Goal: Task Accomplishment & Management: Manage account settings

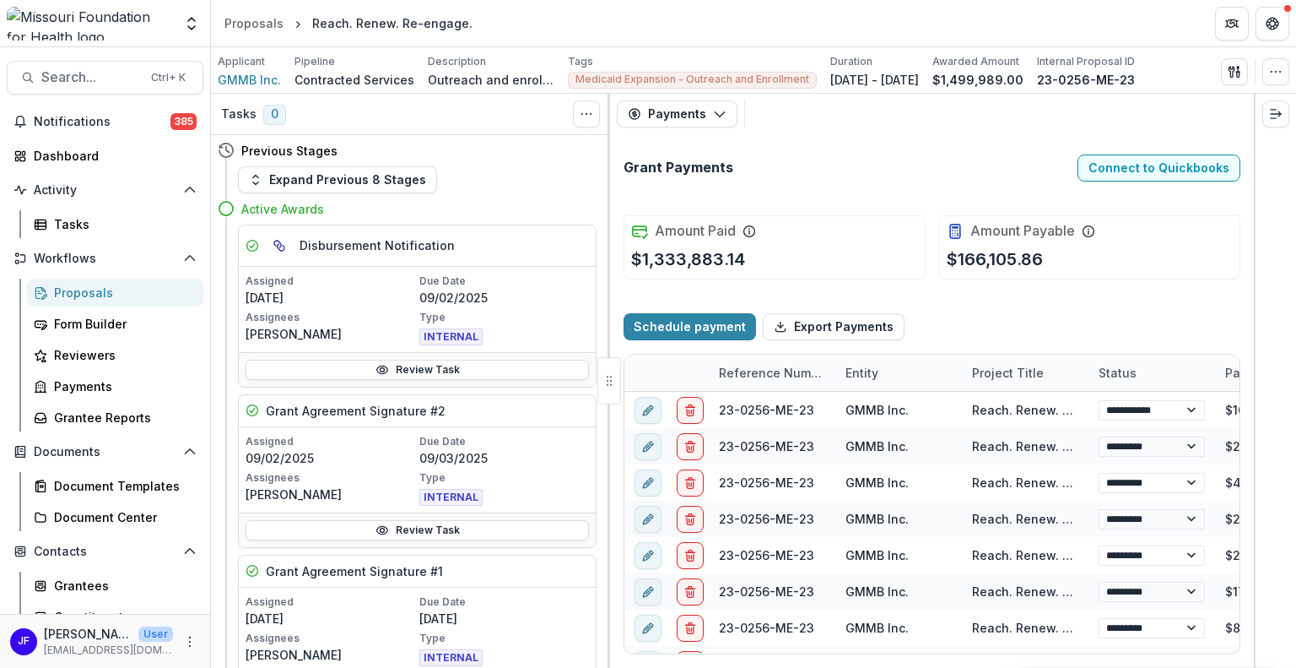
select select "****"
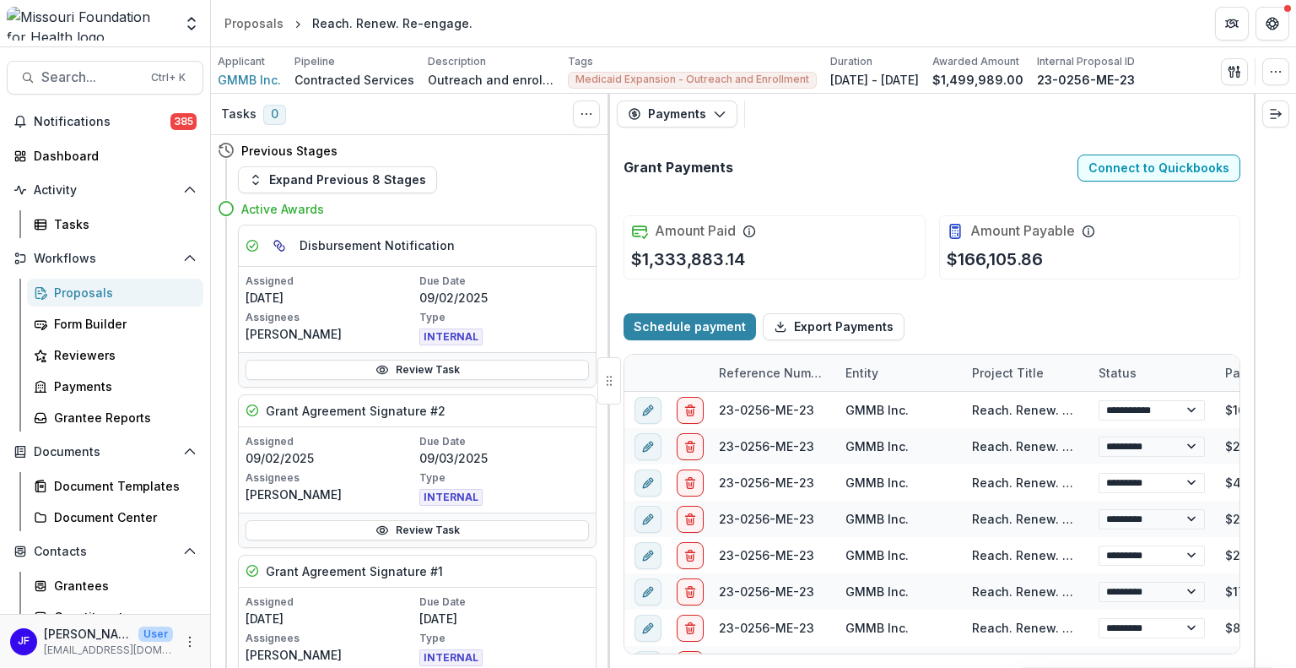
select select "****"
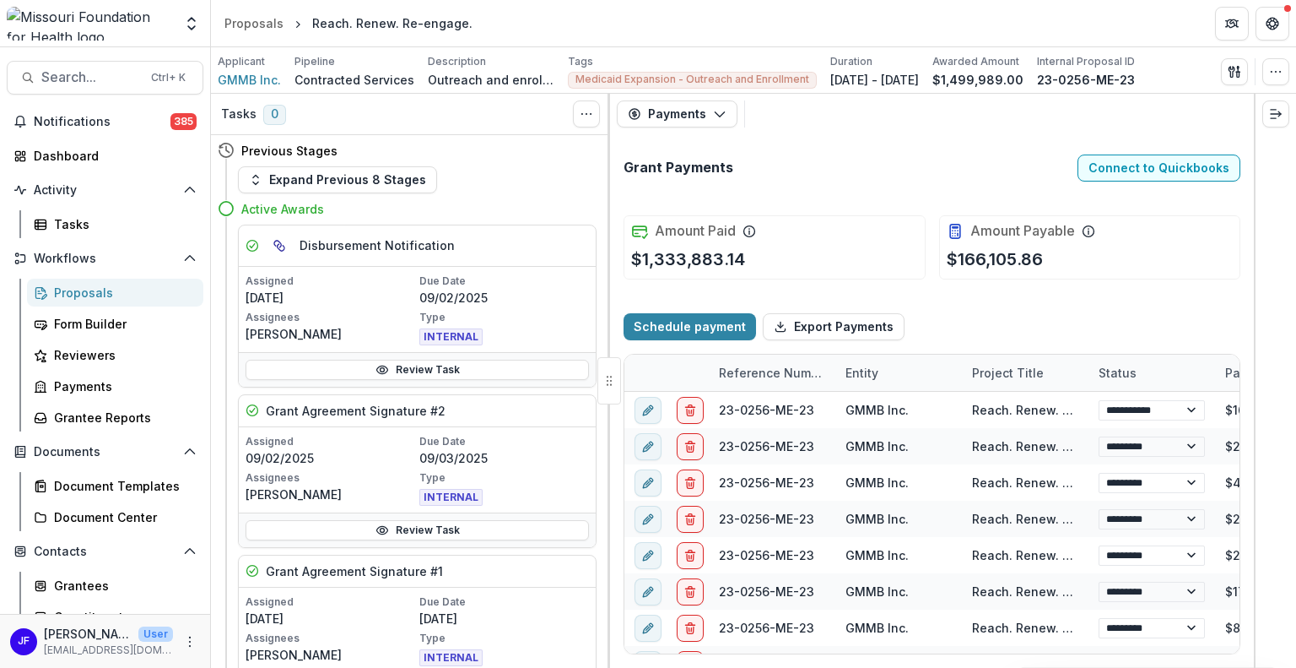
select select "****"
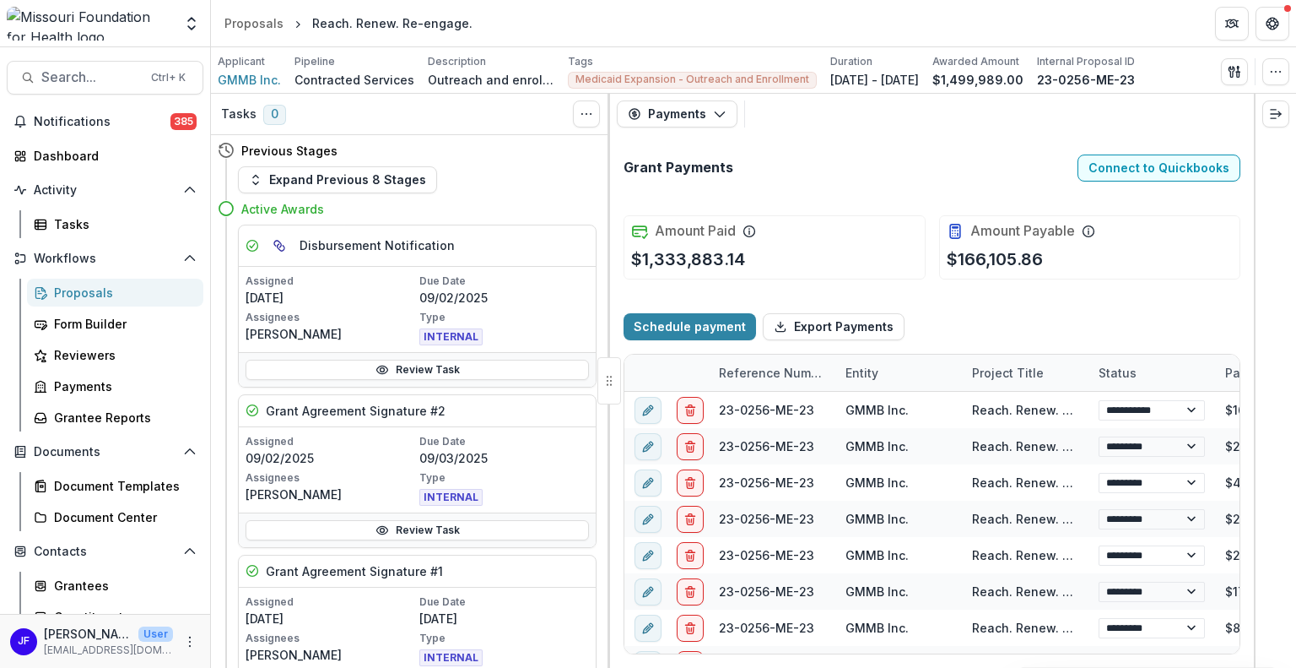
select select "****"
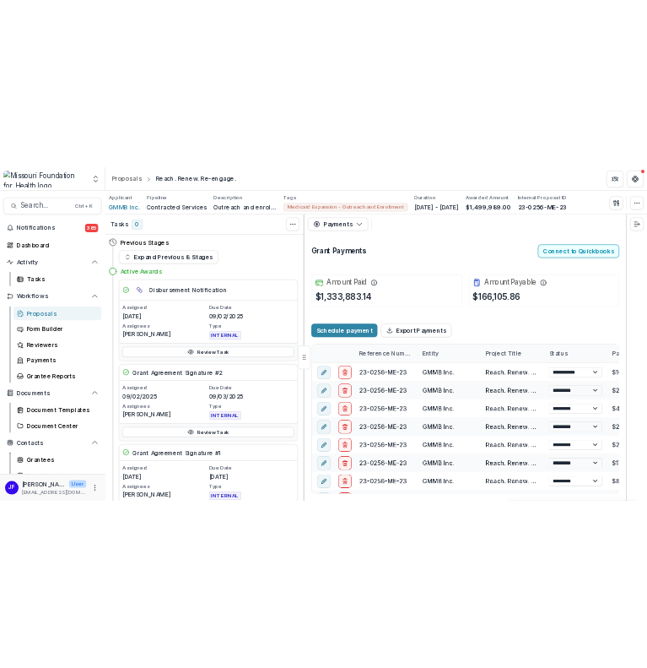
scroll to position [0, 387]
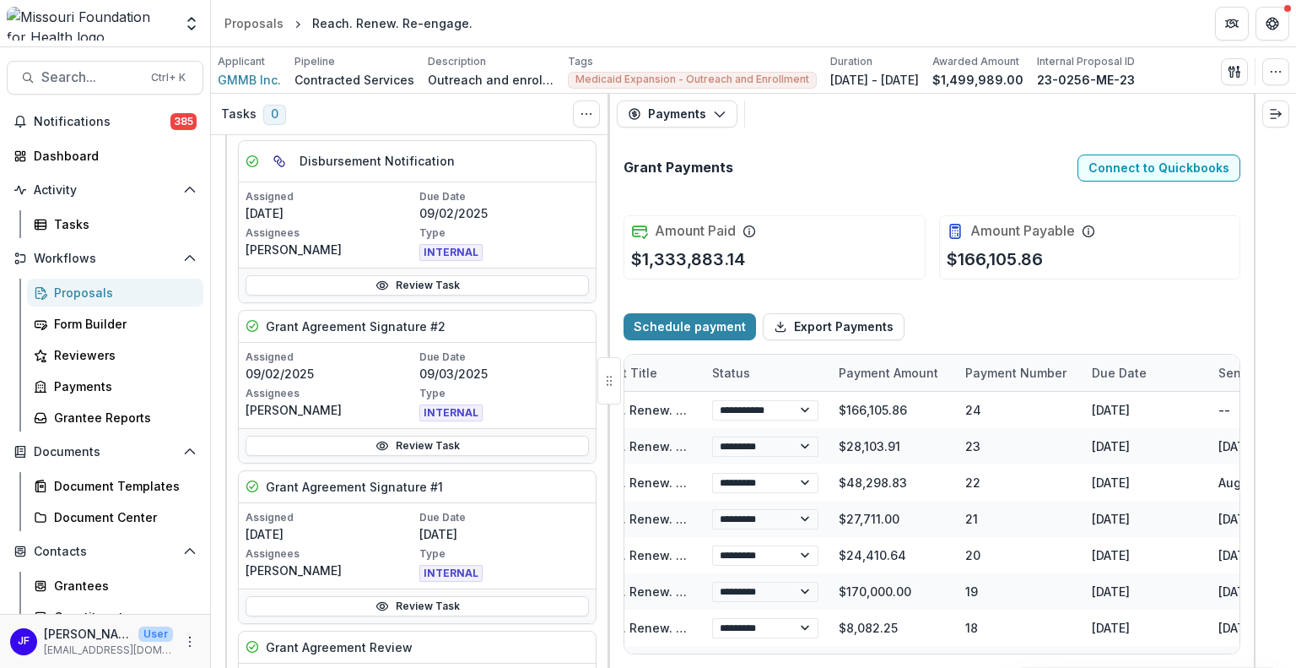
select select "****"
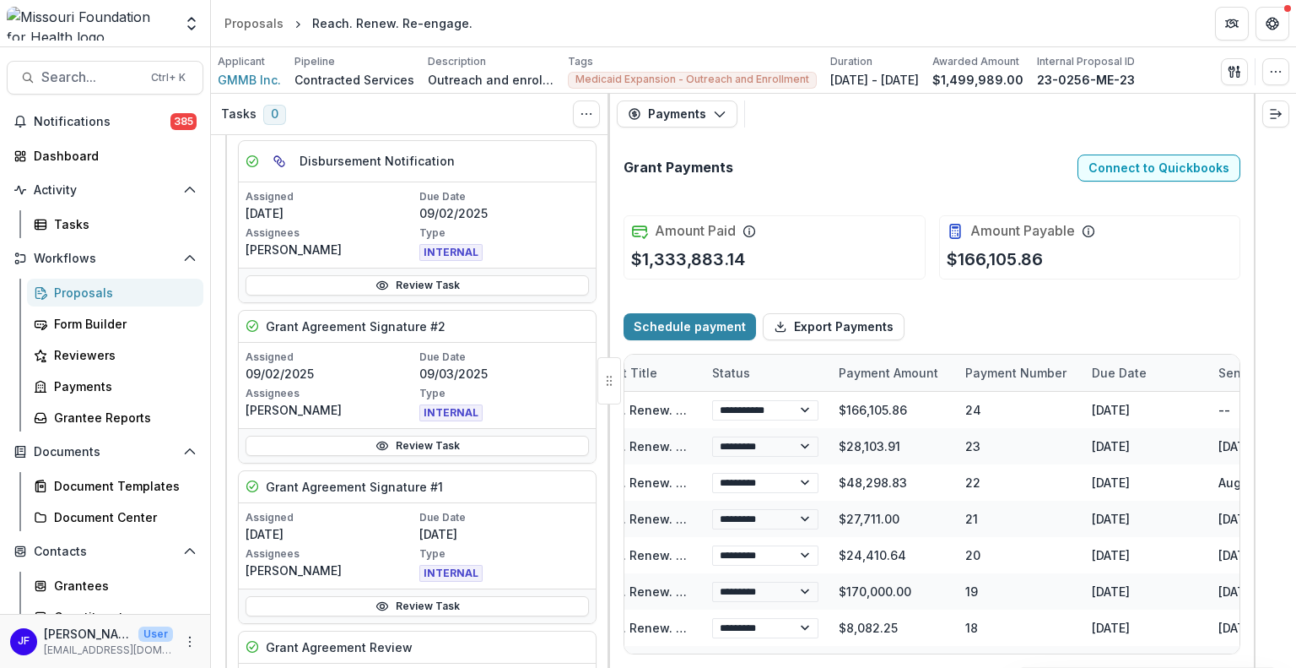
select select "****"
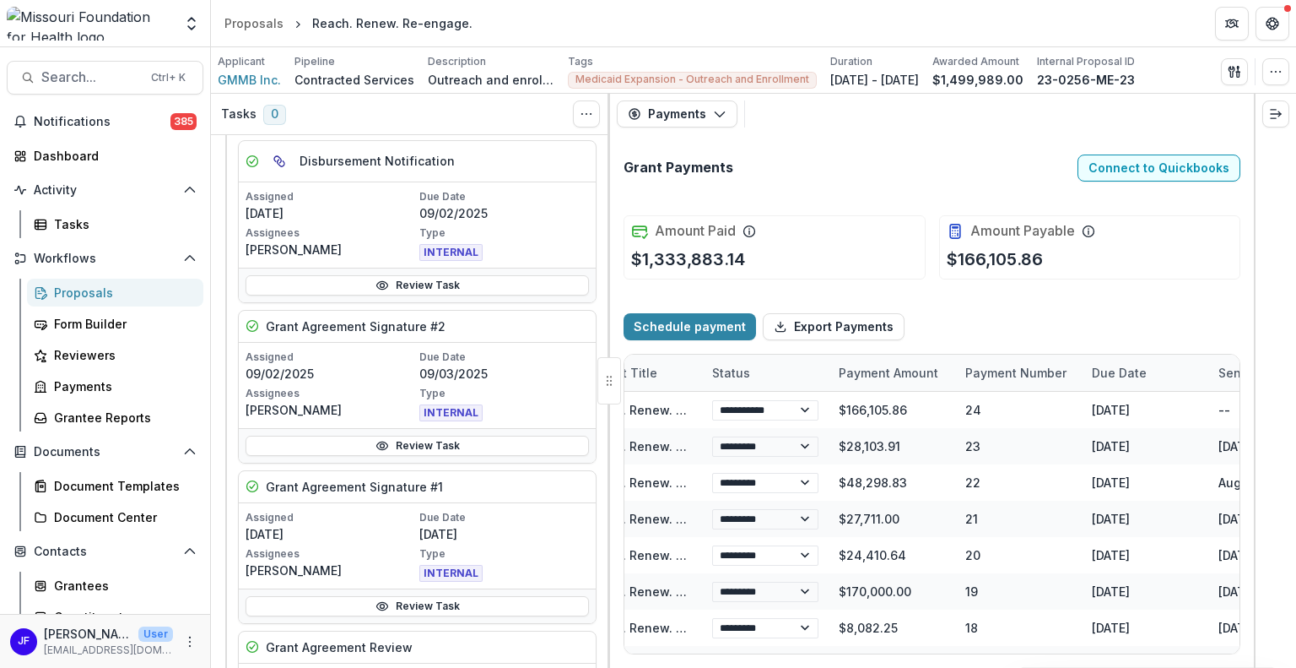
select select "****"
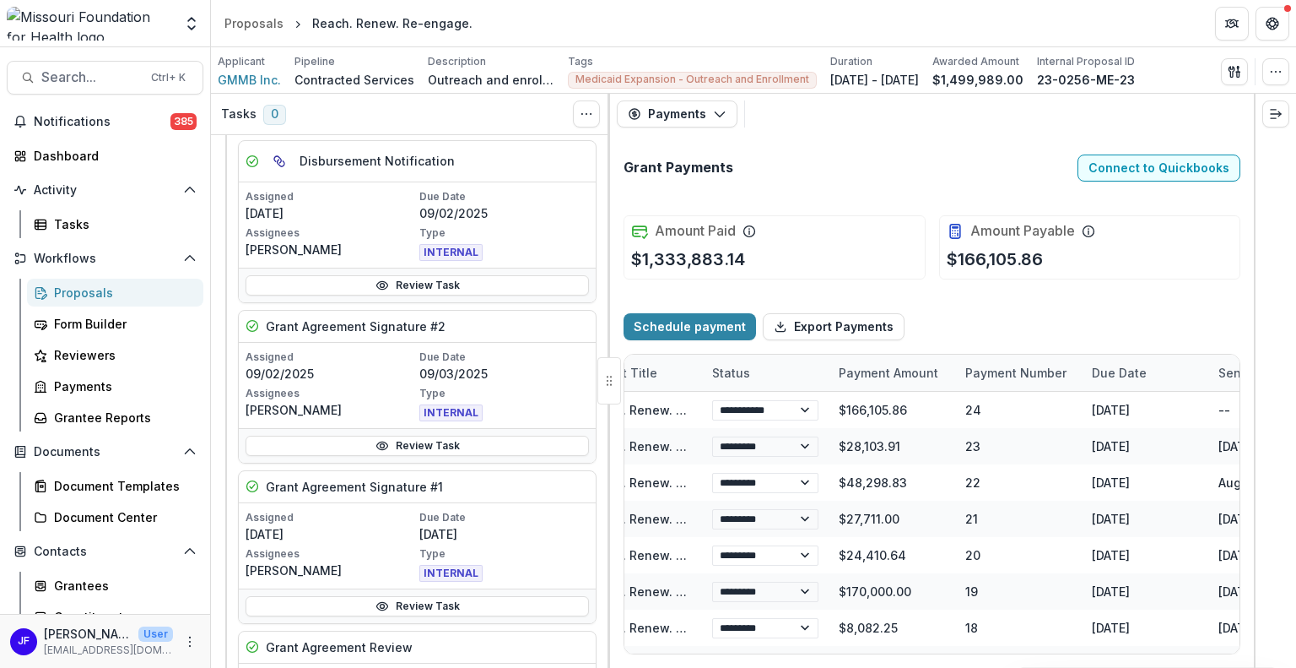
select select "****"
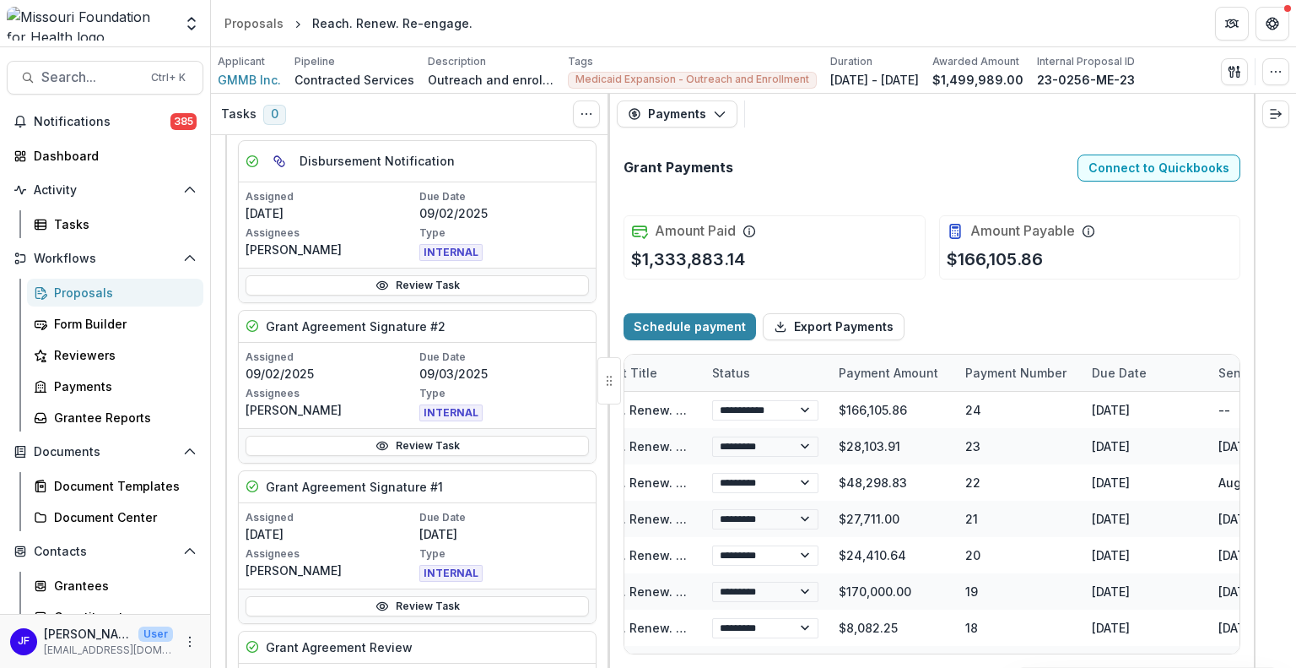
select select "****"
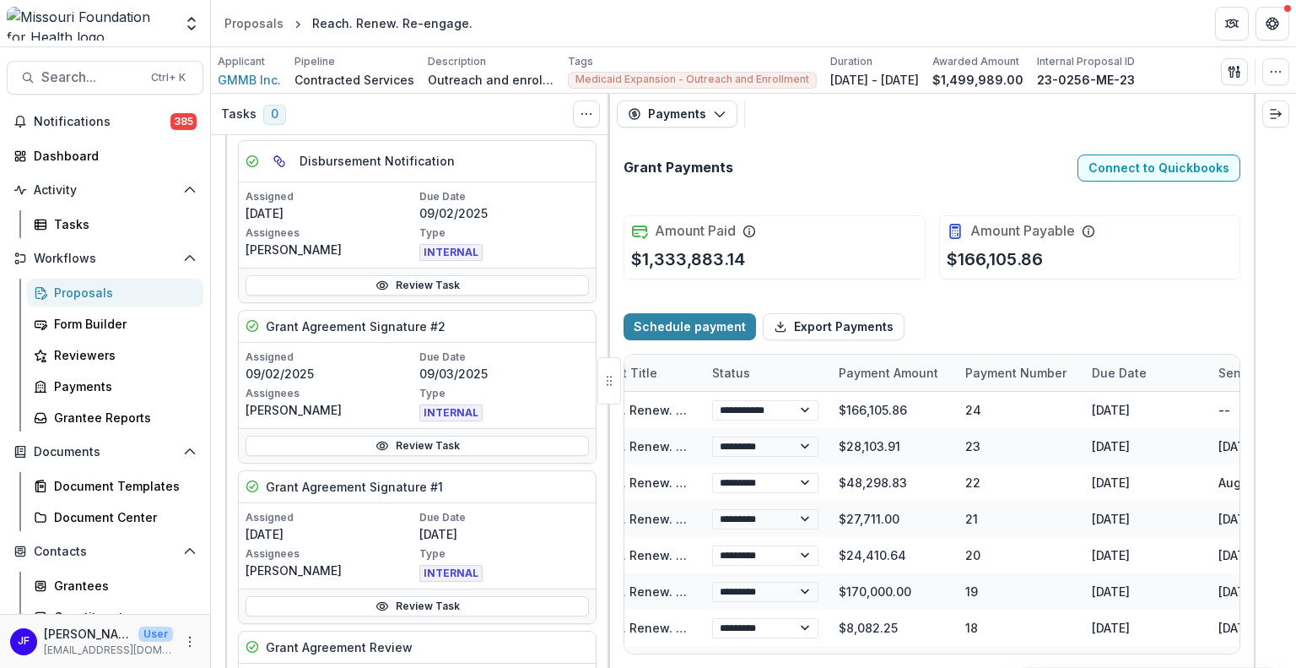
select select "****"
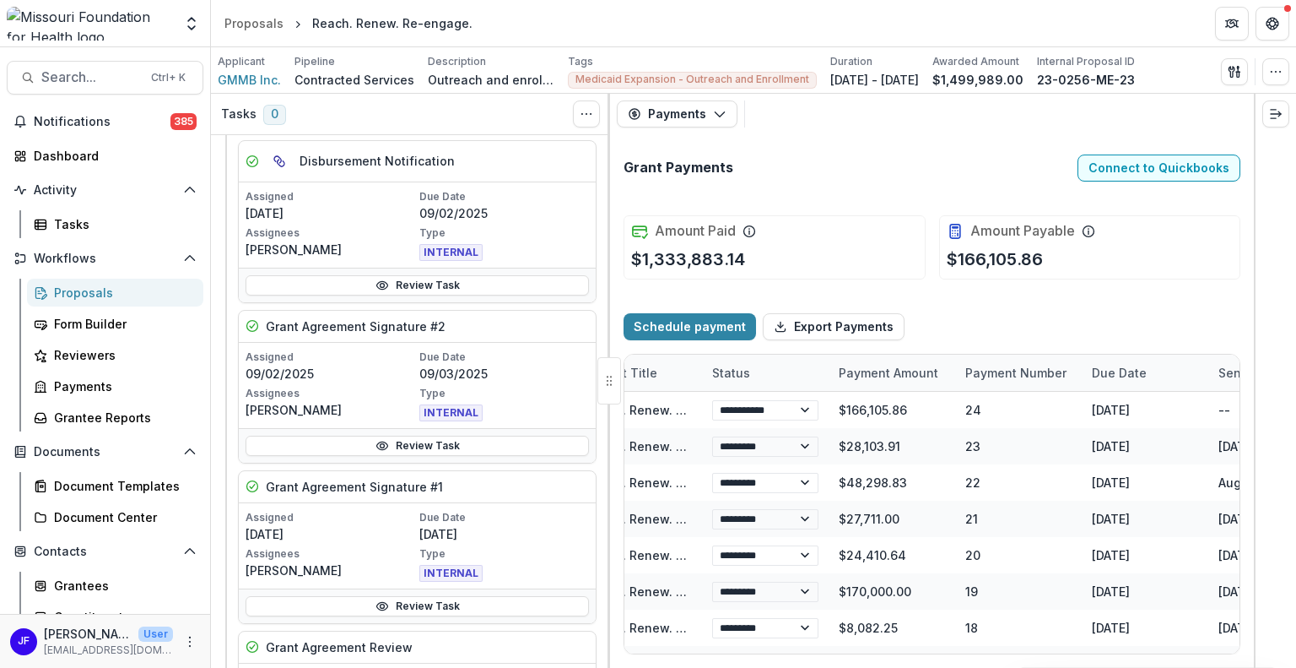
select select "****"
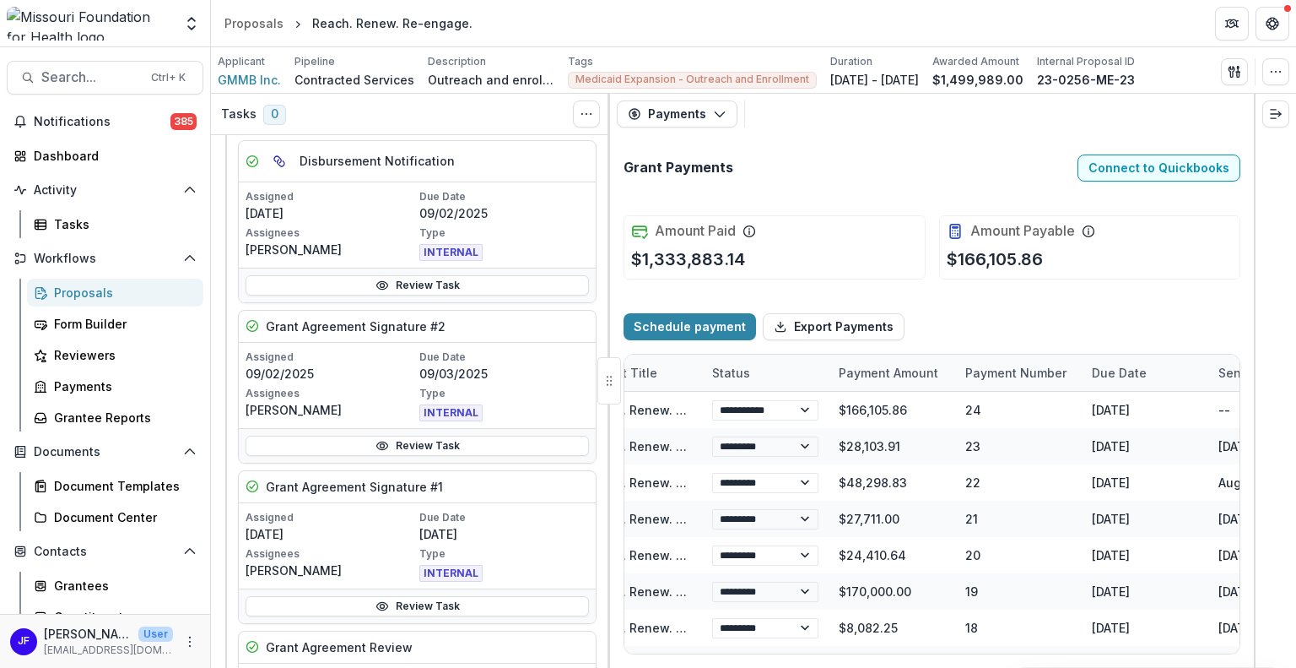
select select "****"
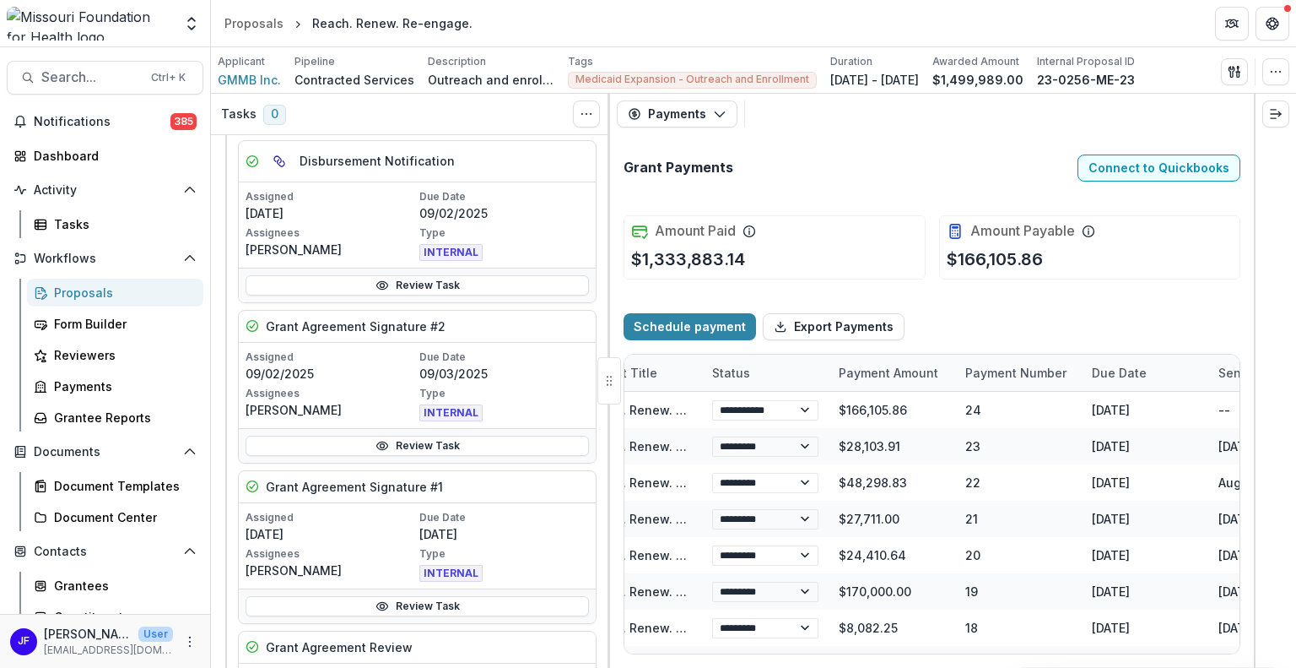
select select "****"
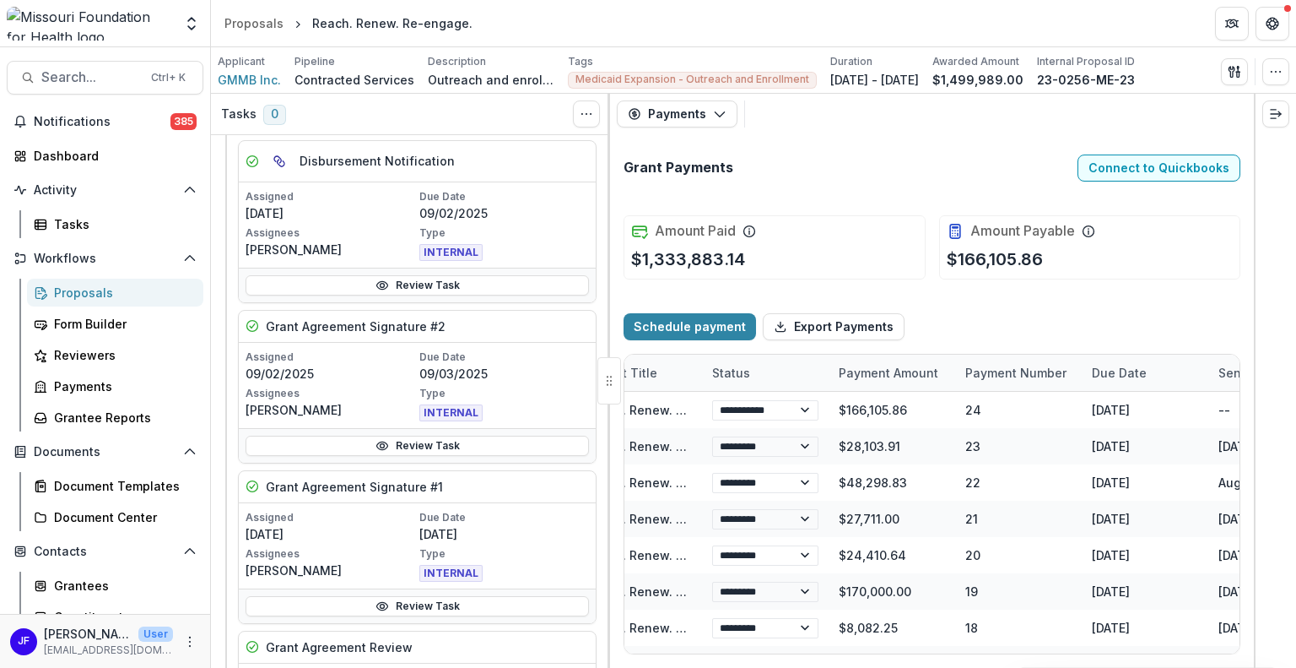
select select "****"
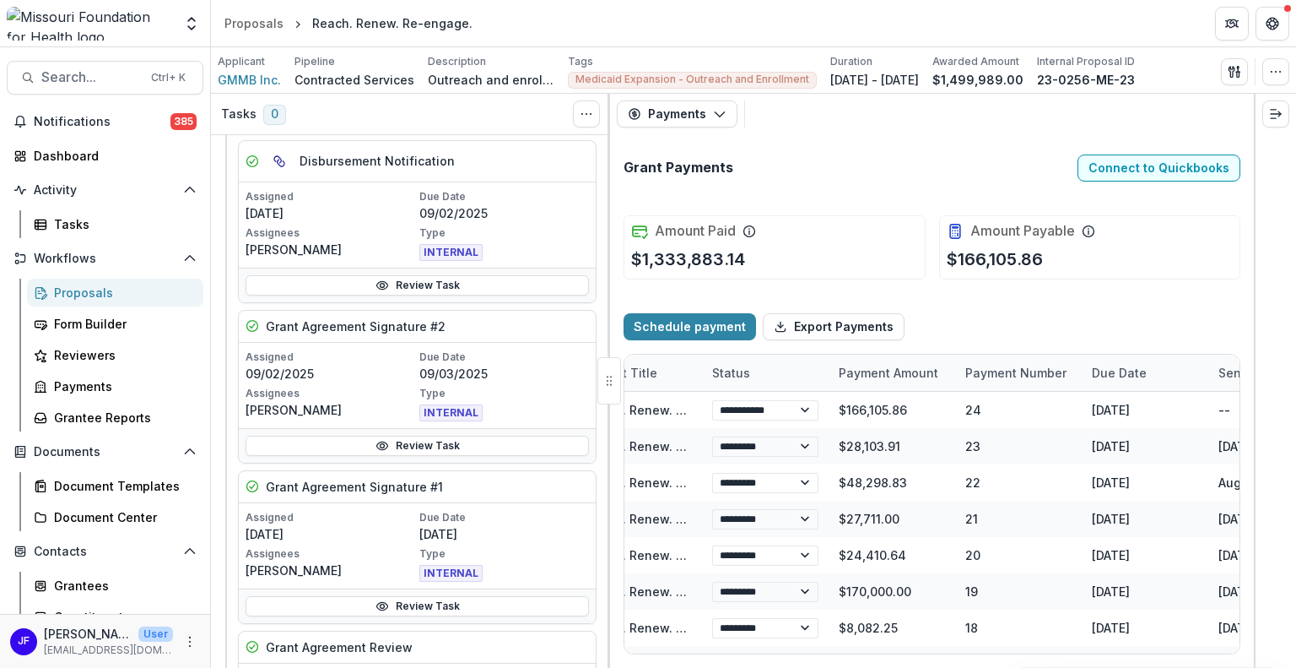
select select "****"
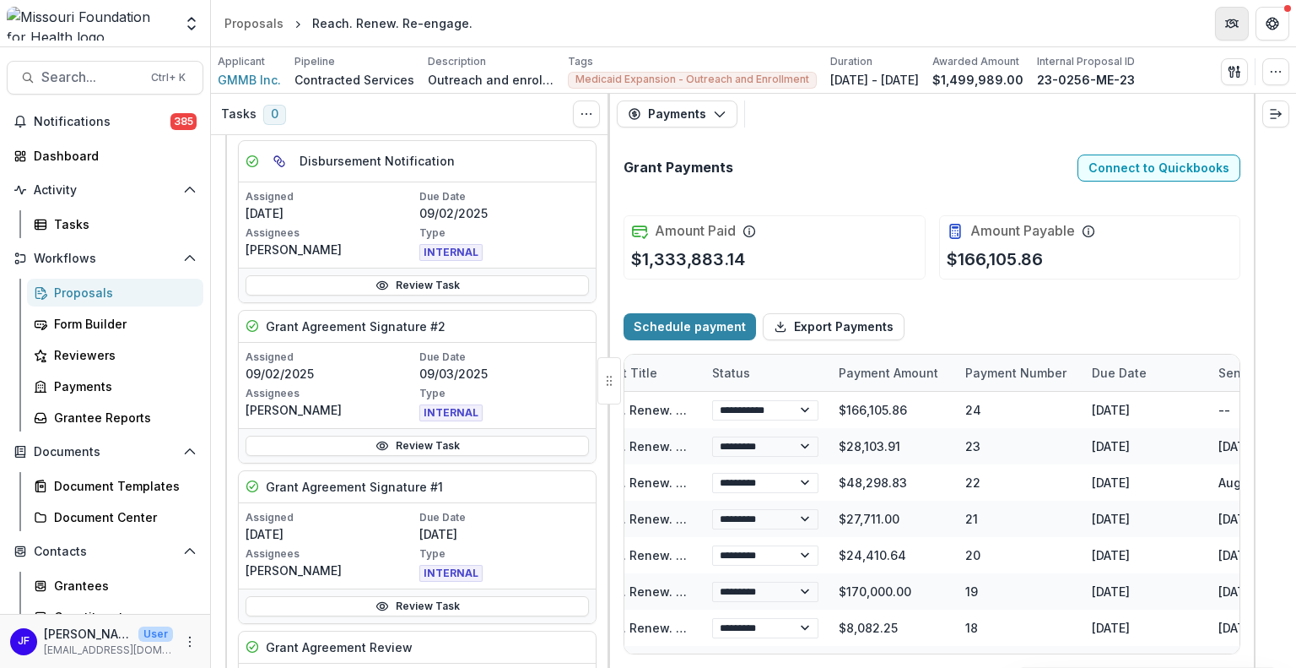
select select "****"
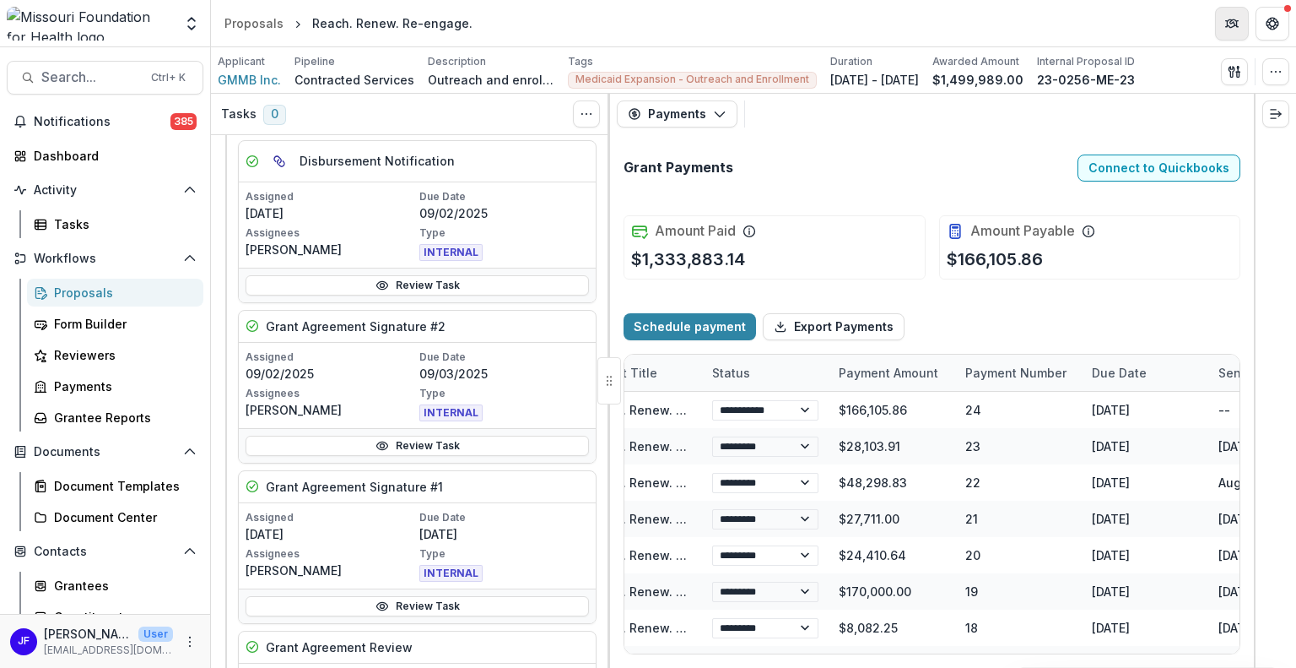
select select "****"
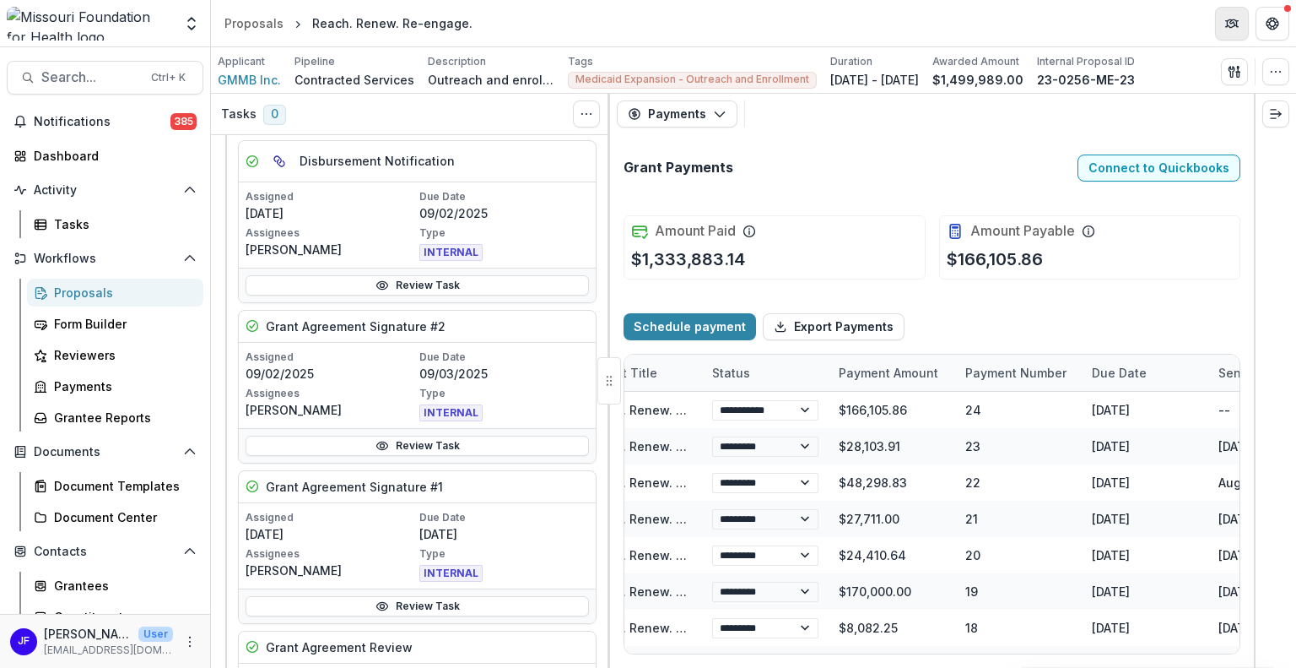
select select "****"
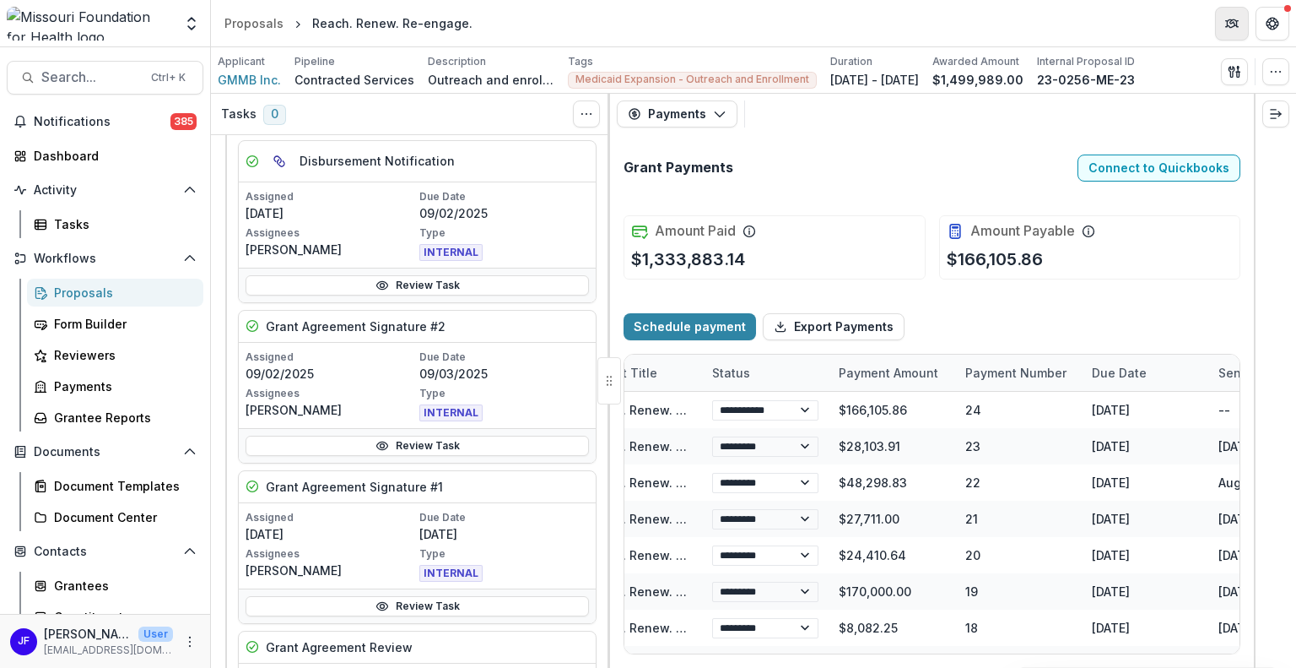
select select "****"
click at [1236, 72] on line "button" at bounding box center [1237, 72] width 3 height 0
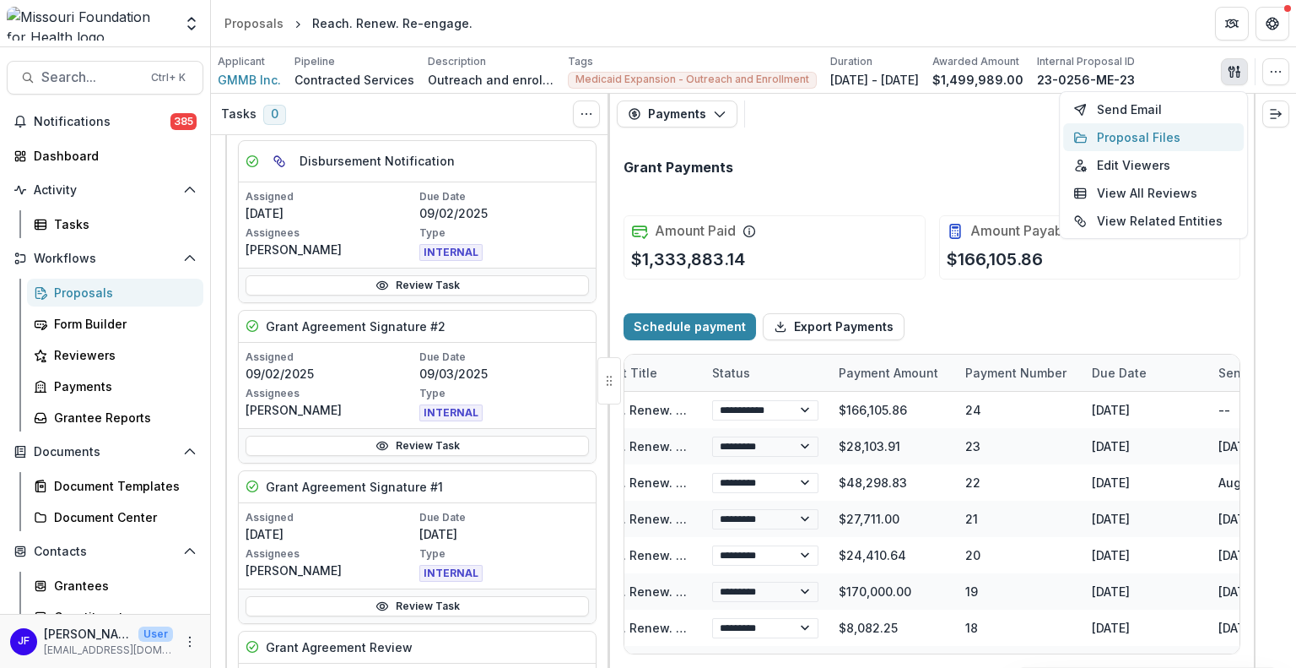
click at [1192, 137] on button "Proposal Files" at bounding box center [1153, 137] width 181 height 28
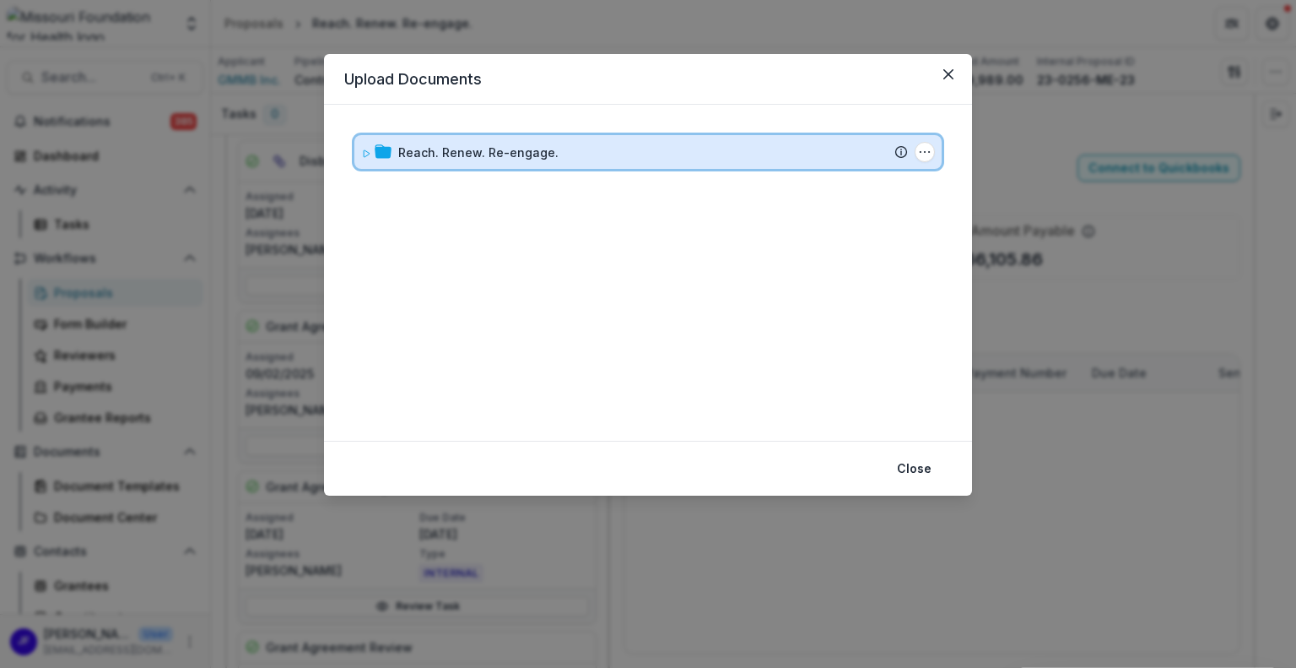
click at [361, 158] on span at bounding box center [366, 152] width 10 height 18
select select "****"
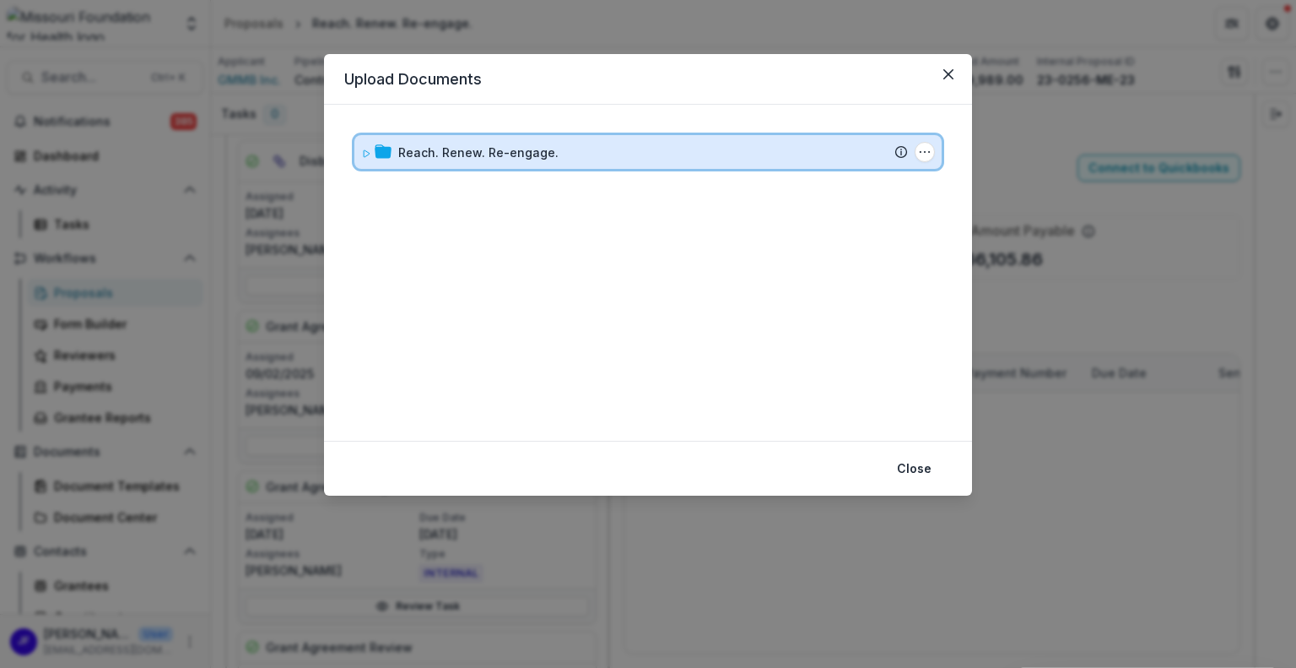
select select "****"
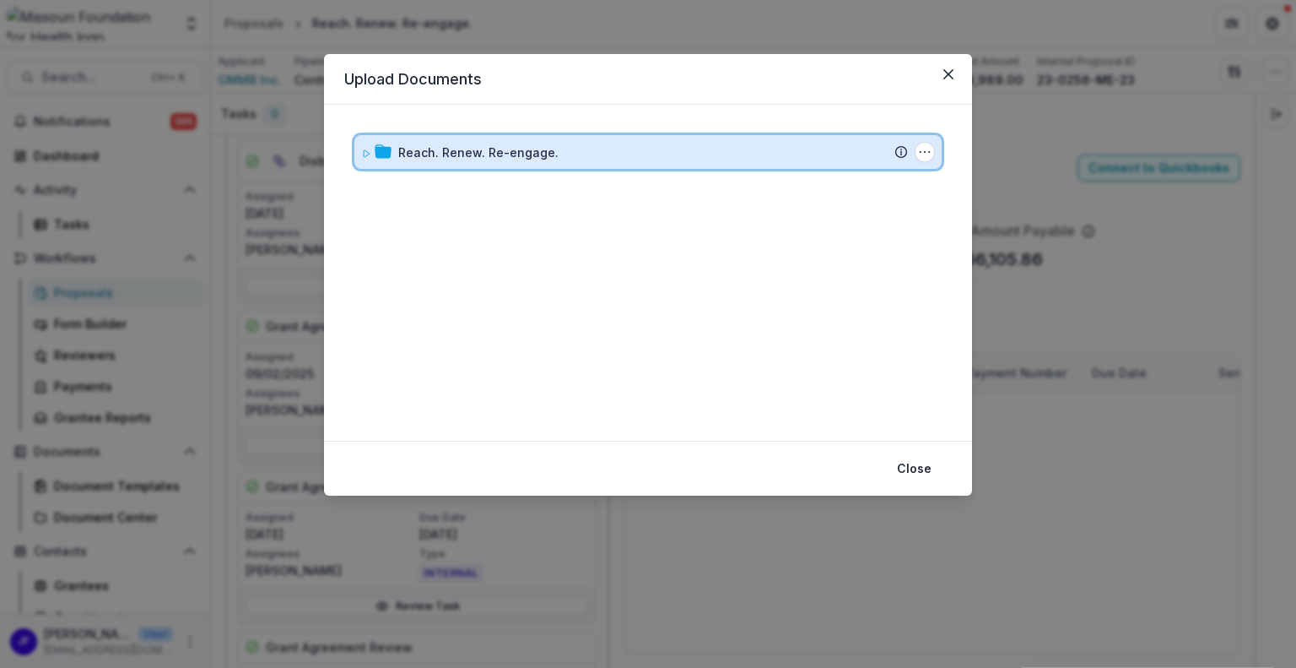
select select "****"
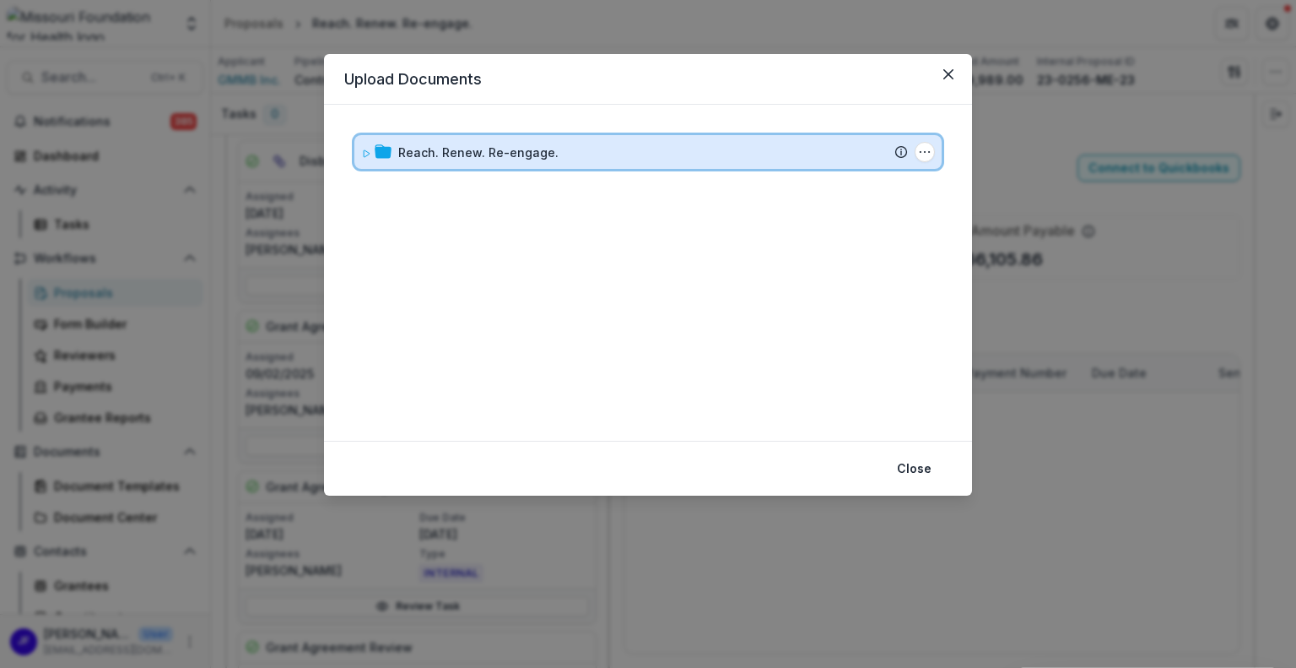
select select "****"
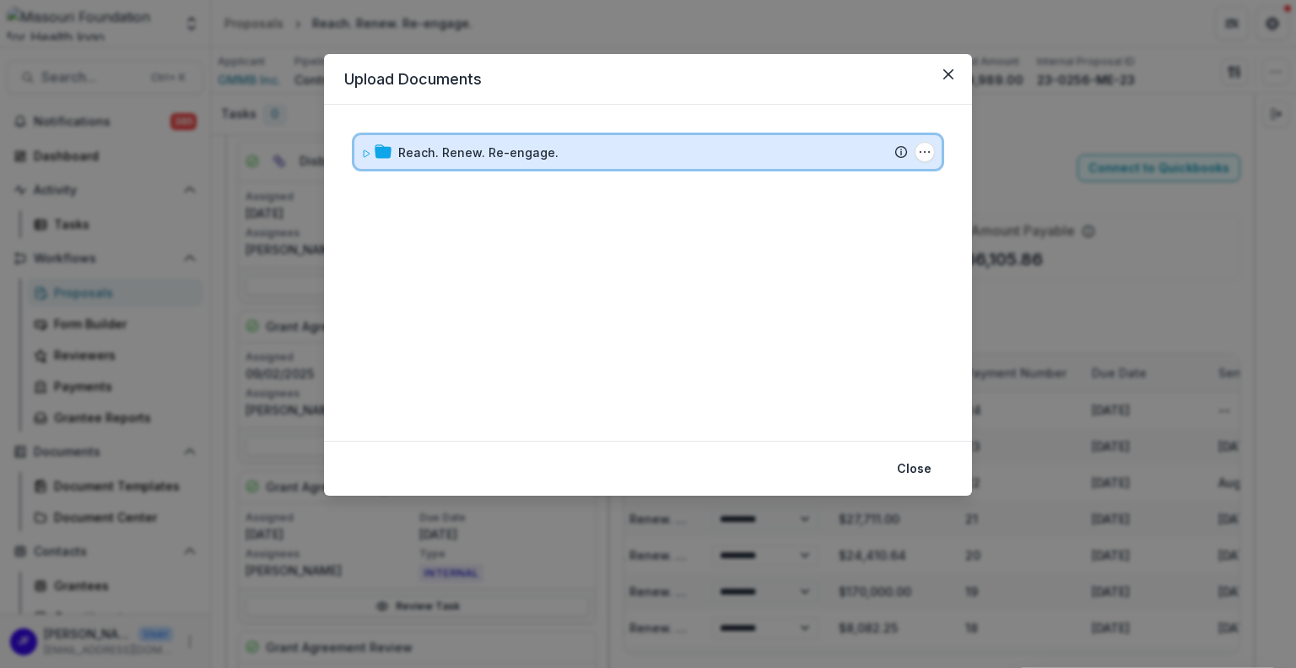
click at [364, 156] on icon at bounding box center [366, 154] width 10 height 10
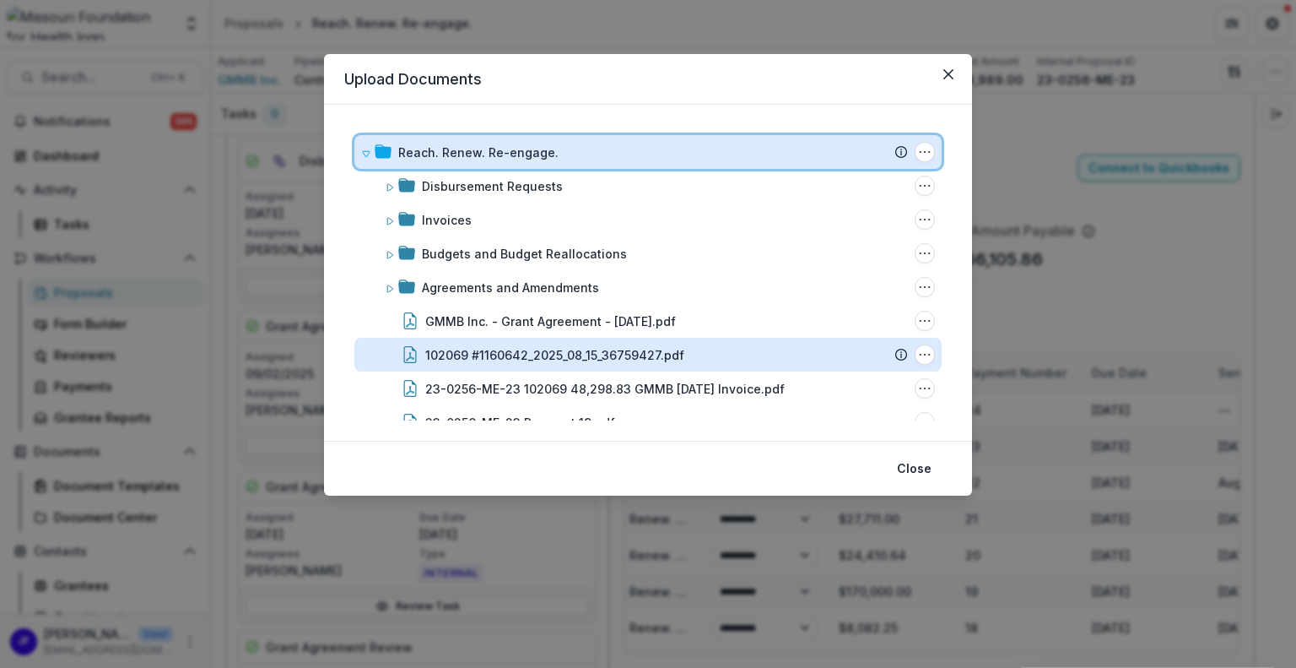
select select "****"
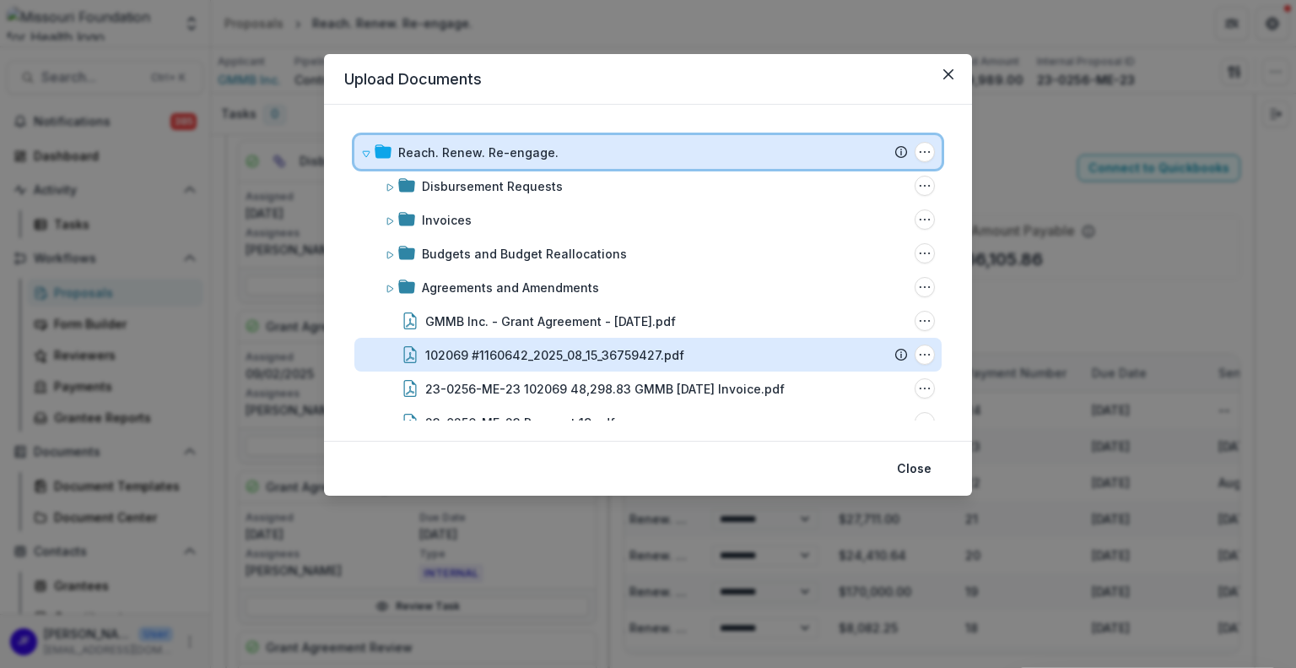
select select "****"
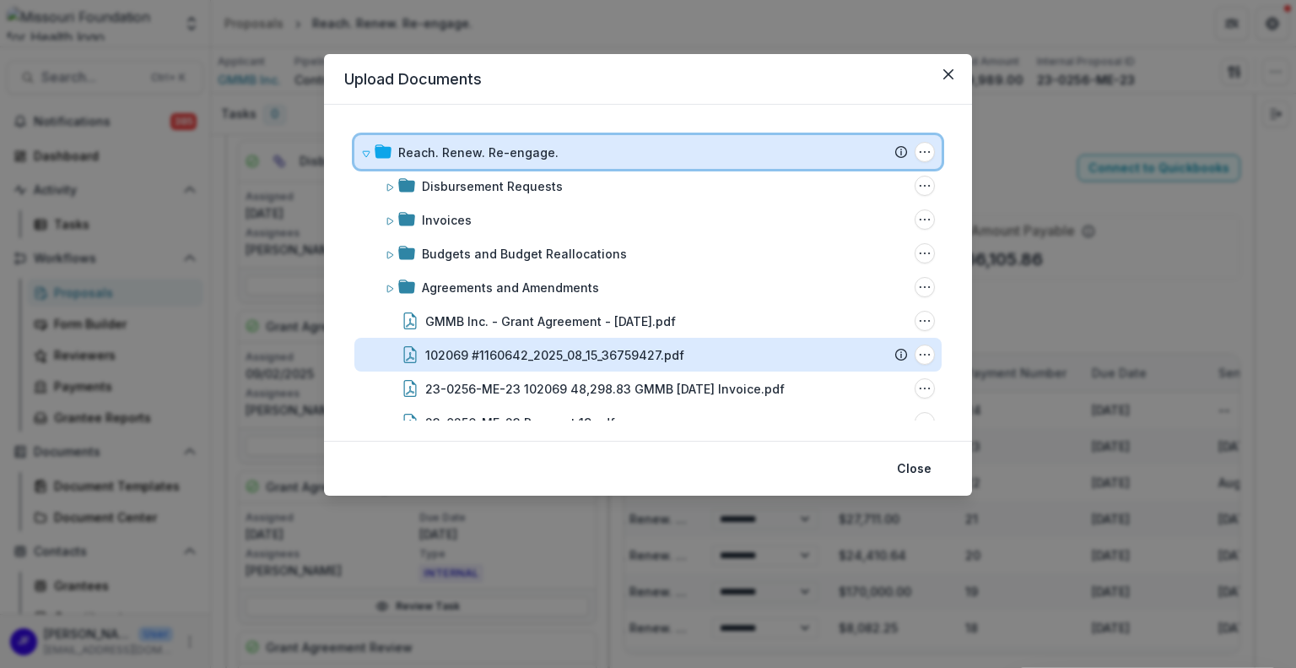
select select "****"
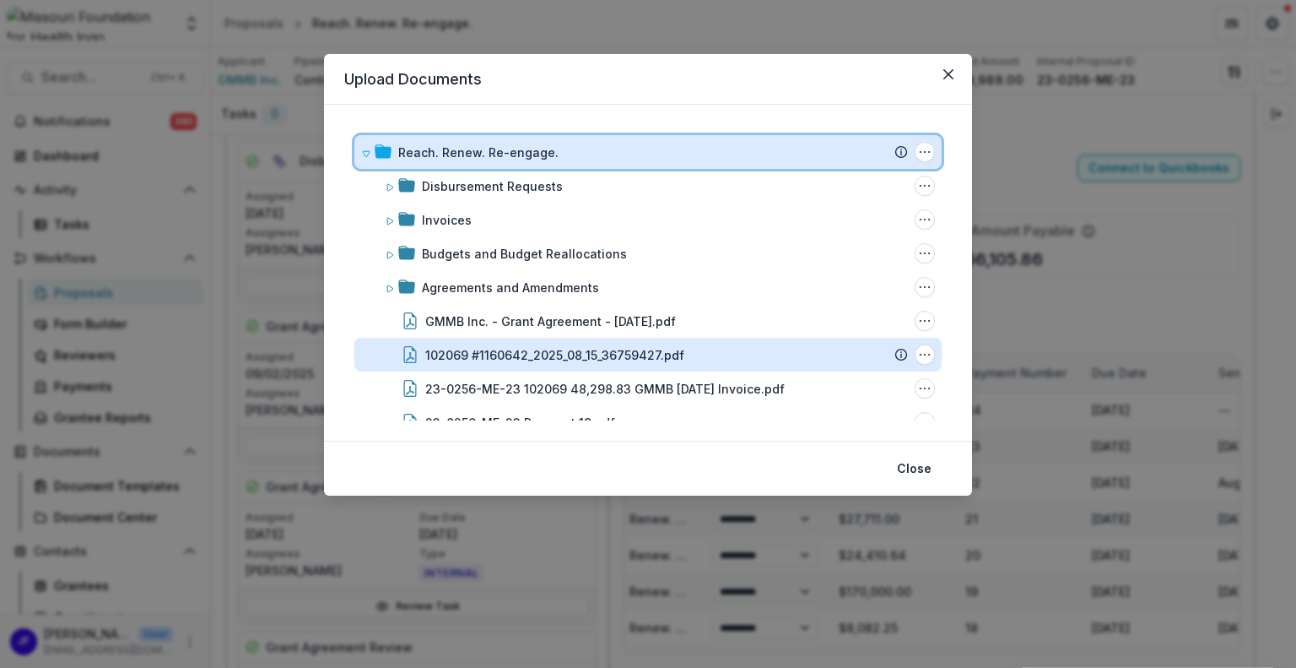
select select "****"
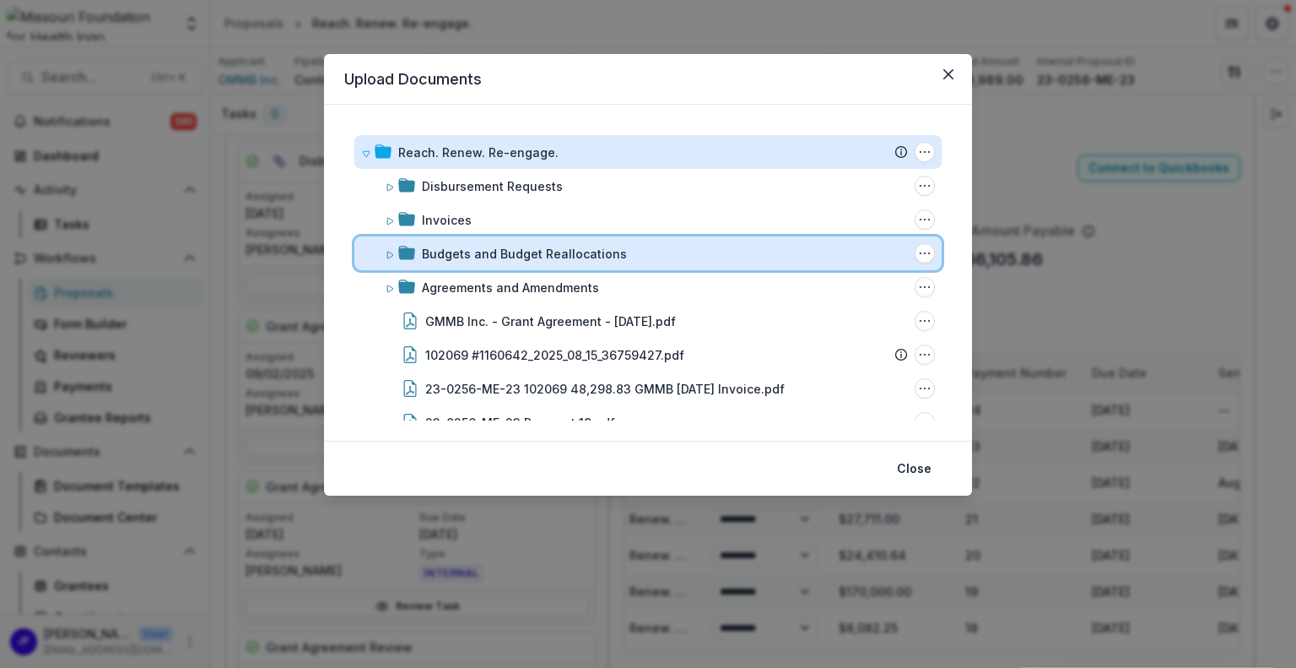
click at [390, 258] on icon at bounding box center [390, 255] width 10 height 10
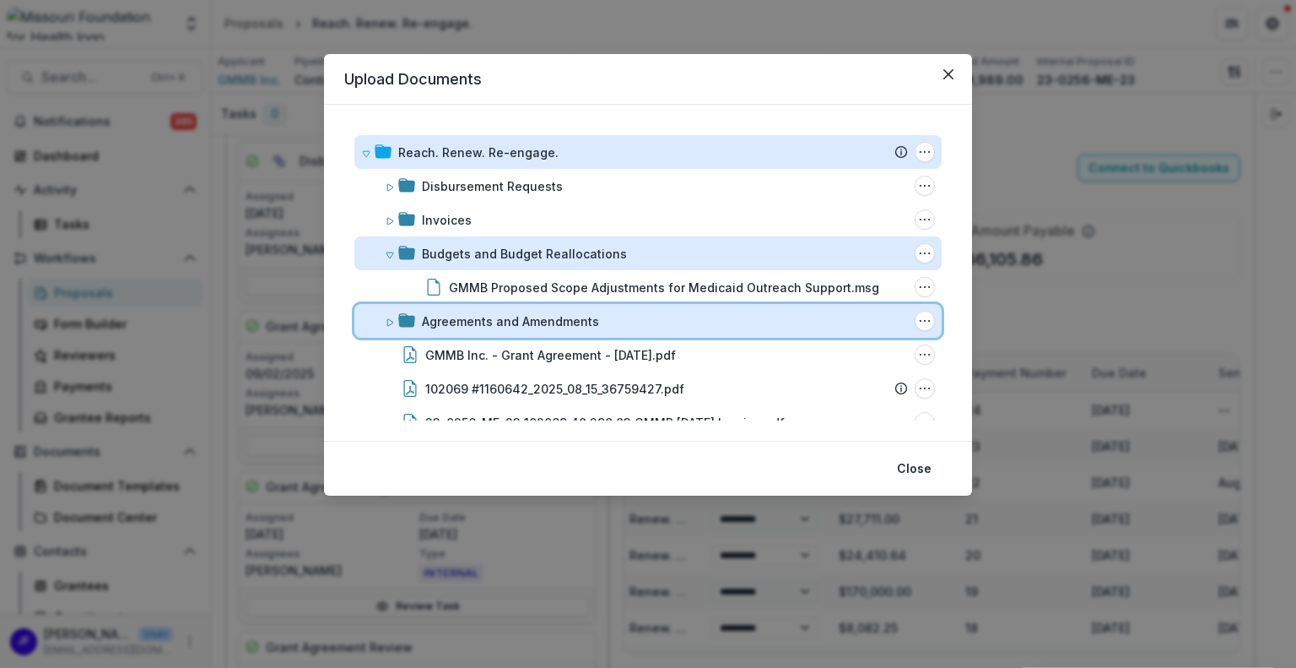
click at [387, 322] on icon at bounding box center [390, 322] width 6 height 7
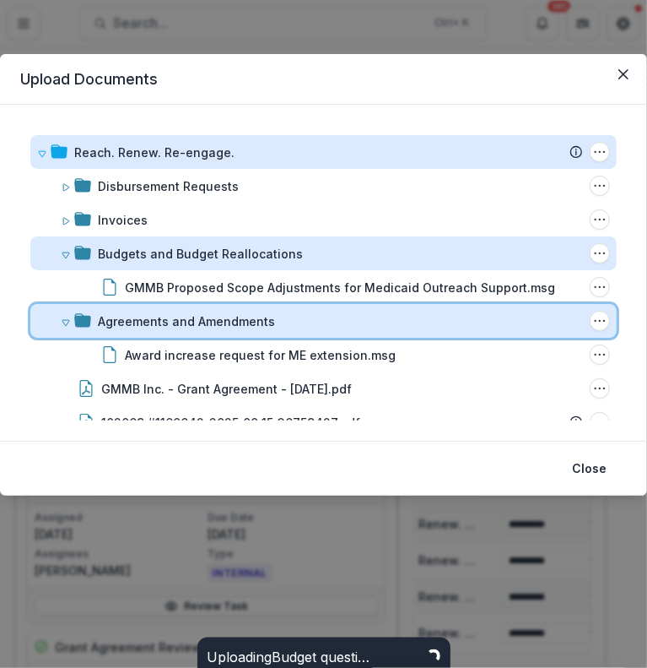
select select "****"
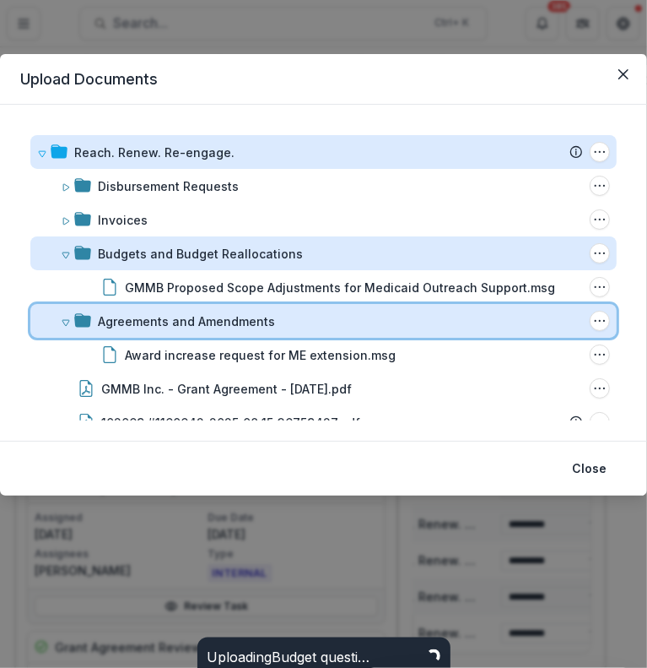
select select "****"
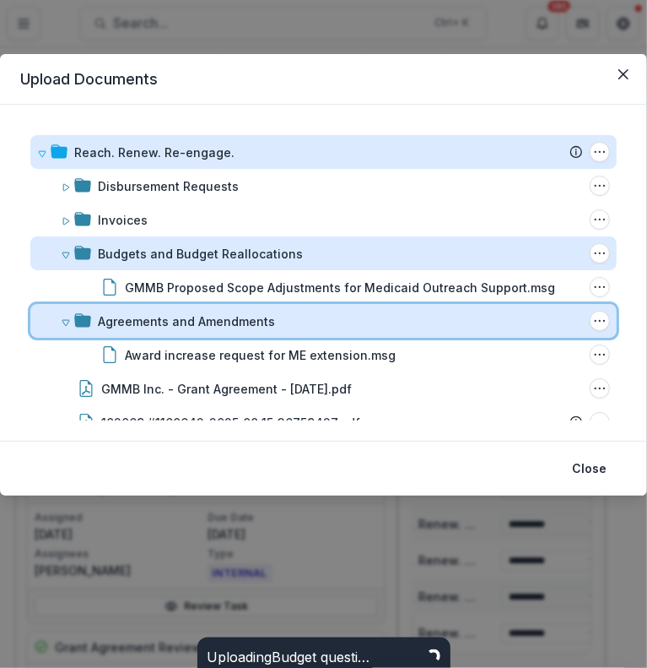
select select "****"
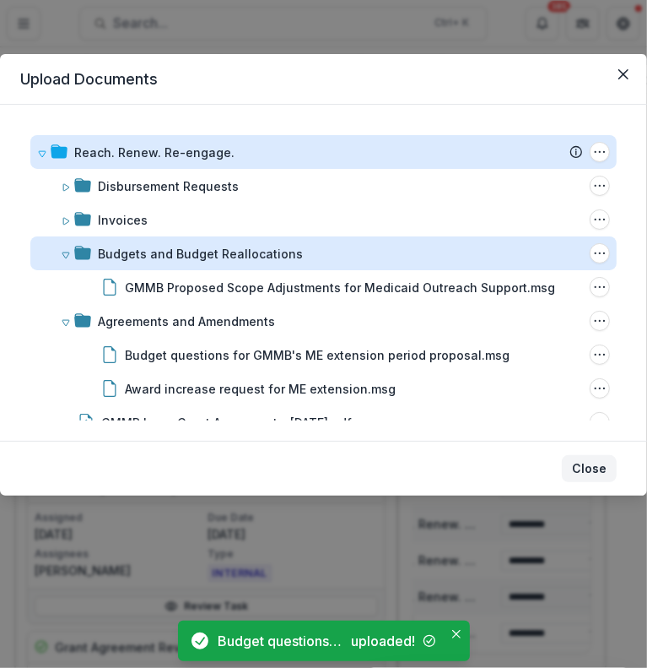
click at [587, 468] on button "Close" at bounding box center [589, 468] width 55 height 27
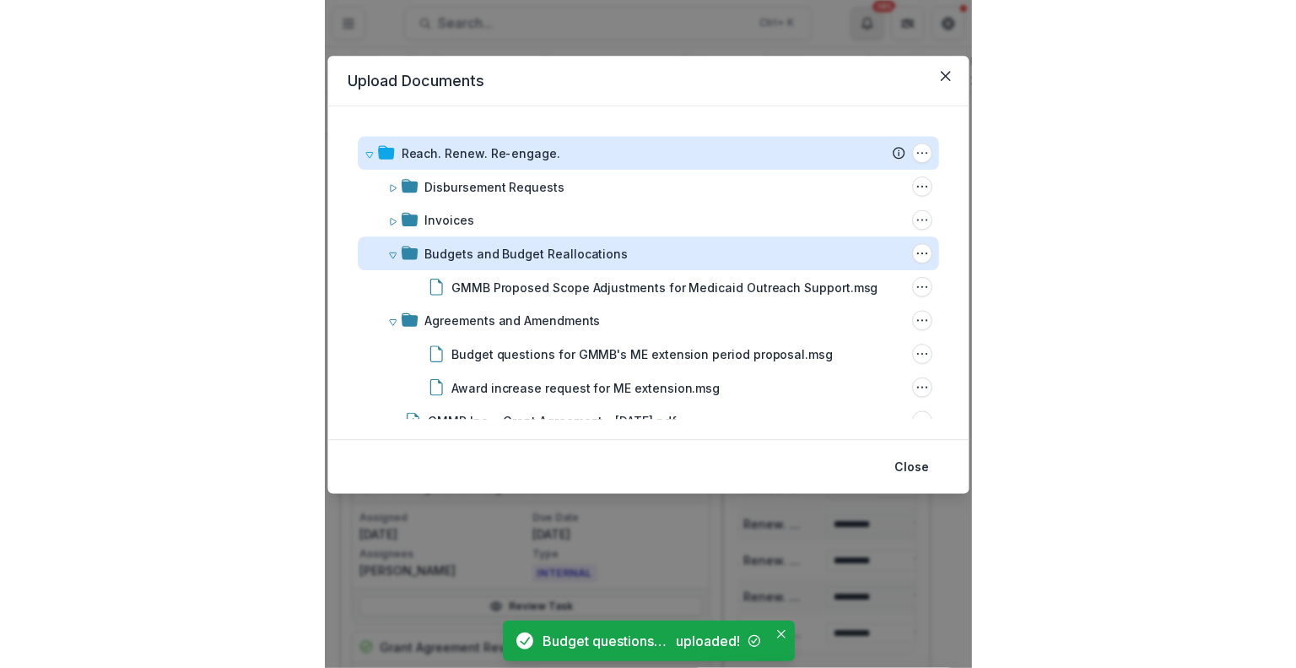
scroll to position [0, 215]
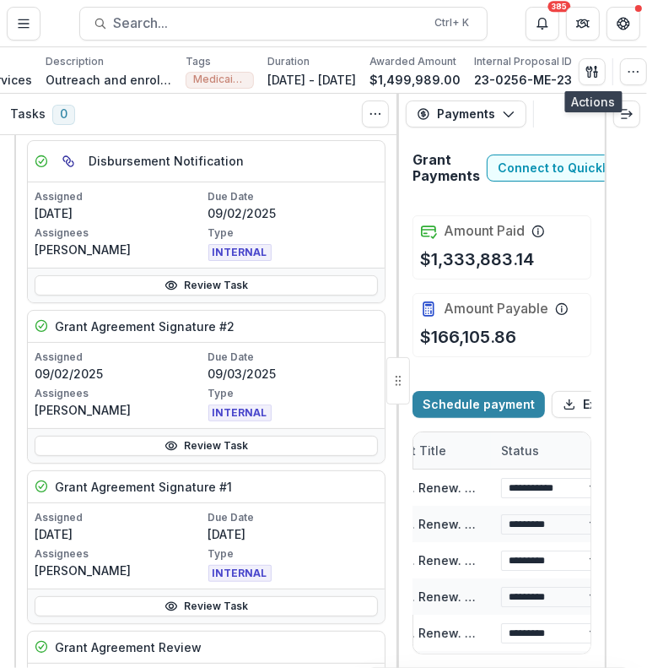
select select "****"
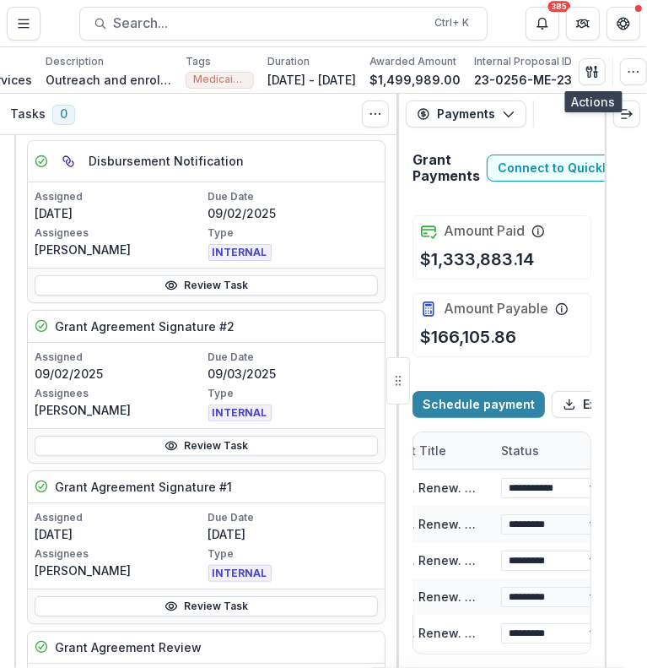
select select "****"
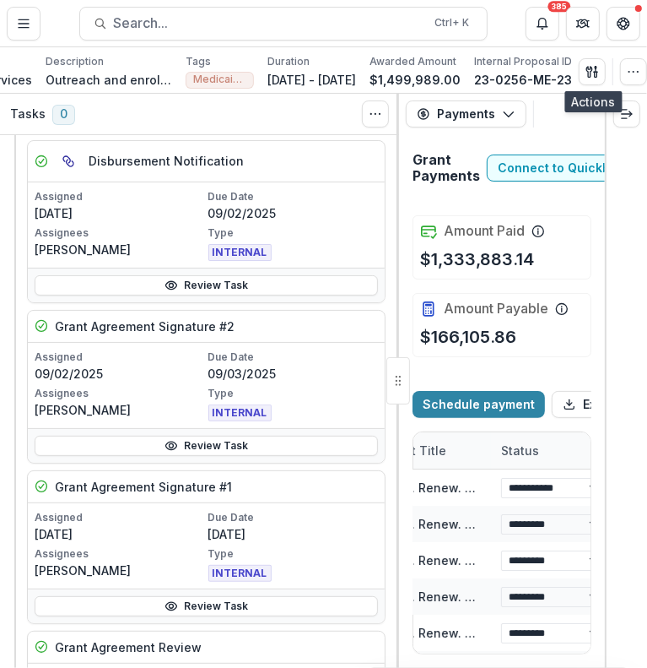
select select "****"
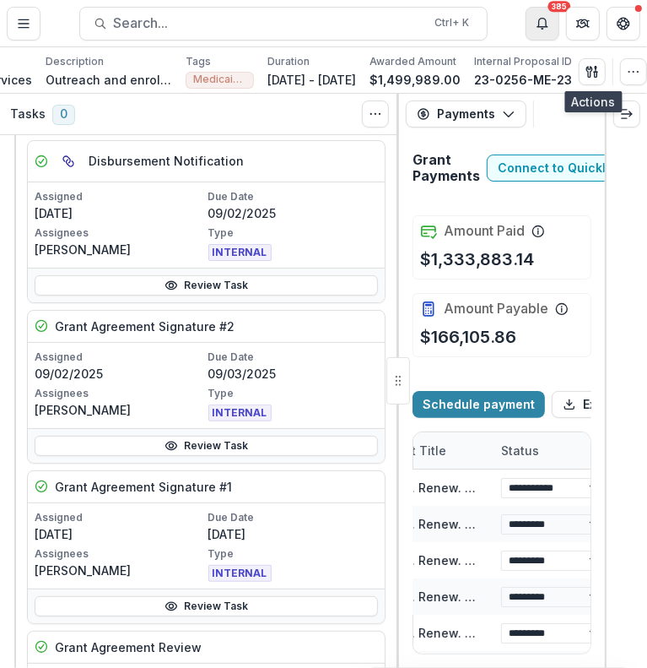
select select "****"
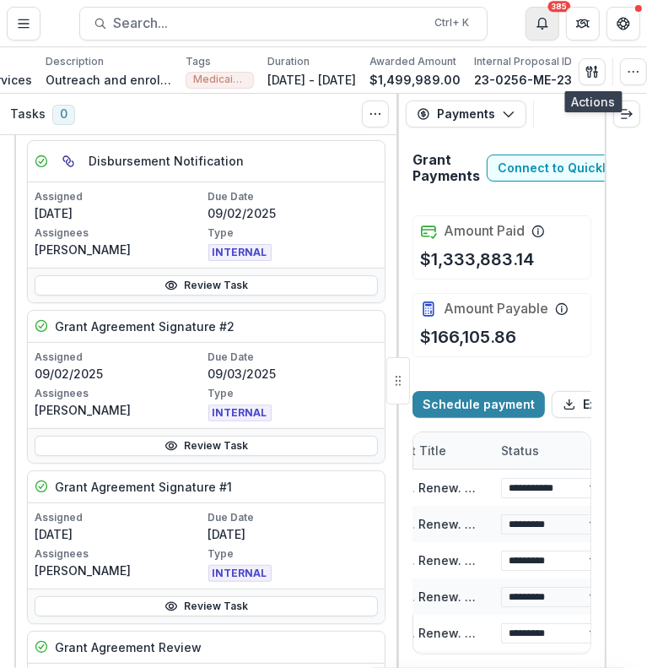
select select "****"
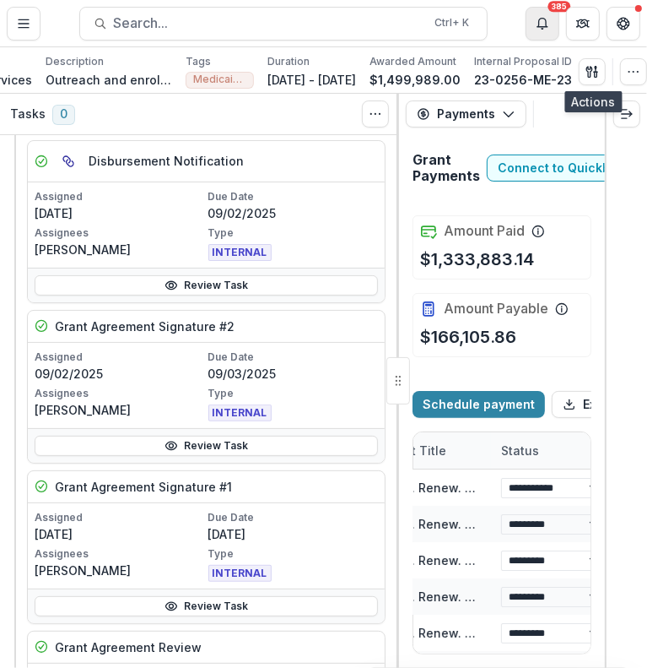
select select "****"
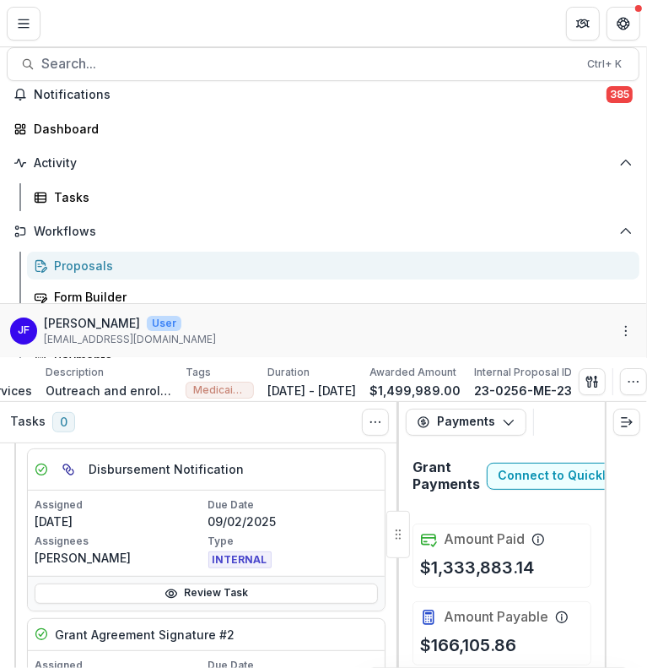
select select "****"
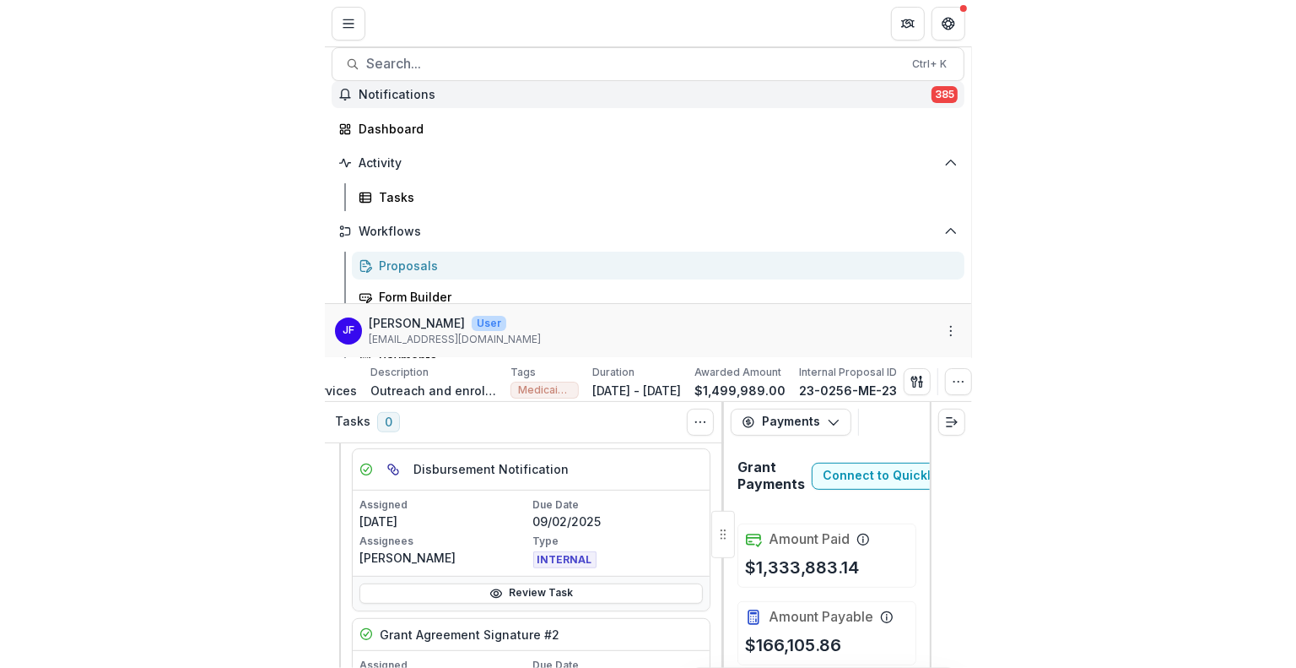
scroll to position [0, 0]
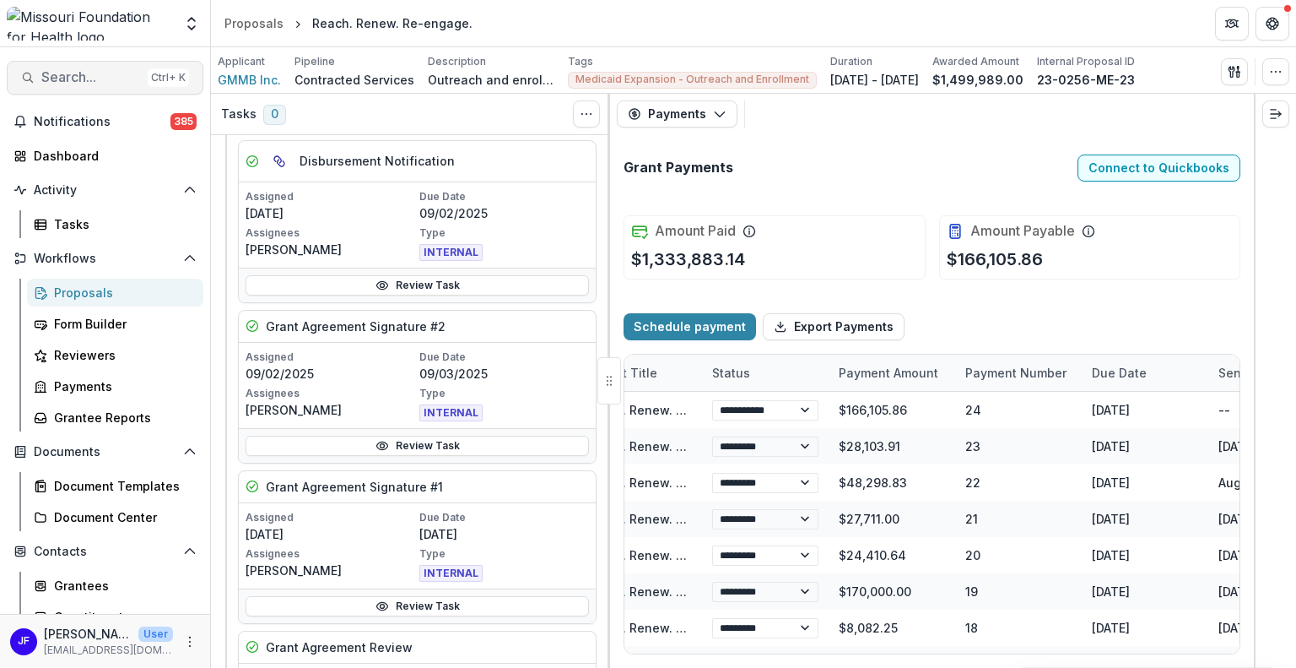
click at [50, 77] on span "Search..." at bounding box center [91, 77] width 100 height 16
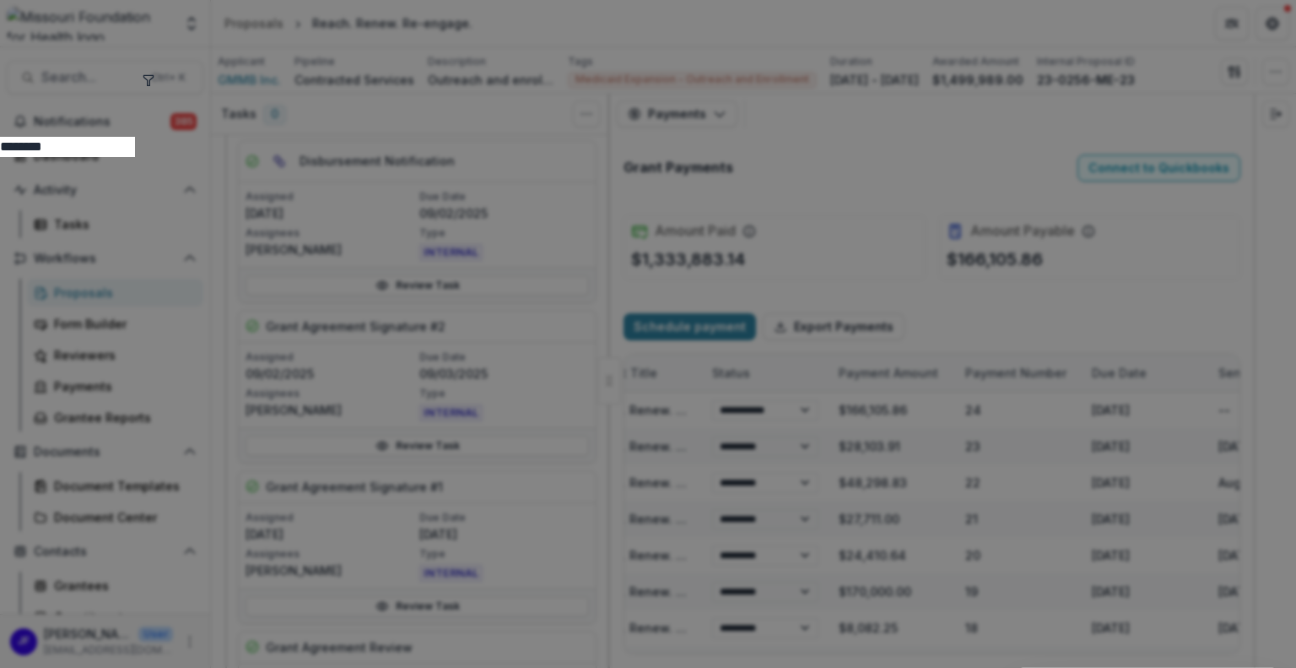
type input "********"
click at [155, 78] on icon "toggle filters" at bounding box center [149, 80] width 14 height 14
click at [86, 157] on button "Entity" at bounding box center [65, 167] width 42 height 20
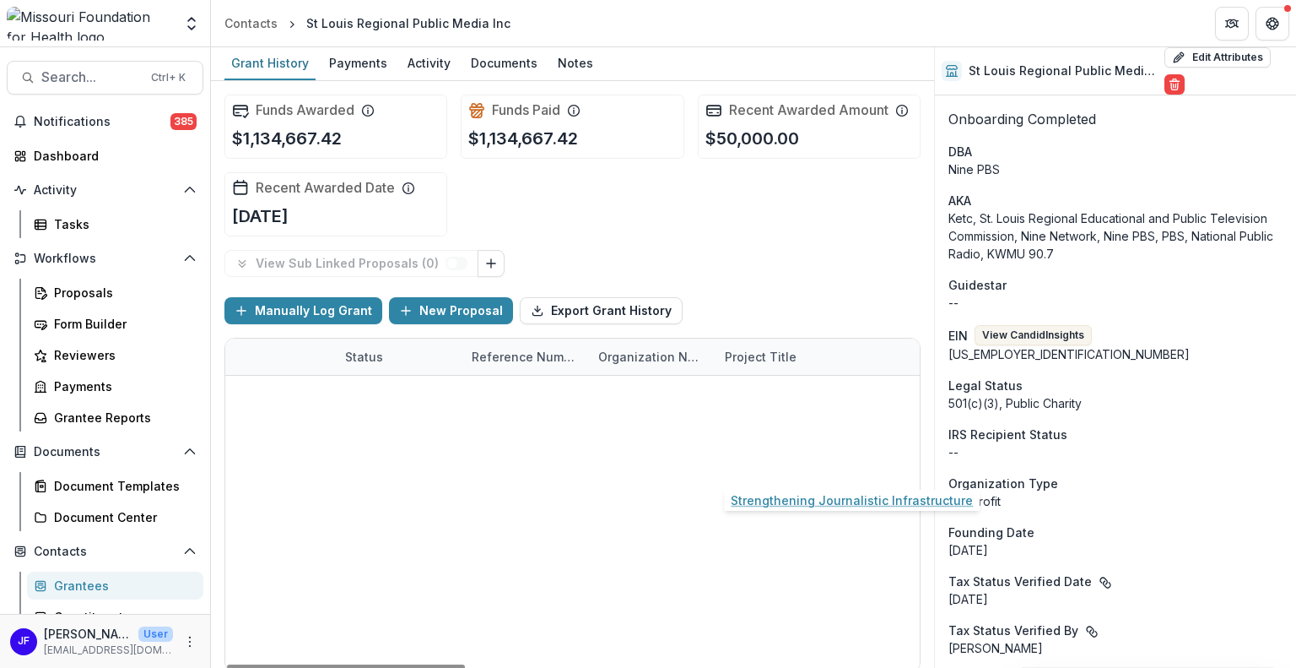
click at [801, 462] on link "Strengthening Journalistic Infrastructure" at bounding box center [820, 466] width 191 height 18
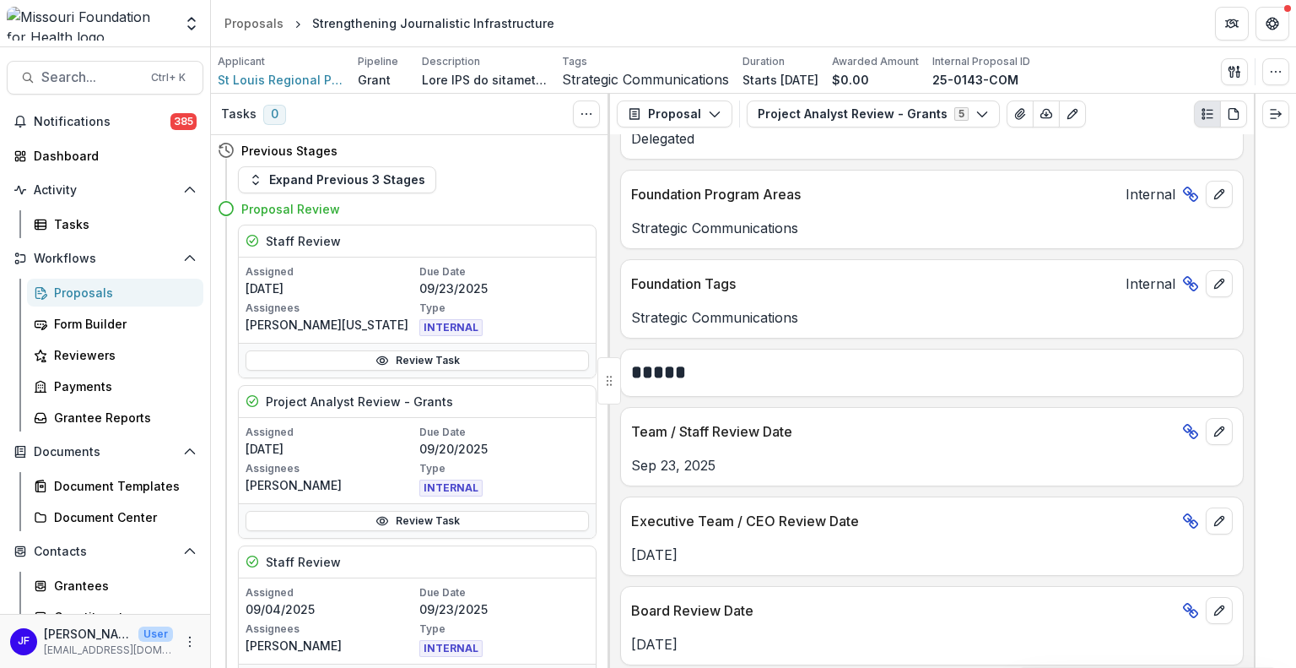
scroll to position [591, 0]
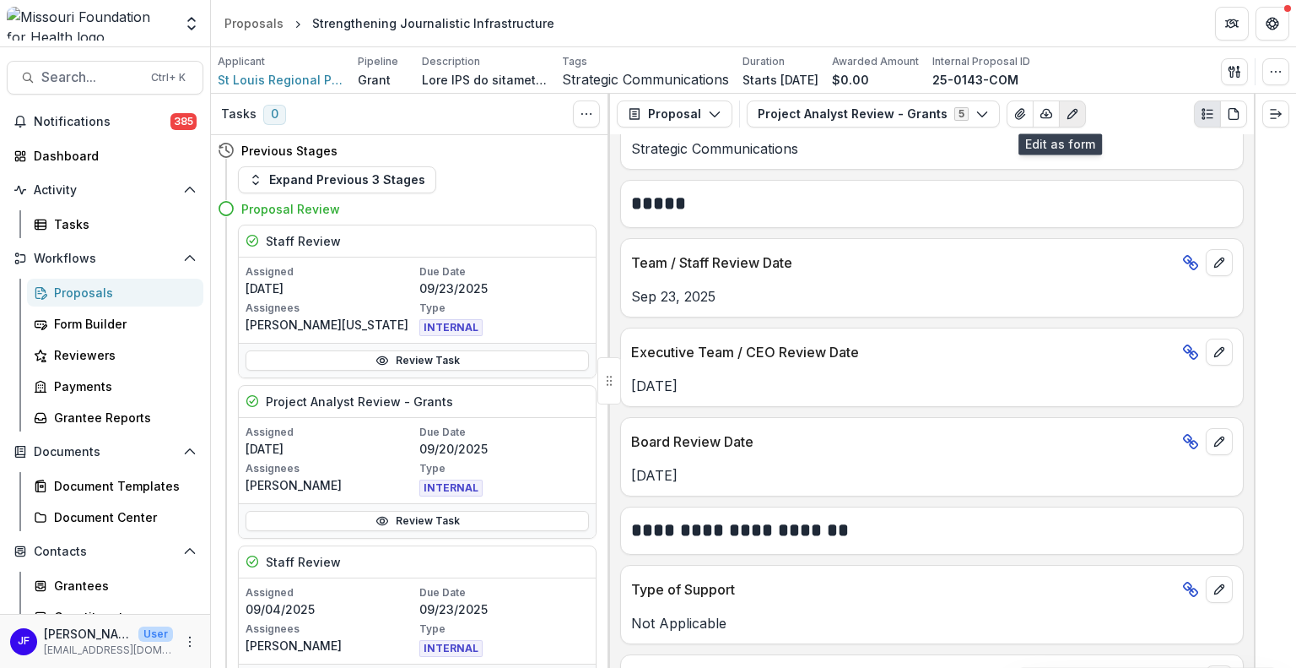
click at [1066, 111] on icon "Edit as form" at bounding box center [1073, 114] width 14 height 14
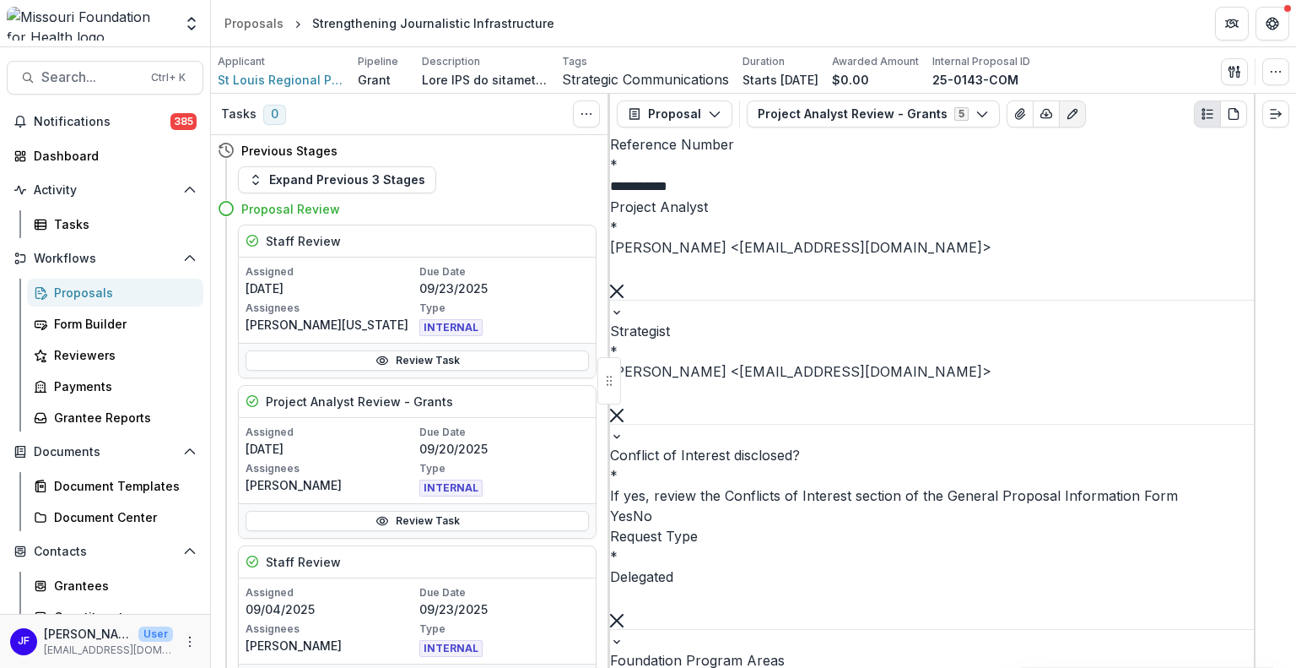
type input "**********"
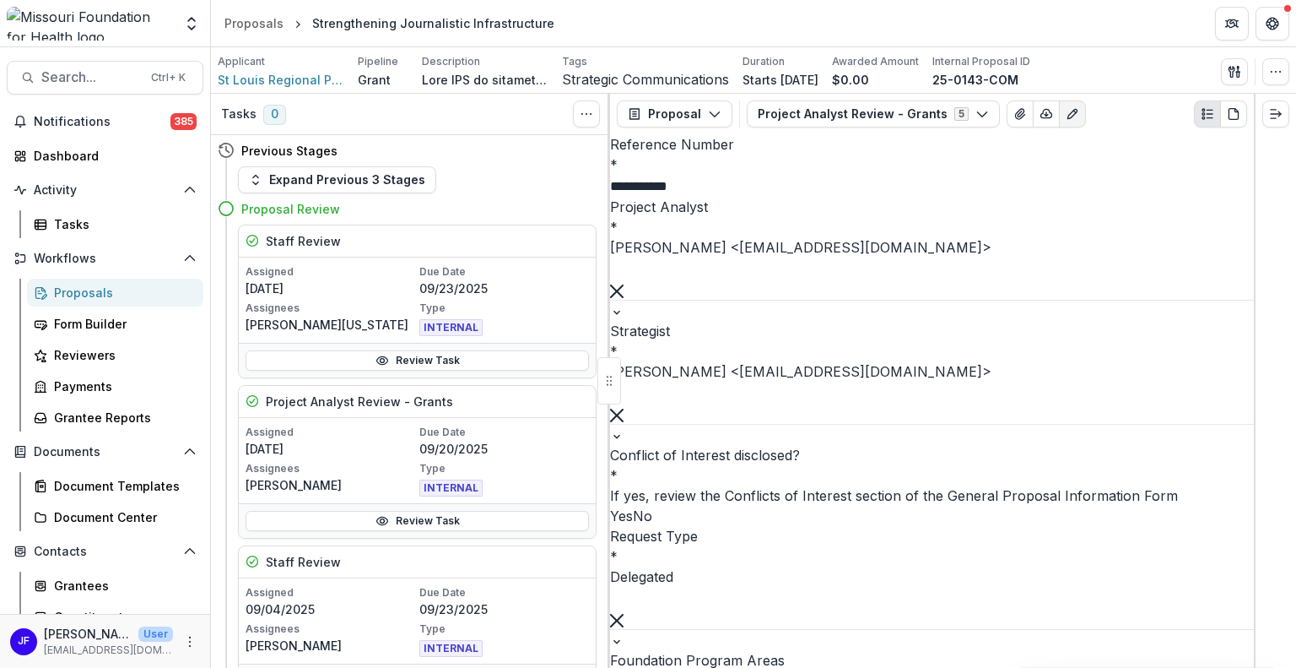
click at [1228, 74] on icon "button" at bounding box center [1235, 72] width 14 height 14
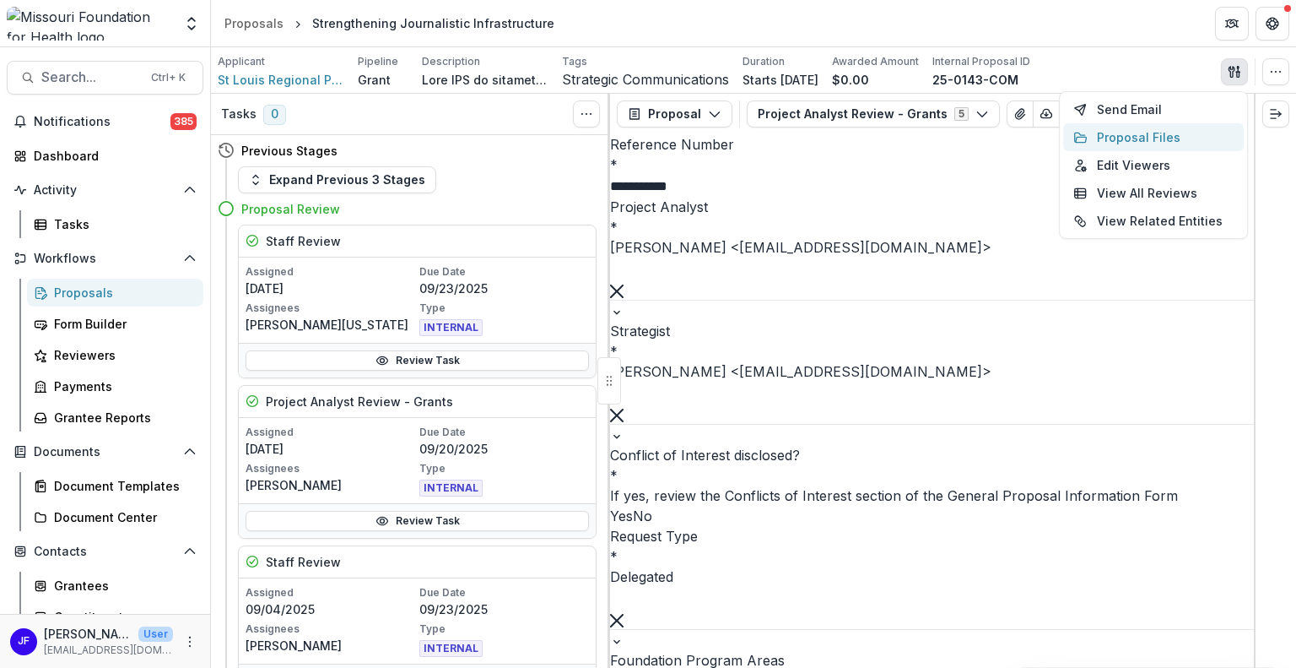
click at [1100, 134] on button "Proposal Files" at bounding box center [1153, 137] width 181 height 28
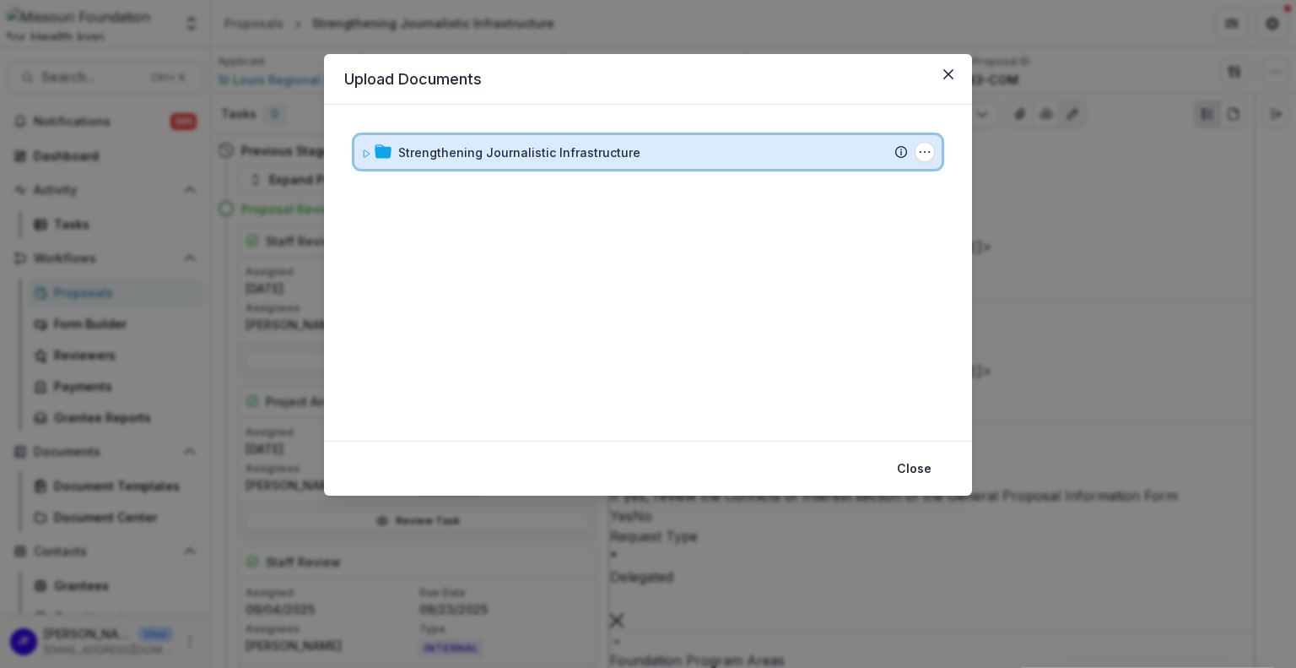
click at [366, 152] on icon at bounding box center [366, 154] width 10 height 10
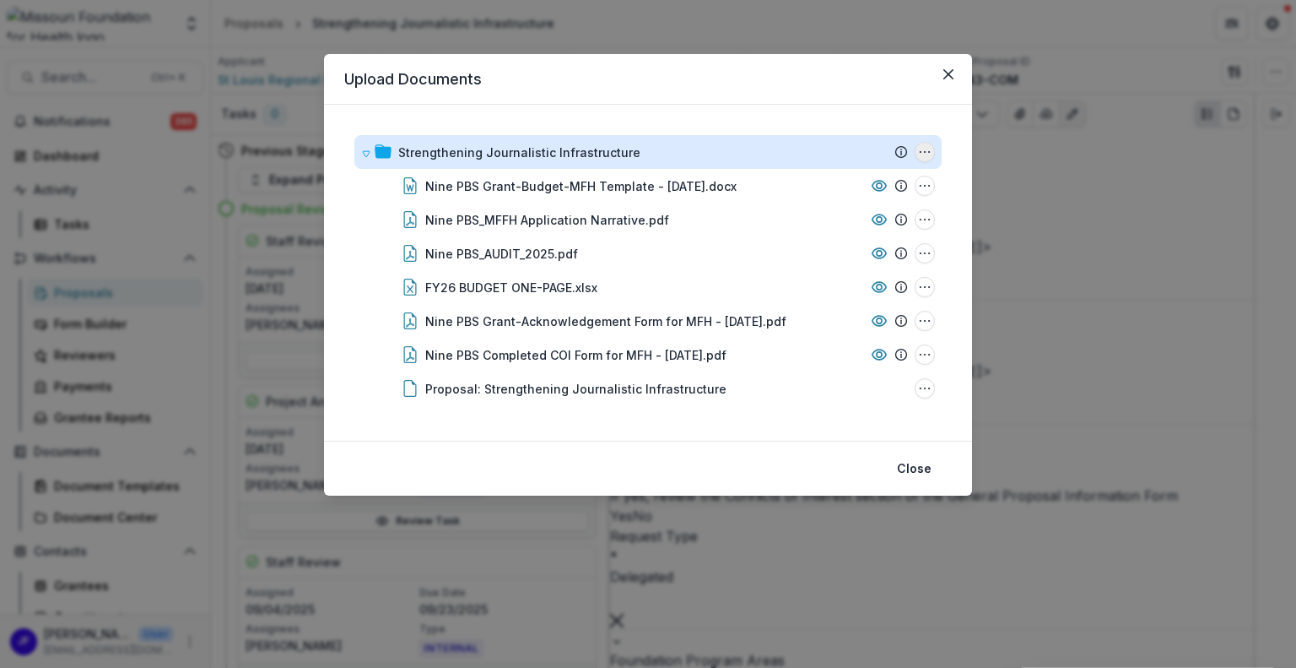
click at [926, 151] on icon "Strengthening Journalistic Infrastructure Options" at bounding box center [925, 152] width 14 height 14
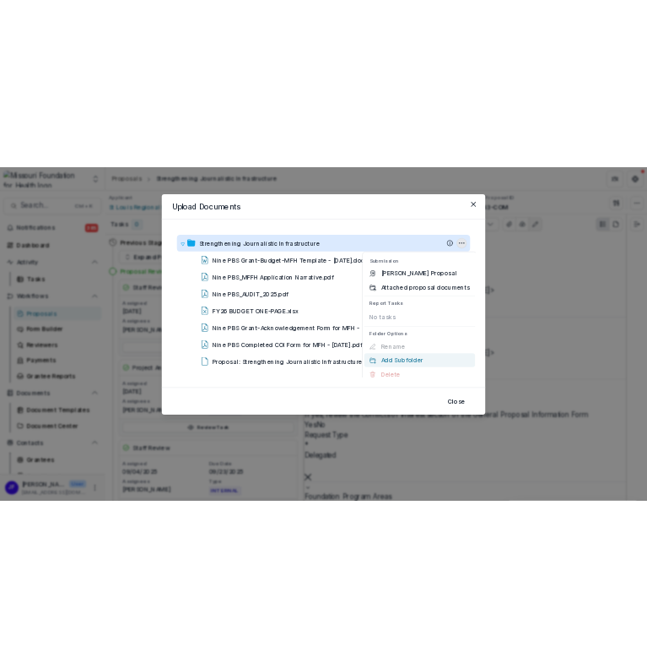
scroll to position [0, 0]
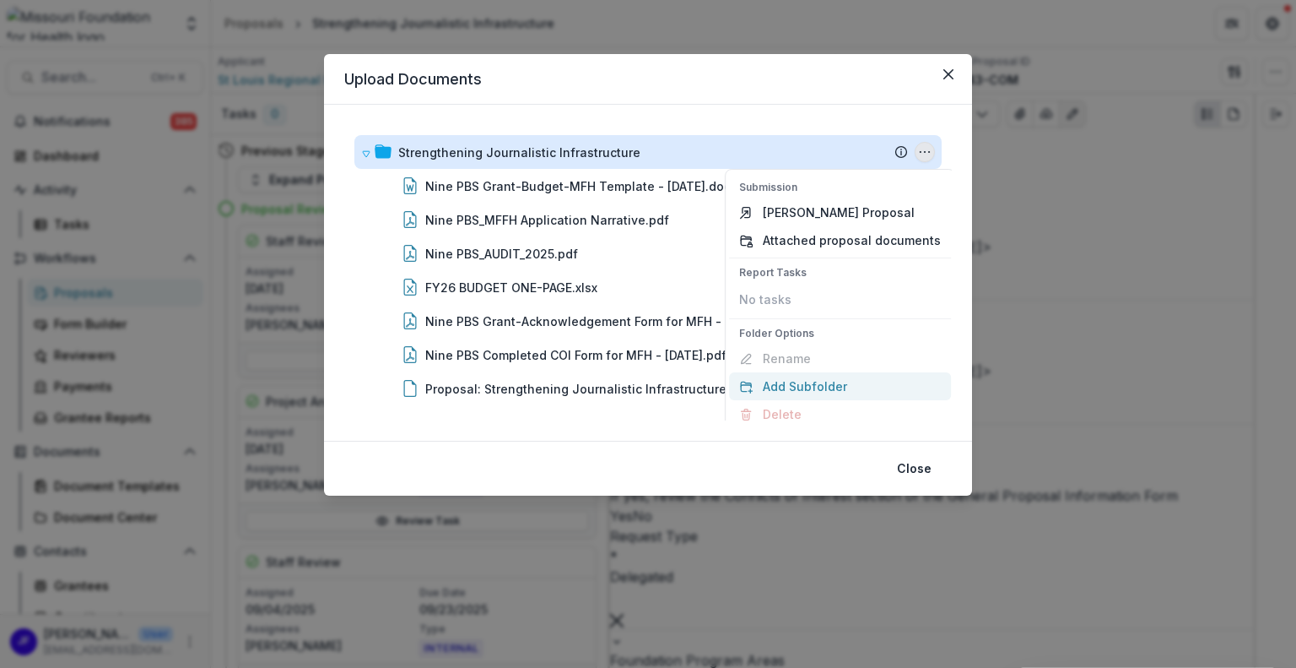
click at [771, 381] on button "Add Subfolder" at bounding box center [840, 386] width 222 height 28
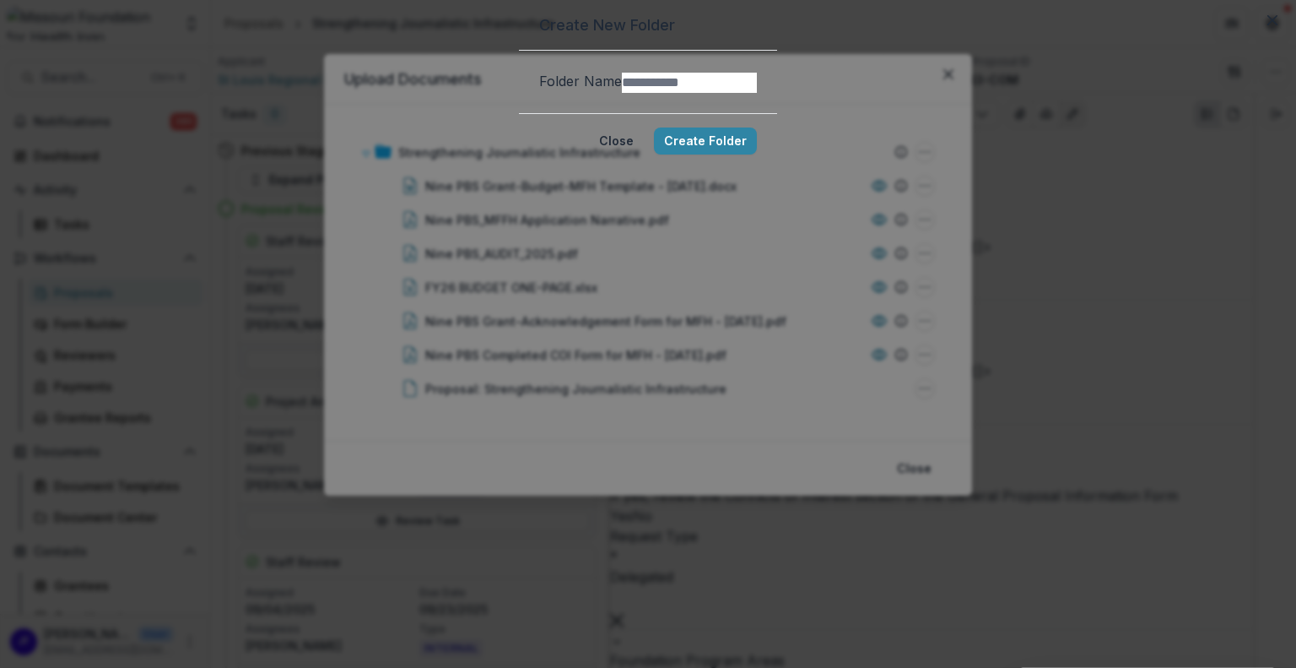
click at [622, 93] on input "Folder Name" at bounding box center [689, 83] width 135 height 20
type input "******"
click at [757, 154] on button "Create Folder" at bounding box center [705, 140] width 103 height 27
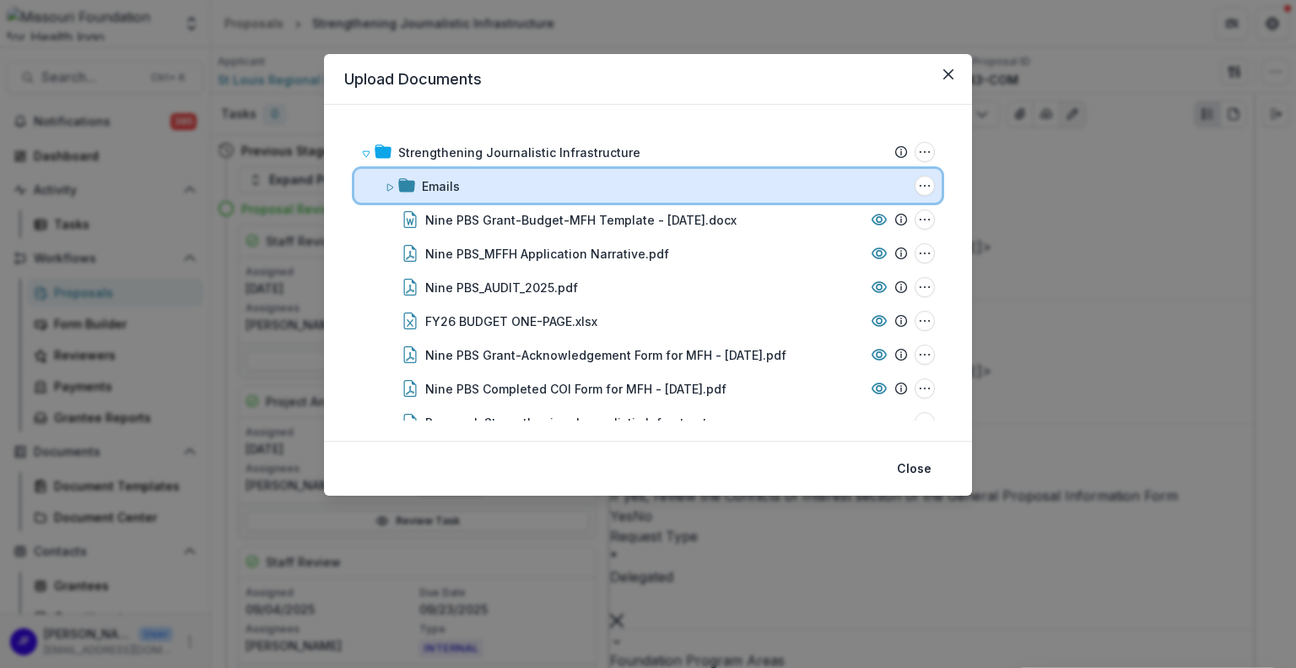
click at [388, 188] on icon at bounding box center [390, 187] width 6 height 7
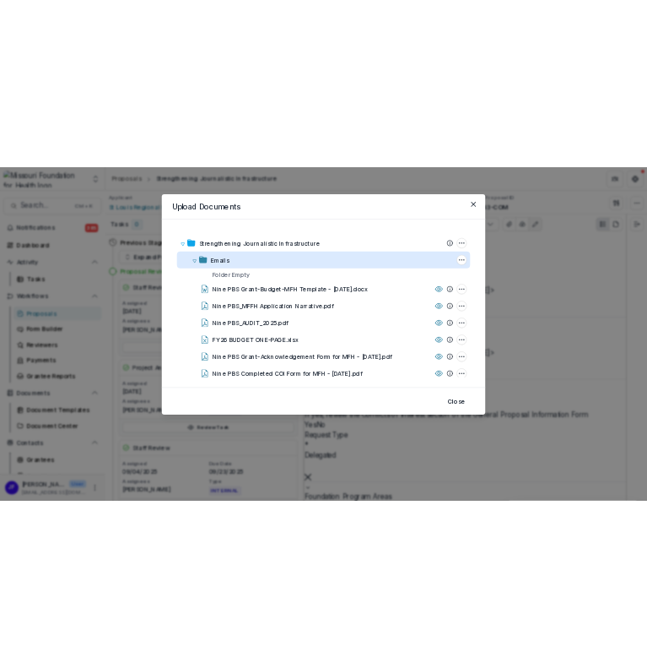
scroll to position [400, 0]
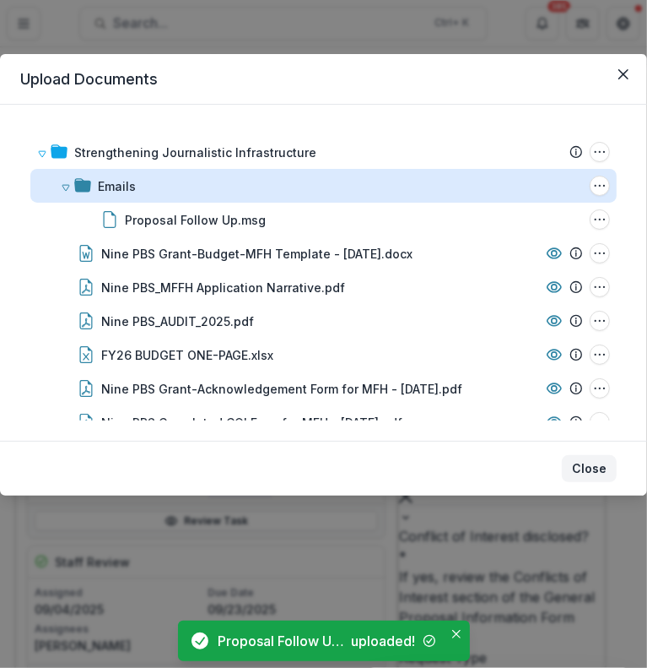
click at [592, 466] on button "Close" at bounding box center [589, 468] width 55 height 27
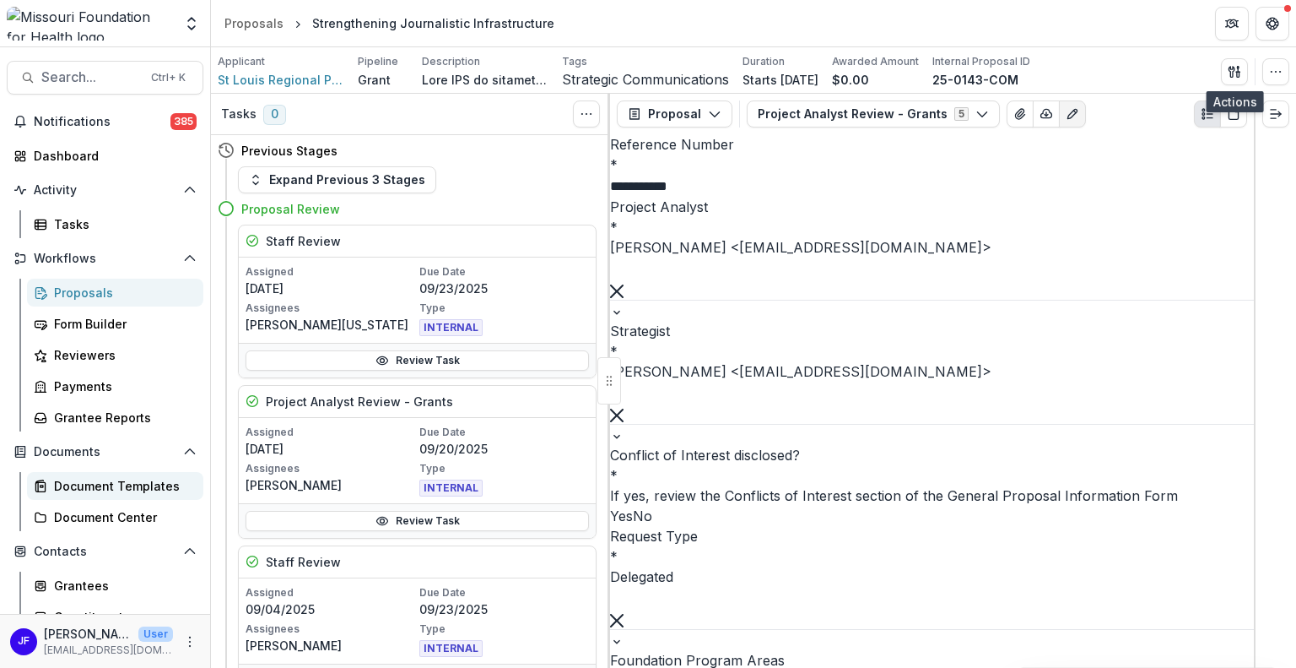
scroll to position [84, 0]
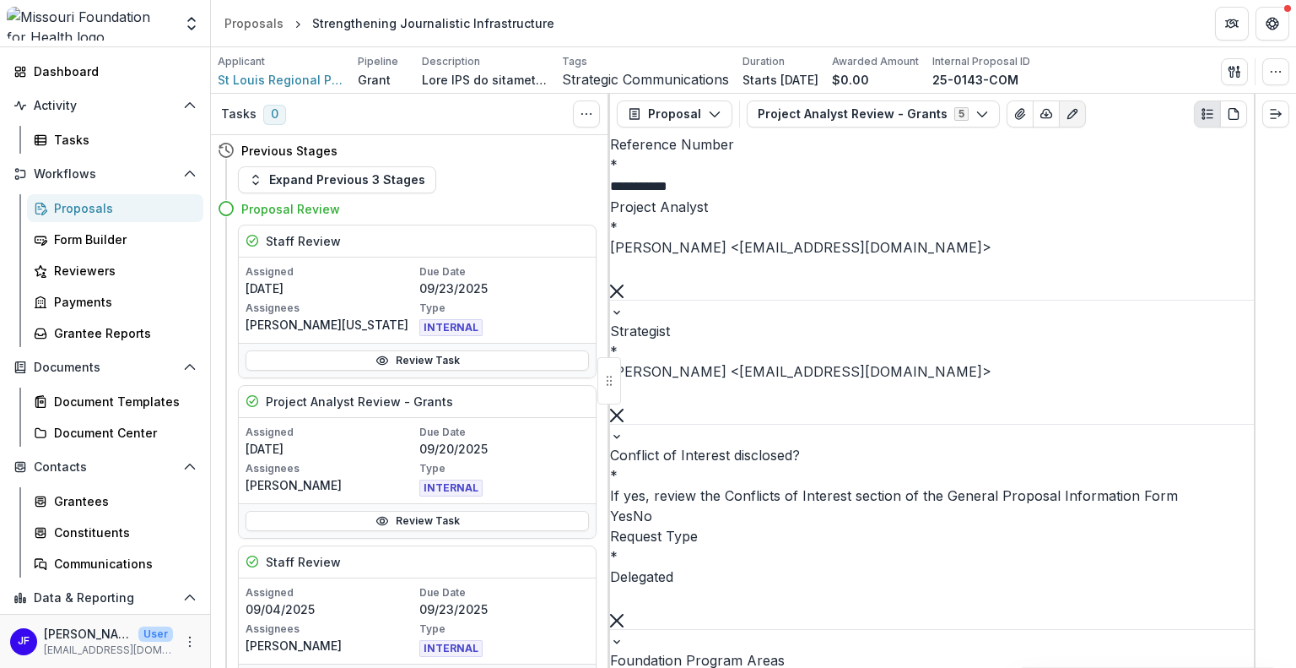
click at [73, 207] on div "Proposals" at bounding box center [122, 208] width 136 height 18
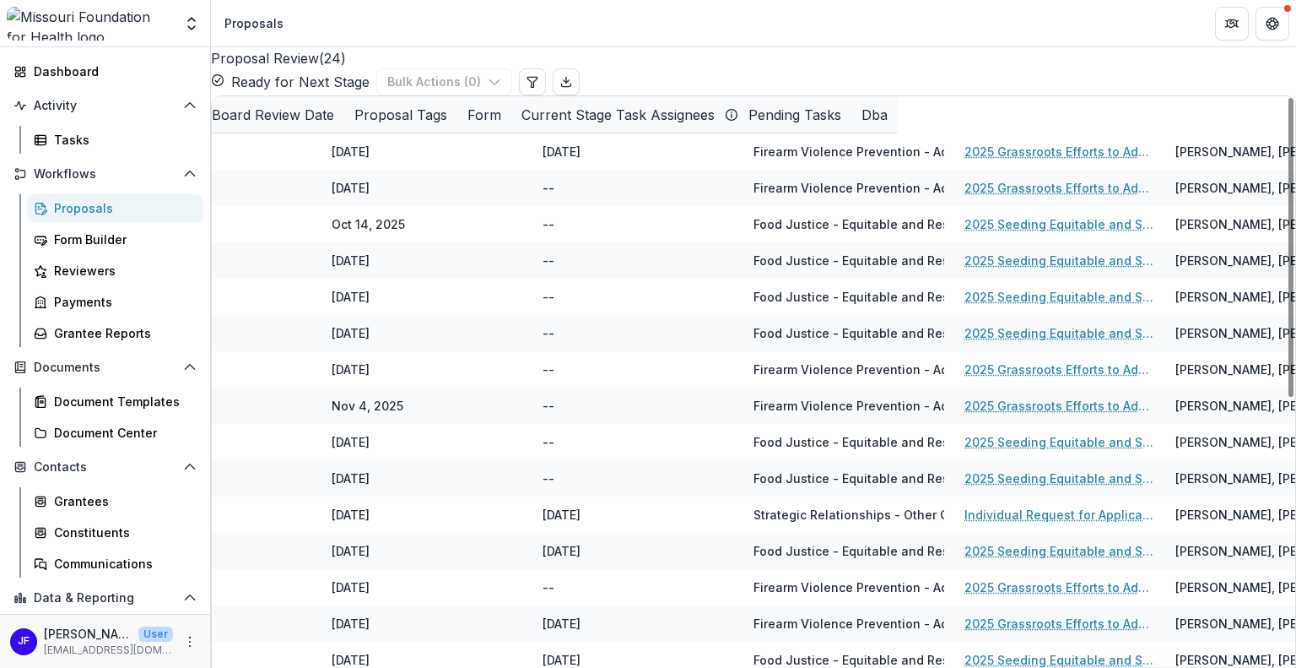
scroll to position [0, 906]
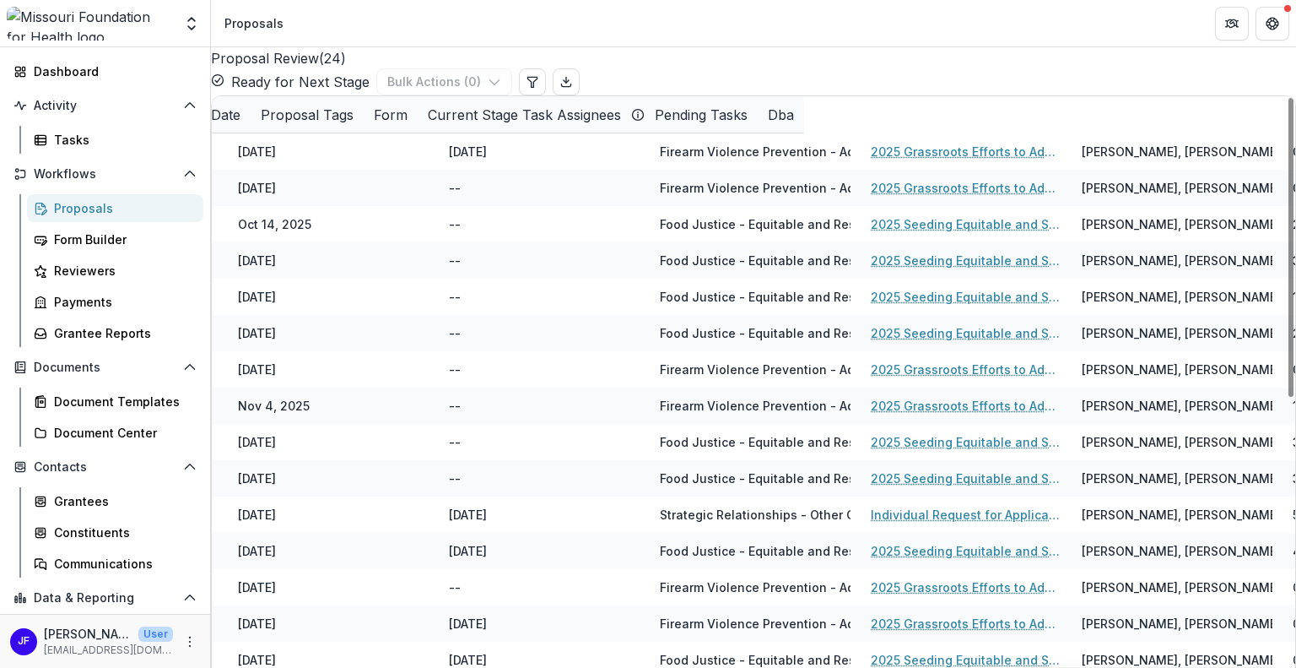
drag, startPoint x: 479, startPoint y: 423, endPoint x: 877, endPoint y: 441, distance: 398.8
click at [364, 125] on div "Proposal Tags" at bounding box center [307, 115] width 113 height 20
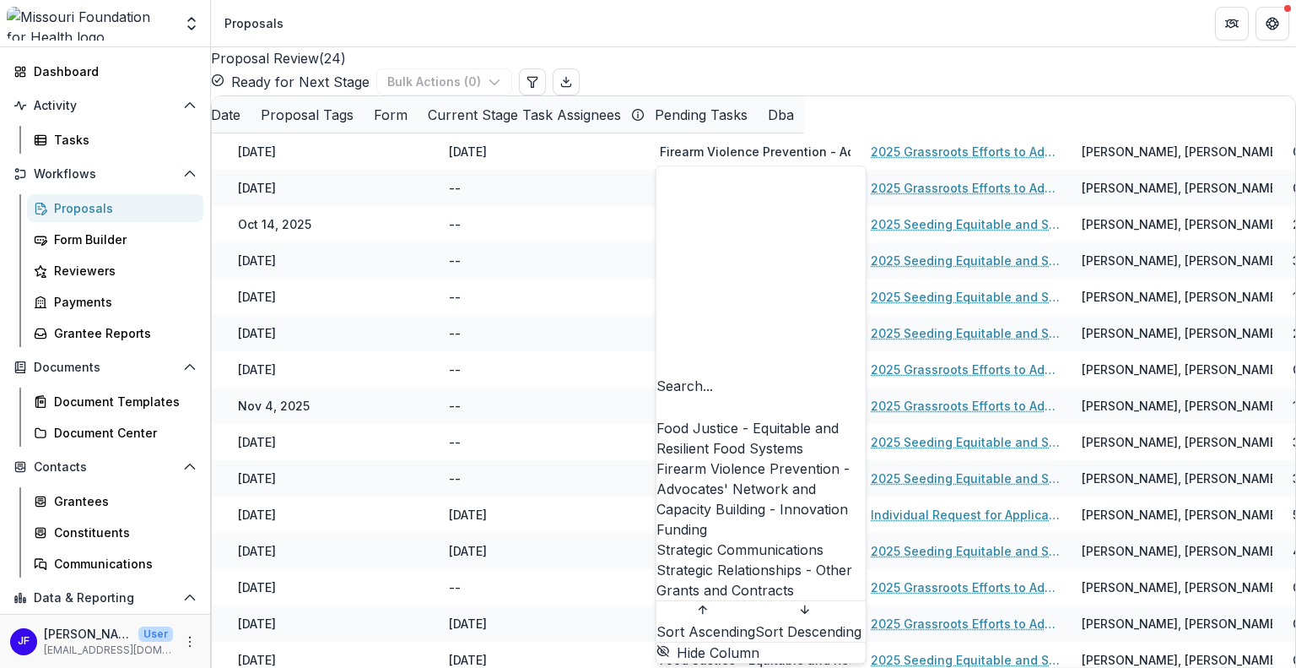
click at [744, 458] on div "Firearm Violence Prevention - Advocates' Network and Capacity Building - Innova…" at bounding box center [761, 498] width 209 height 81
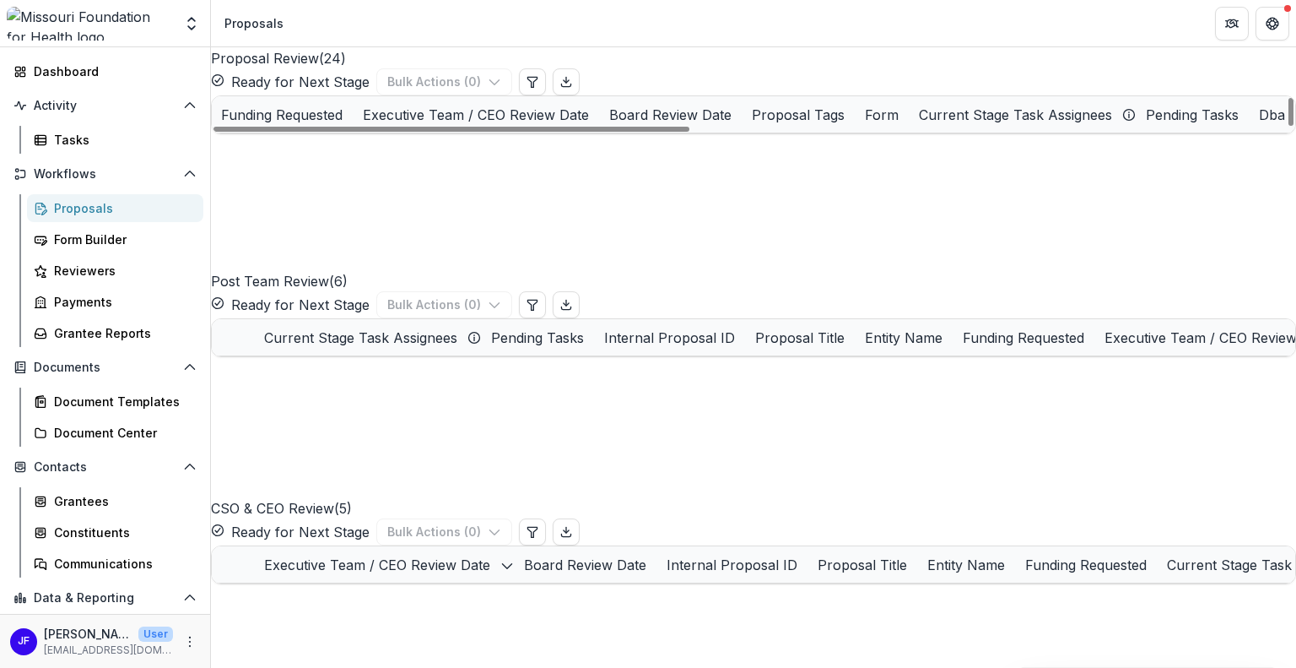
click at [549, 466] on div "Draft ( 12 ) Bulk Actions ( 0 ) Internal Proposal ID Proposal Title Entity Name…" at bounding box center [753, 444] width 1085 height 2475
drag, startPoint x: 642, startPoint y: 426, endPoint x: 197, endPoint y: 430, distance: 445.7
click at [214, 132] on div at bounding box center [452, 129] width 476 height 5
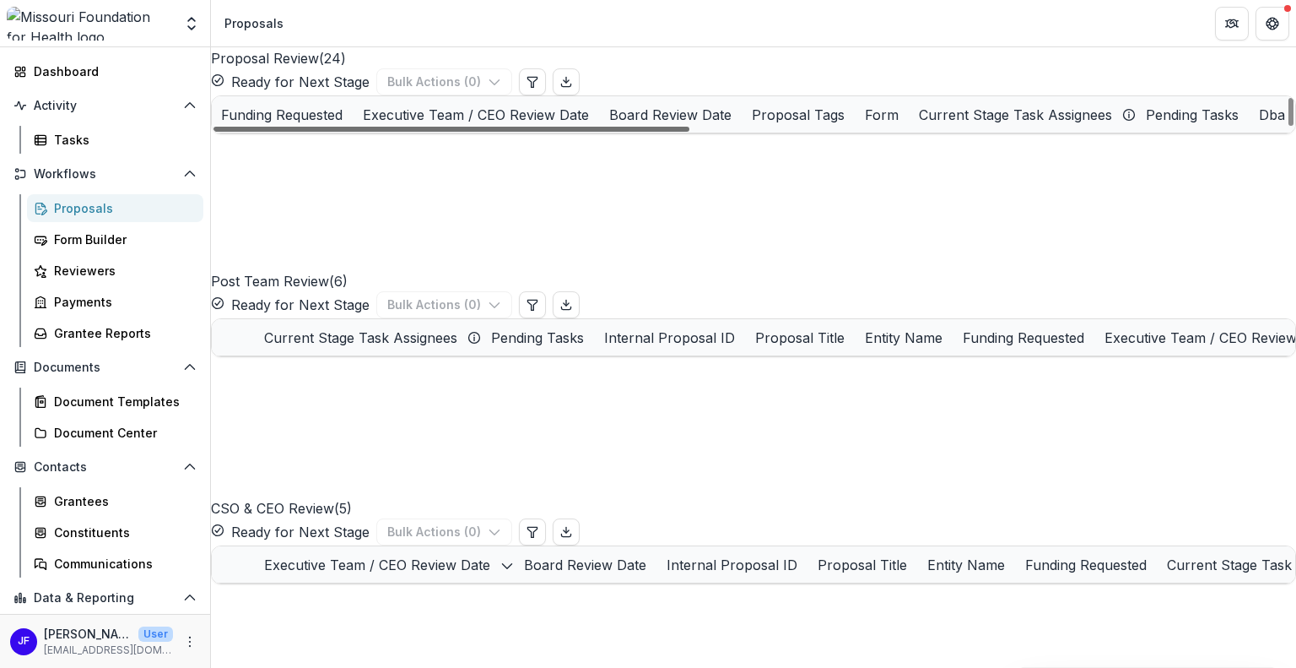
drag, startPoint x: 392, startPoint y: 423, endPoint x: 675, endPoint y: 442, distance: 284.2
click at [675, 132] on div at bounding box center [452, 129] width 476 height 5
drag, startPoint x: 736, startPoint y: 423, endPoint x: 1060, endPoint y: 430, distance: 324.2
click at [690, 132] on div at bounding box center [452, 129] width 476 height 5
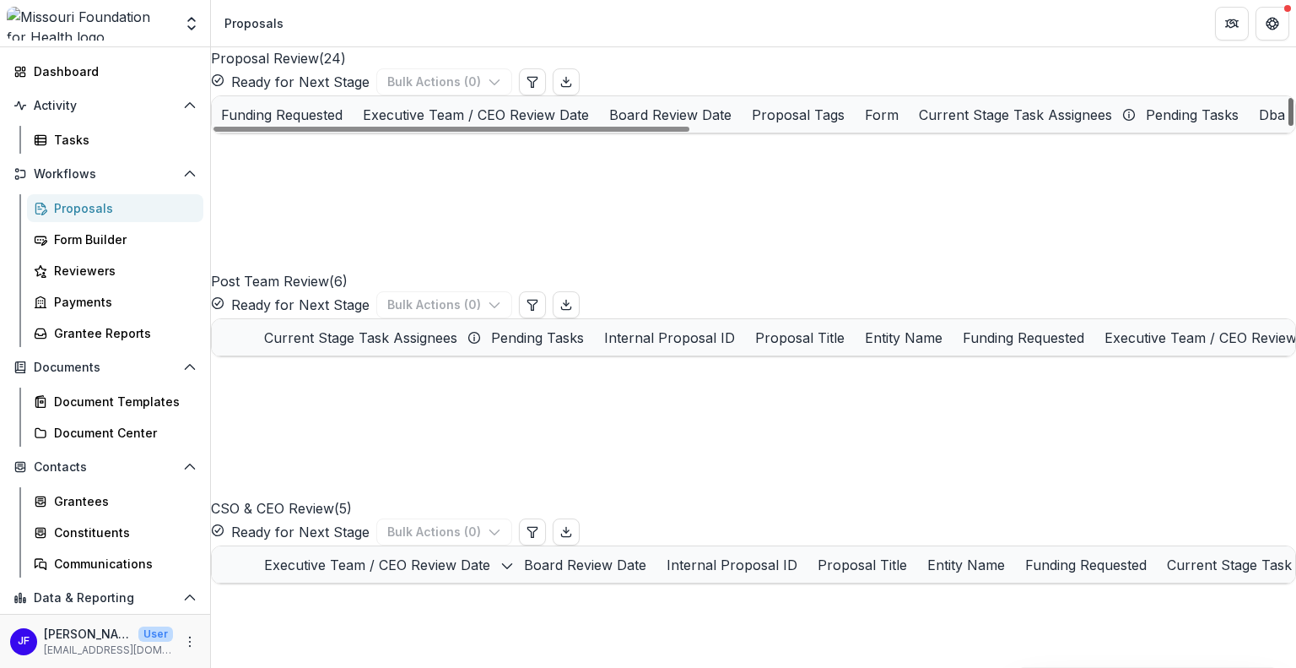
drag, startPoint x: 1280, startPoint y: 273, endPoint x: 1273, endPoint y: 304, distance: 31.9
click at [1289, 126] on div at bounding box center [1291, 112] width 5 height 28
drag, startPoint x: 1067, startPoint y: 423, endPoint x: 436, endPoint y: 448, distance: 631.0
click at [436, 132] on div at bounding box center [452, 129] width 476 height 5
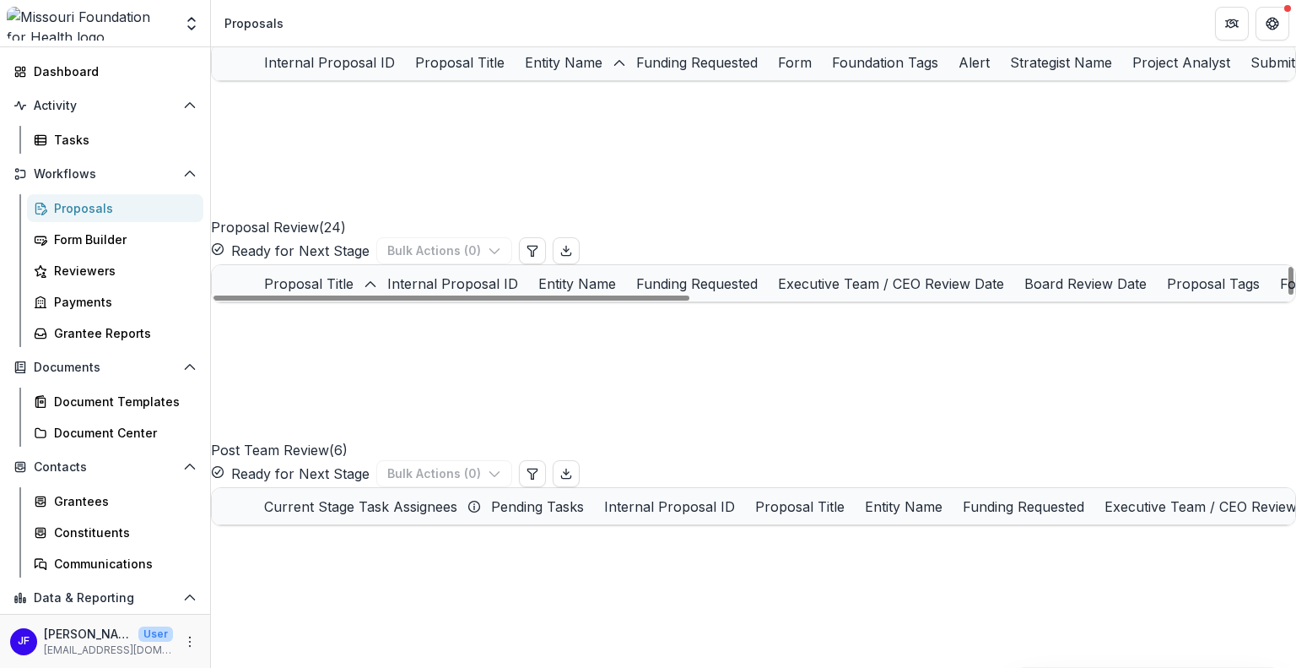
scroll to position [0, 0]
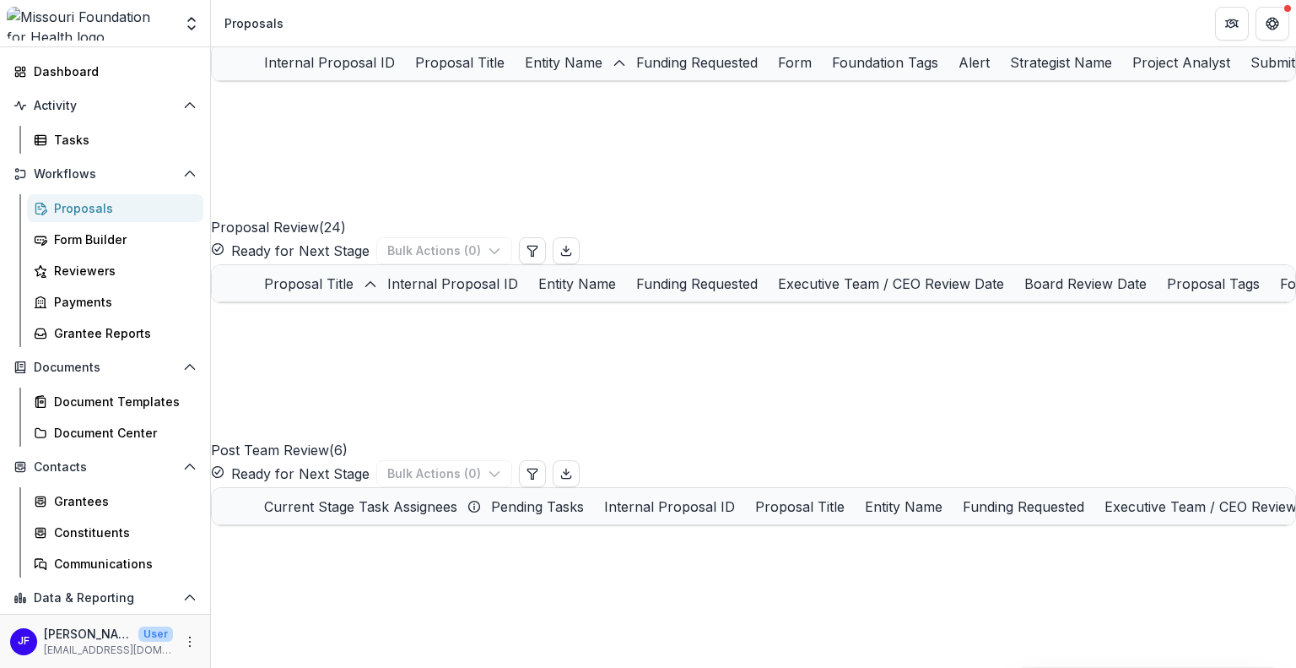
drag, startPoint x: 1296, startPoint y: 277, endPoint x: 1292, endPoint y: 309, distance: 32.2
click at [1292, 309] on div "Grant New Proposal Assigned to me Stages Draft 12 Submitted 0 Intake 1 Proposal…" at bounding box center [753, 357] width 1085 height 620
drag, startPoint x: 1296, startPoint y: 248, endPoint x: 1294, endPoint y: 273, distance: 24.5
click at [1294, 273] on div "Grant New Proposal Assigned to me Stages Draft 12 Submitted 0 Intake 1 Proposal…" at bounding box center [753, 357] width 1085 height 620
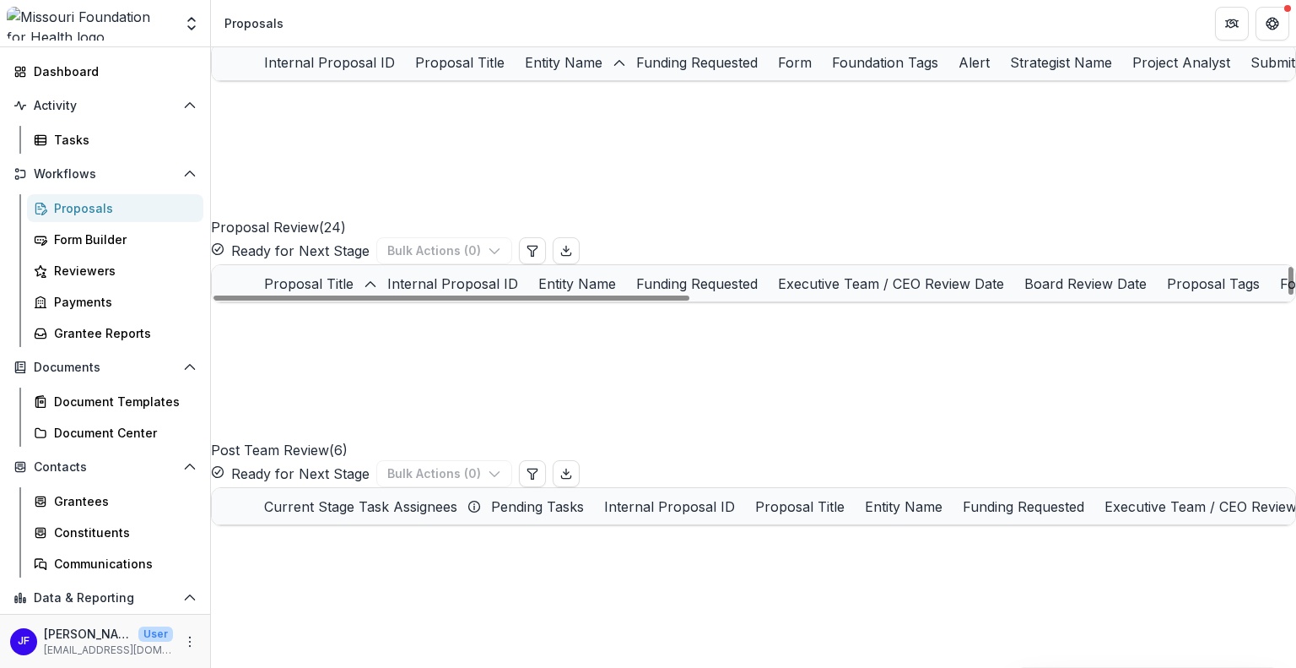
click at [349, 329] on link "Actively Changing Things In Our Neighborhoods" at bounding box center [406, 320] width 170 height 18
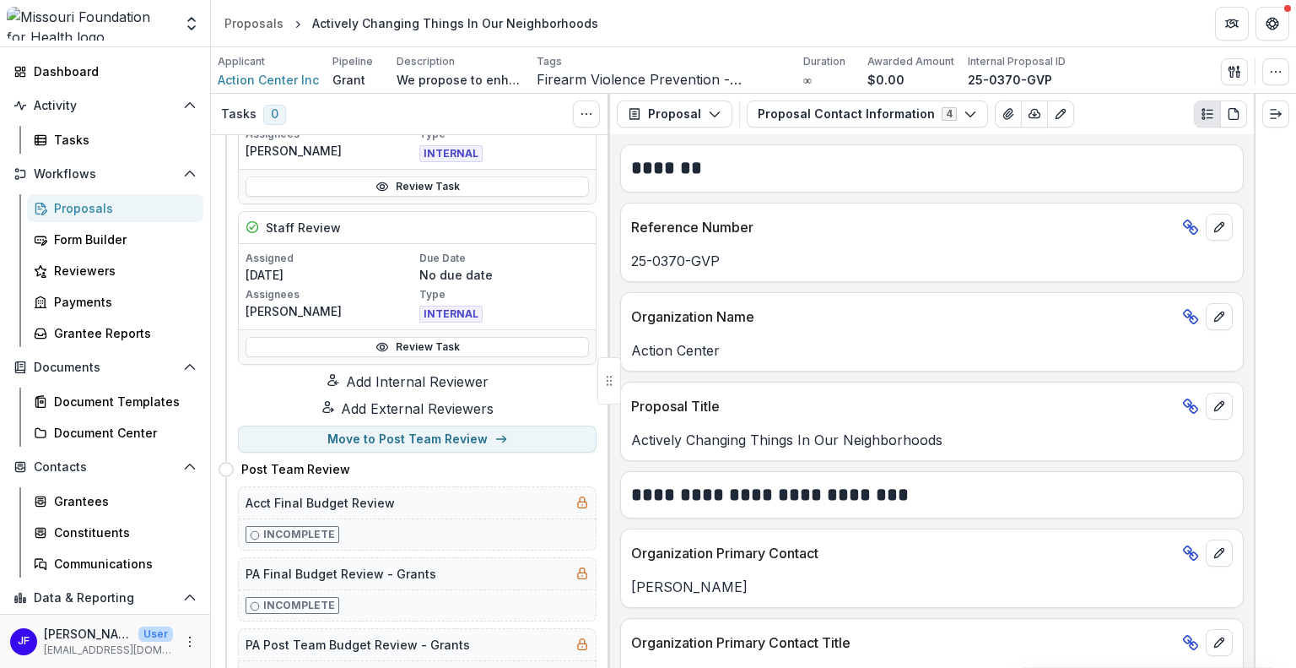
scroll to position [338, 0]
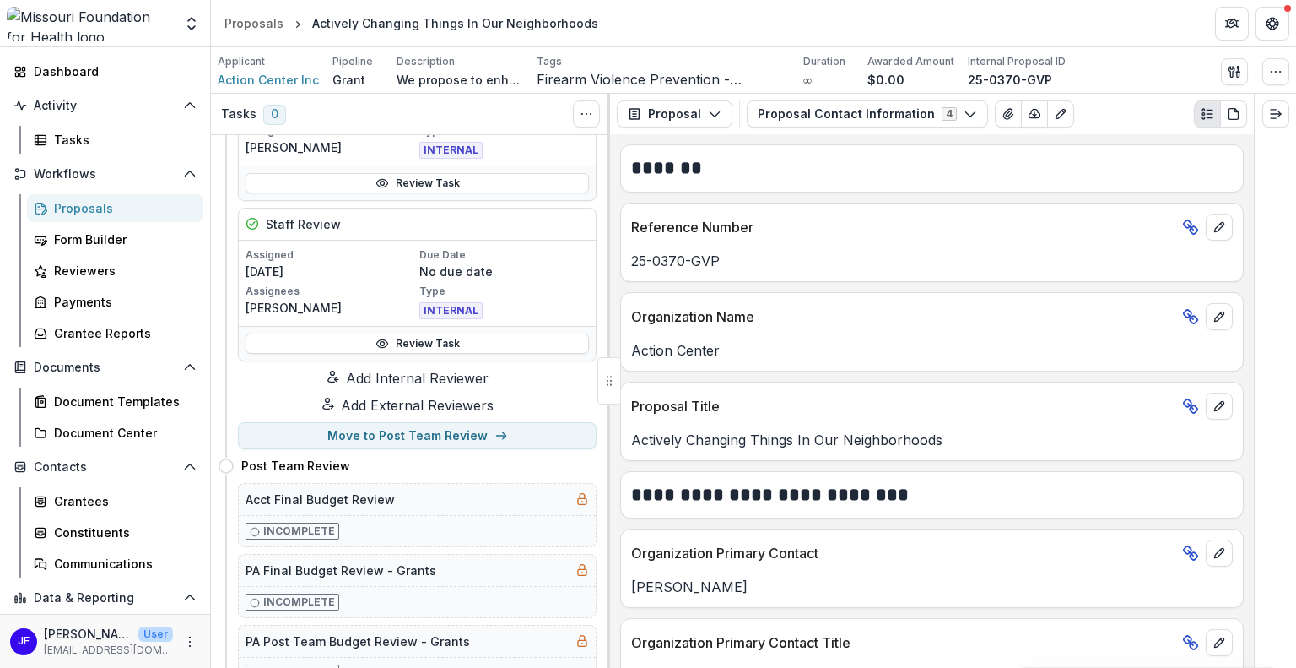
click at [438, 384] on button "Add Internal Reviewer" at bounding box center [407, 378] width 379 height 20
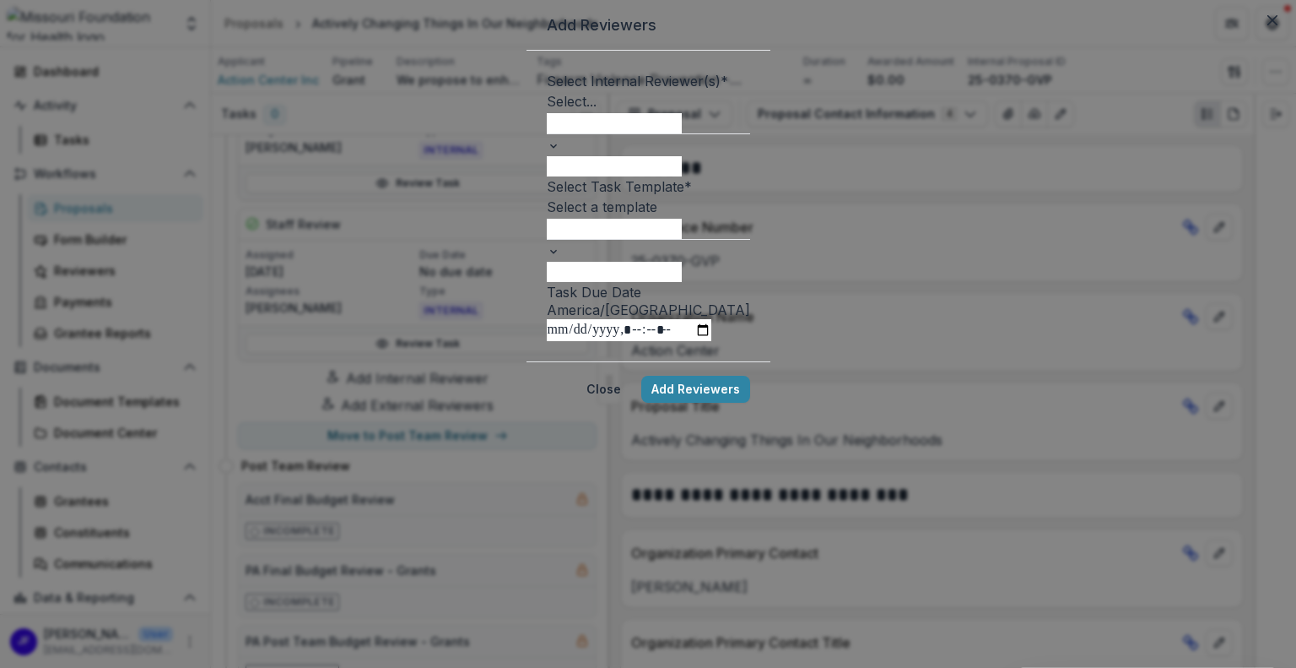
click at [547, 154] on div "Select..." at bounding box center [648, 122] width 203 height 63
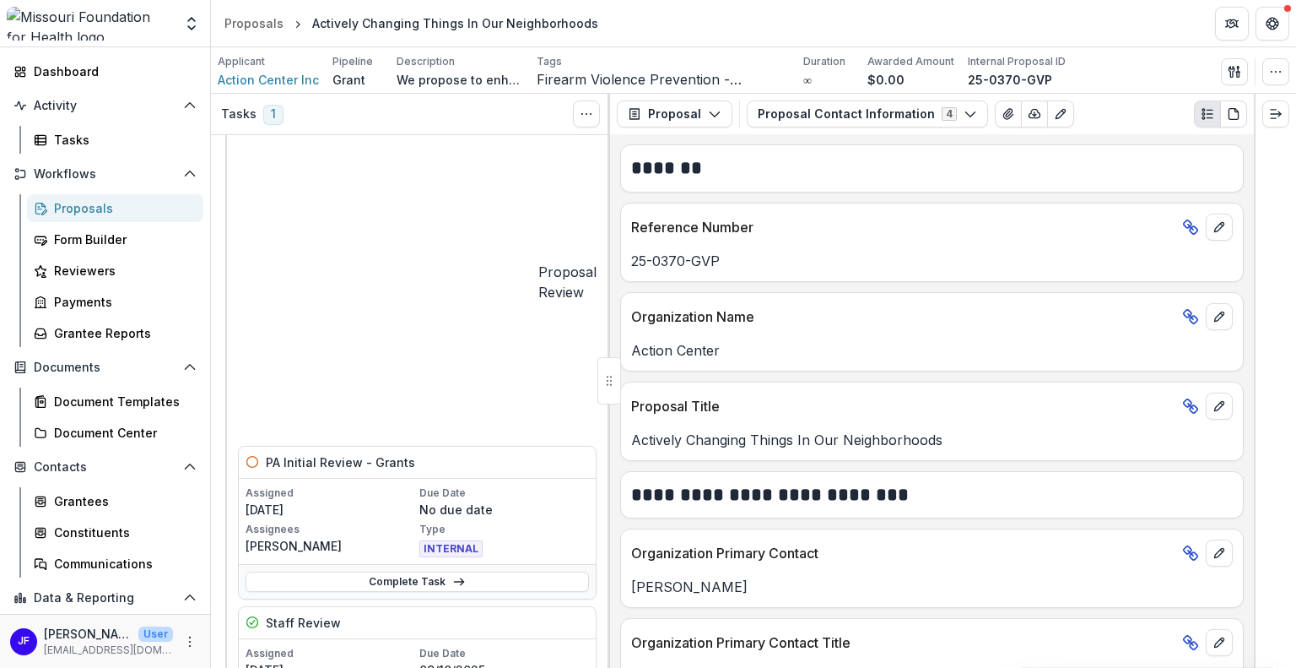
scroll to position [0, 0]
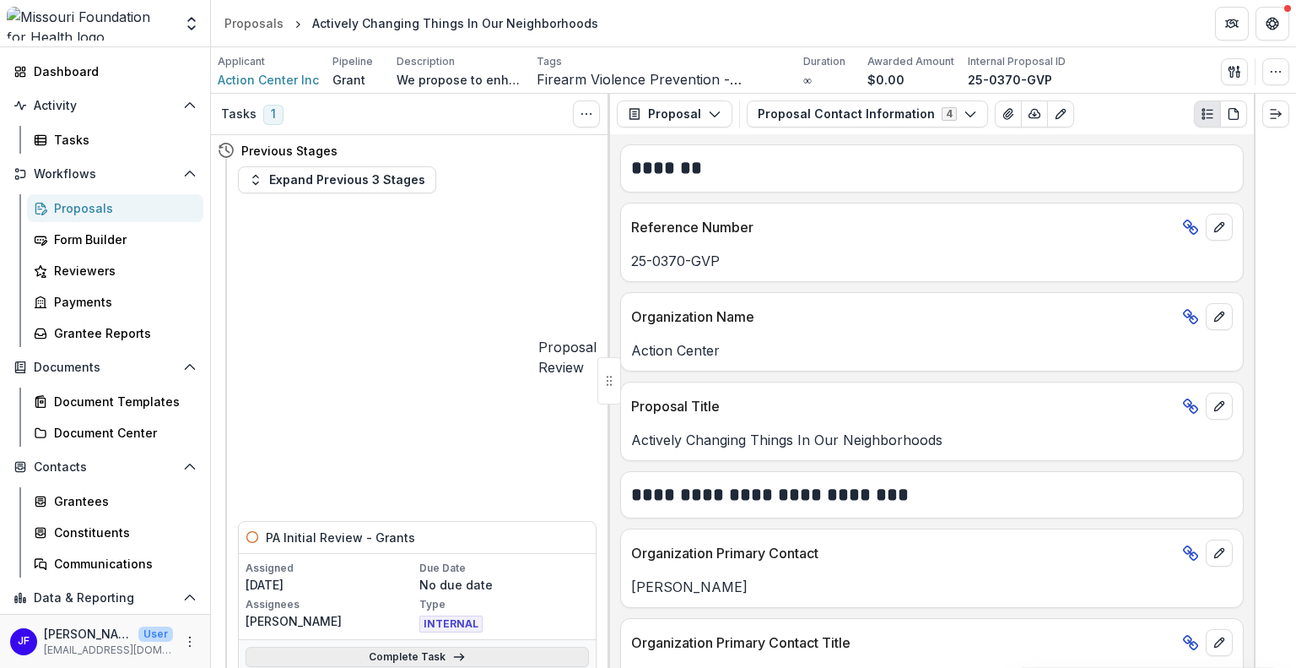
click at [388, 647] on link "Complete Task" at bounding box center [418, 657] width 344 height 20
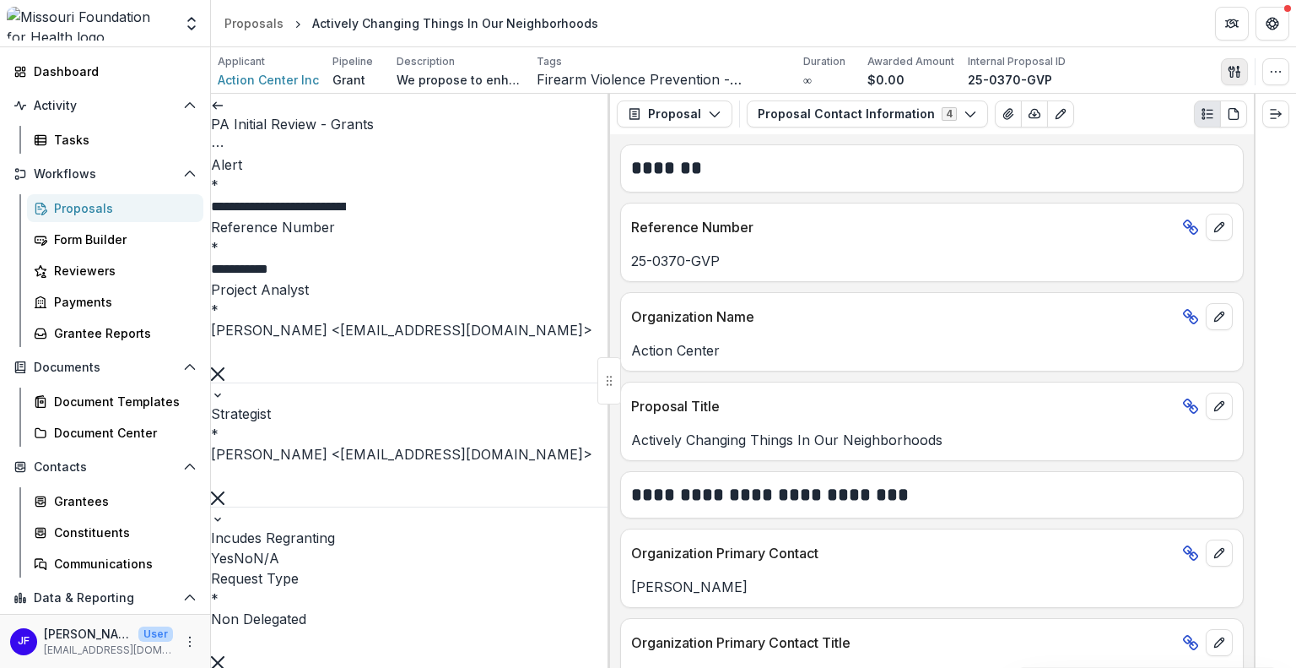
click at [1237, 72] on icon "button" at bounding box center [1238, 74] width 3 height 5
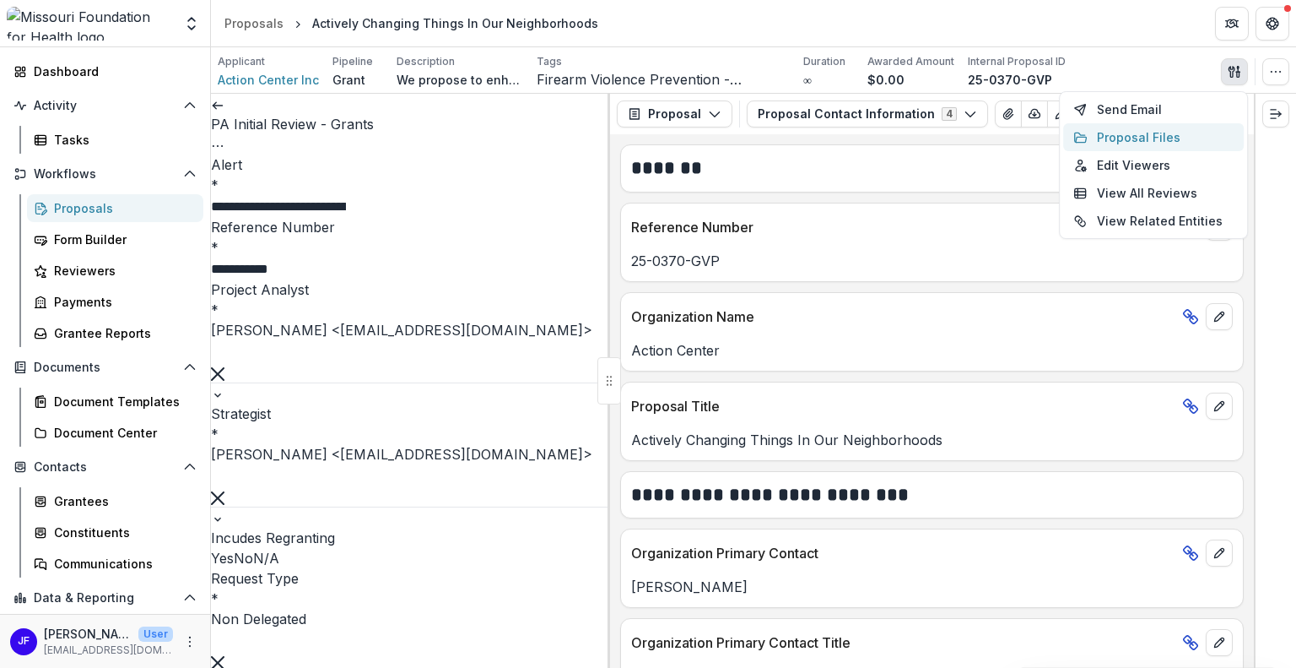
click at [1141, 130] on button "Proposal Files" at bounding box center [1153, 137] width 181 height 28
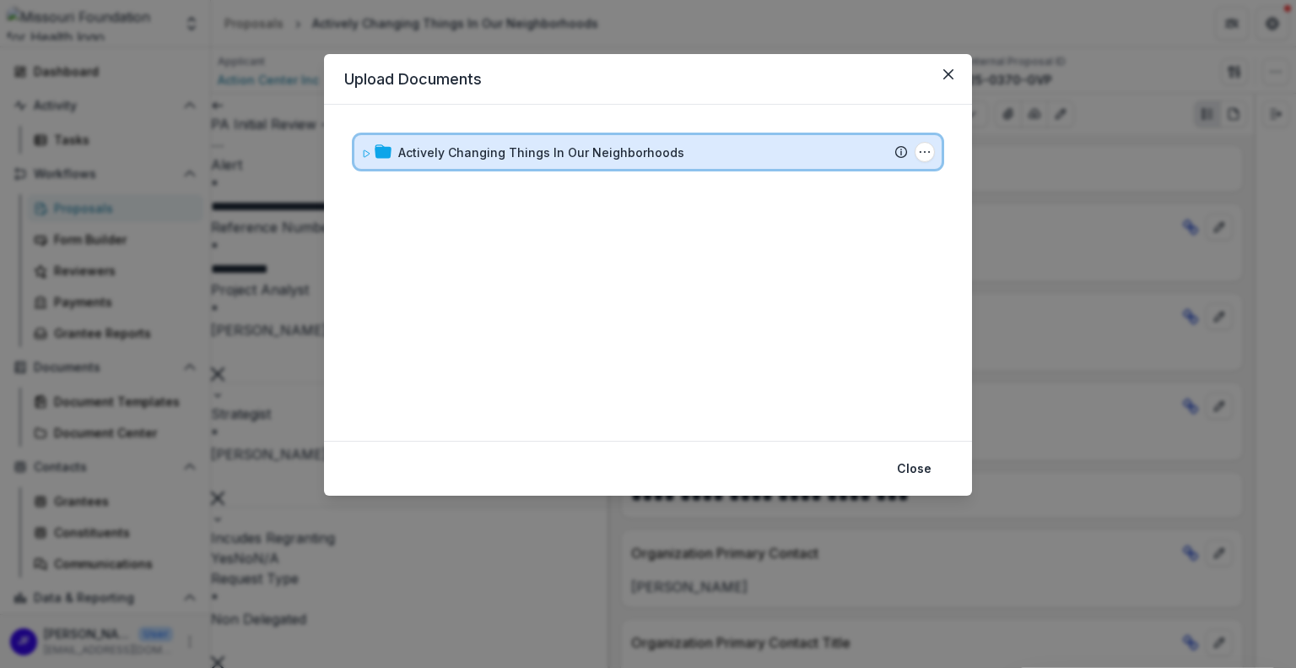
click at [365, 157] on icon at bounding box center [366, 154] width 10 height 10
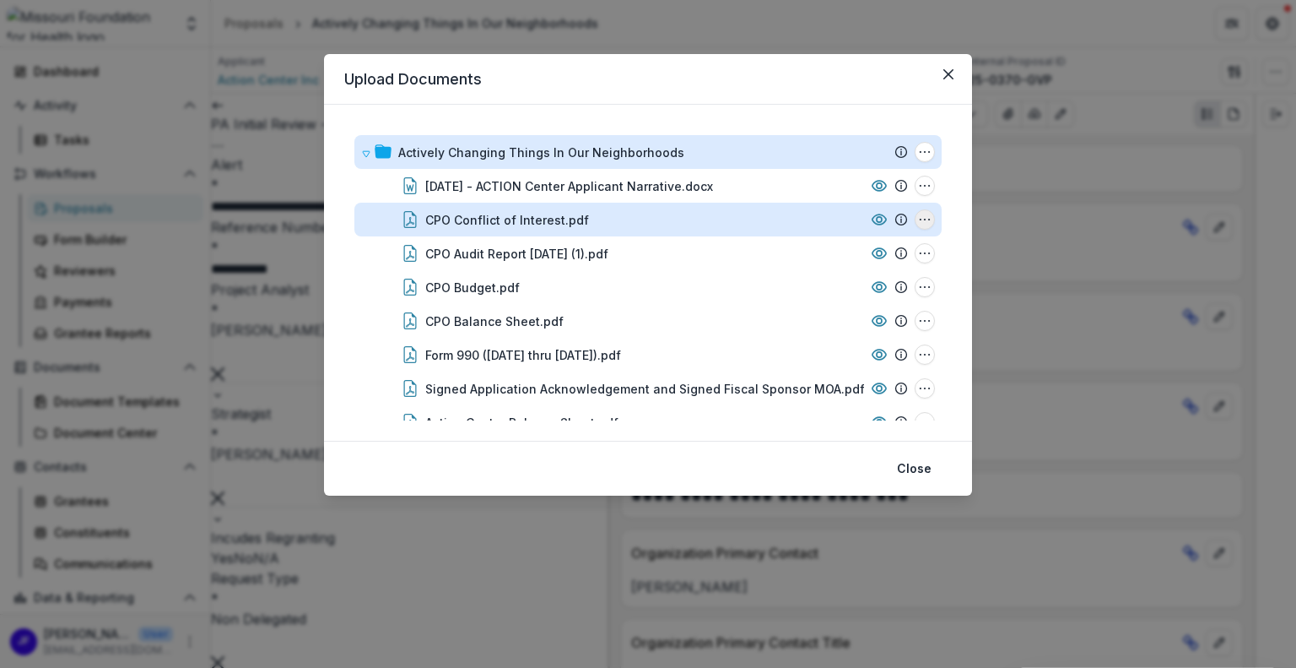
click at [918, 218] on icon "CPO Conflict of Interest.pdf Options" at bounding box center [925, 220] width 14 height 14
click at [814, 282] on button "Download" at bounding box center [841, 280] width 181 height 28
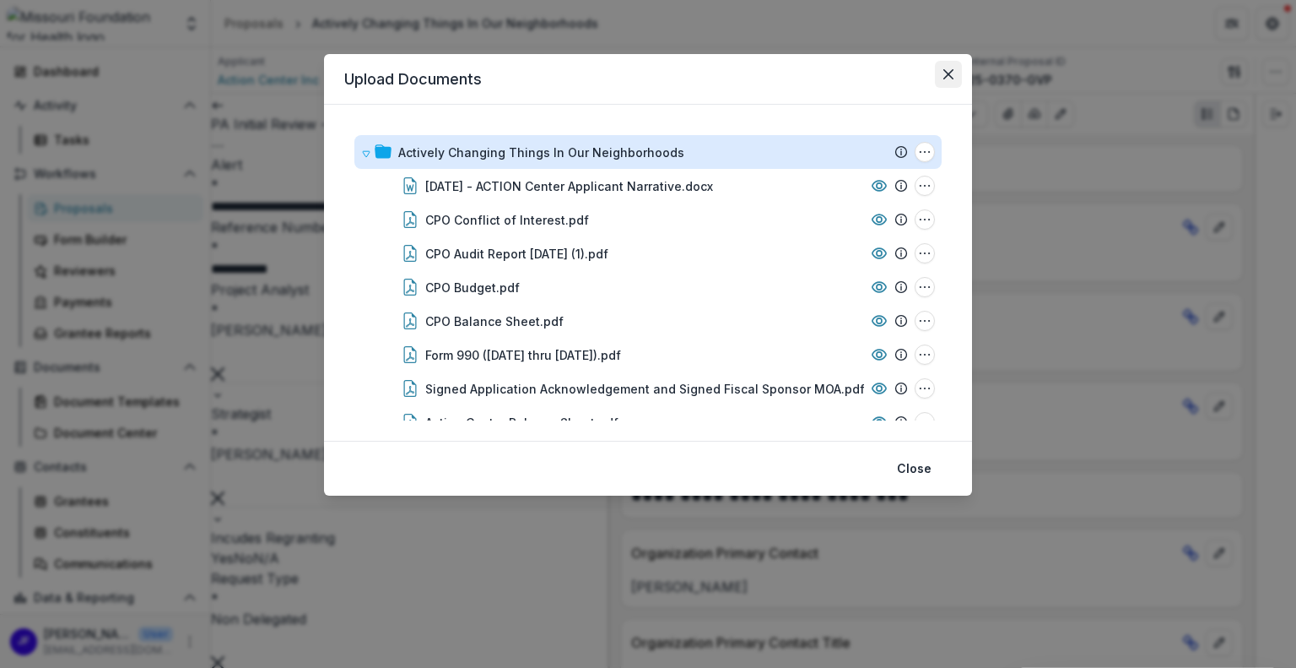
click at [950, 72] on icon "Close" at bounding box center [949, 74] width 10 height 10
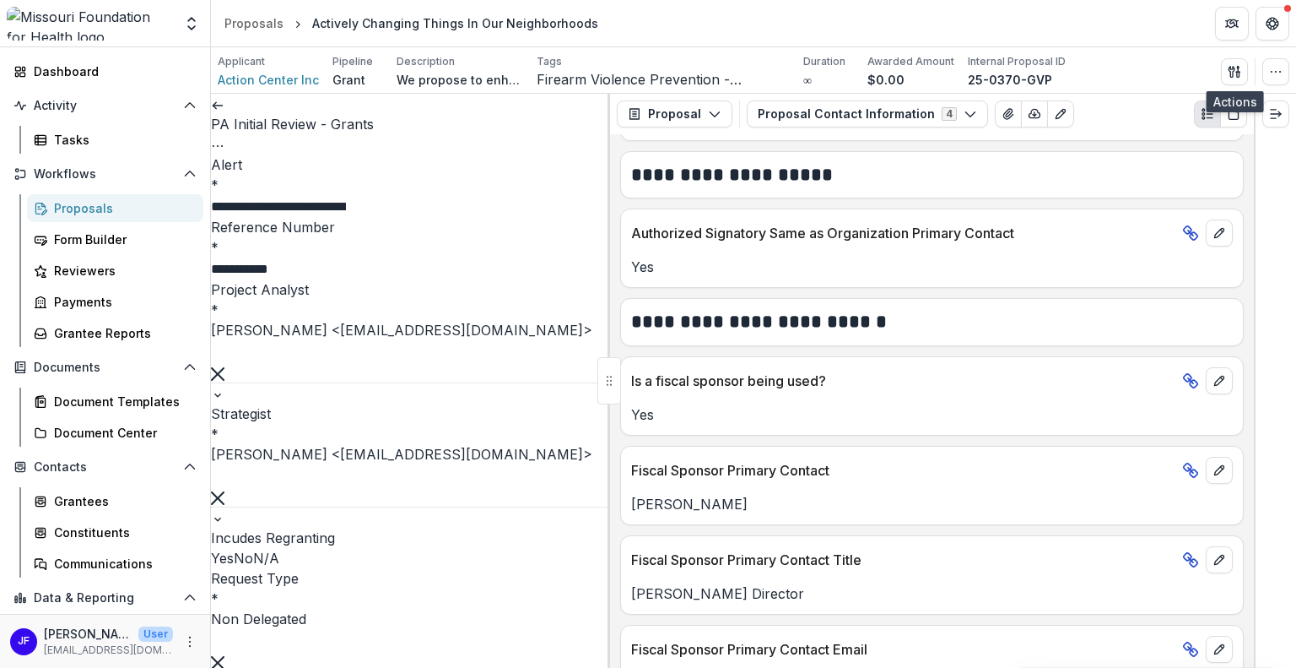
scroll to position [1204, 0]
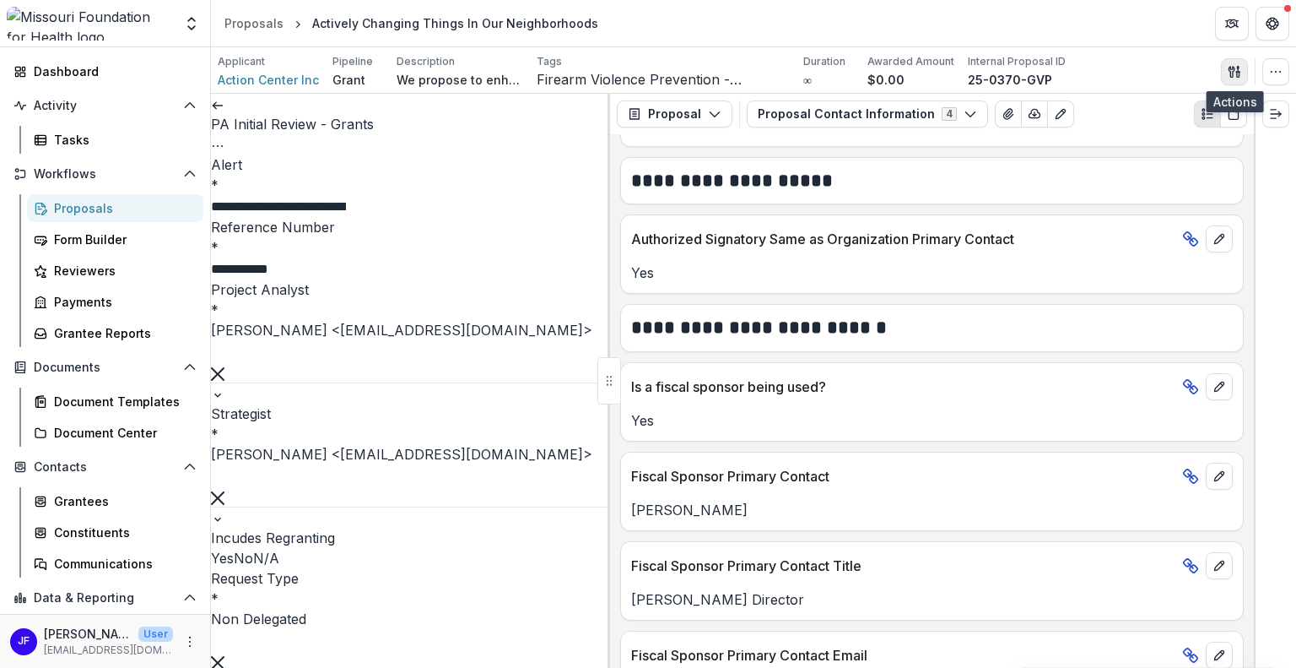
click at [1237, 68] on icon "button" at bounding box center [1235, 72] width 14 height 14
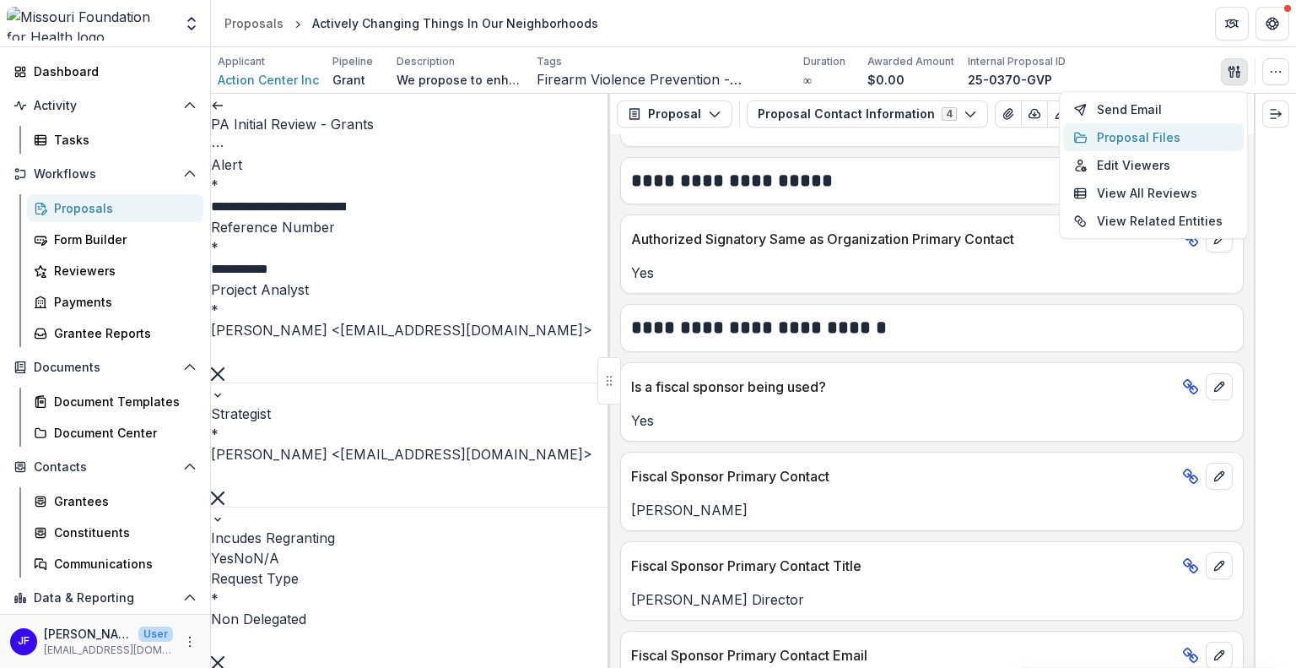
click at [1150, 139] on button "Proposal Files" at bounding box center [1153, 137] width 181 height 28
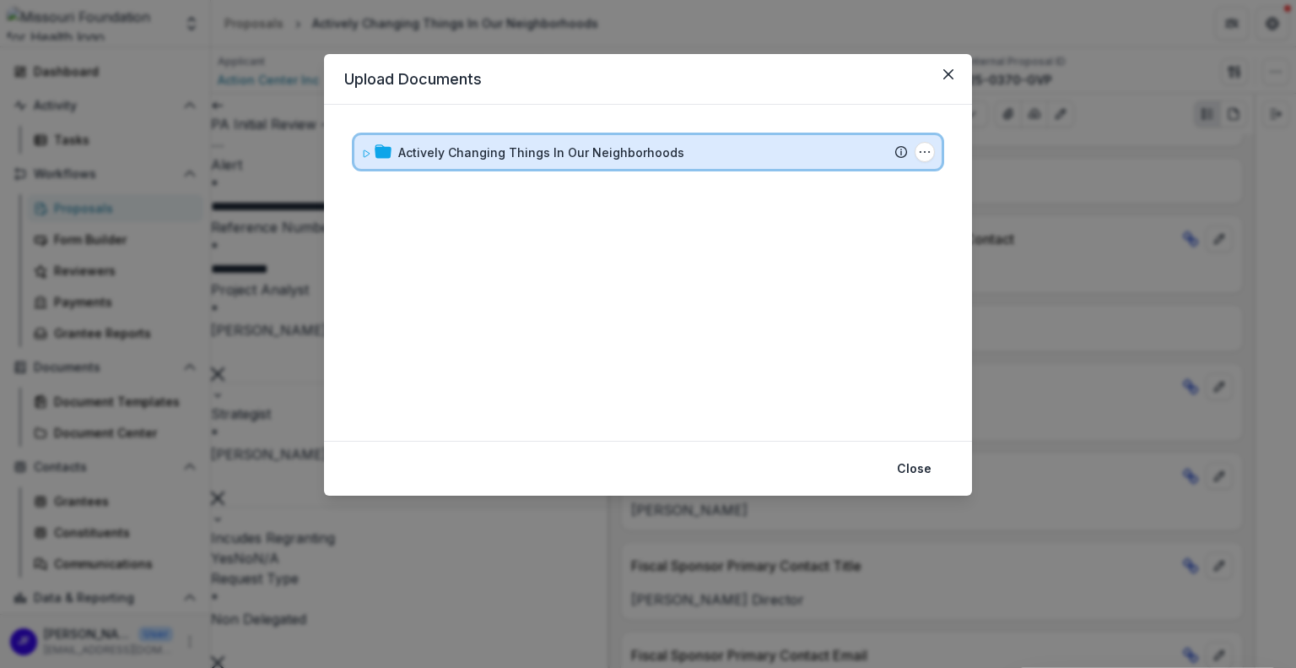
click at [372, 157] on div at bounding box center [376, 152] width 30 height 18
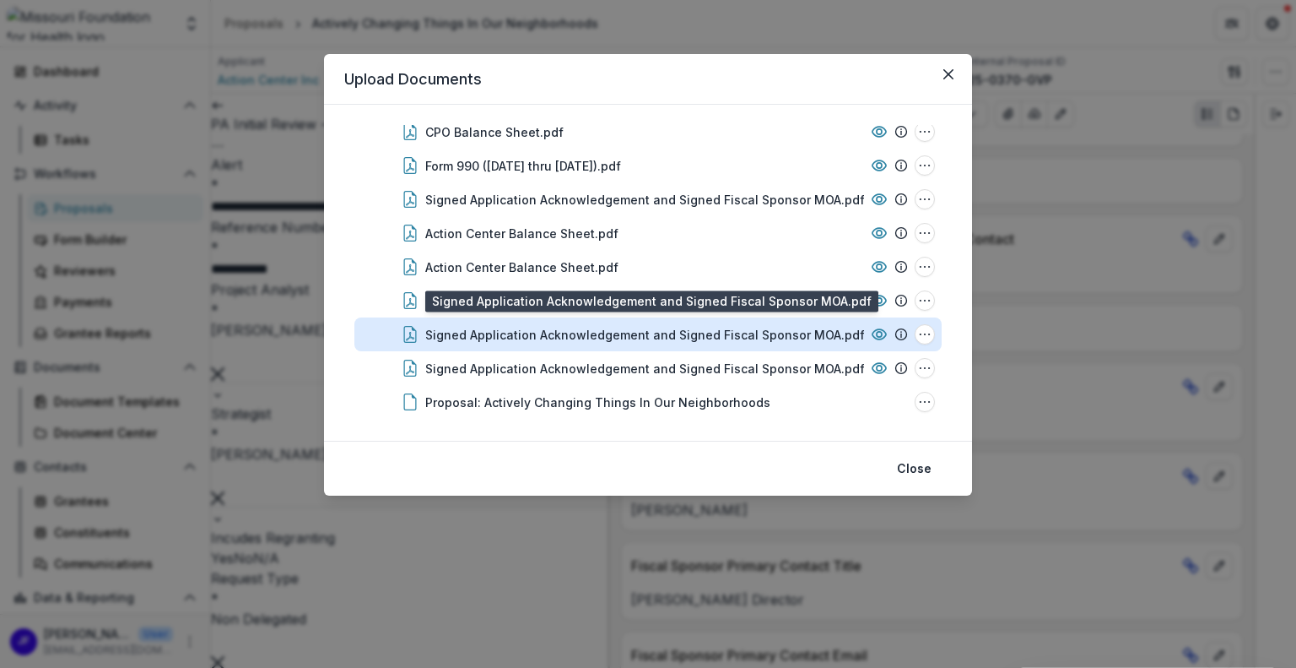
scroll to position [197, 0]
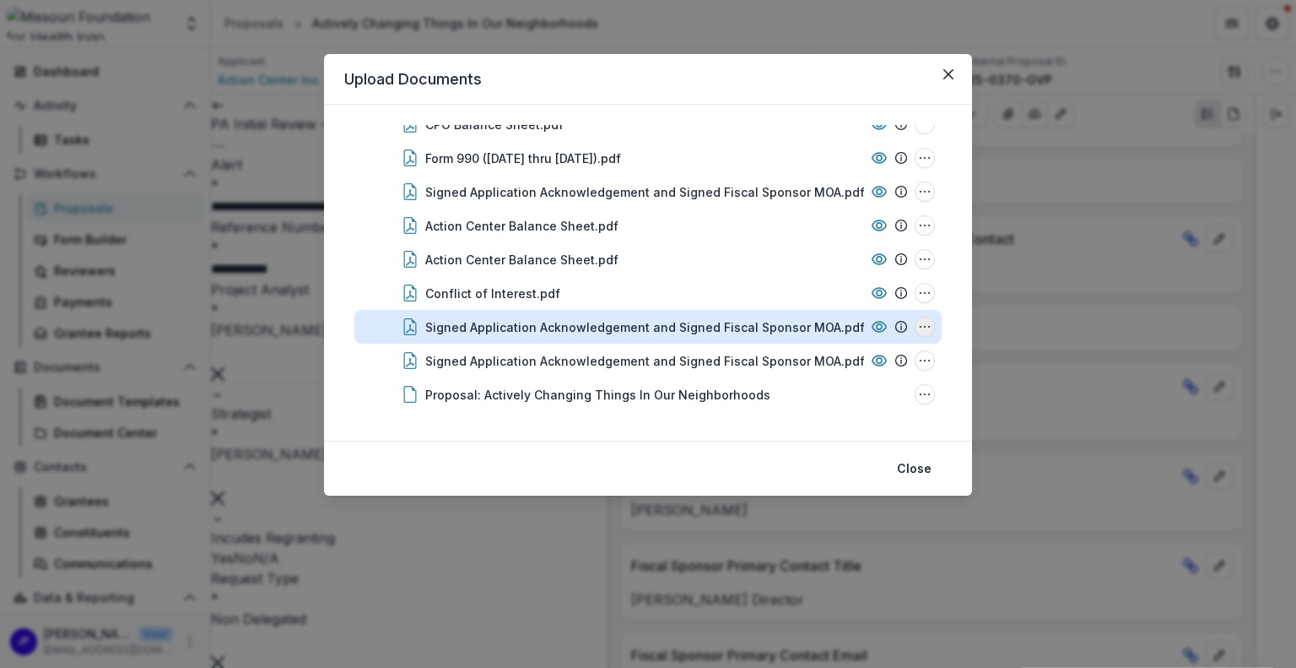
click at [918, 321] on icon "Signed Application Acknowledgement and Signed Fiscal Sponsor MOA.pdf Options" at bounding box center [925, 327] width 14 height 14
click at [831, 234] on button "Download" at bounding box center [841, 236] width 181 height 28
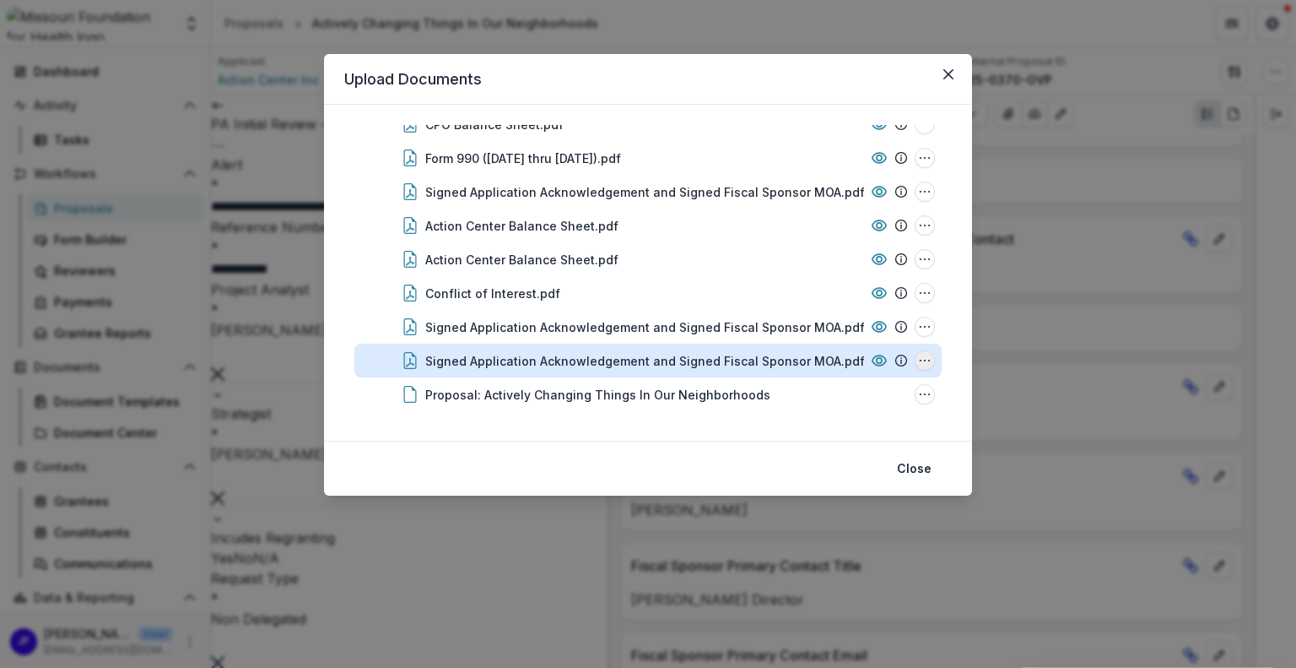
click at [922, 359] on icon "Signed Application Acknowledgement and Signed Fiscal Sponsor MOA.pdf Options" at bounding box center [925, 361] width 14 height 14
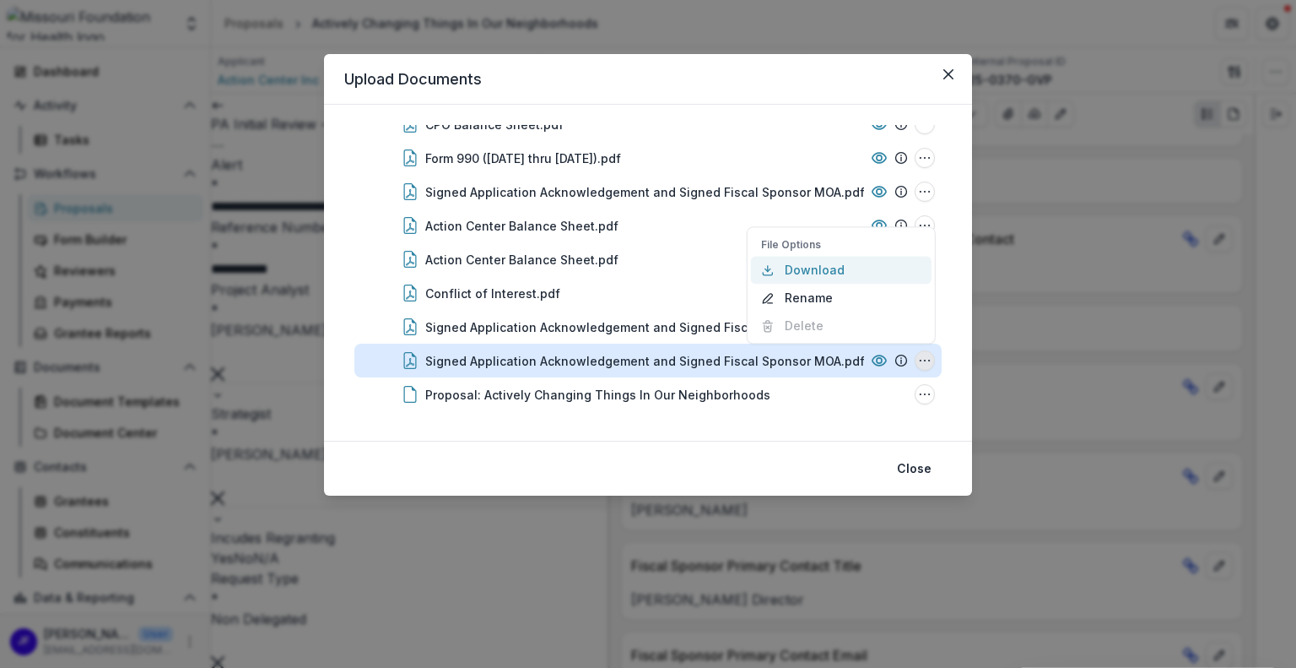
click at [823, 269] on button "Download" at bounding box center [841, 270] width 181 height 28
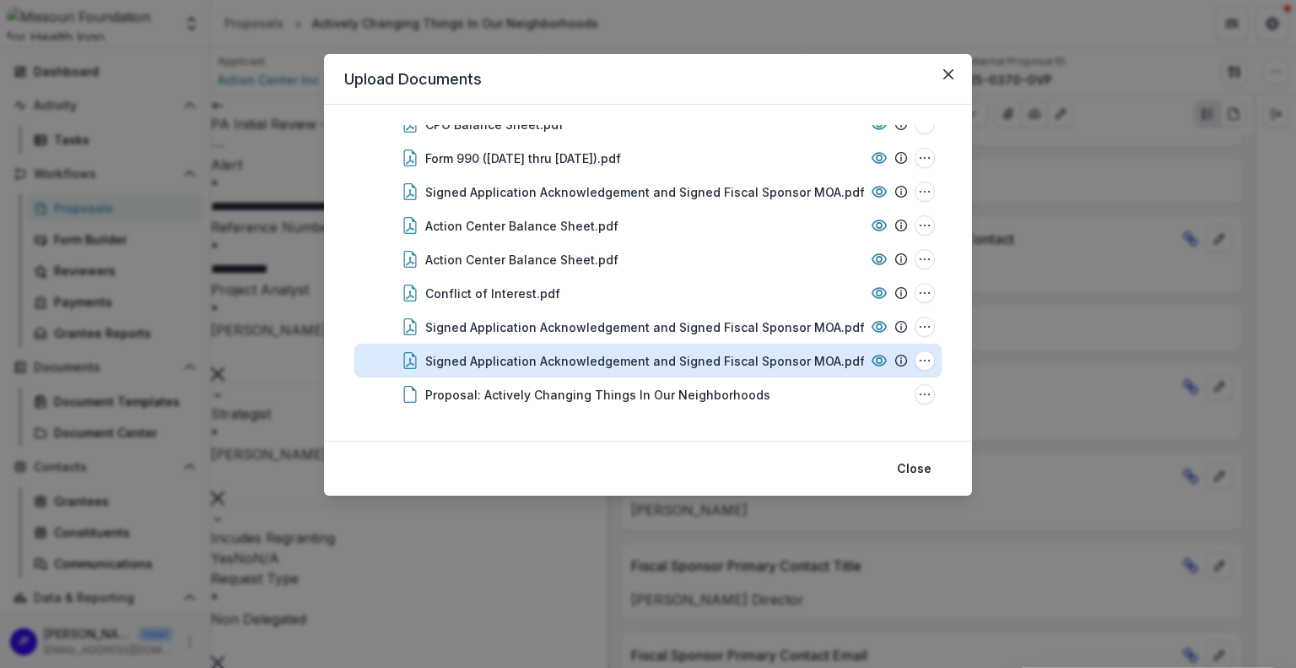
scroll to position [112, 0]
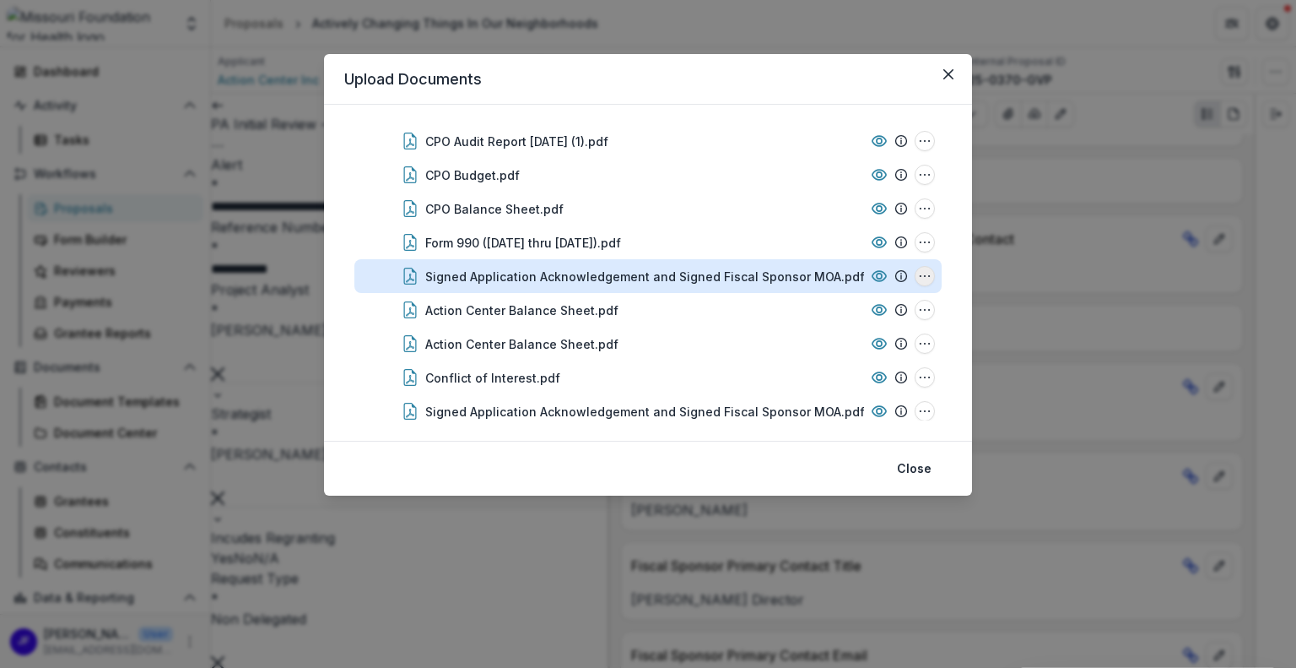
click at [922, 269] on icon "Signed Application Acknowledgement and Signed Fiscal Sponsor MOA.pdf Options" at bounding box center [925, 276] width 14 height 14
click at [815, 333] on button "Download" at bounding box center [841, 336] width 181 height 28
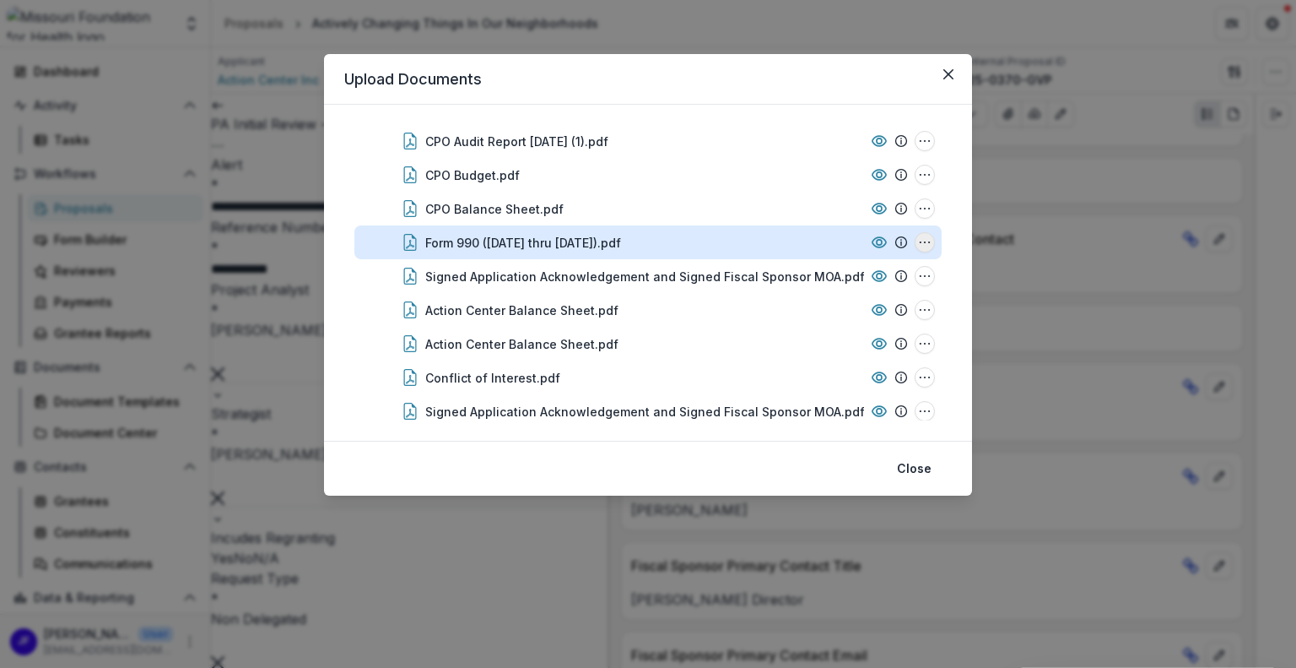
click at [922, 241] on icon "Form 990 (7-1-2023 thru 6-30-2024).pdf Options" at bounding box center [925, 242] width 14 height 14
click at [830, 298] on button "Download" at bounding box center [841, 303] width 181 height 28
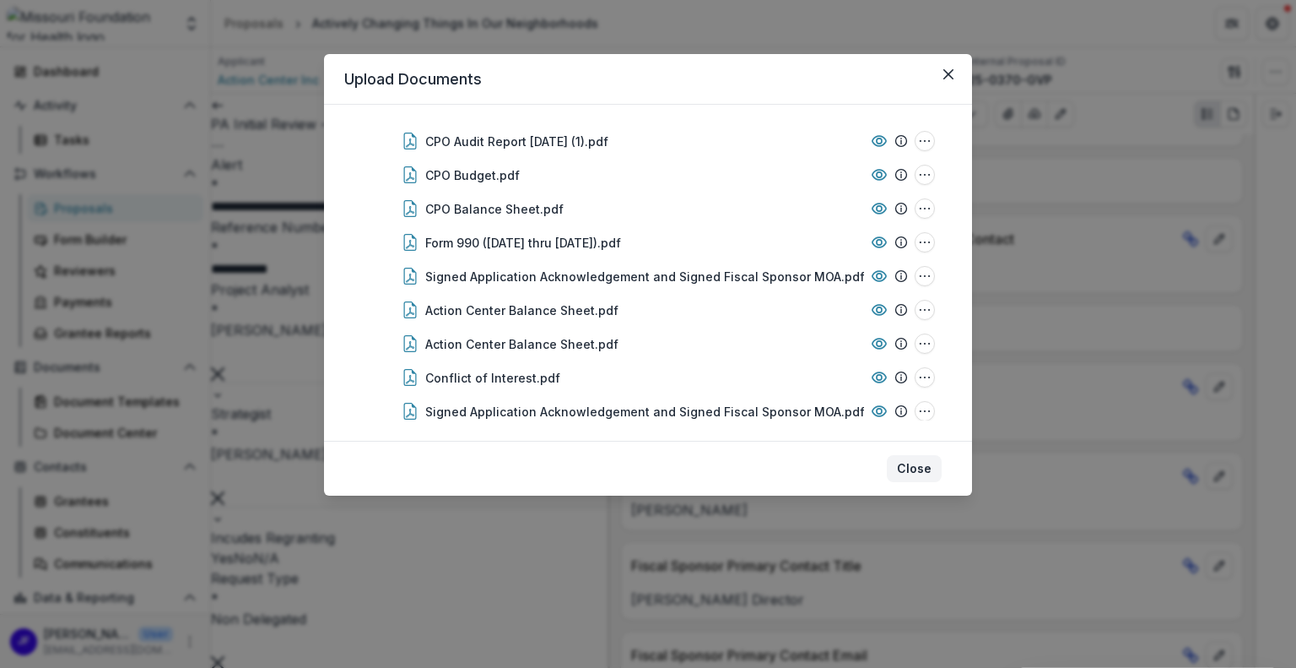
click at [909, 463] on button "Close" at bounding box center [914, 468] width 55 height 27
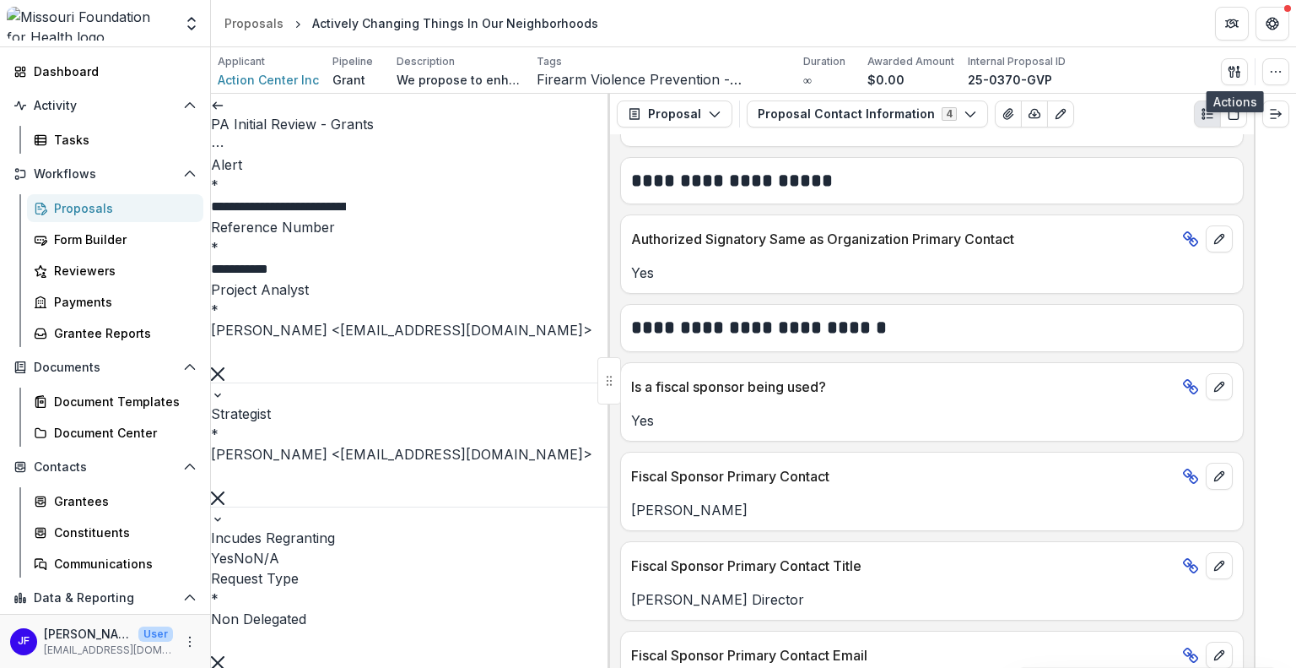
scroll to position [675, 0]
type textarea "**********"
type textarea "*"
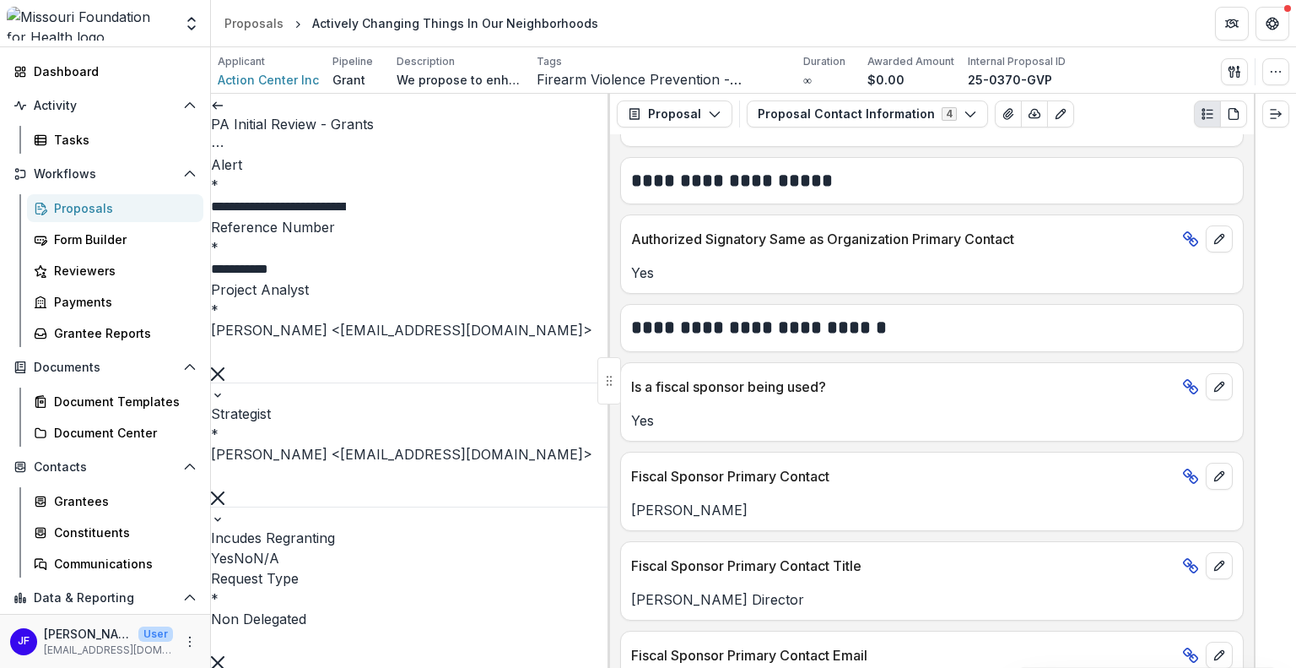
scroll to position [760, 0]
type textarea "**********"
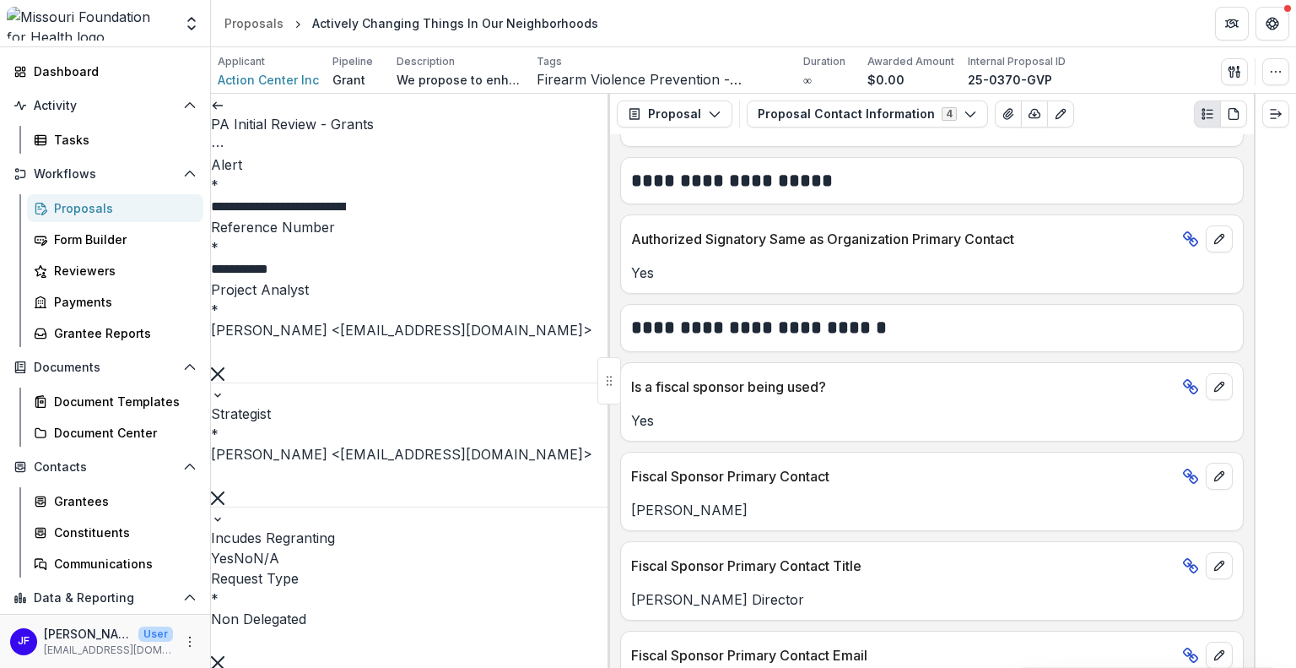
type input "**********"
paste input "**********"
type input "**********"
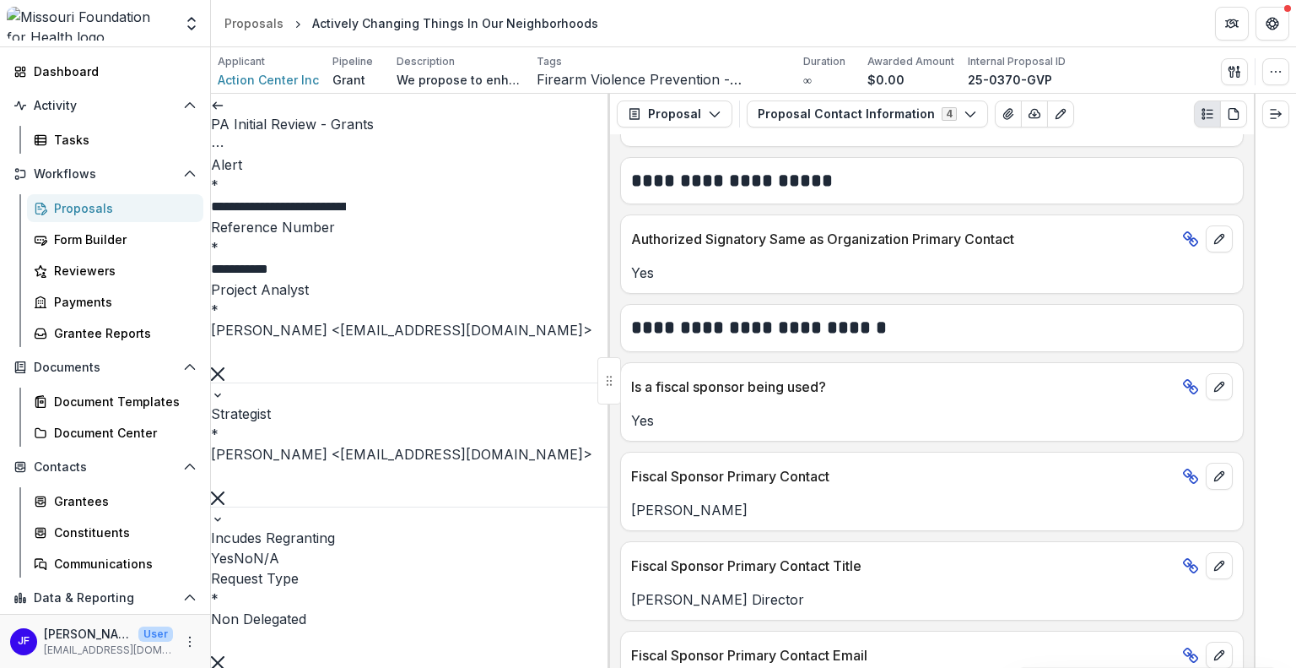
type input "********"
click at [1237, 72] on line "button" at bounding box center [1237, 72] width 3 height 0
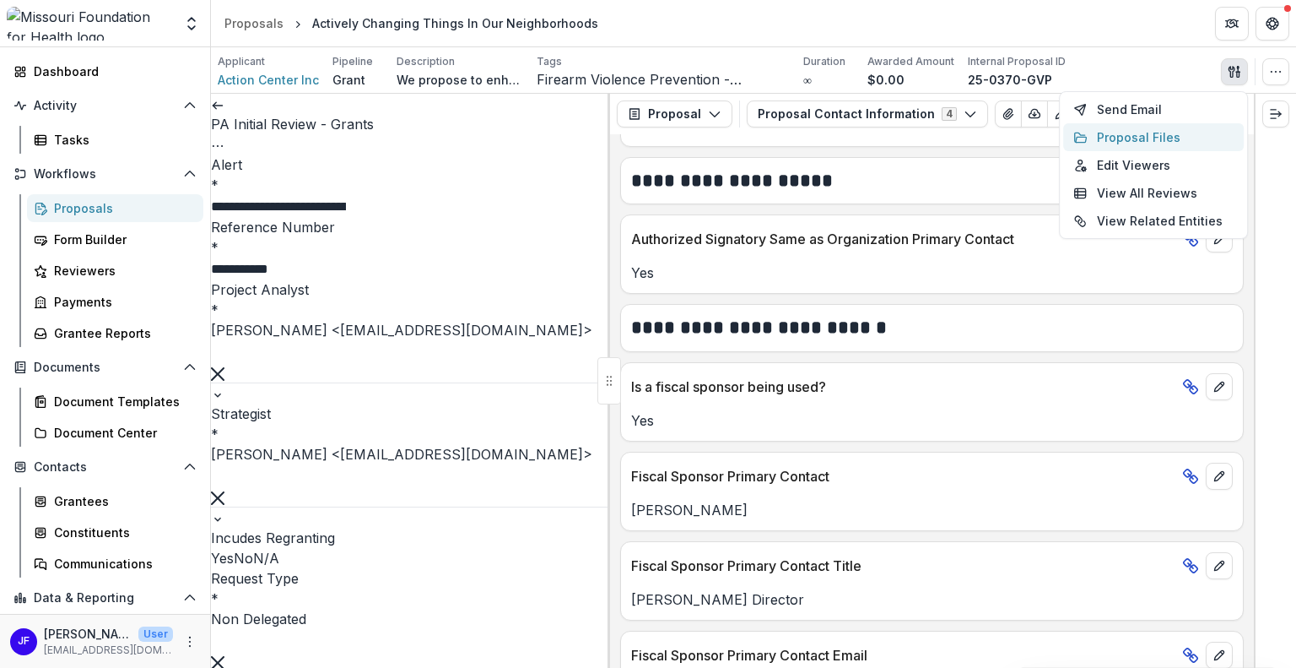
click at [1171, 133] on button "Proposal Files" at bounding box center [1153, 137] width 181 height 28
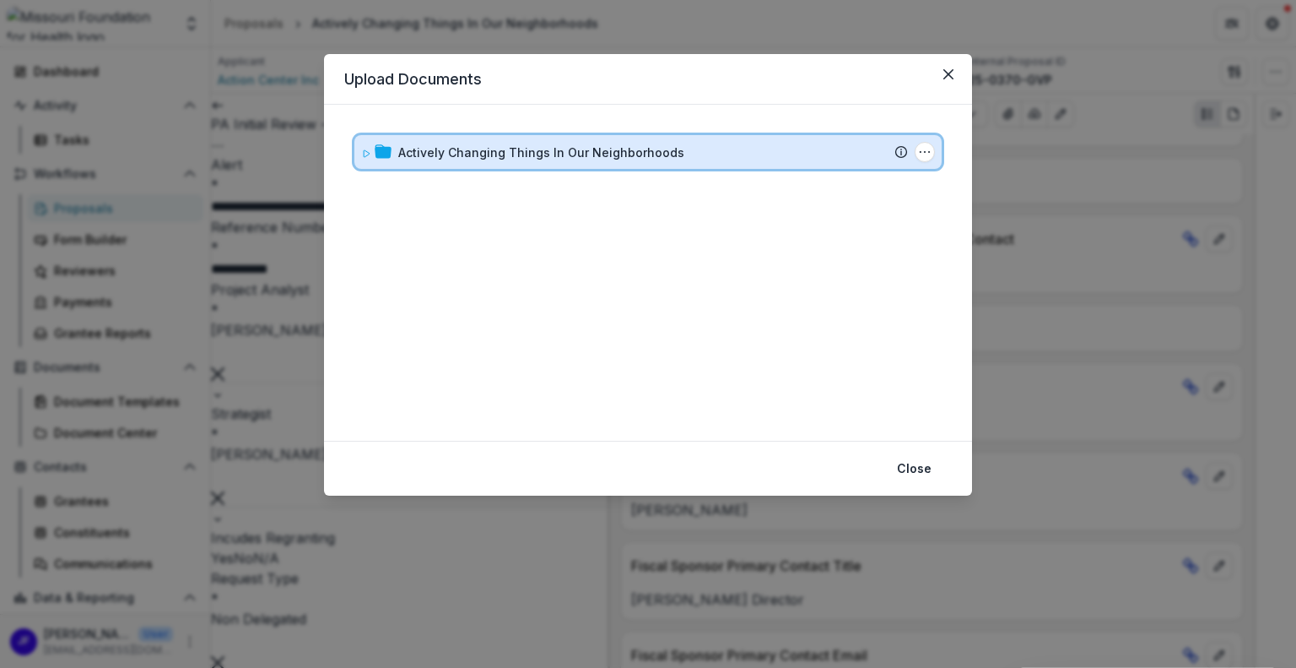
click at [371, 154] on icon at bounding box center [366, 154] width 10 height 10
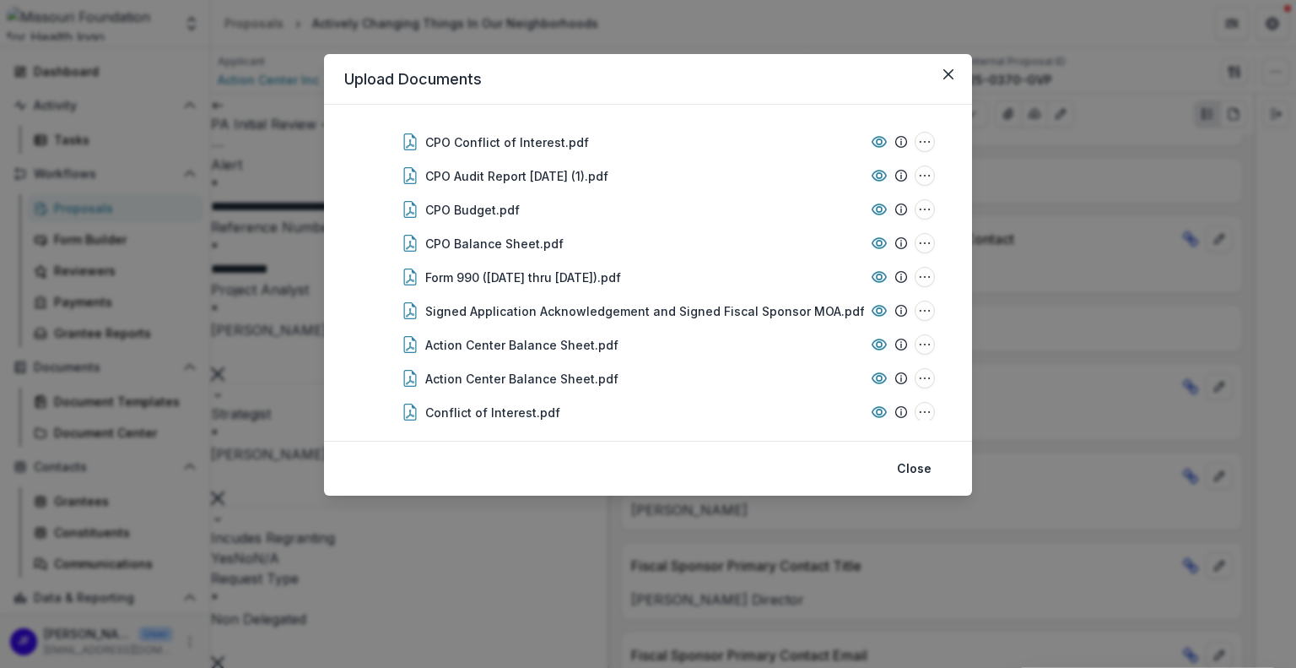
scroll to position [79, 0]
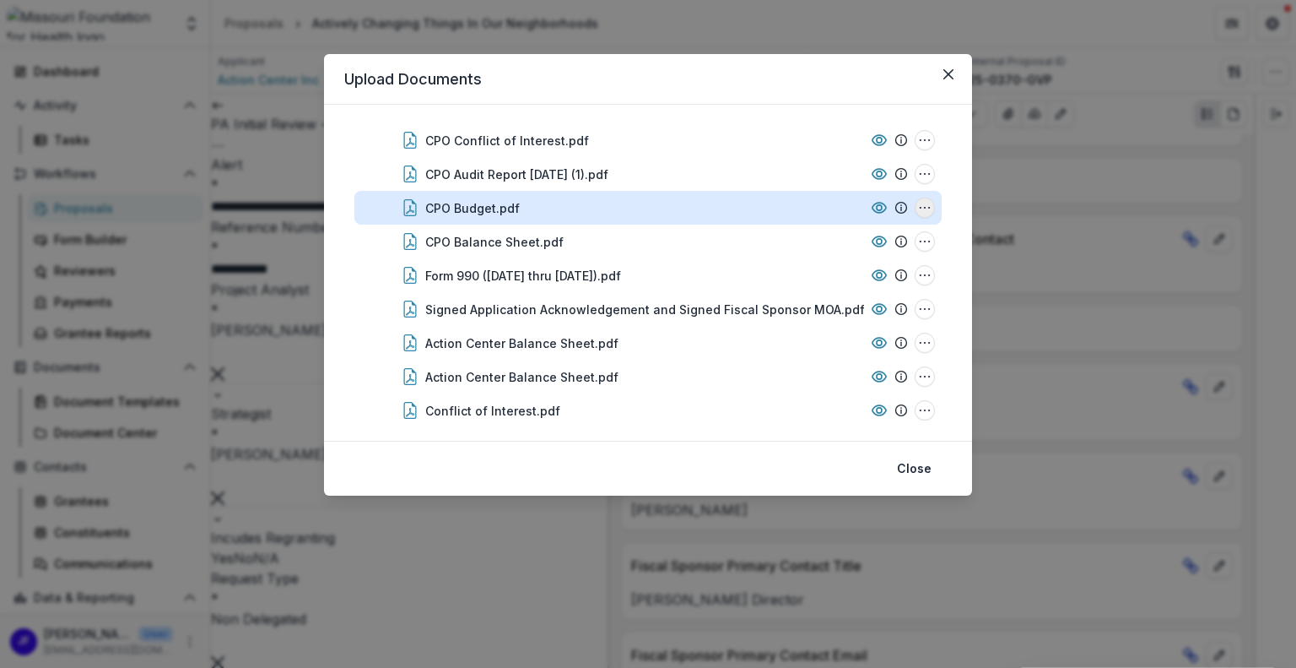
click at [920, 208] on icon "CPO Budget.pdf Options" at bounding box center [925, 208] width 14 height 14
click at [813, 265] on button "Download" at bounding box center [841, 268] width 181 height 28
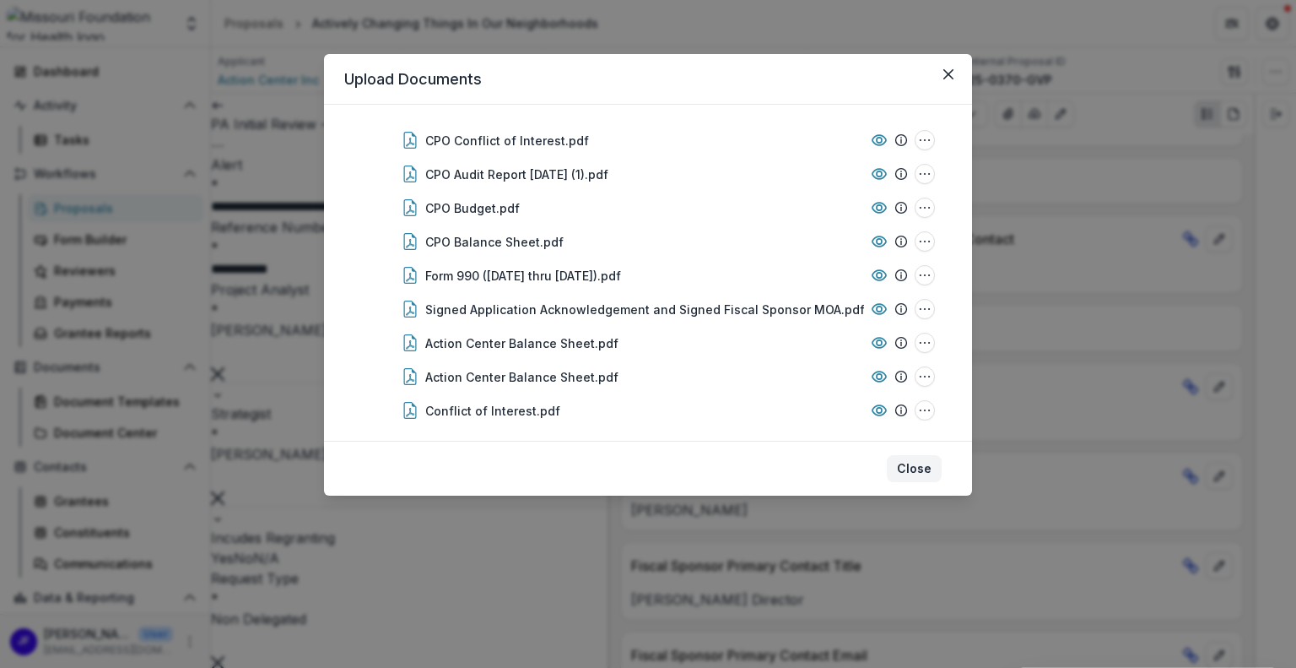
click at [906, 470] on button "Close" at bounding box center [914, 468] width 55 height 27
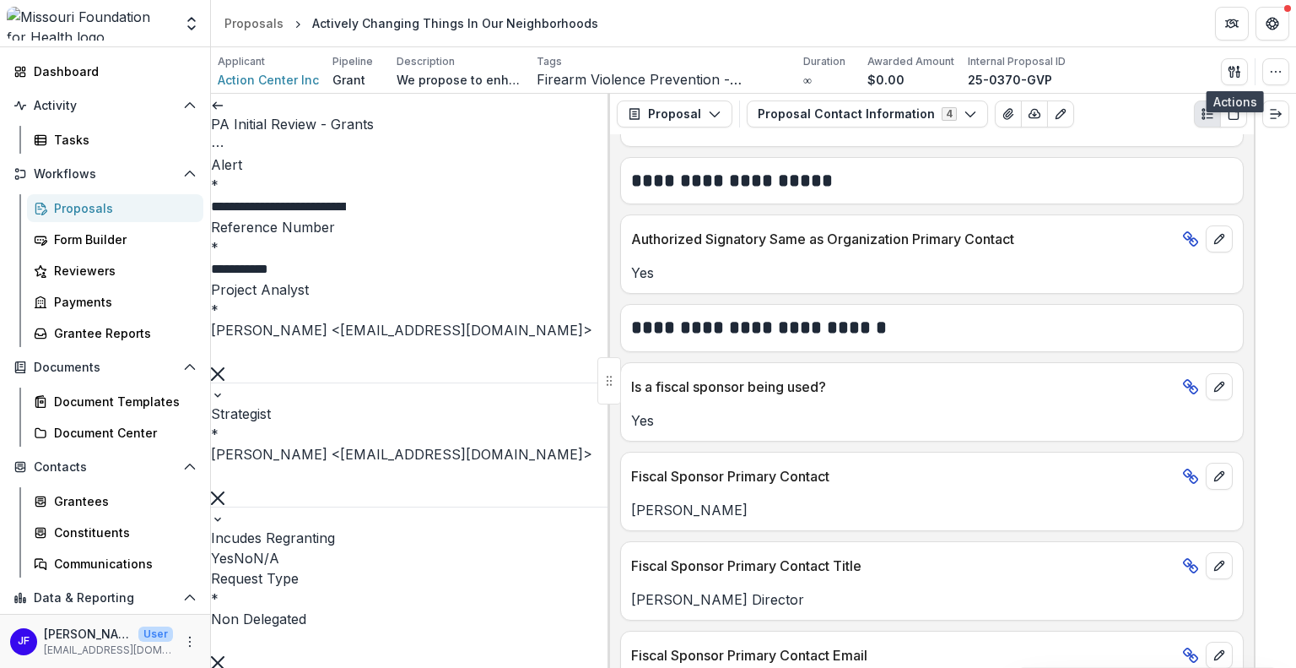
scroll to position [2785, 0]
type input "**********"
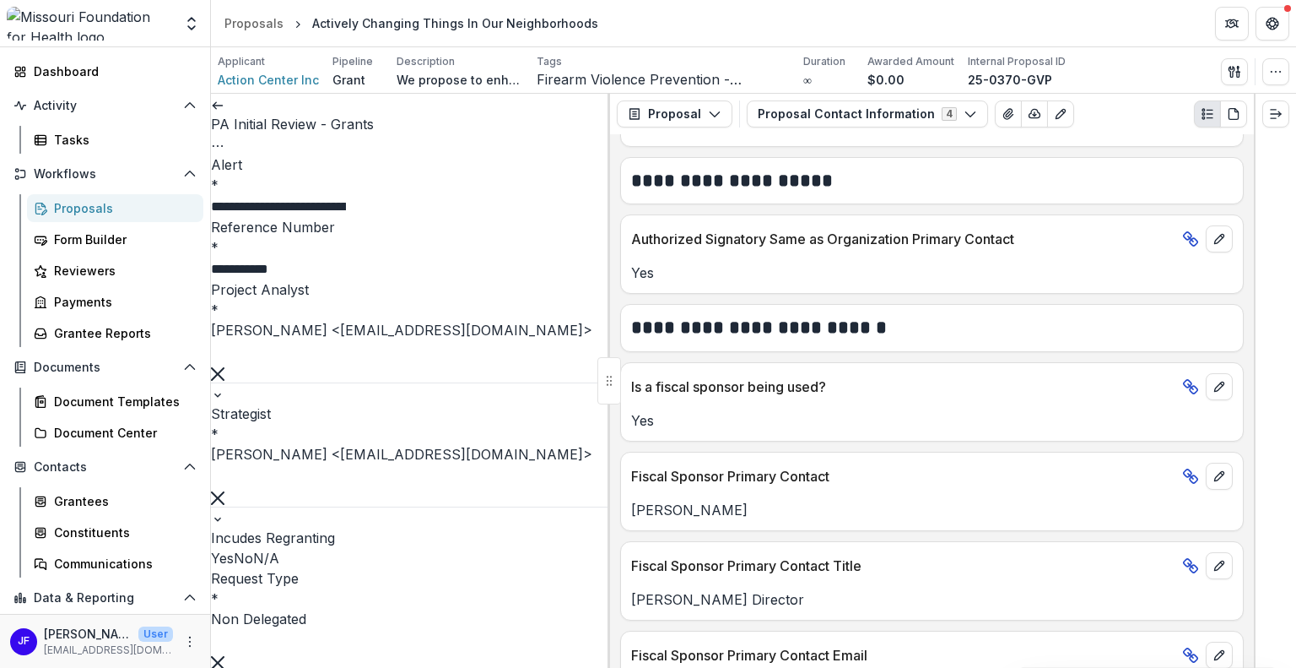
type input "********"
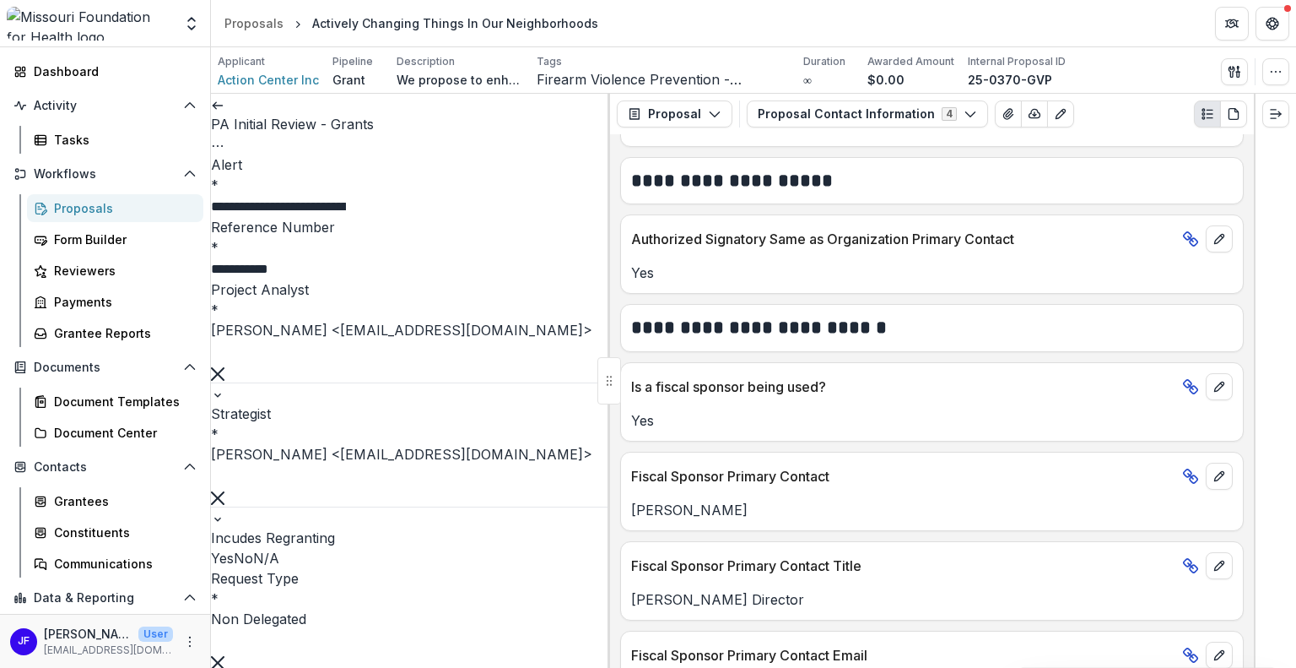
scroll to position [2941, 0]
type input "**"
type textarea "**********"
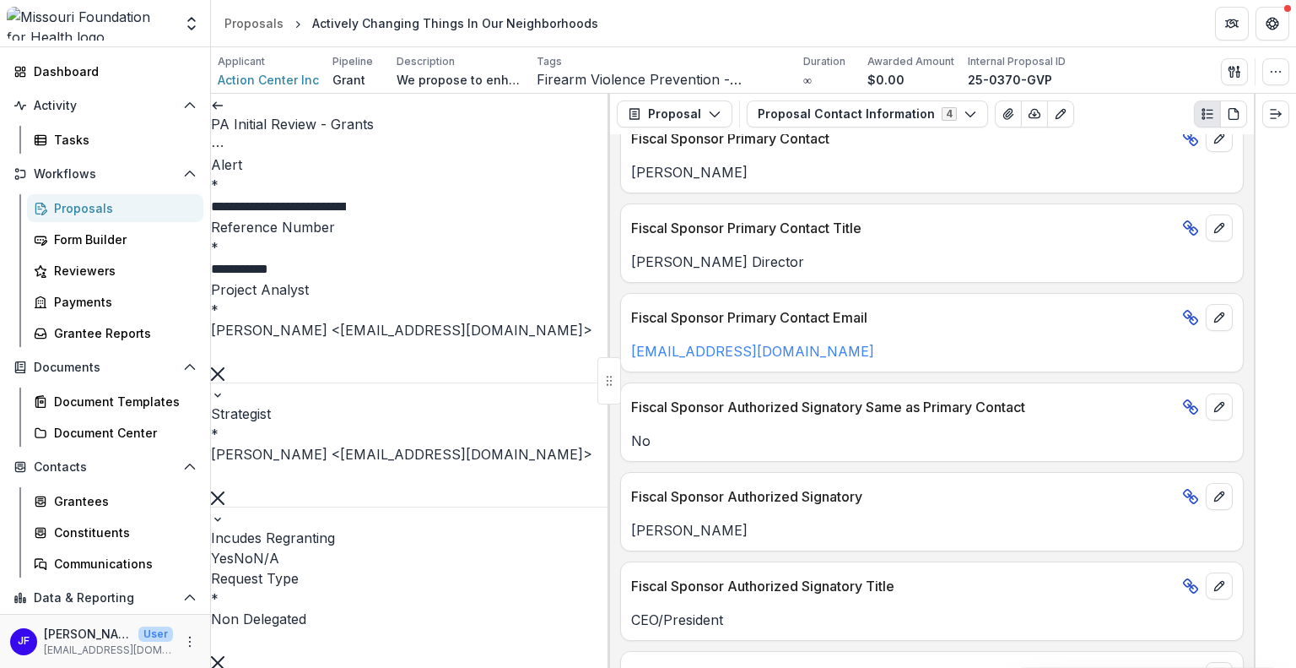
scroll to position [1626, 0]
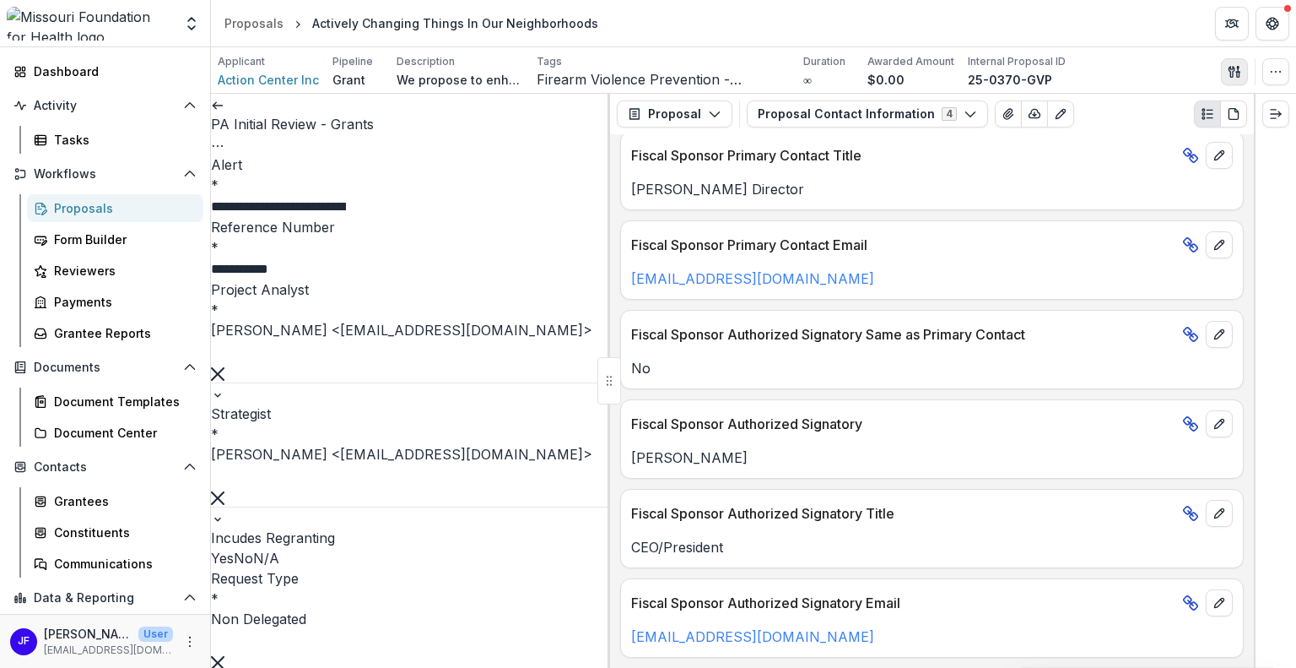
click at [1236, 74] on icon "button" at bounding box center [1235, 72] width 14 height 14
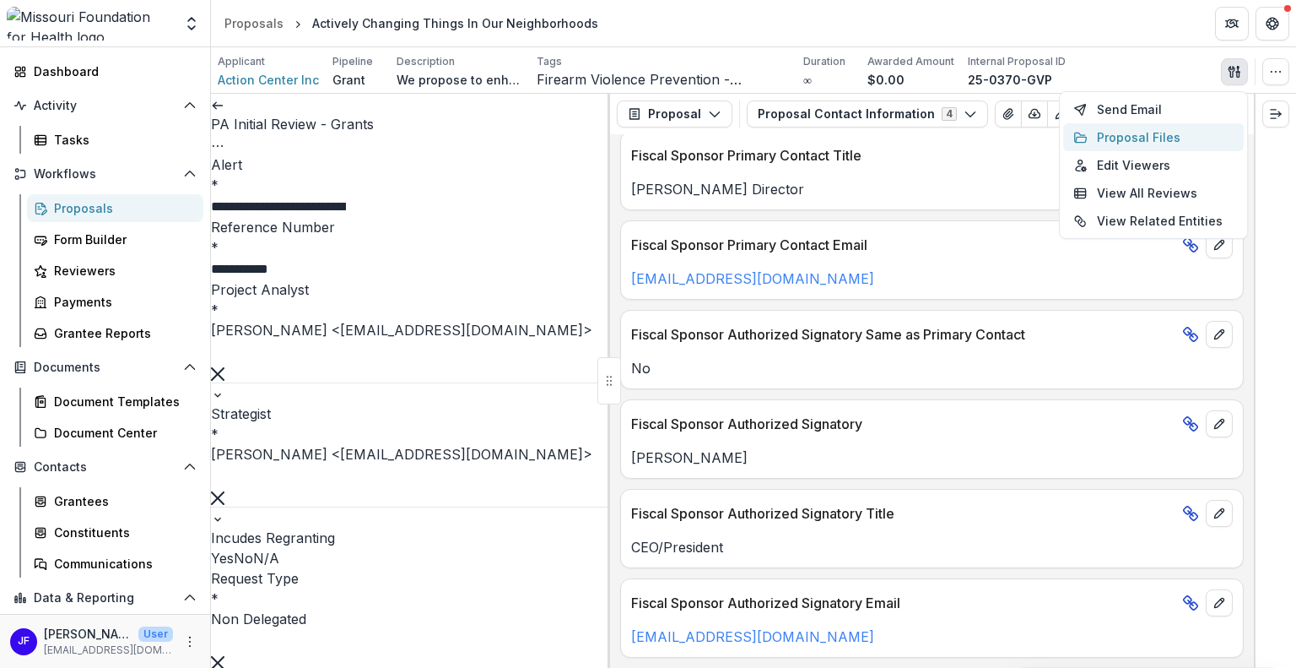
click at [1130, 129] on button "Proposal Files" at bounding box center [1153, 137] width 181 height 28
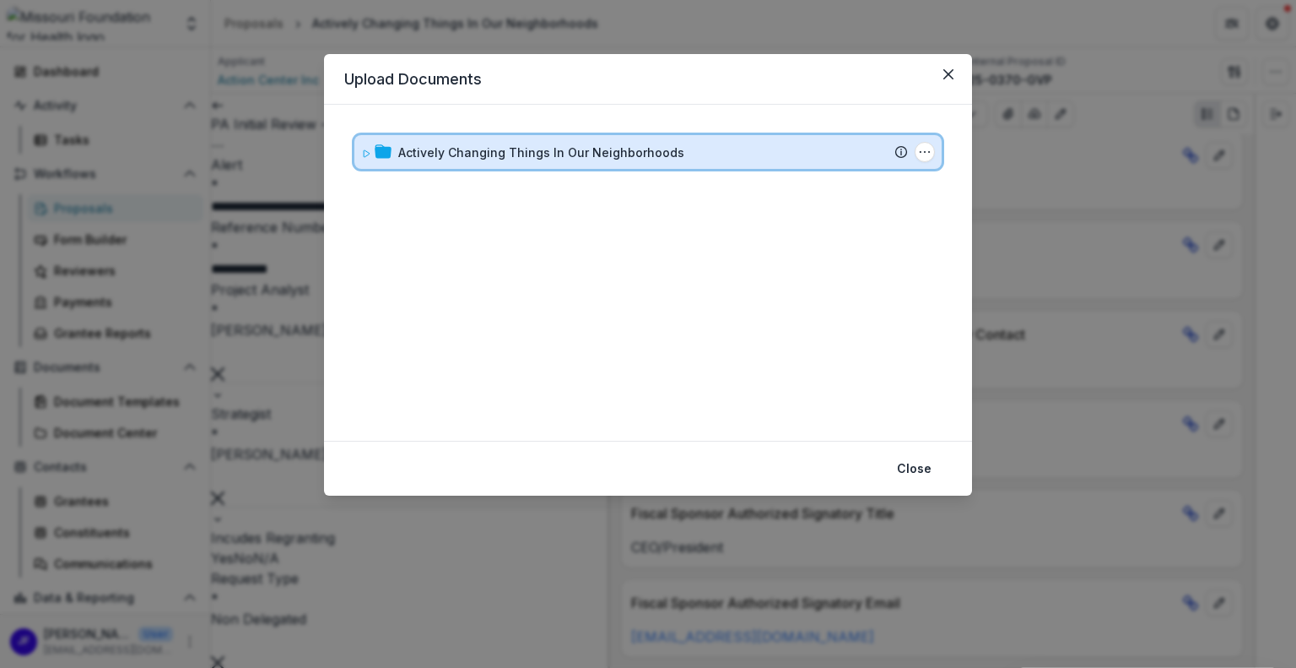
click at [363, 152] on icon at bounding box center [366, 154] width 10 height 10
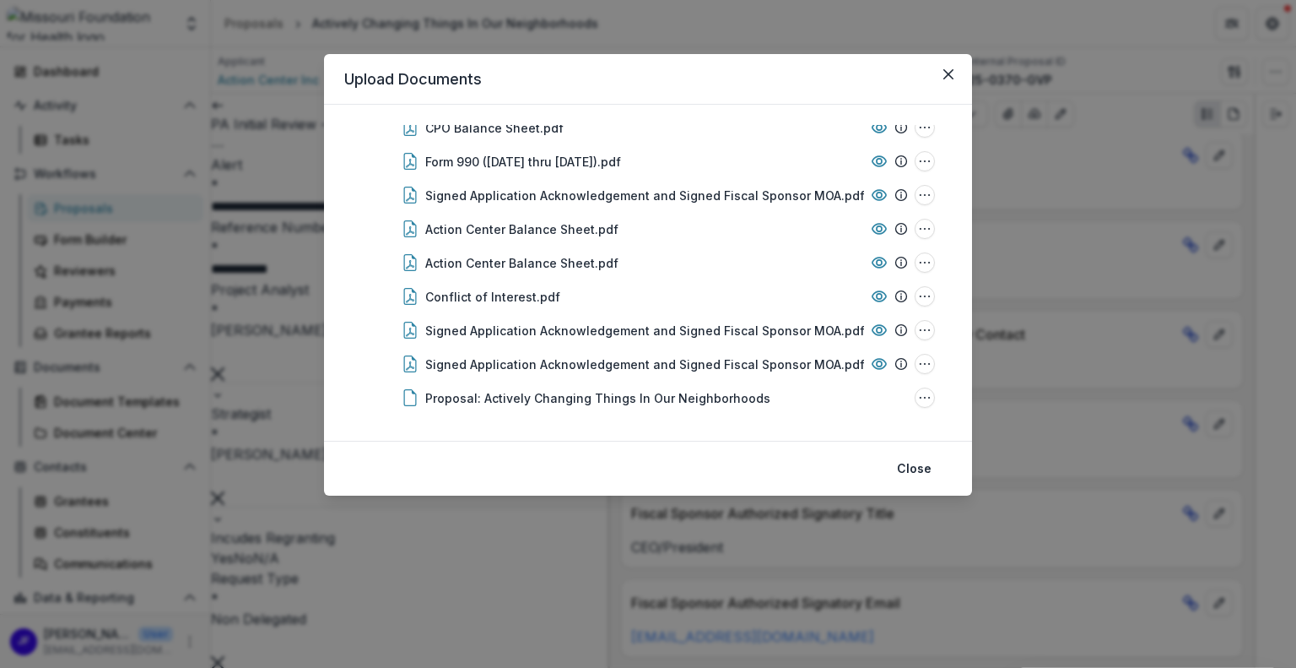
scroll to position [197, 0]
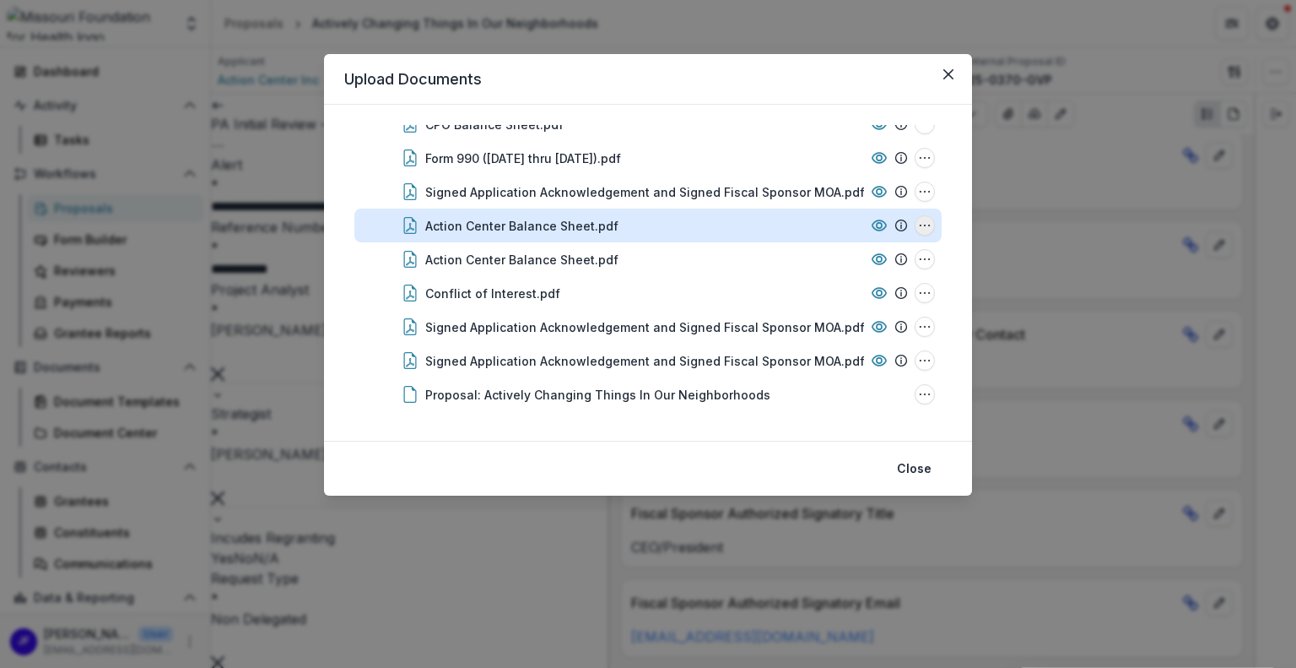
click at [919, 222] on icon "Action Center Balance Sheet.pdf Options" at bounding box center [925, 226] width 14 height 14
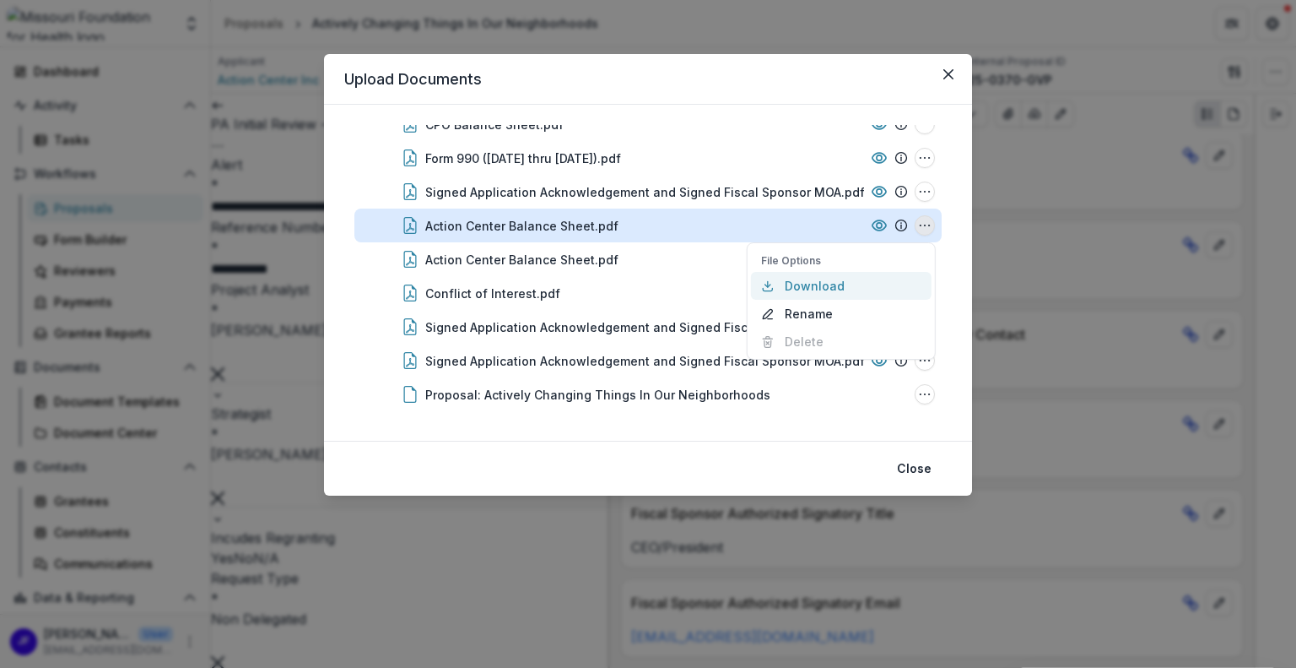
click at [827, 286] on button "Download" at bounding box center [841, 286] width 181 height 28
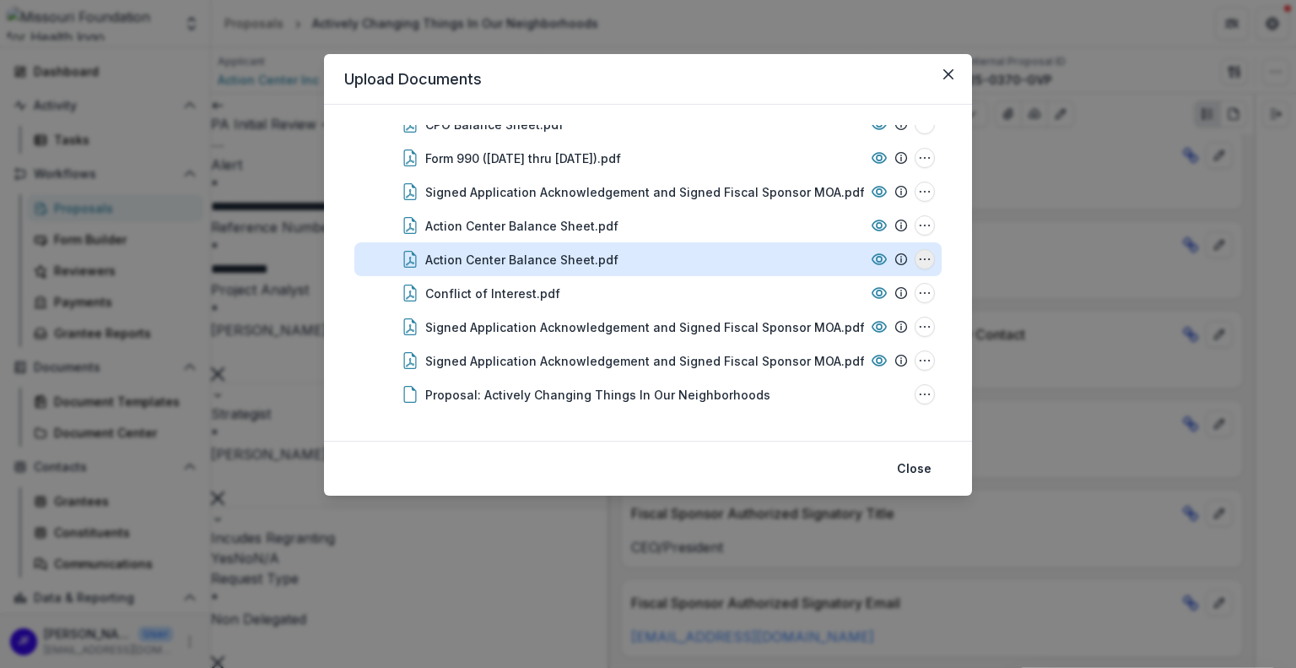
click at [918, 256] on icon "Action Center Balance Sheet.pdf Options" at bounding box center [925, 259] width 14 height 14
click at [802, 320] on button "Download" at bounding box center [841, 320] width 181 height 28
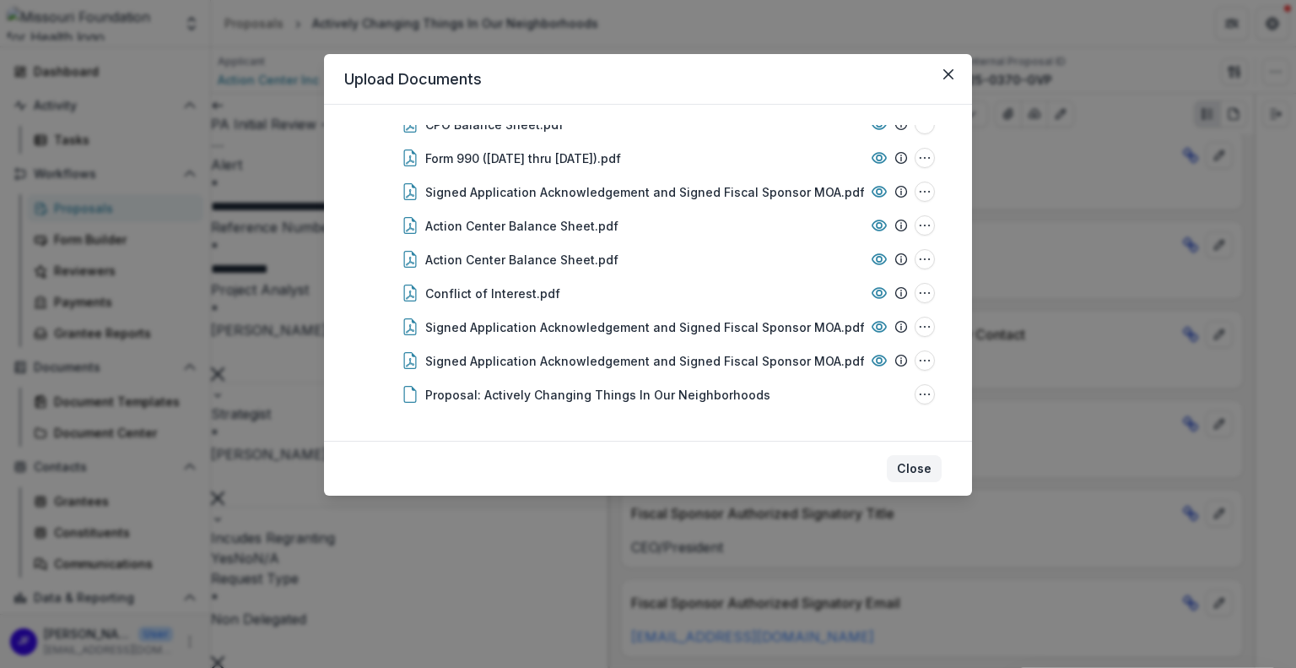
click at [922, 463] on button "Close" at bounding box center [914, 468] width 55 height 27
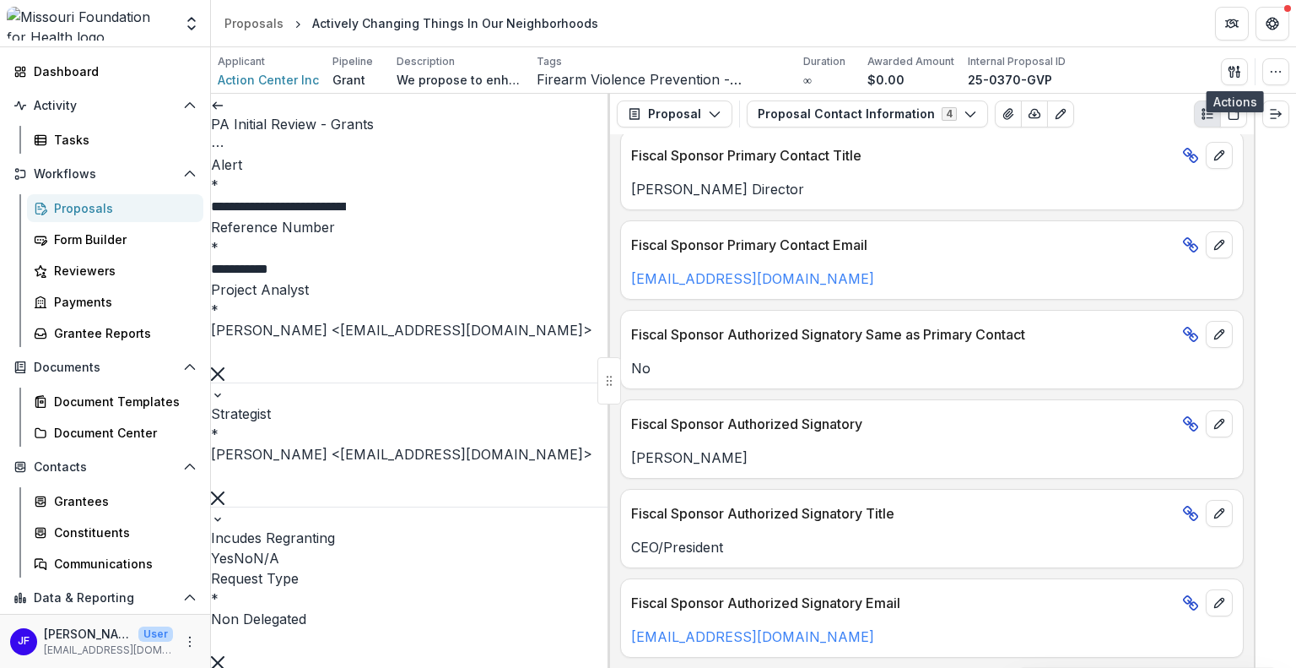
scroll to position [3616, 0]
type textarea "**********"
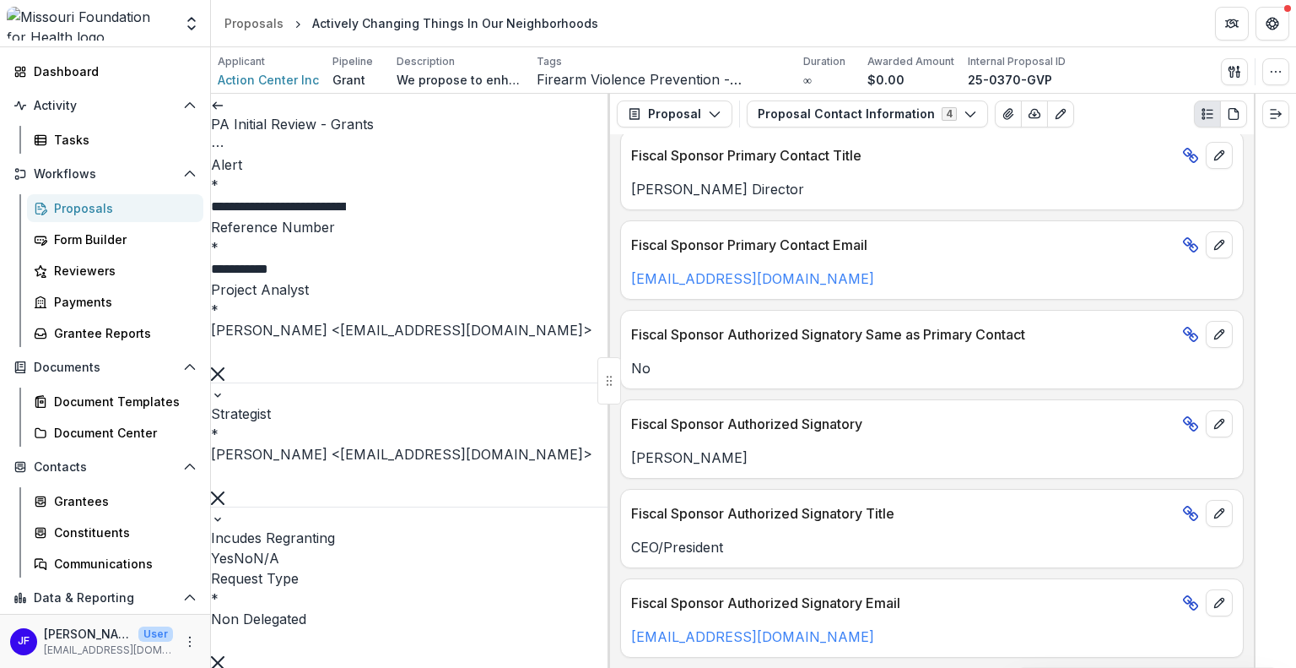
scroll to position [3319, 0]
type input "*"
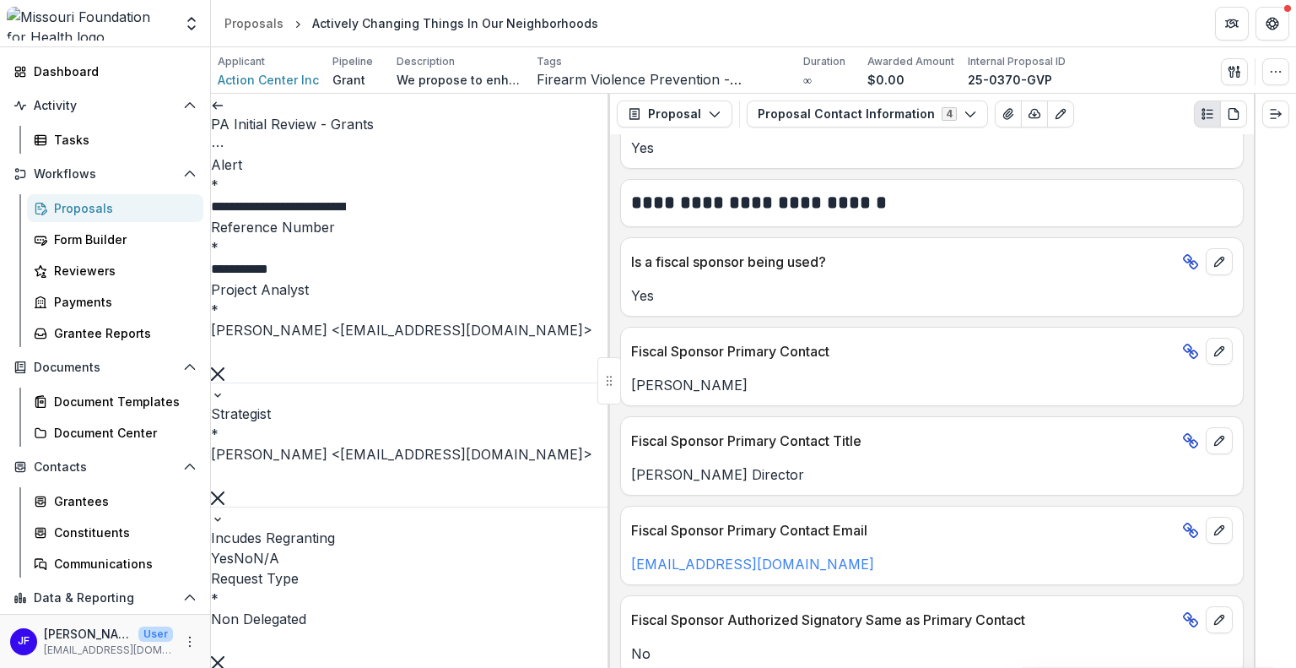
scroll to position [1288, 0]
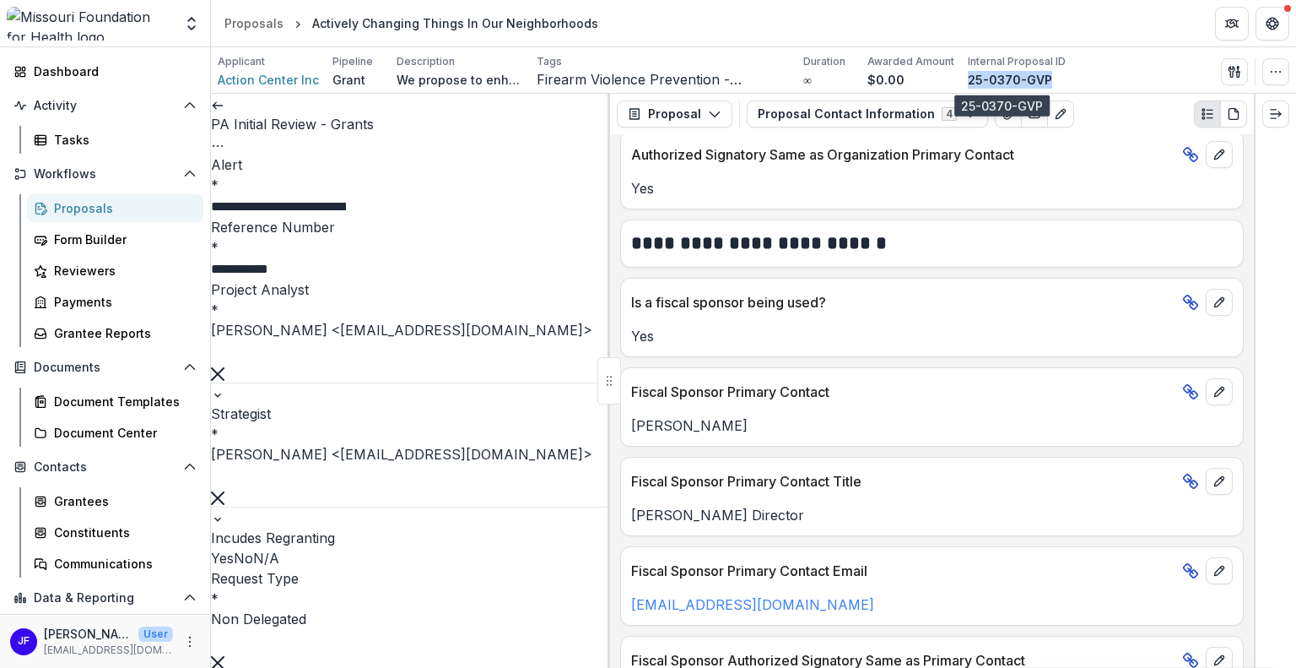
drag, startPoint x: 1043, startPoint y: 76, endPoint x: 960, endPoint y: 82, distance: 82.9
click at [968, 82] on div "25-0370-GVP" at bounding box center [1017, 80] width 98 height 18
copy p "25-0370-GVP"
click at [1238, 69] on line "button" at bounding box center [1238, 69] width 0 height 5
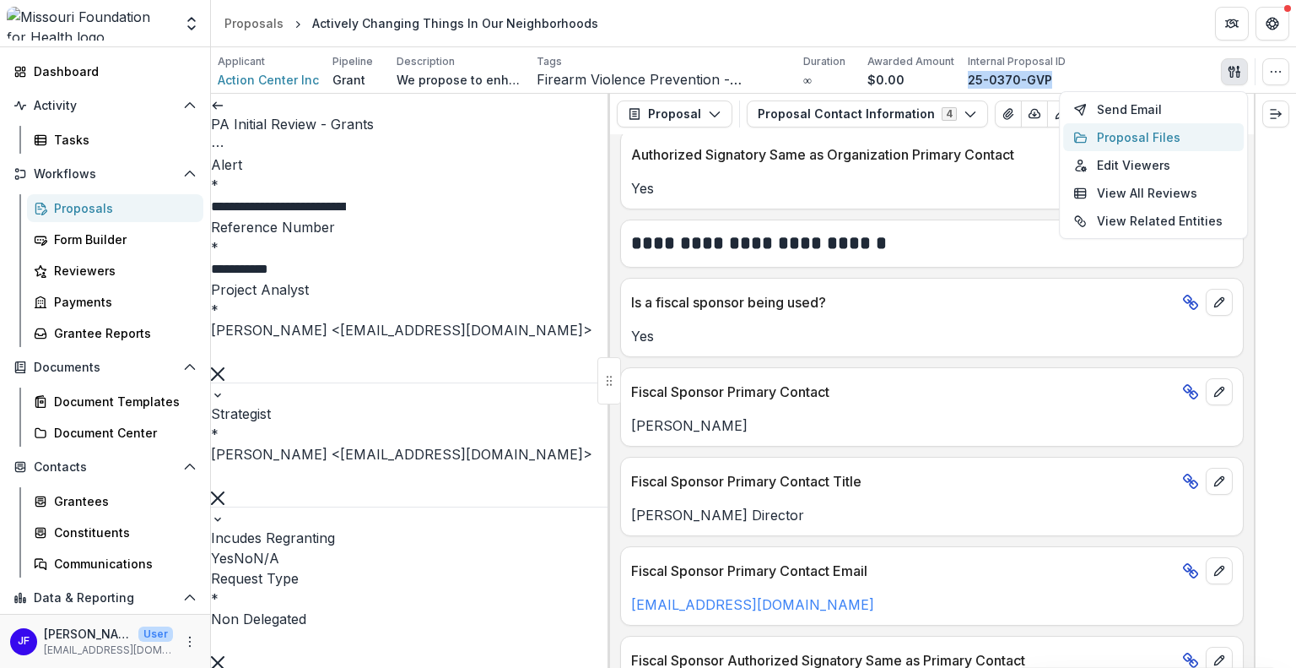
click at [1143, 140] on button "Proposal Files" at bounding box center [1153, 137] width 181 height 28
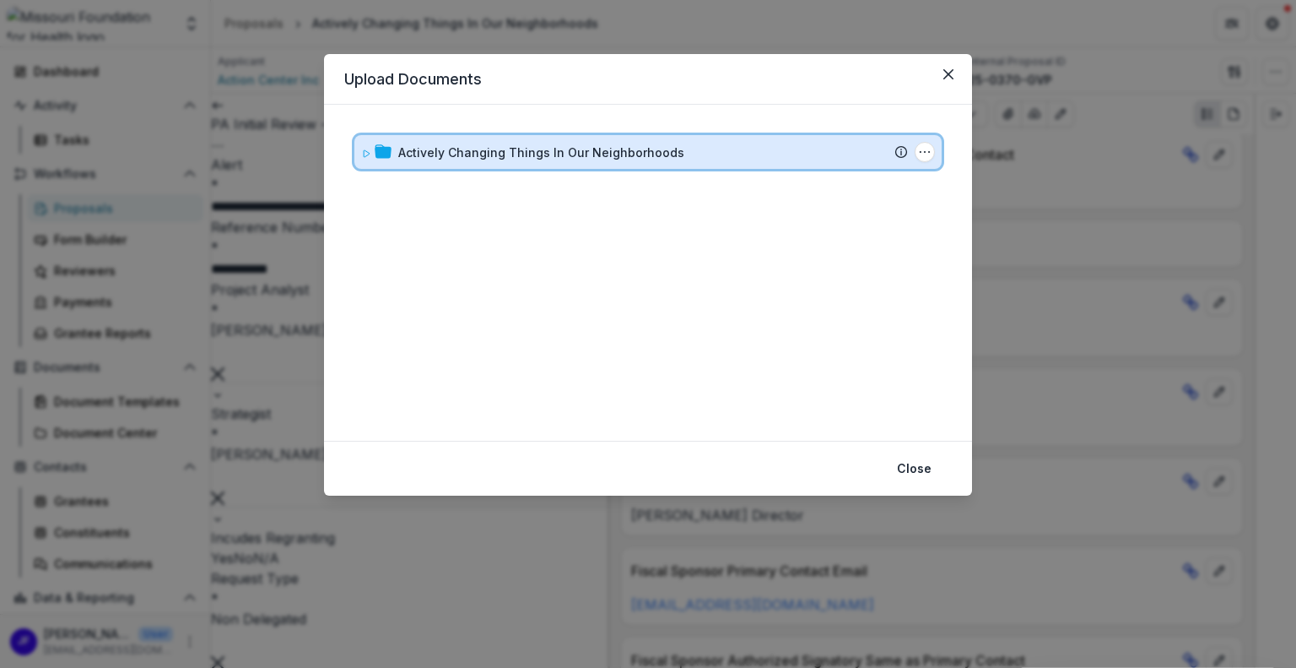
click at [362, 145] on span at bounding box center [366, 152] width 10 height 18
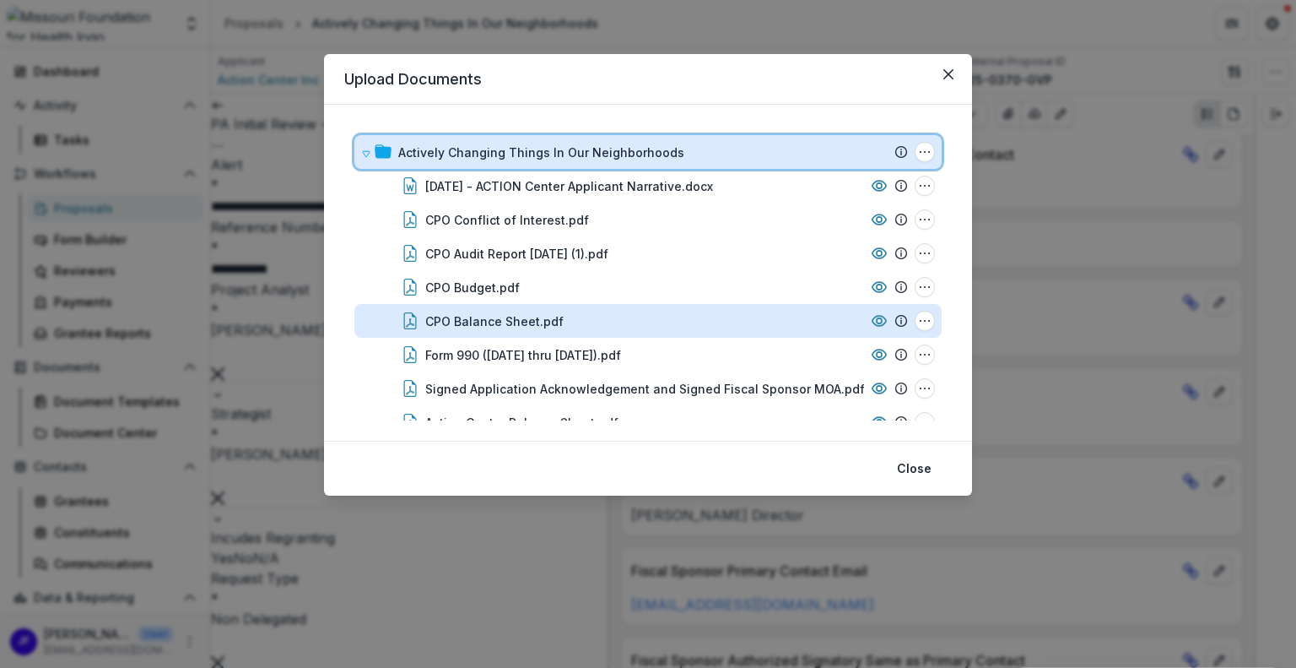
scroll to position [84, 0]
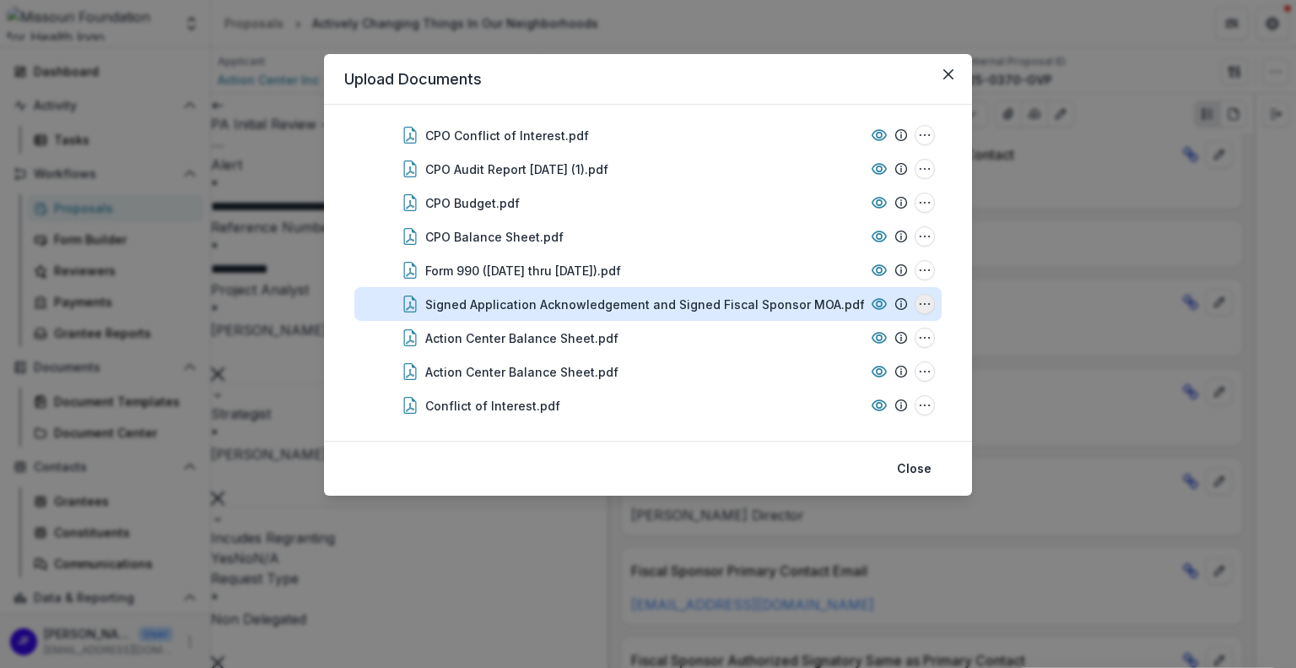
click at [922, 304] on icon "Signed Application Acknowledgement and Signed Fiscal Sponsor MOA.pdf Options" at bounding box center [925, 304] width 14 height 14
click at [803, 211] on button "Download" at bounding box center [841, 213] width 181 height 28
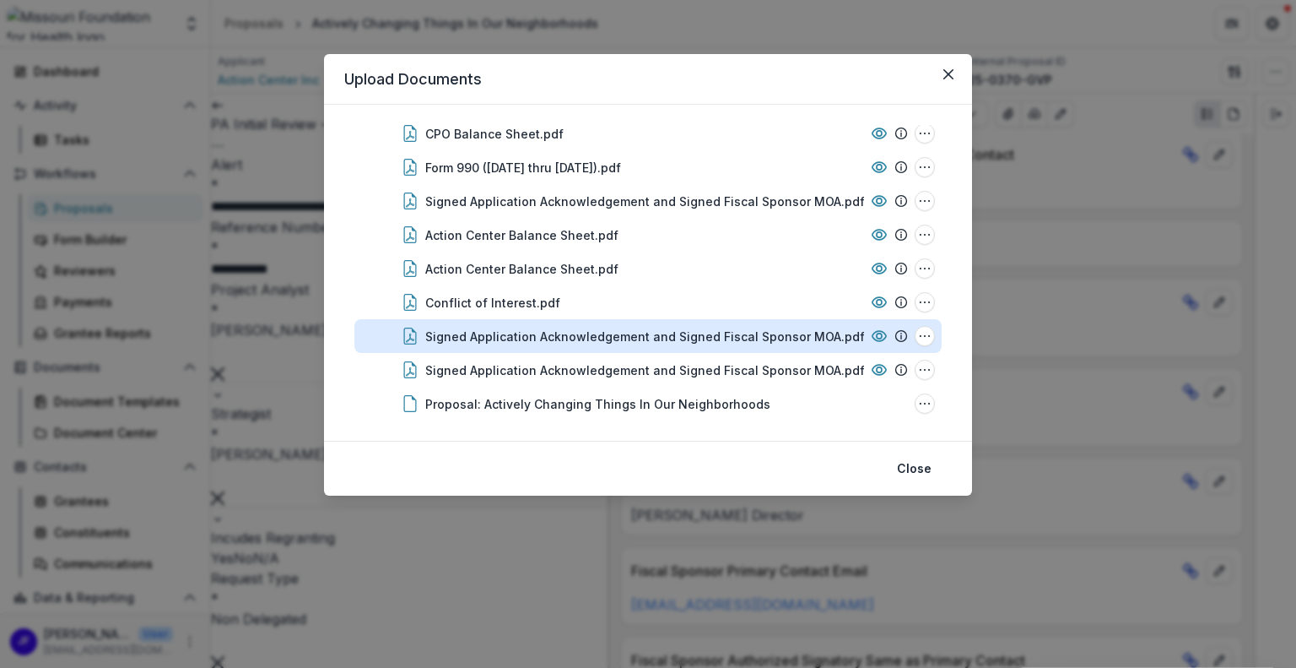
scroll to position [197, 0]
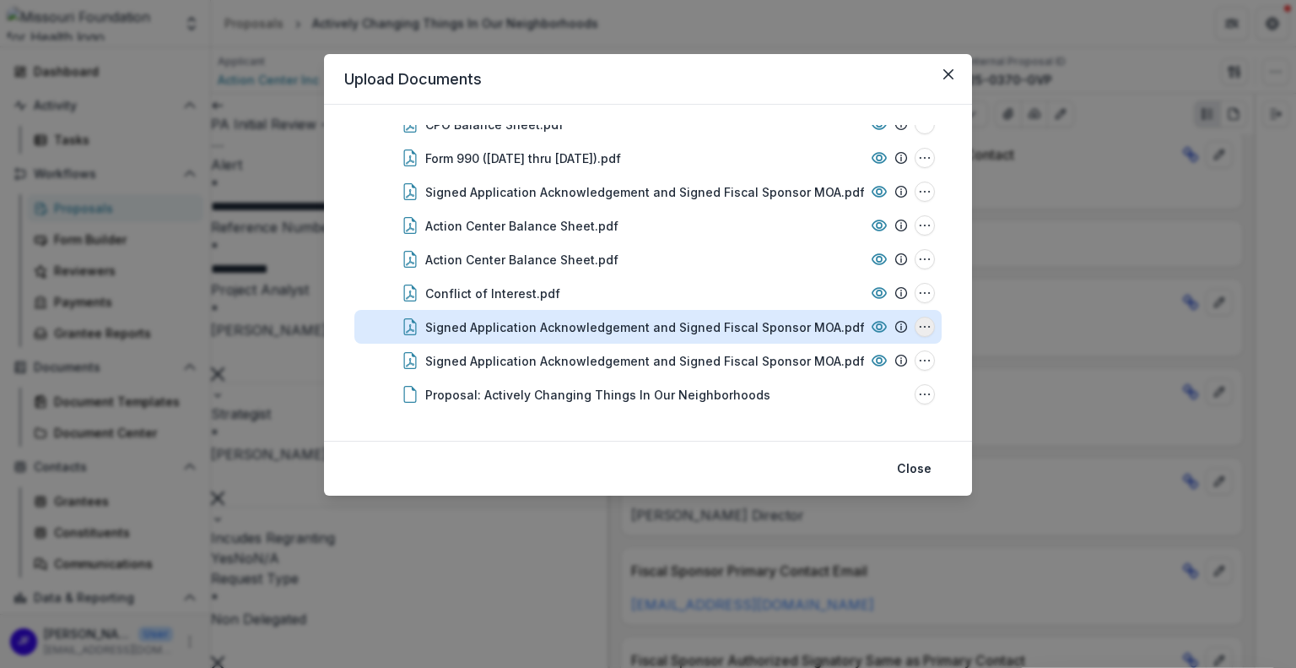
click at [919, 327] on icon "Signed Application Acknowledgement and Signed Fiscal Sponsor MOA.pdf Options" at bounding box center [925, 327] width 14 height 14
click at [823, 233] on button "Download" at bounding box center [841, 236] width 181 height 28
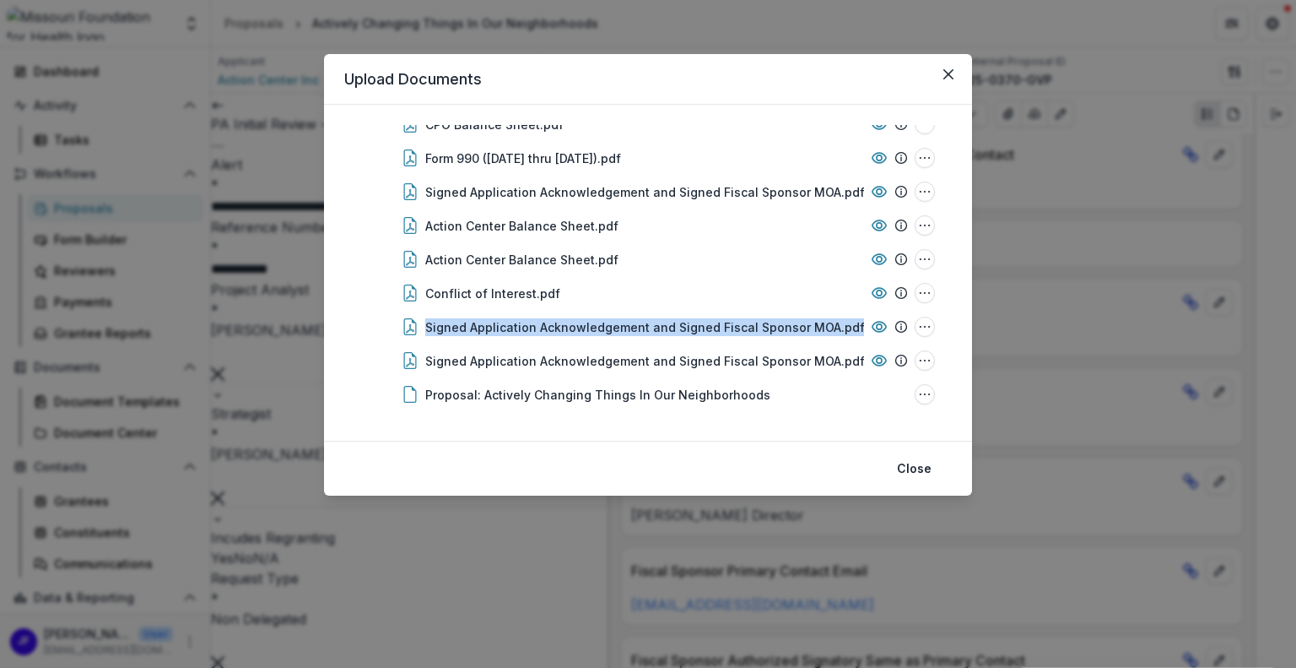
drag, startPoint x: 952, startPoint y: 297, endPoint x: 954, endPoint y: 317, distance: 19.5
click at [954, 317] on div "Actively Changing Things In Our Neighborhoods Submission Temelio Proposal Attac…" at bounding box center [648, 273] width 648 height 336
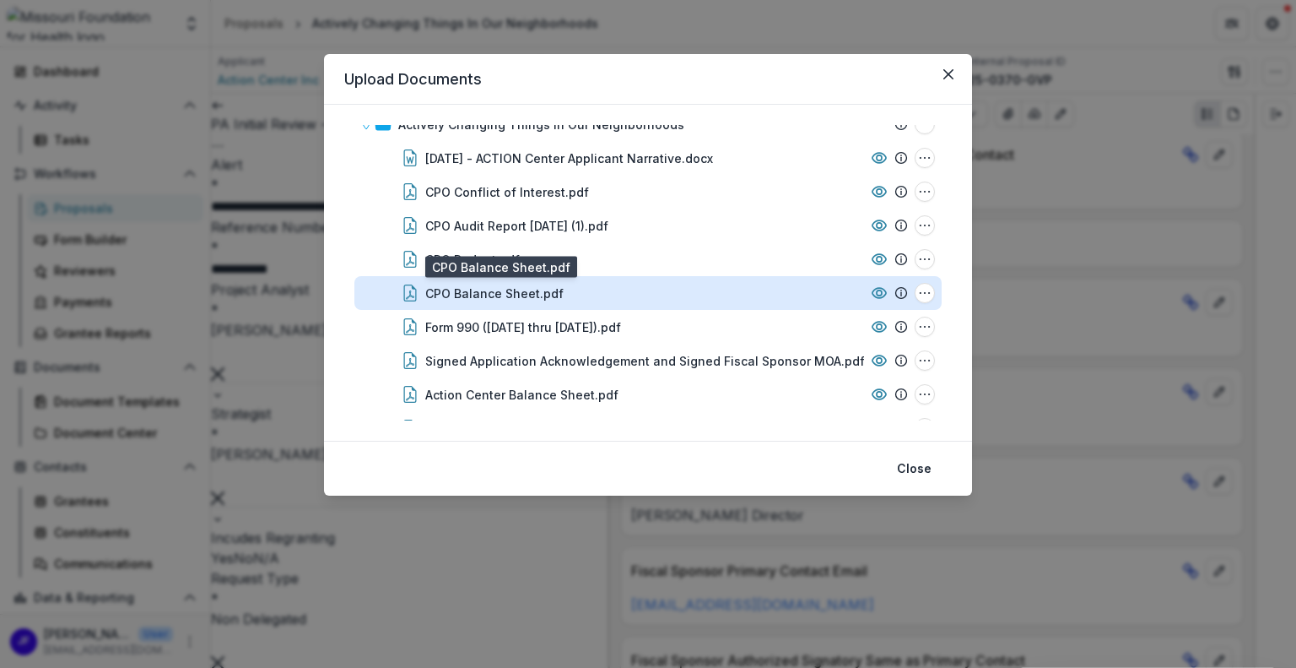
scroll to position [0, 0]
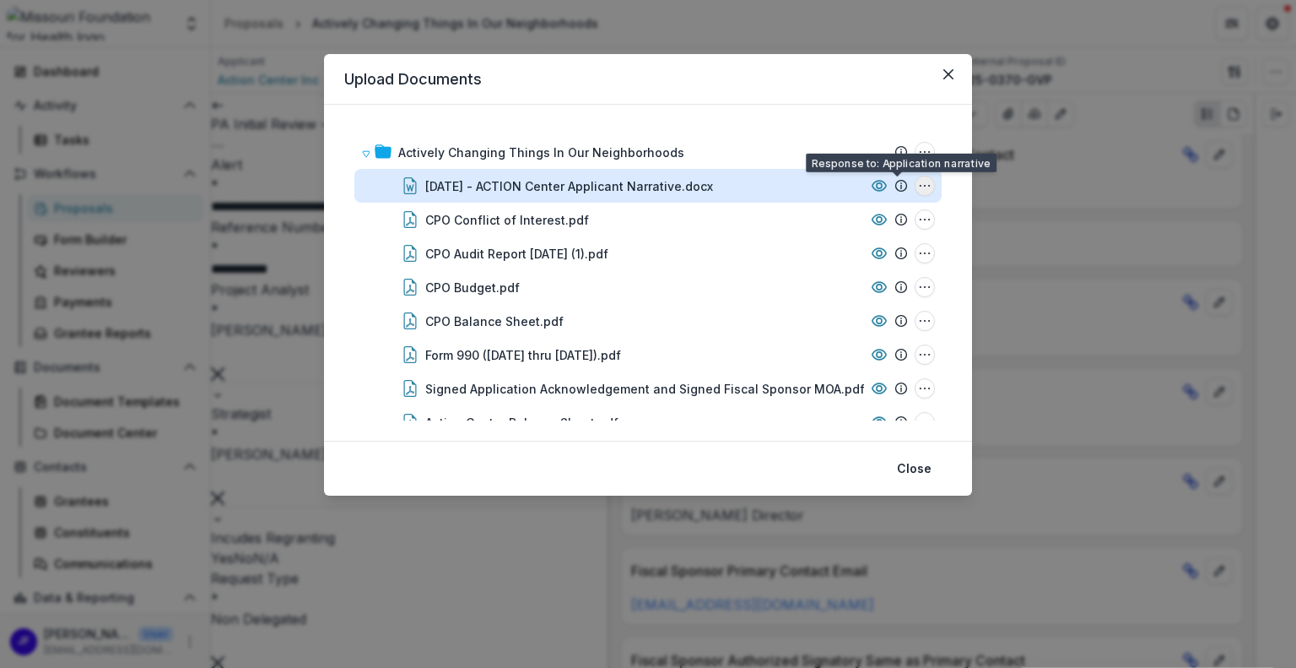
click at [925, 182] on icon "2025.08.26 - ACTION Center Applicant Narrative.docx Options" at bounding box center [925, 186] width 14 height 14
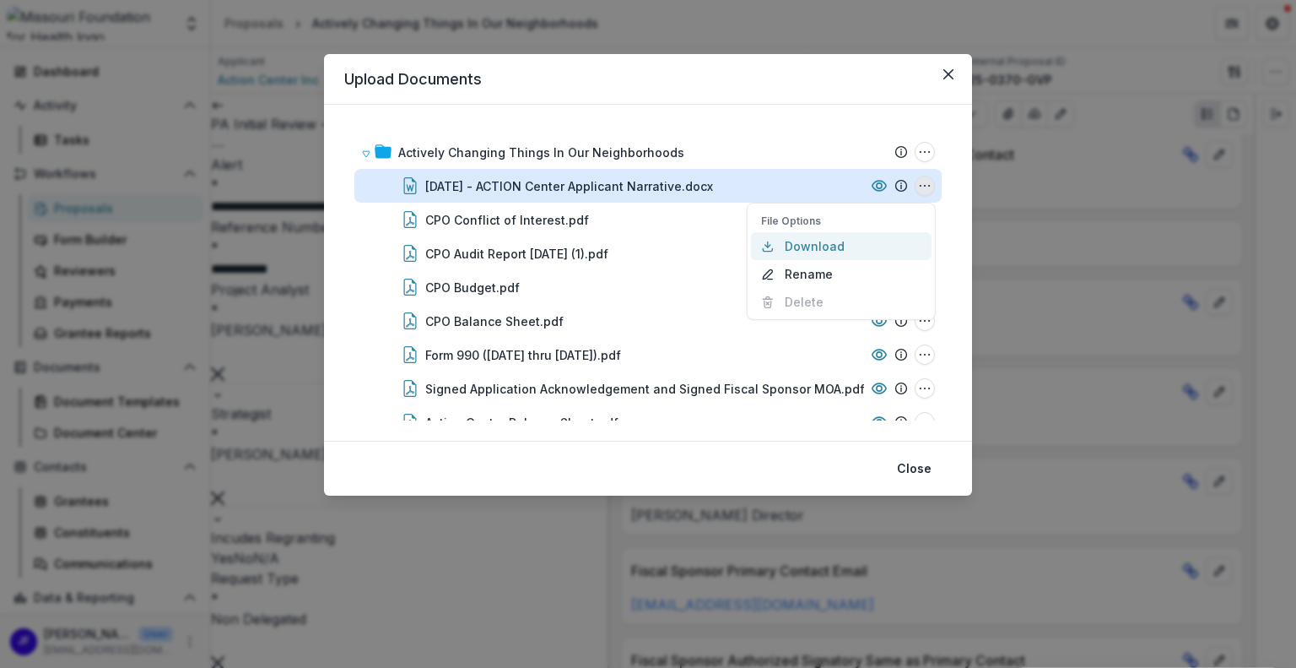
click at [825, 239] on button "Download" at bounding box center [841, 246] width 181 height 28
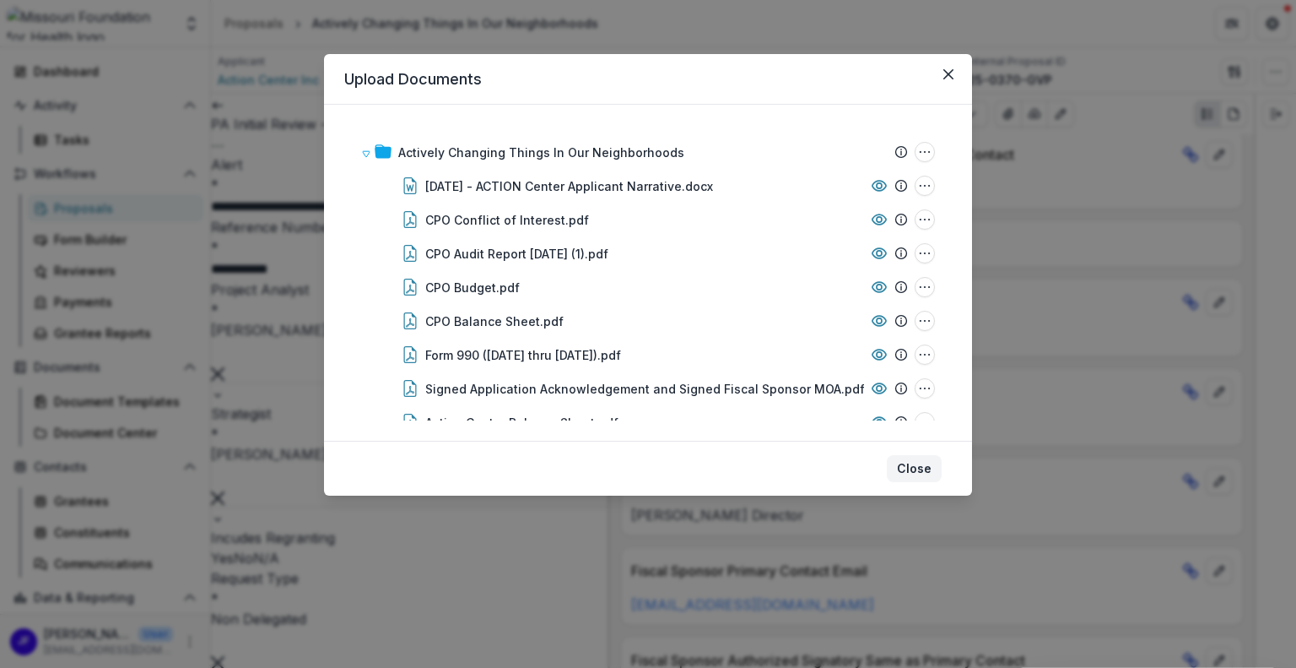
click at [915, 464] on button "Close" at bounding box center [914, 468] width 55 height 27
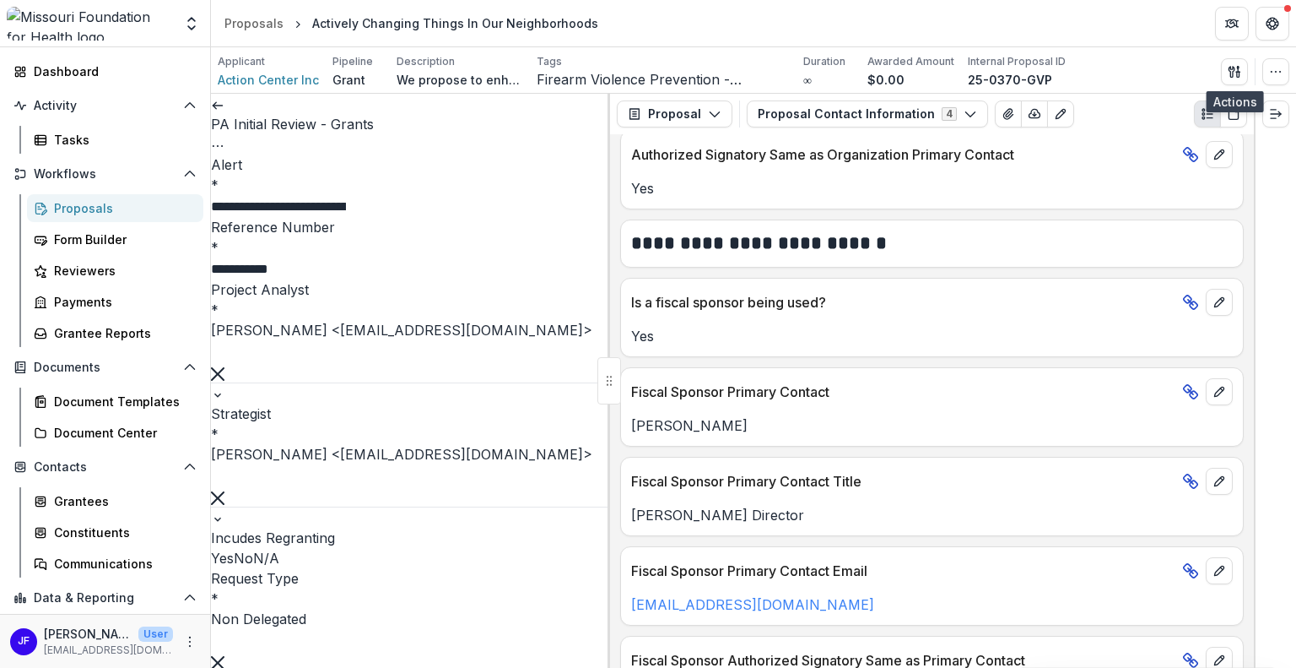
drag, startPoint x: 589, startPoint y: 430, endPoint x: 575, endPoint y: 546, distance: 116.5
drag, startPoint x: 529, startPoint y: 442, endPoint x: 531, endPoint y: 454, distance: 11.9
drag, startPoint x: 547, startPoint y: 513, endPoint x: 238, endPoint y: 479, distance: 310.7
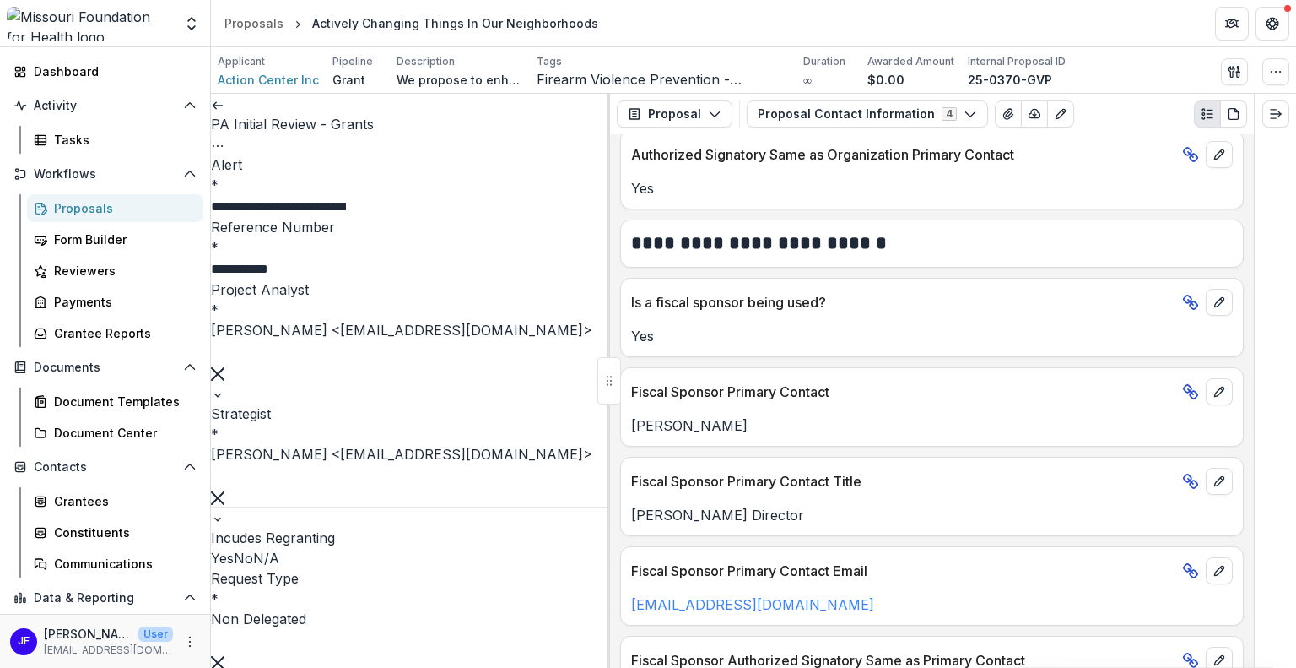
drag, startPoint x: 584, startPoint y: 547, endPoint x: 560, endPoint y: 475, distance: 75.5
type textarea "**********"
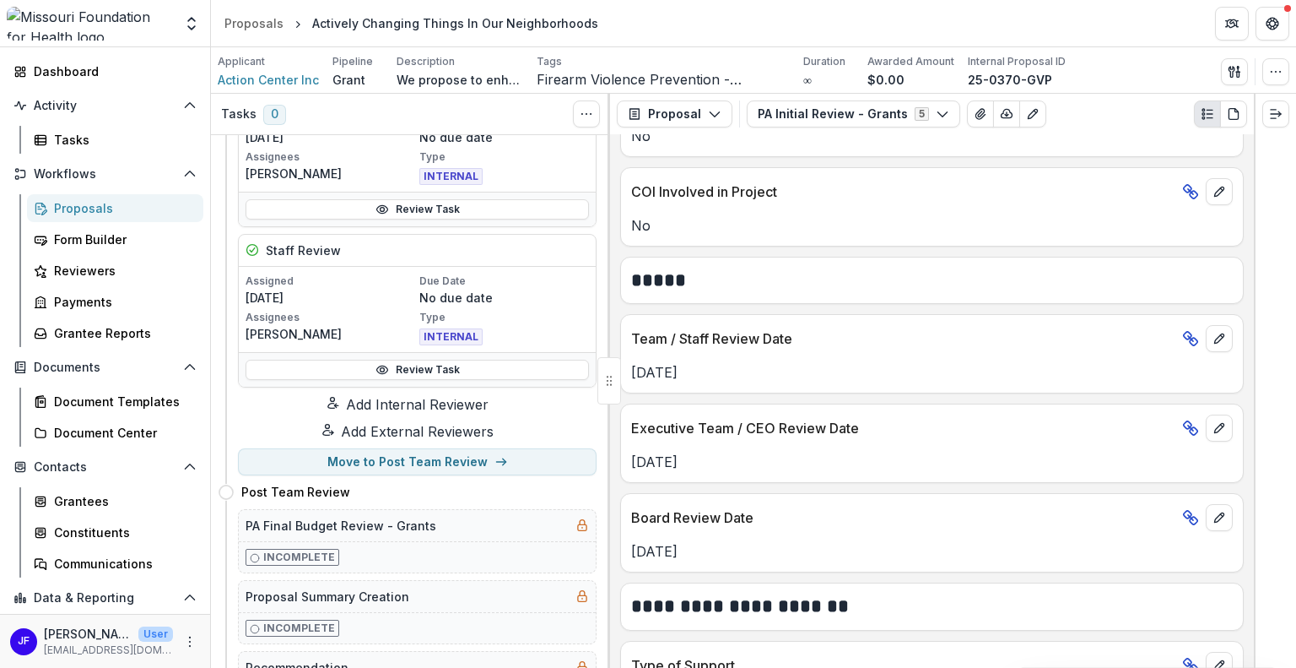
scroll to position [506, 0]
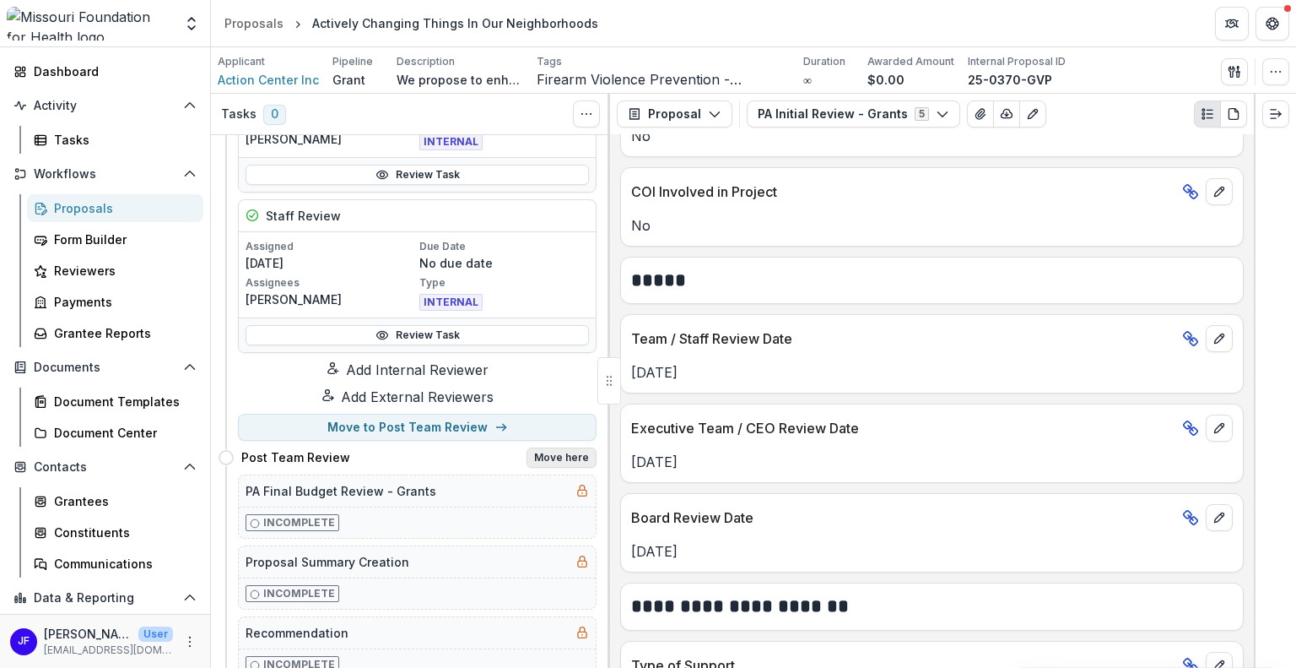
click at [553, 468] on button "Move here" at bounding box center [562, 457] width 70 height 20
select select "**********"
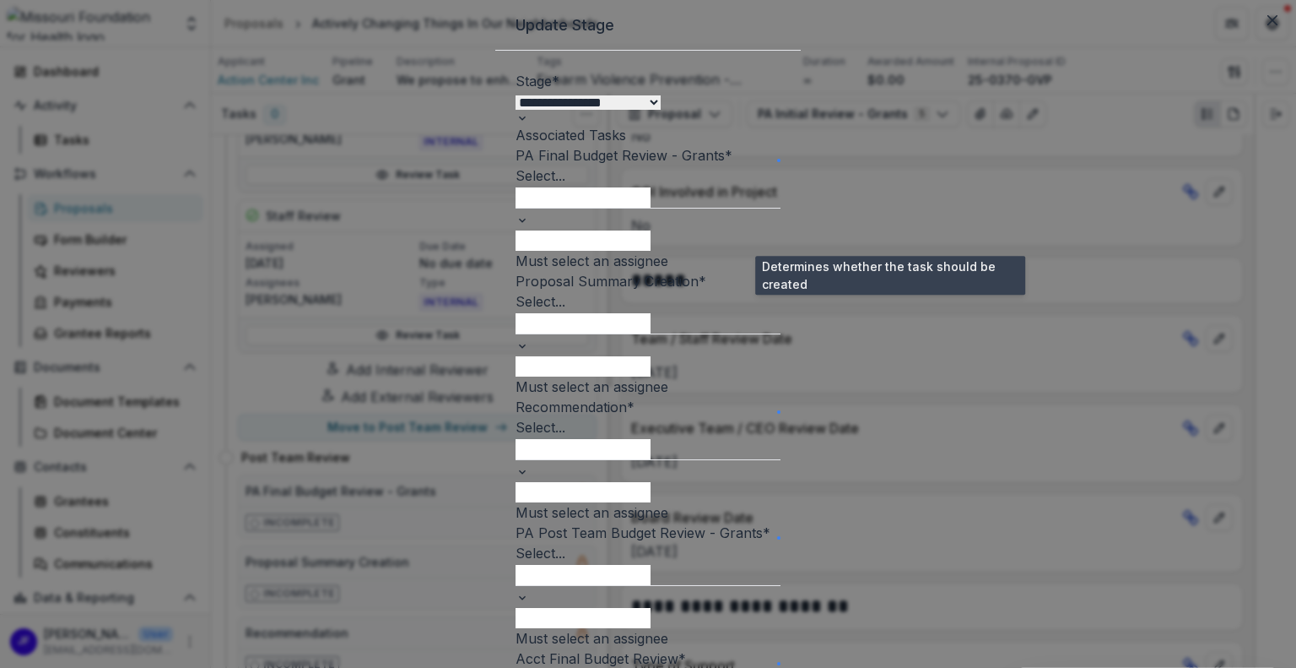
click at [781, 162] on span at bounding box center [778, 160] width 3 height 3
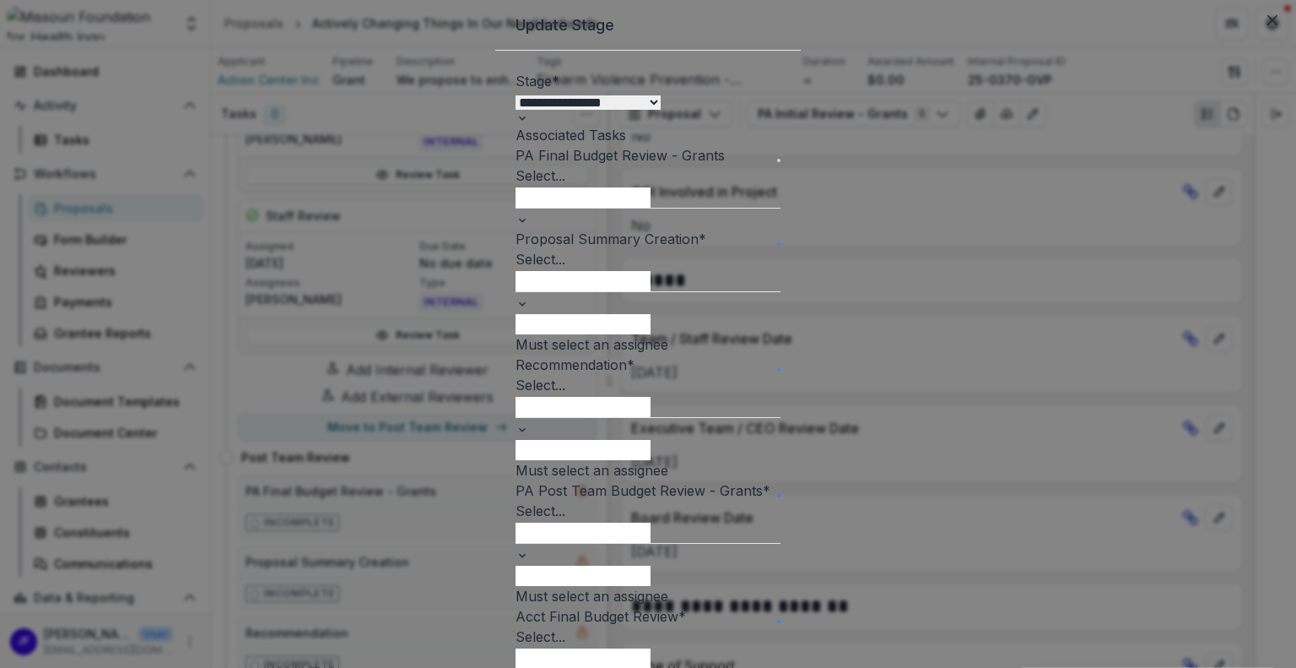
click at [557, 291] on div at bounding box center [648, 280] width 265 height 22
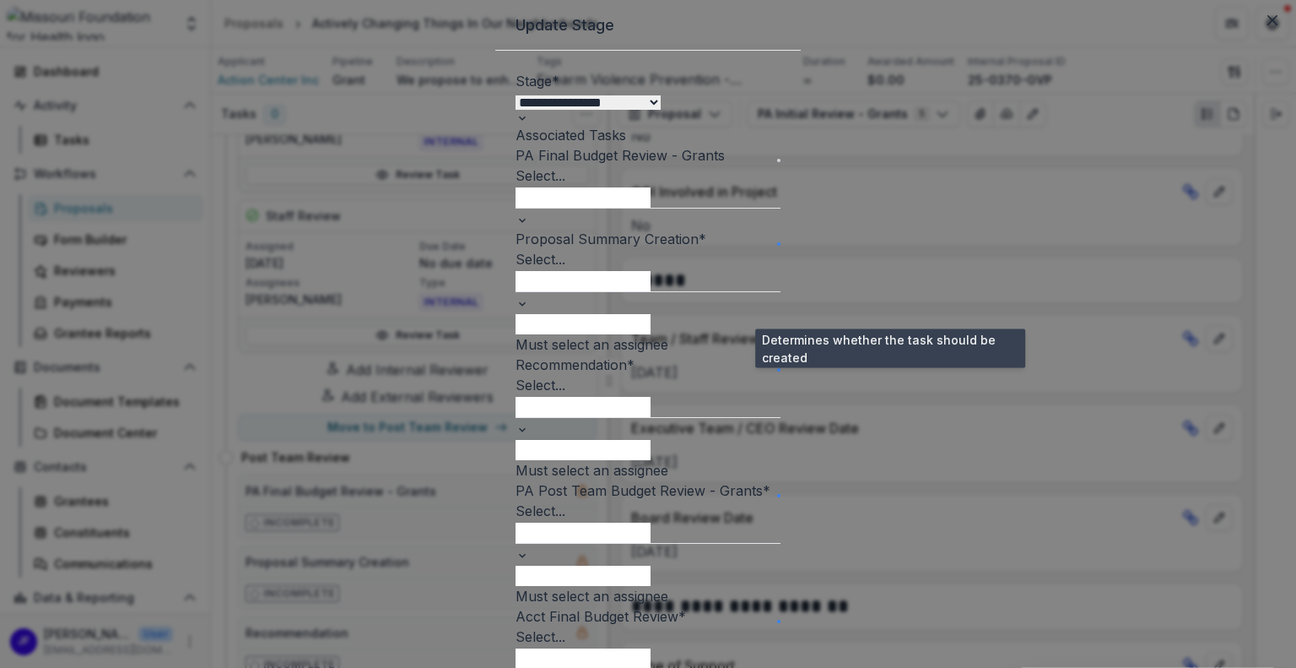
click at [779, 244] on span at bounding box center [779, 244] width 0 height 0
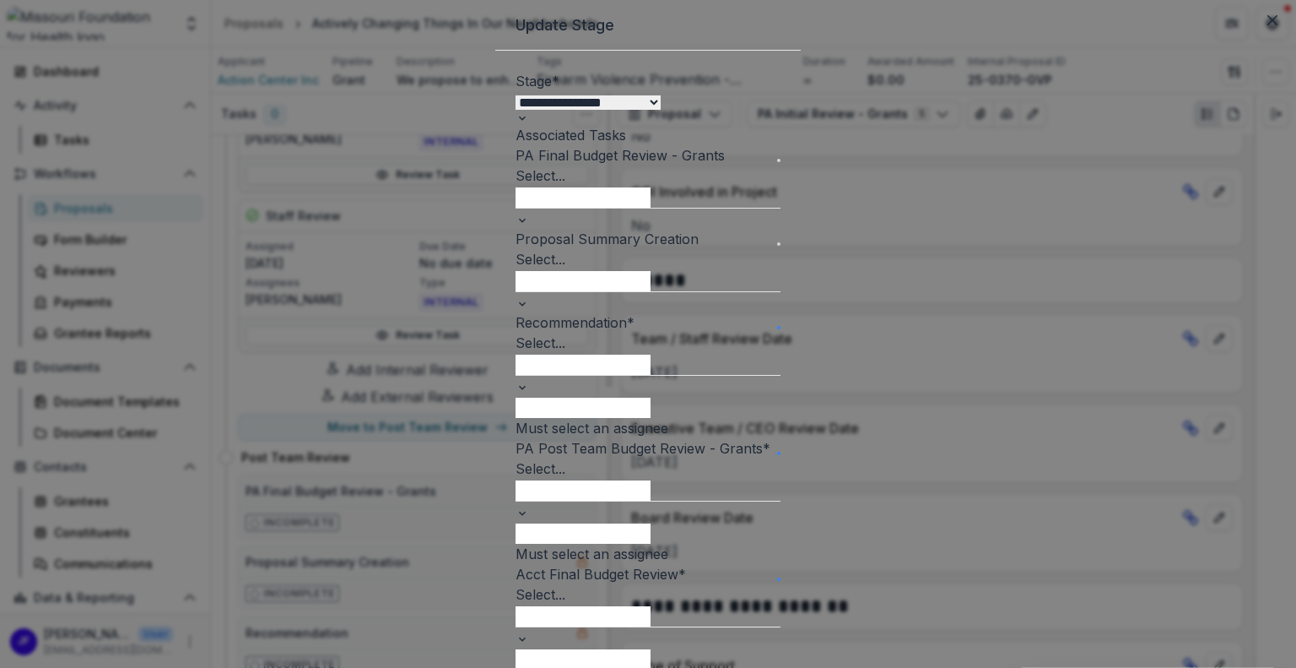
click at [624, 375] on div at bounding box center [648, 364] width 265 height 22
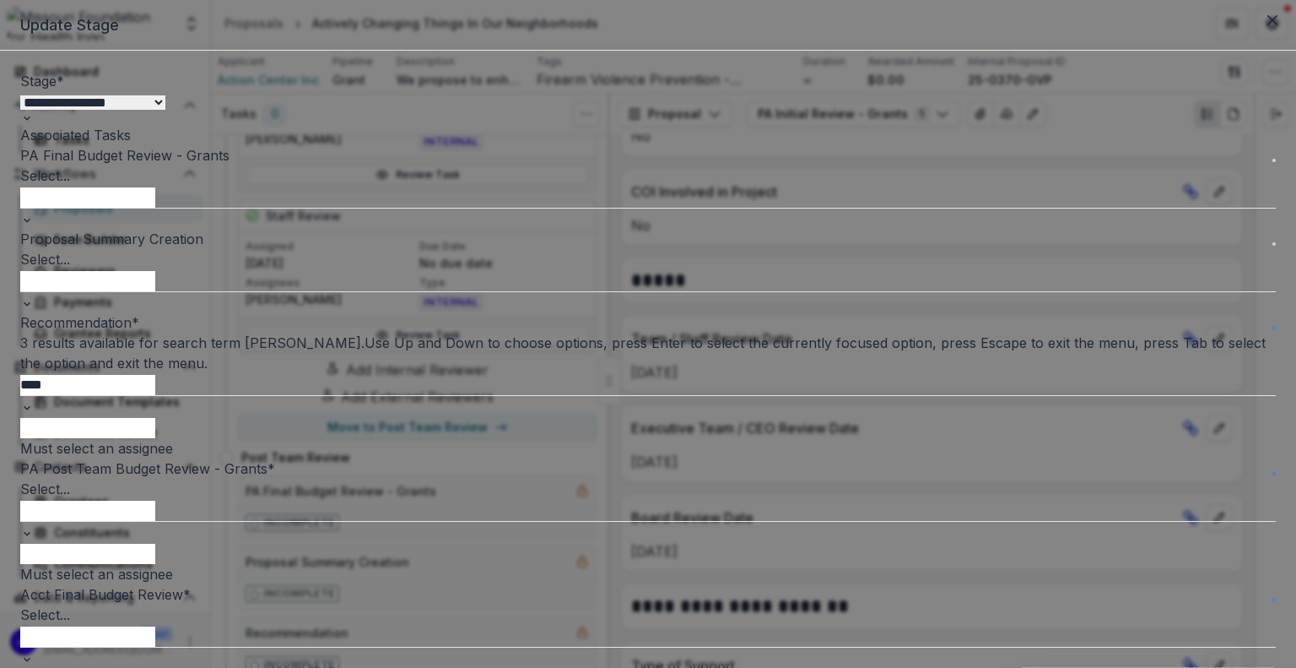
type input "*****"
click at [562, 667] on div "[PERSON_NAME] - [EMAIL_ADDRESS][DOMAIN_NAME]" at bounding box center [648, 678] width 1296 height 20
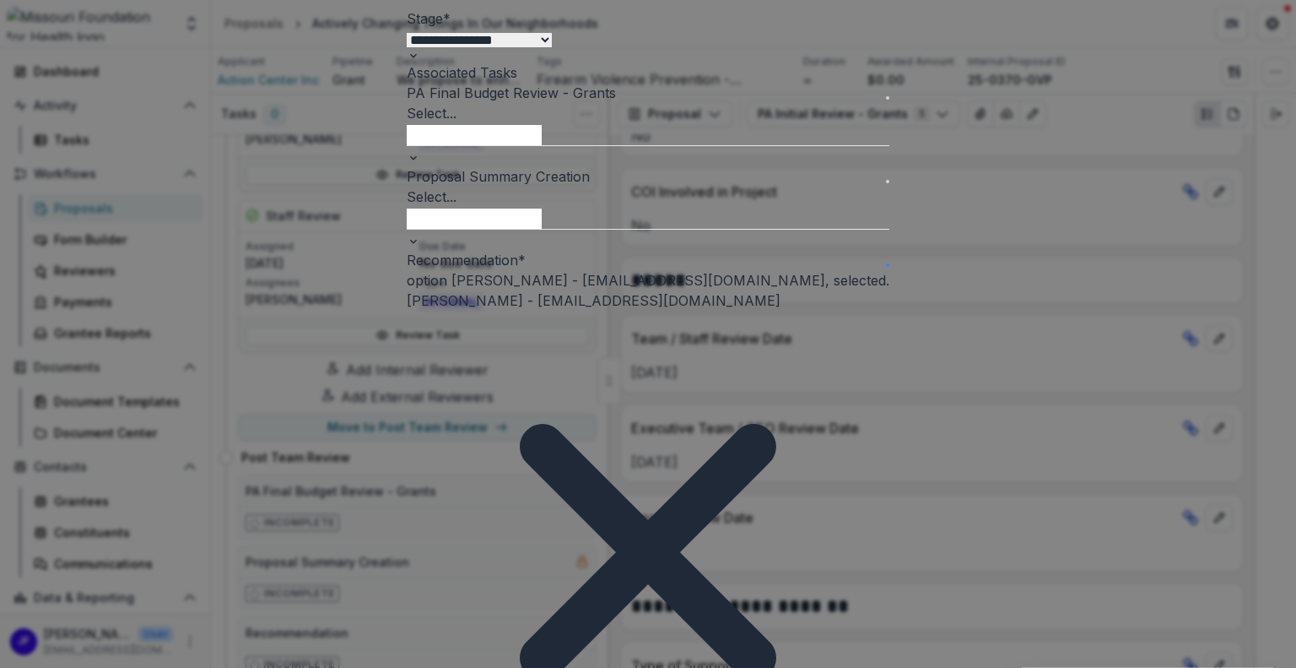
scroll to position [84, 0]
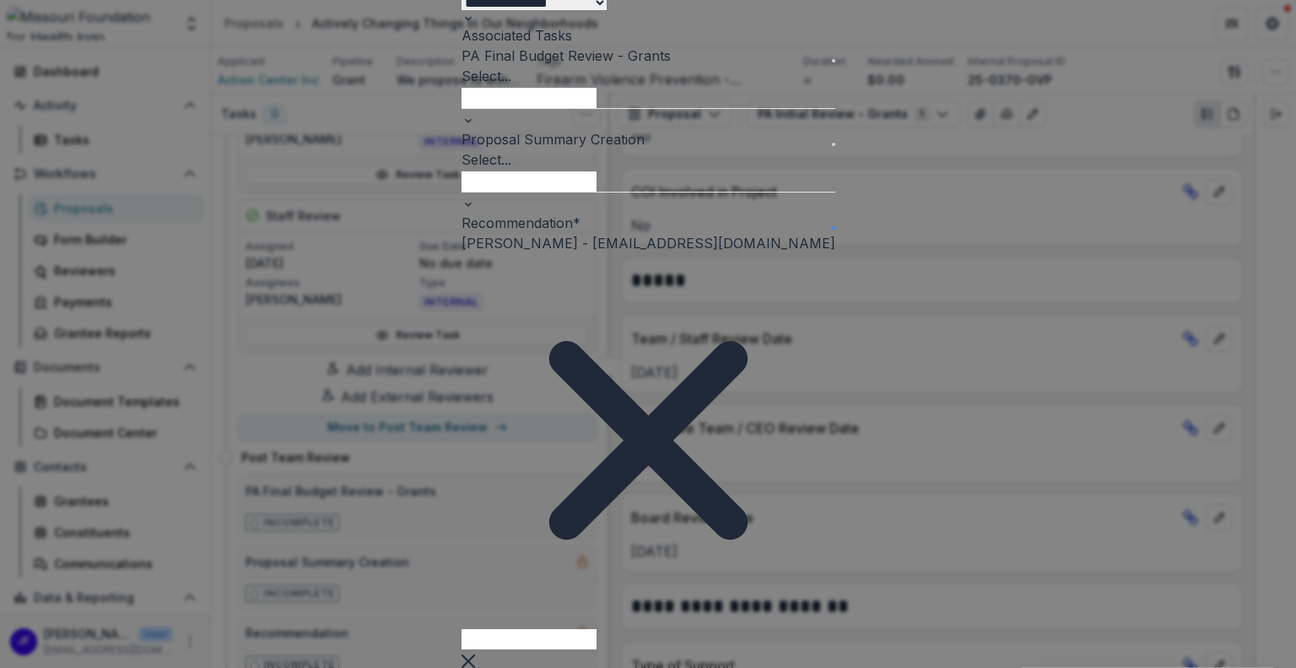
scroll to position [169, 0]
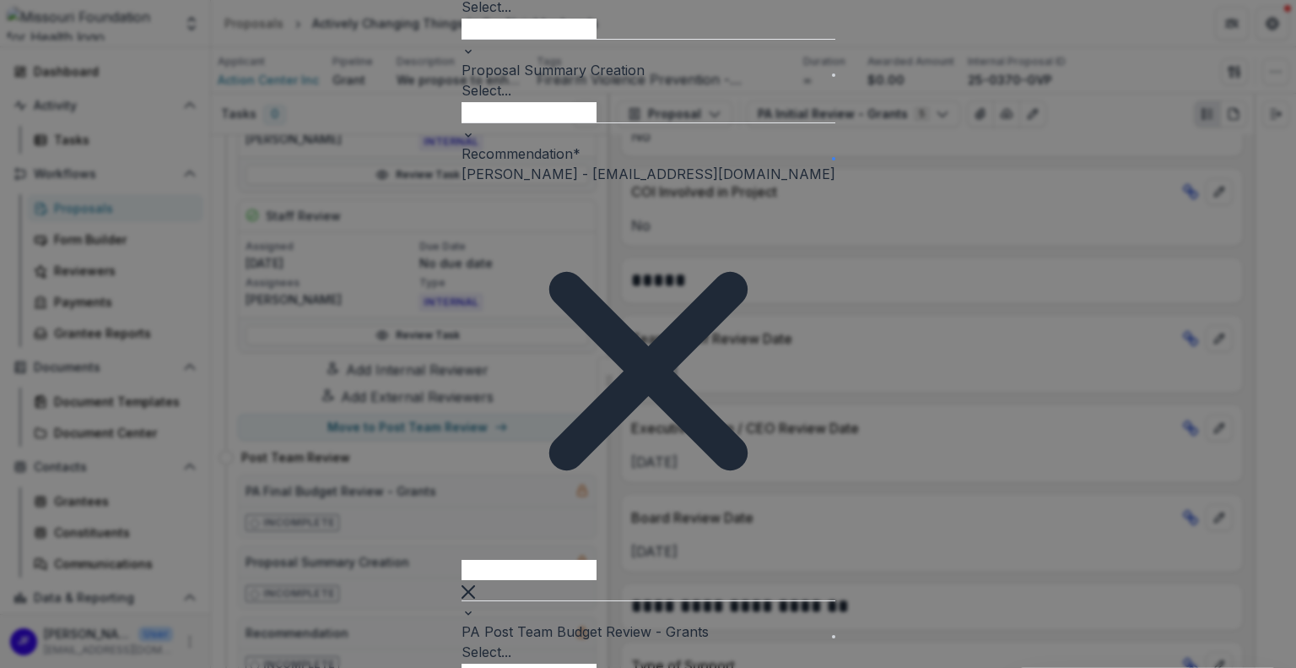
type input "**********"
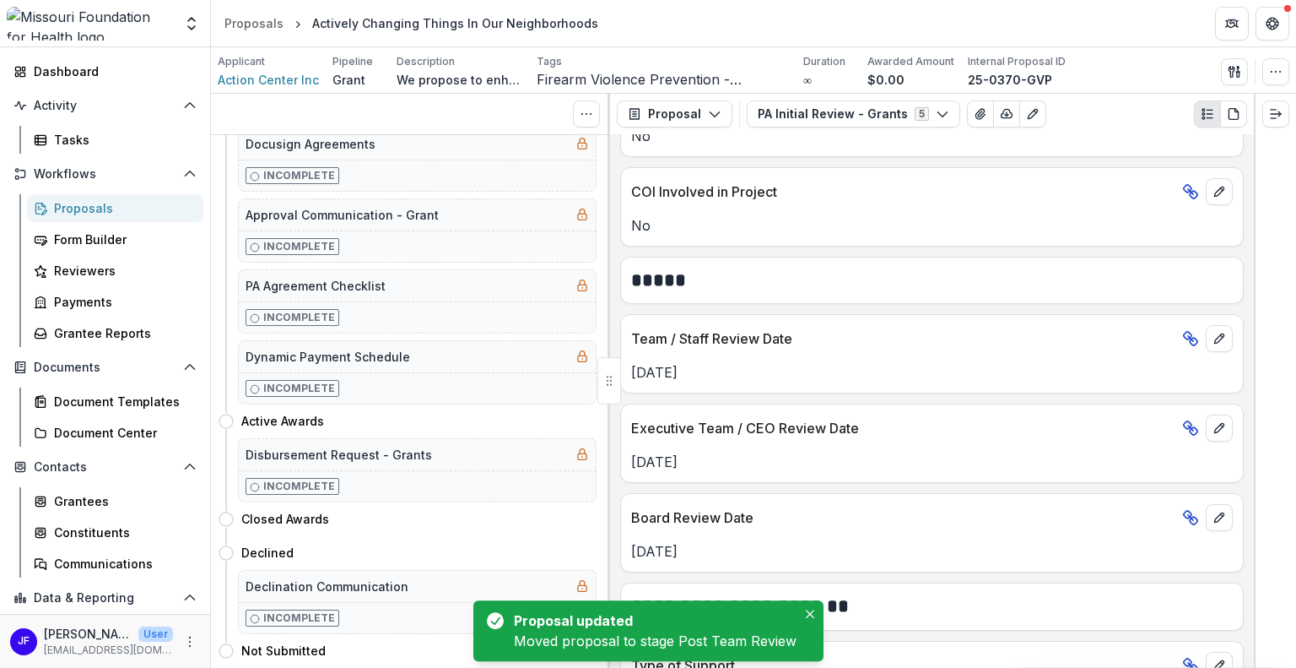
scroll to position [0, 0]
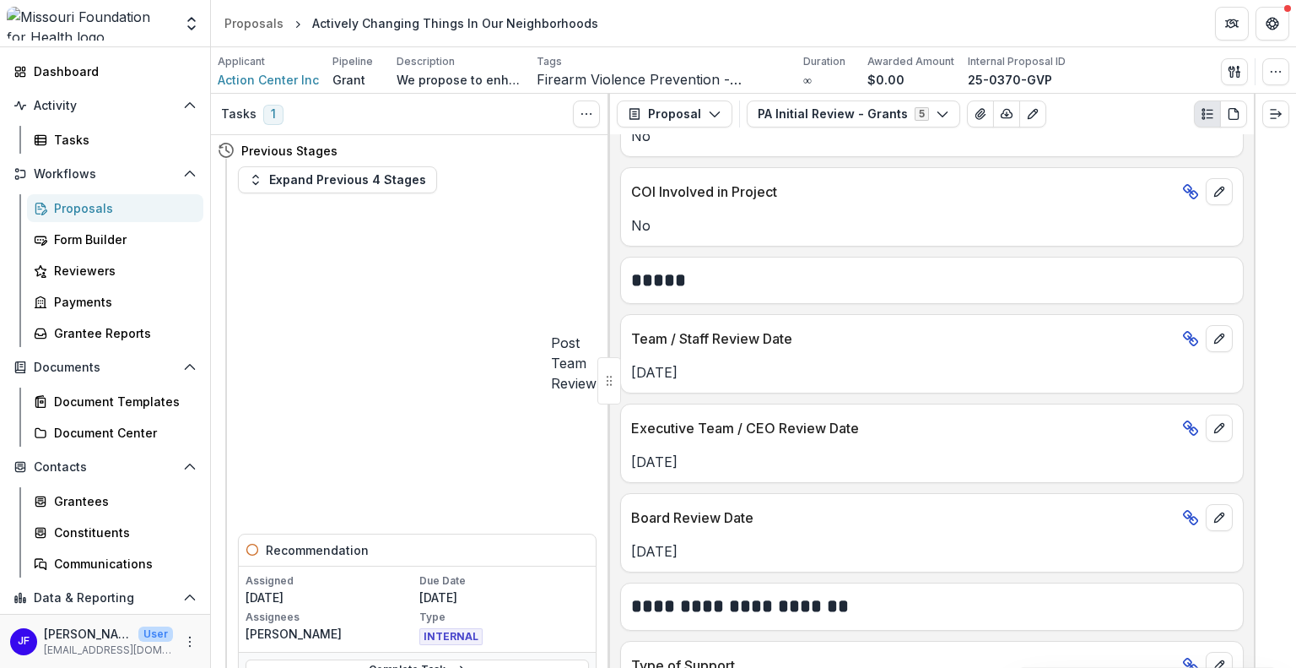
click at [101, 204] on div "Proposals" at bounding box center [122, 208] width 136 height 18
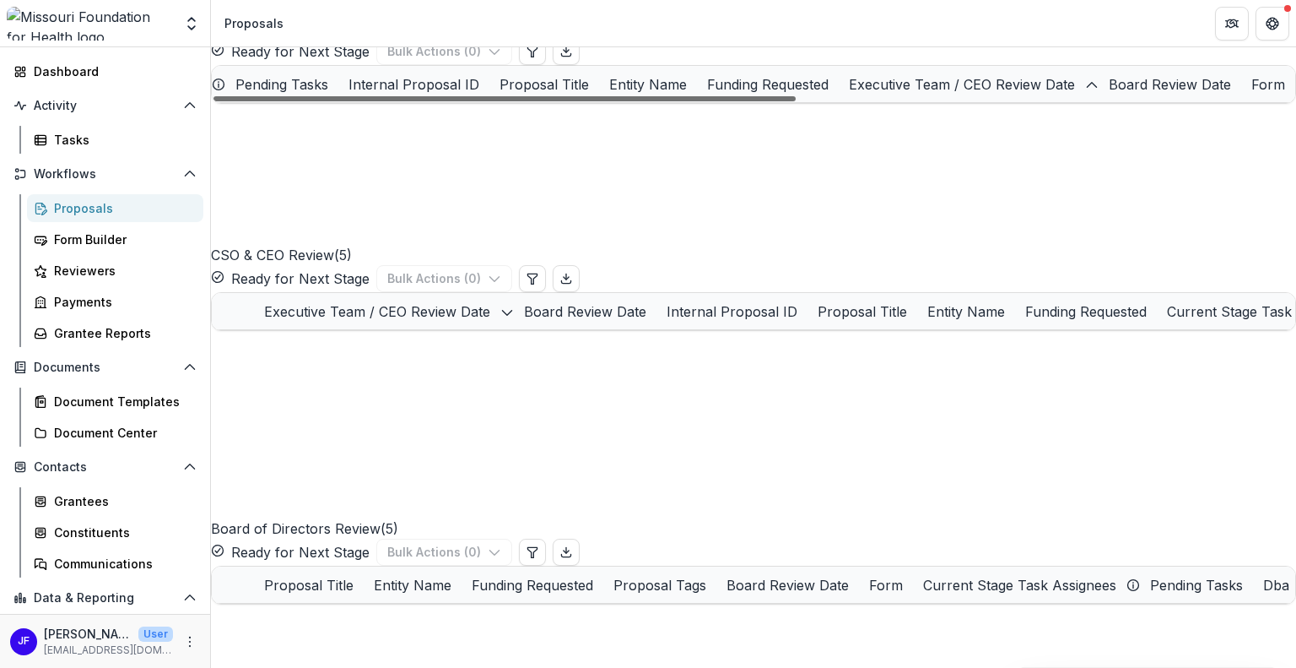
scroll to position [0, 912]
drag, startPoint x: 722, startPoint y: 548, endPoint x: 1276, endPoint y: 549, distance: 553.7
click at [796, 101] on div at bounding box center [505, 98] width 582 height 5
drag, startPoint x: 849, startPoint y: 548, endPoint x: 334, endPoint y: 517, distance: 515.7
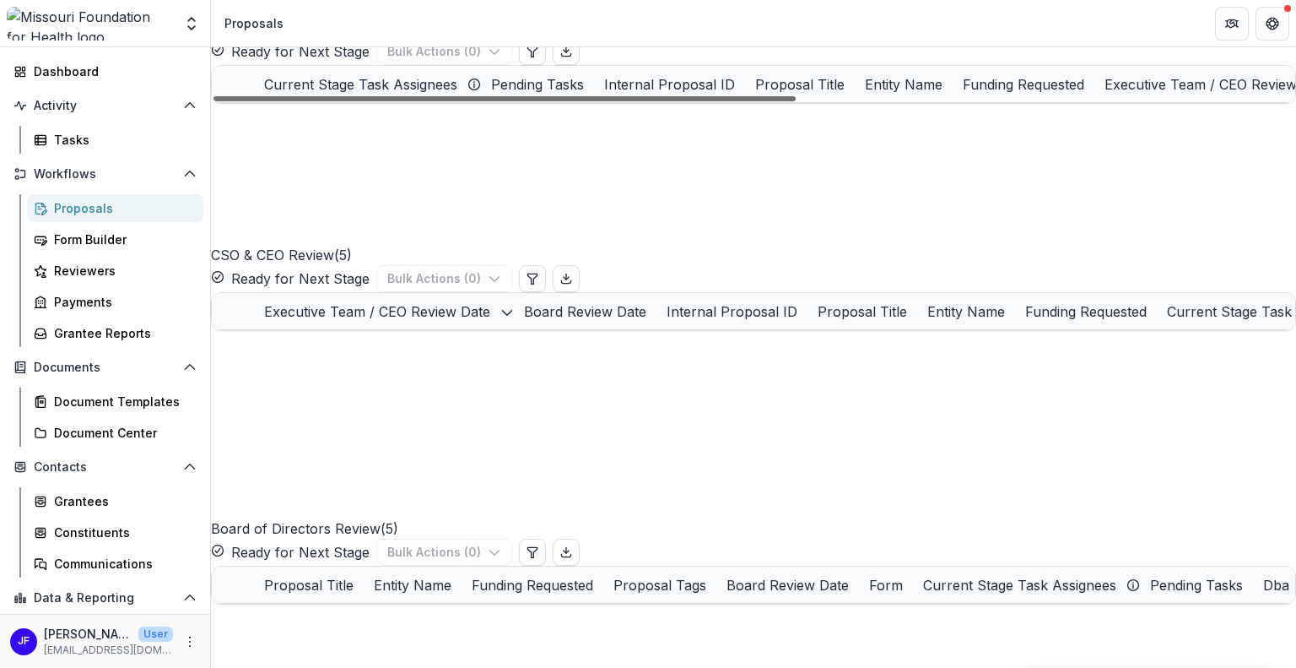
click at [334, 101] on div at bounding box center [505, 98] width 582 height 5
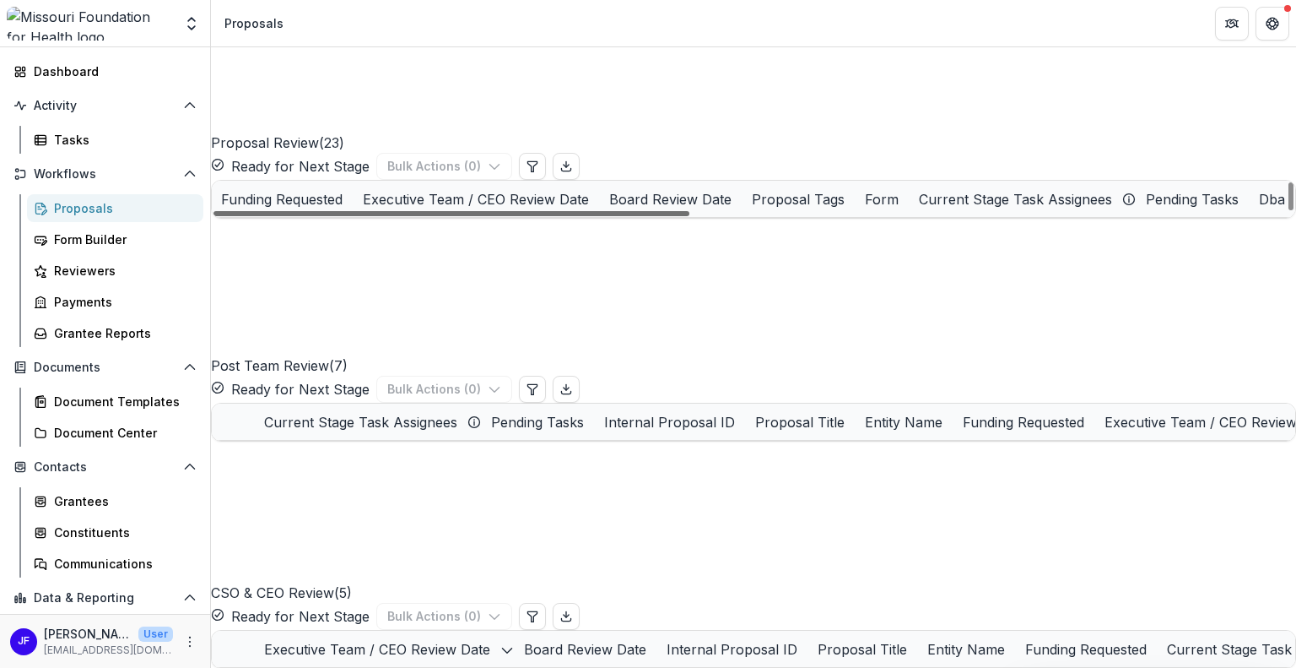
scroll to position [0, 712]
drag, startPoint x: 554, startPoint y: 508, endPoint x: 868, endPoint y: 509, distance: 314.0
click at [690, 216] on div at bounding box center [452, 213] width 476 height 5
click at [855, 209] on div "Proposal Tags" at bounding box center [798, 199] width 113 height 20
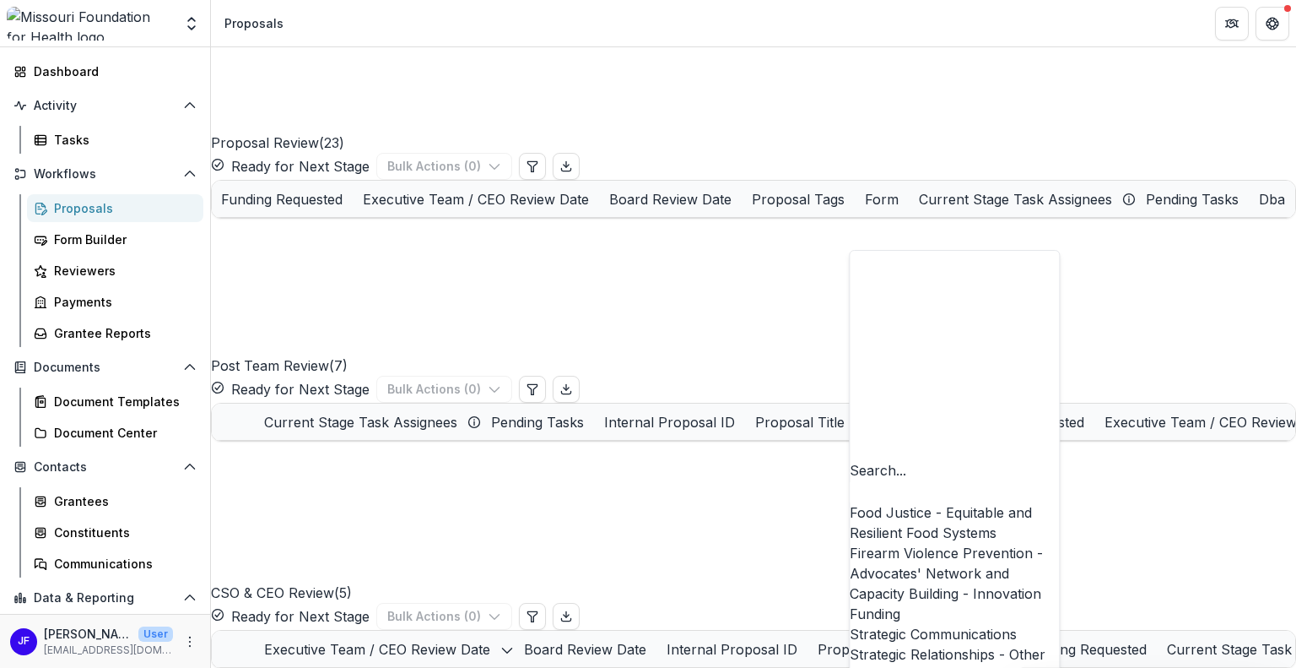
click at [903, 543] on div "Firearm Violence Prevention - Advocates' Network and Capacity Building - Innova…" at bounding box center [954, 583] width 209 height 81
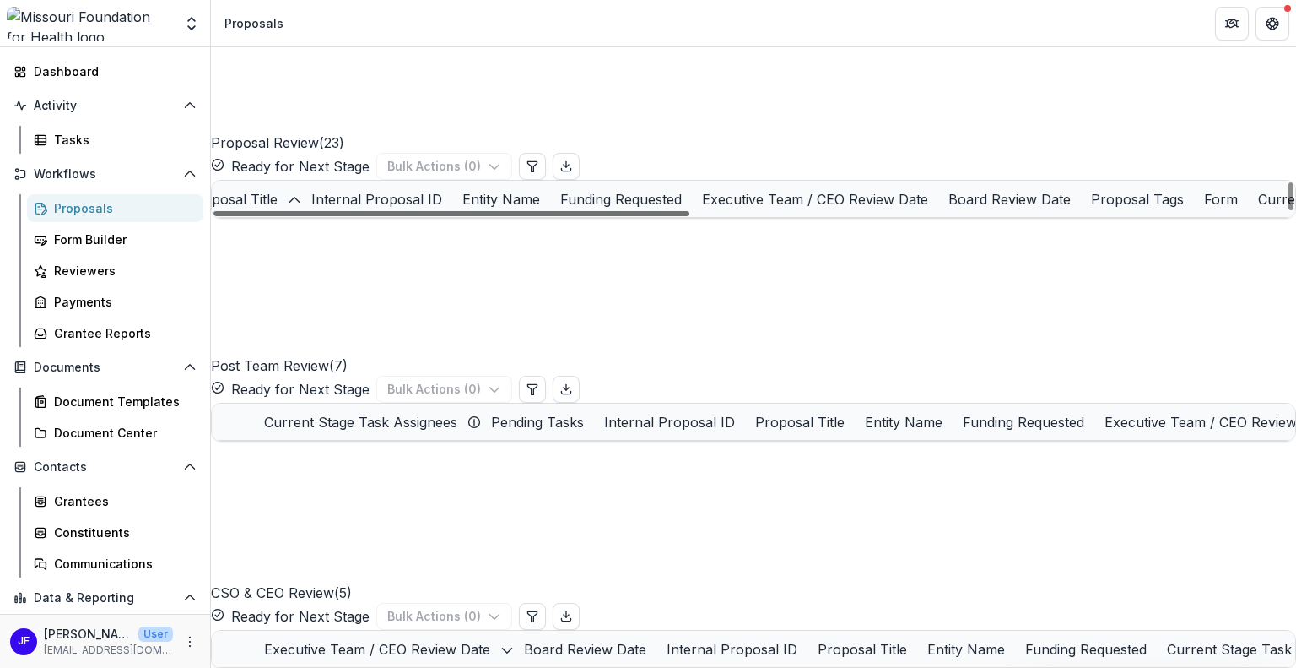
scroll to position [0, 0]
drag, startPoint x: 657, startPoint y: 508, endPoint x: 300, endPoint y: 511, distance: 356.2
click at [300, 216] on div at bounding box center [452, 213] width 476 height 5
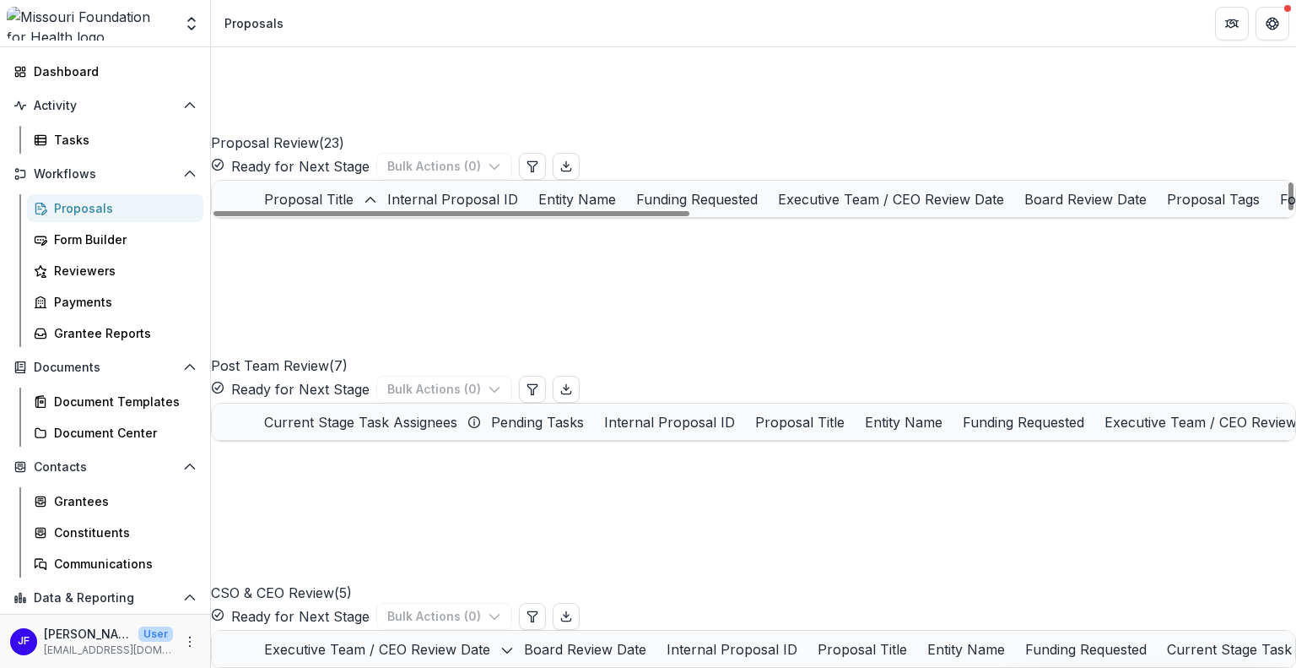
click at [419, 245] on link "Addressing Community Violence Through High-quality Arts and Education Experienc…" at bounding box center [406, 236] width 170 height 18
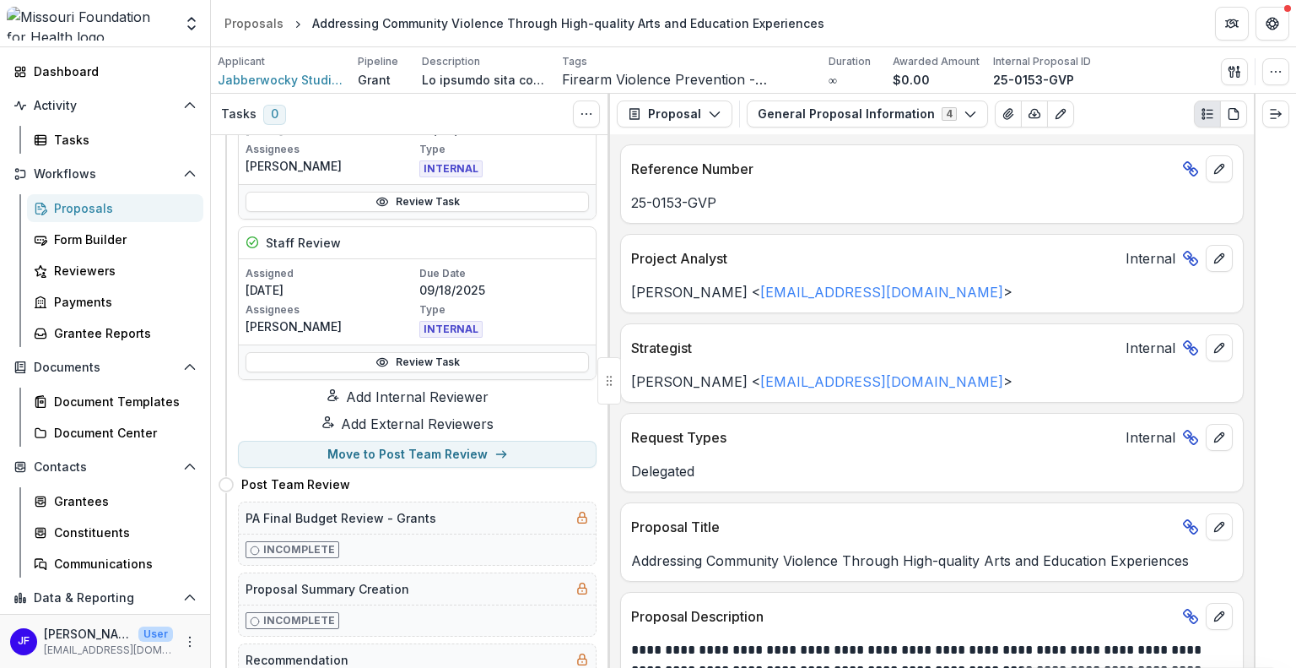
scroll to position [506, 0]
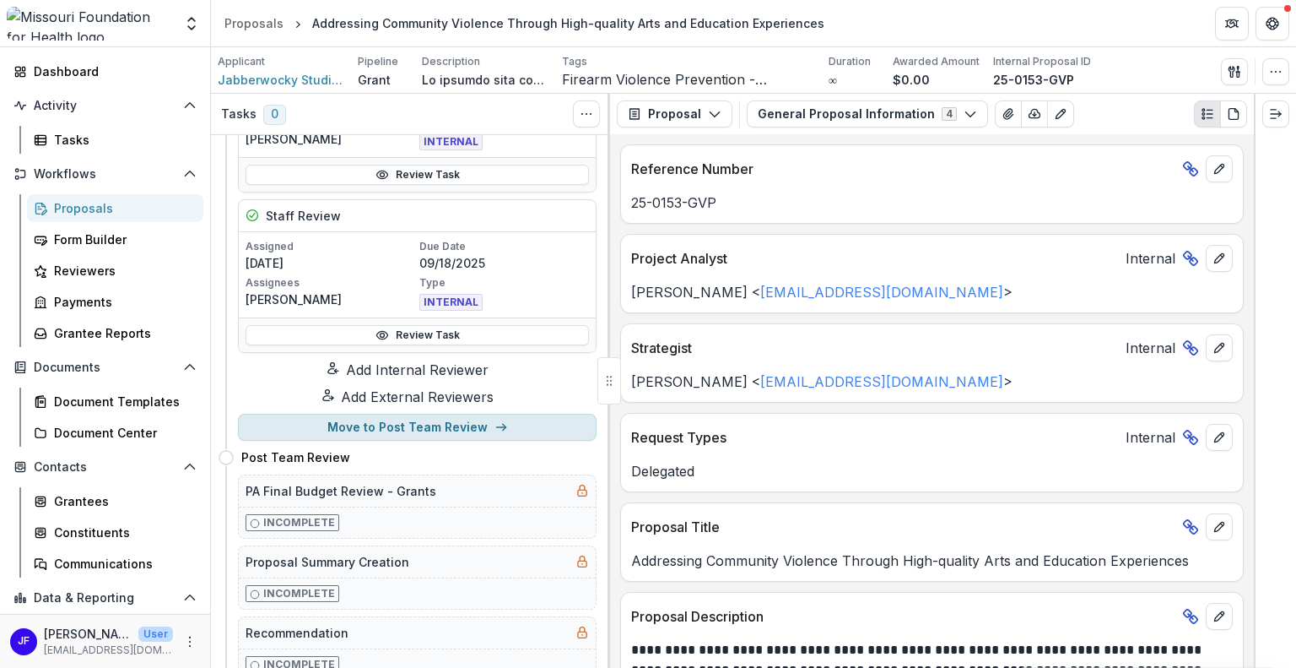
click at [385, 430] on button "Move to Post Team Review" at bounding box center [417, 427] width 359 height 27
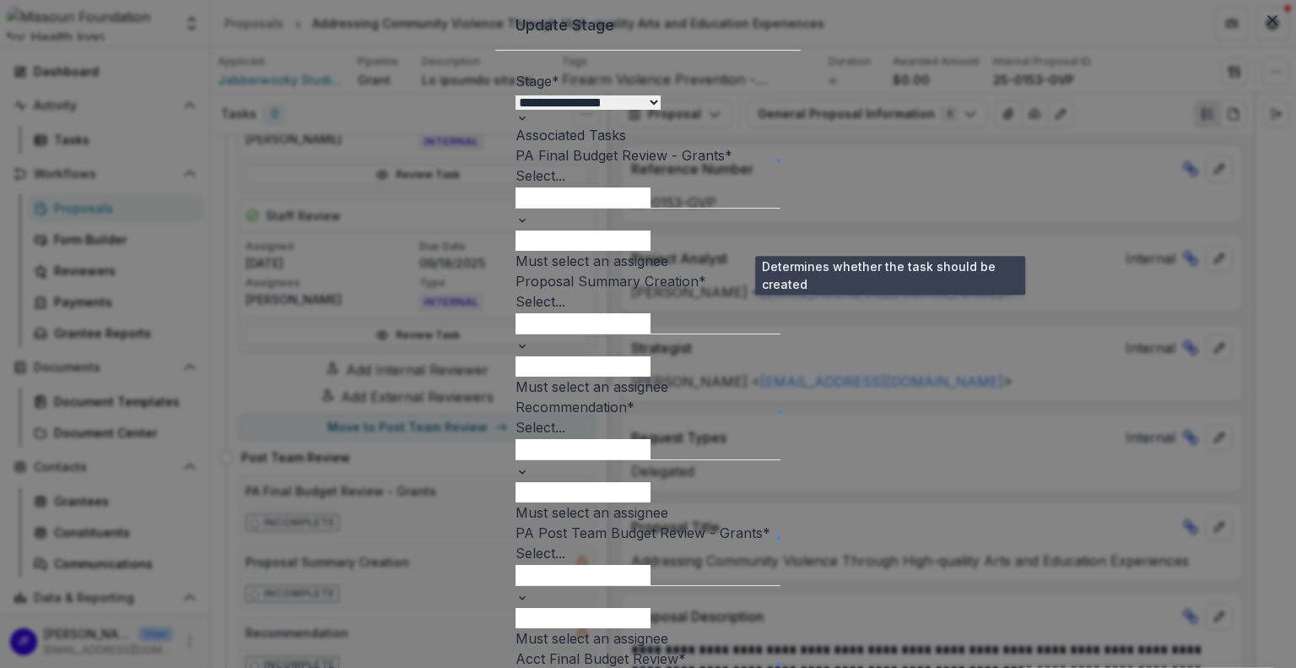
click at [779, 160] on span at bounding box center [779, 160] width 0 height 0
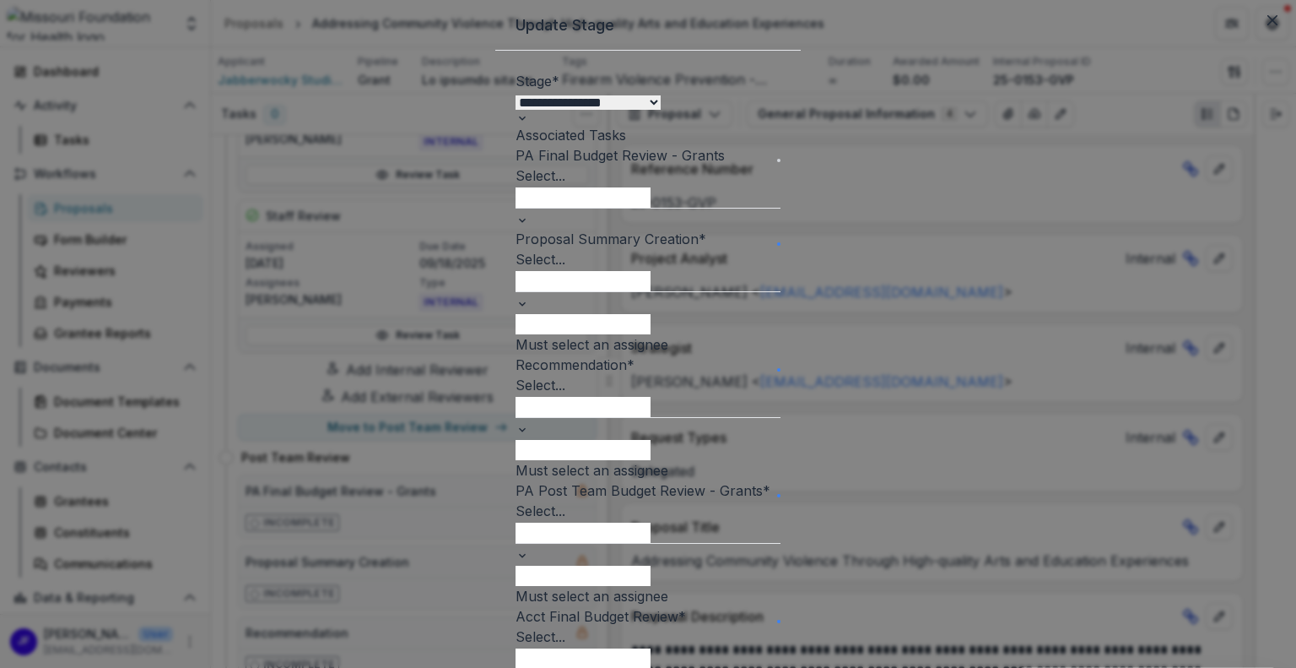
click at [779, 244] on span at bounding box center [779, 244] width 0 height 0
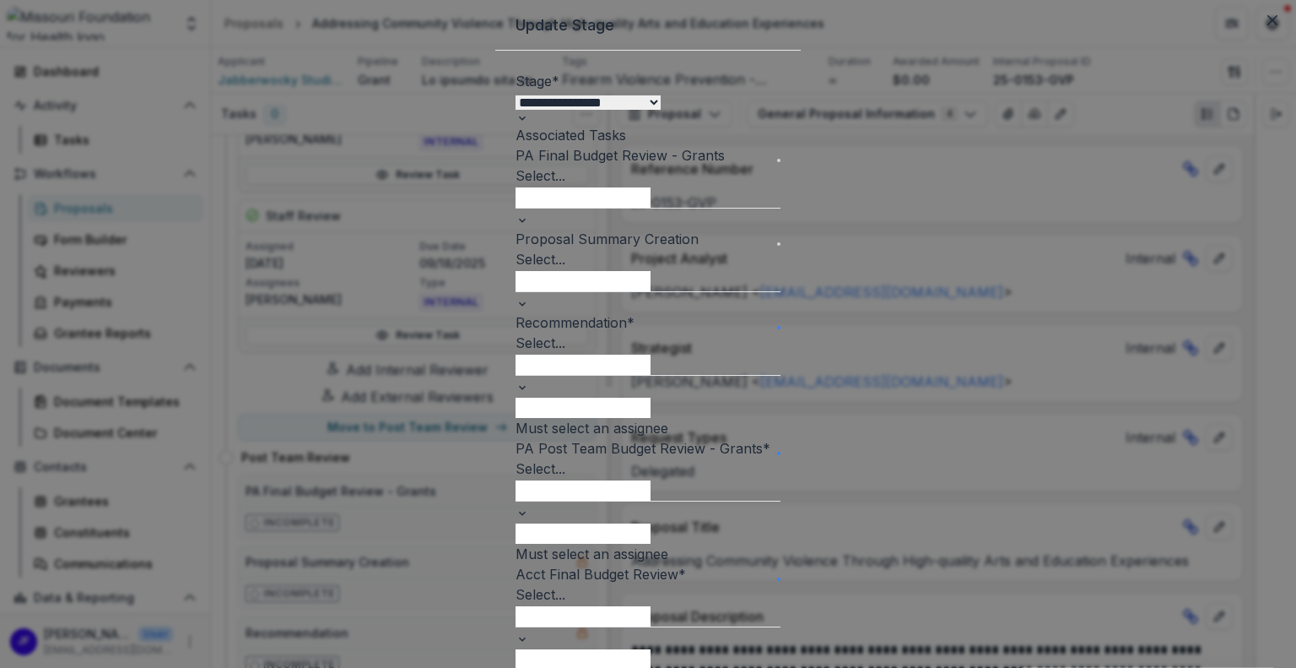
click at [781, 375] on div at bounding box center [648, 364] width 265 height 22
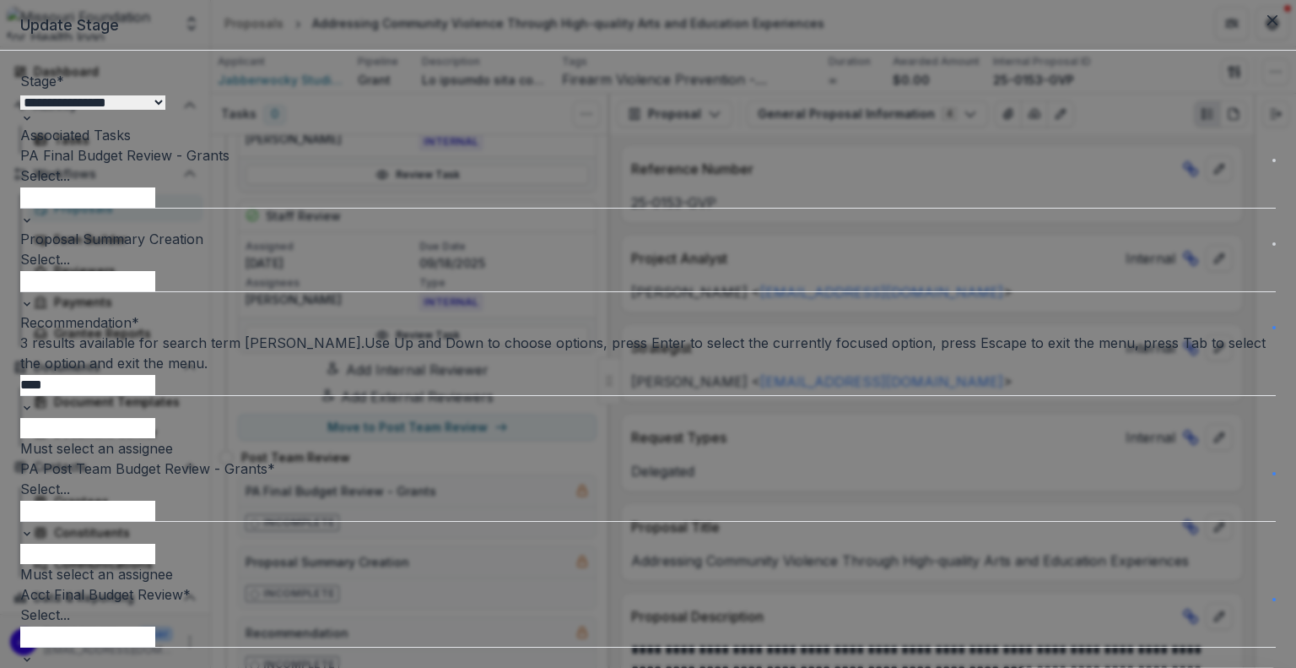
click at [439, 667] on div "[PERSON_NAME] - [EMAIL_ADDRESS][DOMAIN_NAME]" at bounding box center [648, 678] width 1296 height 20
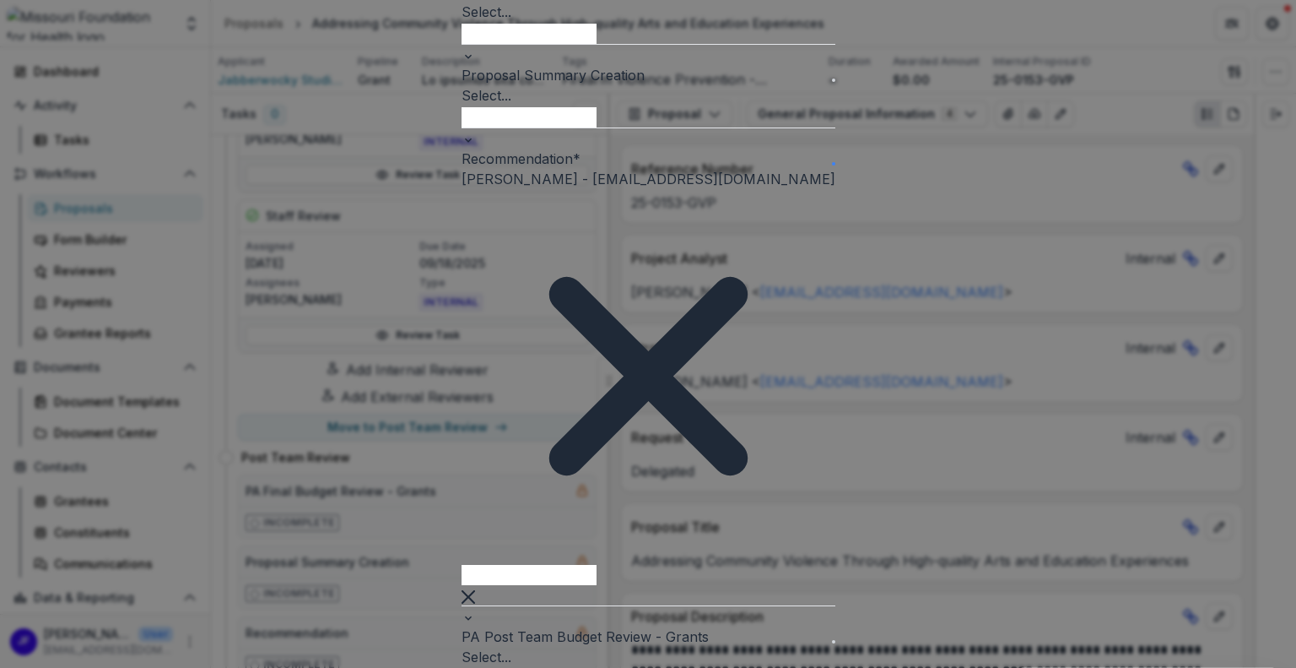
scroll to position [169, 0]
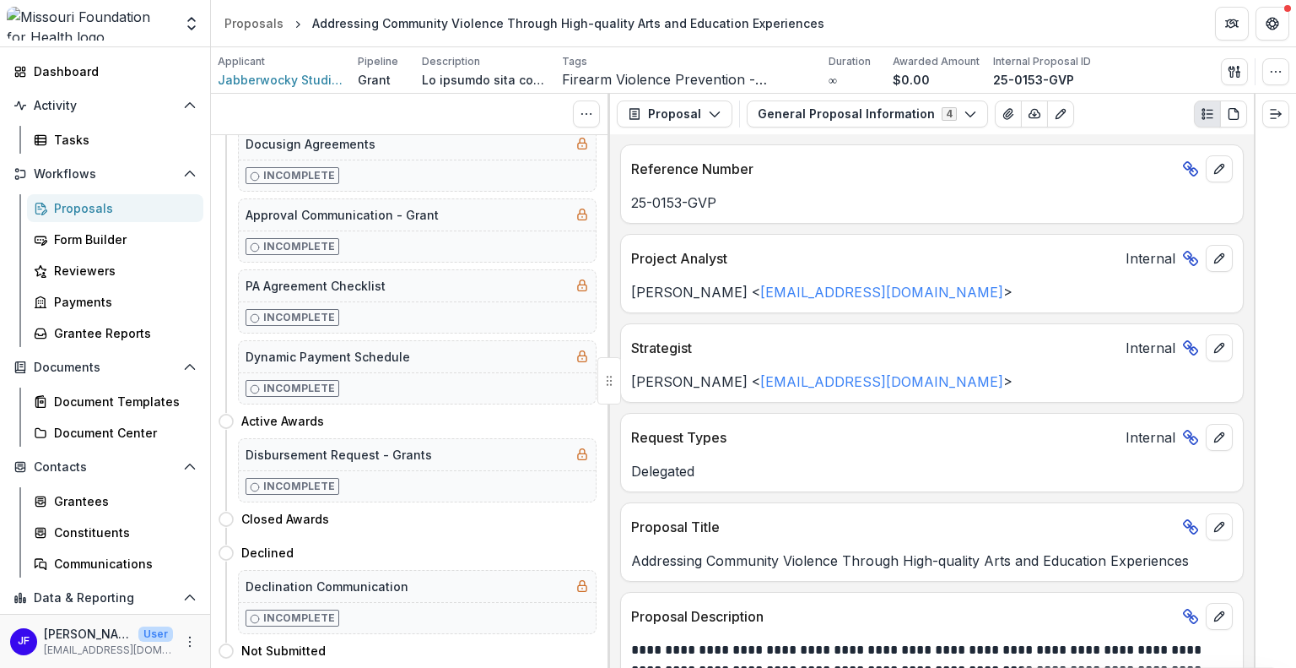
scroll to position [0, 0]
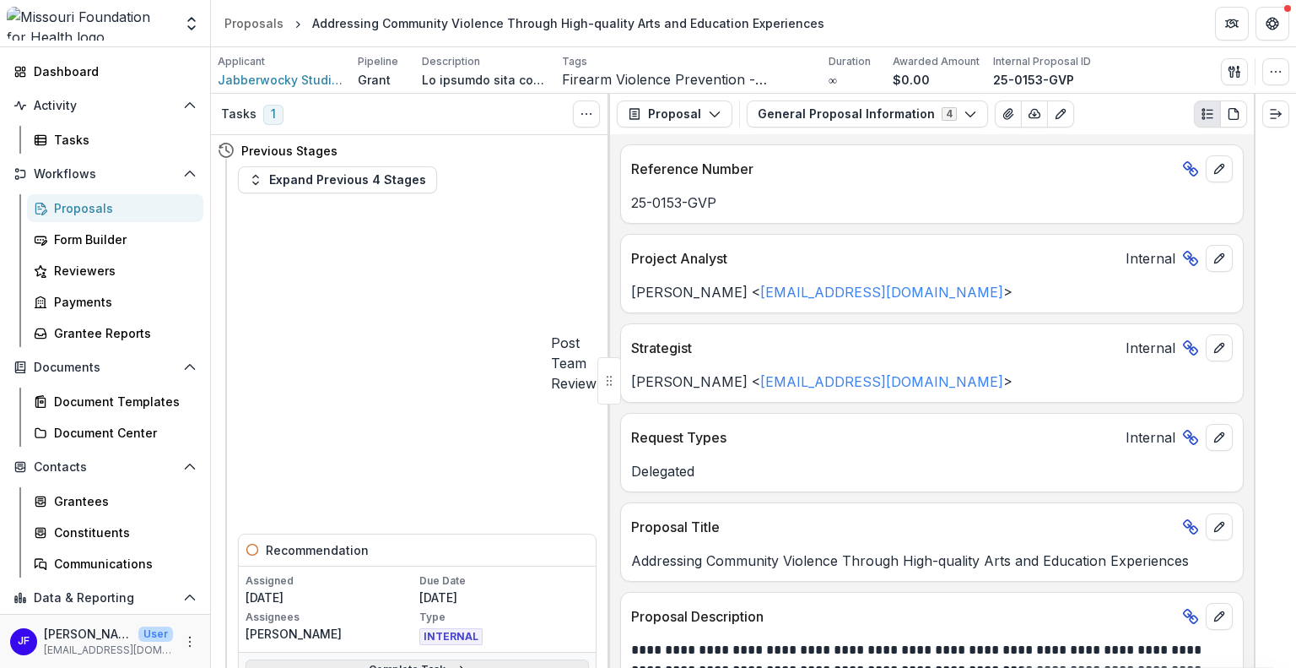
click at [422, 659] on link "Complete Task" at bounding box center [418, 669] width 344 height 20
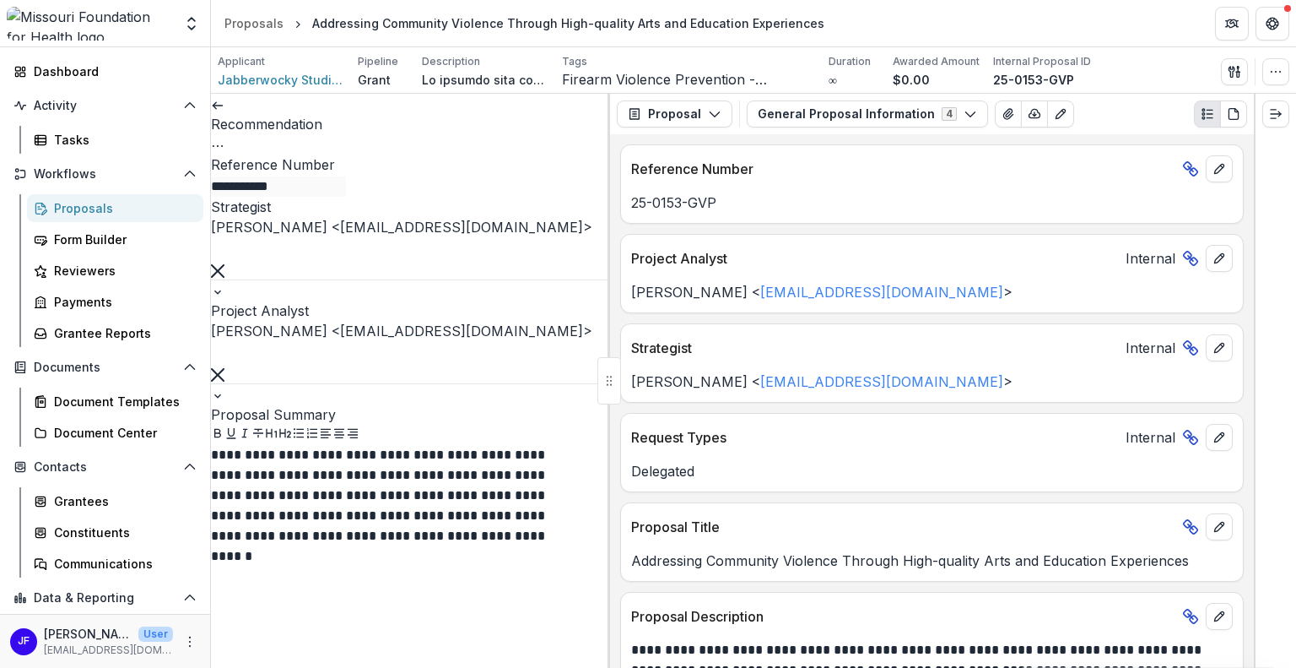
scroll to position [249, 0]
click at [222, 109] on link at bounding box center [218, 103] width 14 height 17
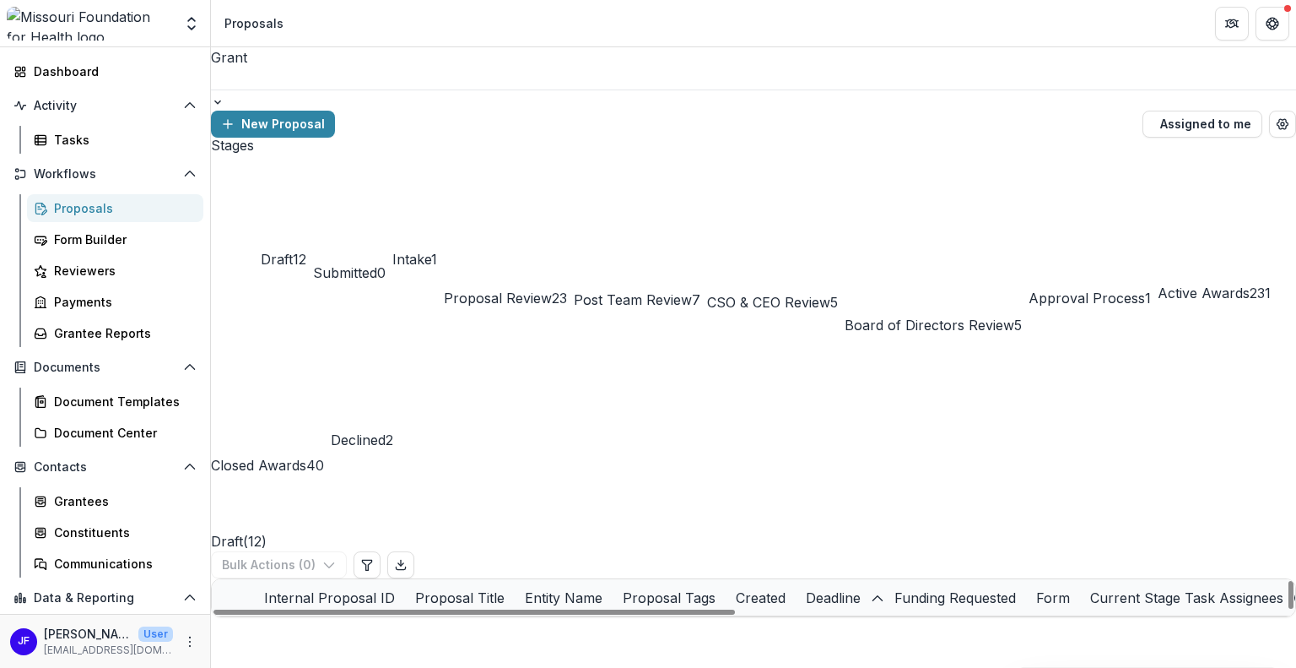
click at [726, 587] on div "Proposal Tags" at bounding box center [669, 597] width 113 height 20
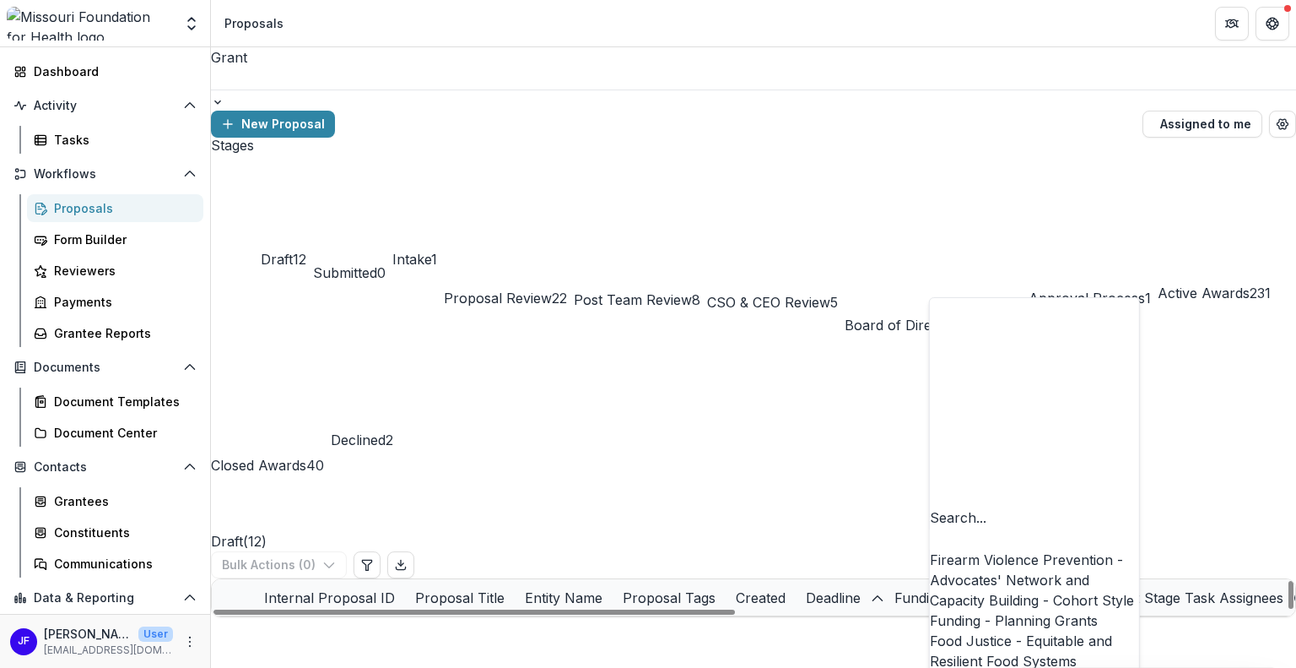
click at [1005, 549] on div "Firearm Violence Prevention - Advocates' Network and Capacity Building - Cohort…" at bounding box center [1034, 589] width 209 height 81
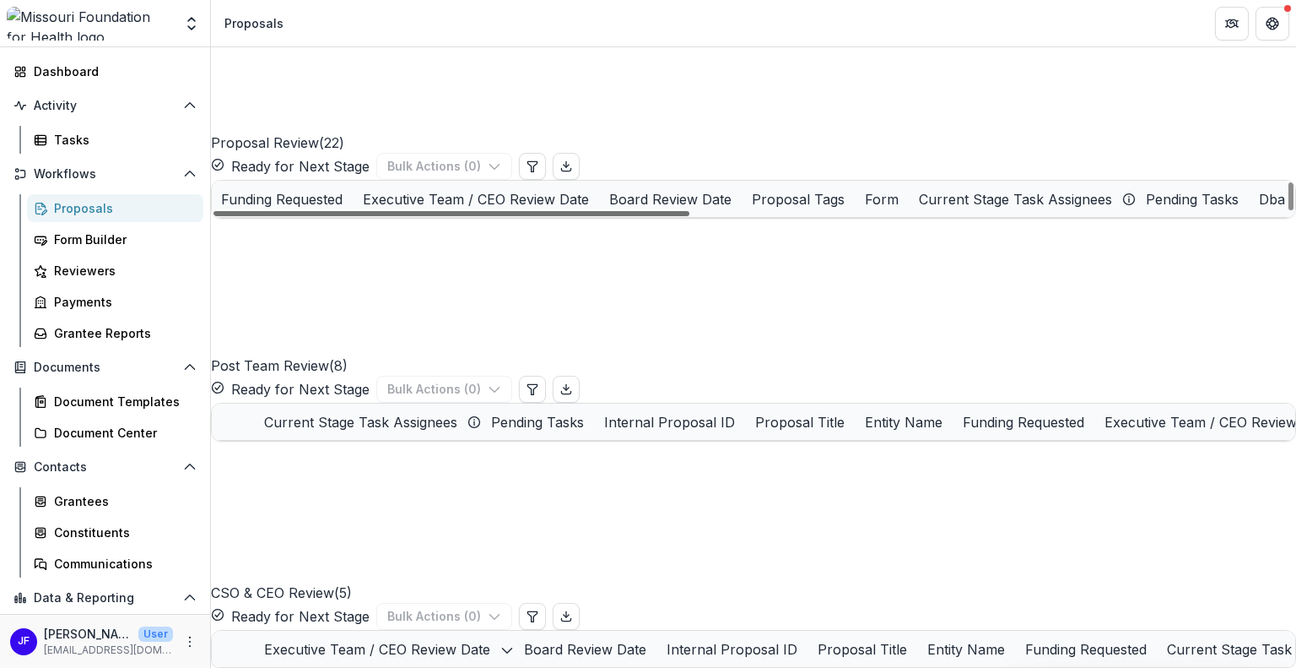
scroll to position [0, 760]
drag, startPoint x: 616, startPoint y: 510, endPoint x: 950, endPoint y: 510, distance: 334.2
click at [690, 216] on div at bounding box center [452, 213] width 476 height 5
click at [855, 209] on div "Proposal Tags" at bounding box center [798, 199] width 113 height 20
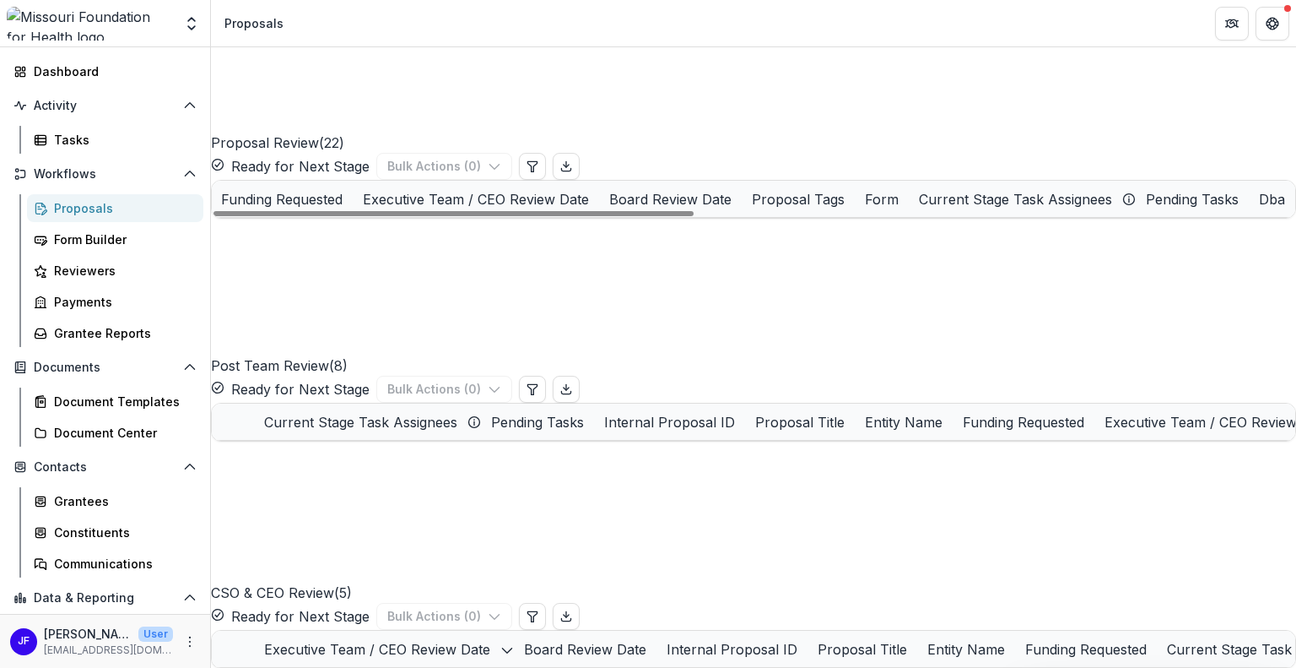
click at [679, 543] on div "Draft ( 12 ) Bulk Actions ( 0 ) Internal Proposal ID Proposal Title Entity Name…" at bounding box center [753, 531] width 1085 height 2474
drag, startPoint x: 696, startPoint y: 510, endPoint x: 330, endPoint y: 494, distance: 366.6
click at [330, 216] on div at bounding box center [454, 213] width 480 height 5
click at [407, 245] on link "Dads Against Crime" at bounding box center [379, 236] width 116 height 18
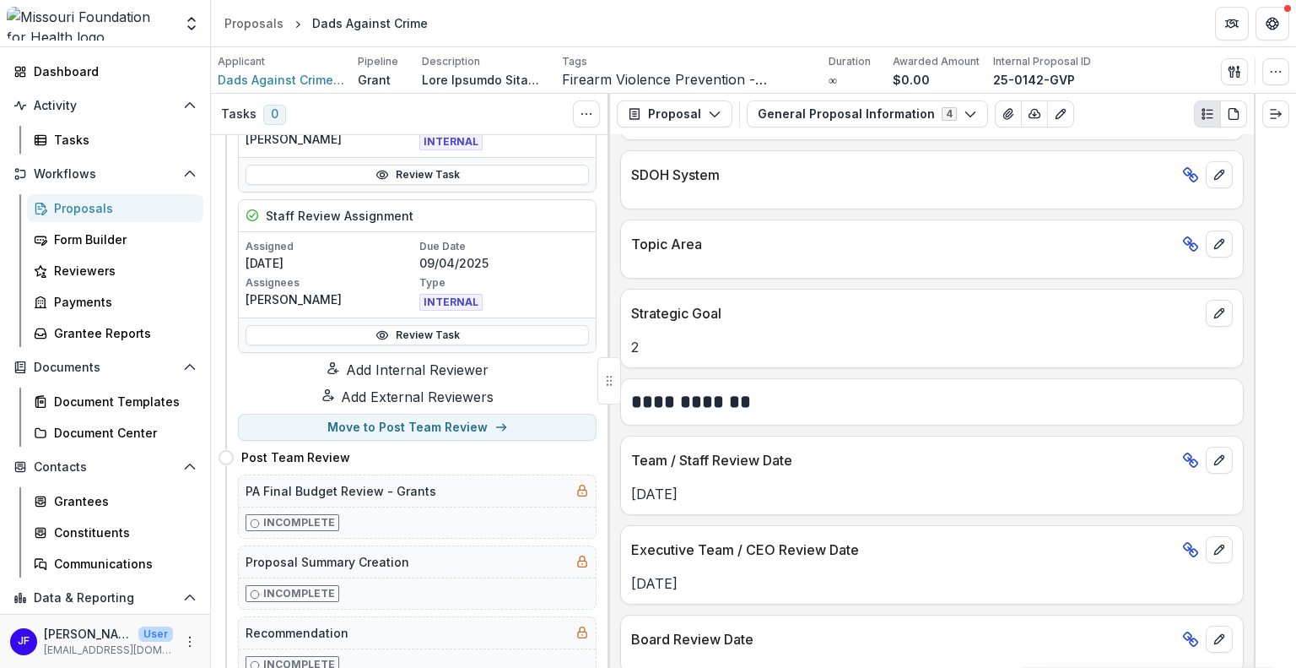
scroll to position [2194, 0]
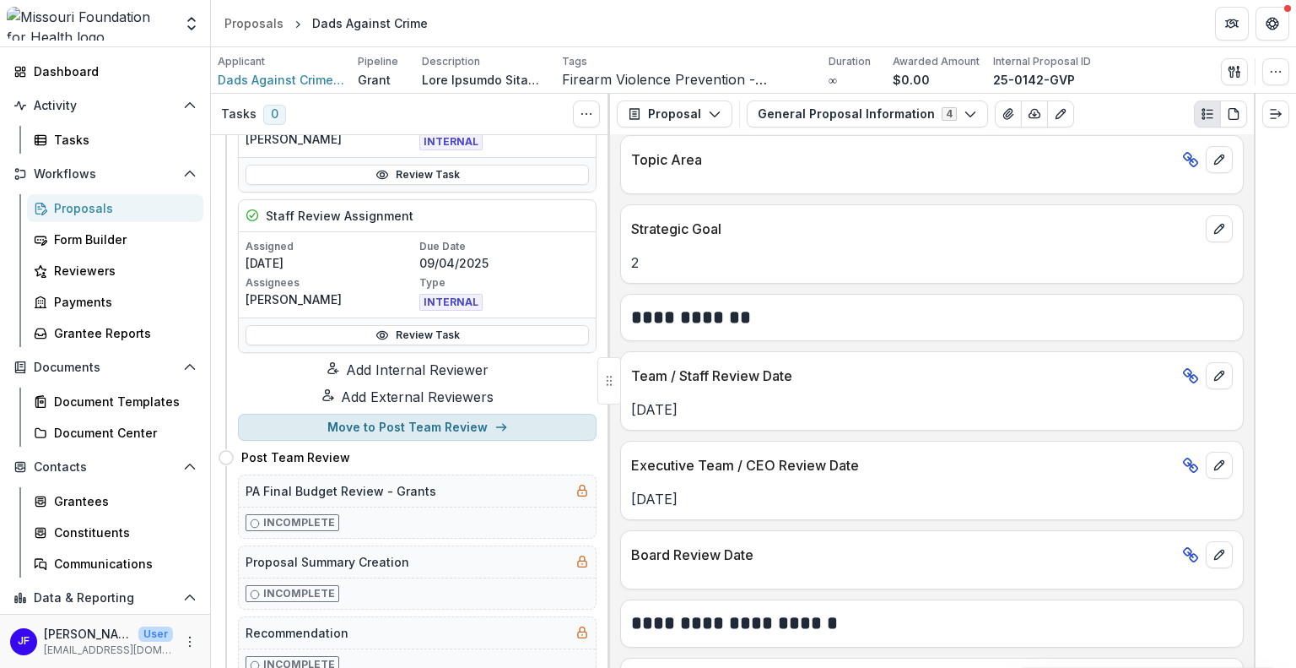
click at [370, 436] on button "Move to Post Team Review" at bounding box center [417, 427] width 359 height 27
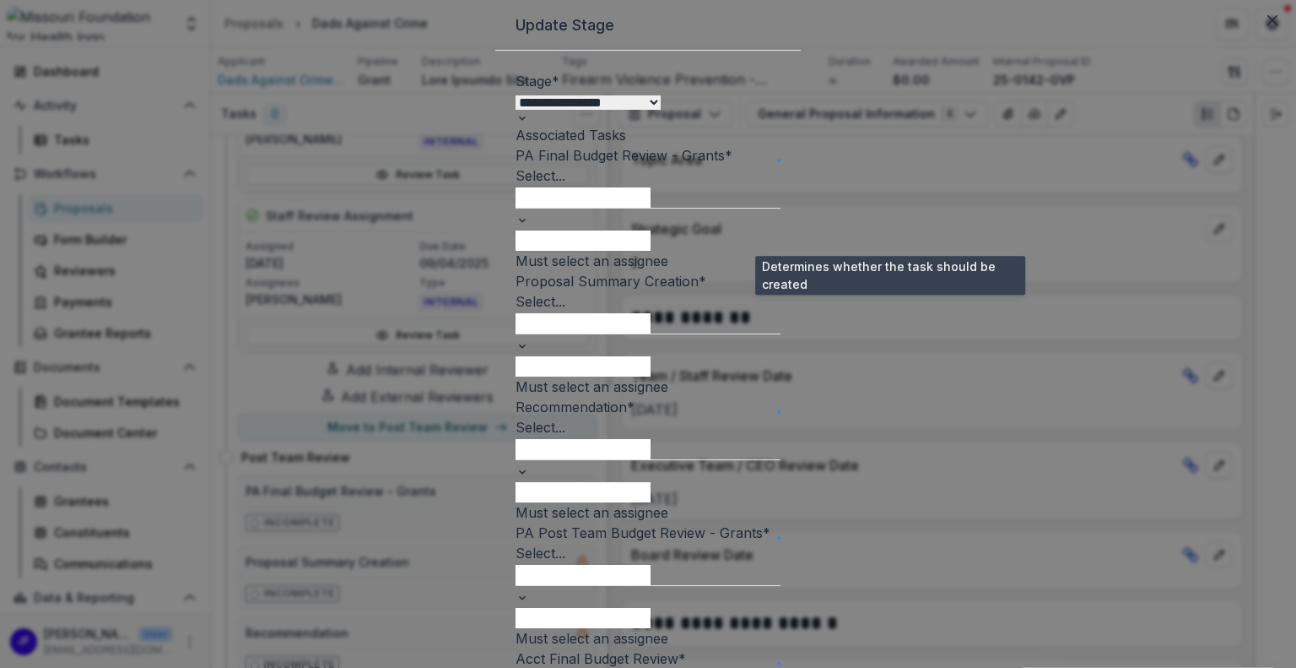
click at [779, 160] on span at bounding box center [779, 160] width 0 height 0
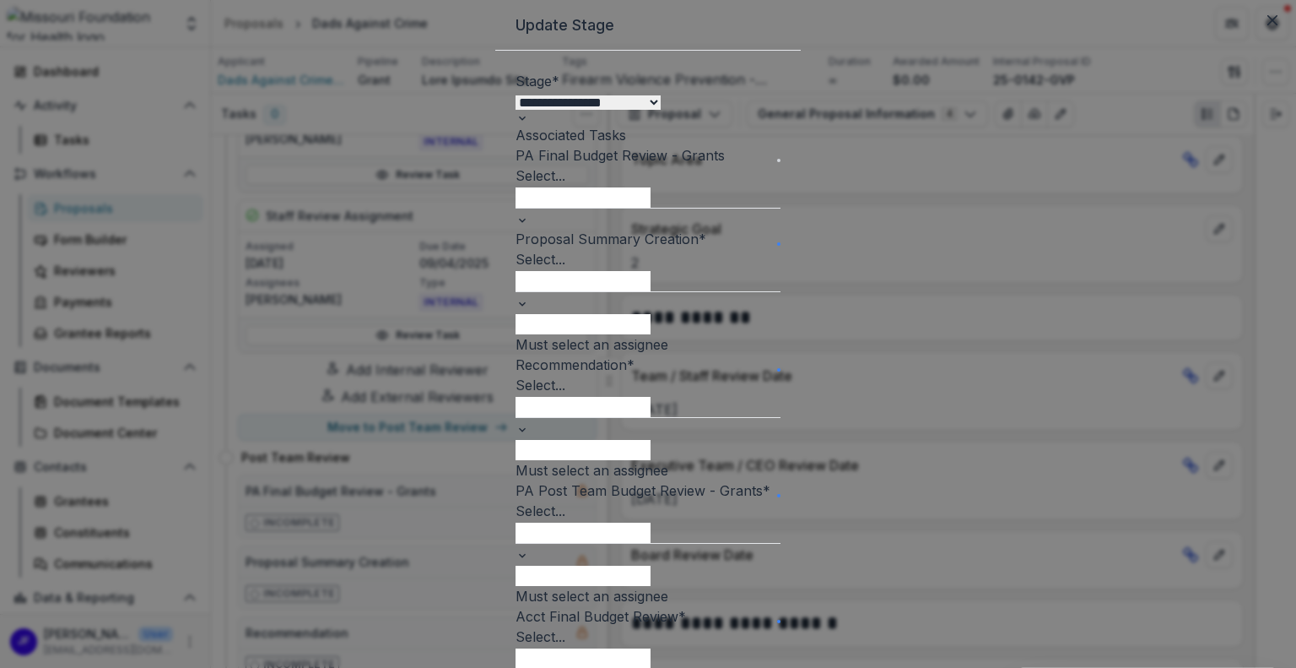
click at [779, 244] on span at bounding box center [779, 244] width 0 height 0
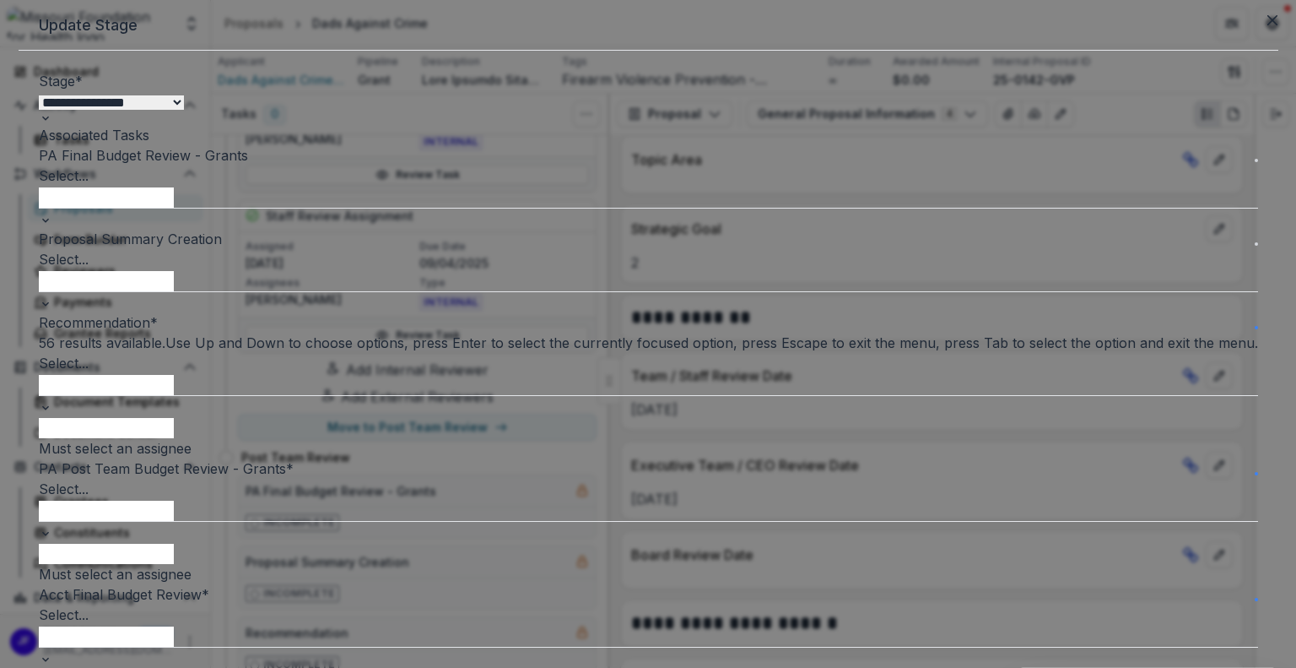
click at [670, 395] on div at bounding box center [649, 384] width 1220 height 22
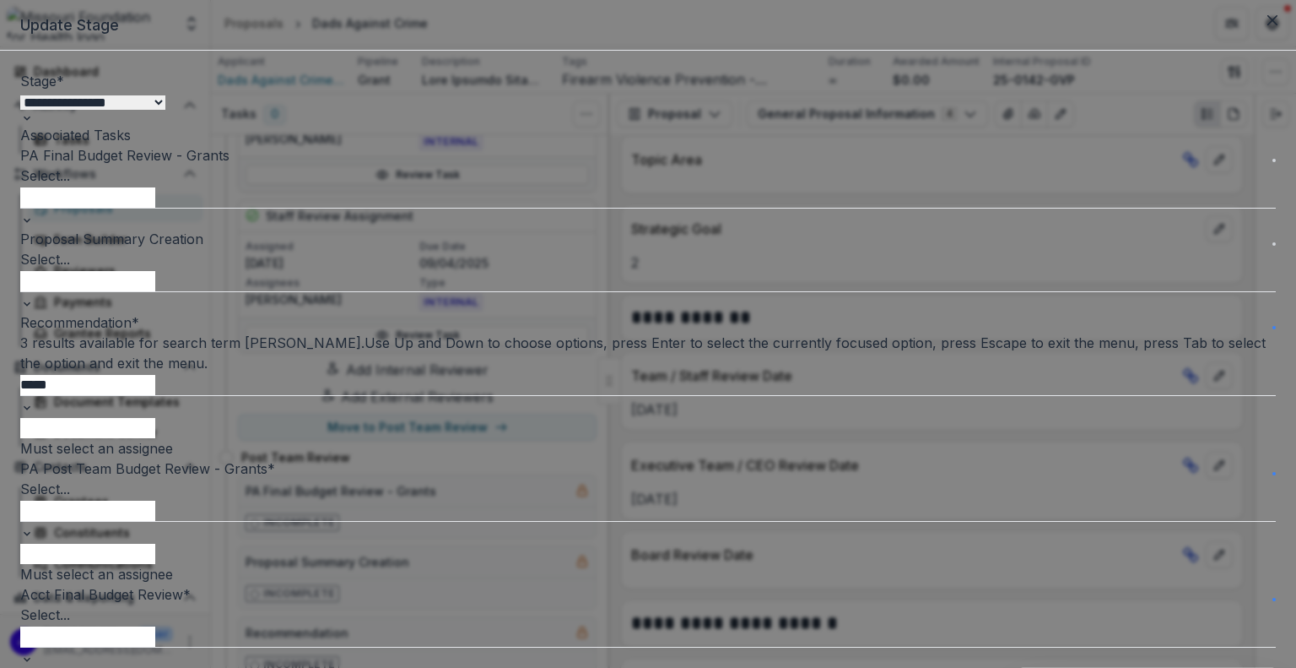
click at [653, 667] on div "[PERSON_NAME] - [EMAIL_ADDRESS][DOMAIN_NAME]" at bounding box center [648, 678] width 1296 height 20
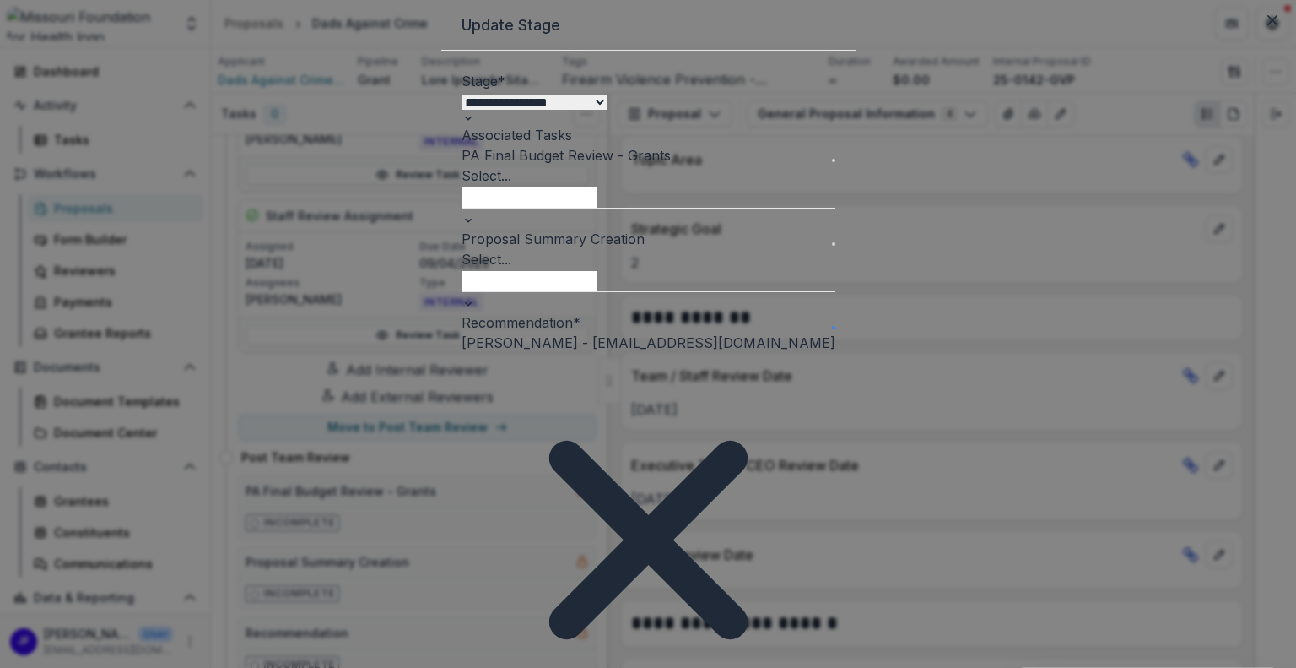
scroll to position [169, 0]
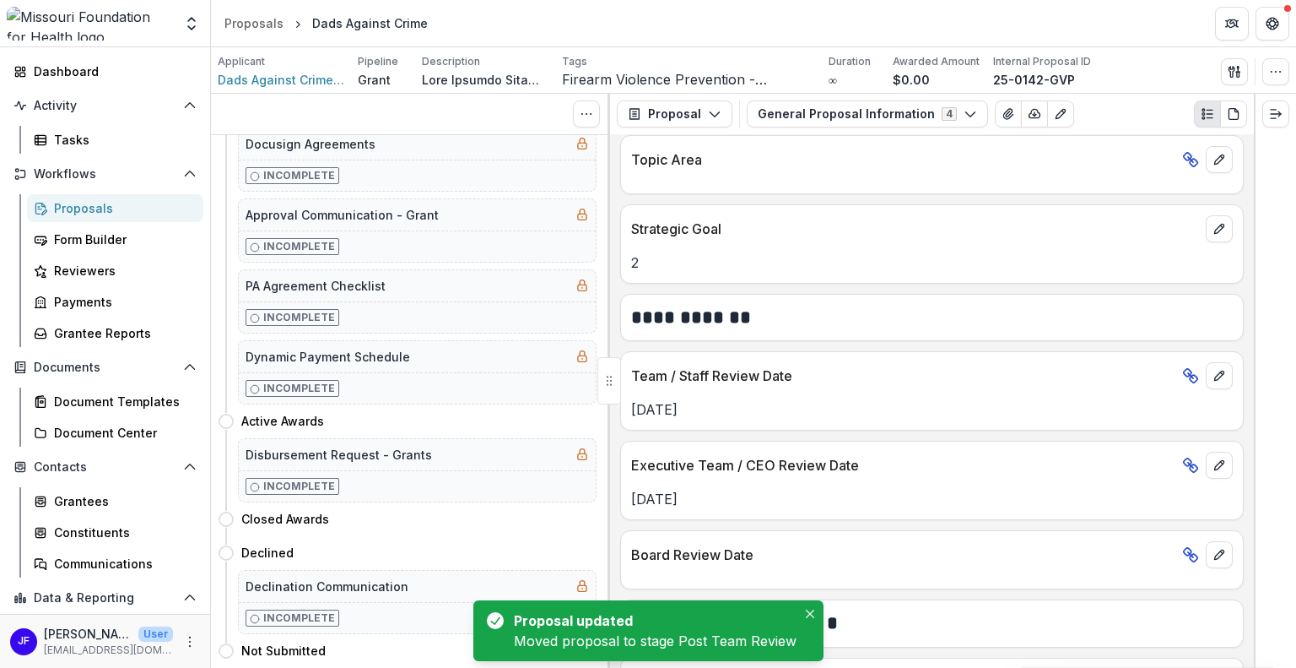
scroll to position [0, 0]
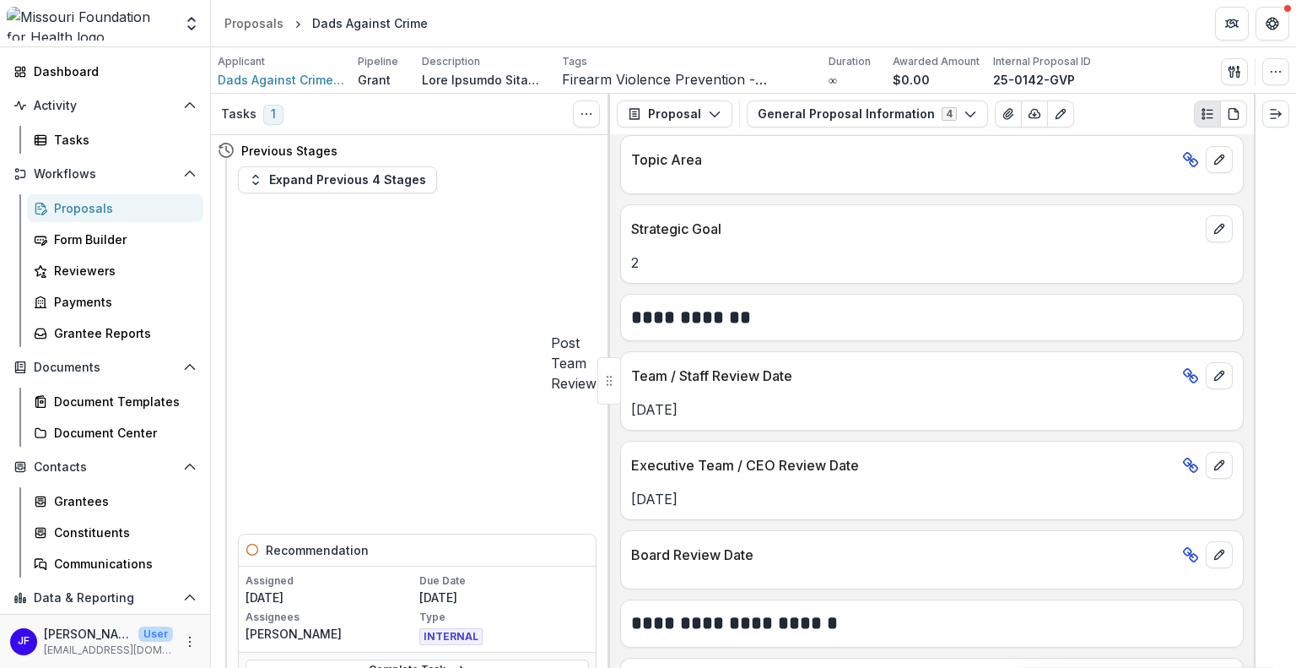
click at [72, 208] on div "Proposals" at bounding box center [122, 208] width 136 height 18
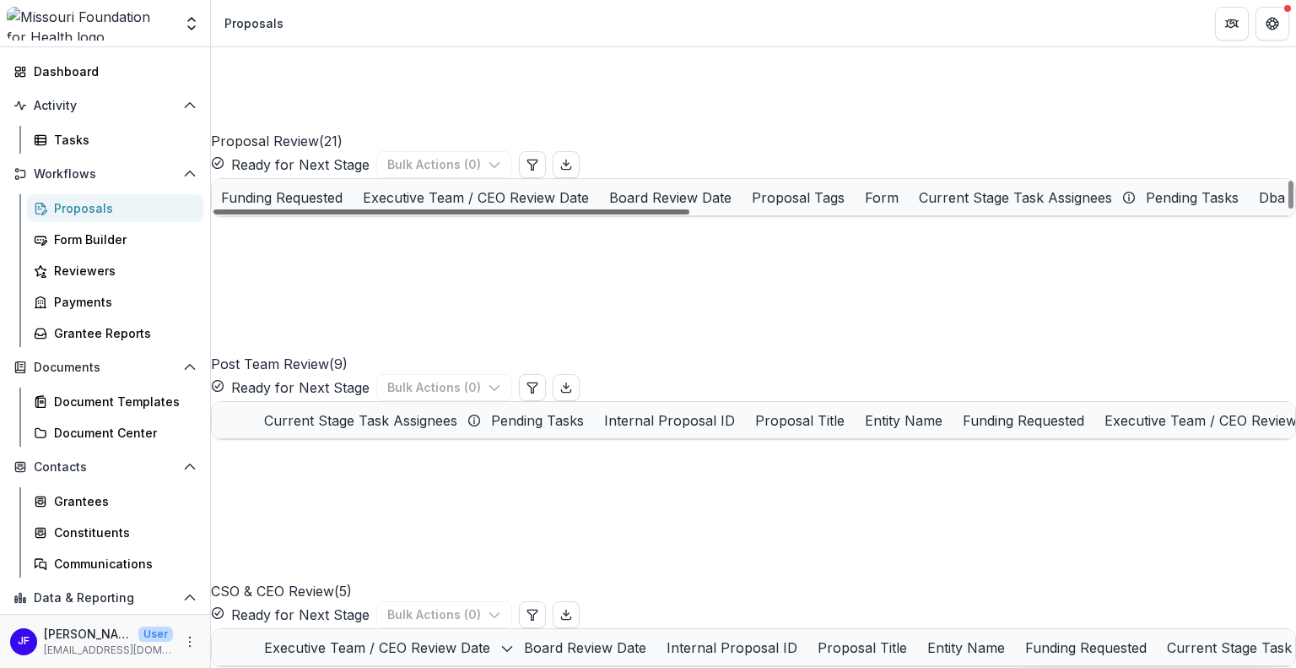
scroll to position [496, 678]
drag, startPoint x: 577, startPoint y: 508, endPoint x: 875, endPoint y: 522, distance: 298.3
click at [690, 214] on div at bounding box center [452, 211] width 476 height 5
click at [855, 208] on div "Proposal Tags" at bounding box center [798, 197] width 113 height 20
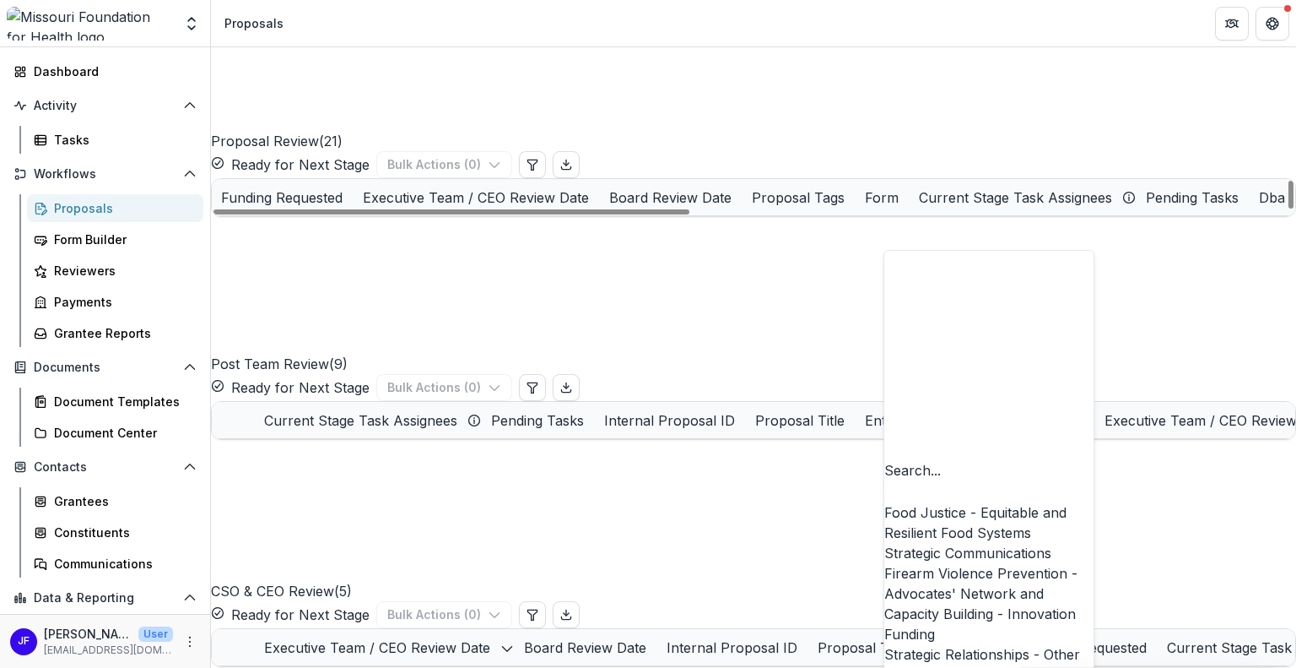
click at [928, 563] on div "Firearm Violence Prevention - Advocates' Network and Capacity Building - Innova…" at bounding box center [989, 603] width 209 height 81
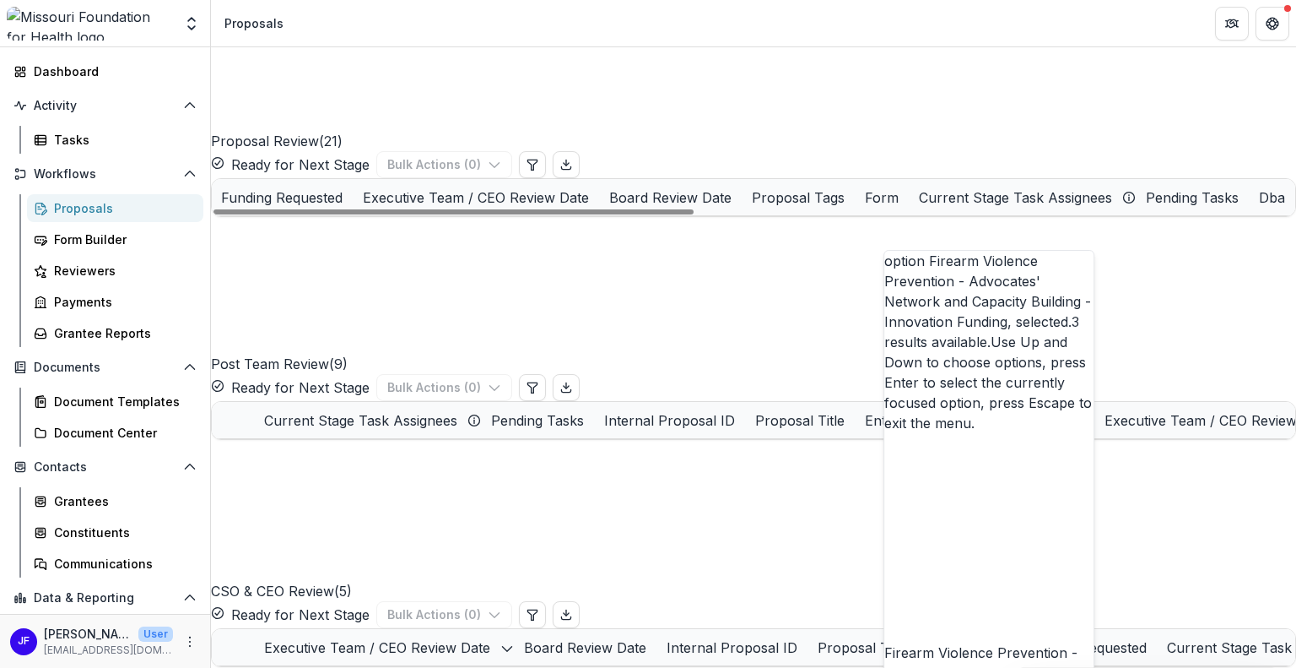
scroll to position [0, 678]
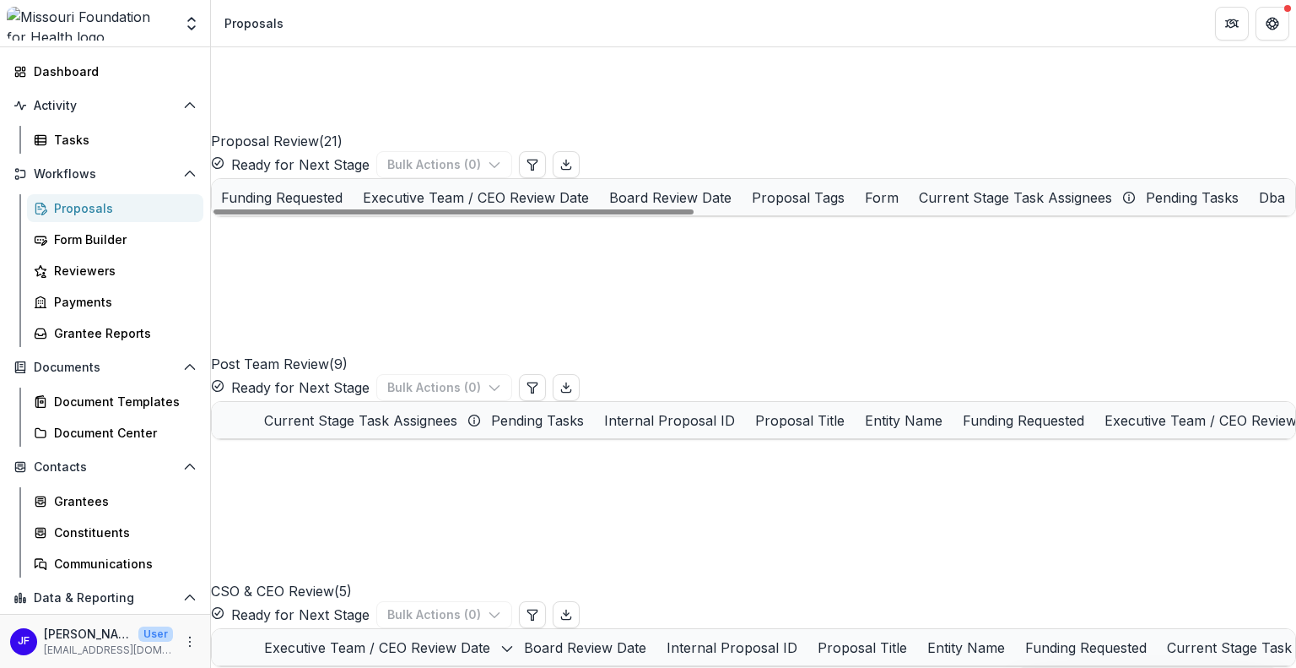
click at [668, 550] on div "Draft ( 12 ) Bulk Actions ( 0 ) Internal Proposal ID Proposal Title Entity Name…" at bounding box center [753, 530] width 1085 height 2472
drag, startPoint x: 687, startPoint y: 511, endPoint x: 506, endPoint y: 506, distance: 181.5
click at [506, 214] on div at bounding box center [454, 211] width 480 height 5
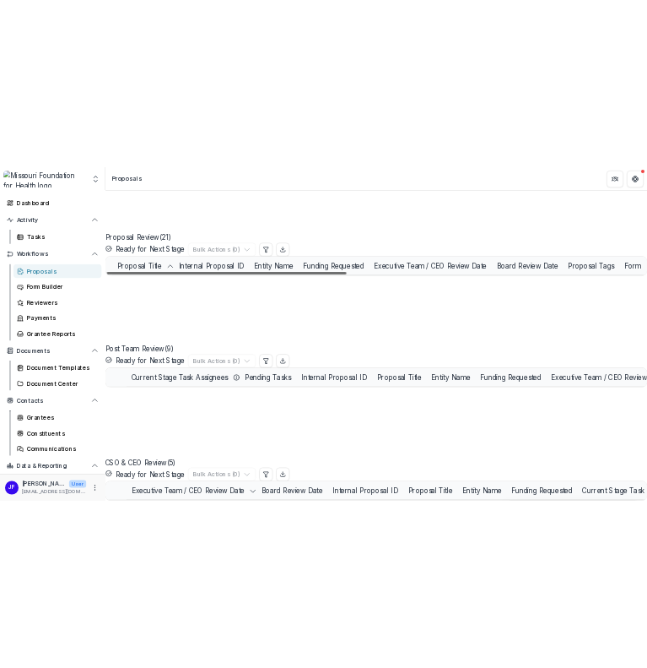
scroll to position [0, 0]
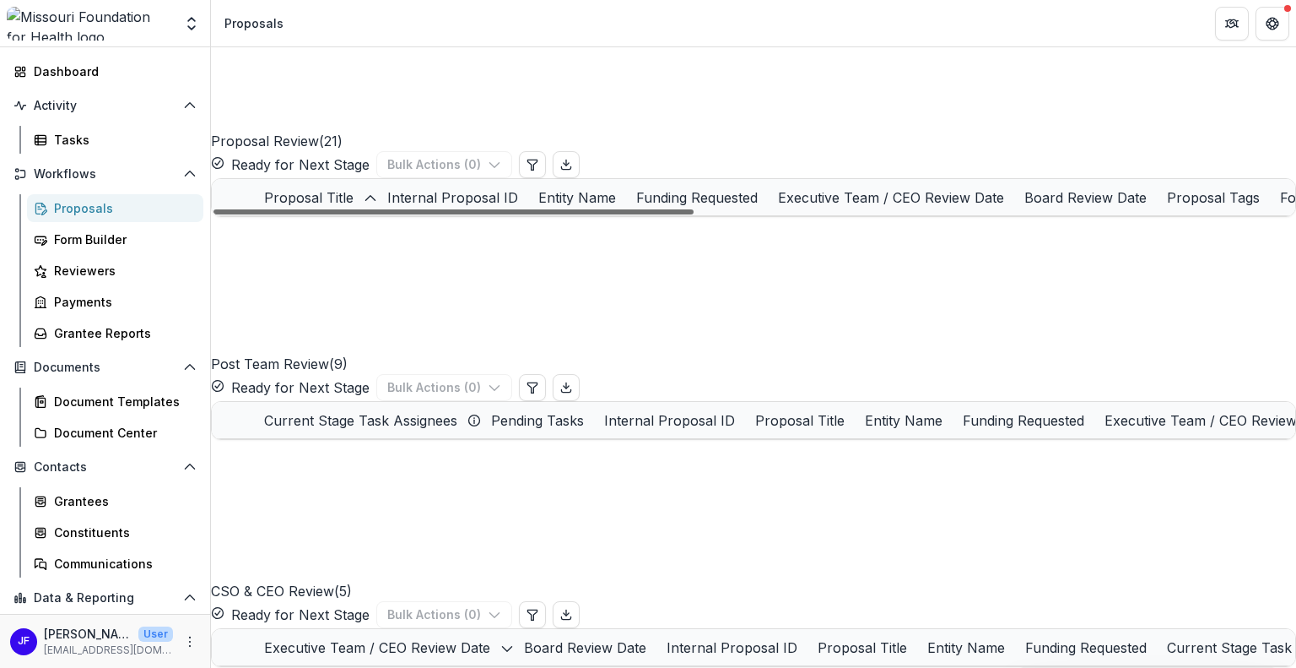
drag, startPoint x: 478, startPoint y: 507, endPoint x: 352, endPoint y: 506, distance: 125.8
click at [352, 214] on div at bounding box center [454, 211] width 480 height 5
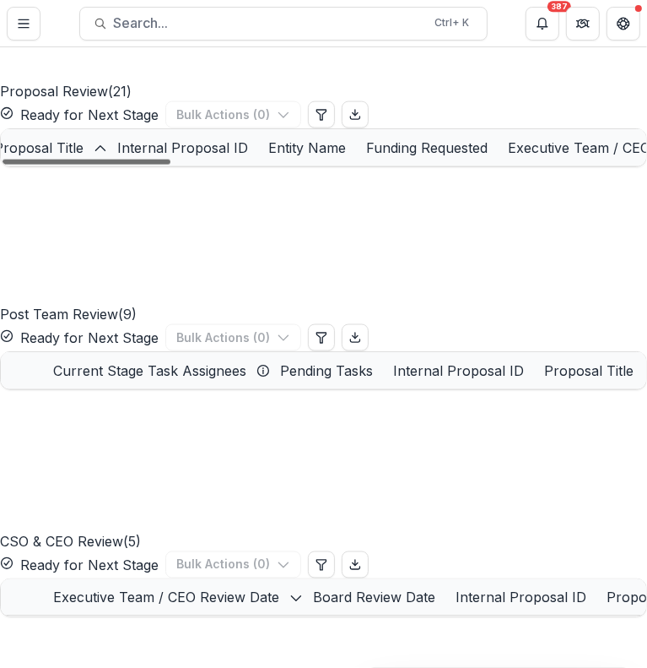
scroll to position [0, 73]
drag, startPoint x: 130, startPoint y: 509, endPoint x: 149, endPoint y: 509, distance: 18.6
click at [149, 165] on div at bounding box center [87, 162] width 168 height 5
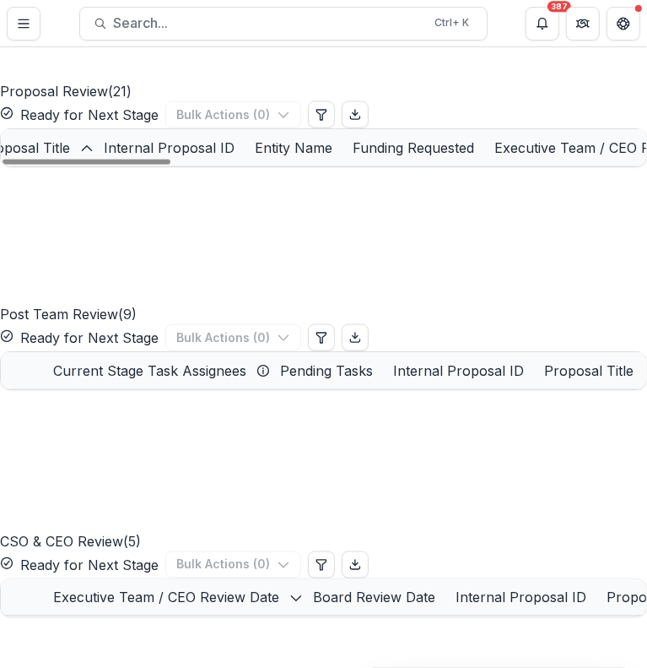
click at [115, 302] on link "Spiritual Emergency Response Network (SERN)" at bounding box center [112, 293] width 191 height 18
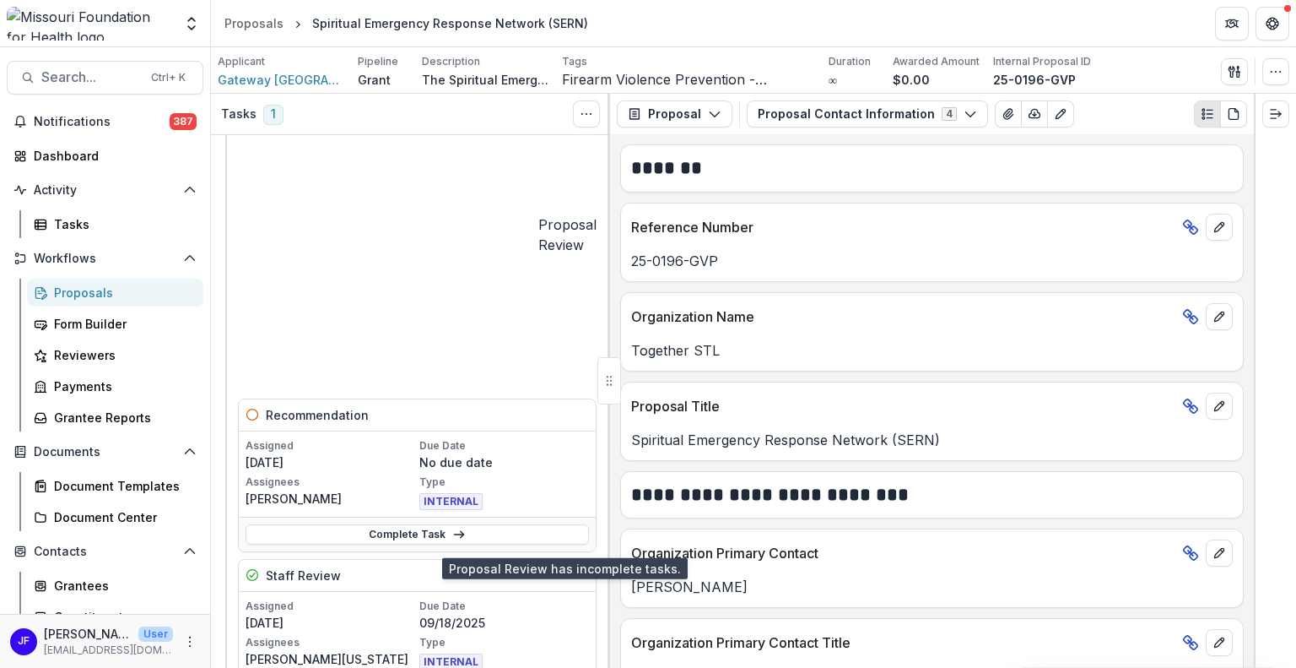
scroll to position [84, 0]
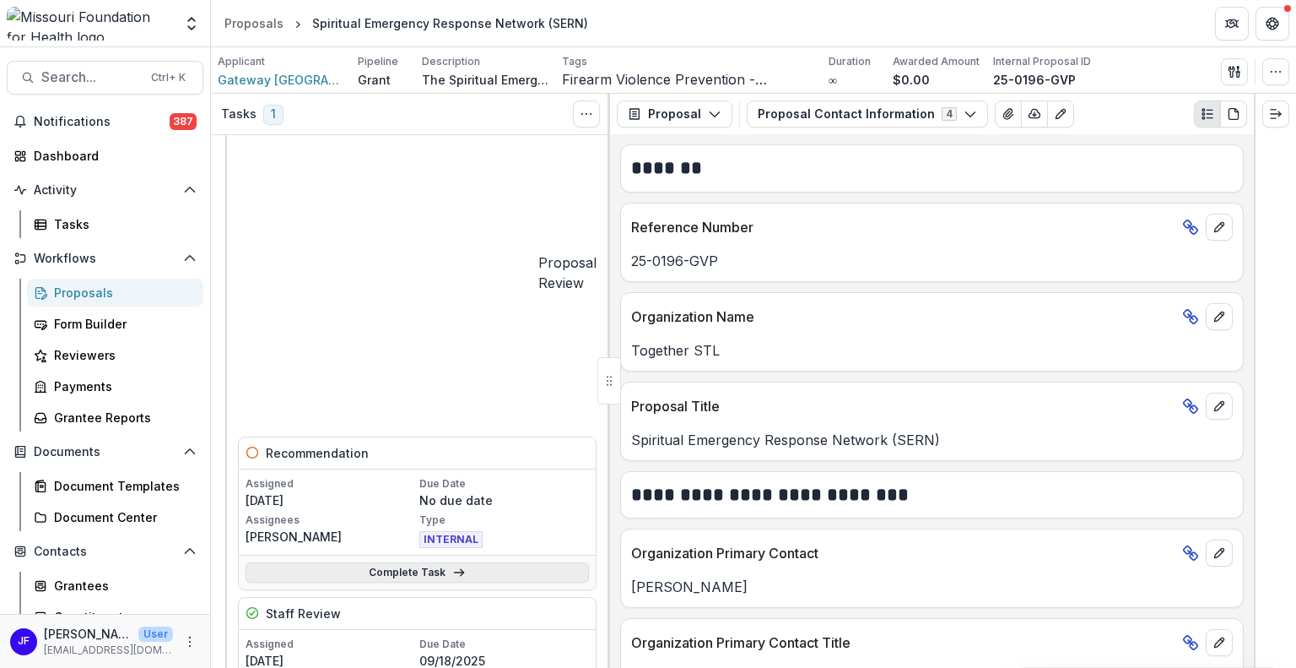
click at [425, 562] on link "Complete Task" at bounding box center [418, 572] width 344 height 20
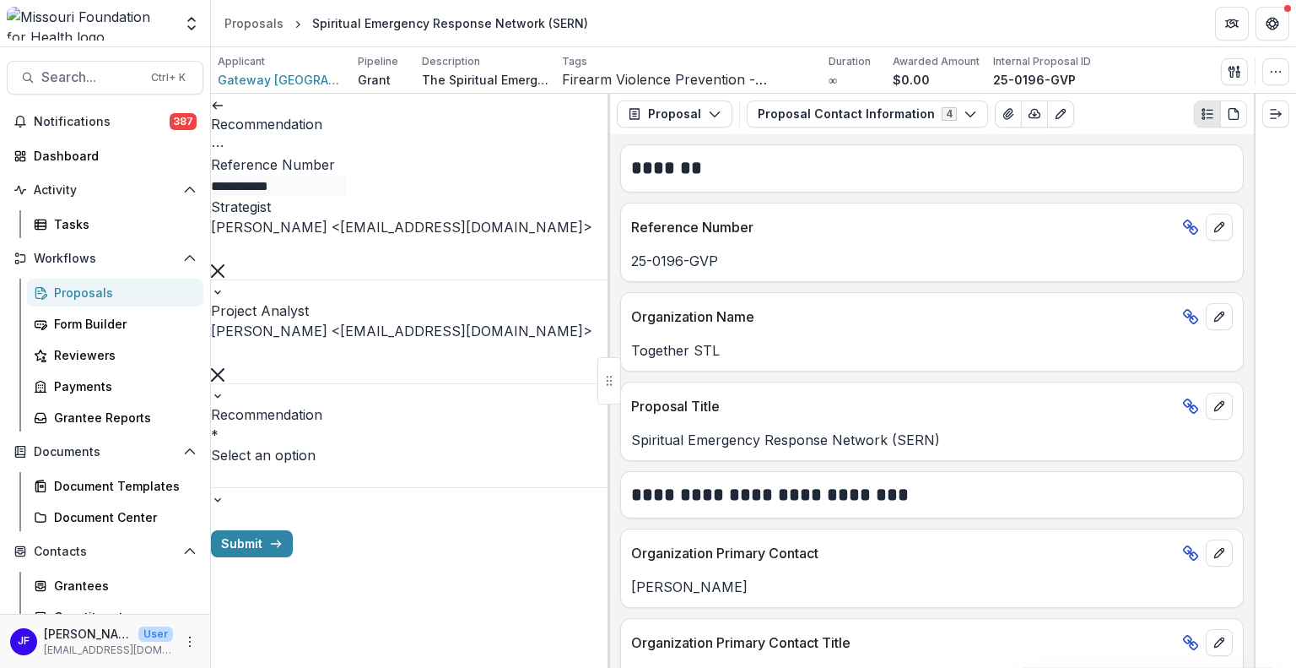
click at [225, 112] on icon at bounding box center [218, 106] width 14 height 14
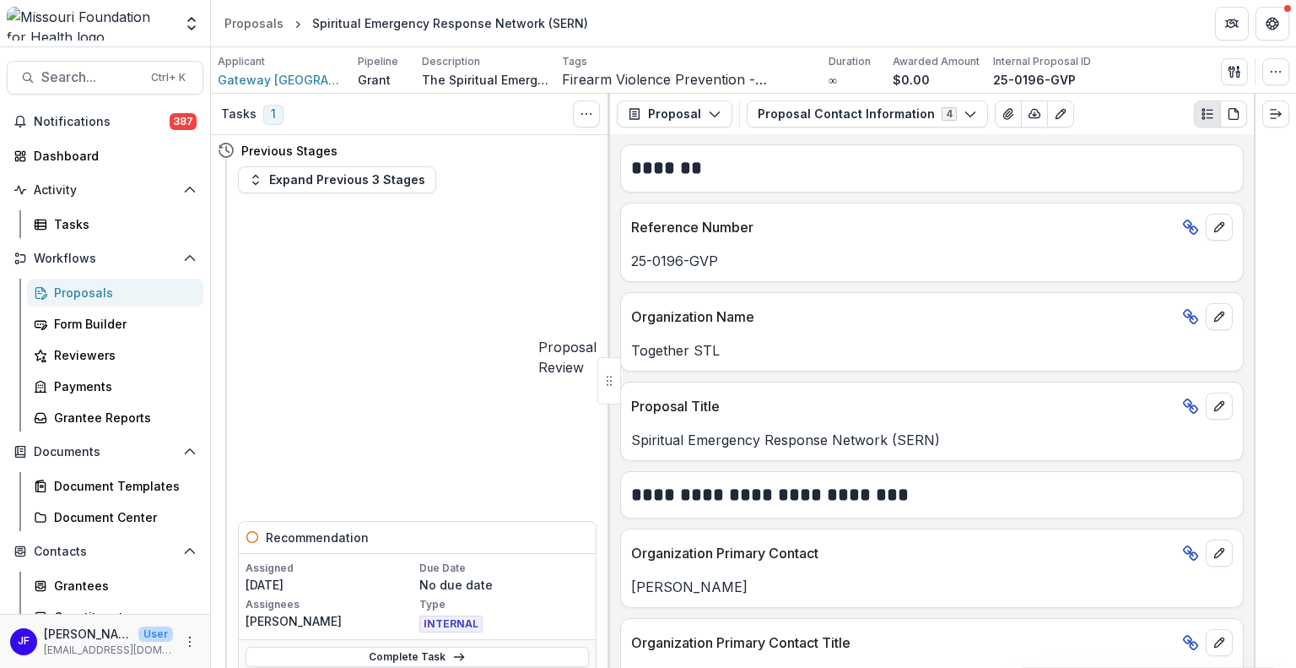
click at [479, 639] on div "Complete Task" at bounding box center [417, 656] width 357 height 35
click at [476, 647] on link "Complete Task" at bounding box center [418, 657] width 344 height 20
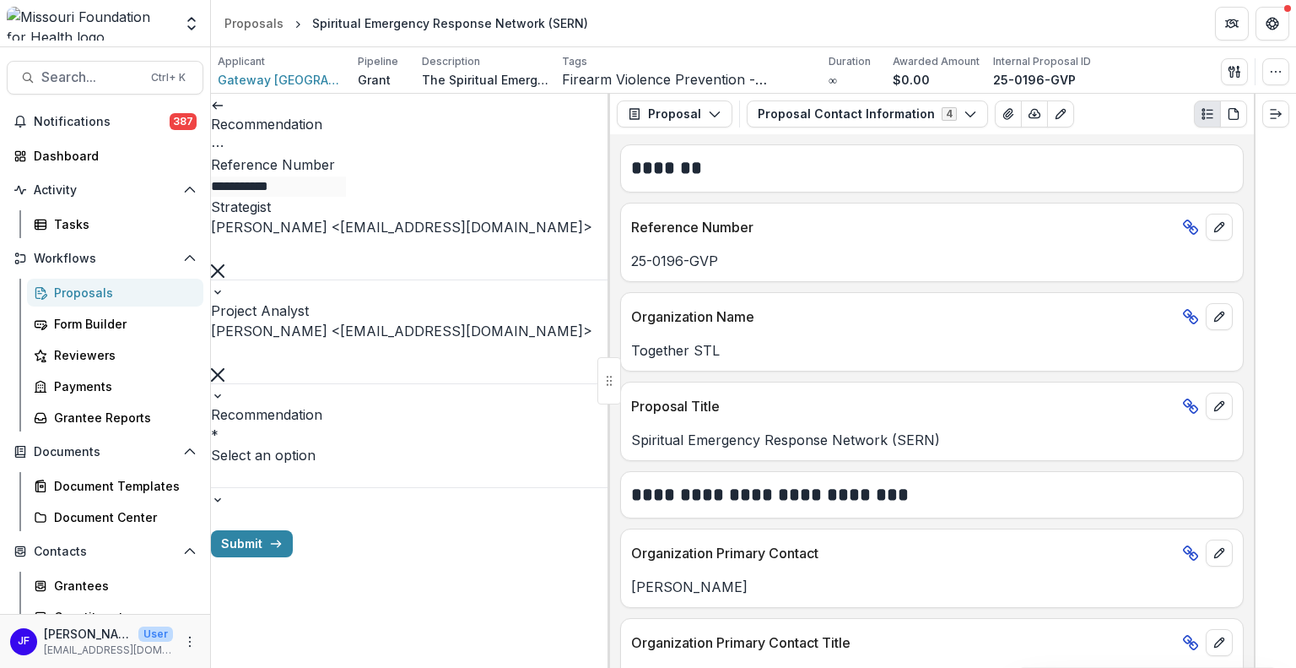
click at [225, 139] on icon "Options" at bounding box center [218, 146] width 14 height 14
click at [497, 186] on button "Cancel Task" at bounding box center [509, 188] width 181 height 28
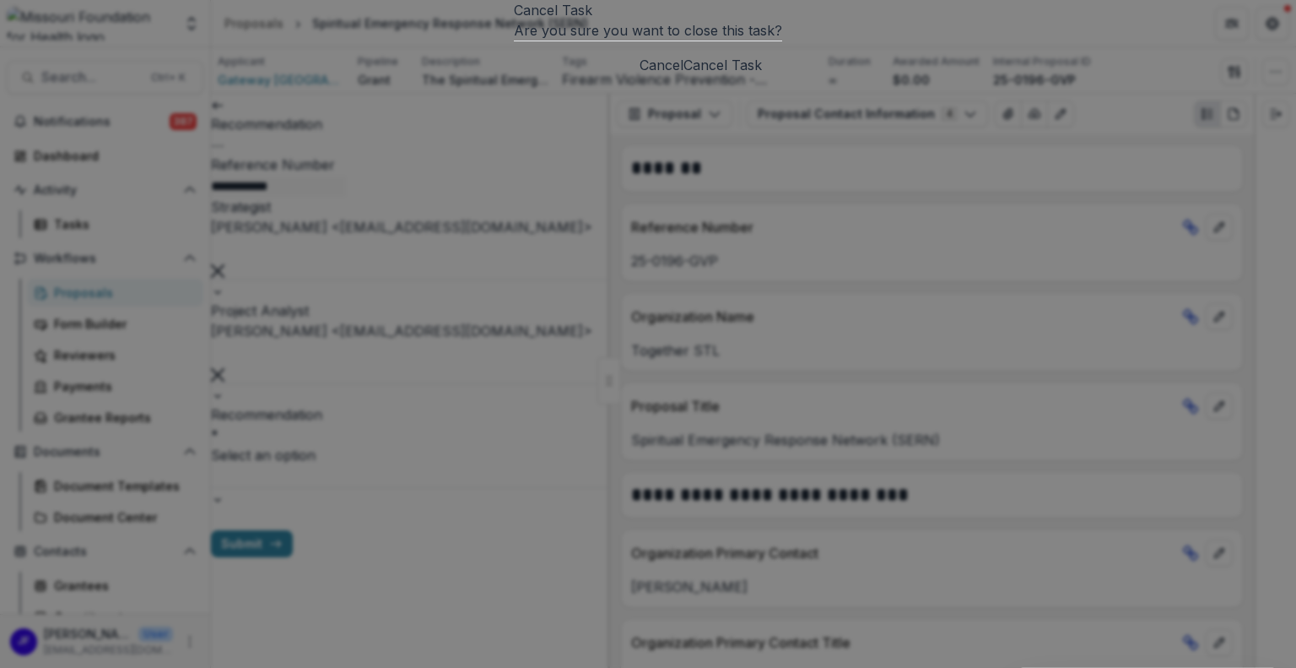
click at [760, 75] on button "Cancel Task" at bounding box center [723, 65] width 78 height 20
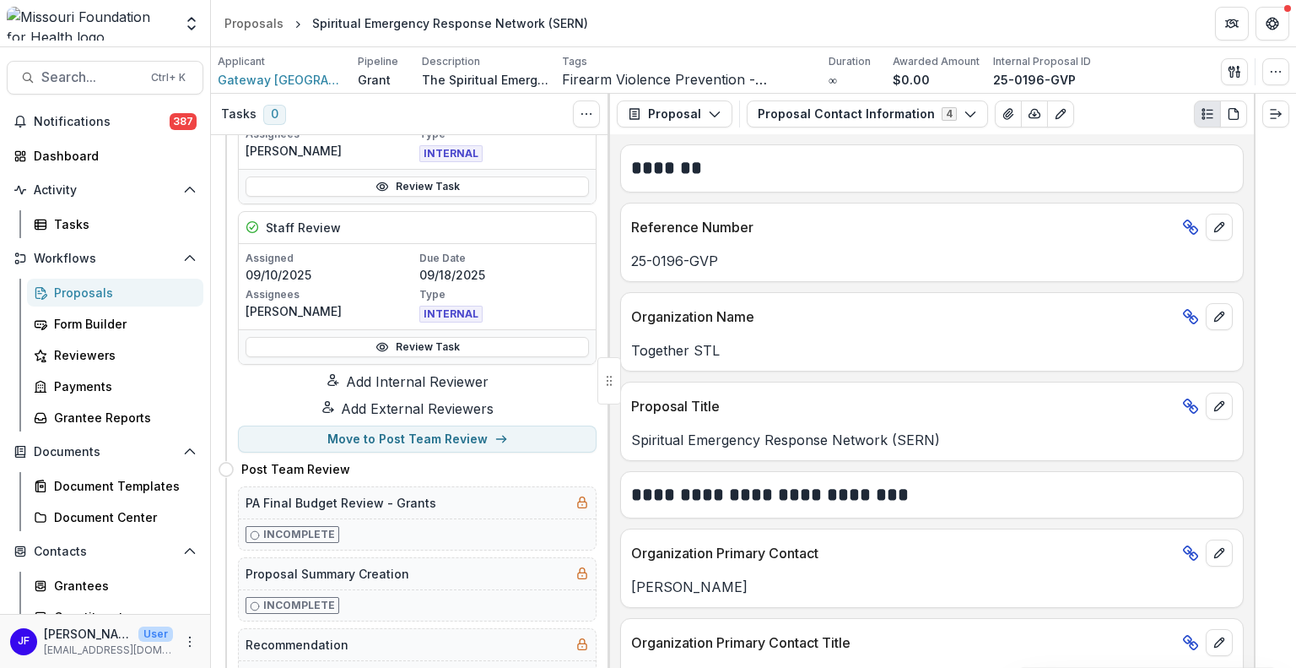
scroll to position [338, 0]
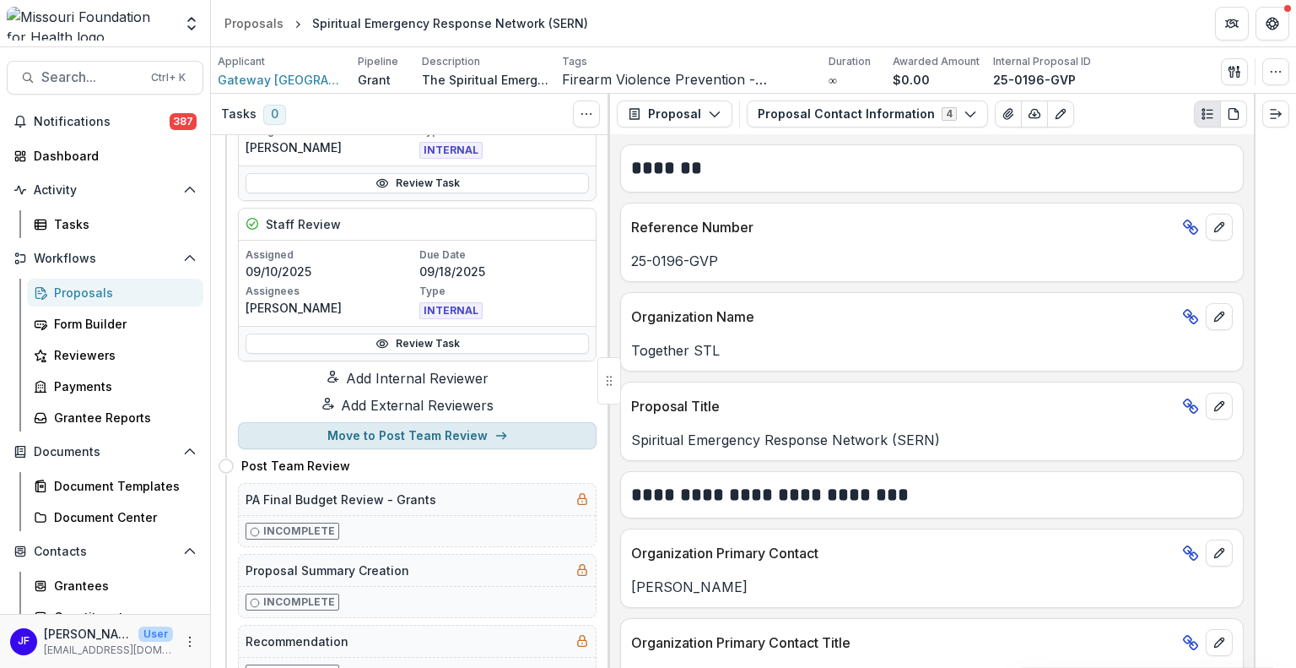
click at [471, 446] on button "Move to Post Team Review" at bounding box center [417, 435] width 359 height 27
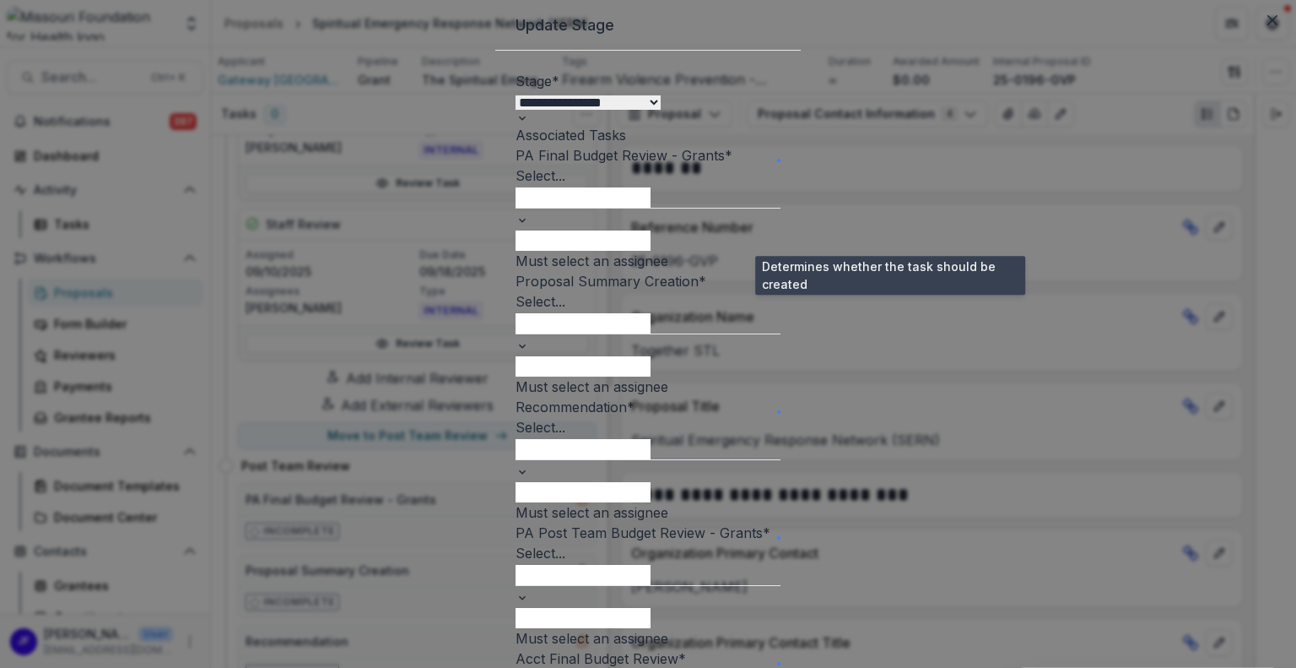
click at [781, 162] on span at bounding box center [778, 160] width 3 height 3
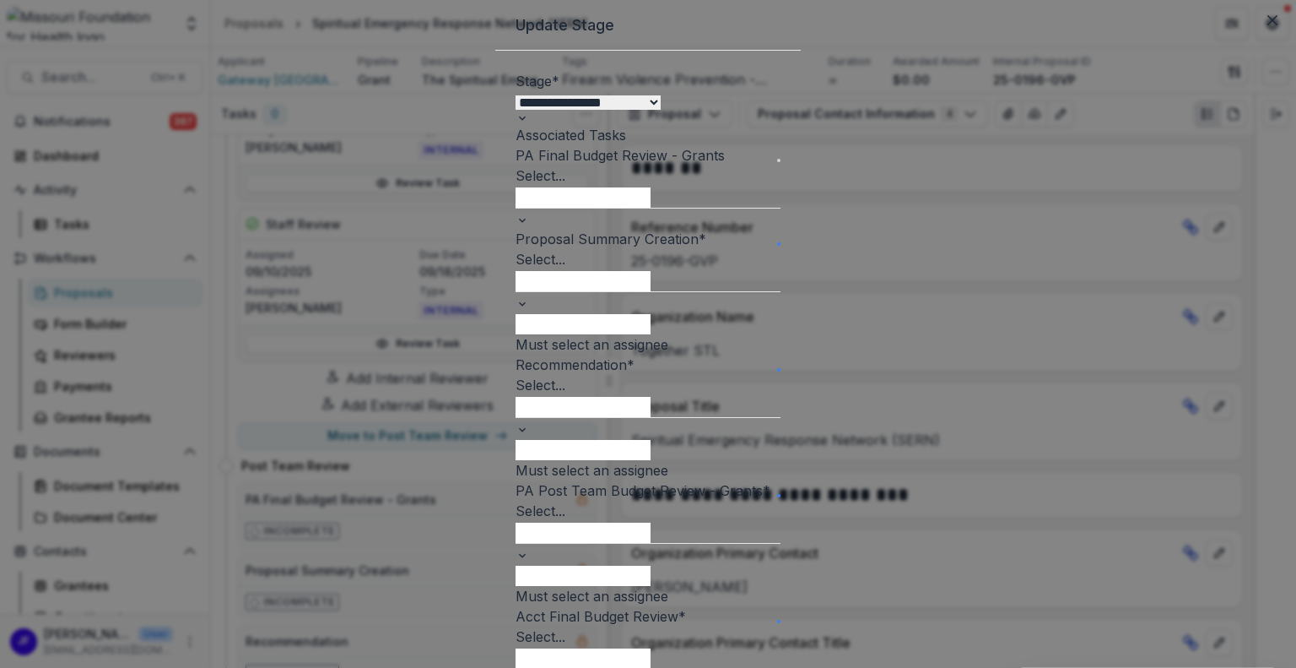
click at [781, 246] on span at bounding box center [778, 243] width 3 height 3
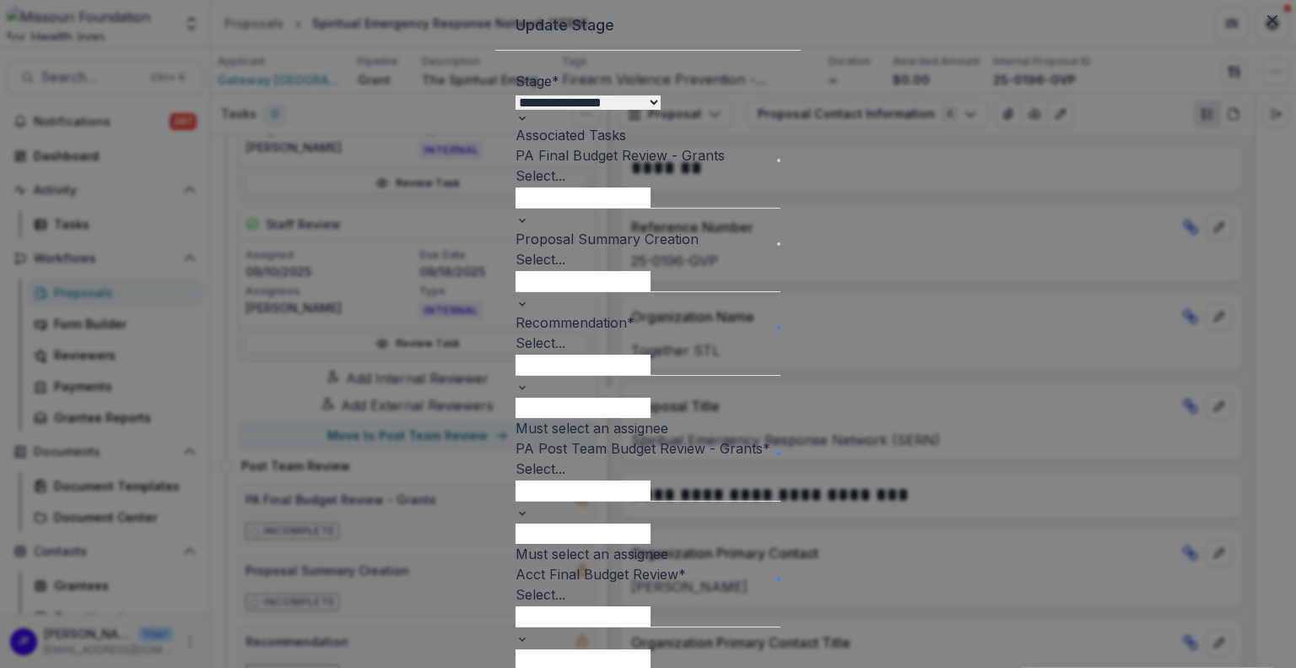
click at [781, 375] on div at bounding box center [648, 364] width 265 height 22
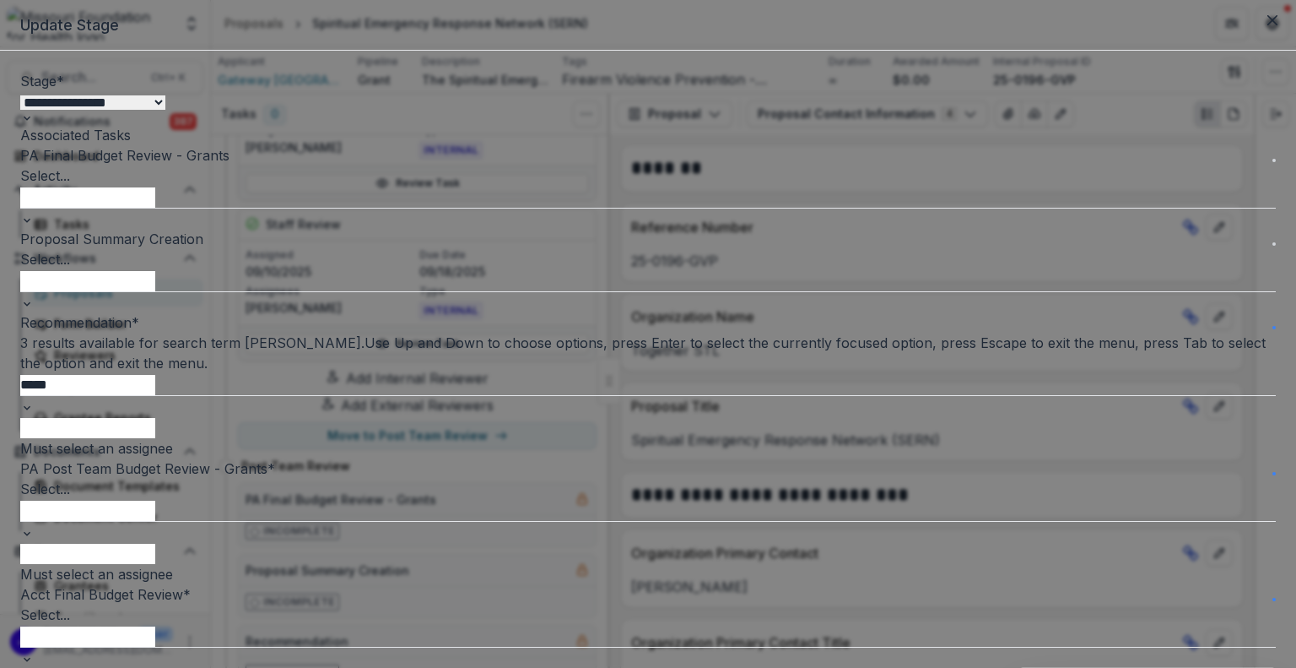
click at [591, 667] on div "[PERSON_NAME] - [EMAIL_ADDRESS][DOMAIN_NAME]" at bounding box center [648, 678] width 1296 height 20
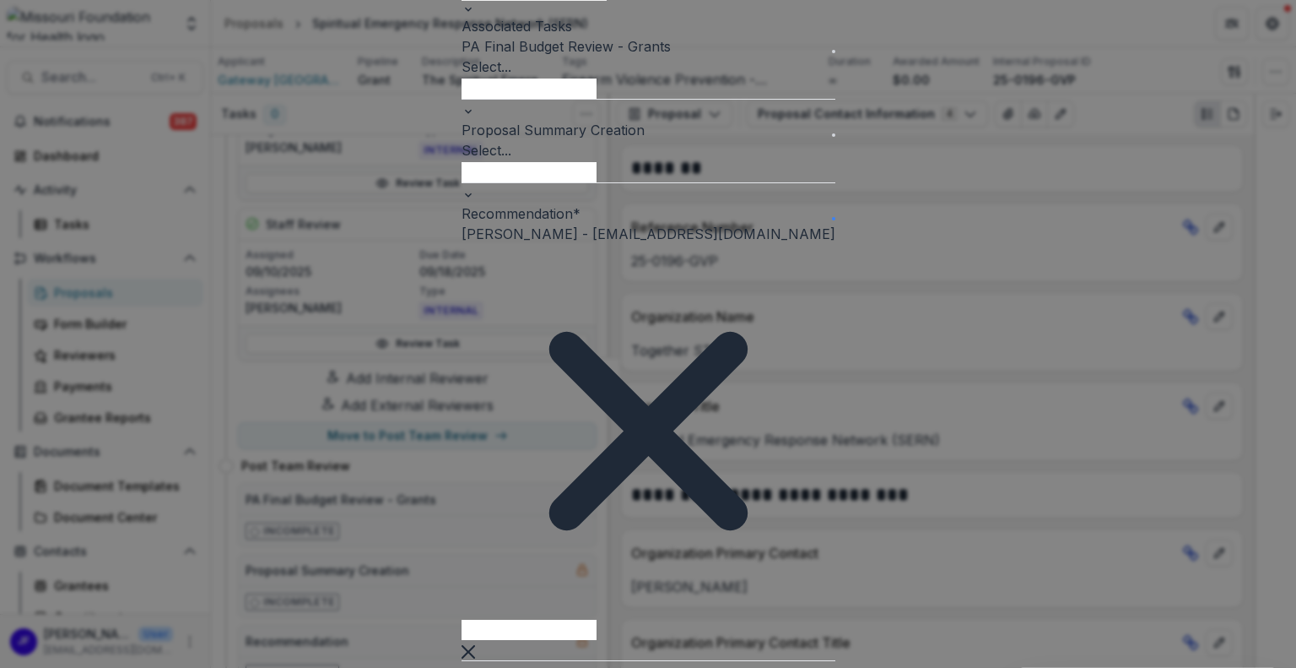
scroll to position [169, 0]
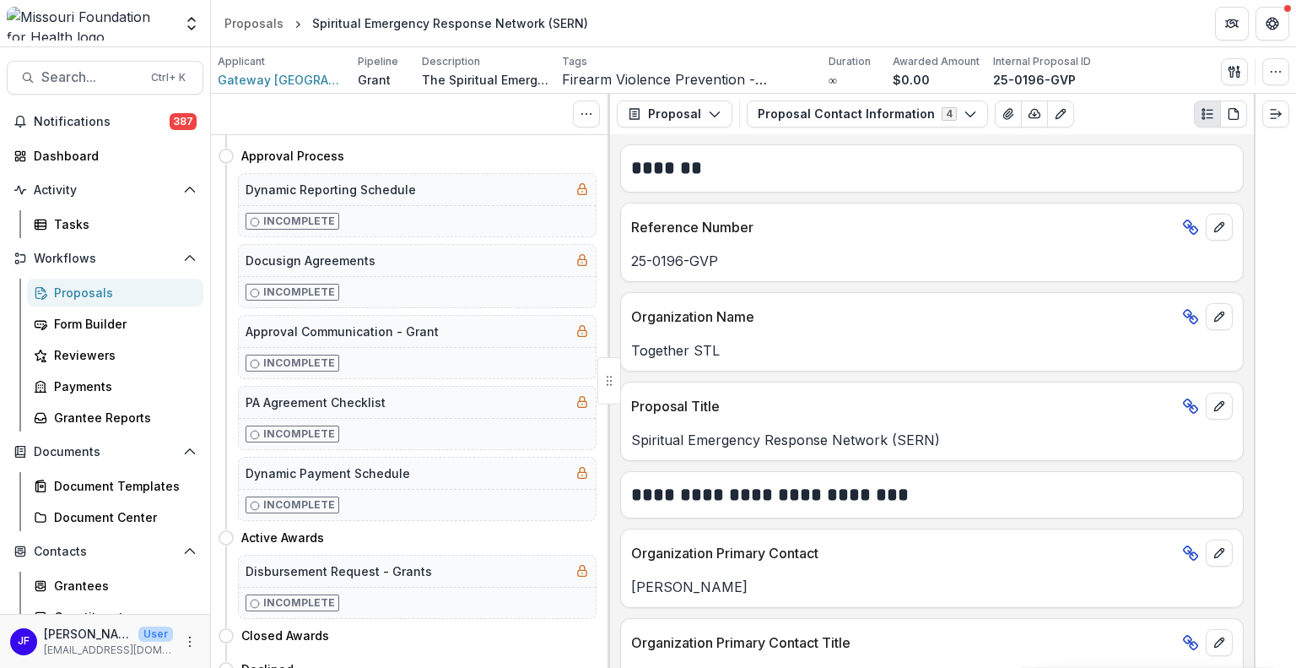
scroll to position [0, 0]
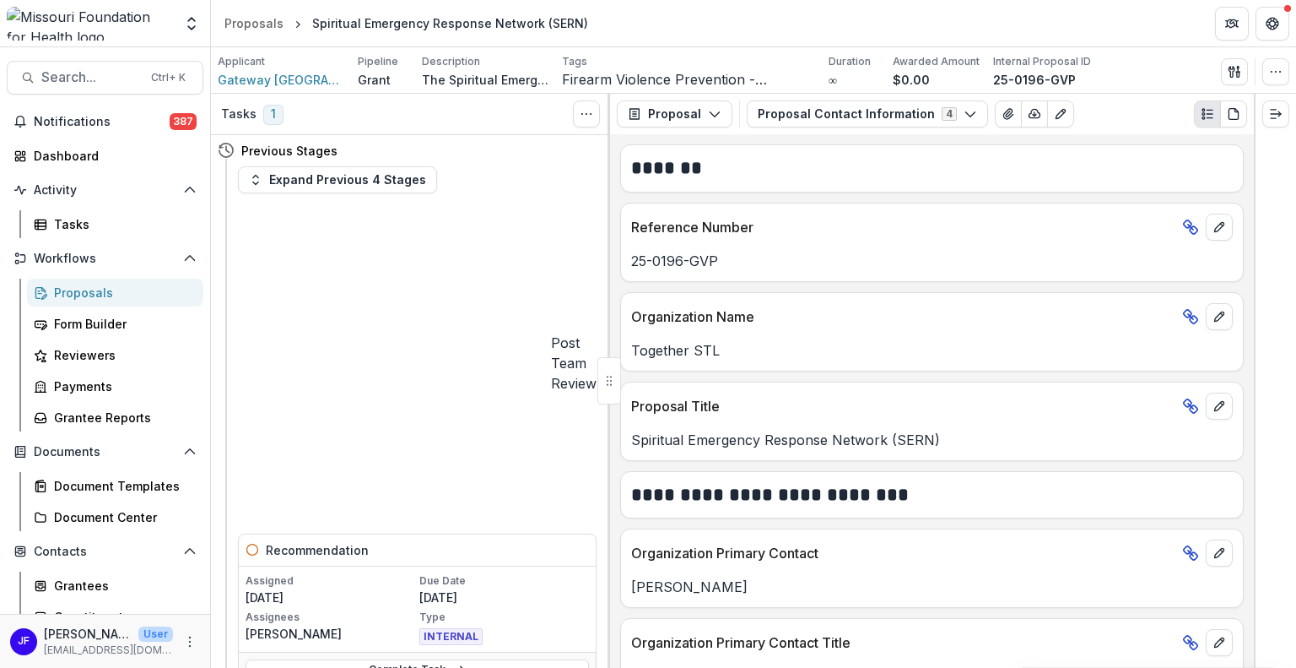
click at [83, 289] on div "Proposals" at bounding box center [122, 293] width 136 height 18
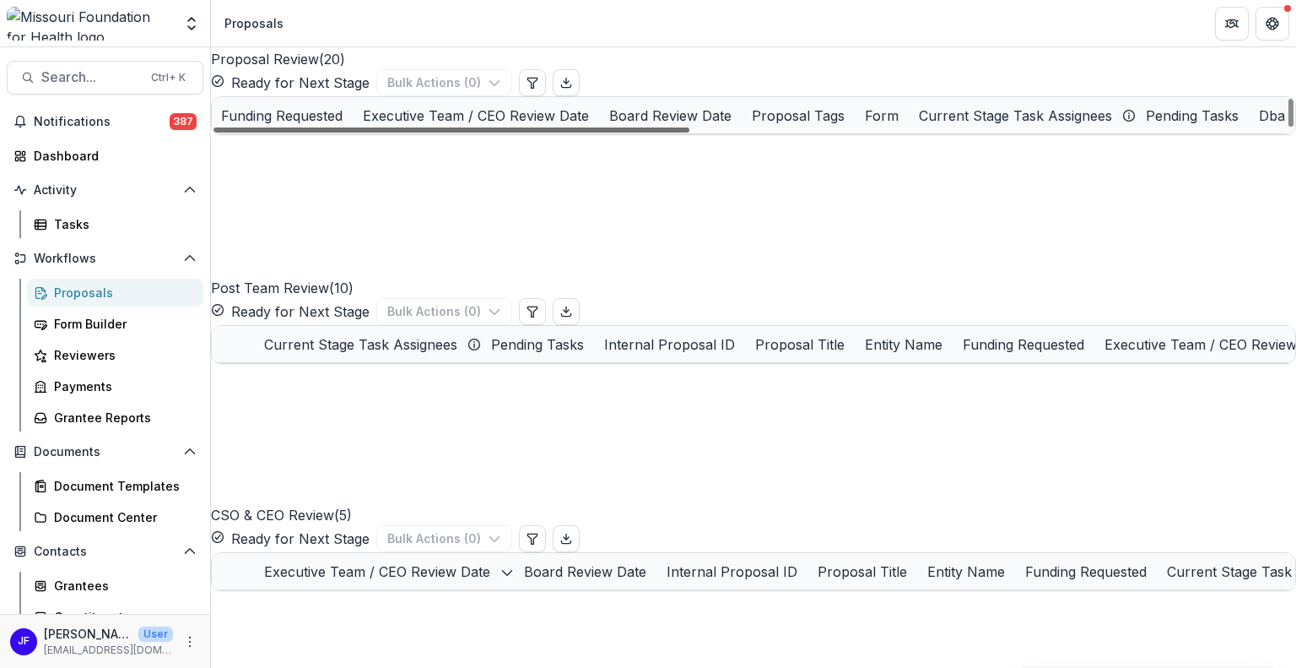
scroll to position [0, 745]
drag, startPoint x: 449, startPoint y: 421, endPoint x: 776, endPoint y: 448, distance: 328.6
click at [690, 133] on div at bounding box center [452, 129] width 476 height 5
click at [855, 126] on div "Proposal Tags" at bounding box center [798, 116] width 113 height 20
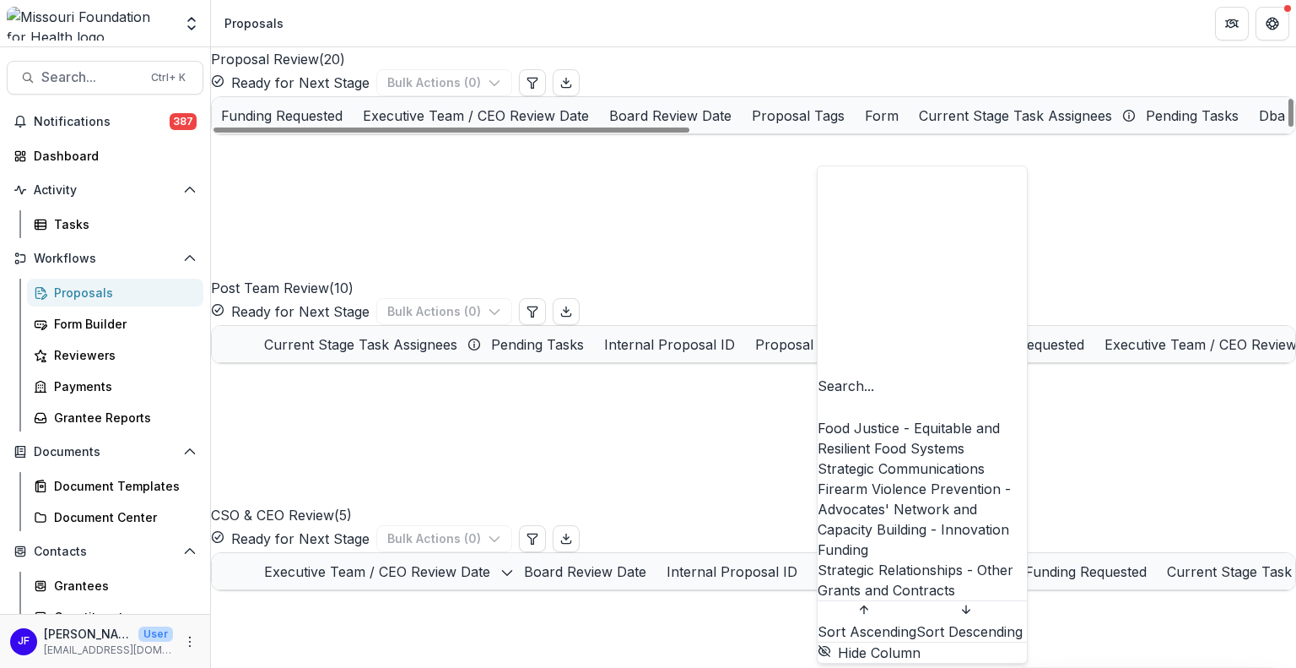
click at [866, 479] on div "Firearm Violence Prevention - Advocates' Network and Capacity Building - Innova…" at bounding box center [922, 519] width 209 height 81
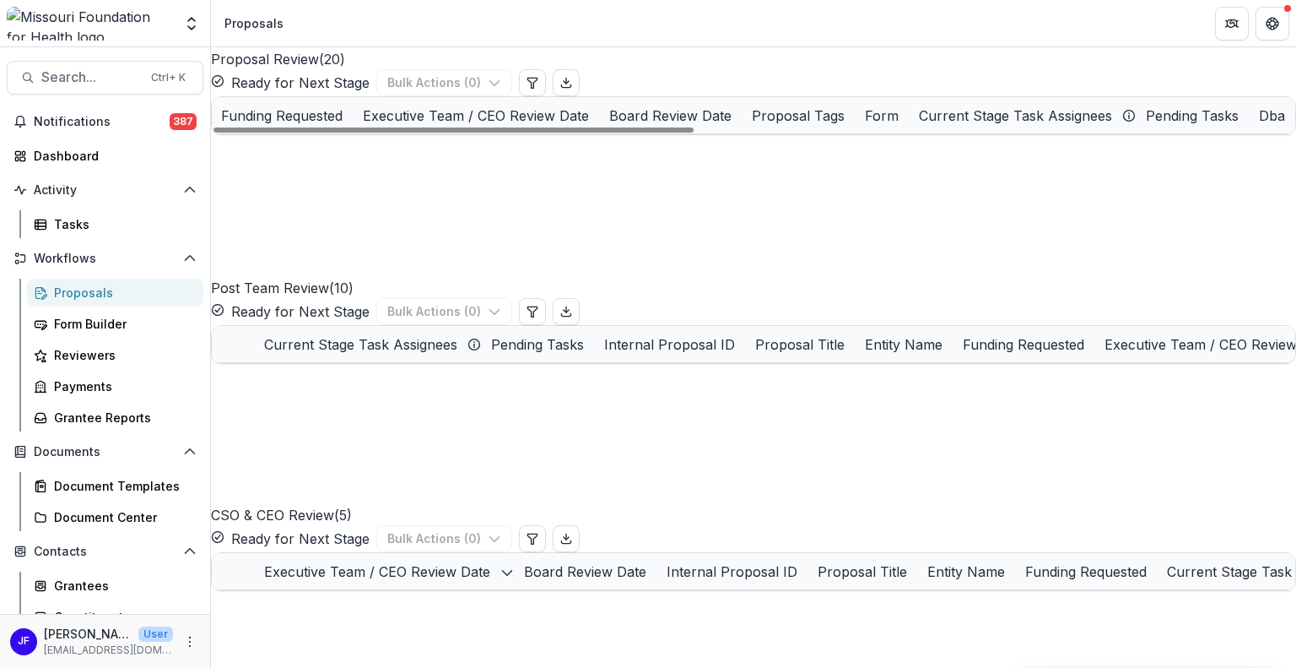
click at [697, 460] on div "Draft ( 12 ) Bulk Actions ( 0 ) Internal Proposal ID Proposal Title Entity Name…" at bounding box center [753, 449] width 1085 height 2481
drag, startPoint x: 708, startPoint y: 427, endPoint x: 392, endPoint y: 413, distance: 316.0
click at [392, 133] on div at bounding box center [454, 129] width 480 height 5
click at [385, 306] on link "Youth Firearm Prevention Program" at bounding box center [372, 298] width 170 height 18
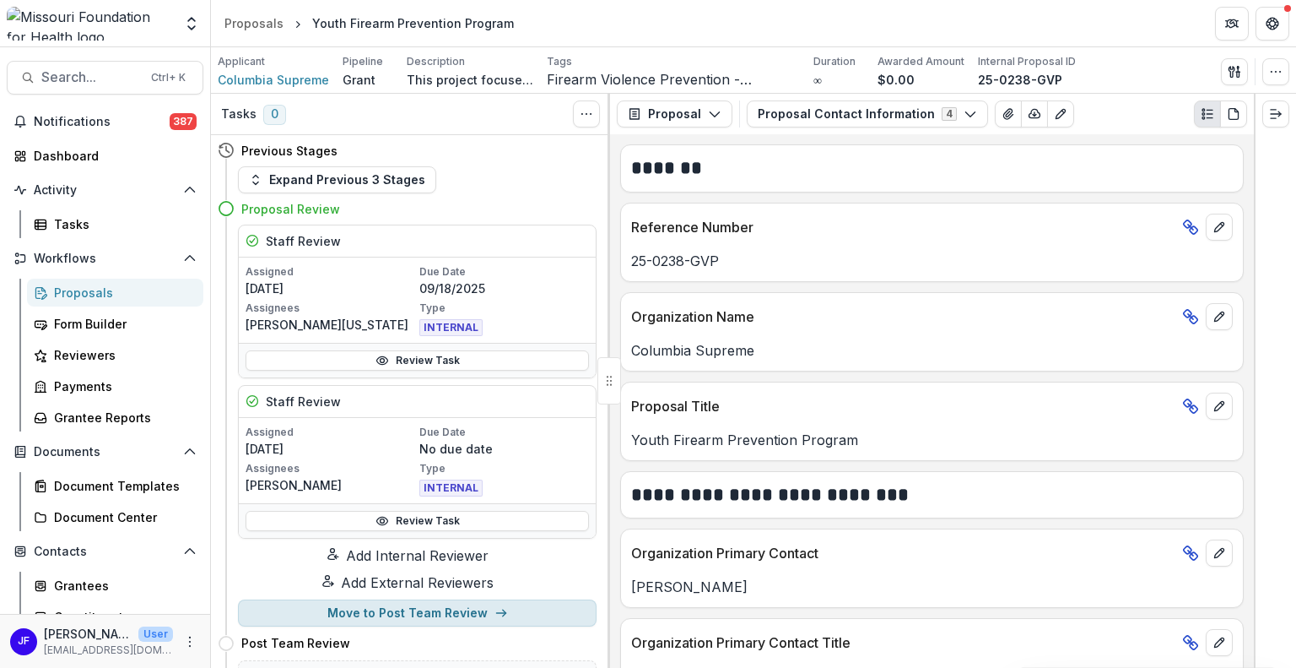
click at [439, 626] on button "Move to Post Team Review" at bounding box center [417, 612] width 359 height 27
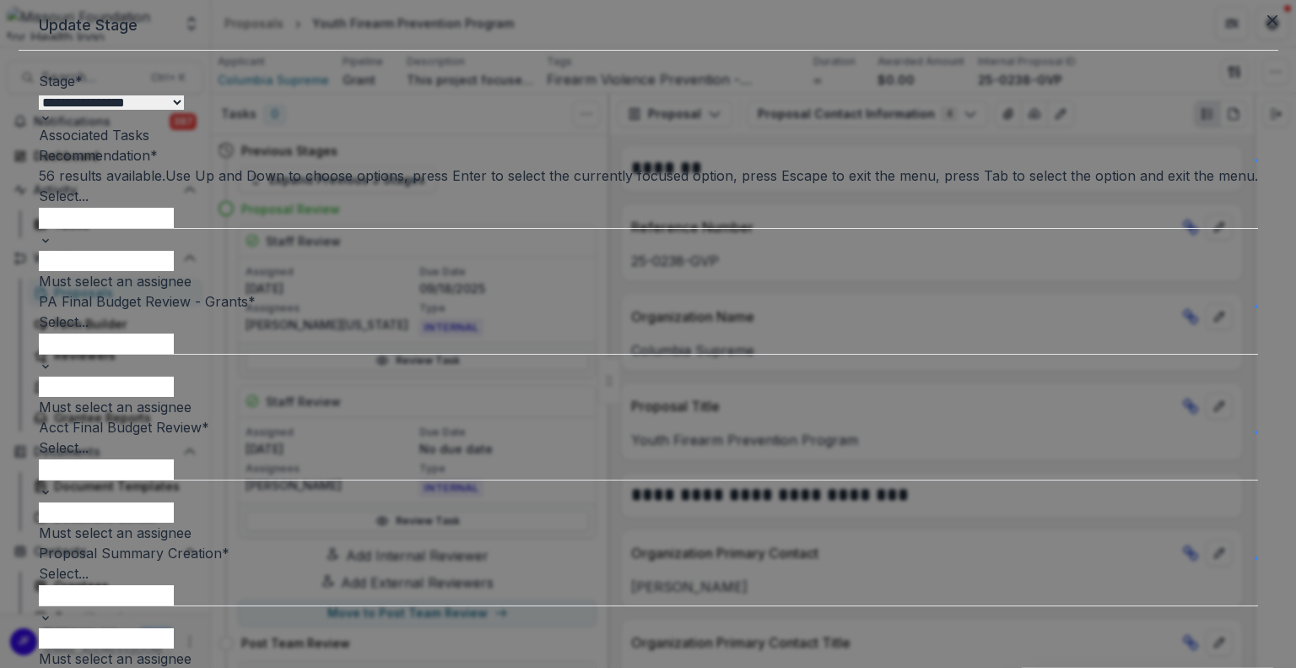
click at [713, 228] on div at bounding box center [649, 217] width 1220 height 22
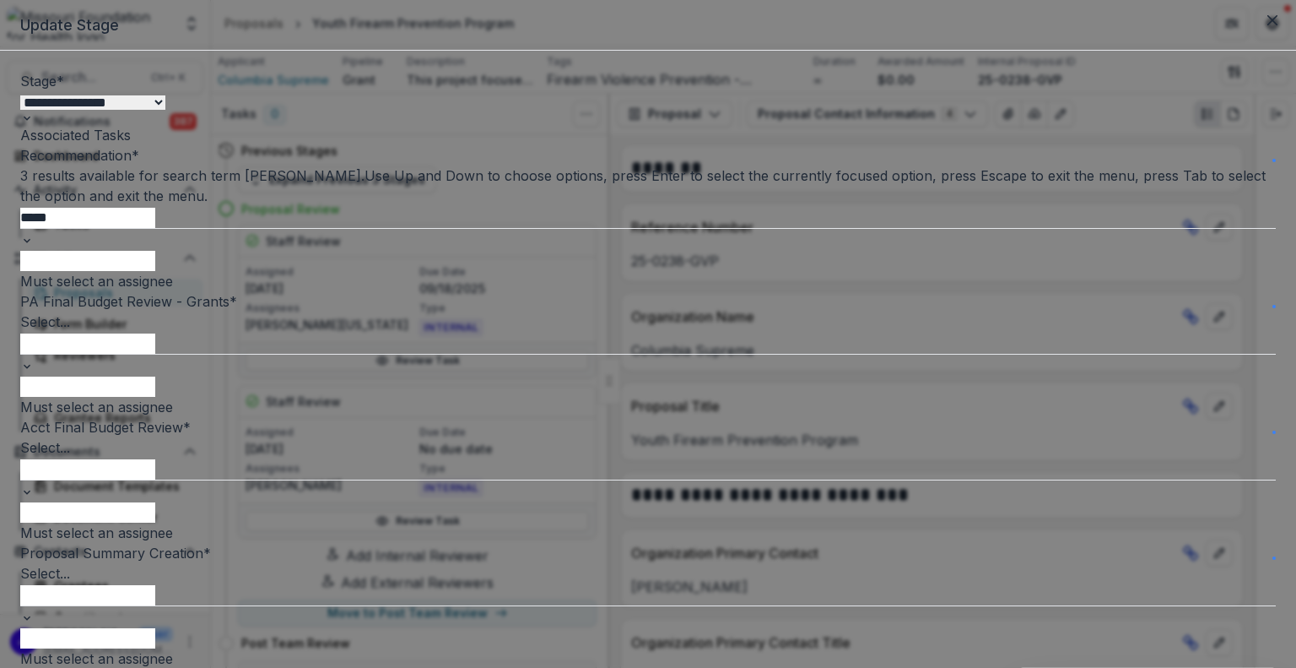
click at [689, 667] on div "[PERSON_NAME] - [EMAIL_ADDRESS][DOMAIN_NAME]" at bounding box center [648, 678] width 1296 height 20
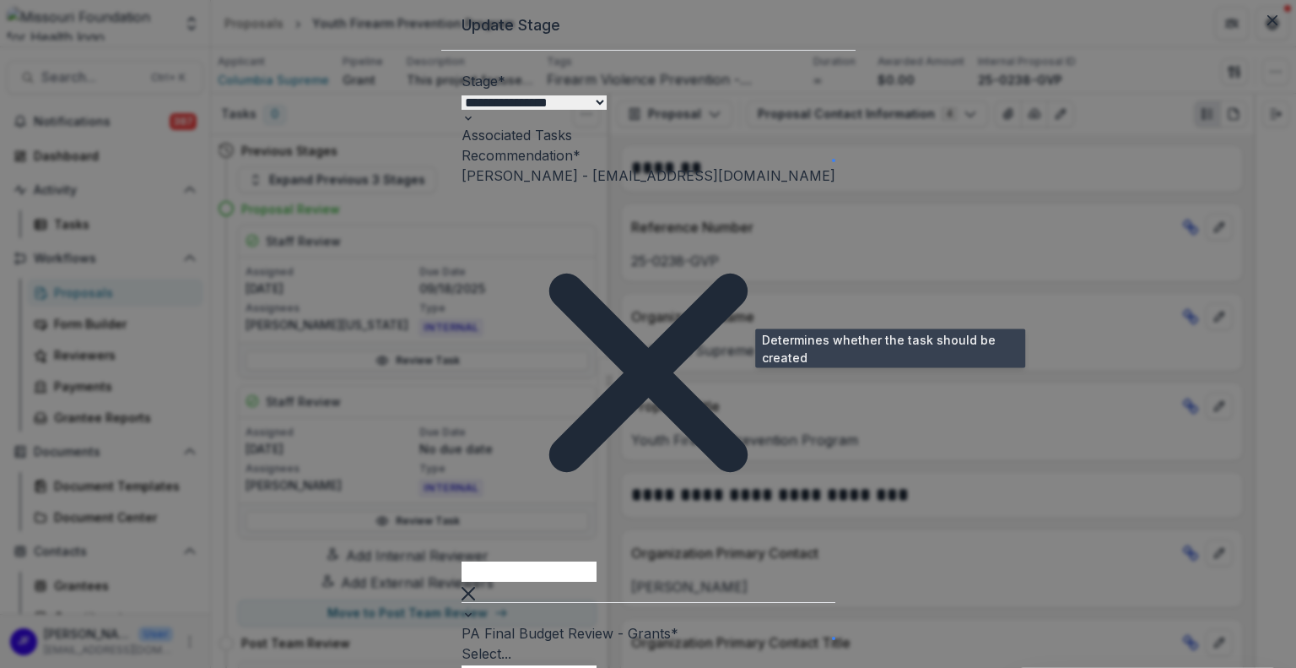
click at [836, 636] on span at bounding box center [833, 637] width 3 height 3
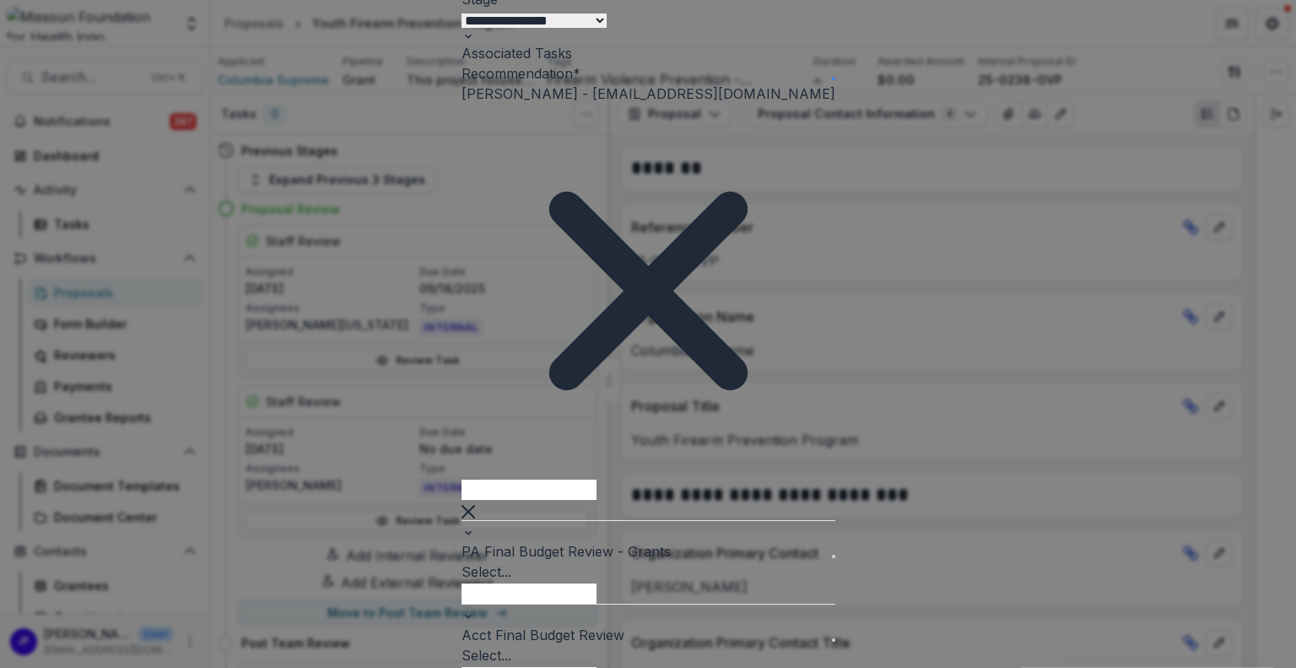
scroll to position [169, 0]
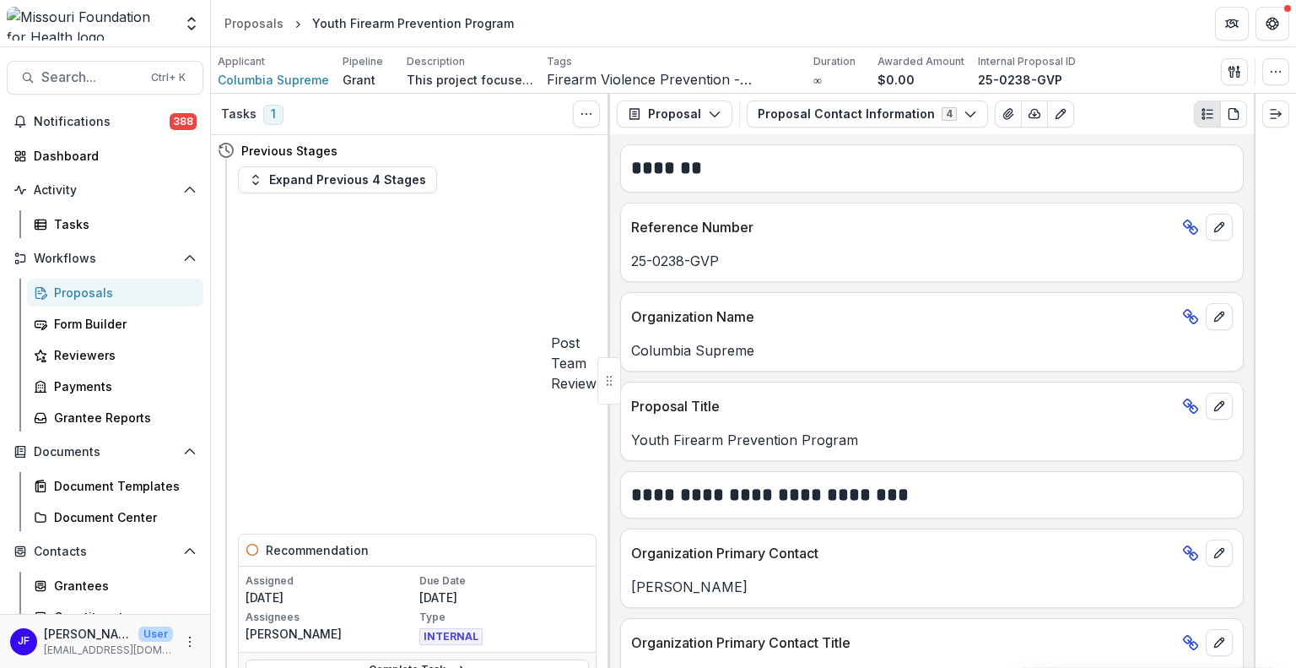
click at [80, 293] on div "Proposals" at bounding box center [122, 293] width 136 height 18
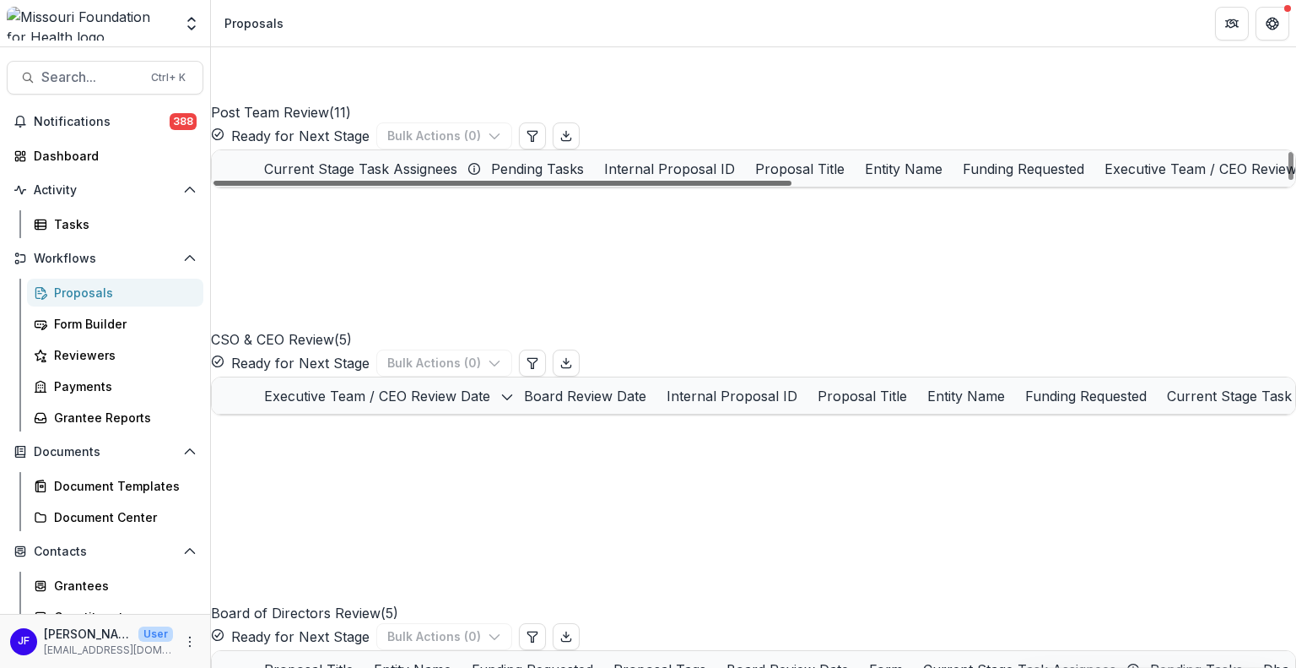
drag, startPoint x: 536, startPoint y: 633, endPoint x: 463, endPoint y: 610, distance: 76.9
click at [463, 186] on div at bounding box center [503, 183] width 578 height 5
drag, startPoint x: 560, startPoint y: 630, endPoint x: 522, endPoint y: 607, distance: 45.5
click at [522, 186] on div at bounding box center [503, 183] width 578 height 5
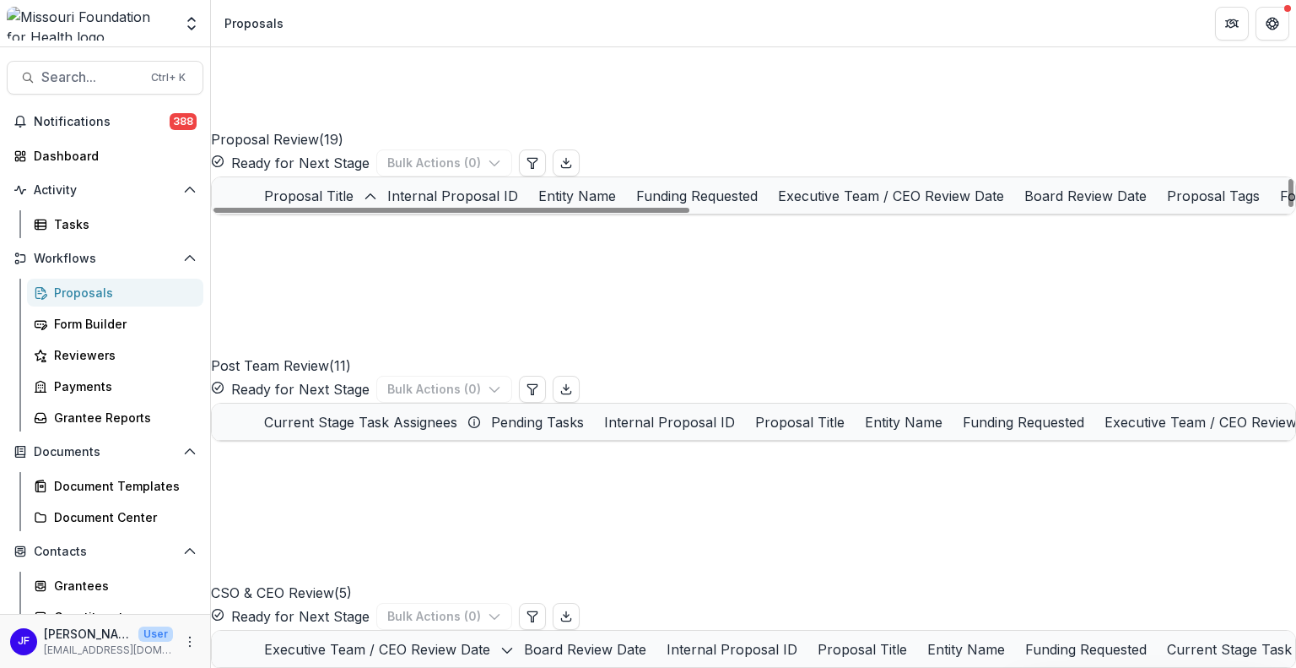
scroll to position [0, 0]
drag, startPoint x: 658, startPoint y: 506, endPoint x: 915, endPoint y: 506, distance: 256.6
click at [690, 213] on div at bounding box center [452, 210] width 476 height 5
drag, startPoint x: 747, startPoint y: 510, endPoint x: 825, endPoint y: 511, distance: 77.7
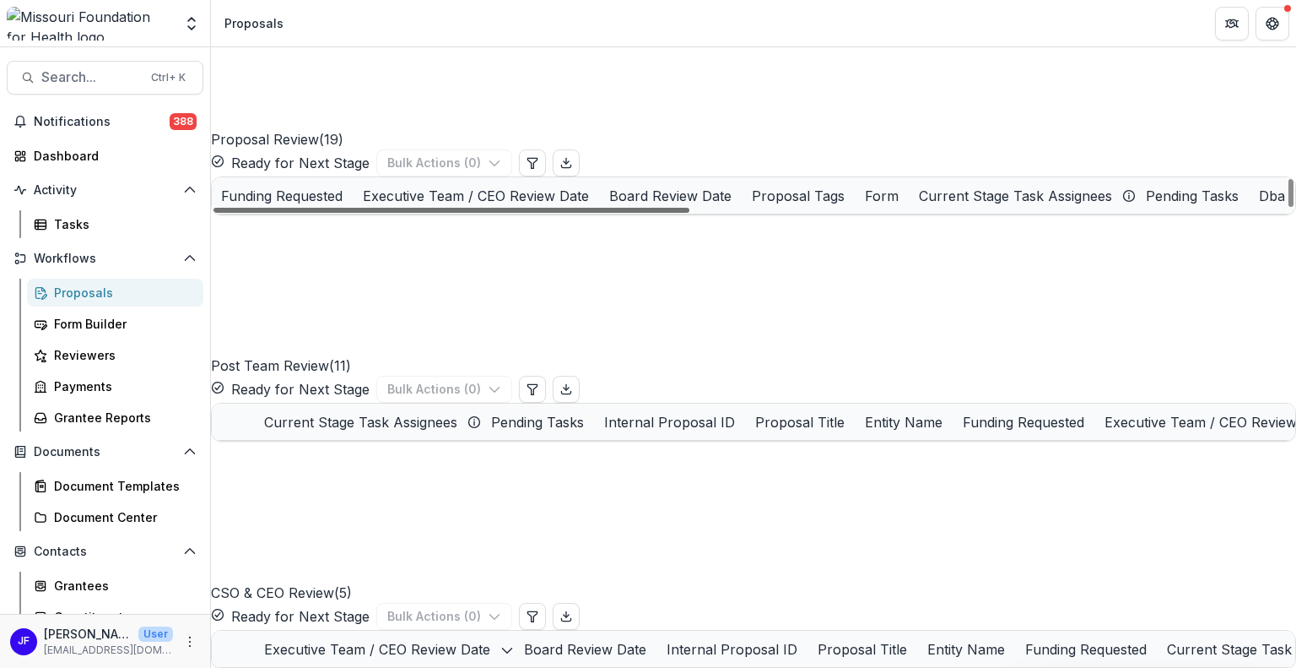
click at [690, 213] on div at bounding box center [452, 210] width 476 height 5
click at [830, 206] on div "Proposal Tags" at bounding box center [798, 196] width 113 height 20
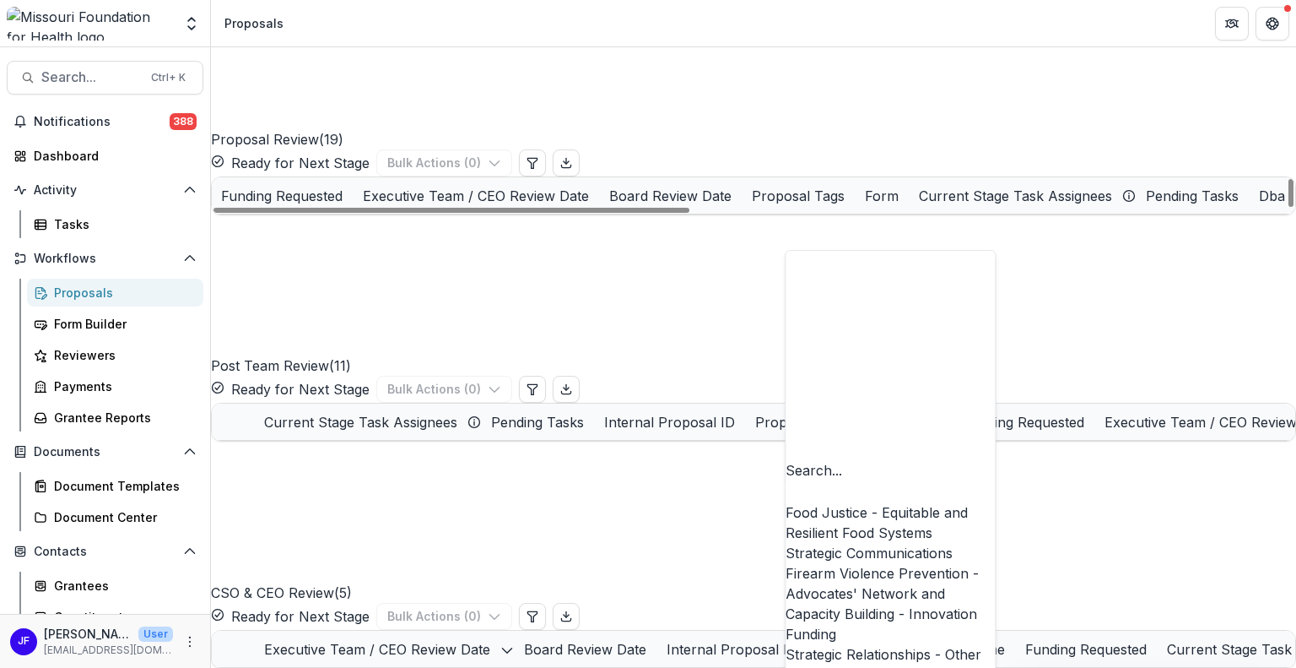
click at [817, 563] on div "Firearm Violence Prevention - Advocates' Network and Capacity Building - Innova…" at bounding box center [890, 603] width 209 height 81
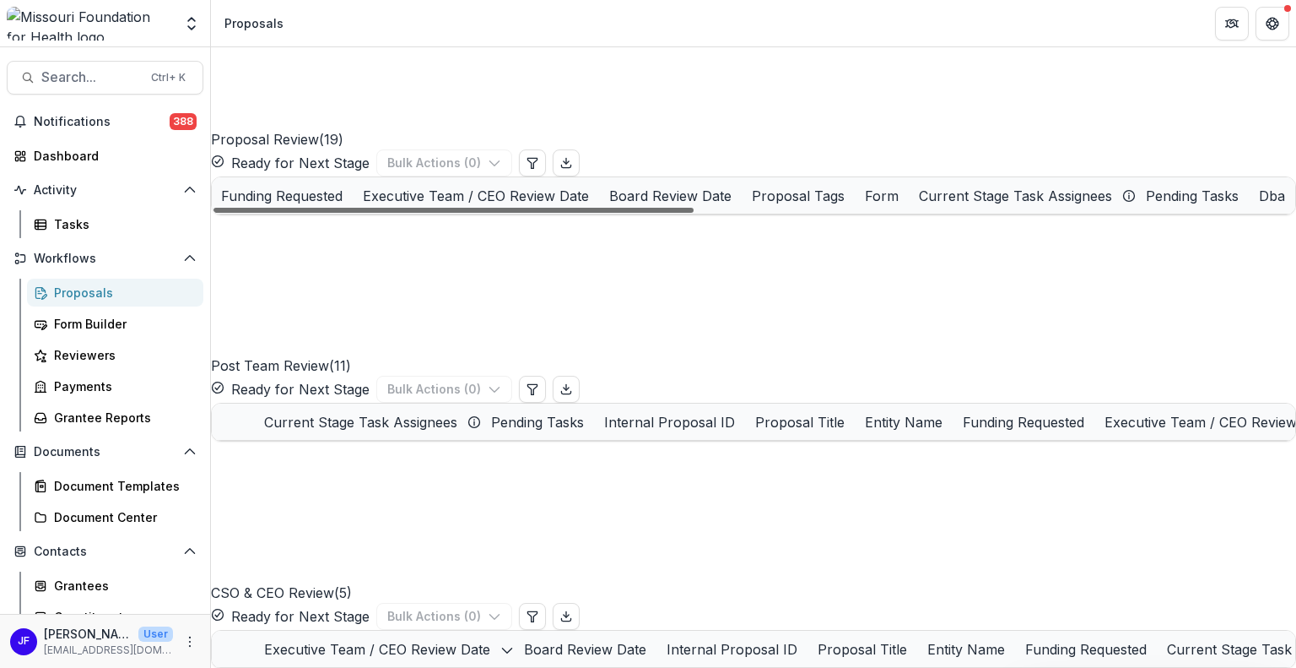
click at [631, 213] on div at bounding box center [454, 210] width 480 height 5
drag, startPoint x: 631, startPoint y: 508, endPoint x: 282, endPoint y: 517, distance: 349.5
click at [282, 213] on div at bounding box center [454, 210] width 480 height 5
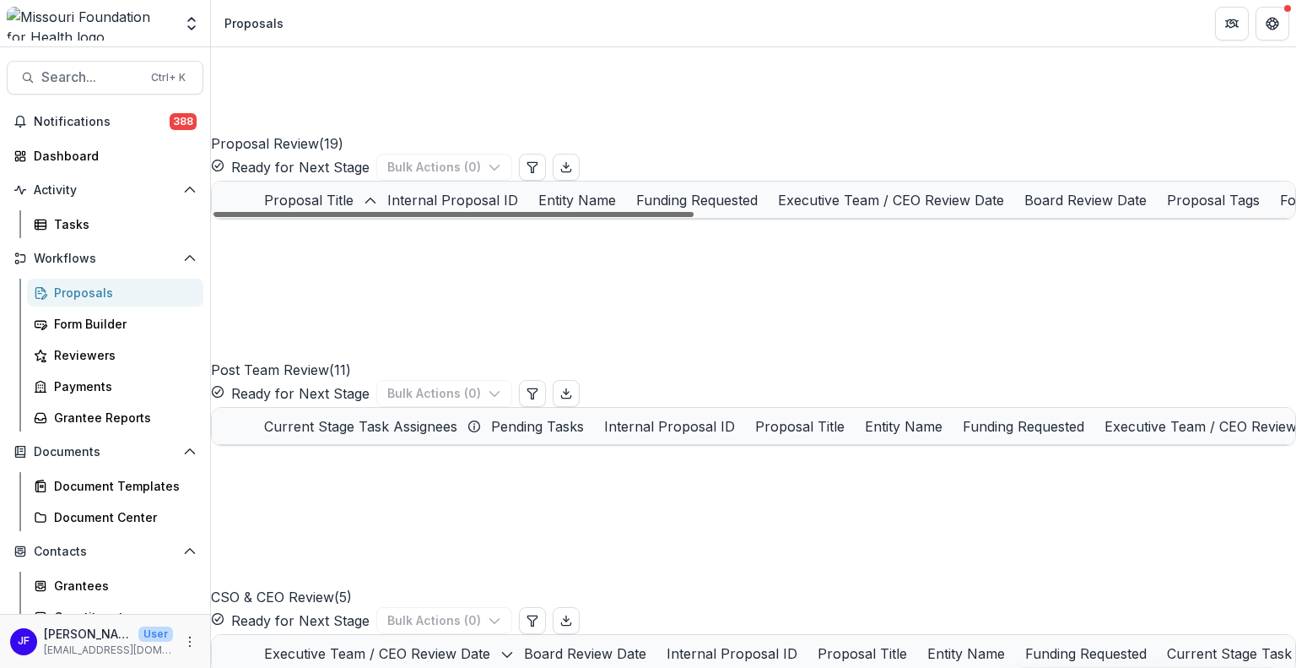
scroll to position [1182, 0]
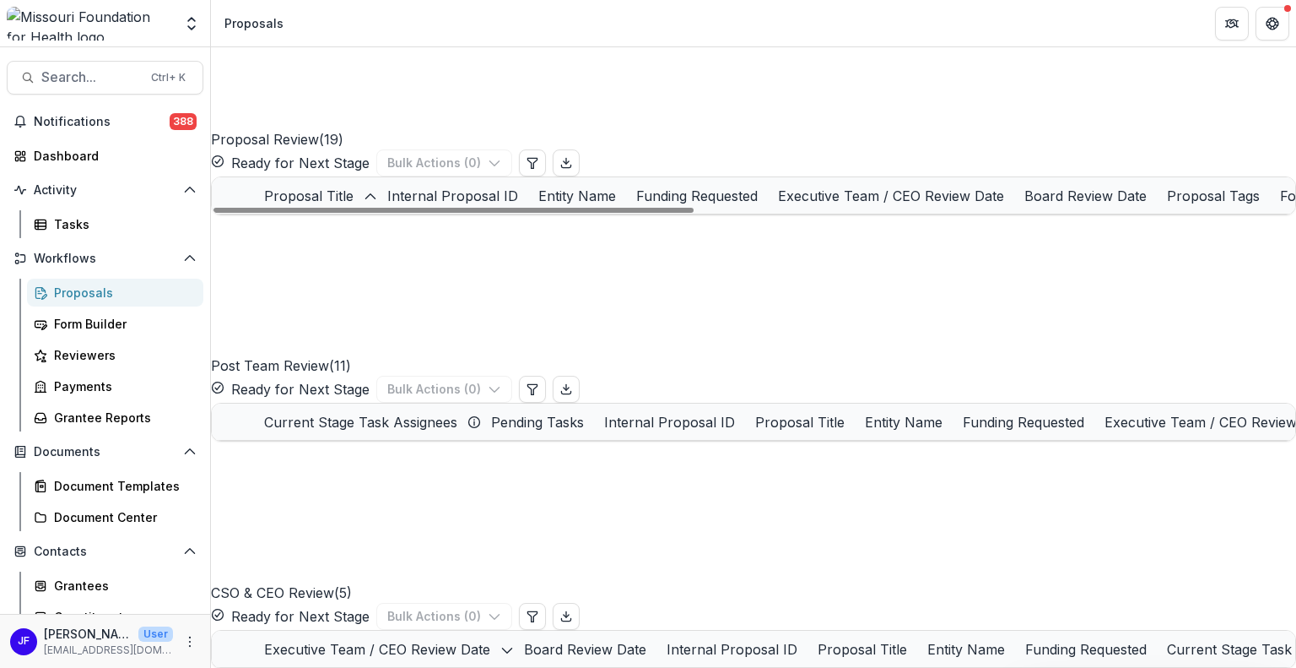
click at [415, 241] on link "Dutchtown Opportunity Coalition for Youth" at bounding box center [395, 233] width 191 height 18
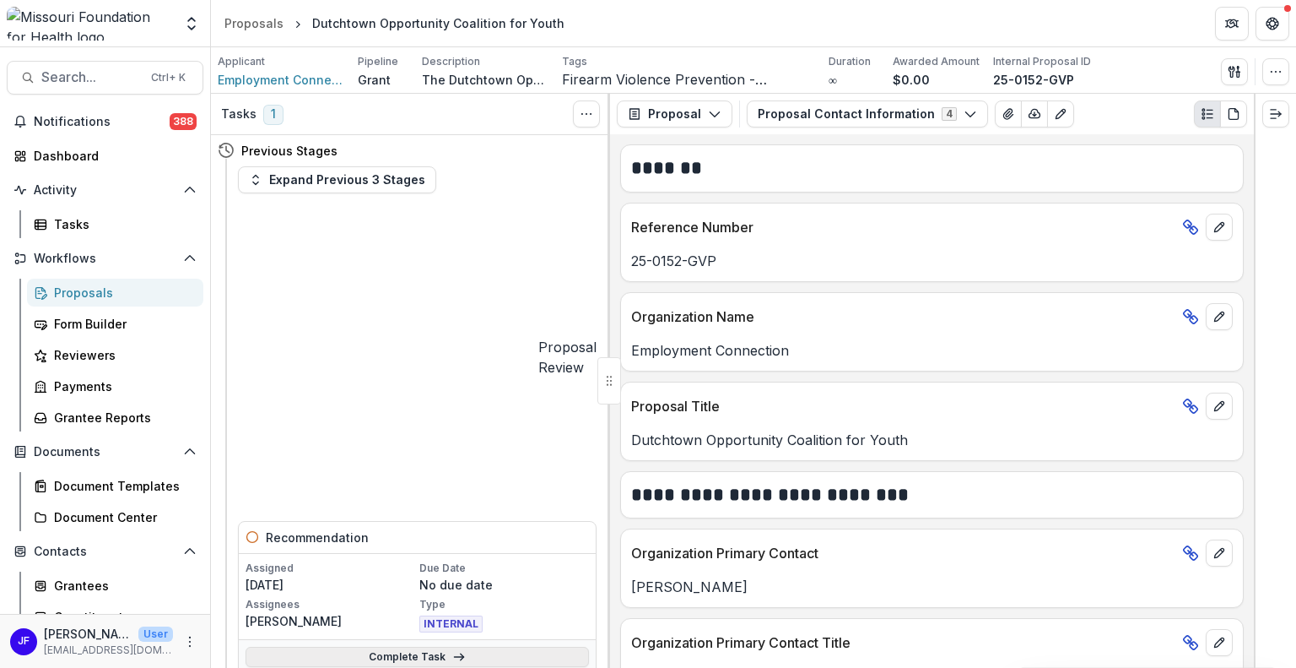
click at [452, 650] on icon at bounding box center [459, 657] width 14 height 14
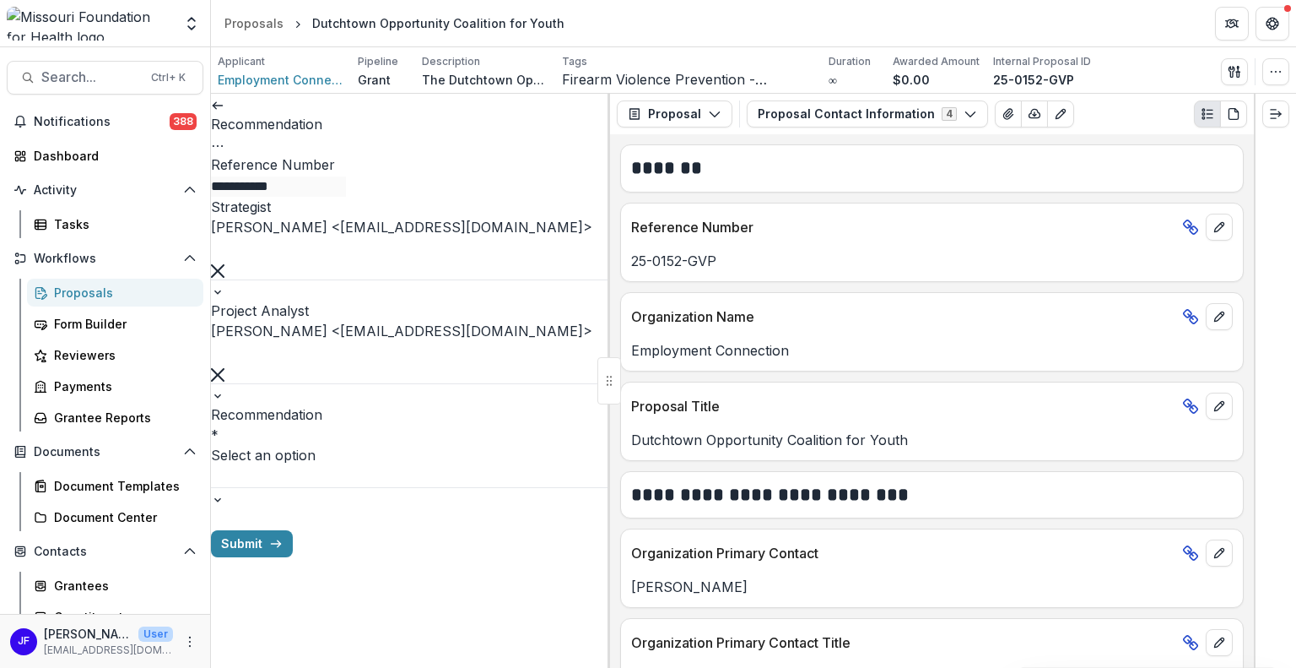
click at [225, 139] on icon "Options" at bounding box center [218, 146] width 14 height 14
click at [515, 182] on button "Cancel Task" at bounding box center [509, 188] width 181 height 28
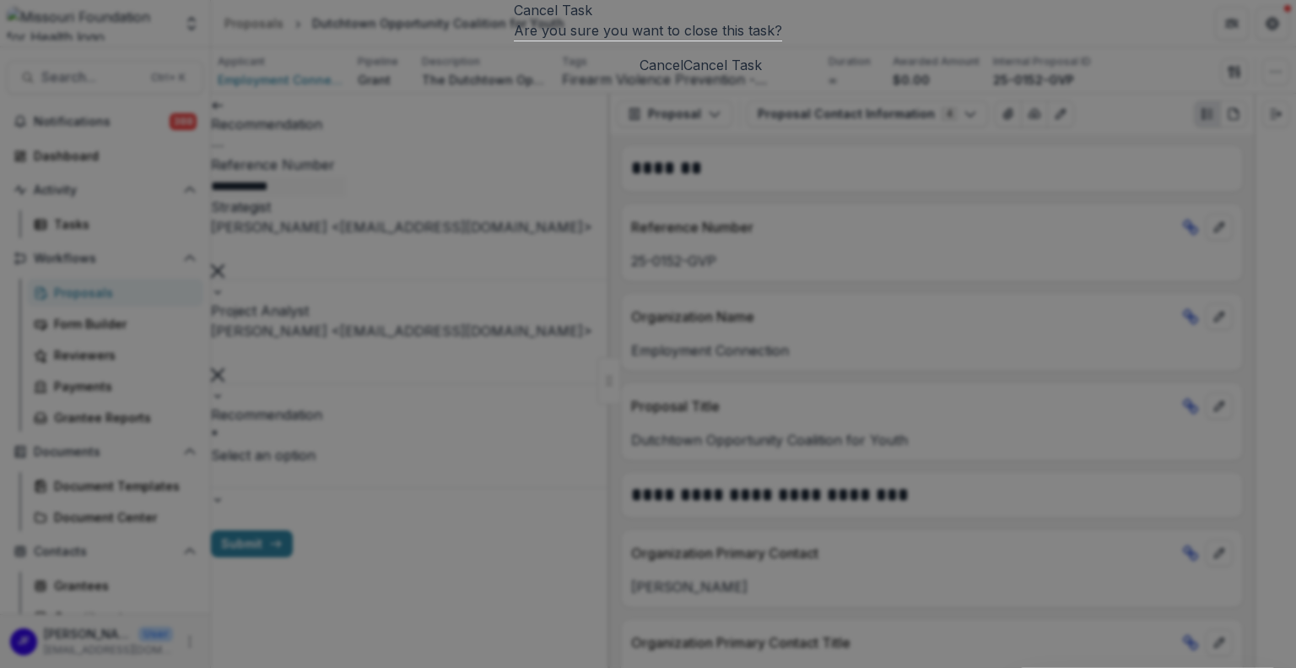
click at [762, 75] on button "Cancel Task" at bounding box center [723, 65] width 78 height 20
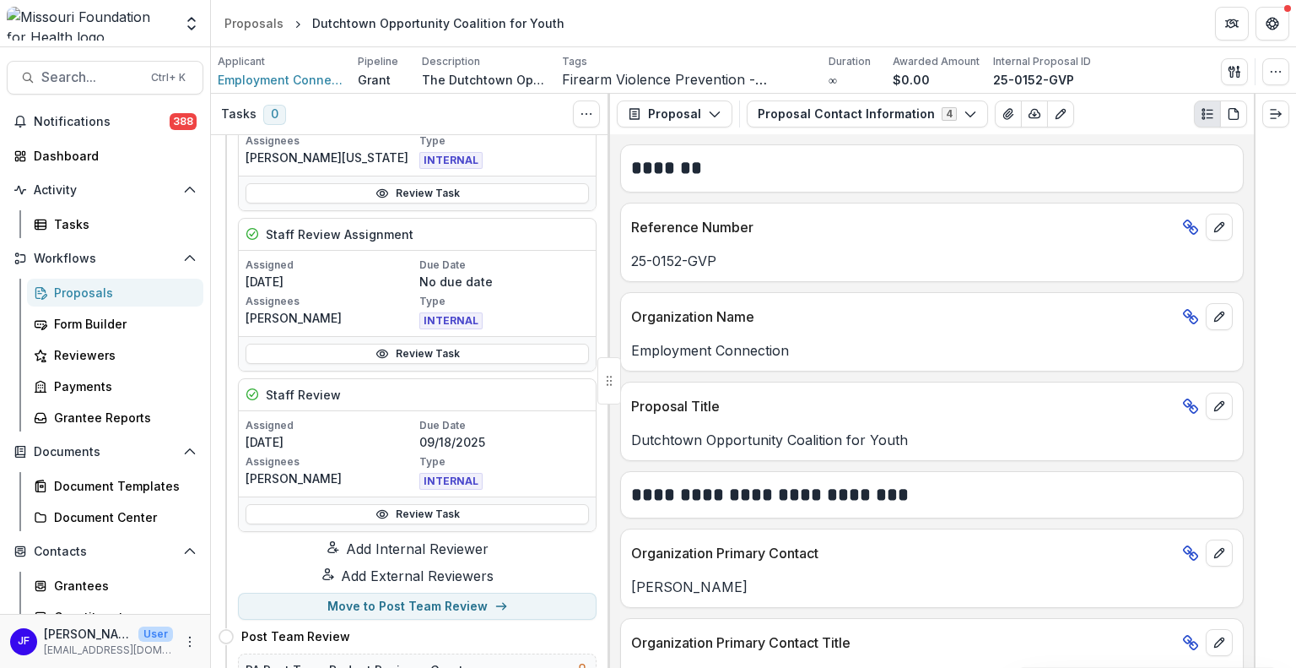
scroll to position [338, 0]
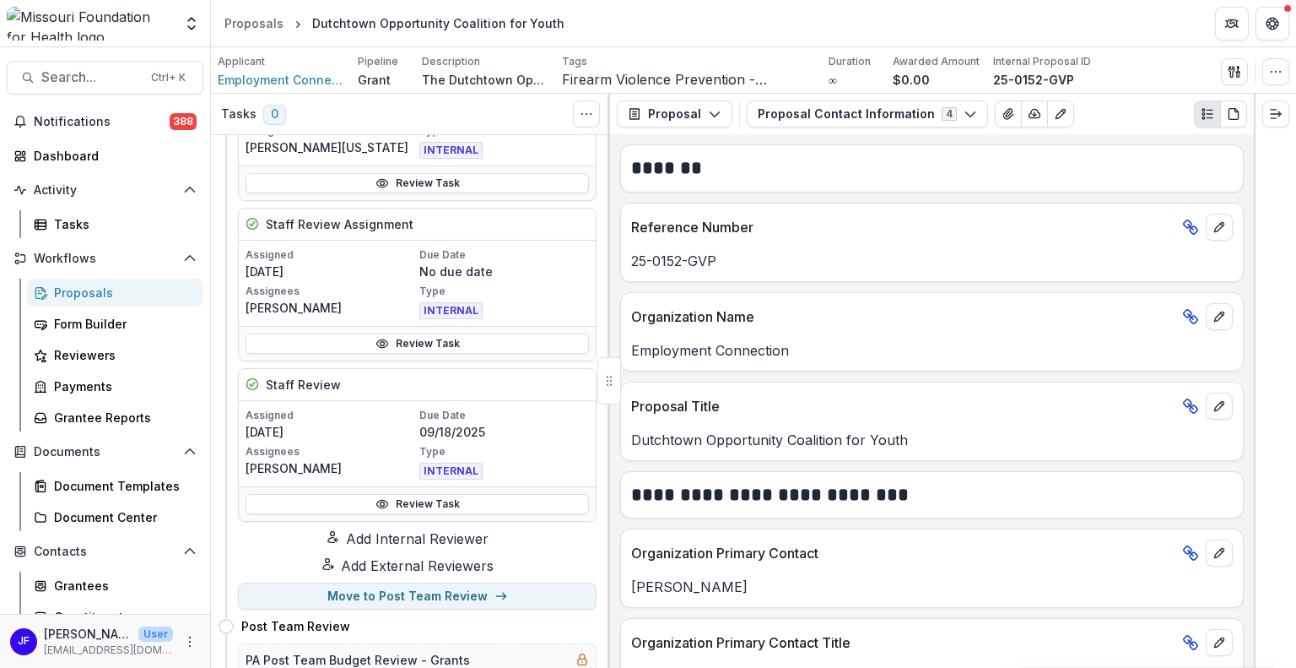
click at [479, 536] on button "Add Internal Reviewer" at bounding box center [407, 538] width 379 height 20
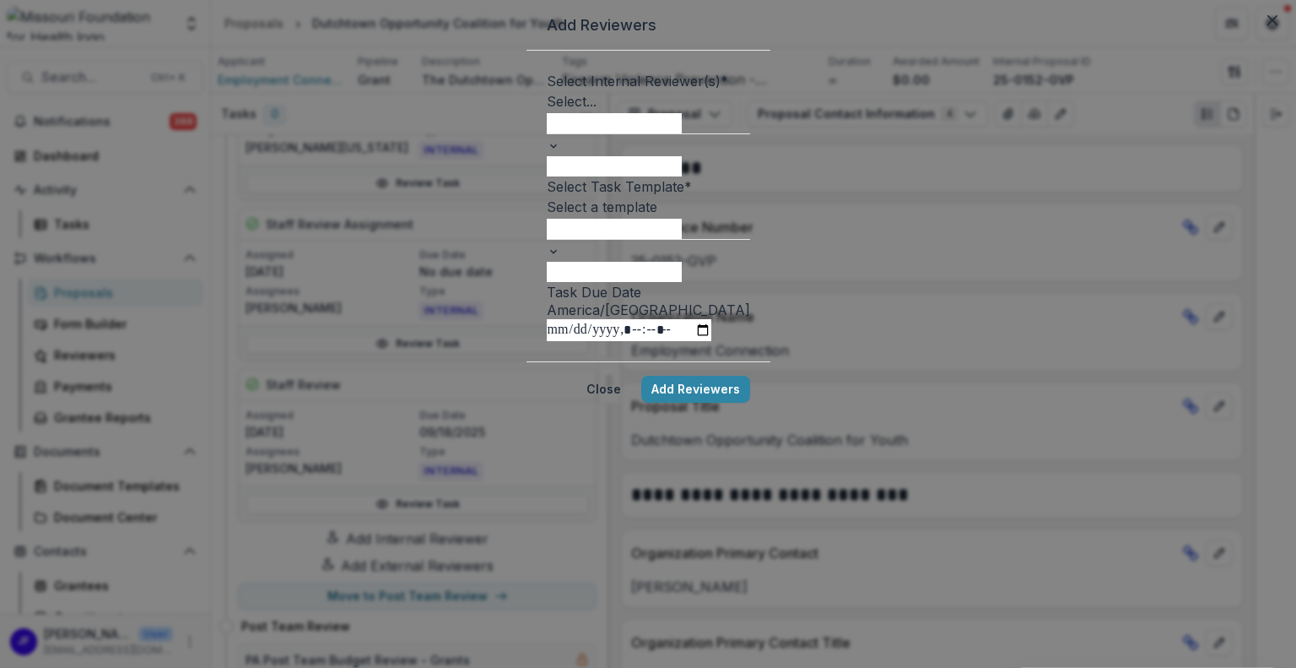
click at [750, 154] on div at bounding box center [648, 143] width 203 height 21
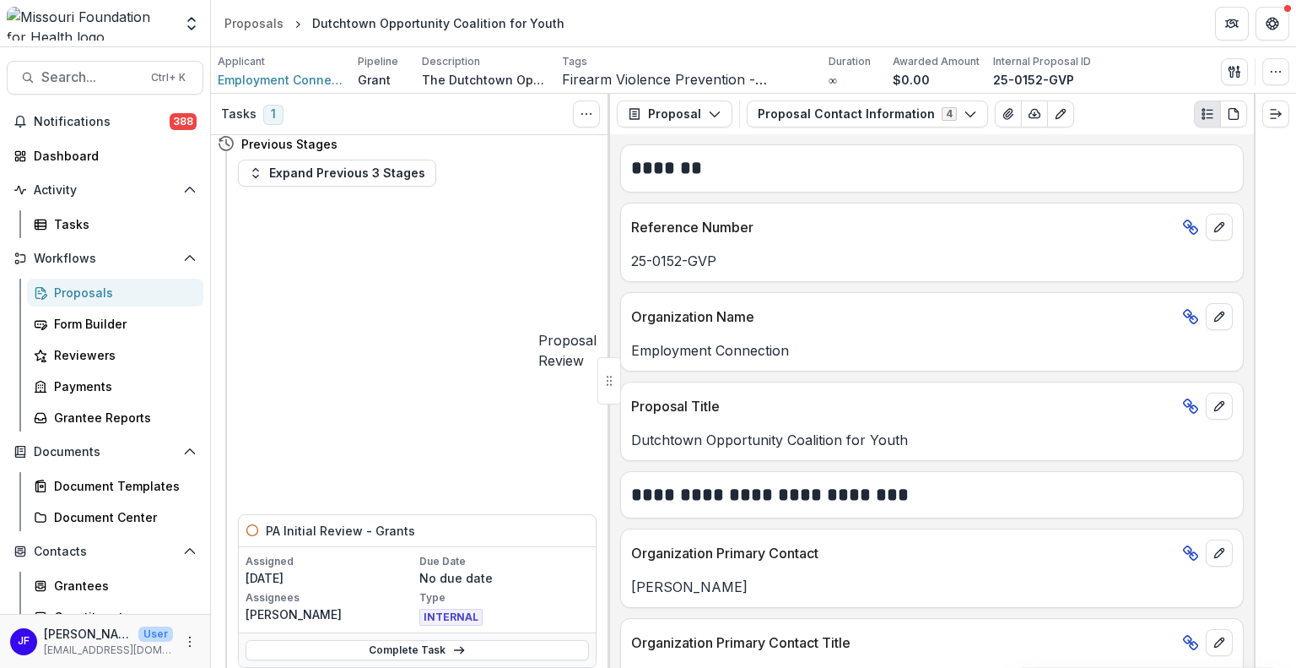
scroll to position [0, 0]
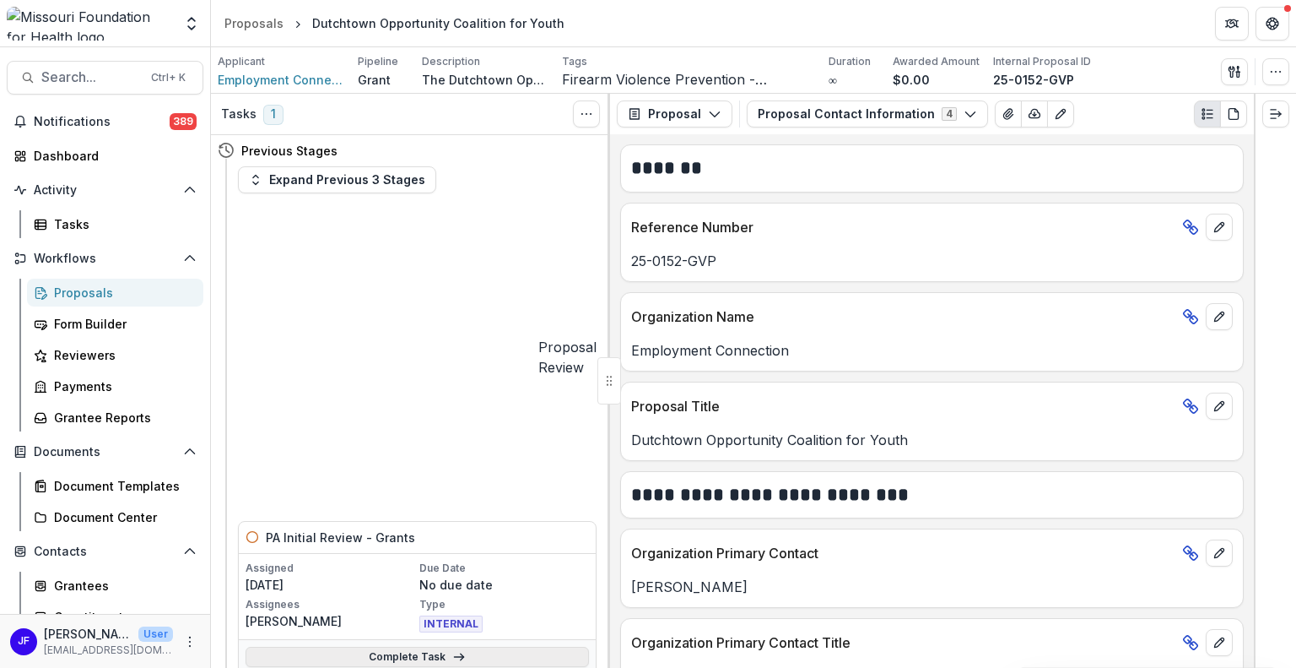
click at [469, 647] on link "Complete Task" at bounding box center [418, 657] width 344 height 20
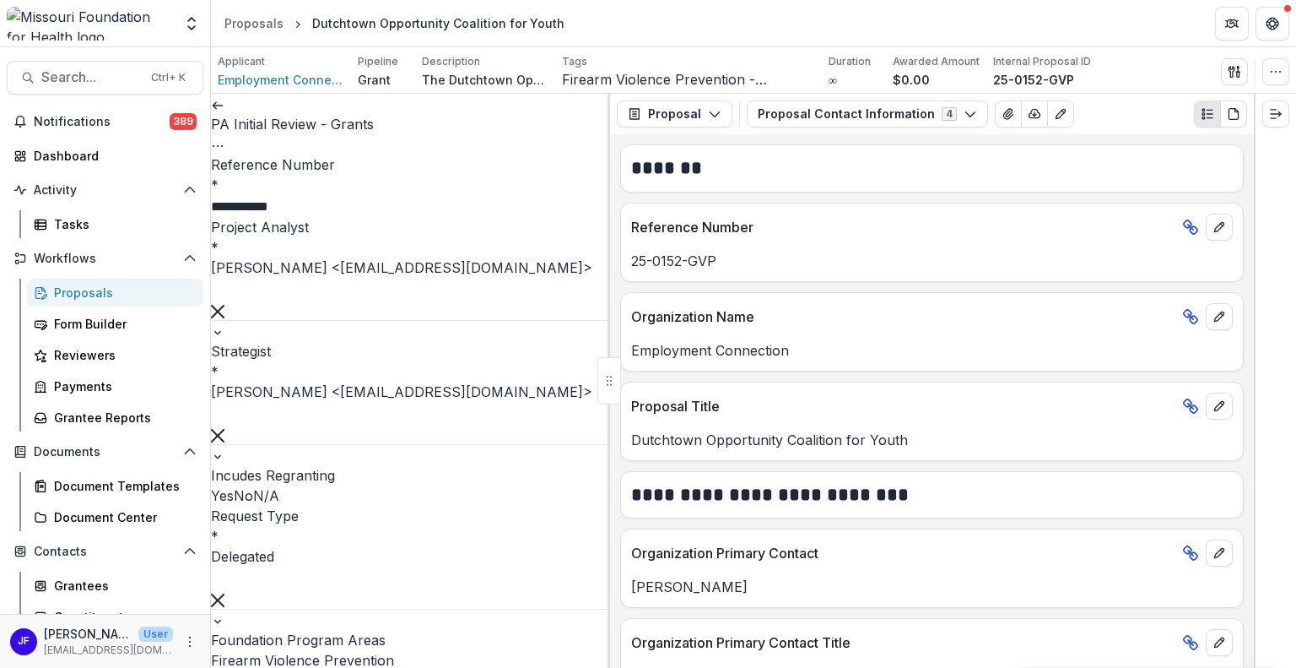
scroll to position [760, 0]
click at [1231, 74] on icon "button" at bounding box center [1232, 71] width 6 height 11
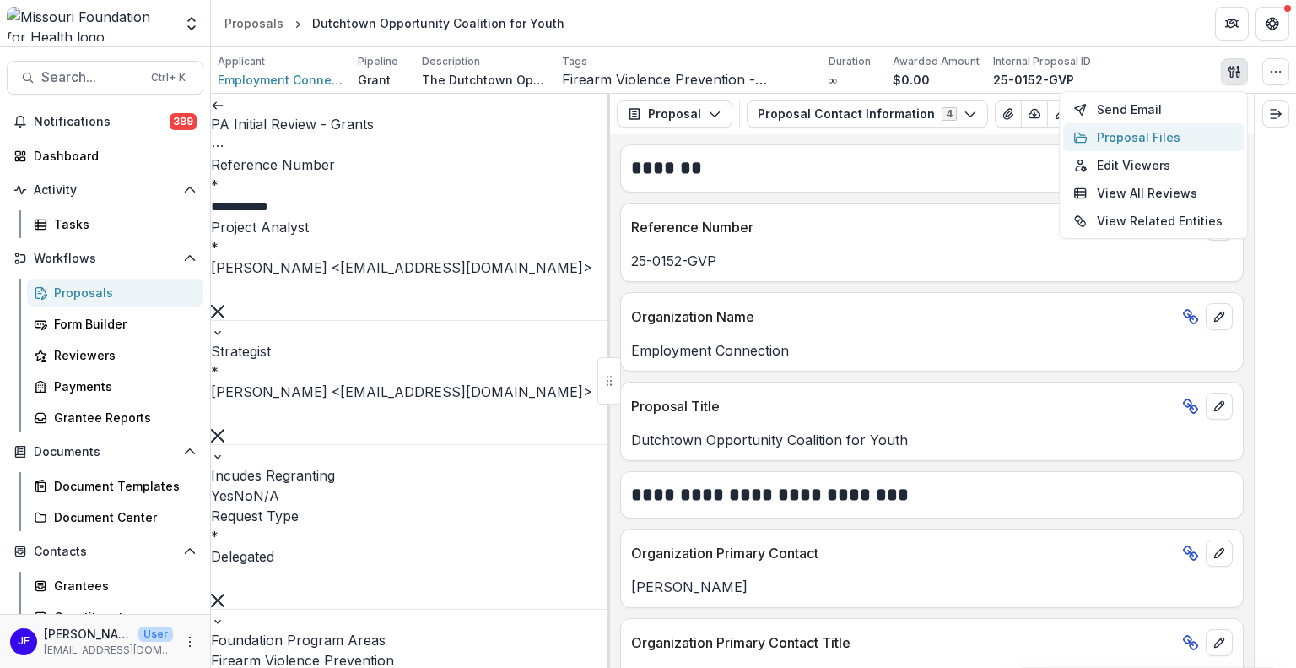
click at [1093, 141] on button "Proposal Files" at bounding box center [1153, 137] width 181 height 28
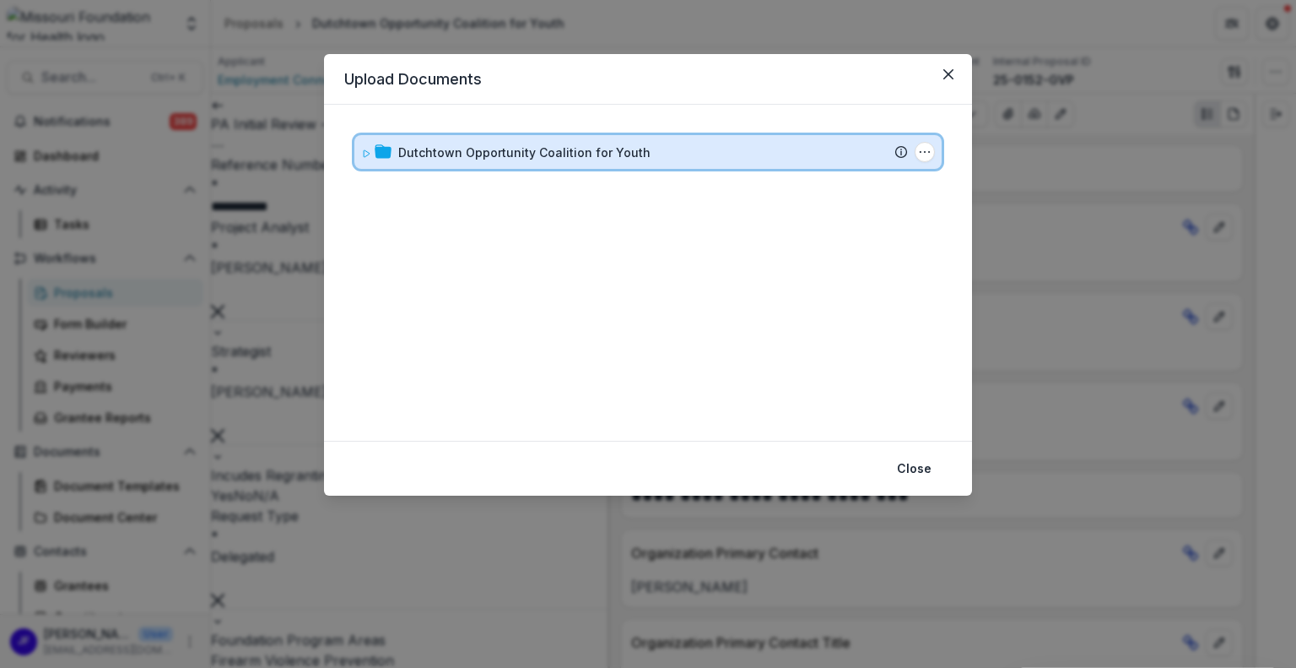
click at [365, 151] on icon at bounding box center [366, 154] width 10 height 10
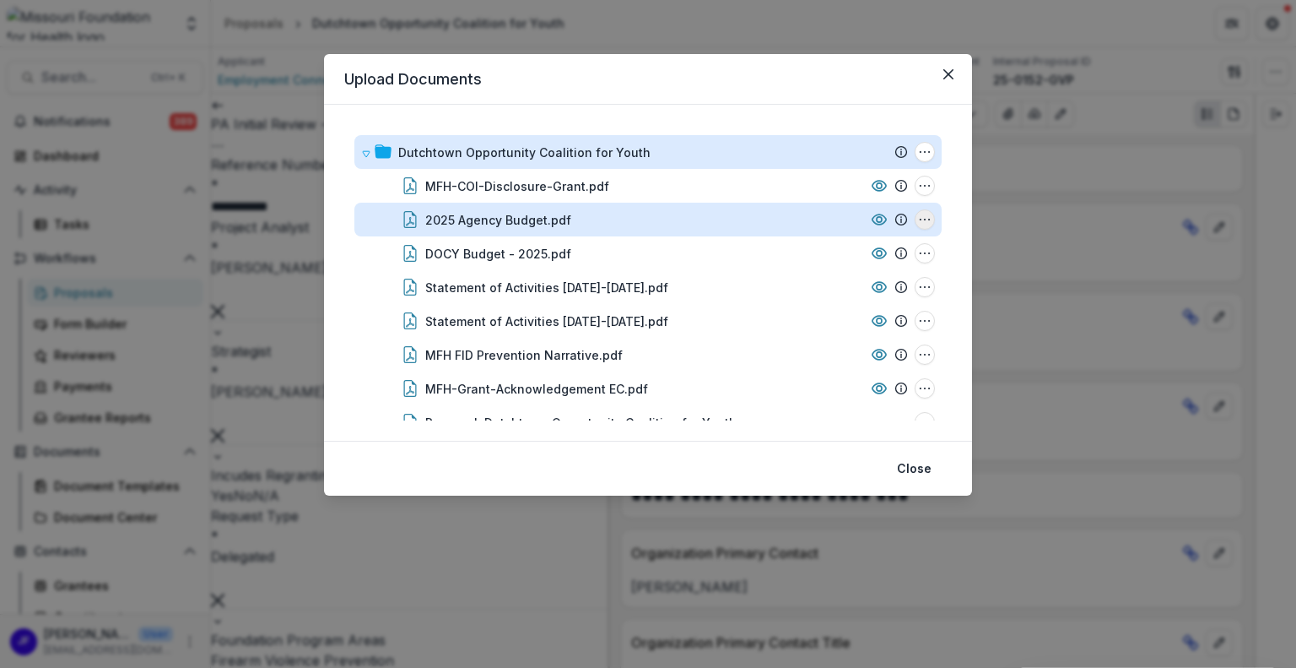
click at [922, 215] on icon "2025 Agency Budget.pdf Options" at bounding box center [925, 220] width 14 height 14
click at [810, 279] on button "Download" at bounding box center [841, 280] width 181 height 28
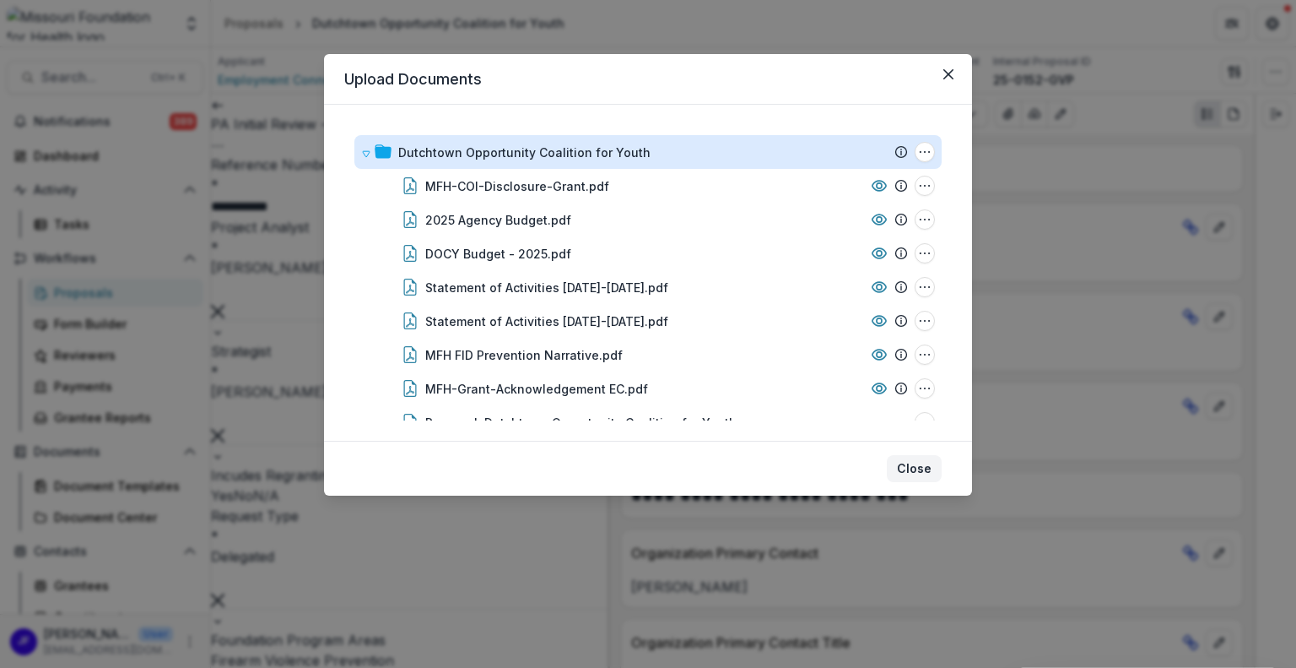
click at [912, 475] on button "Close" at bounding box center [914, 468] width 55 height 27
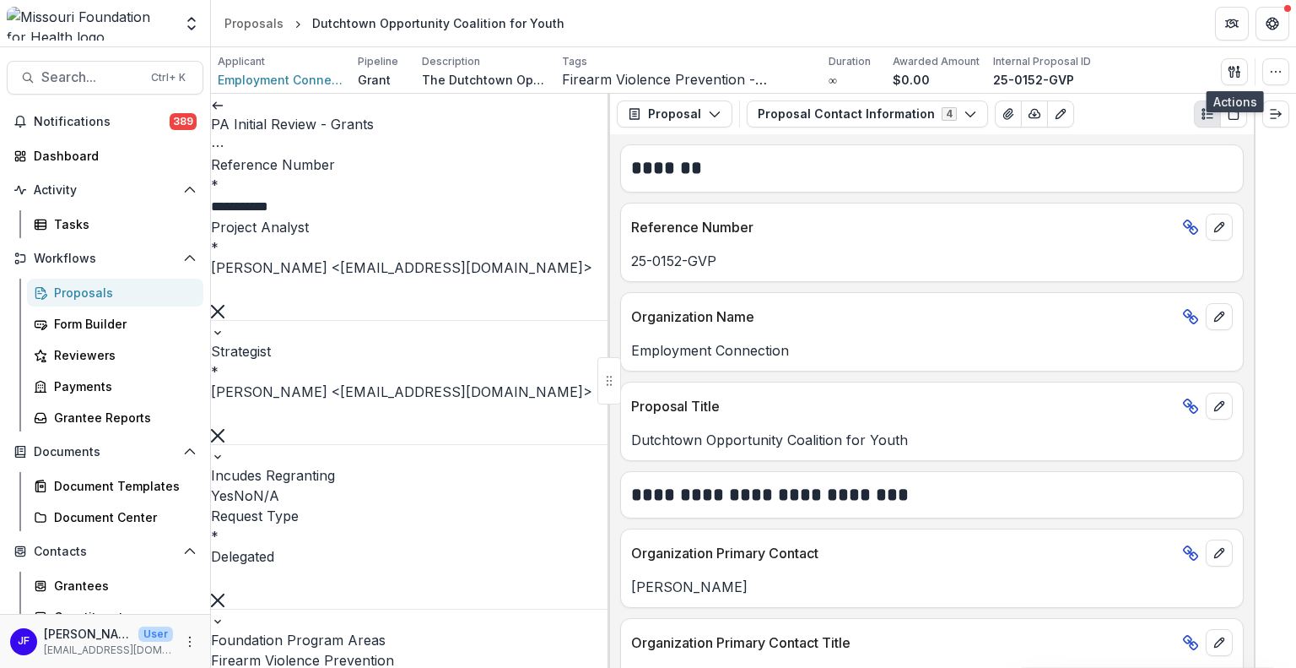
scroll to position [1266, 0]
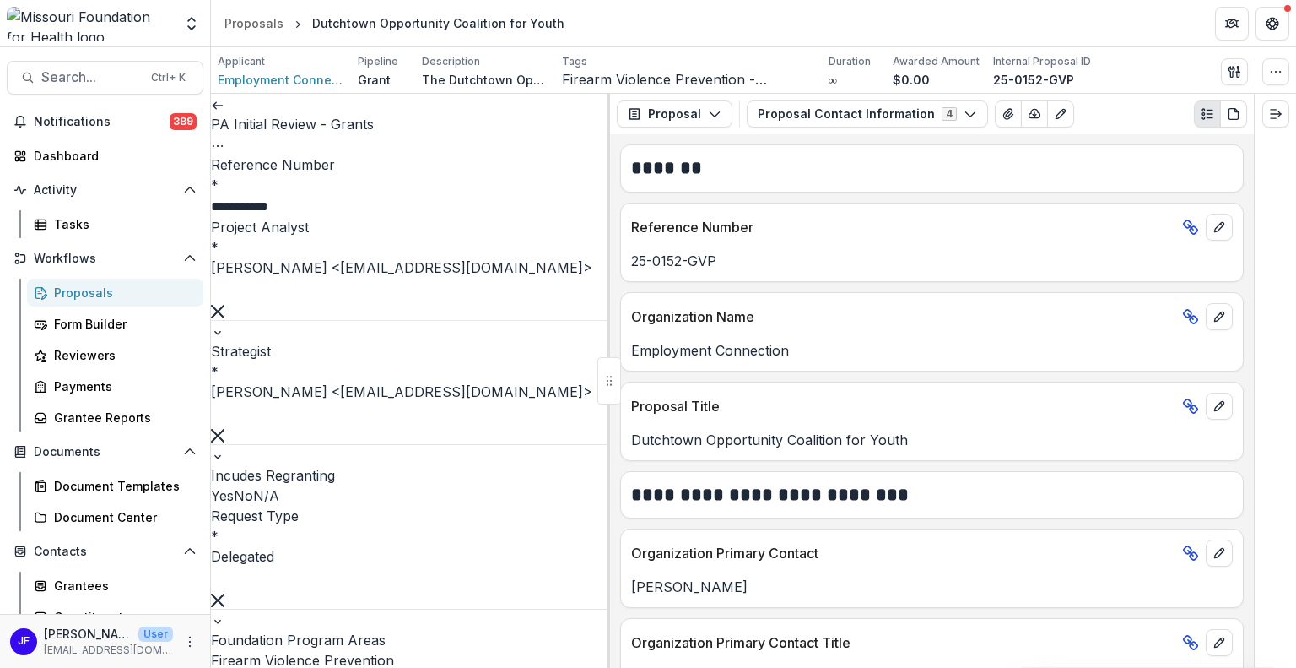
drag, startPoint x: 370, startPoint y: 480, endPoint x: 408, endPoint y: 499, distance: 43.0
click at [1235, 67] on icon "button" at bounding box center [1232, 71] width 6 height 11
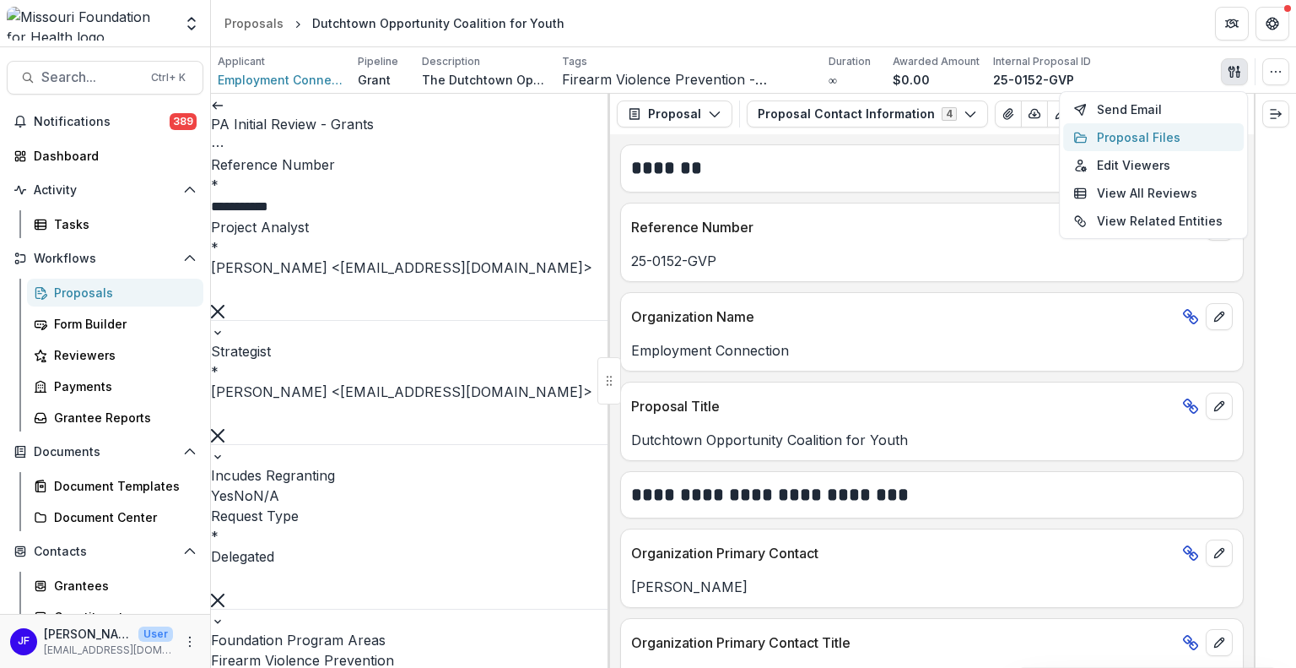
click at [1123, 140] on button "Proposal Files" at bounding box center [1153, 137] width 181 height 28
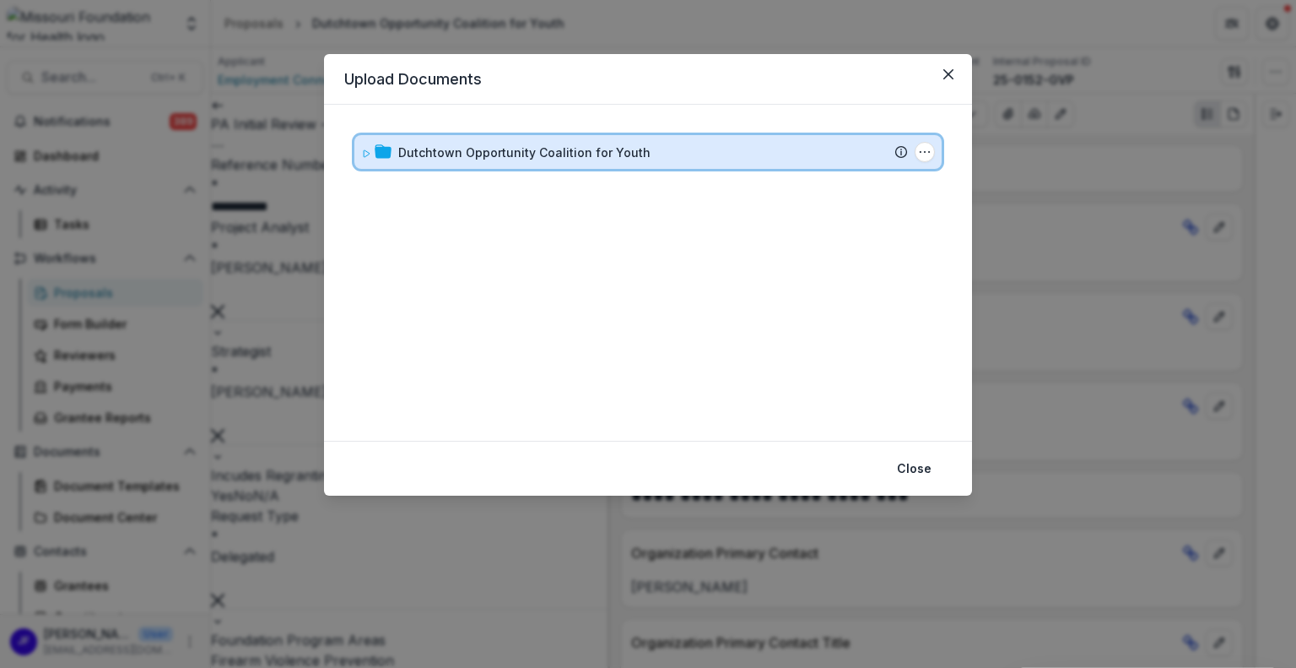
click at [362, 149] on icon at bounding box center [366, 154] width 10 height 10
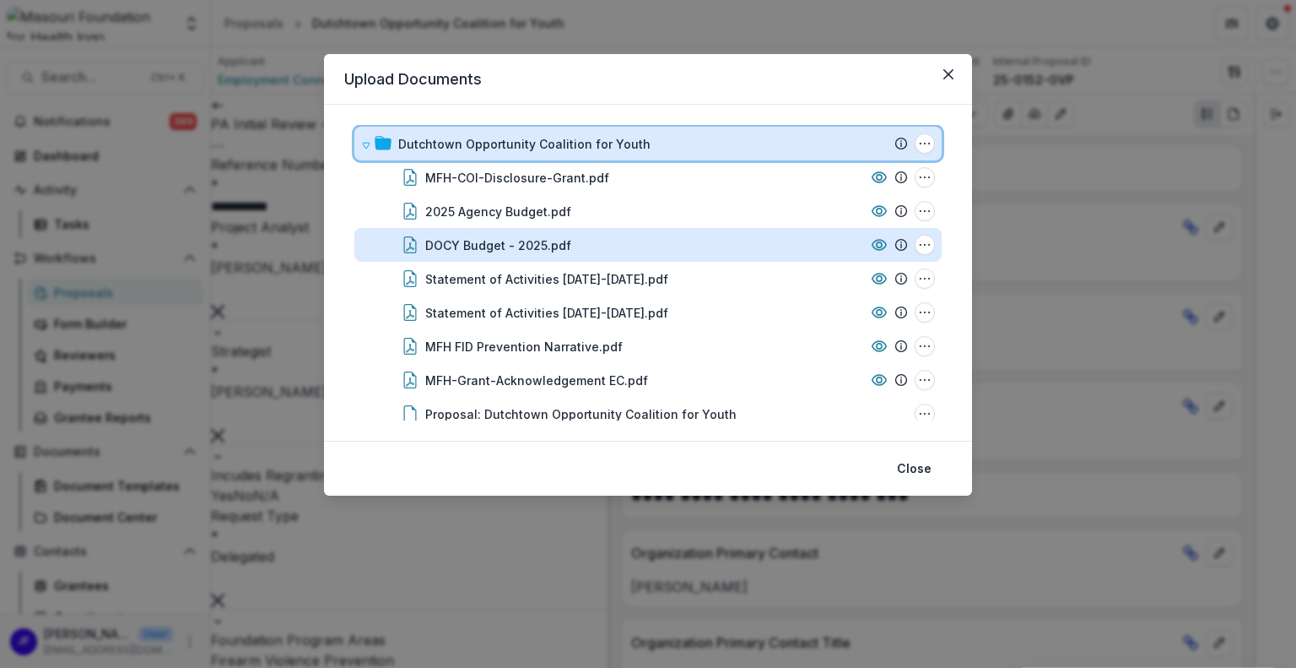
scroll to position [0, 0]
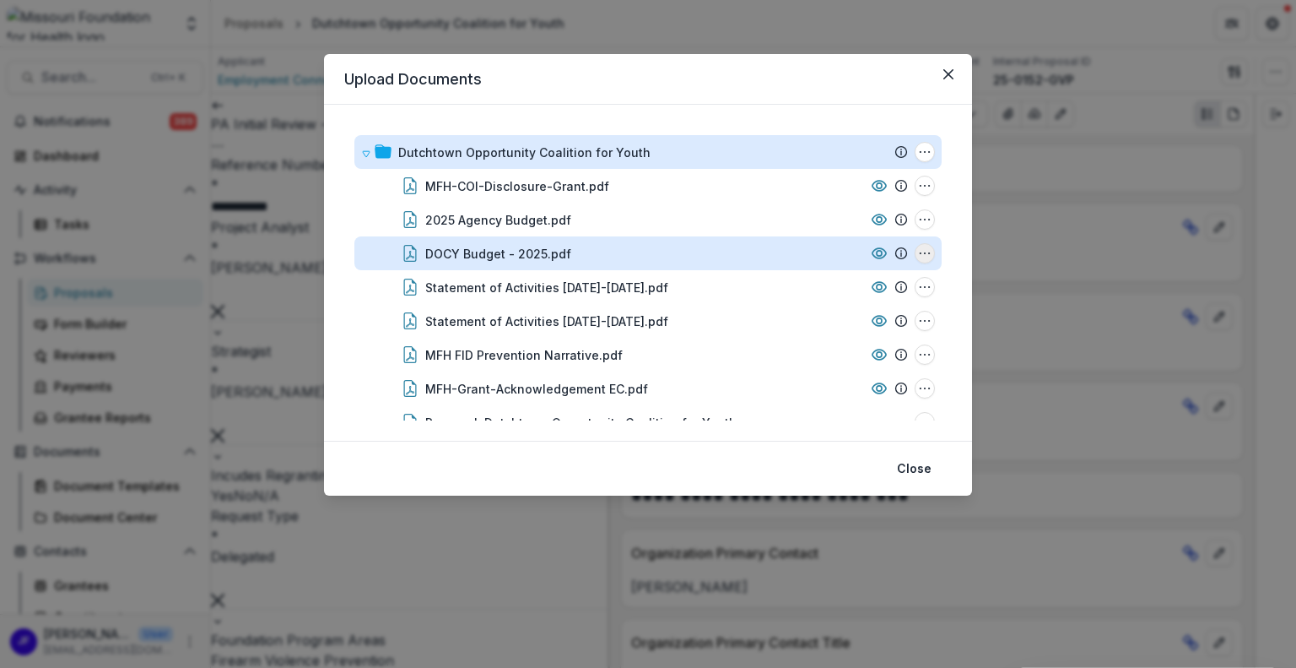
click at [918, 250] on icon "DOCY Budget - 2025.pdf Options" at bounding box center [925, 253] width 14 height 14
click at [808, 306] on button "Download" at bounding box center [841, 314] width 181 height 28
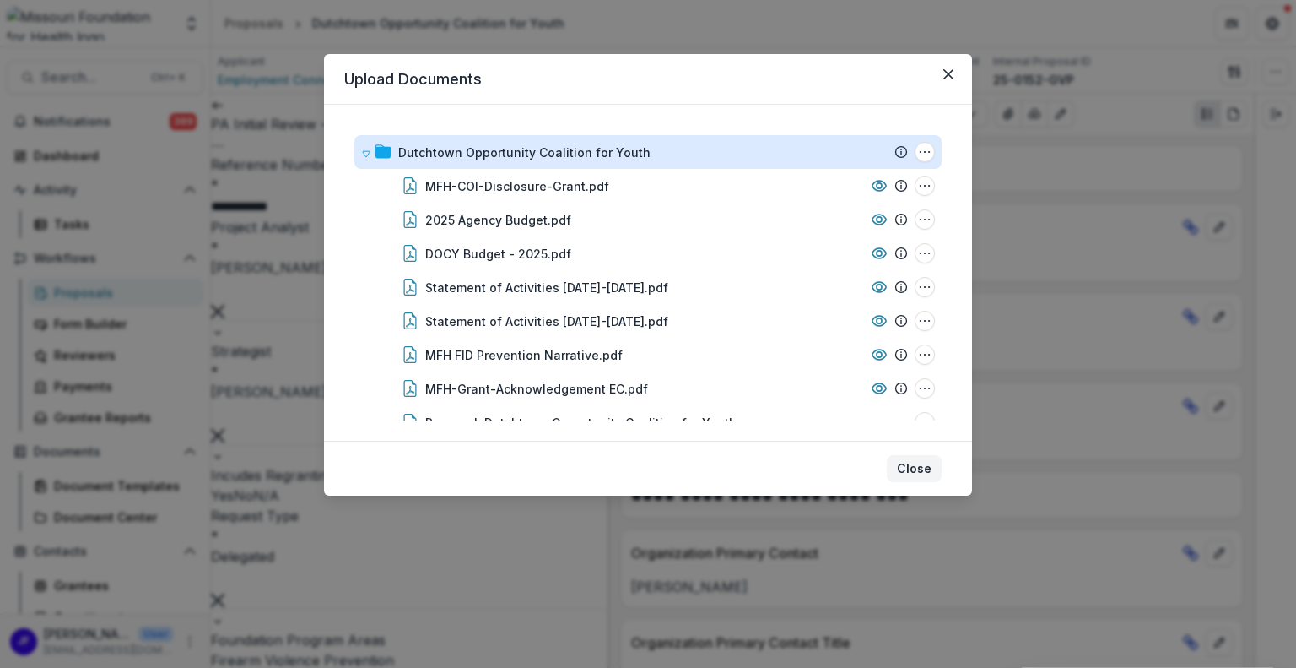
click at [915, 463] on button "Close" at bounding box center [914, 468] width 55 height 27
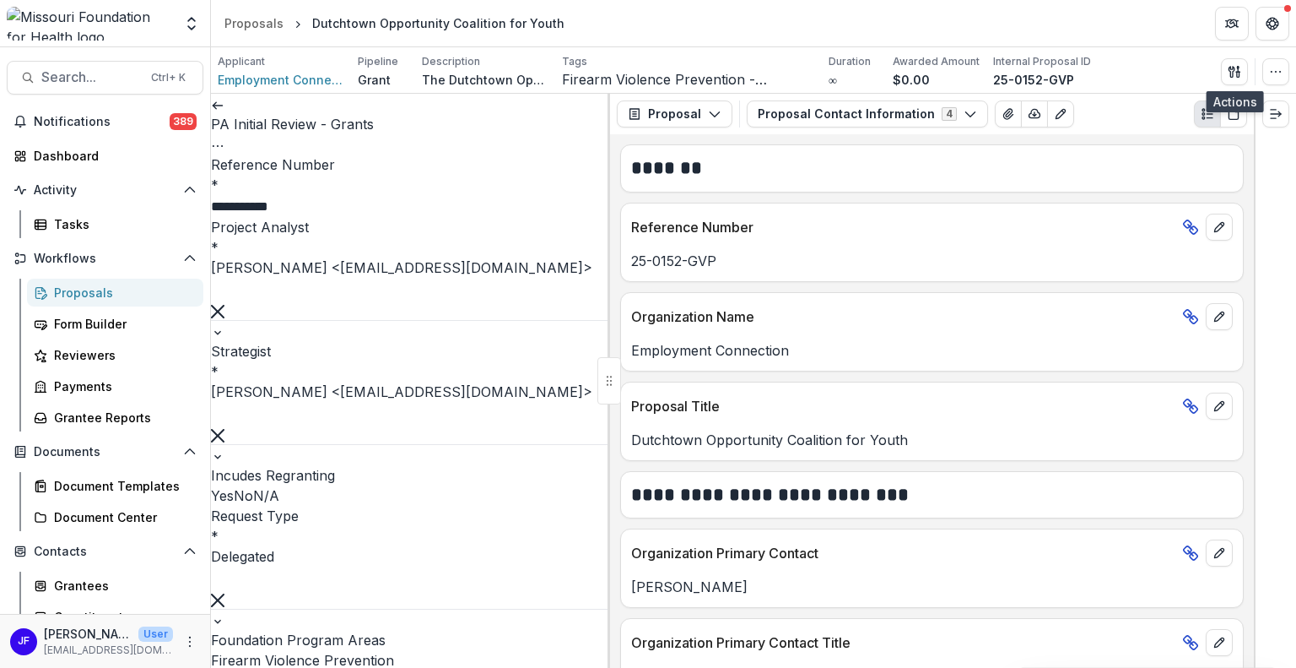
scroll to position [2532, 0]
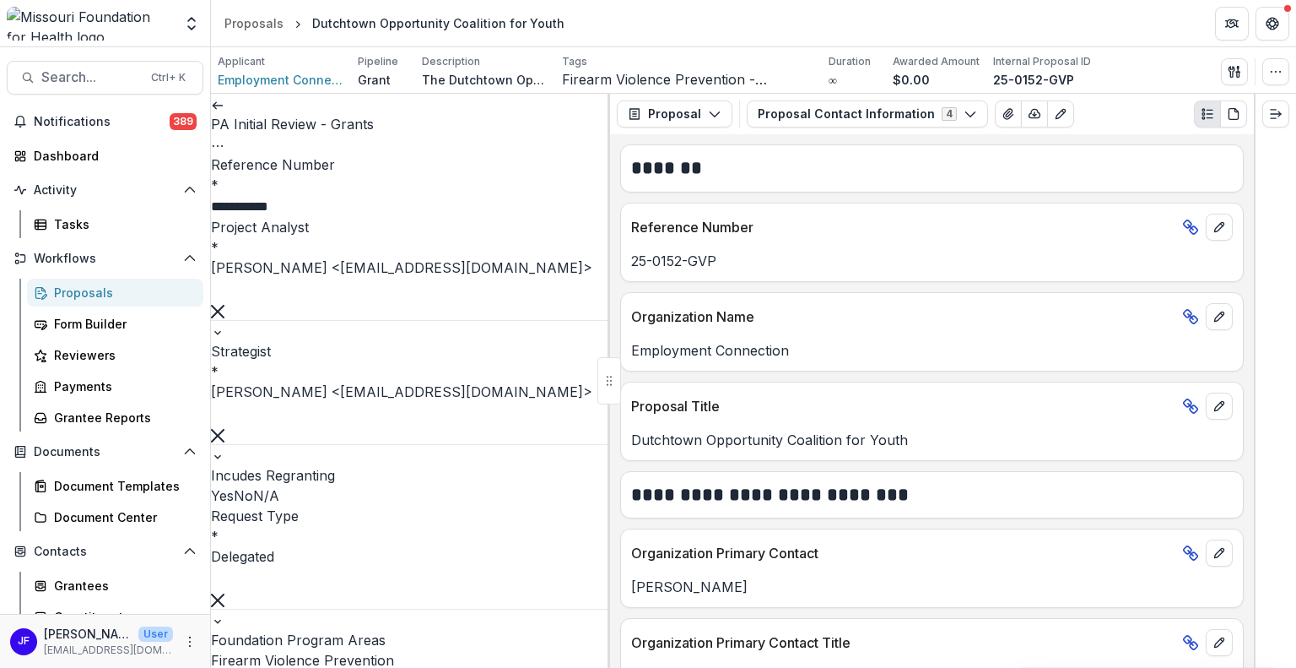
scroll to position [3038, 0]
click at [1236, 78] on button "button" at bounding box center [1234, 71] width 27 height 27
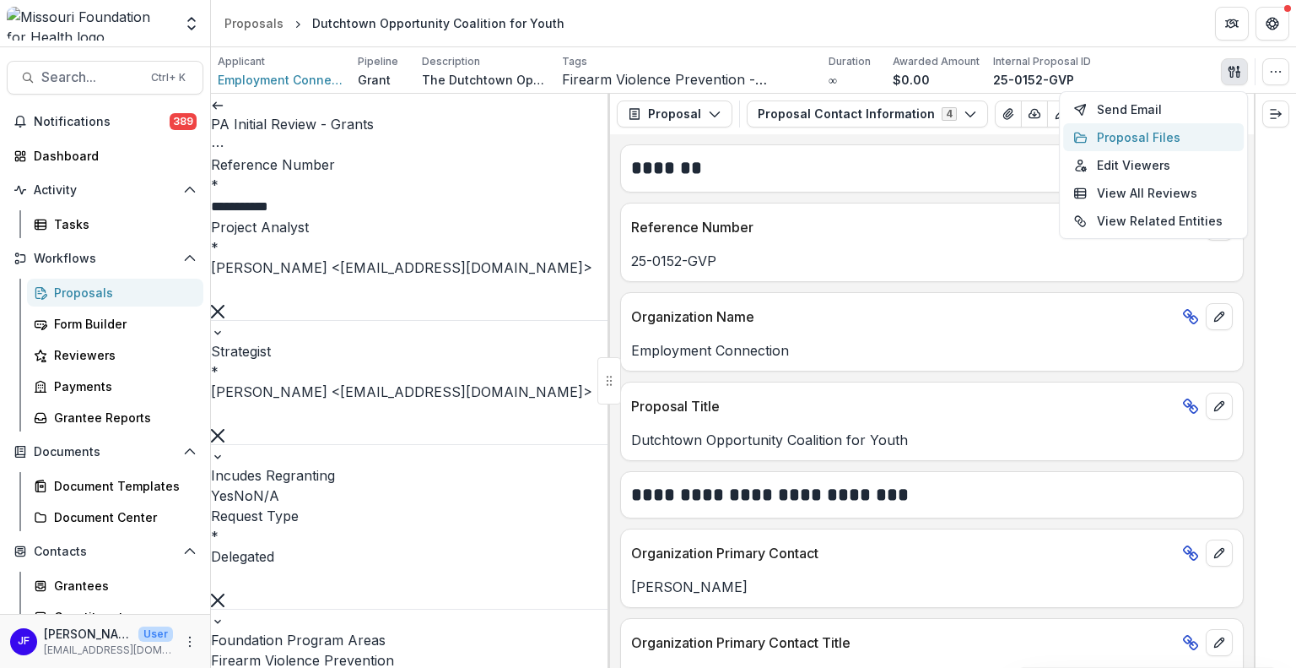
click at [1092, 143] on button "Proposal Files" at bounding box center [1153, 137] width 181 height 28
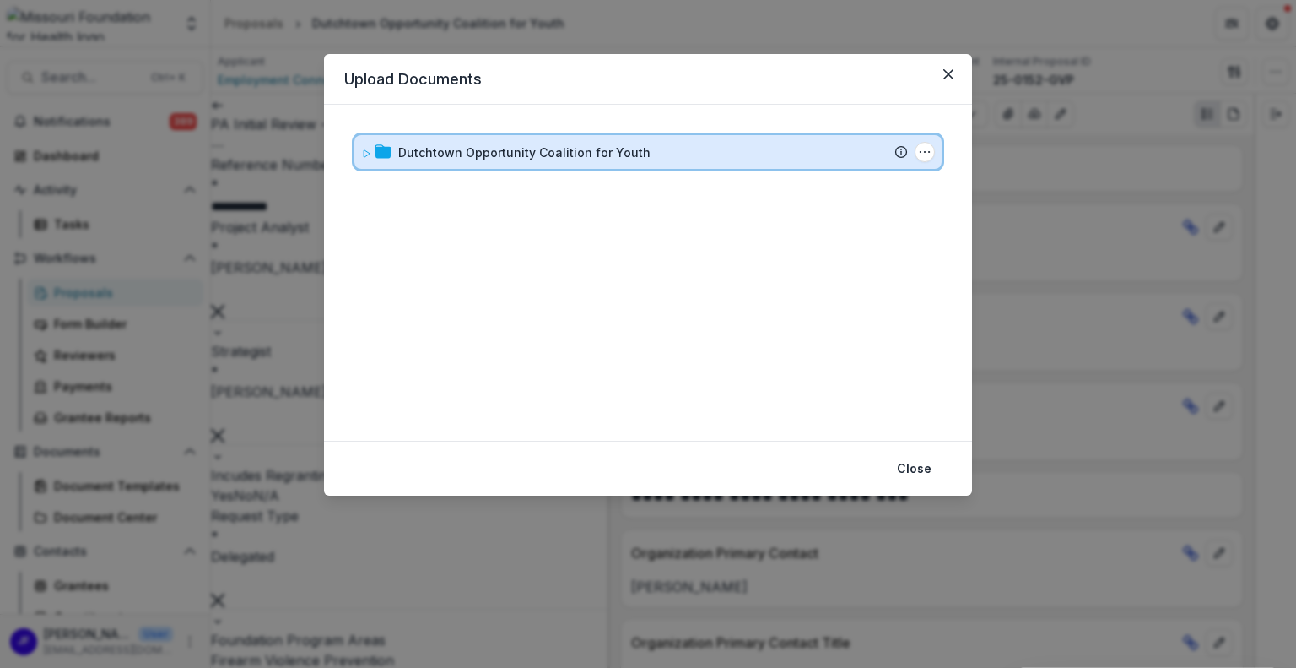
click at [361, 154] on icon at bounding box center [366, 154] width 10 height 10
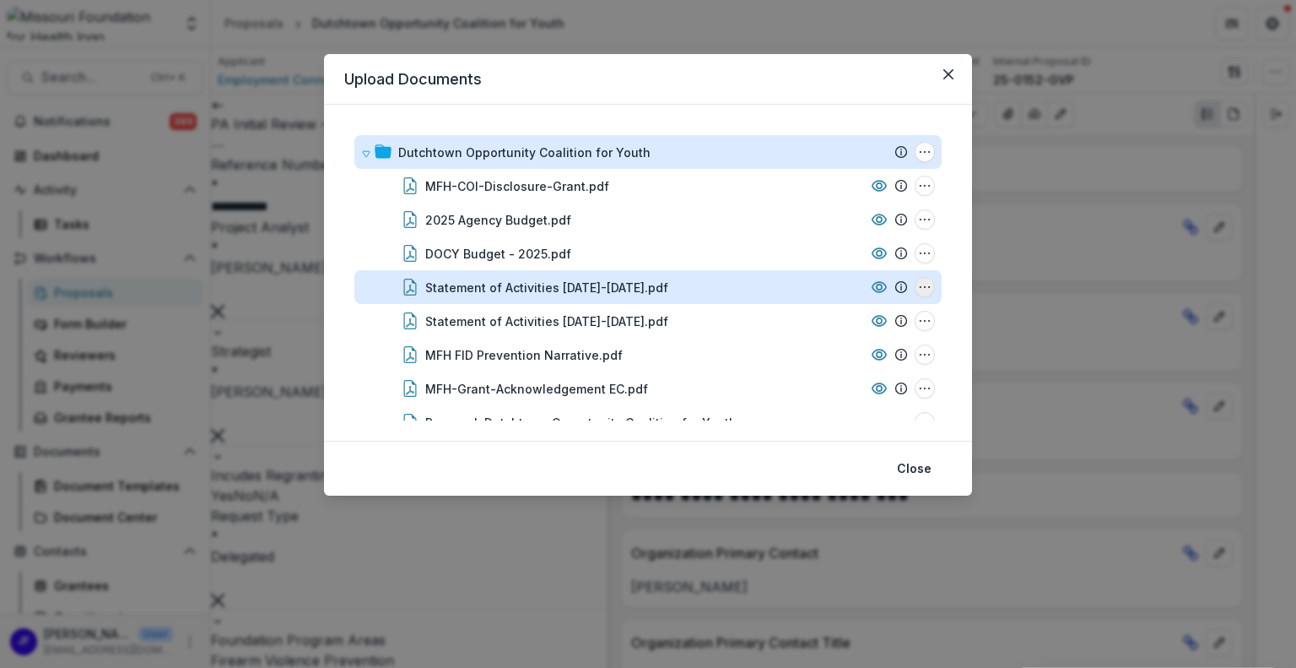
click at [922, 289] on icon "Statement of Activities 10.01.24-12.31.24.pdf Options" at bounding box center [925, 287] width 14 height 14
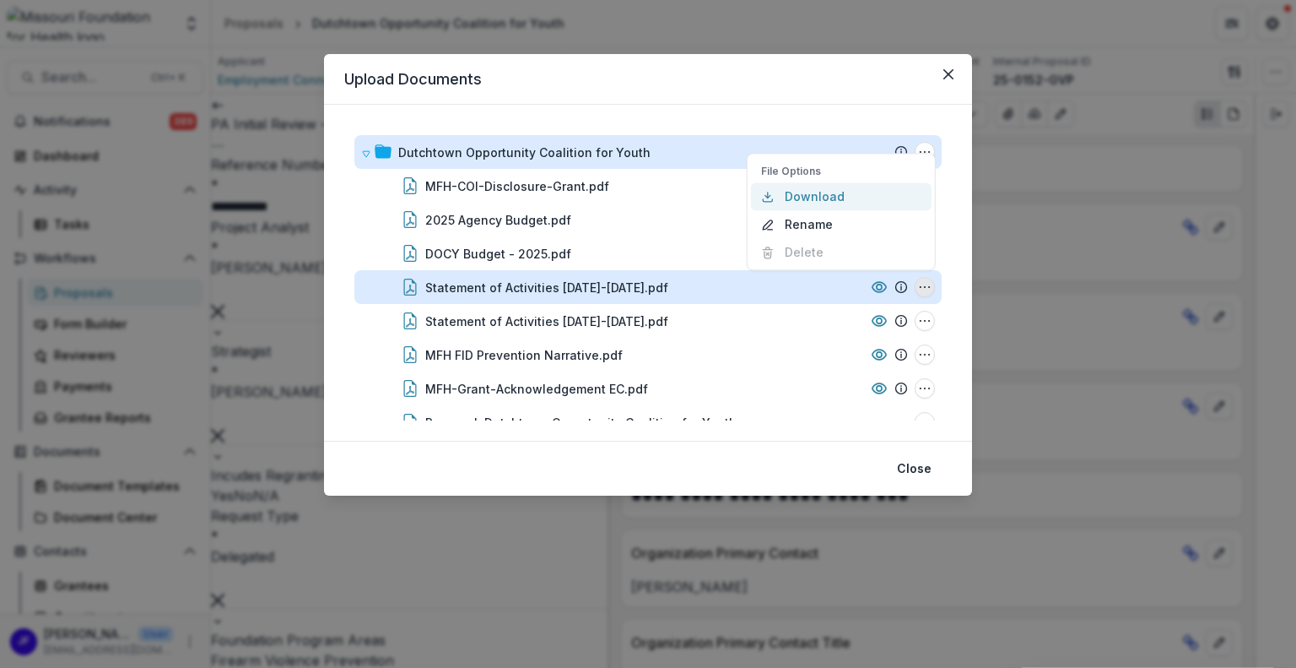
click at [793, 194] on button "Download" at bounding box center [841, 196] width 181 height 28
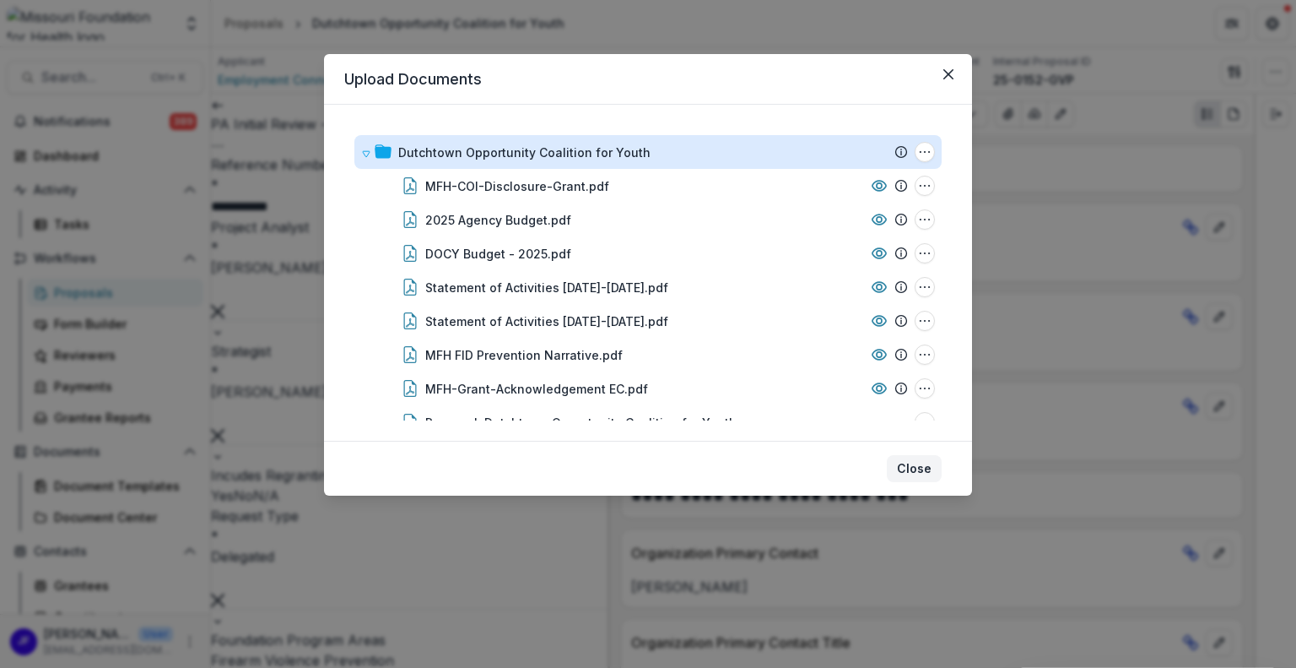
click at [912, 461] on button "Close" at bounding box center [914, 468] width 55 height 27
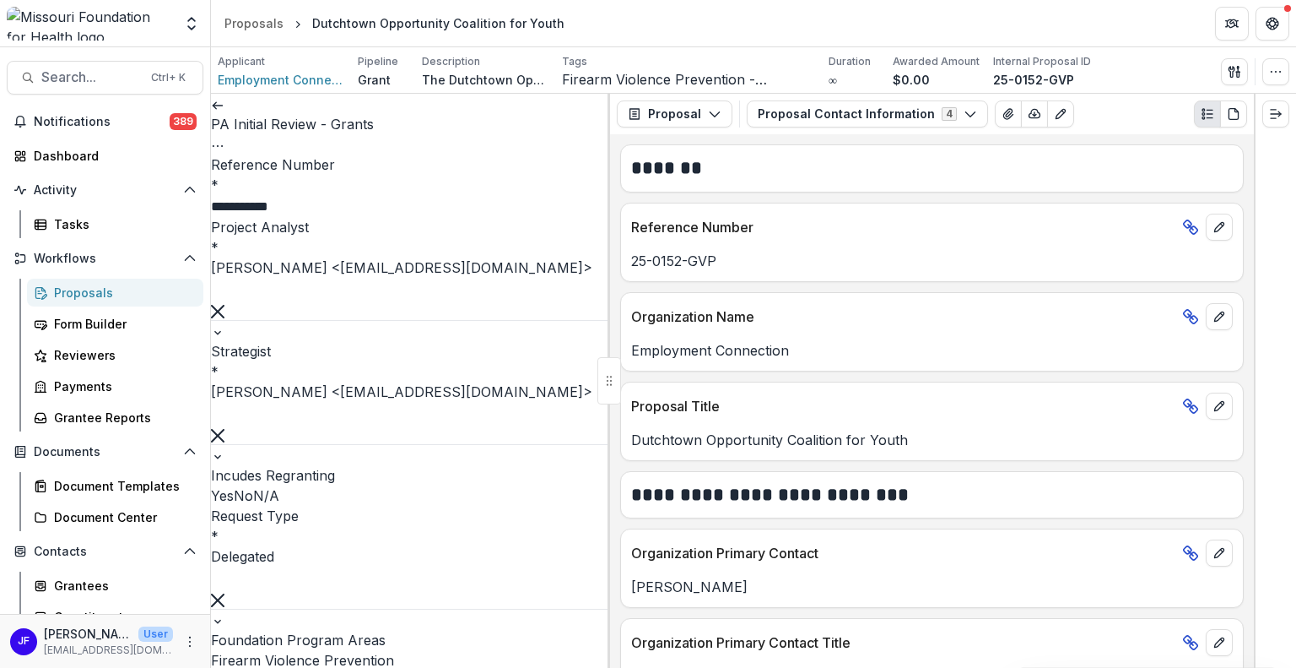
paste input "**********"
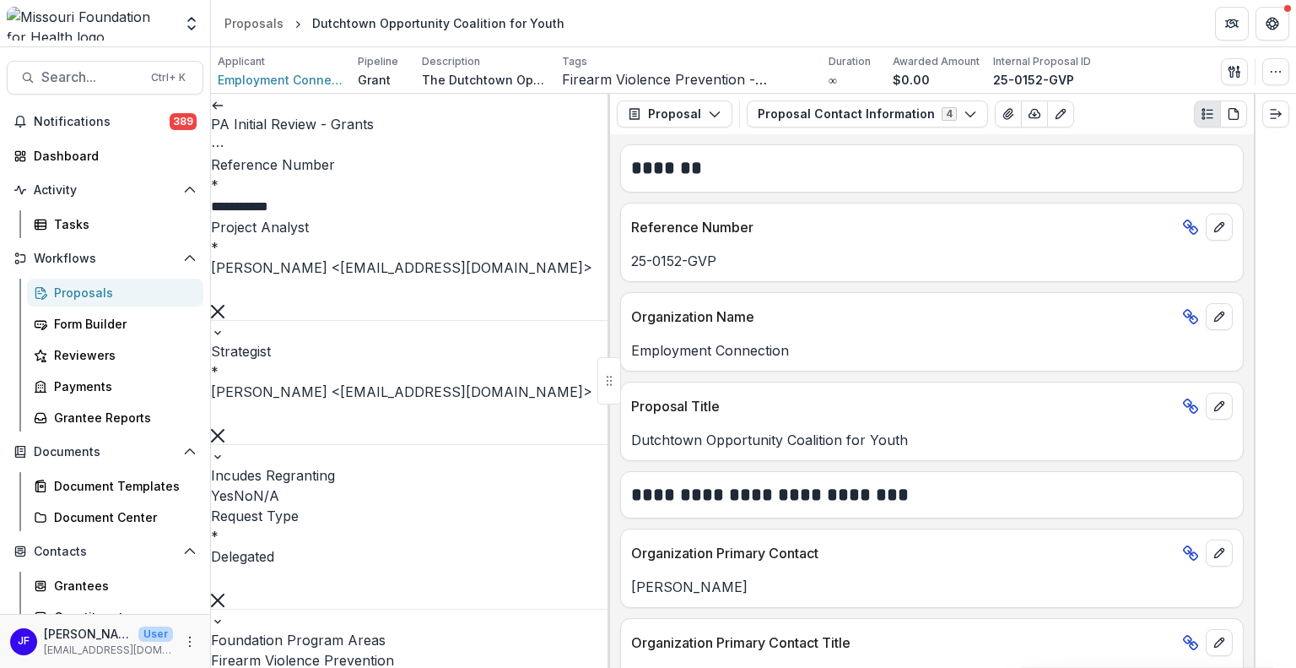
scroll to position [3100, 0]
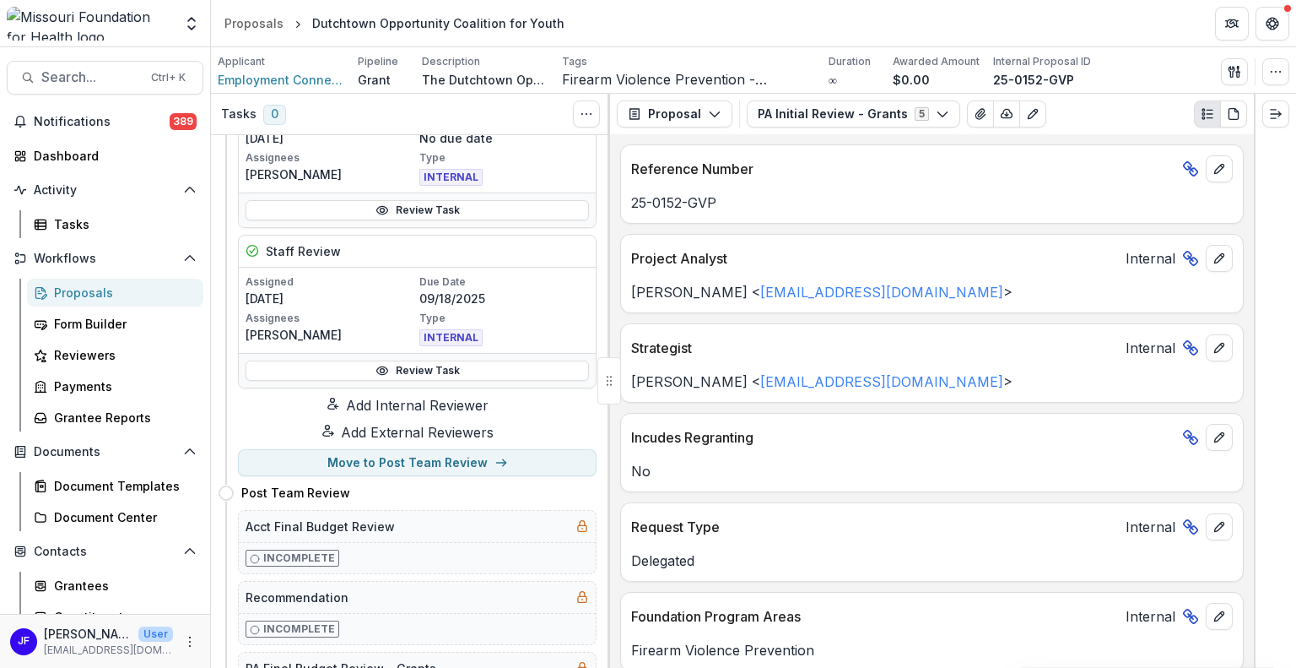
scroll to position [675, 0]
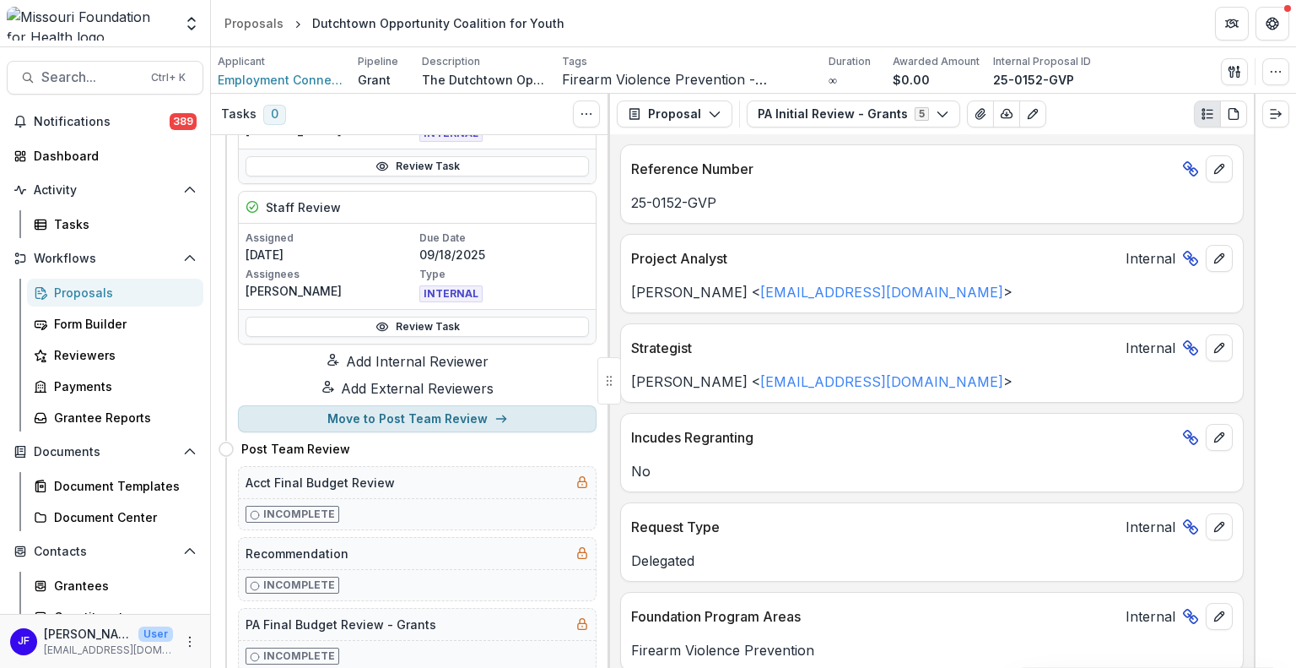
click at [422, 430] on button "Move to Post Team Review" at bounding box center [417, 418] width 359 height 27
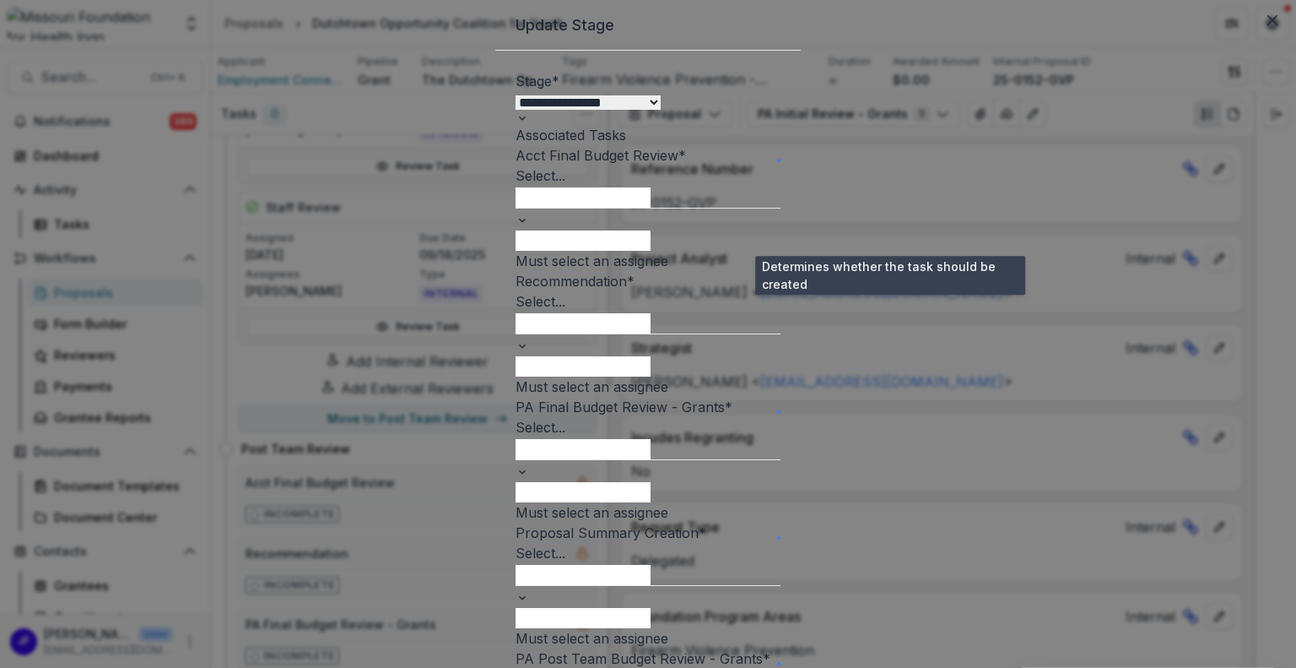
click at [779, 160] on span at bounding box center [779, 160] width 0 height 0
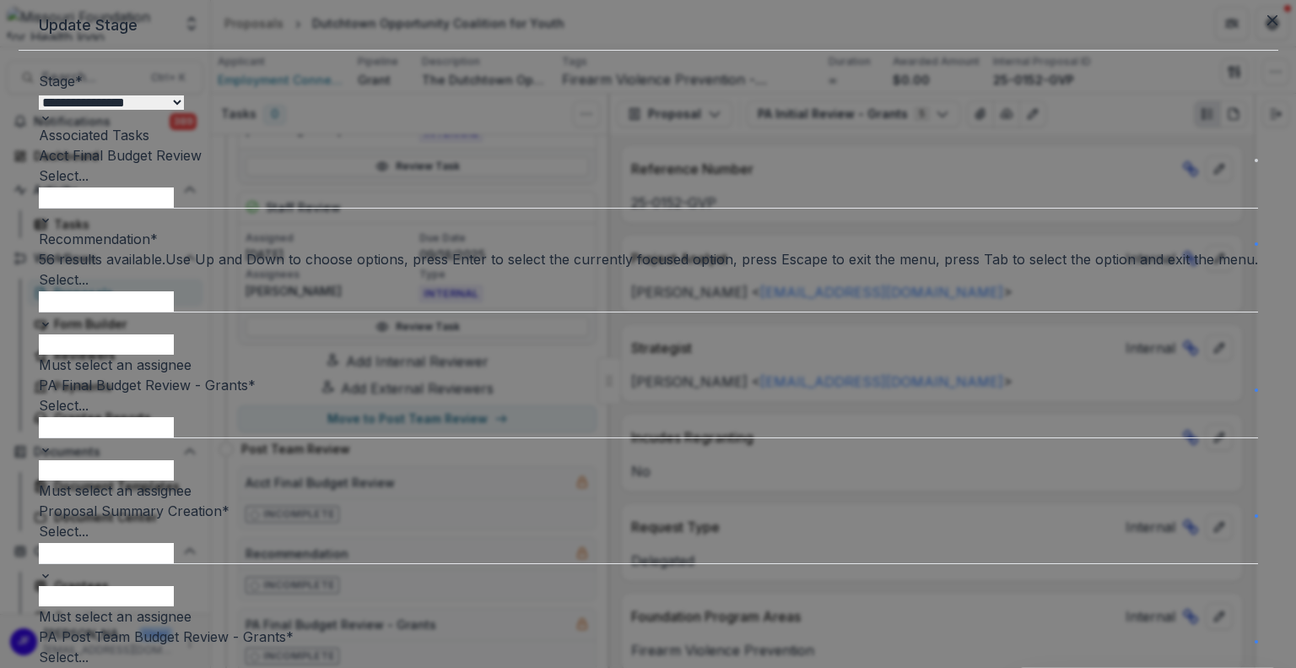
click at [774, 311] on div at bounding box center [649, 300] width 1220 height 22
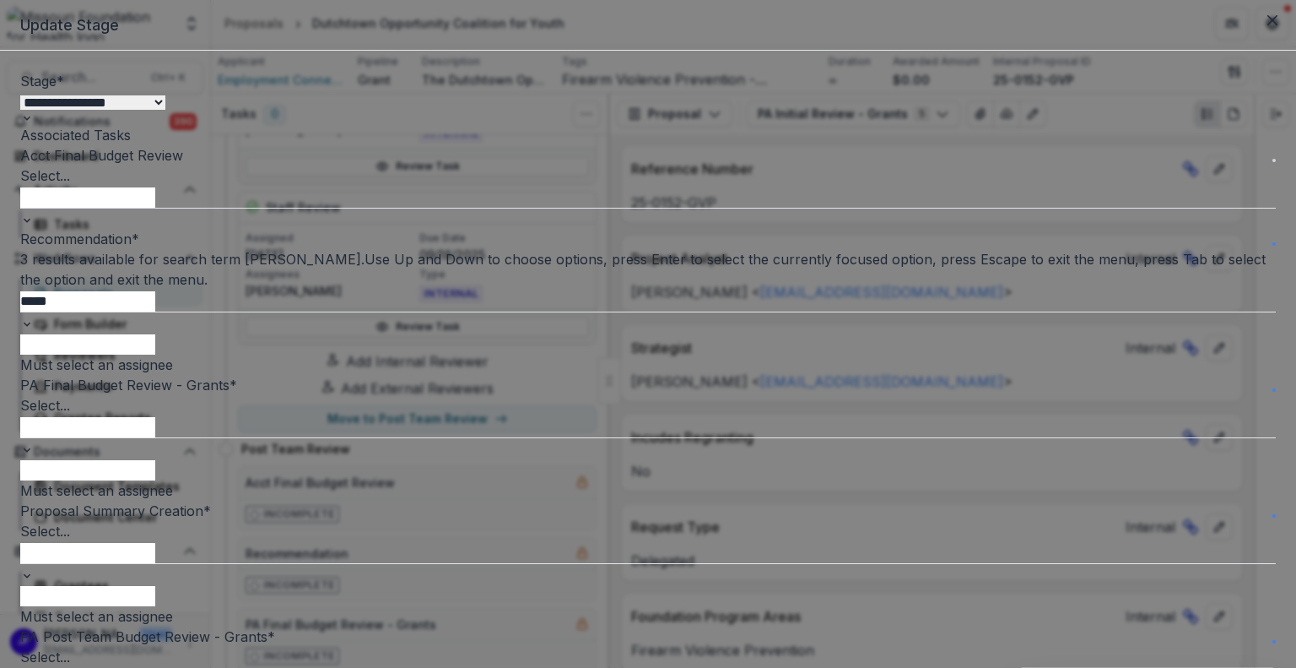
click at [716, 667] on div "[PERSON_NAME] - [EMAIL_ADDRESS][DOMAIN_NAME]" at bounding box center [648, 678] width 1296 height 20
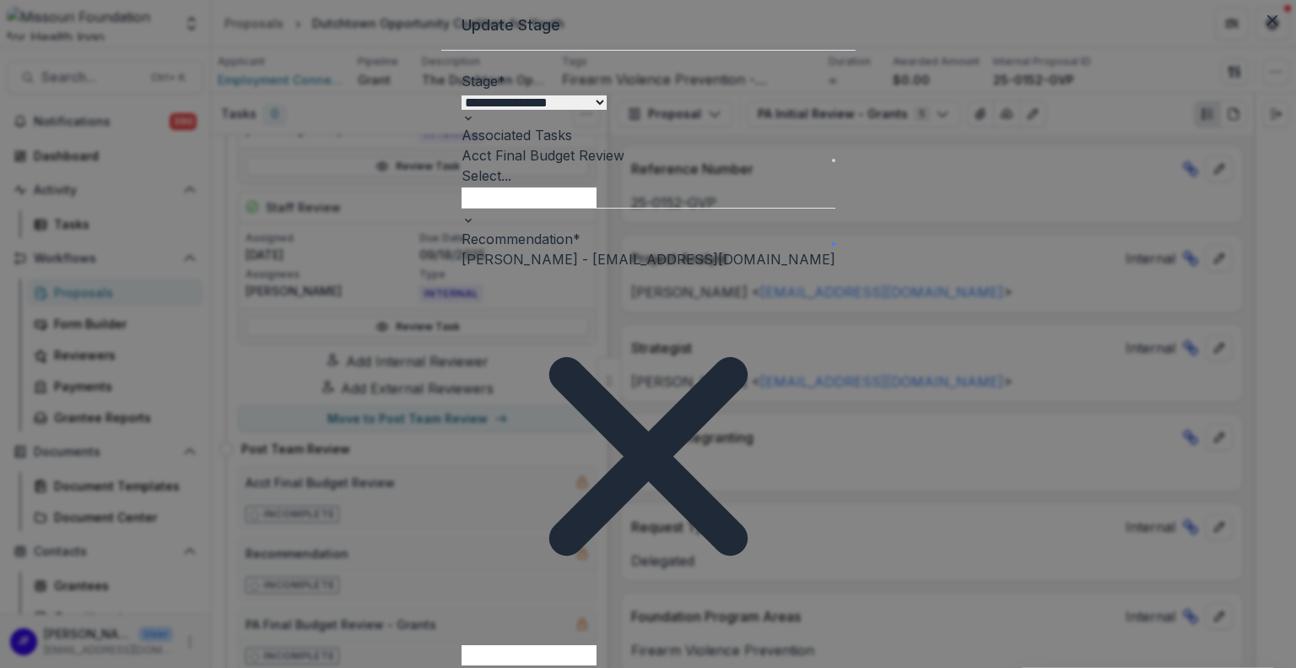
scroll to position [169, 0]
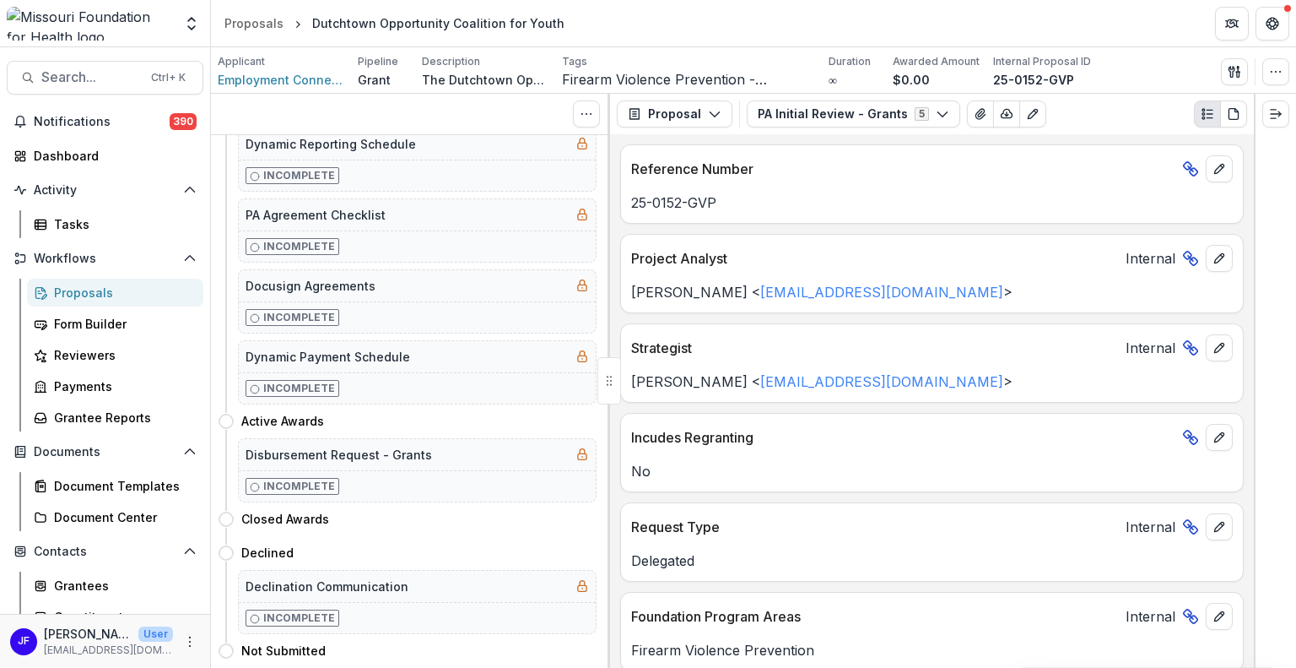
scroll to position [0, 0]
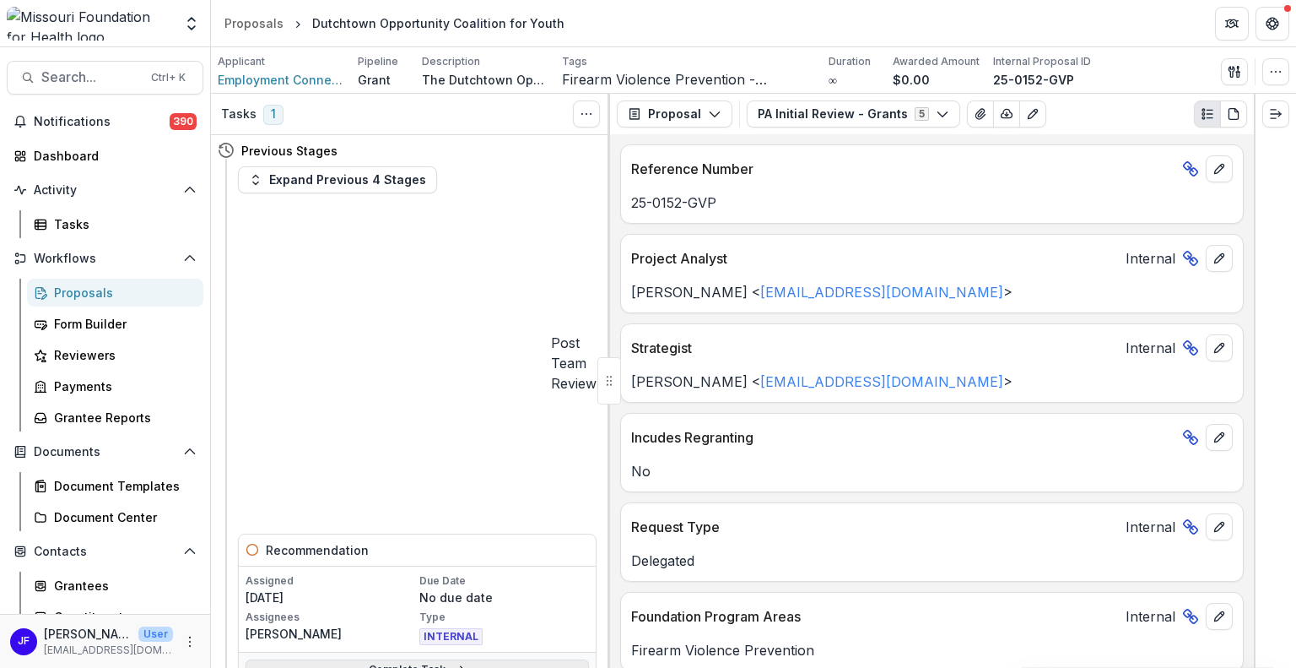
click at [452, 663] on icon at bounding box center [459, 670] width 14 height 14
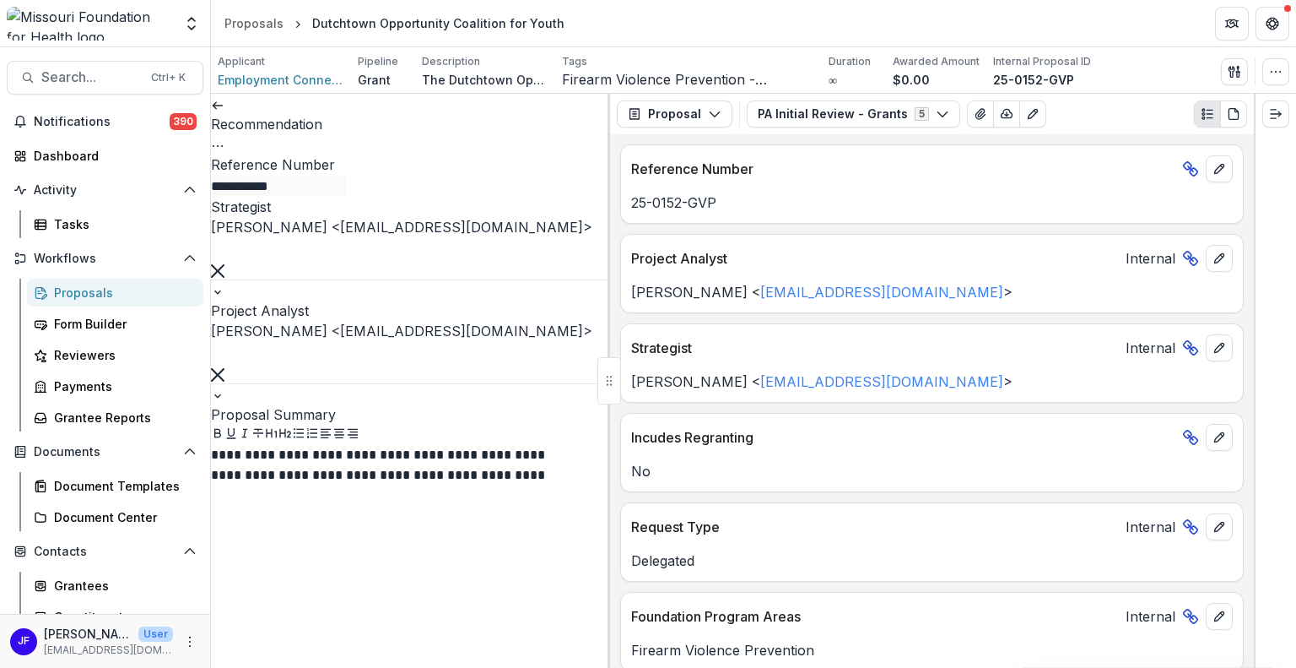
click at [225, 139] on icon "Options" at bounding box center [218, 146] width 14 height 14
click at [511, 180] on button "Cancel Task" at bounding box center [509, 188] width 181 height 28
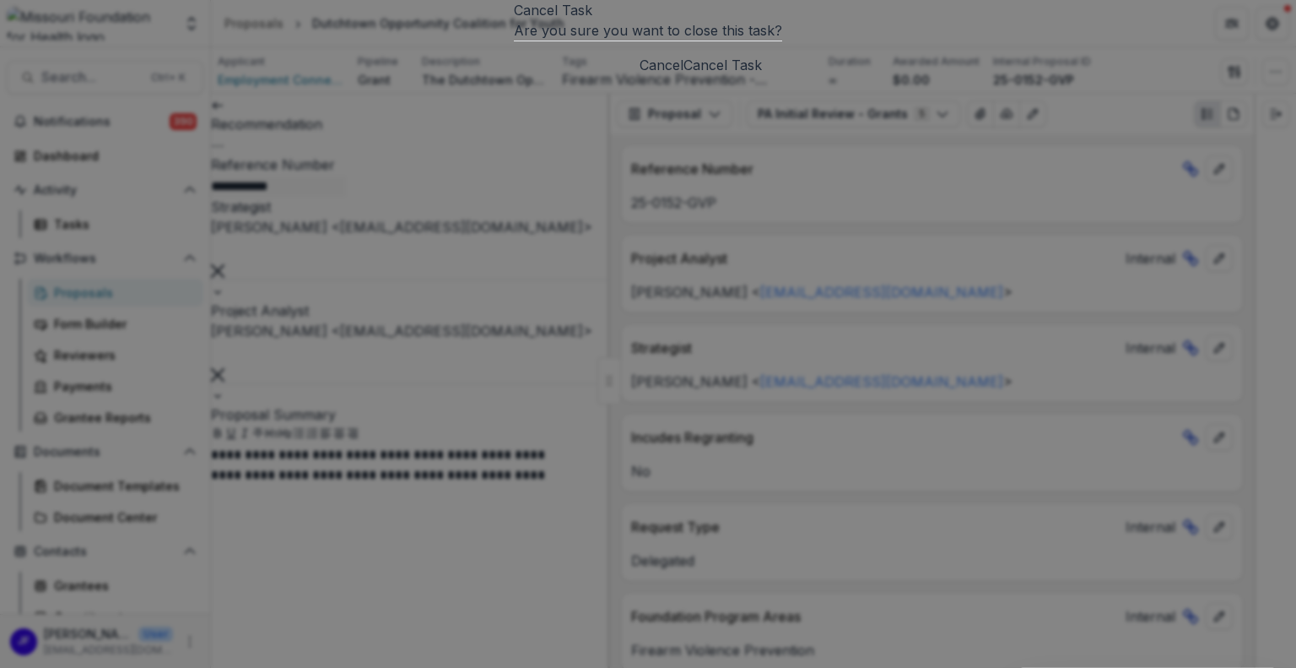
click at [762, 75] on button "Cancel Task" at bounding box center [723, 65] width 78 height 20
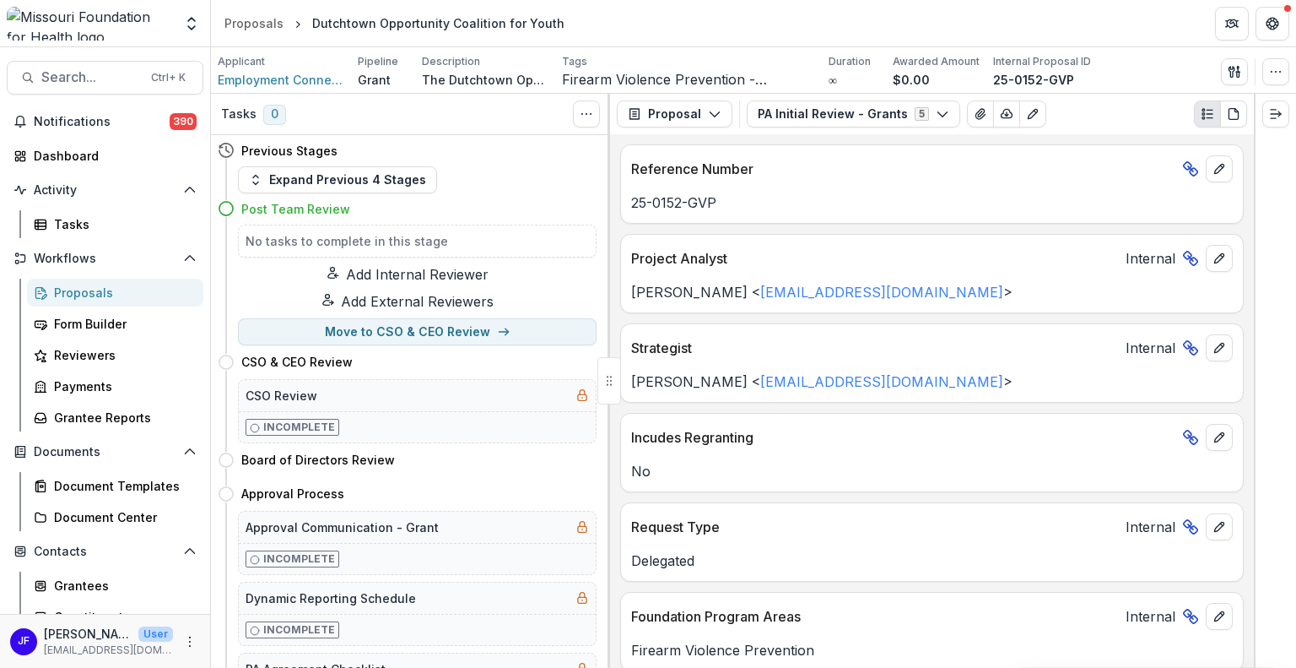
click at [413, 273] on button "Add Internal Reviewer" at bounding box center [407, 274] width 379 height 20
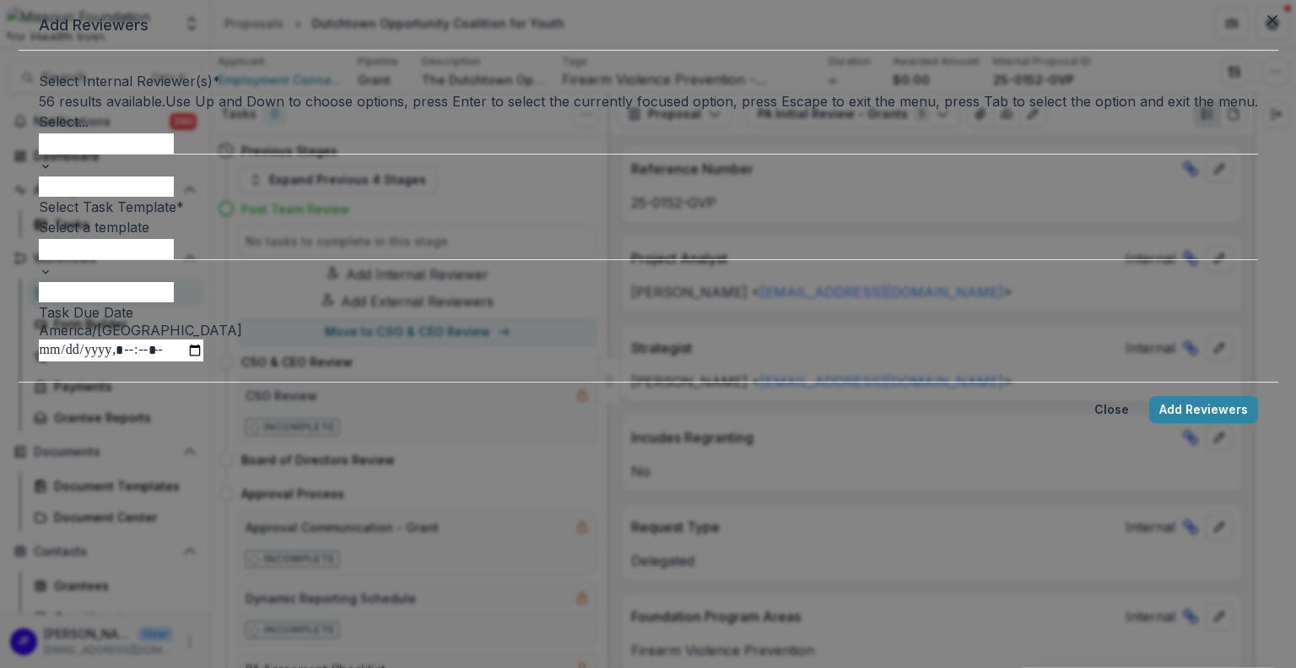
click at [528, 154] on div at bounding box center [649, 143] width 1220 height 22
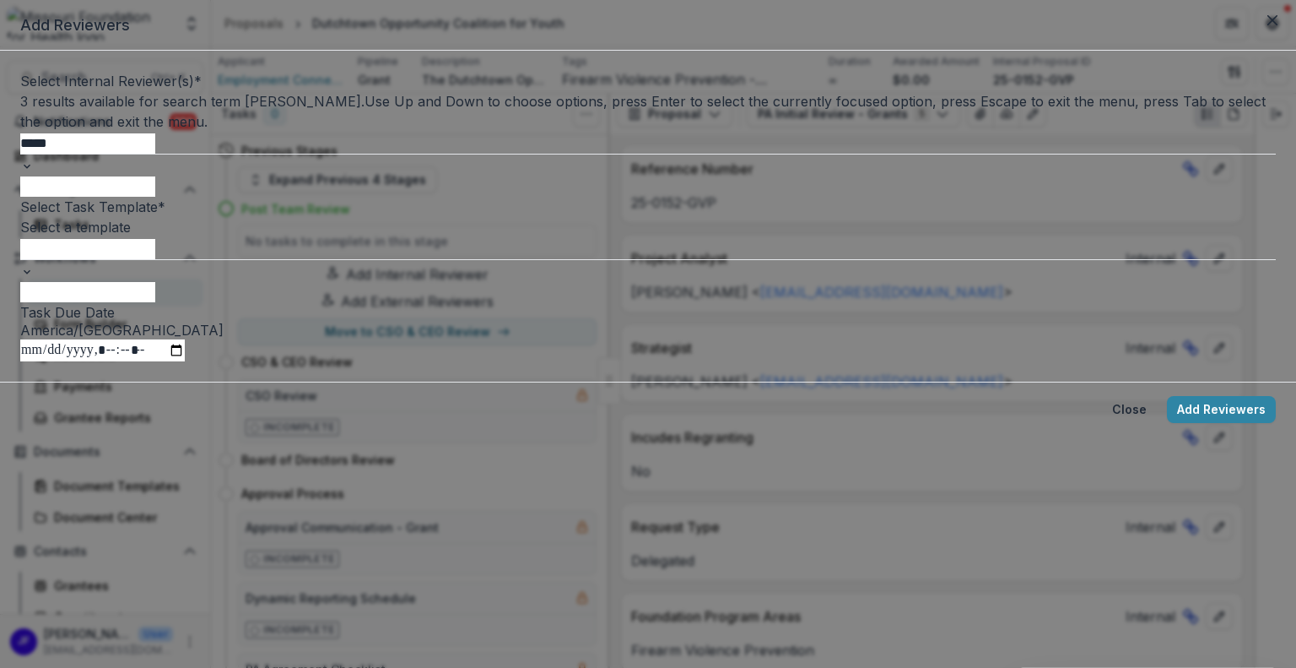
click at [520, 667] on div "[PERSON_NAME] - [EMAIL_ADDRESS][DOMAIN_NAME]" at bounding box center [648, 678] width 1296 height 20
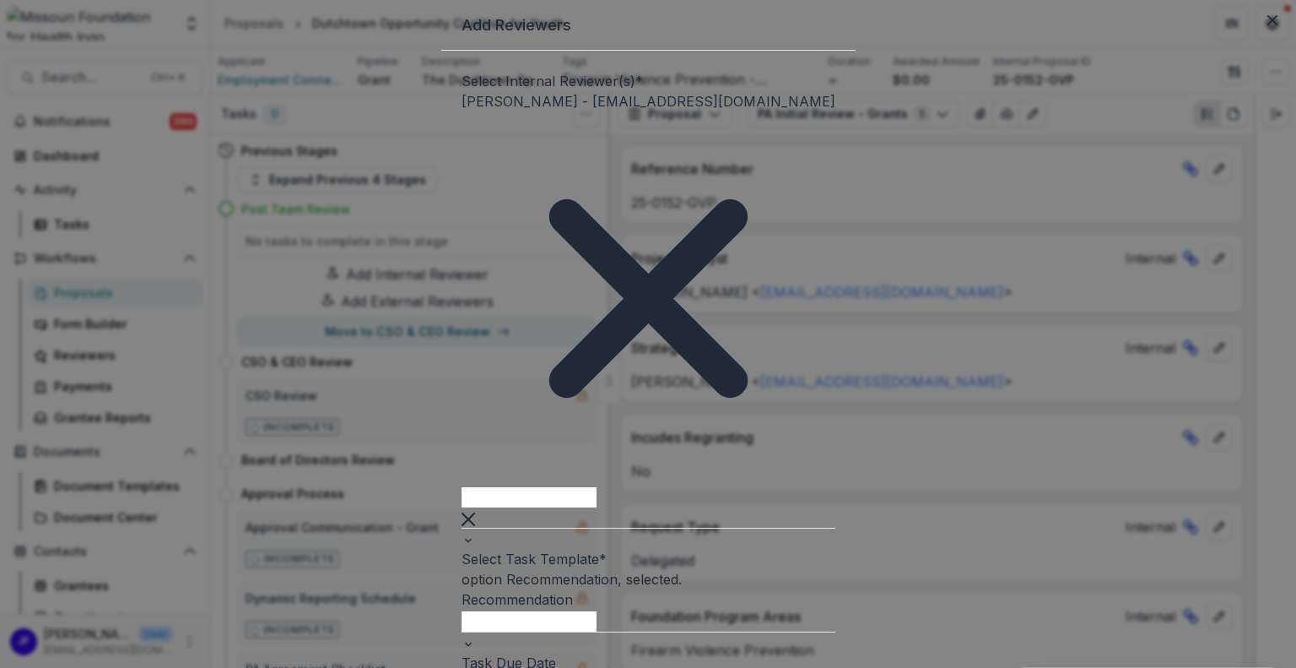
click at [469, 667] on input "Task Due Date" at bounding box center [544, 680] width 165 height 22
click at [517, 667] on input "Task Due Date" at bounding box center [544, 680] width 165 height 22
click at [626, 667] on input "Task Due Date" at bounding box center [544, 680] width 165 height 22
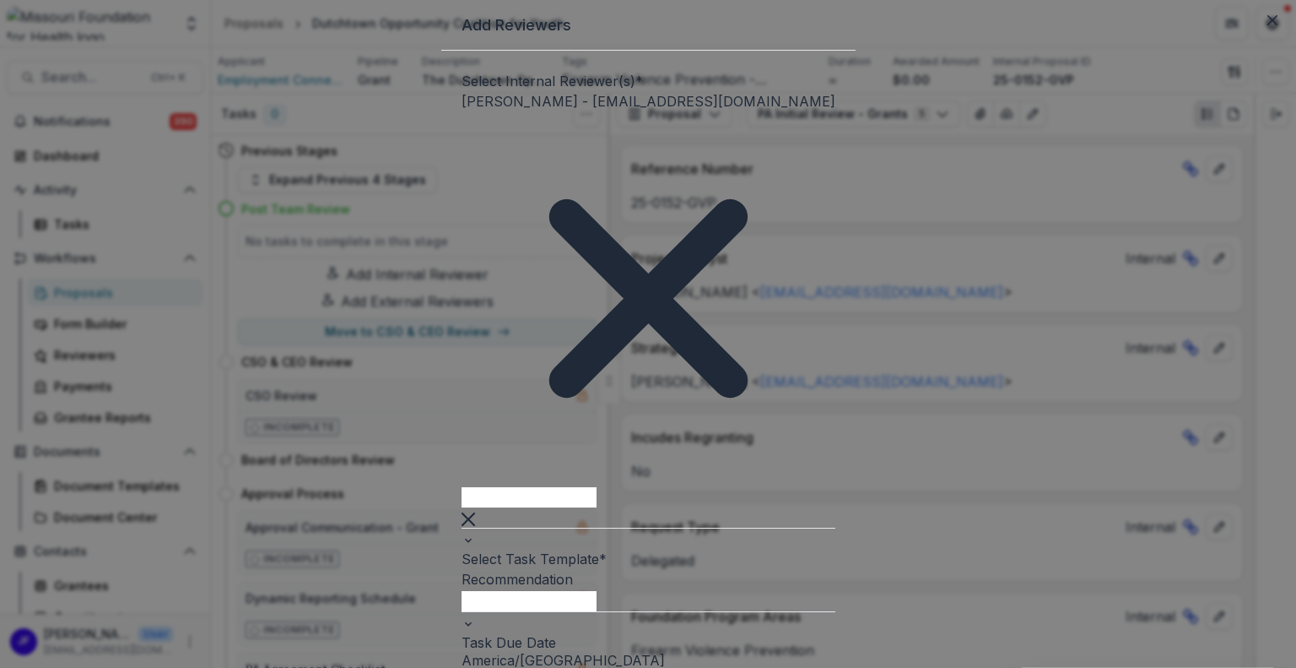
click at [626, 667] on input "Task Due Date" at bounding box center [544, 680] width 165 height 22
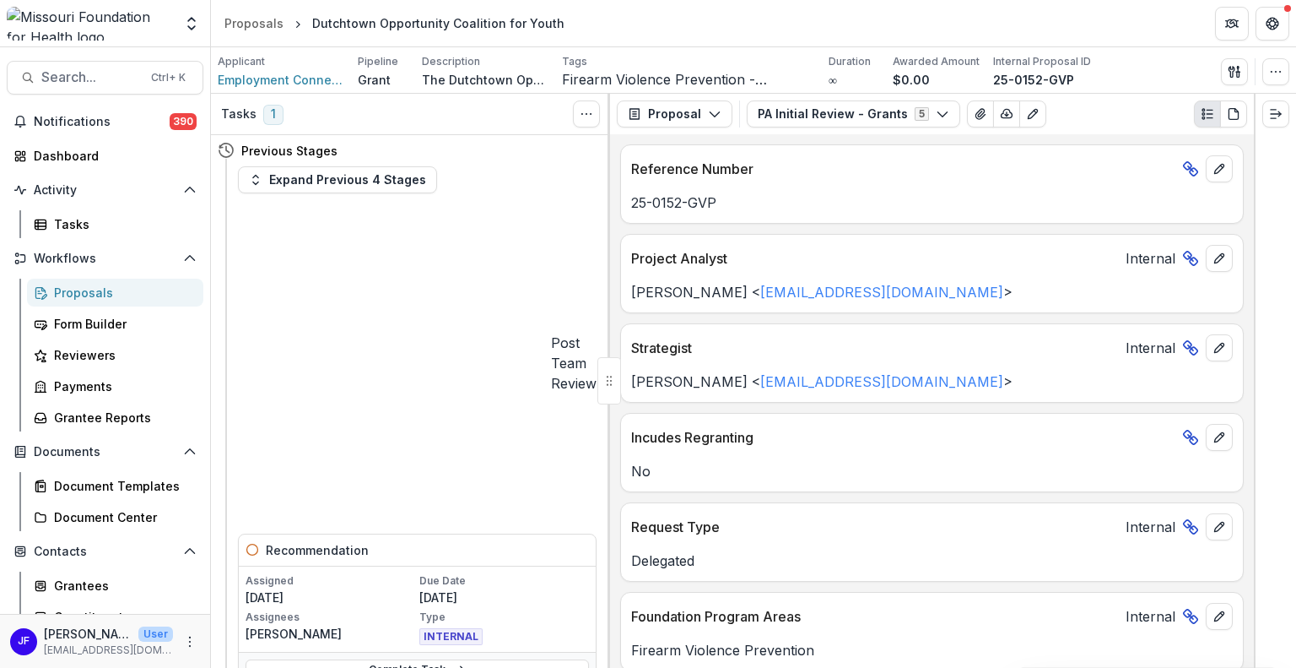
click at [78, 289] on div "Proposals" at bounding box center [122, 293] width 136 height 18
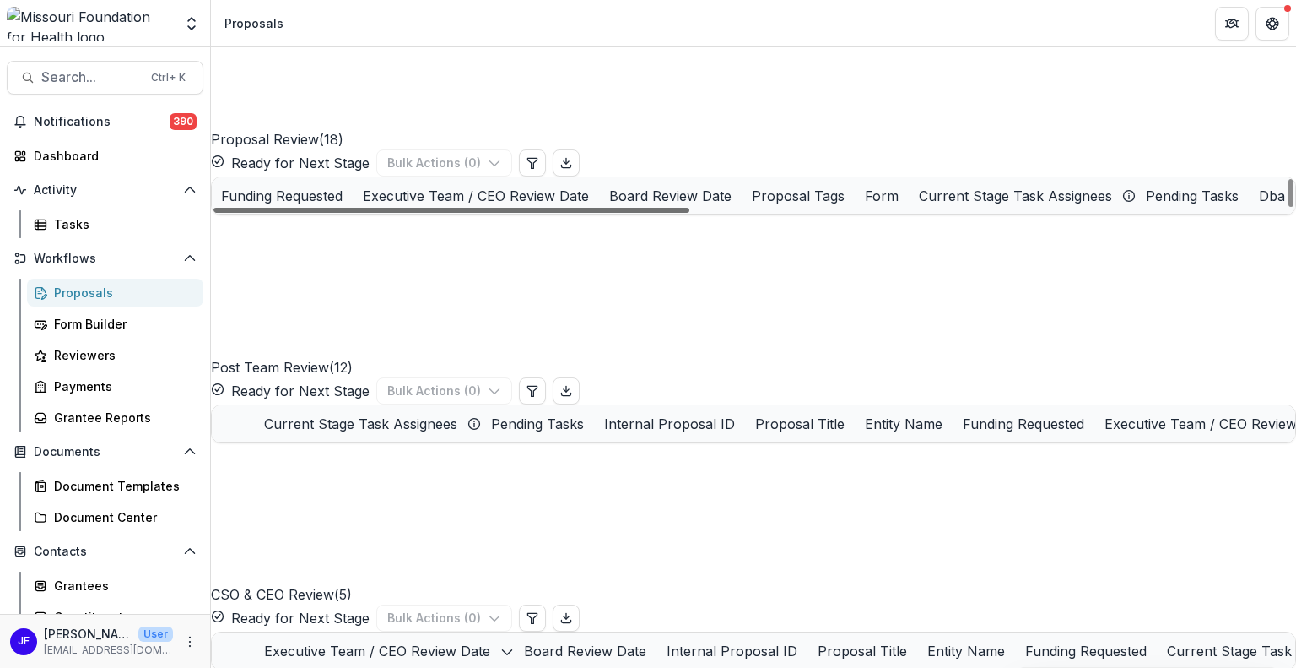
scroll to position [0, 746]
drag, startPoint x: 603, startPoint y: 509, endPoint x: 932, endPoint y: 512, distance: 328.3
click at [690, 213] on div at bounding box center [452, 210] width 476 height 5
click at [855, 206] on div "Proposal Tags" at bounding box center [798, 196] width 113 height 20
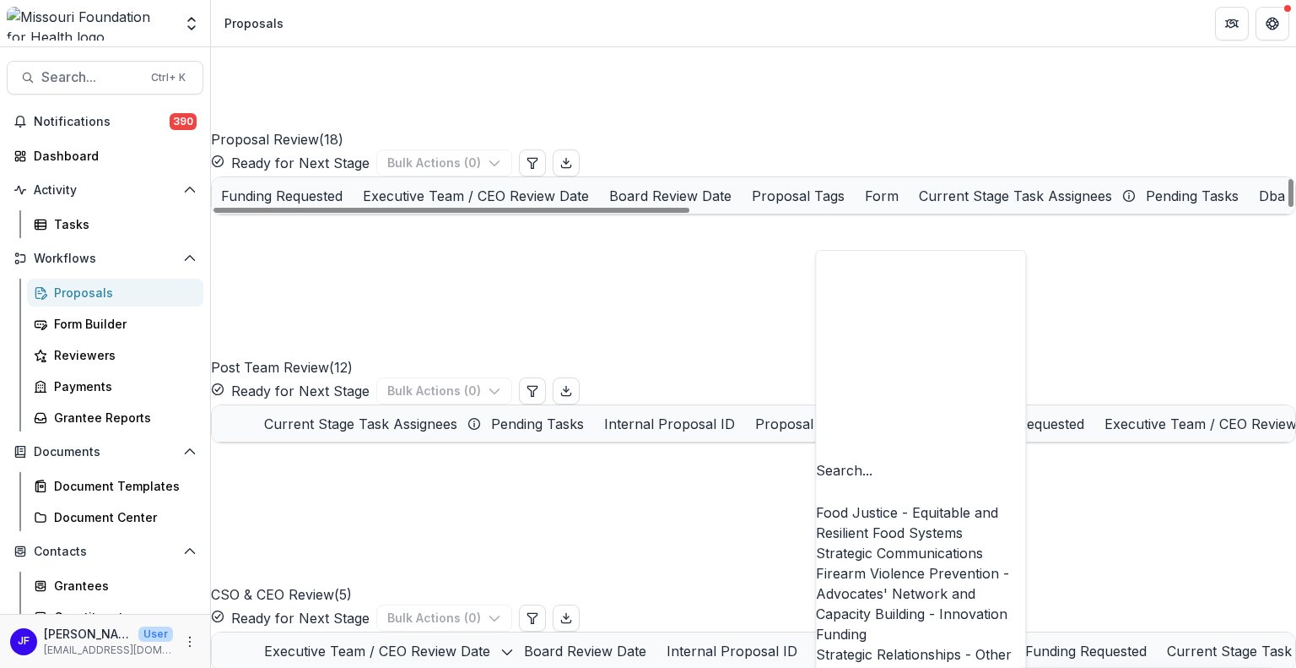
click at [855, 563] on div "Firearm Violence Prevention - Advocates' Network and Capacity Building - Innova…" at bounding box center [920, 603] width 209 height 81
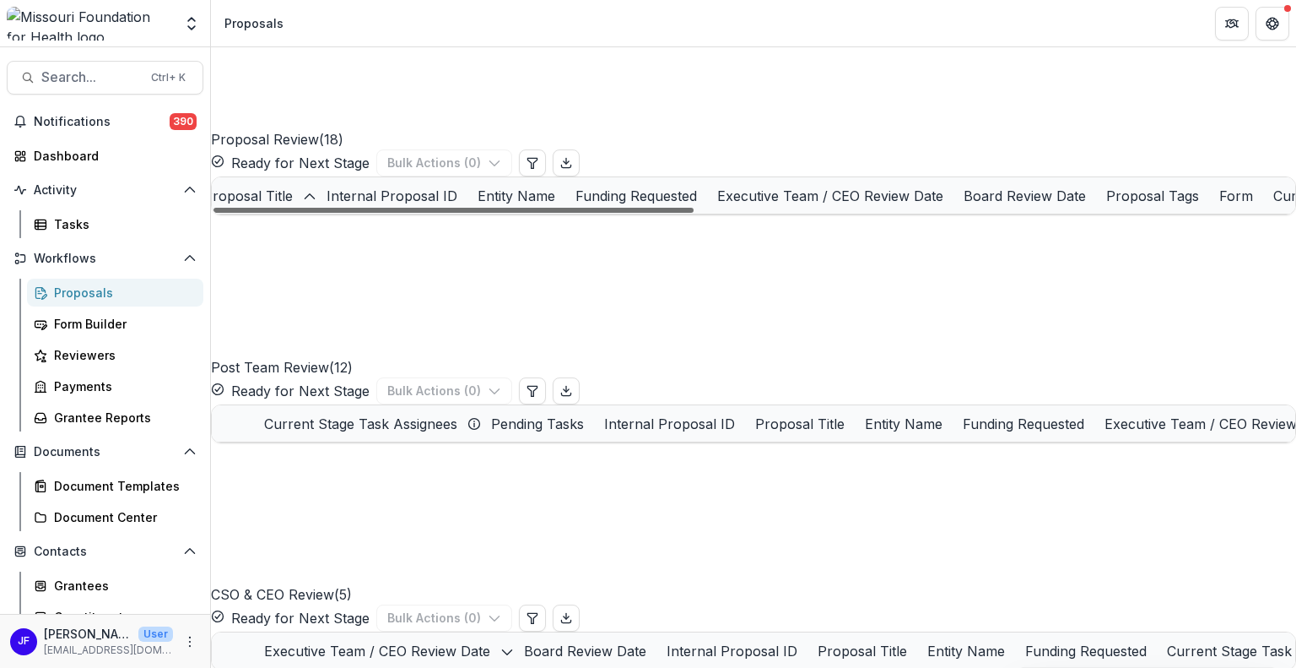
scroll to position [0, 0]
drag, startPoint x: 684, startPoint y: 506, endPoint x: 334, endPoint y: 490, distance: 350.6
click at [334, 213] on div at bounding box center [454, 210] width 480 height 5
click at [463, 241] on link "Mending Fences: Community Violence Intervention for Youth" at bounding box center [406, 233] width 170 height 18
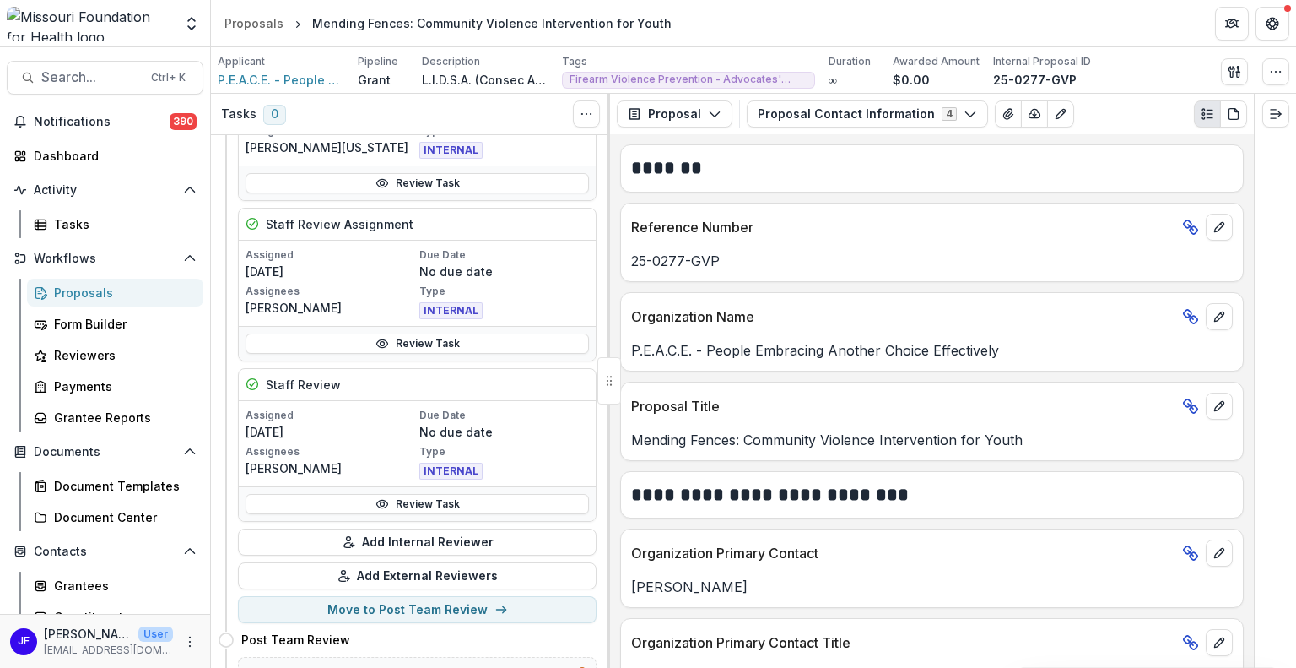
scroll to position [422, 0]
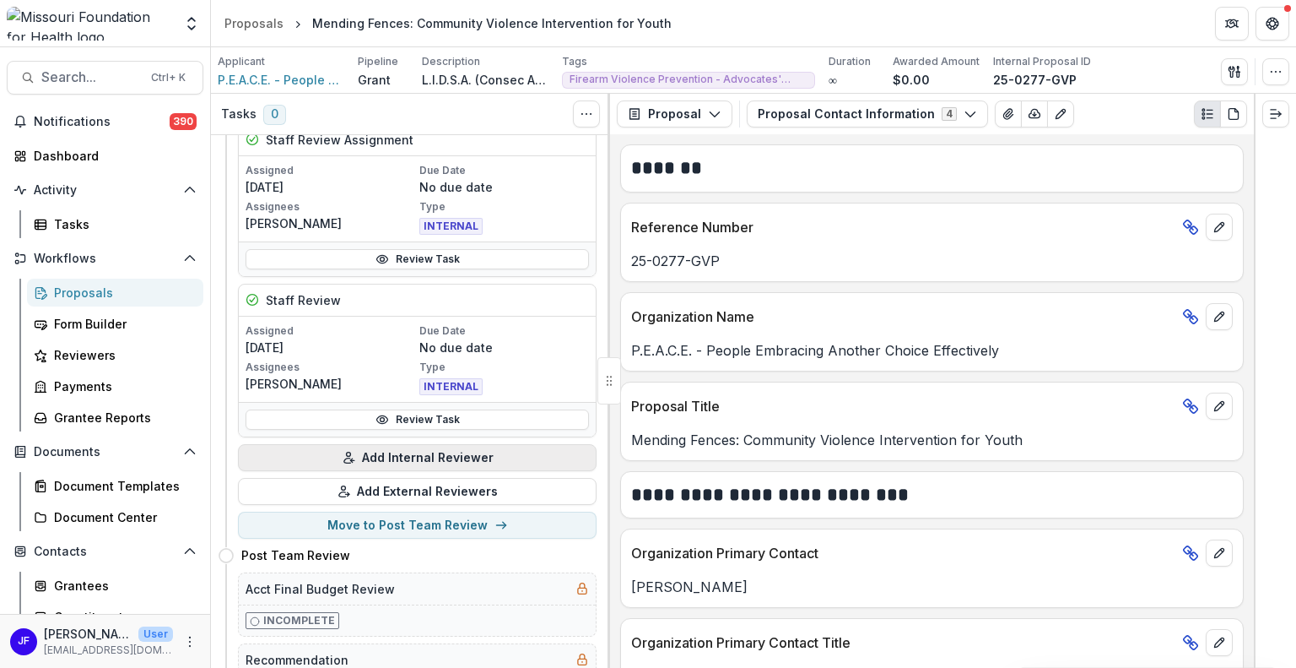
click at [439, 457] on button "Add Internal Reviewer" at bounding box center [417, 457] width 359 height 27
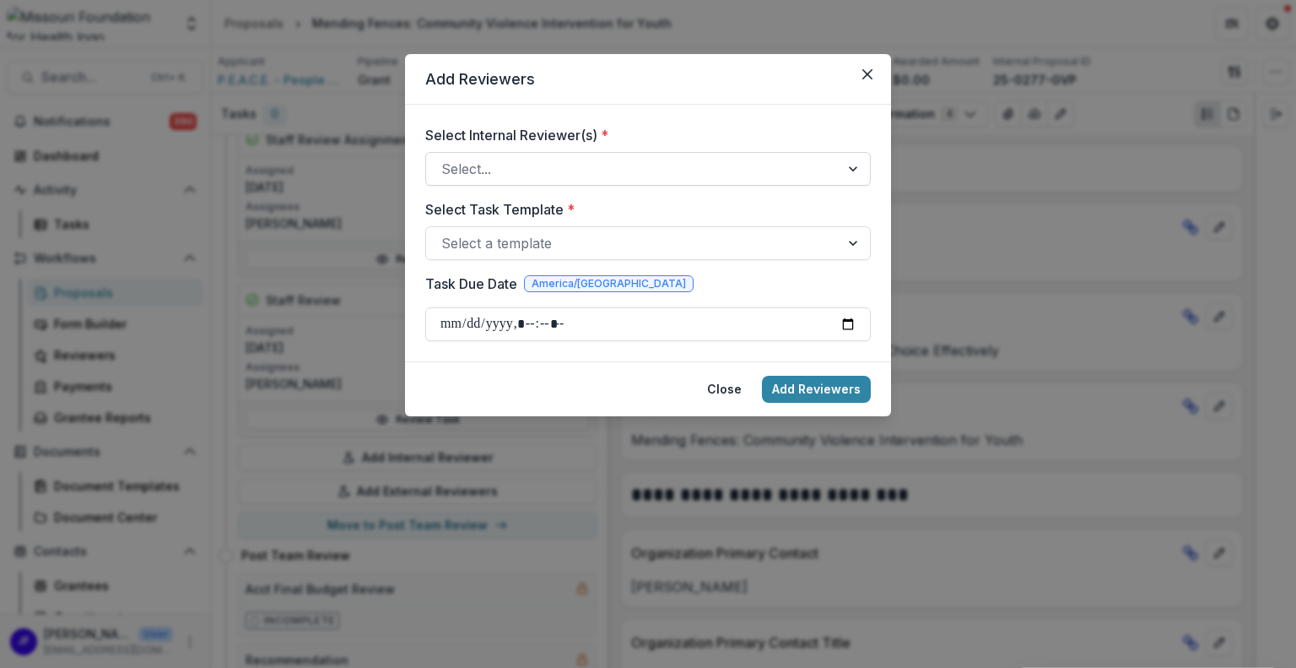
click at [856, 168] on div at bounding box center [855, 169] width 30 height 32
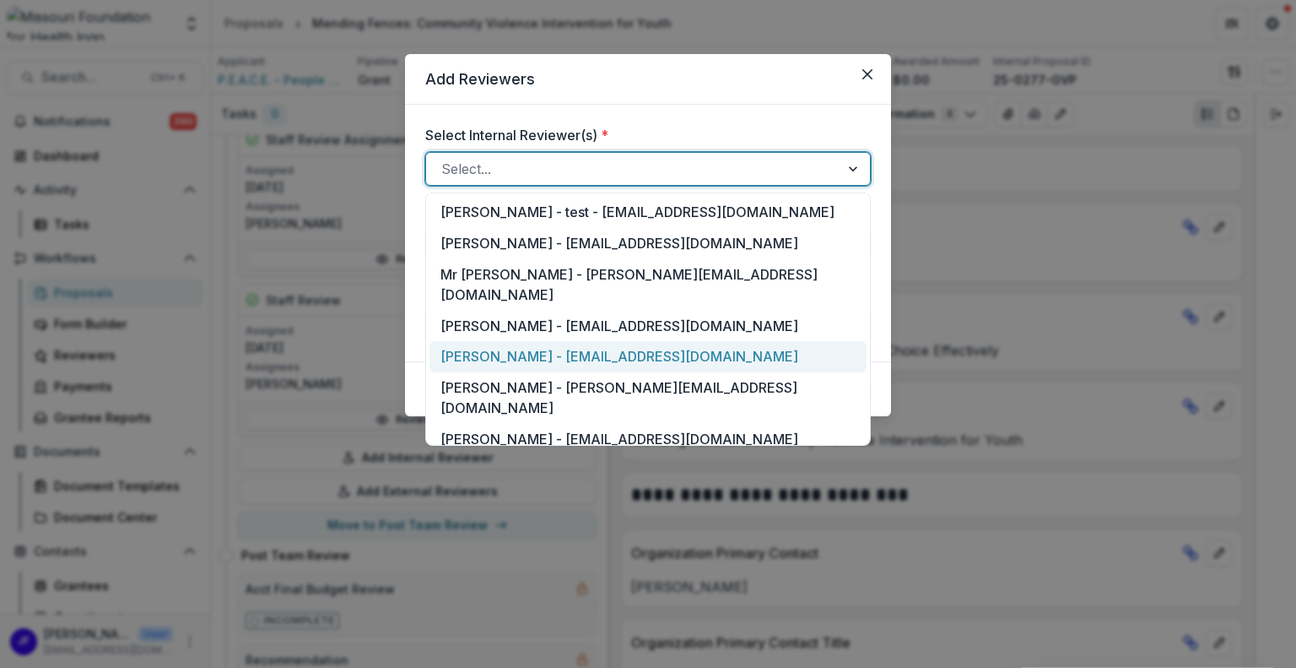
click at [490, 341] on div "[PERSON_NAME] - [EMAIL_ADDRESS][DOMAIN_NAME]" at bounding box center [648, 356] width 437 height 31
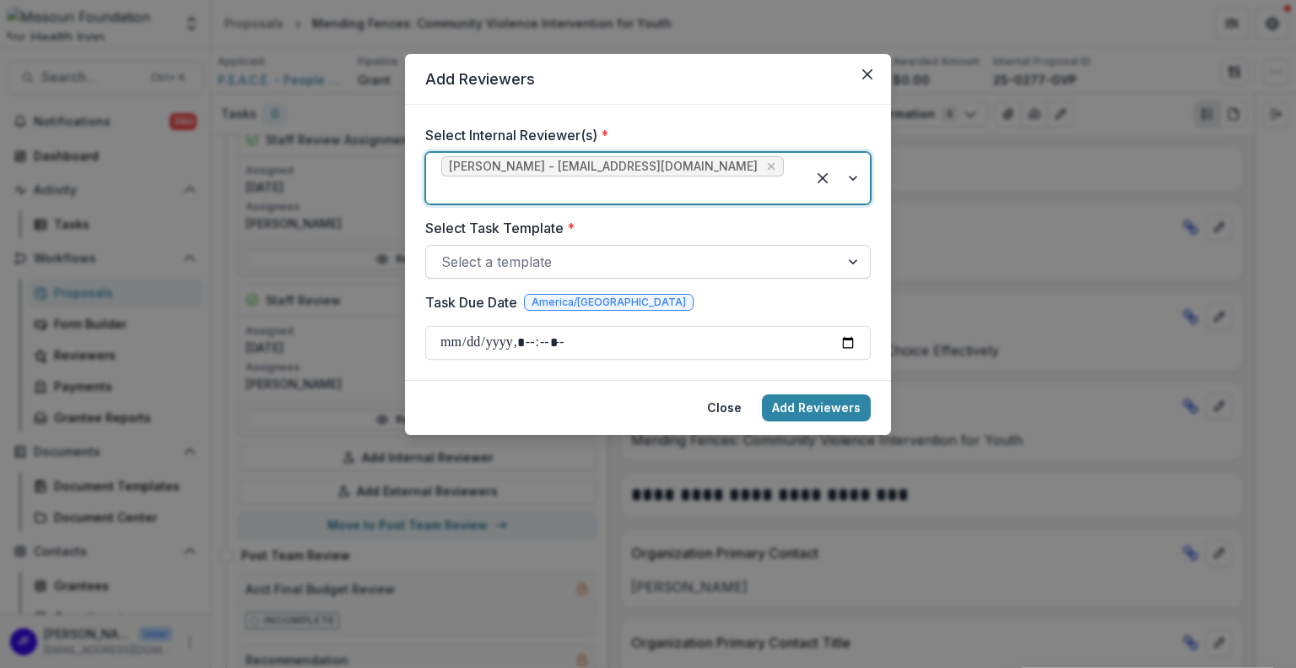
click at [859, 246] on div at bounding box center [855, 262] width 30 height 32
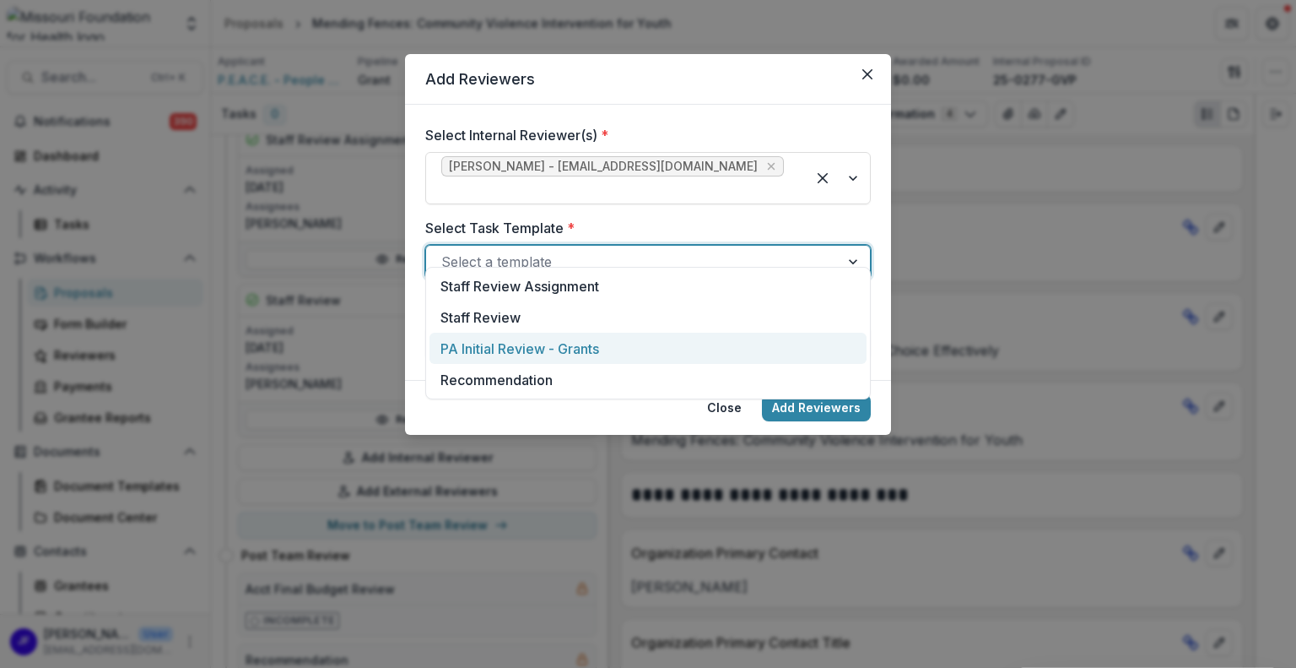
click at [635, 348] on div "PA Initial Review - Grants" at bounding box center [648, 348] width 437 height 31
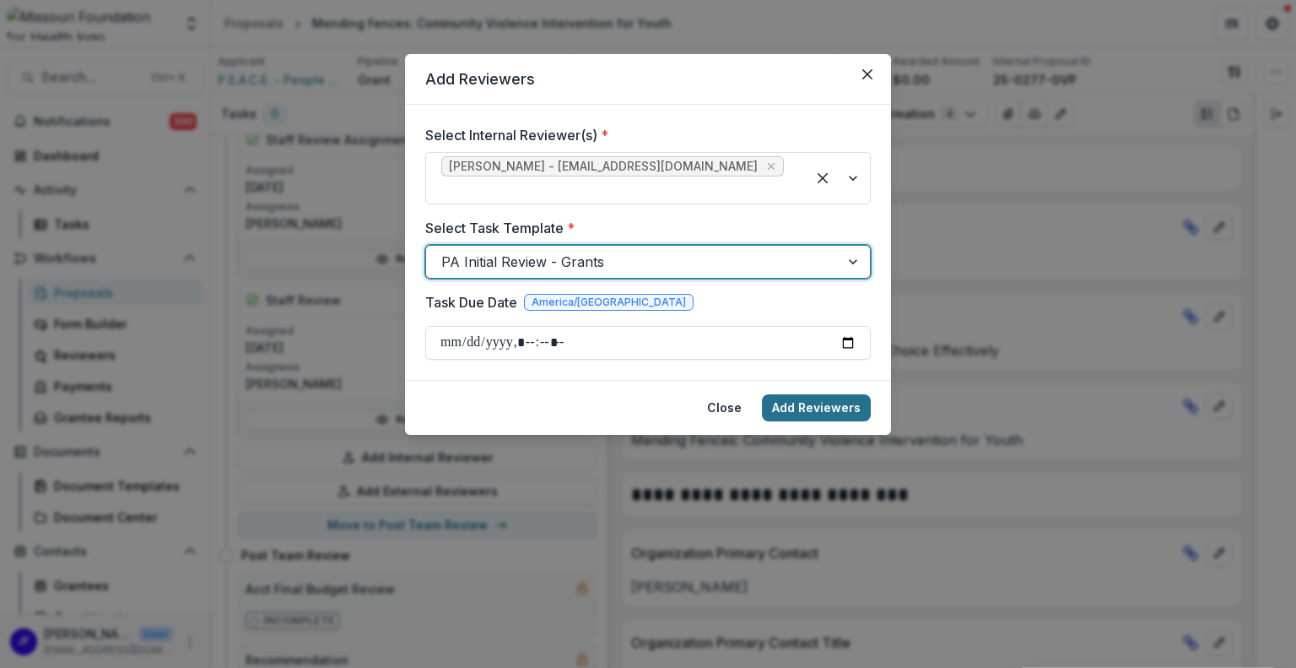
click at [809, 394] on button "Add Reviewers" at bounding box center [816, 407] width 109 height 27
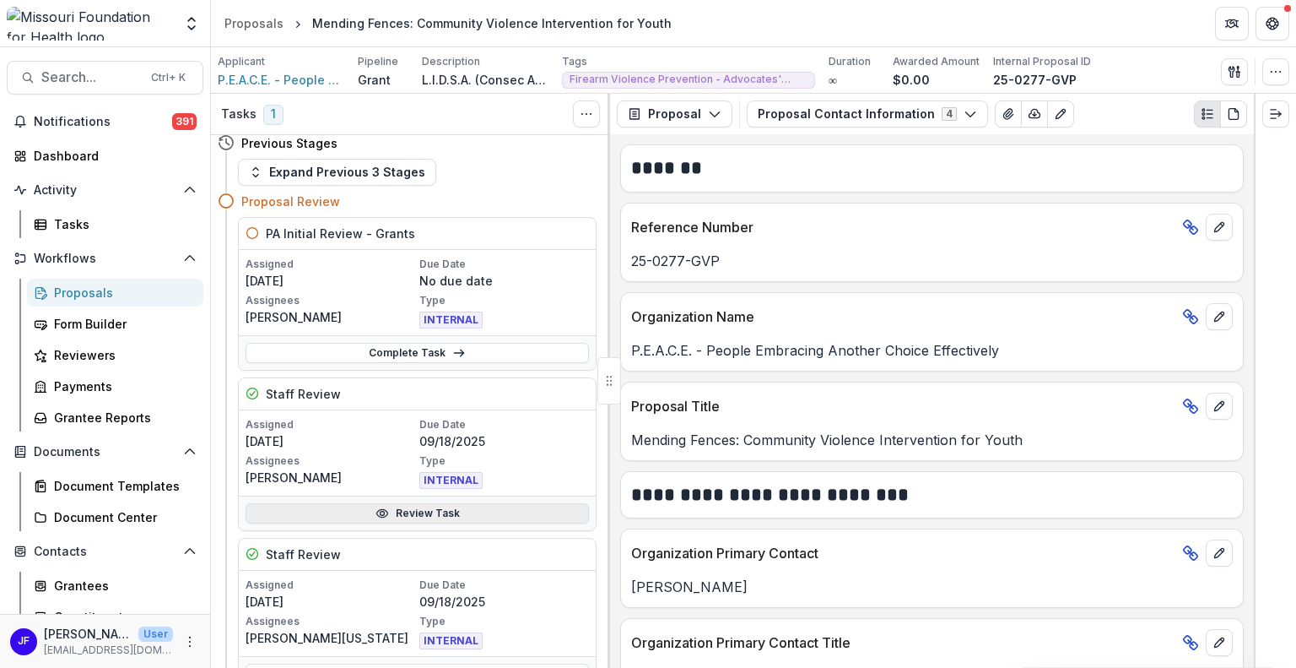
scroll to position [0, 0]
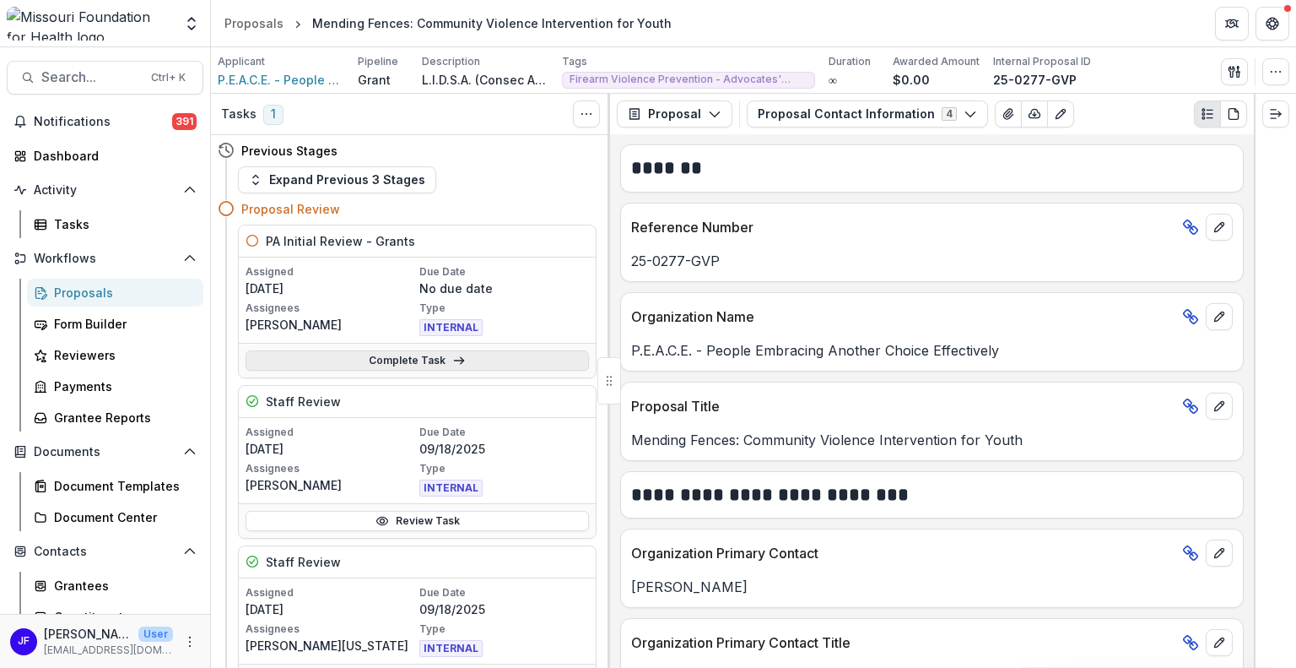
click at [466, 365] on link "Complete Task" at bounding box center [418, 360] width 344 height 20
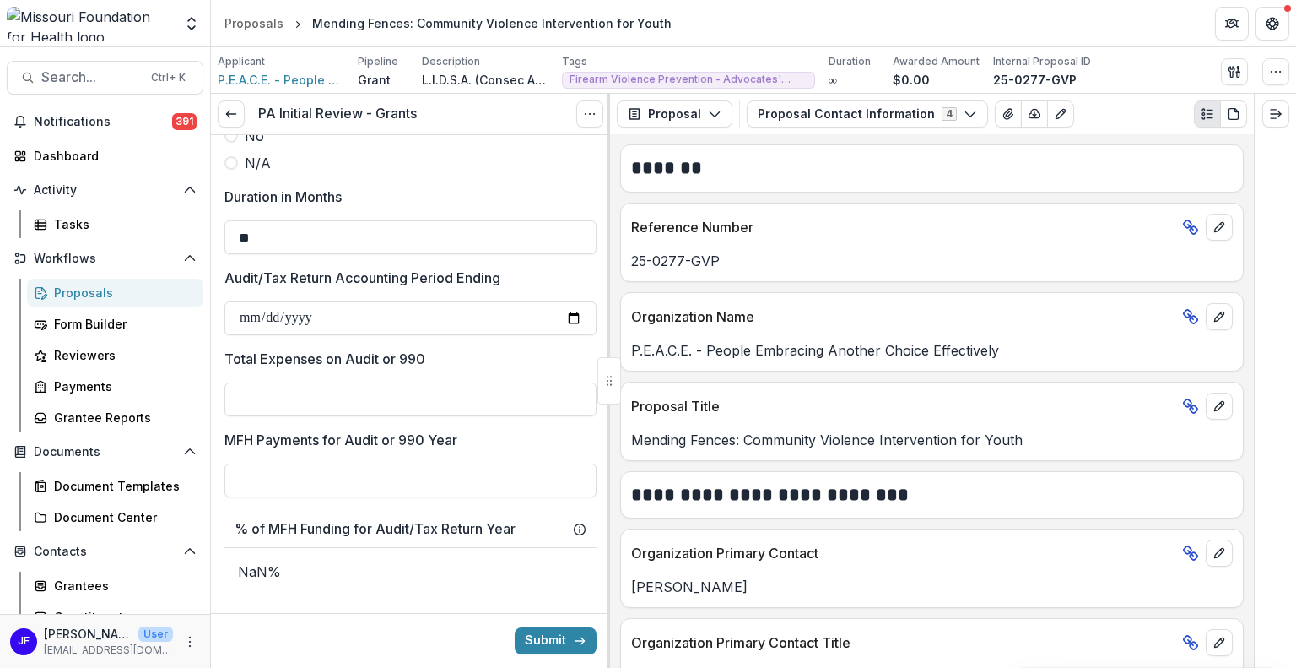
scroll to position [1350, 0]
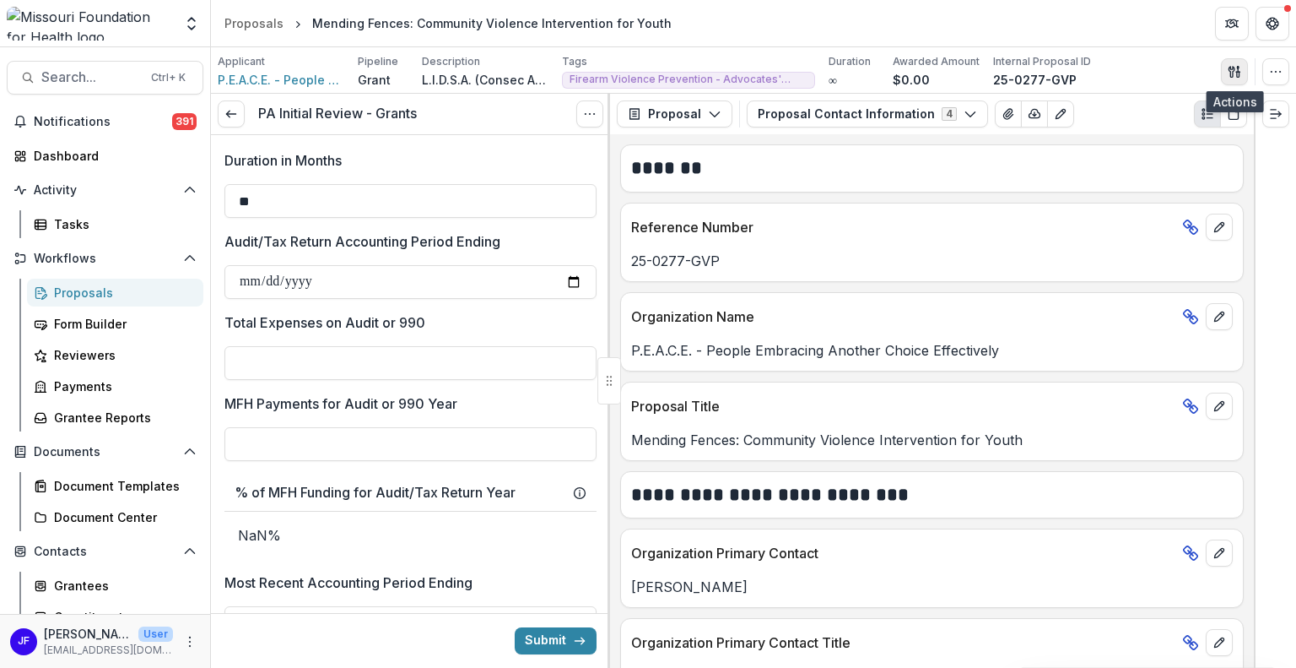
click at [1236, 74] on icon "button" at bounding box center [1235, 72] width 14 height 14
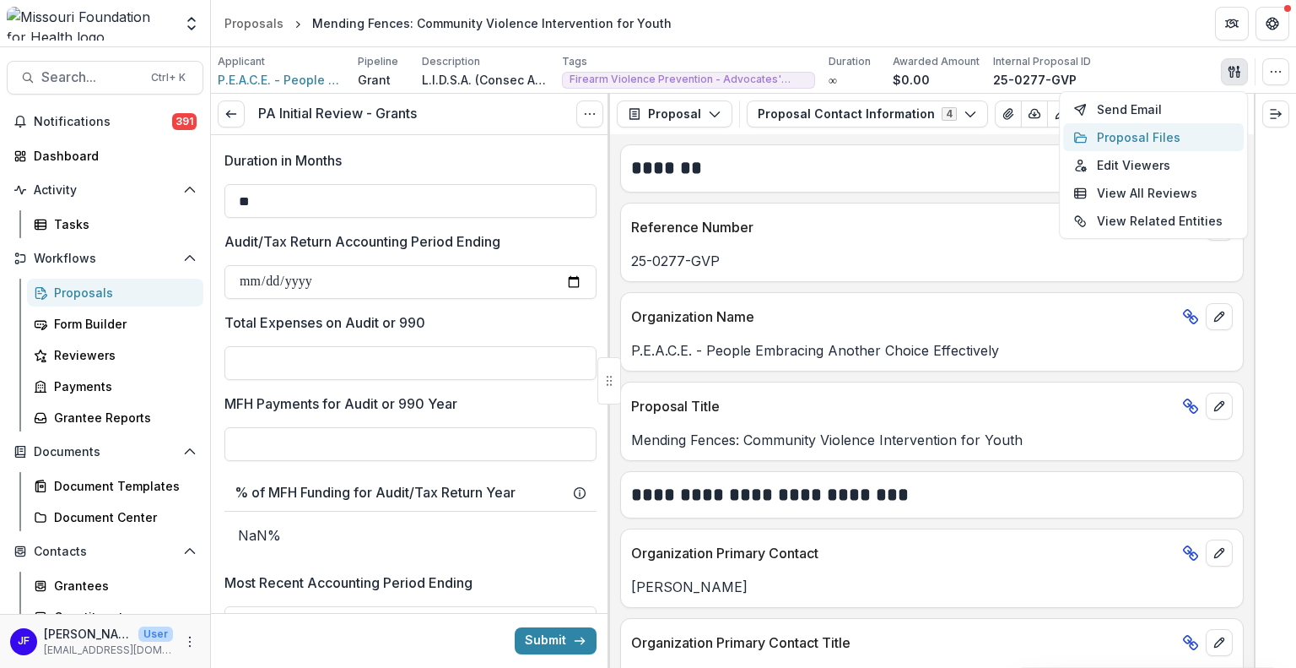
click at [1161, 139] on button "Proposal Files" at bounding box center [1153, 137] width 181 height 28
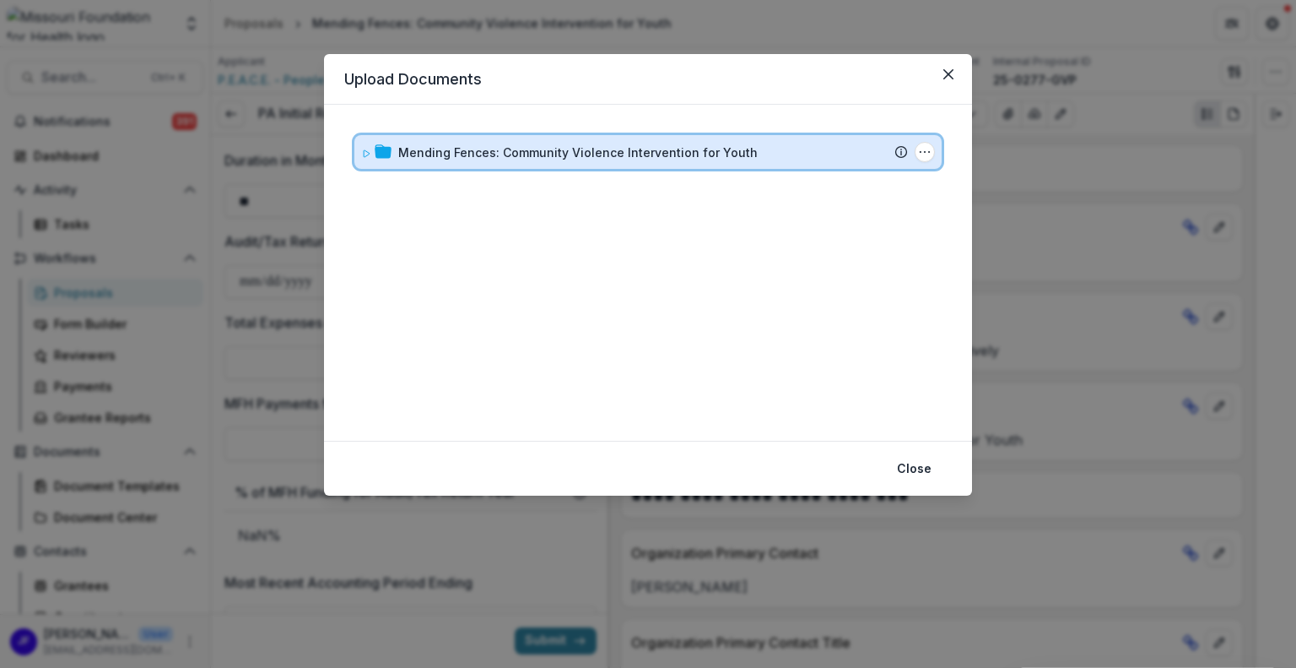
click at [362, 154] on icon at bounding box center [366, 154] width 10 height 10
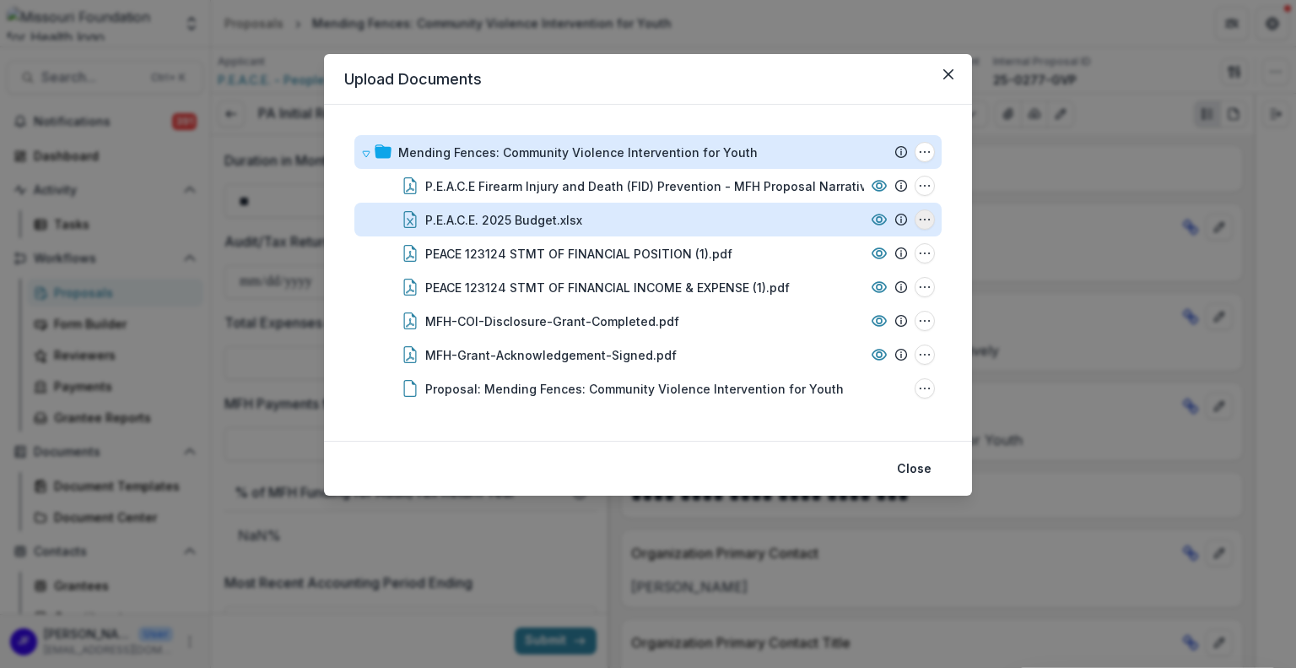
click at [924, 219] on icon "P.E.A.C.E. 2025 Budget.xlsx Options" at bounding box center [925, 220] width 14 height 14
click at [820, 280] on button "Download" at bounding box center [840, 280] width 181 height 28
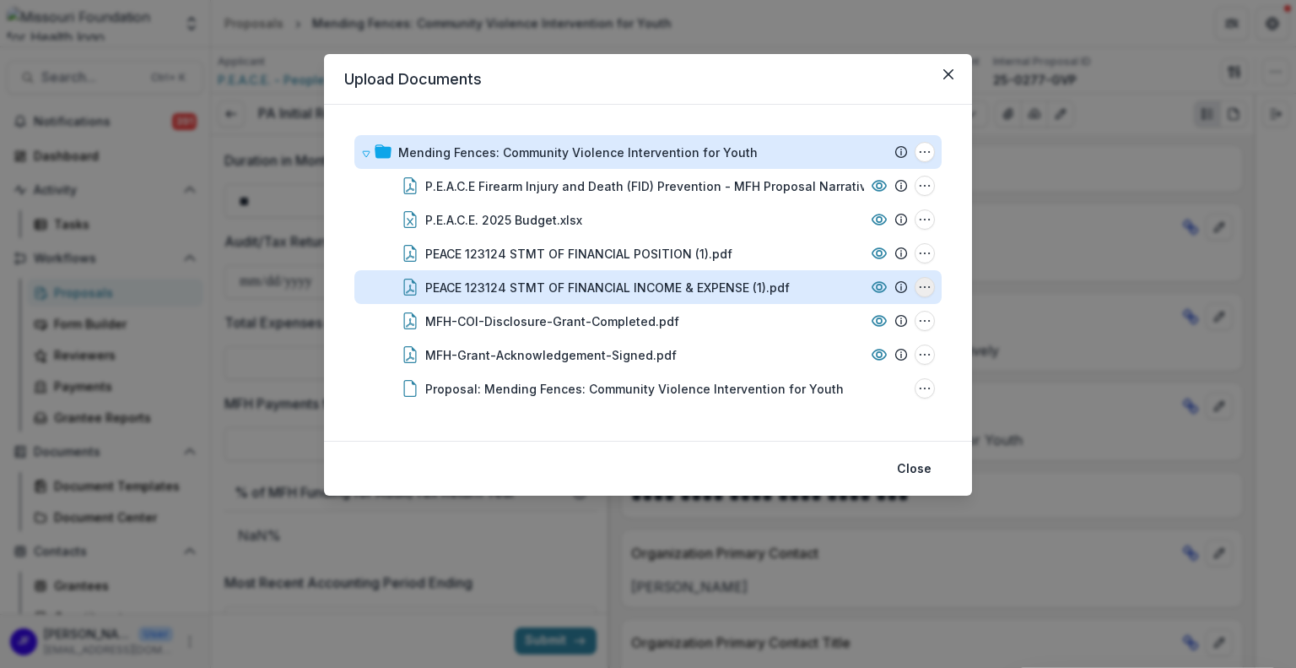
click at [917, 286] on button "PEACE 123124 STMT OF FINANCIAL INCOME & EXPENSE (1).pdf Options" at bounding box center [925, 287] width 20 height 20
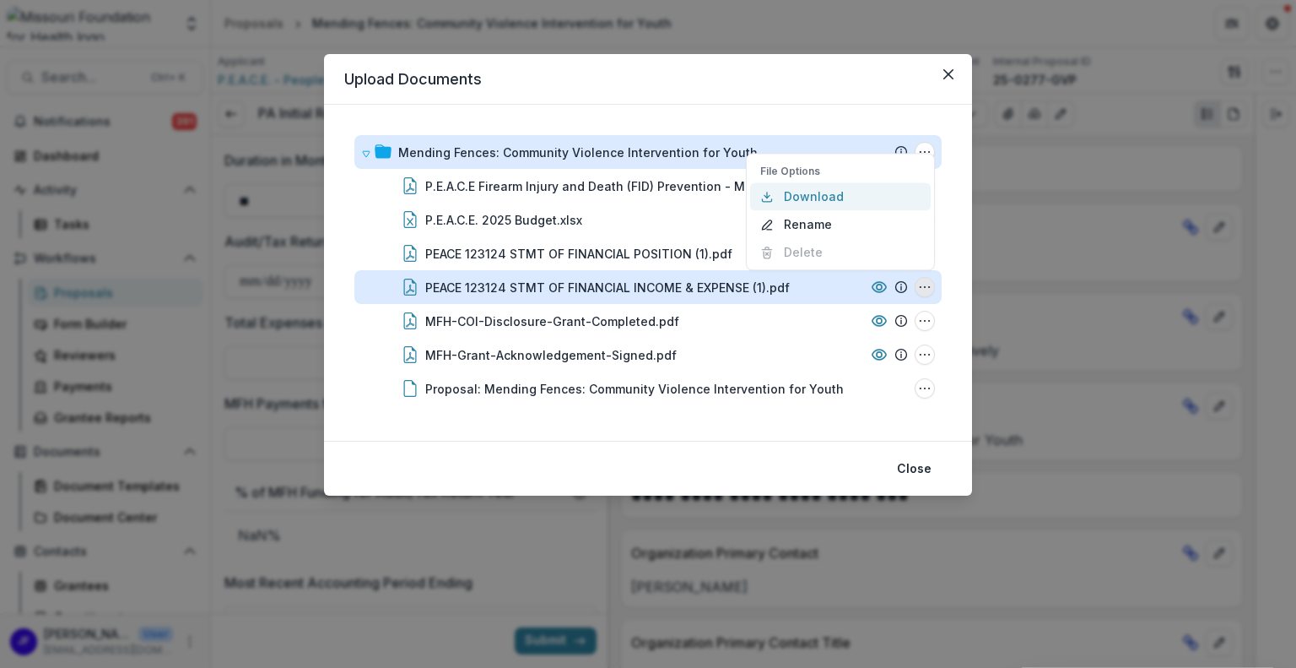
click at [829, 198] on button "Download" at bounding box center [840, 196] width 181 height 28
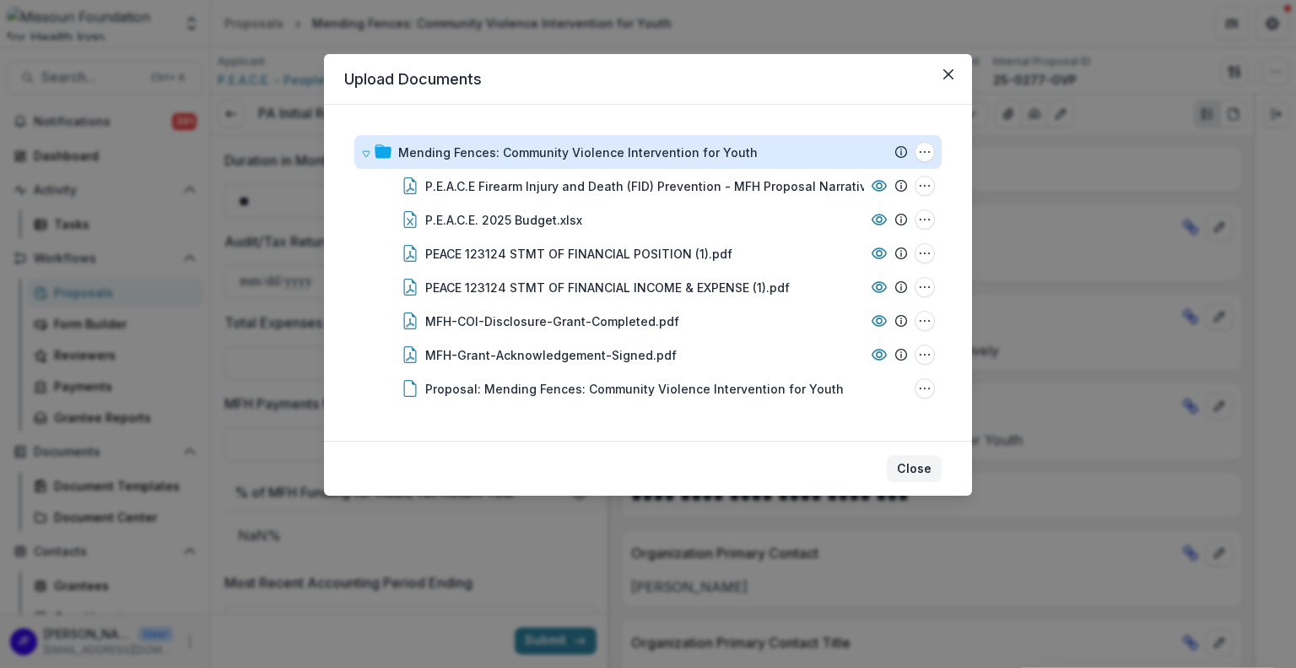
click at [933, 469] on button "Close" at bounding box center [914, 468] width 55 height 27
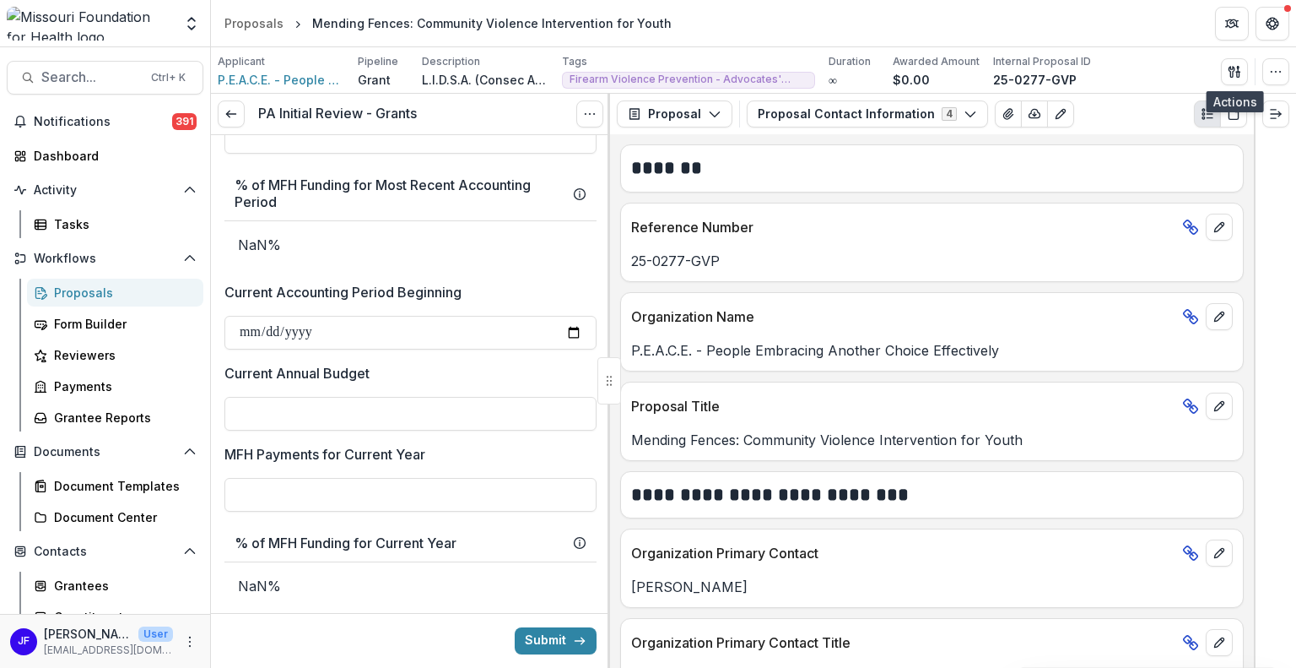
scroll to position [2026, 0]
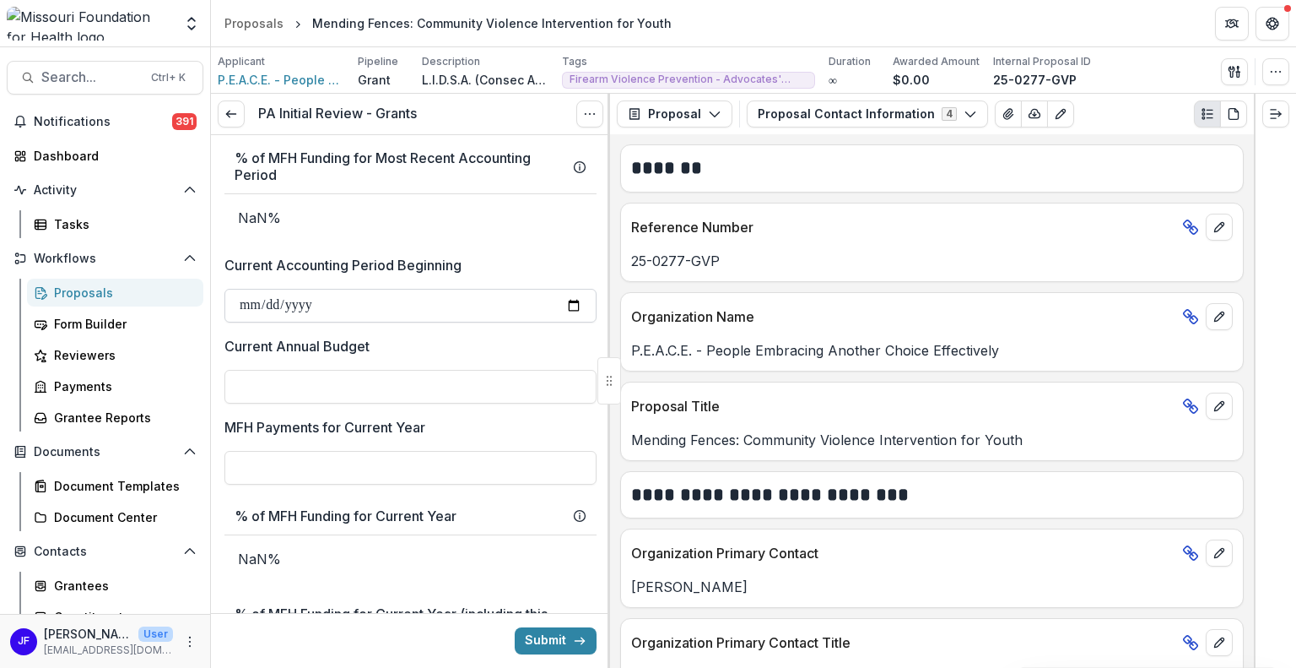
click at [257, 305] on input "Current Accounting Period Beginning" at bounding box center [411, 306] width 372 height 34
type input "**********"
click at [255, 376] on input "Current Annual Budget" at bounding box center [411, 387] width 372 height 34
type input "*******"
click at [409, 467] on input "MFH Payments for Current Year" at bounding box center [411, 468] width 372 height 34
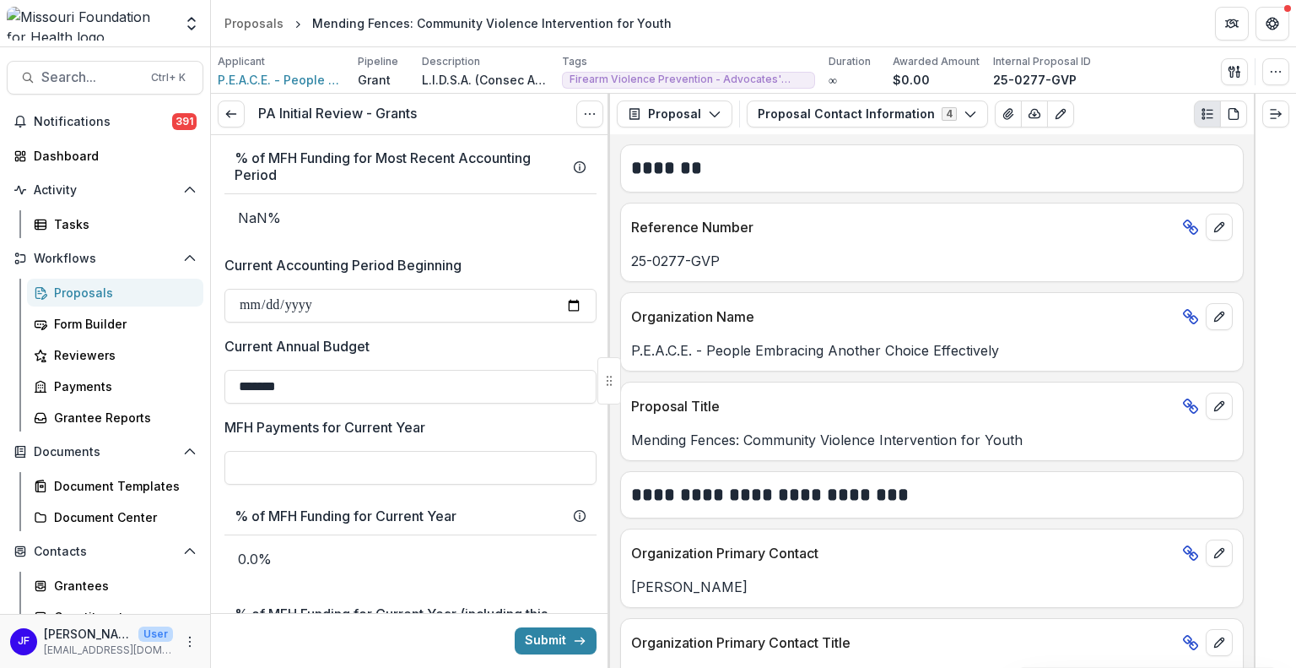
type input "**"
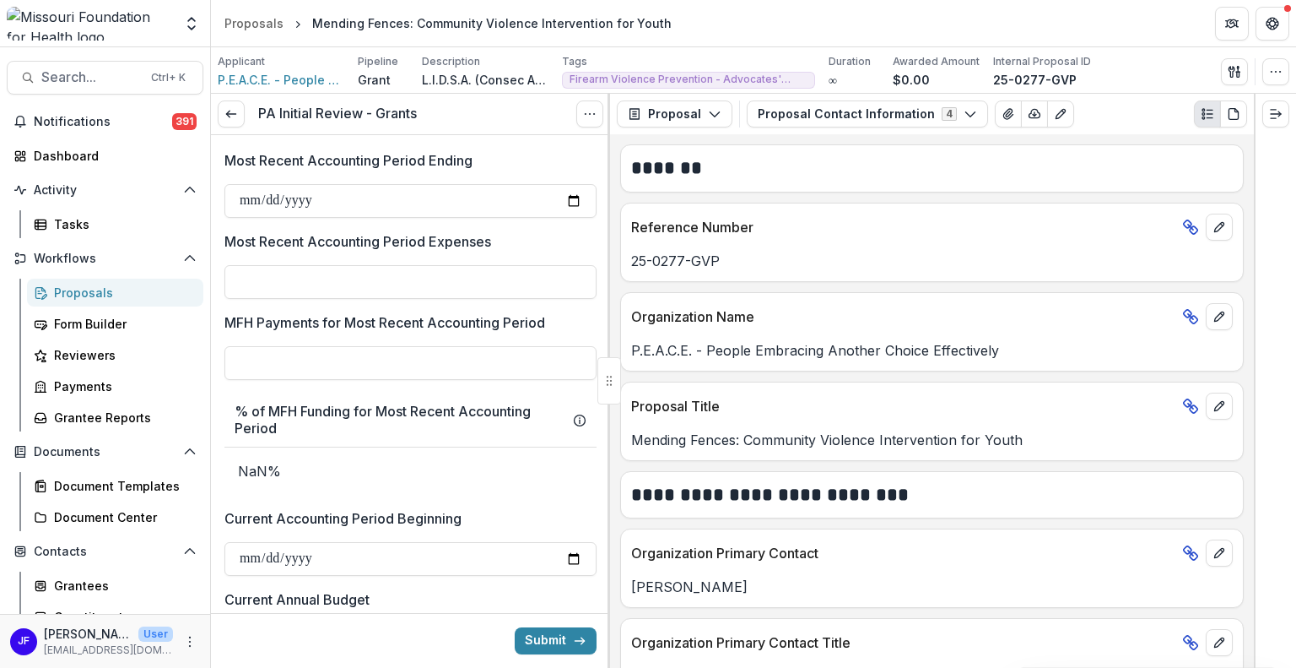
scroll to position [1688, 0]
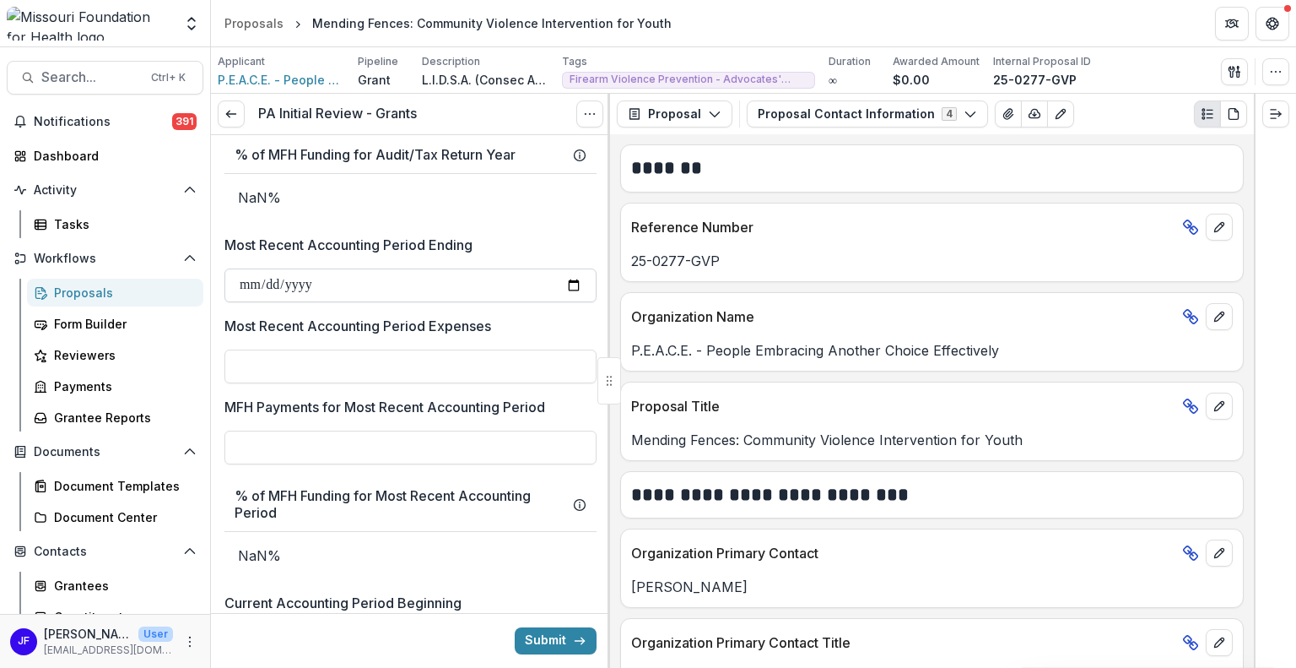
click at [246, 284] on input "Most Recent Accounting Period Ending" at bounding box center [411, 285] width 372 height 34
type input "**********"
click at [269, 367] on input "Most Recent Accounting Period Expenses" at bounding box center [411, 366] width 372 height 34
type input "*******"
click at [325, 454] on input "MFH Payments for Most Recent Accounting Period" at bounding box center [411, 447] width 372 height 34
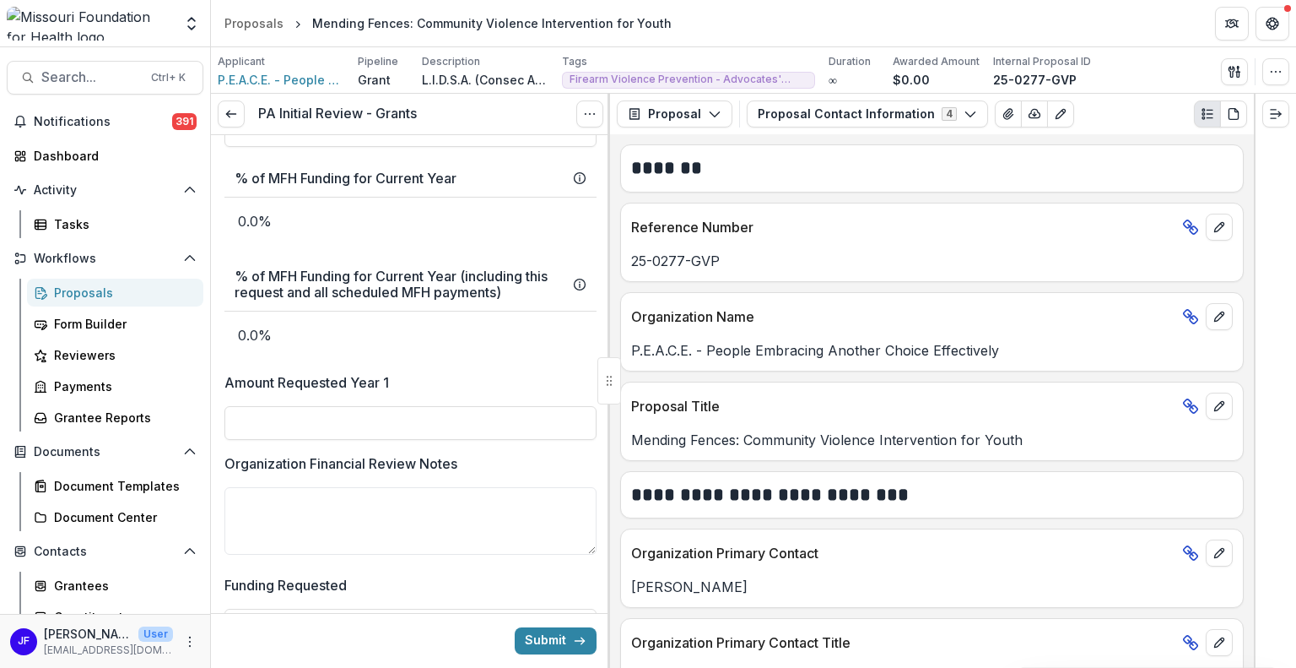
scroll to position [2448, 0]
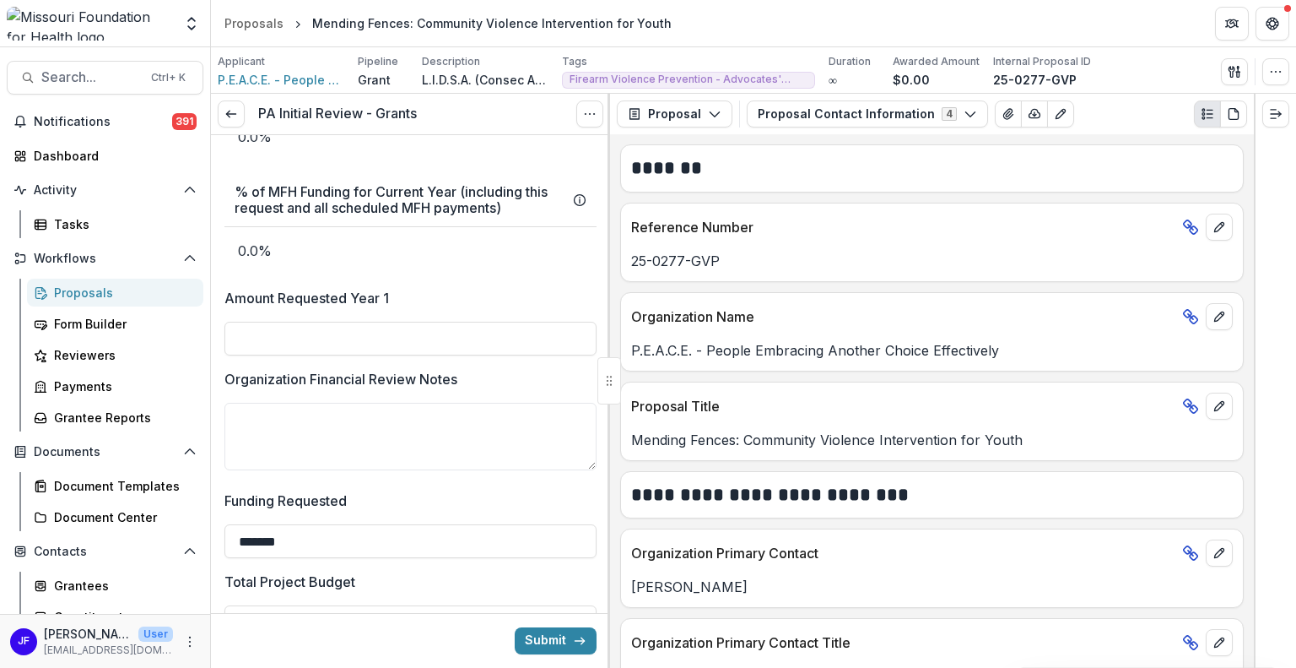
type input "**"
click at [449, 475] on div "Organization Financial Review Notes" at bounding box center [411, 423] width 372 height 108
click at [435, 343] on input "Amount Requested Year 1" at bounding box center [411, 339] width 372 height 34
type input "*******"
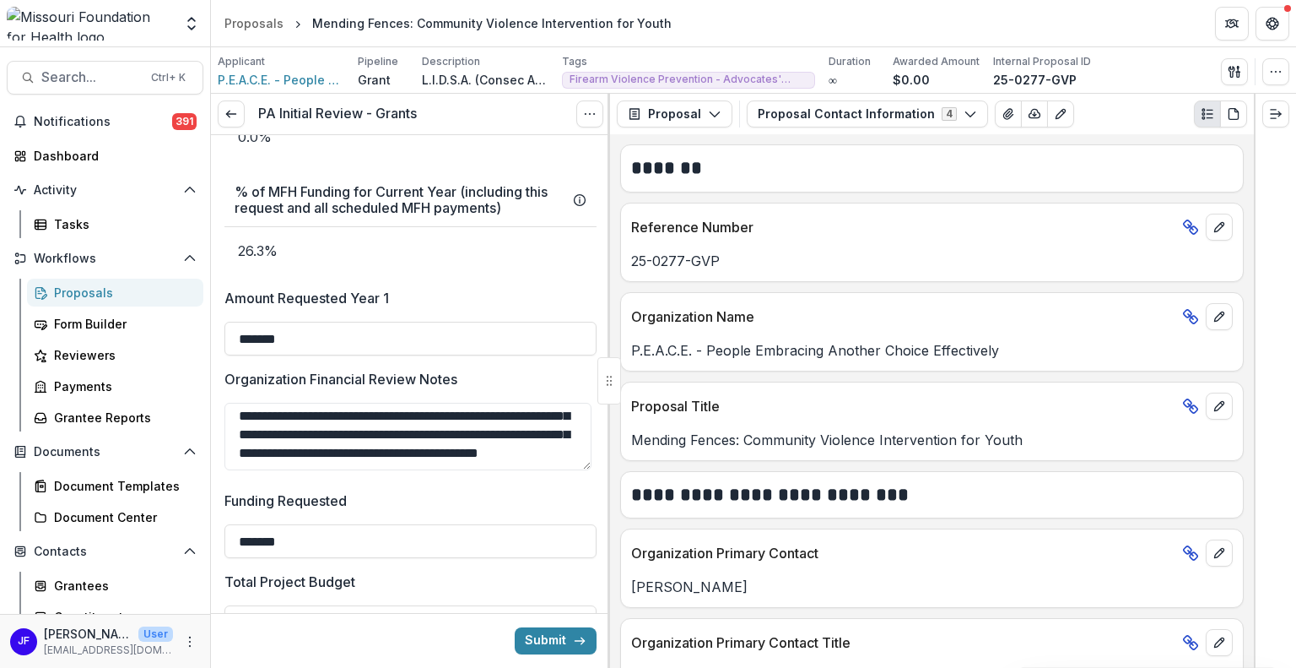
scroll to position [2701, 0]
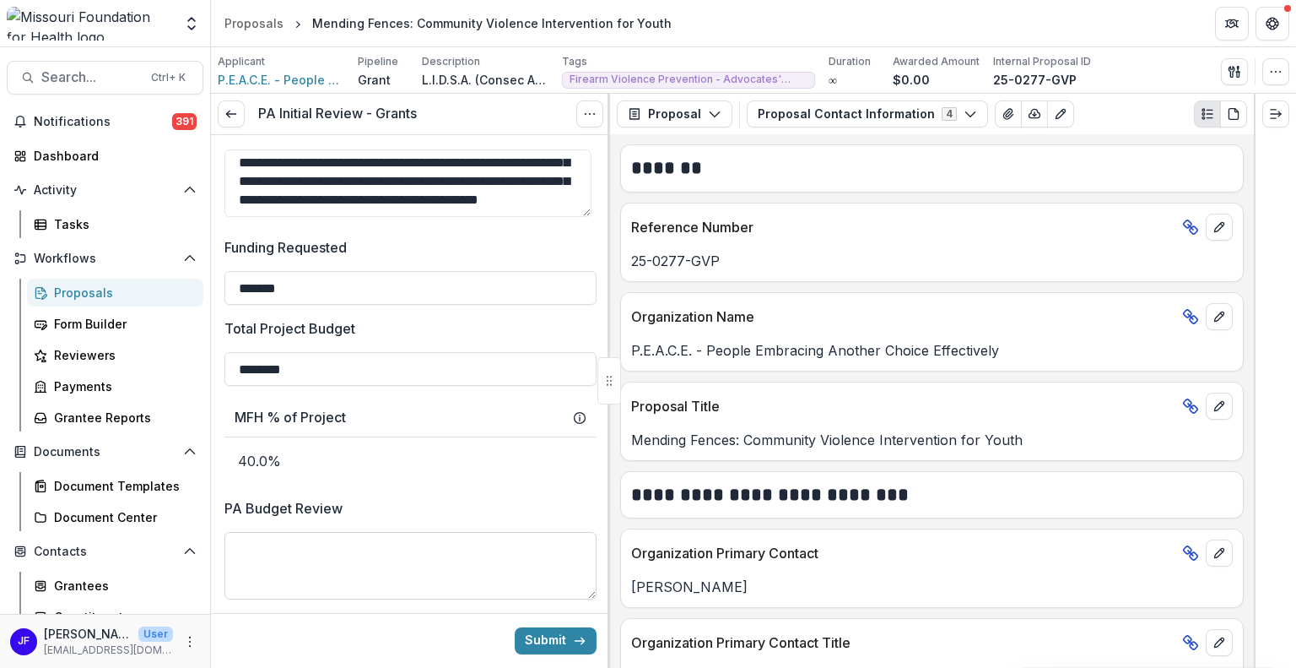
type textarea "**********"
click at [522, 559] on textarea "PA Budget Review" at bounding box center [411, 566] width 372 height 68
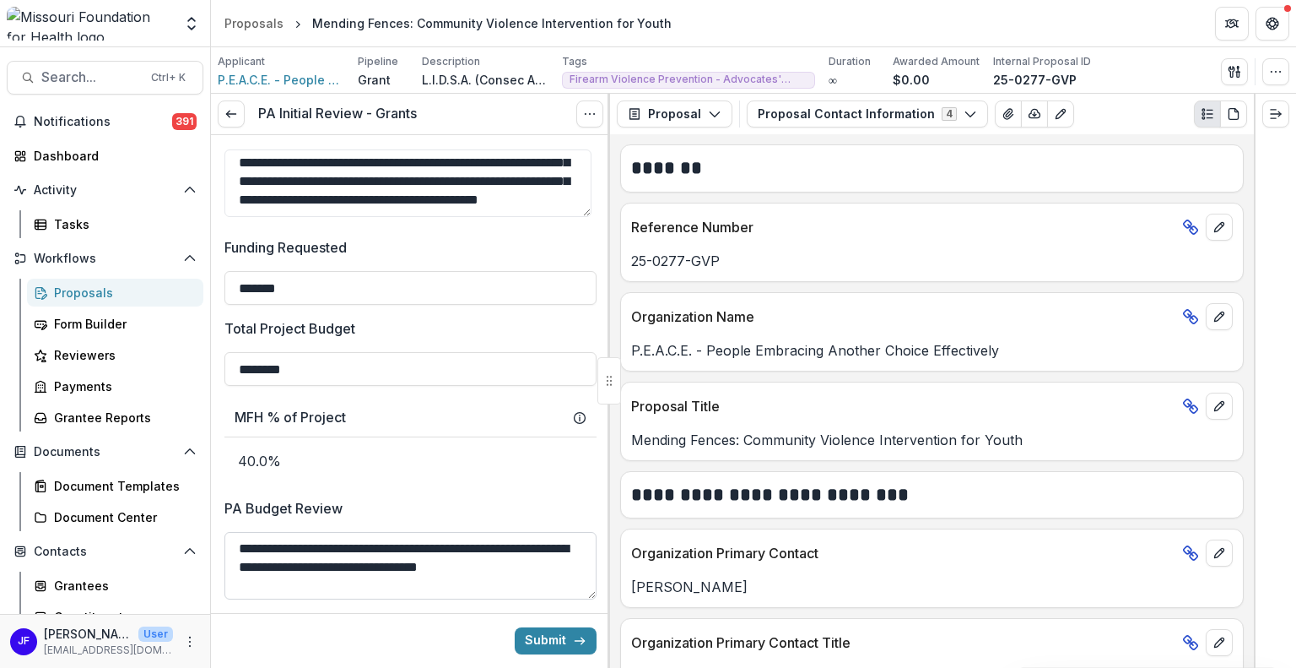
type textarea "**********"
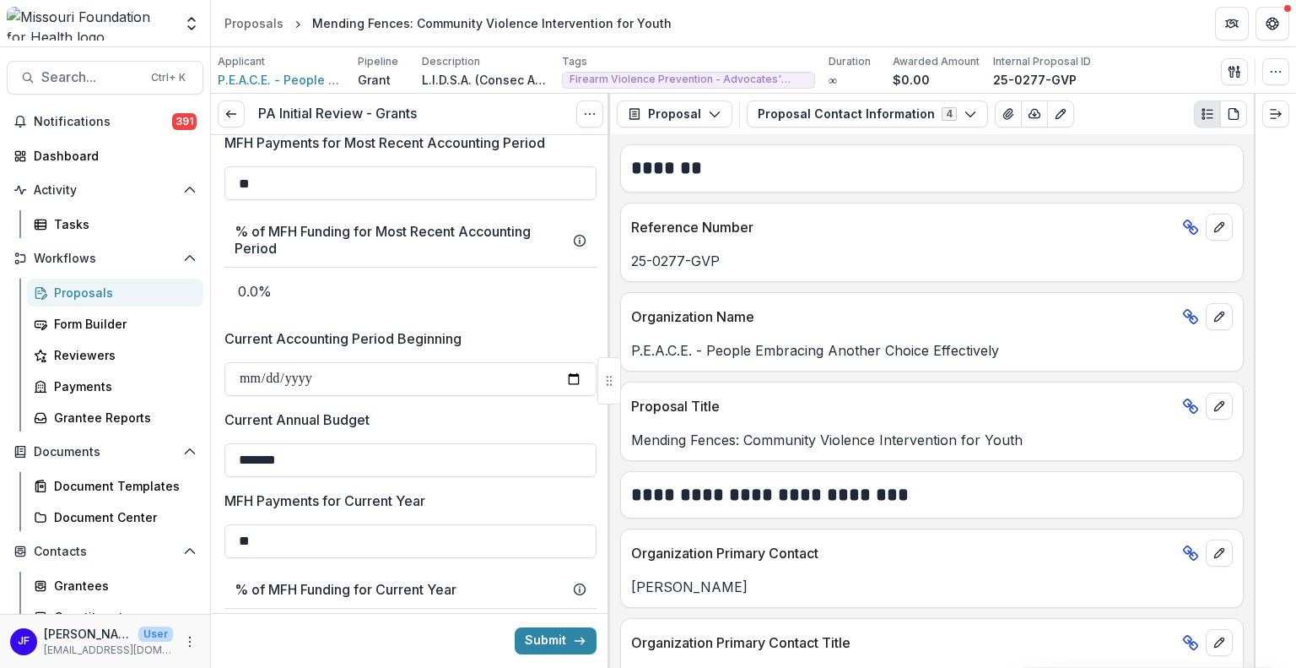
scroll to position [1918, 0]
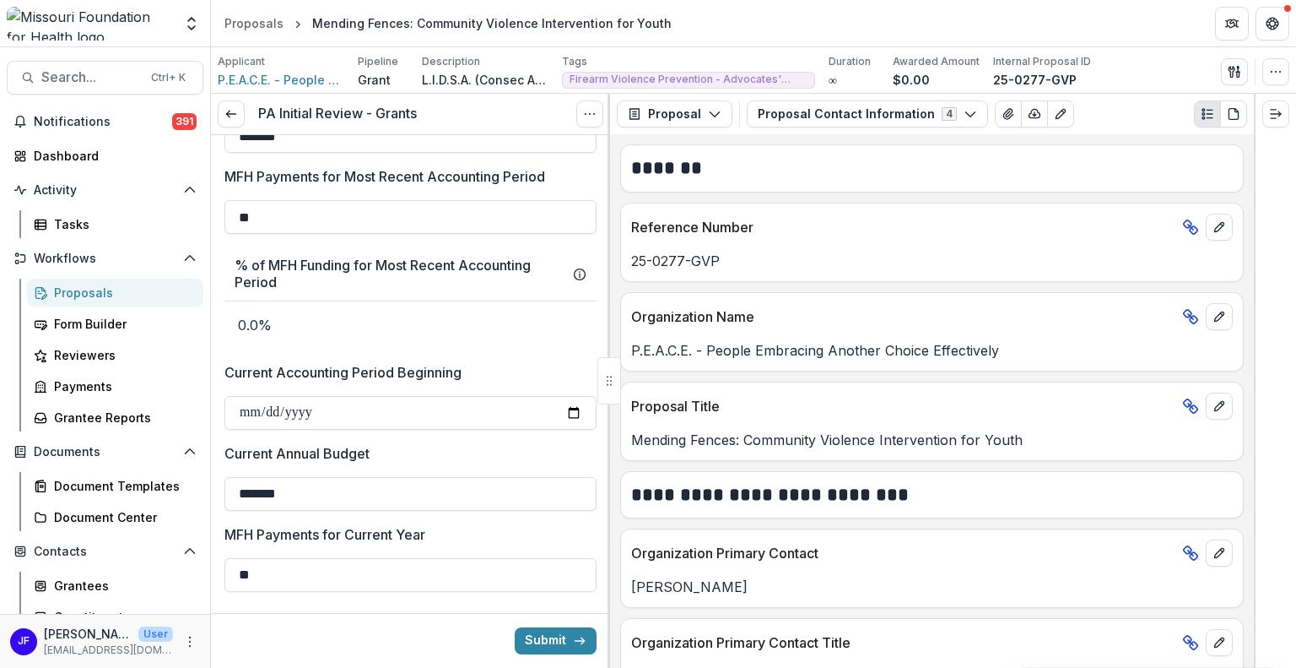
type input "*"
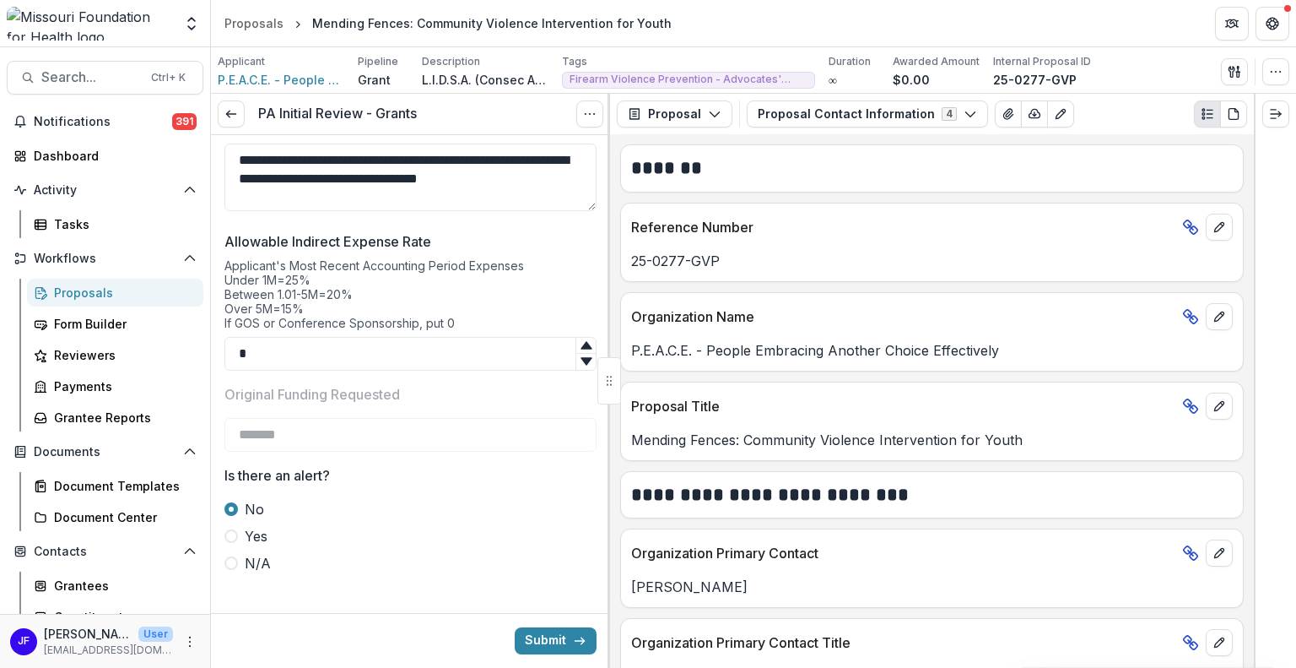
scroll to position [3100, 0]
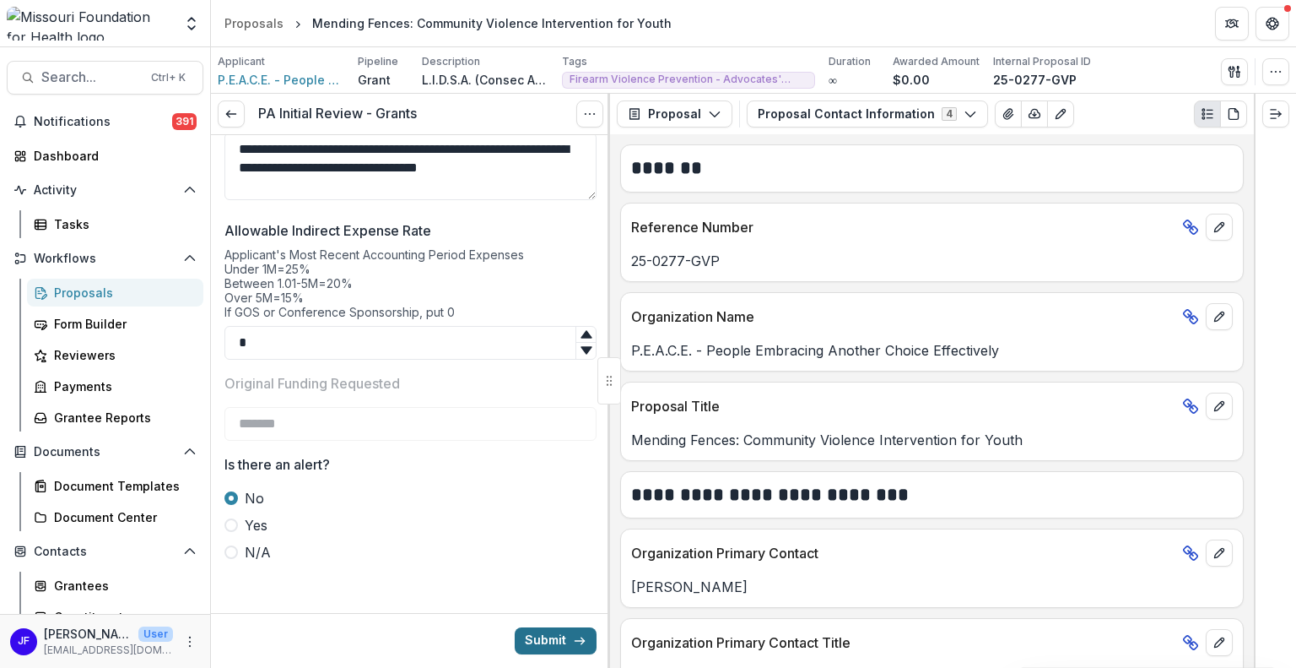
click at [546, 633] on button "Submit" at bounding box center [556, 640] width 82 height 27
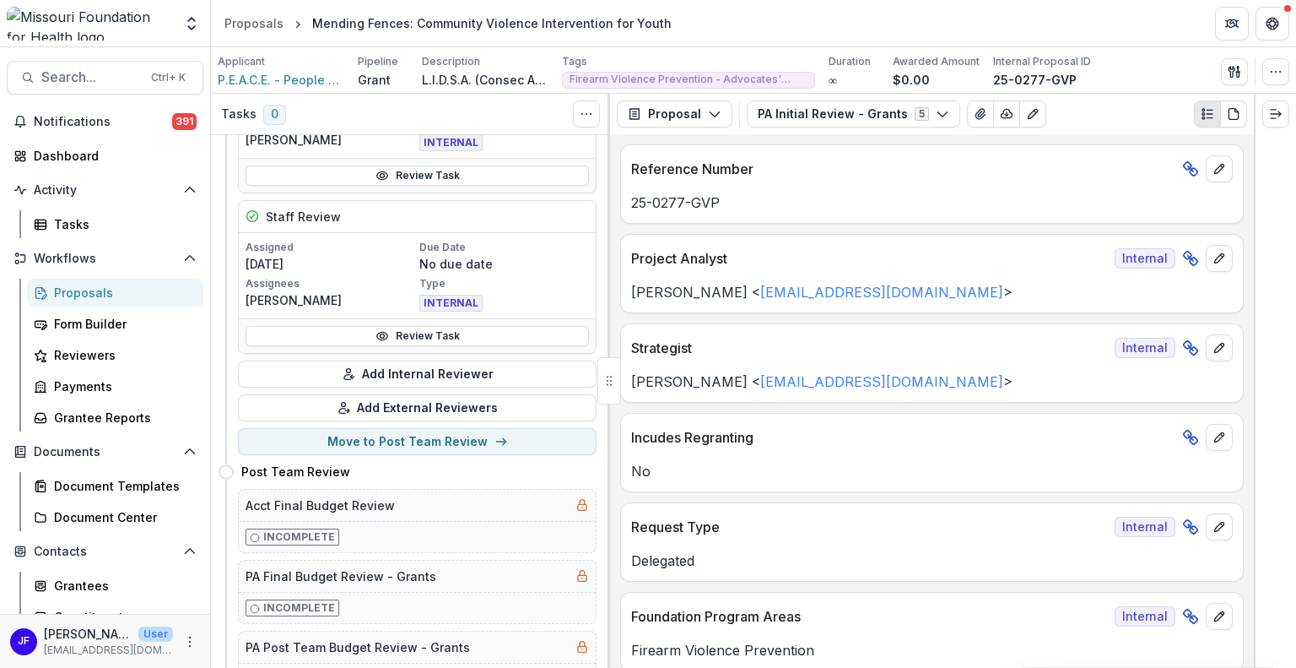
scroll to position [675, 0]
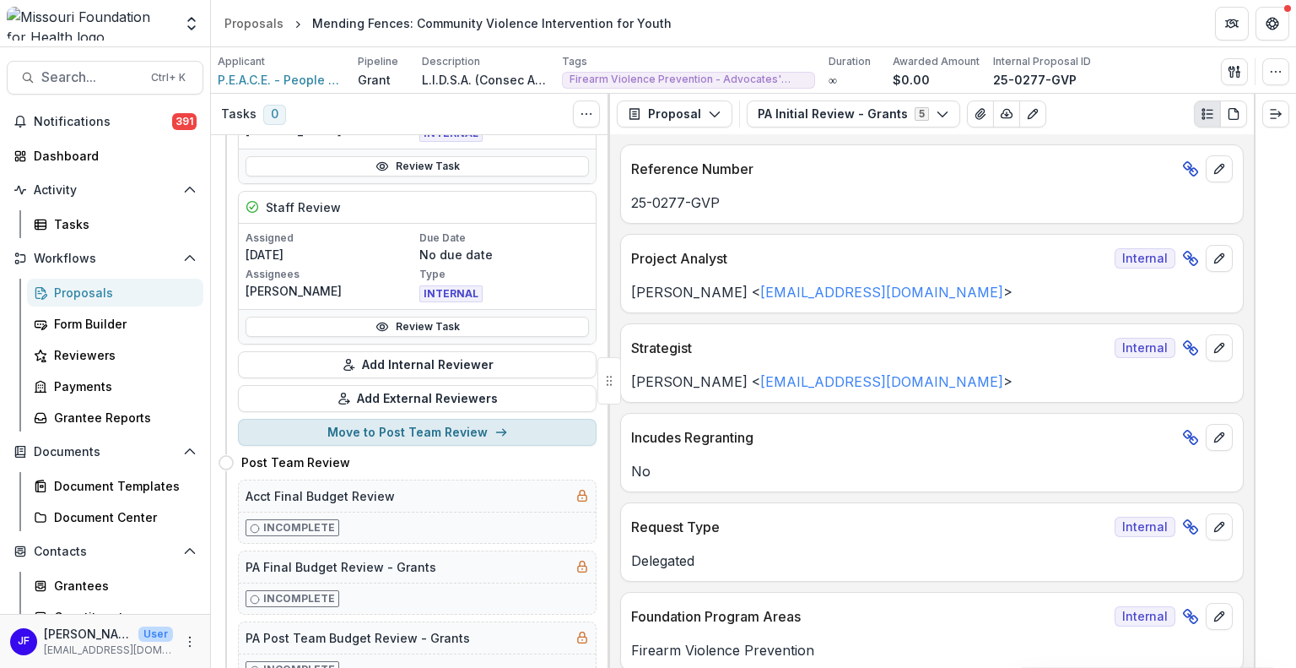
click at [407, 428] on button "Move to Post Team Review" at bounding box center [417, 432] width 359 height 27
select select "**********"
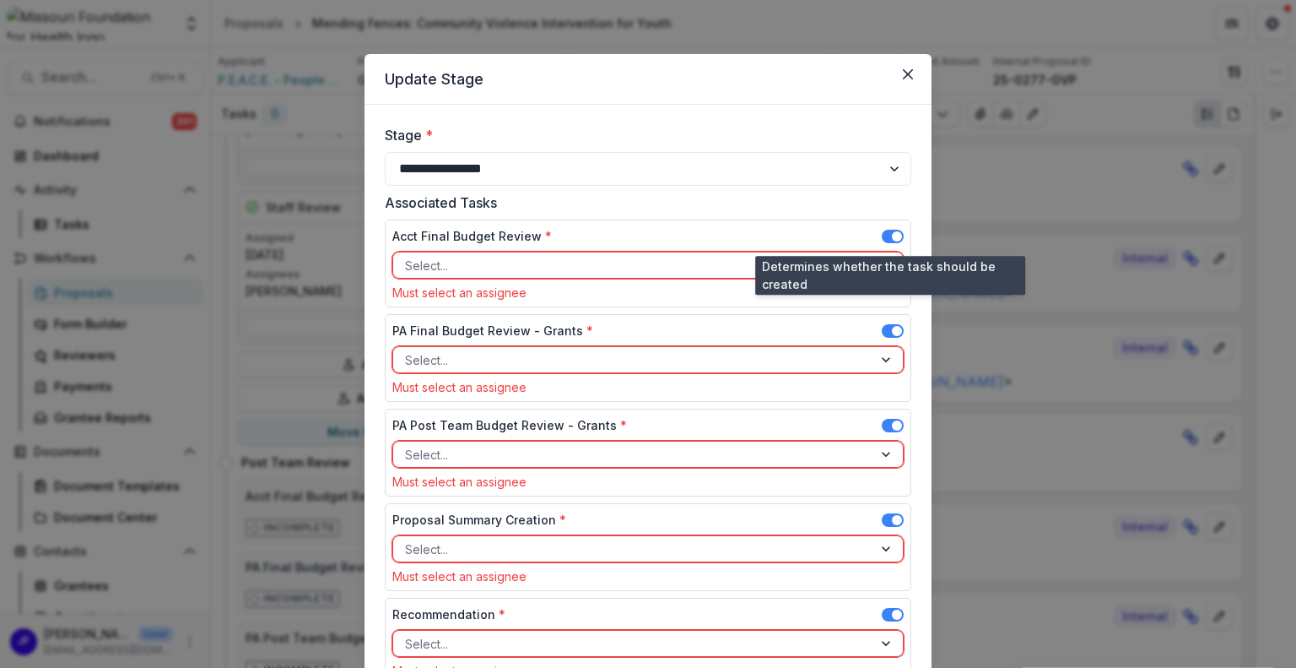
click at [894, 235] on span at bounding box center [897, 236] width 10 height 10
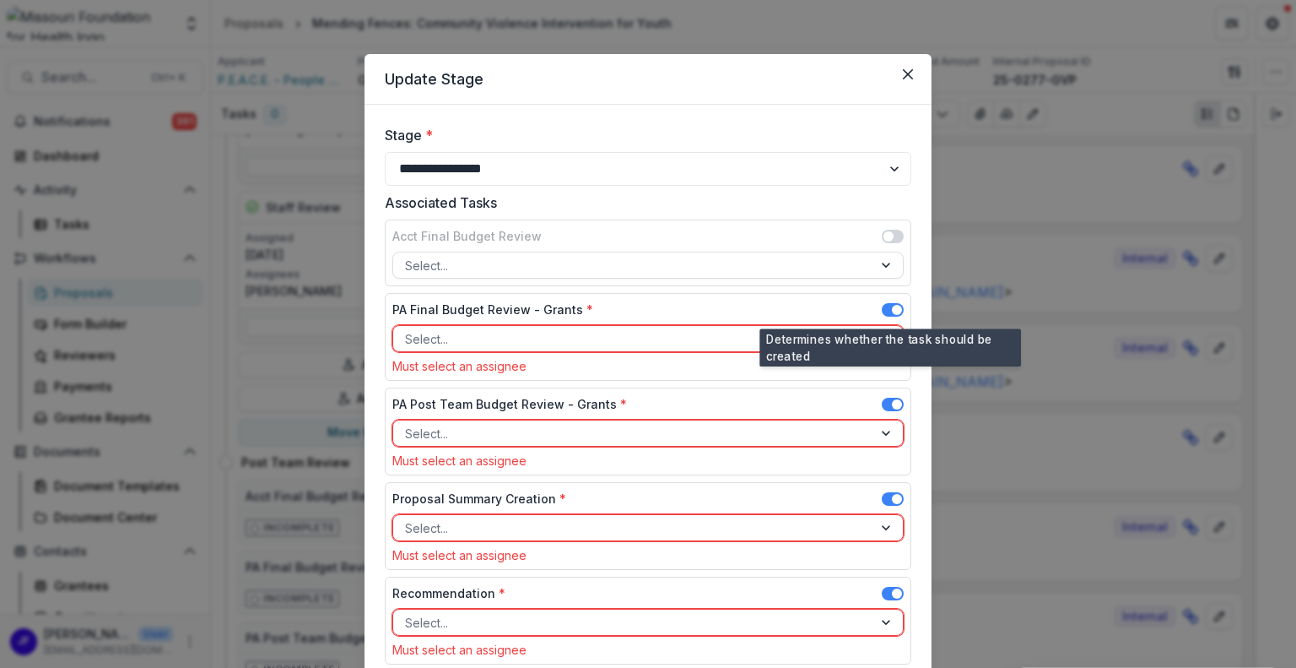
click at [892, 305] on span at bounding box center [897, 310] width 10 height 10
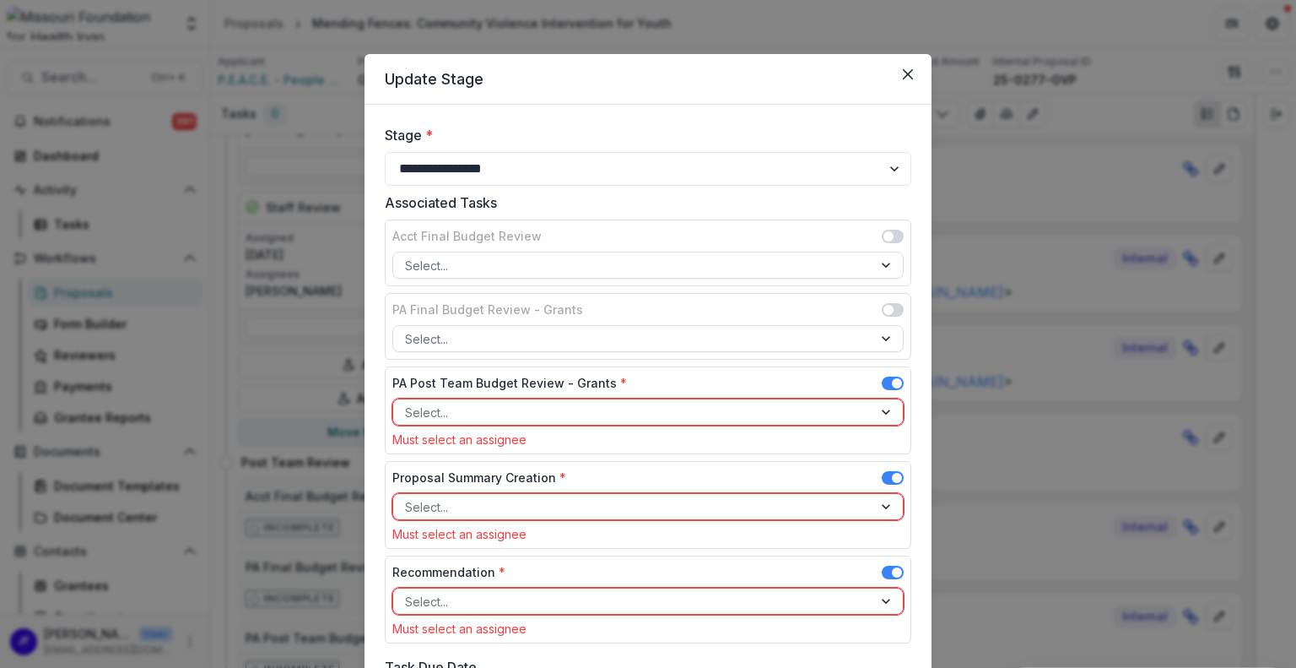
click at [887, 381] on span at bounding box center [893, 383] width 22 height 14
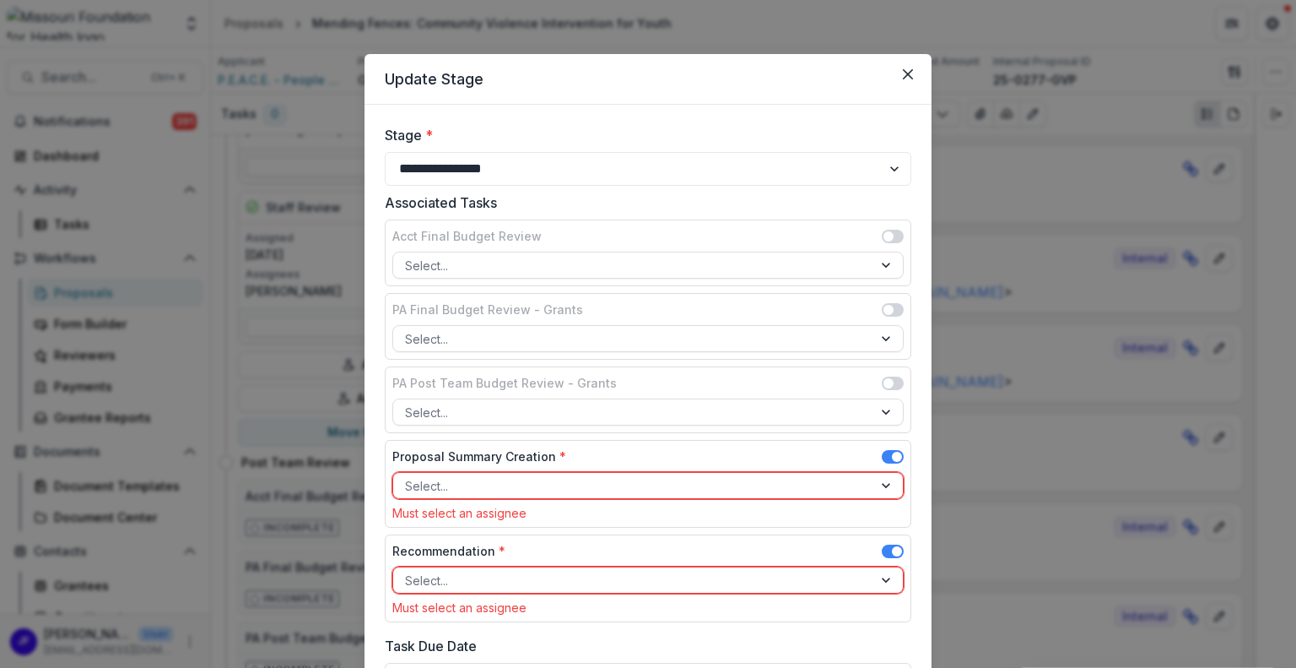
click at [884, 452] on span at bounding box center [893, 457] width 22 height 14
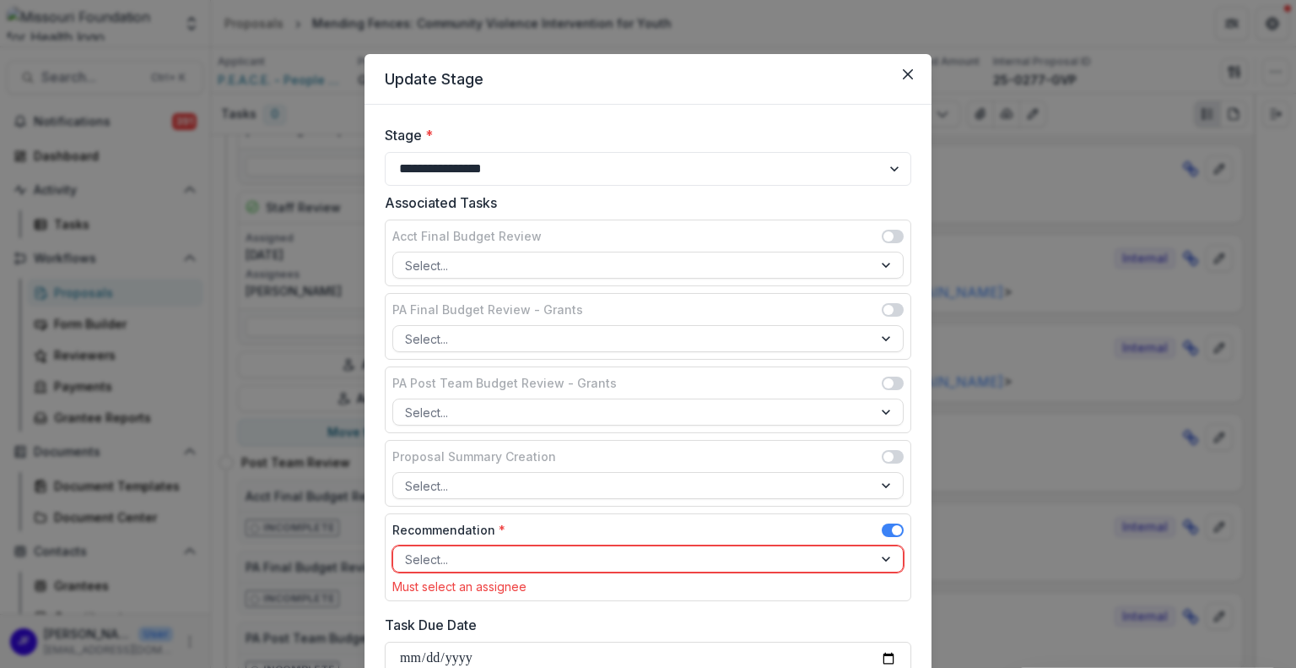
click at [803, 555] on div at bounding box center [633, 559] width 456 height 21
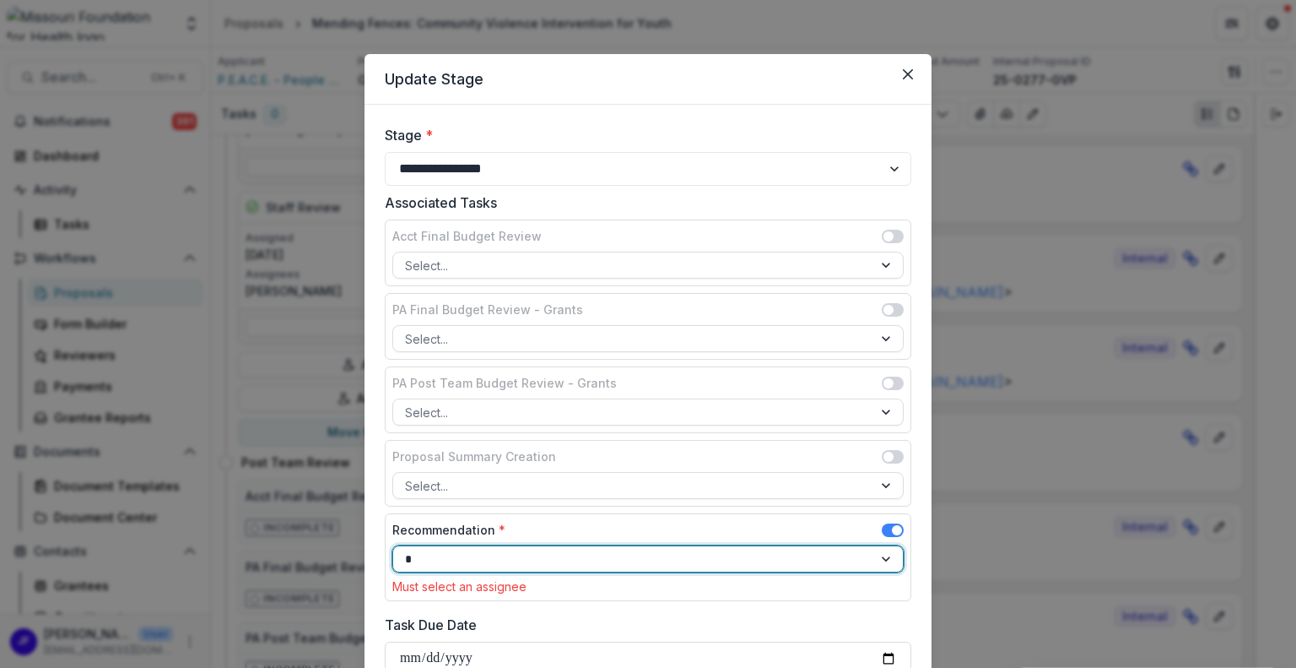
scroll to position [0, 0]
type input "*****"
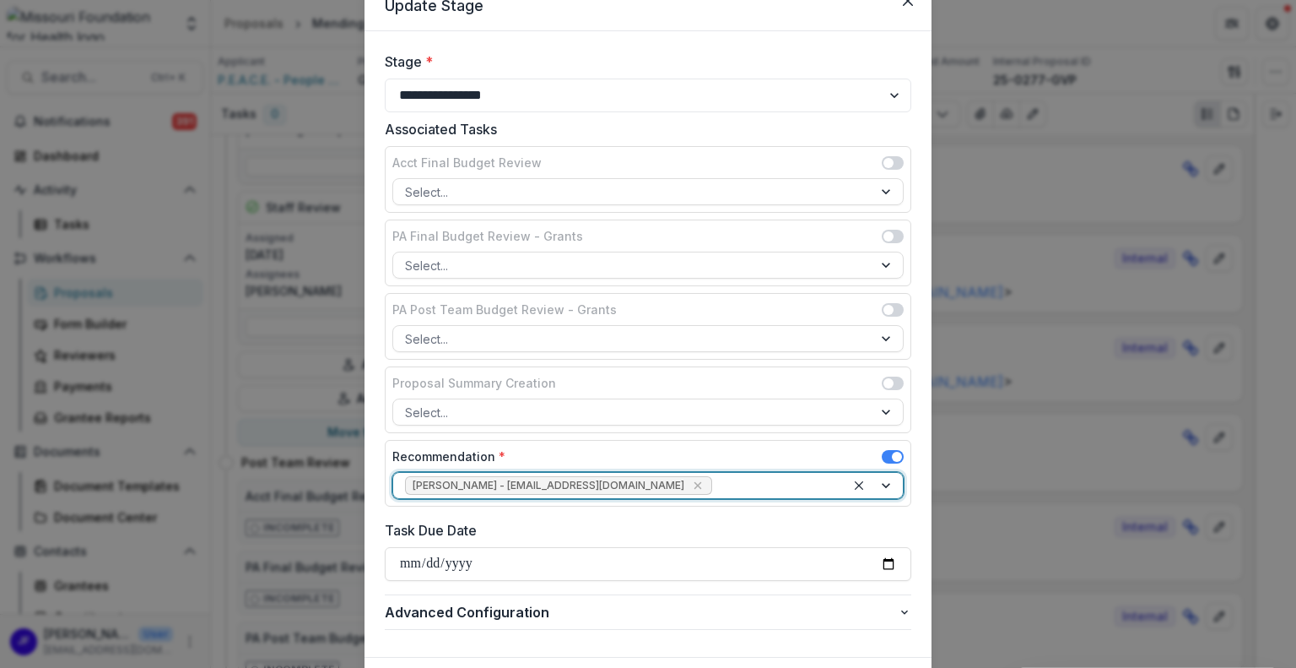
scroll to position [169, 0]
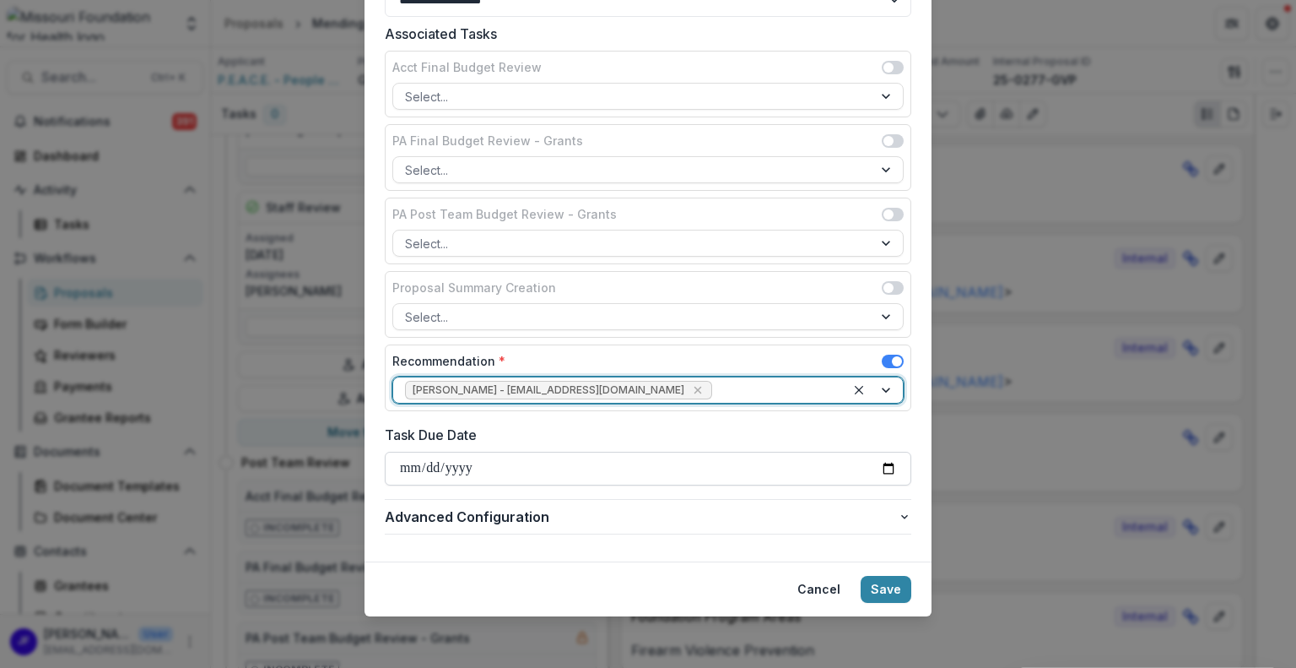
click at [883, 466] on input "Task Due Date" at bounding box center [648, 469] width 527 height 34
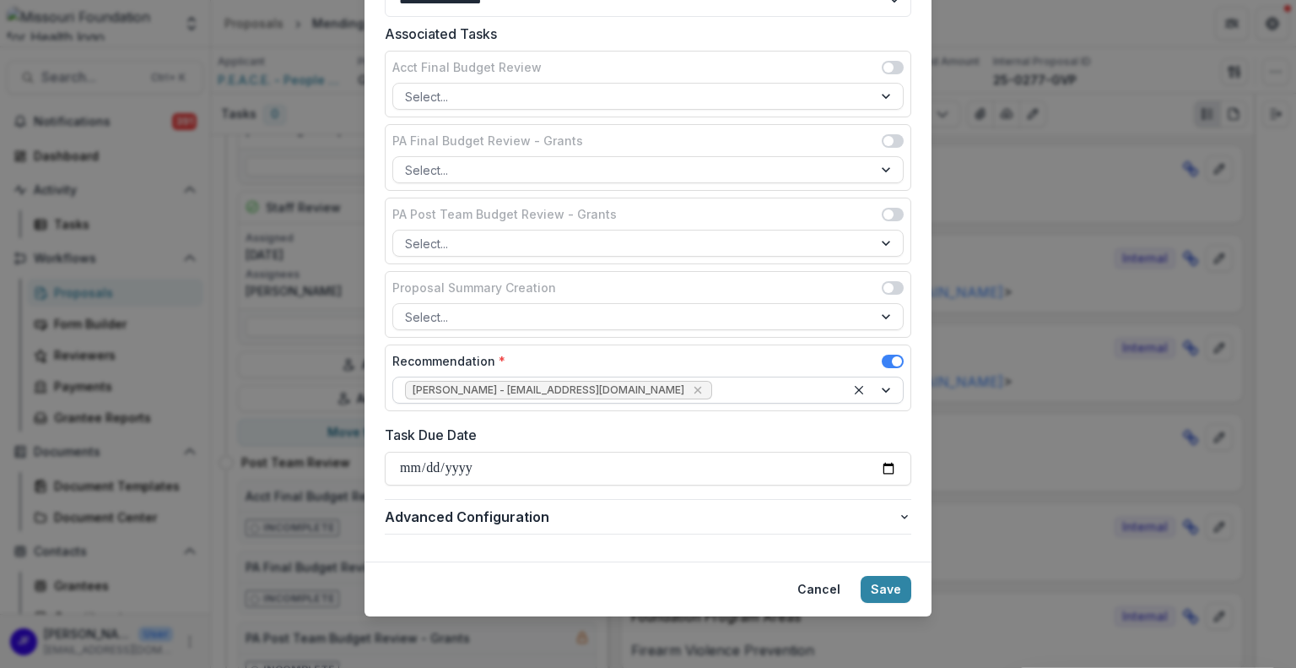
type input "**********"
click at [890, 587] on button "Save" at bounding box center [886, 589] width 51 height 27
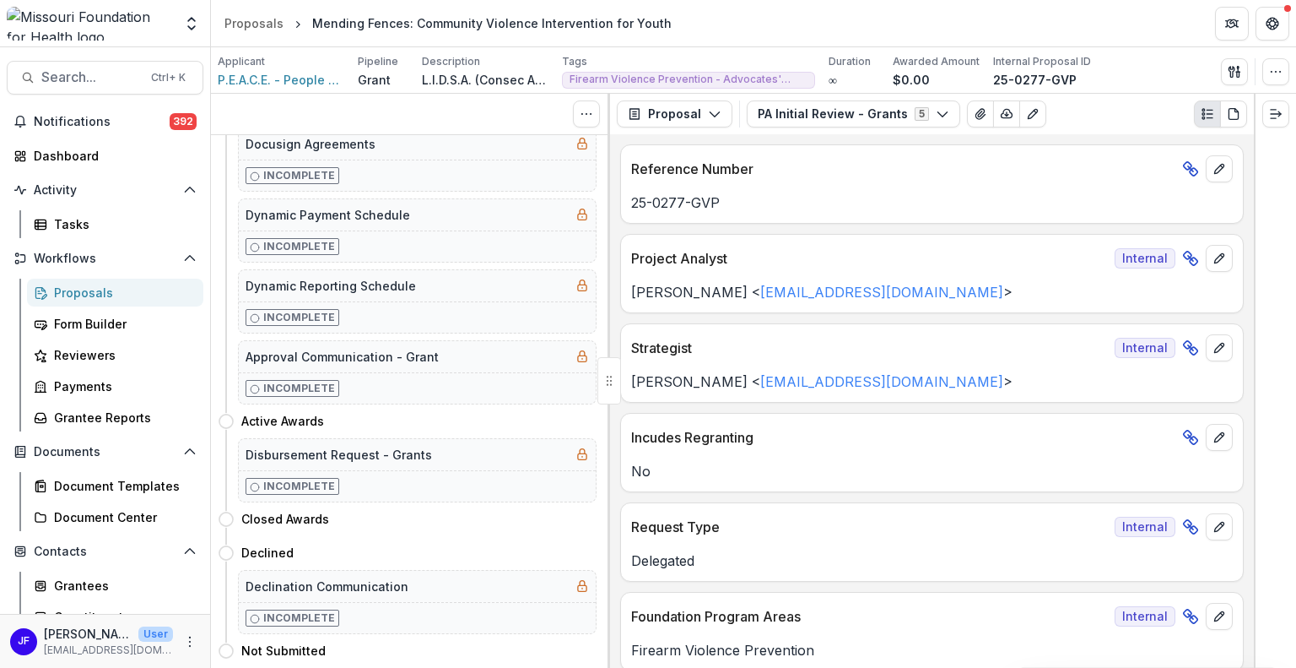
scroll to position [0, 0]
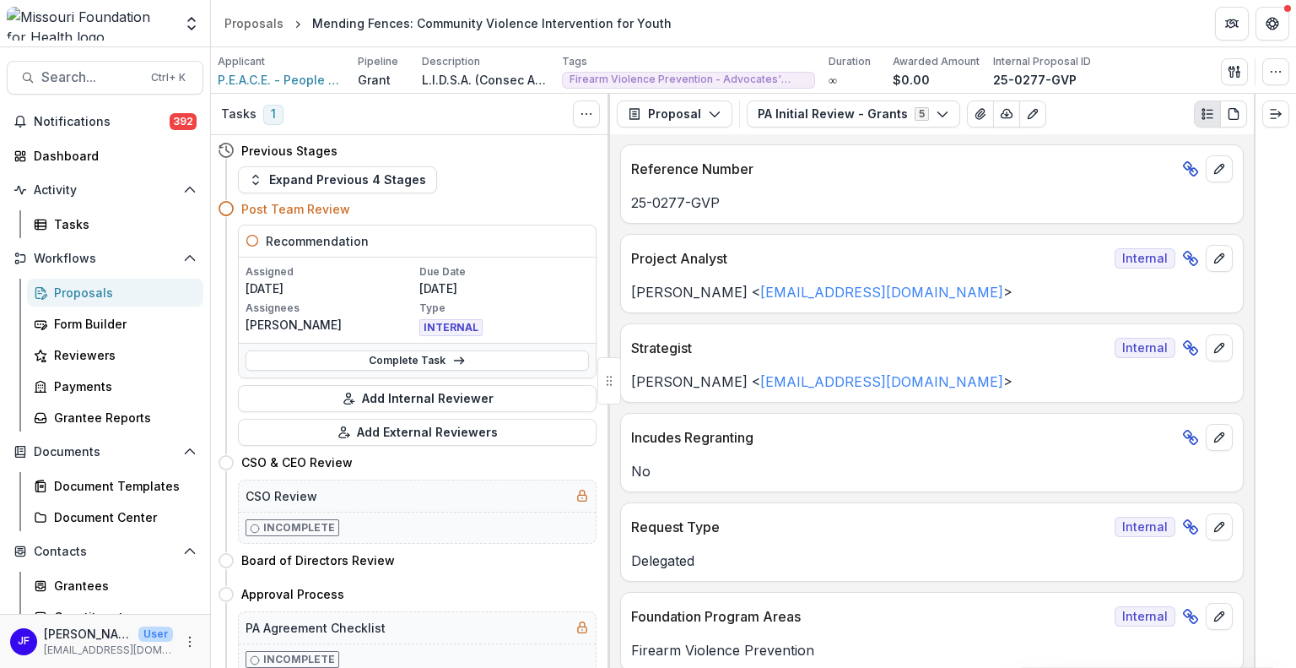
click at [69, 289] on div "Proposals" at bounding box center [122, 293] width 136 height 18
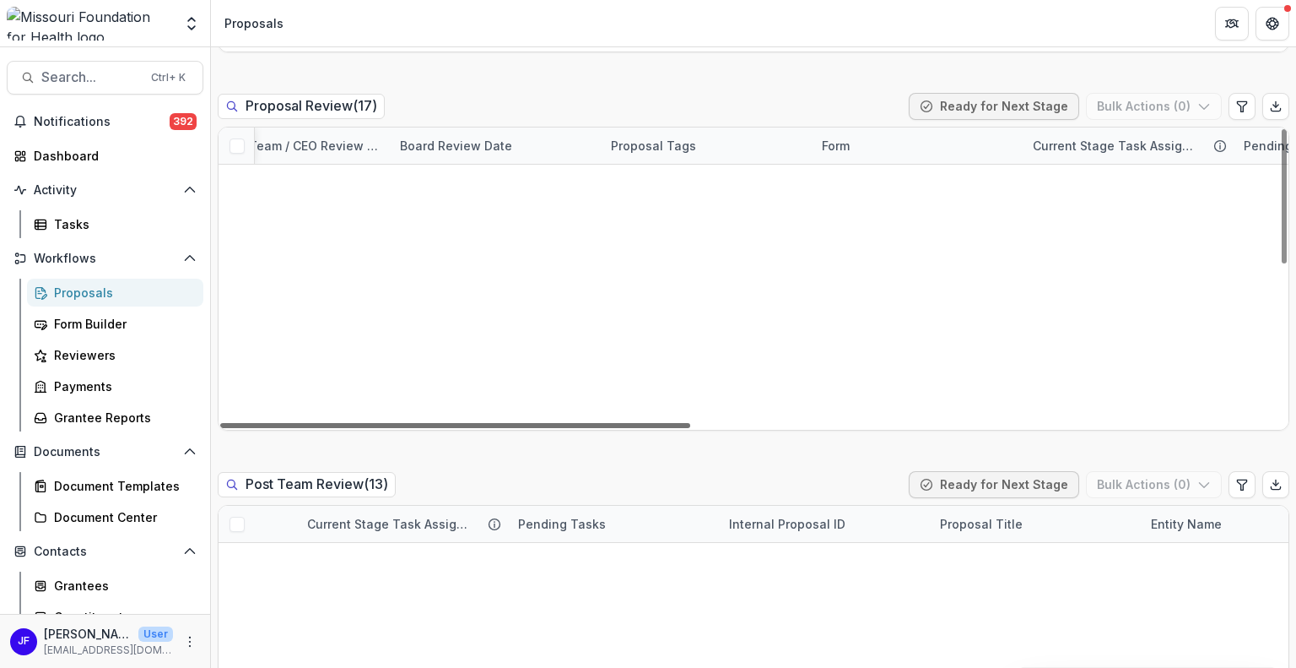
scroll to position [0, 988]
drag, startPoint x: 623, startPoint y: 424, endPoint x: 1057, endPoint y: 433, distance: 433.9
click at [690, 428] on div at bounding box center [455, 425] width 470 height 5
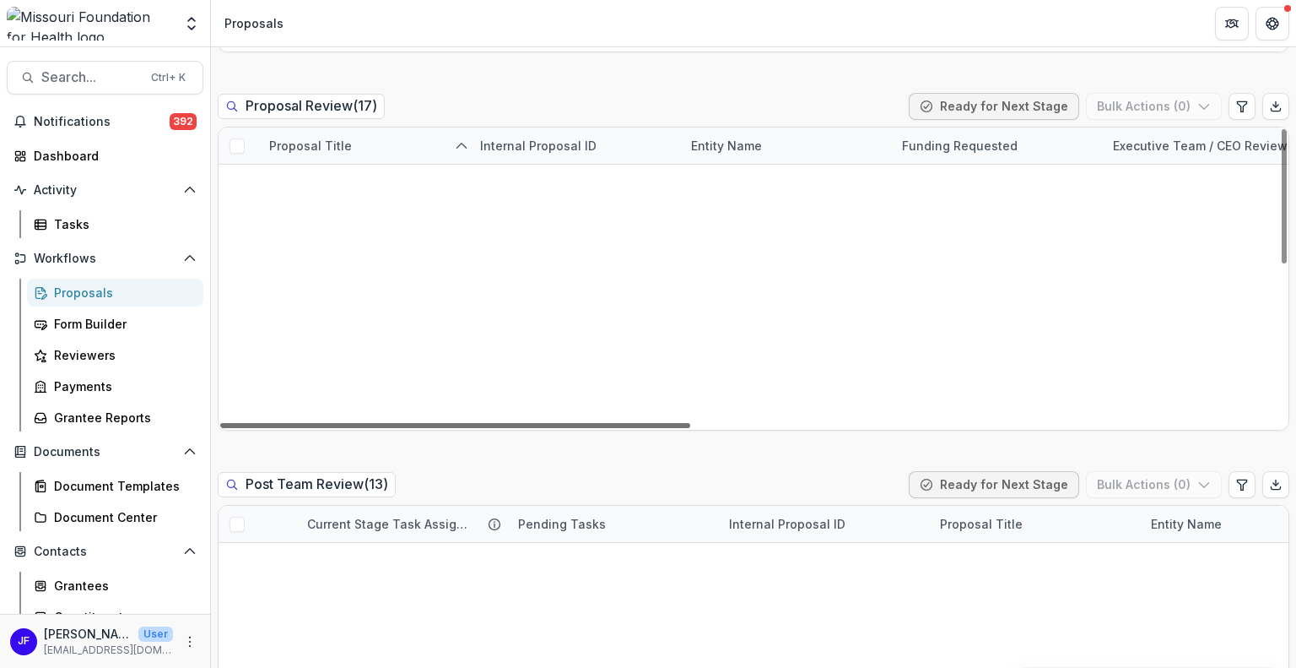
scroll to position [253, 0]
drag, startPoint x: 798, startPoint y: 425, endPoint x: 330, endPoint y: 422, distance: 468.4
click at [330, 423] on div at bounding box center [455, 425] width 470 height 5
click at [365, 464] on link "Project H.E.A.L.: Healing, Expression, Affirmation, Liberation" at bounding box center [414, 473] width 167 height 18
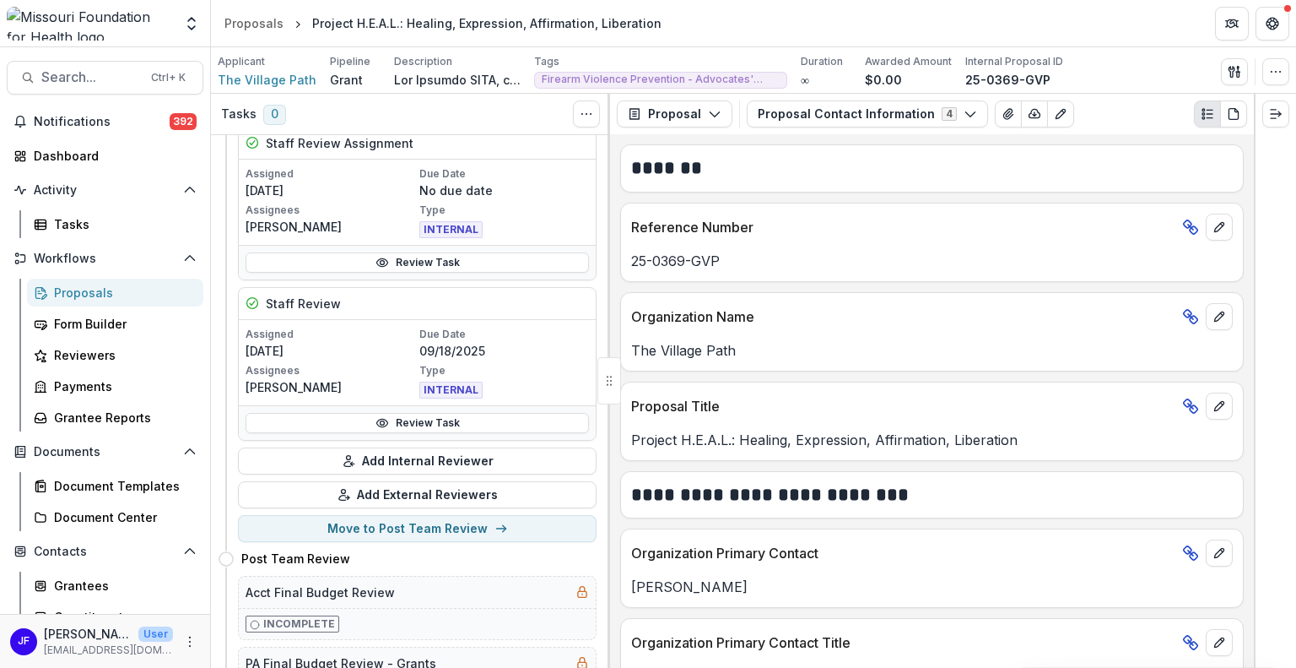
scroll to position [422, 0]
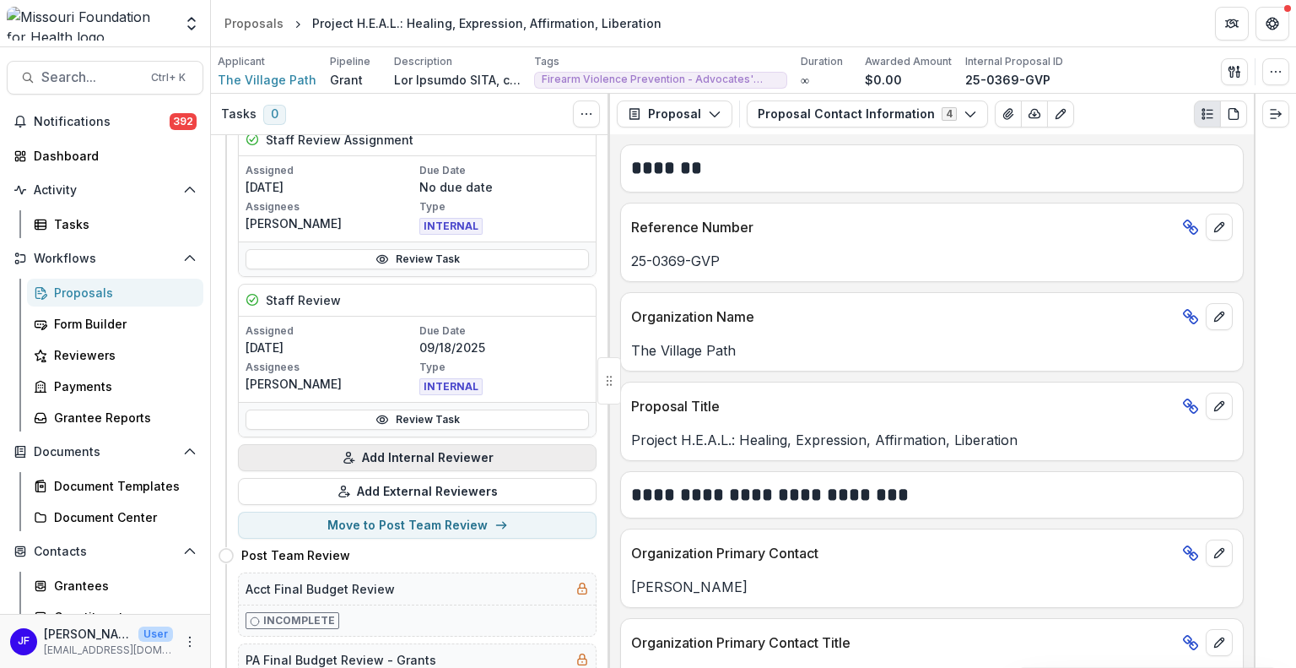
click at [404, 458] on button "Add Internal Reviewer" at bounding box center [417, 457] width 359 height 27
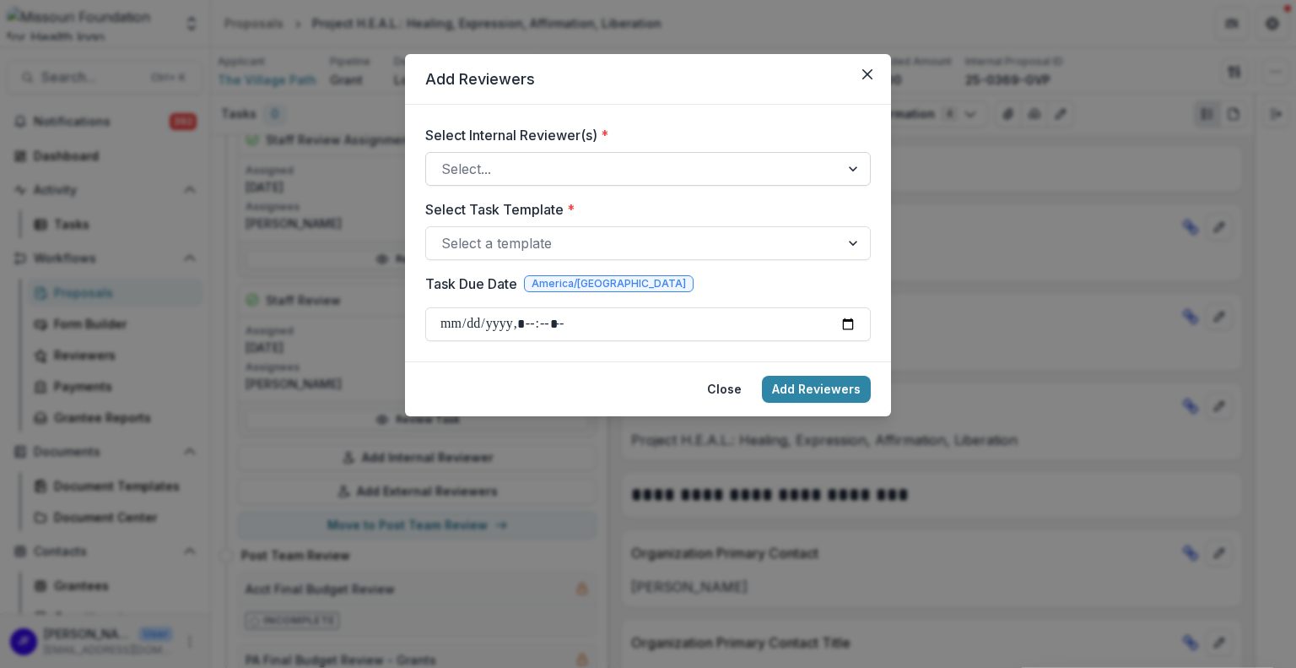
click at [846, 173] on div at bounding box center [855, 169] width 30 height 32
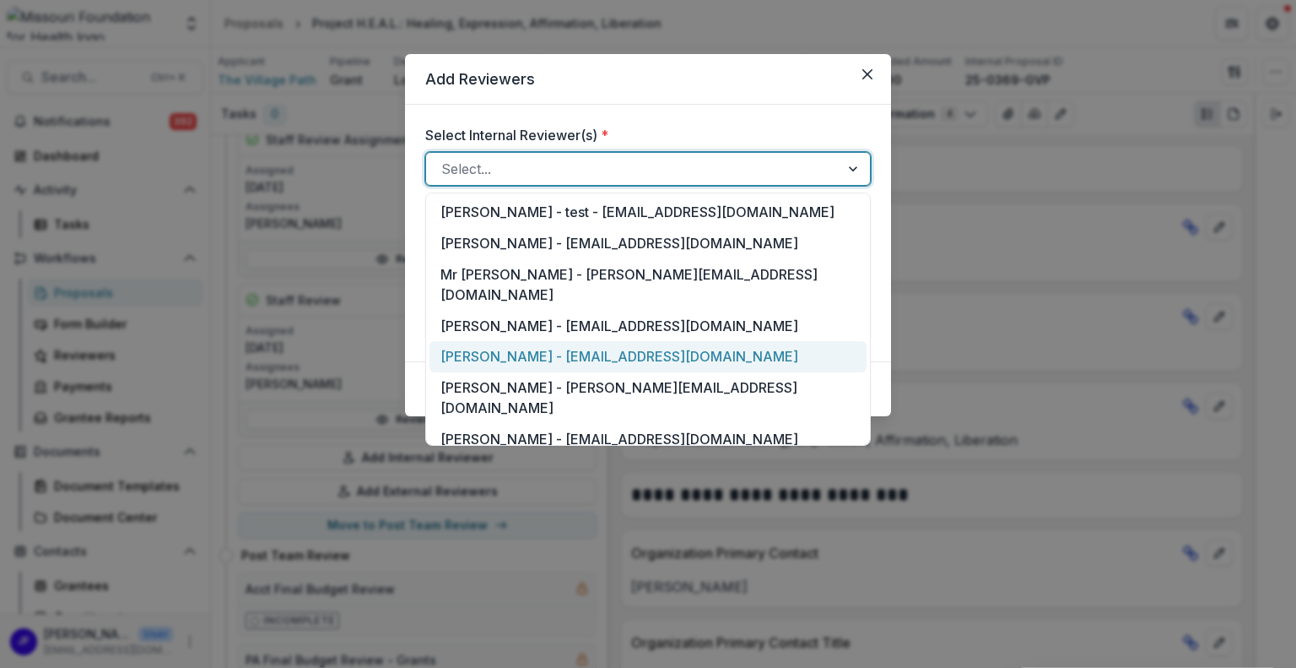
click at [513, 341] on div "[PERSON_NAME] - [EMAIL_ADDRESS][DOMAIN_NAME]" at bounding box center [648, 356] width 437 height 31
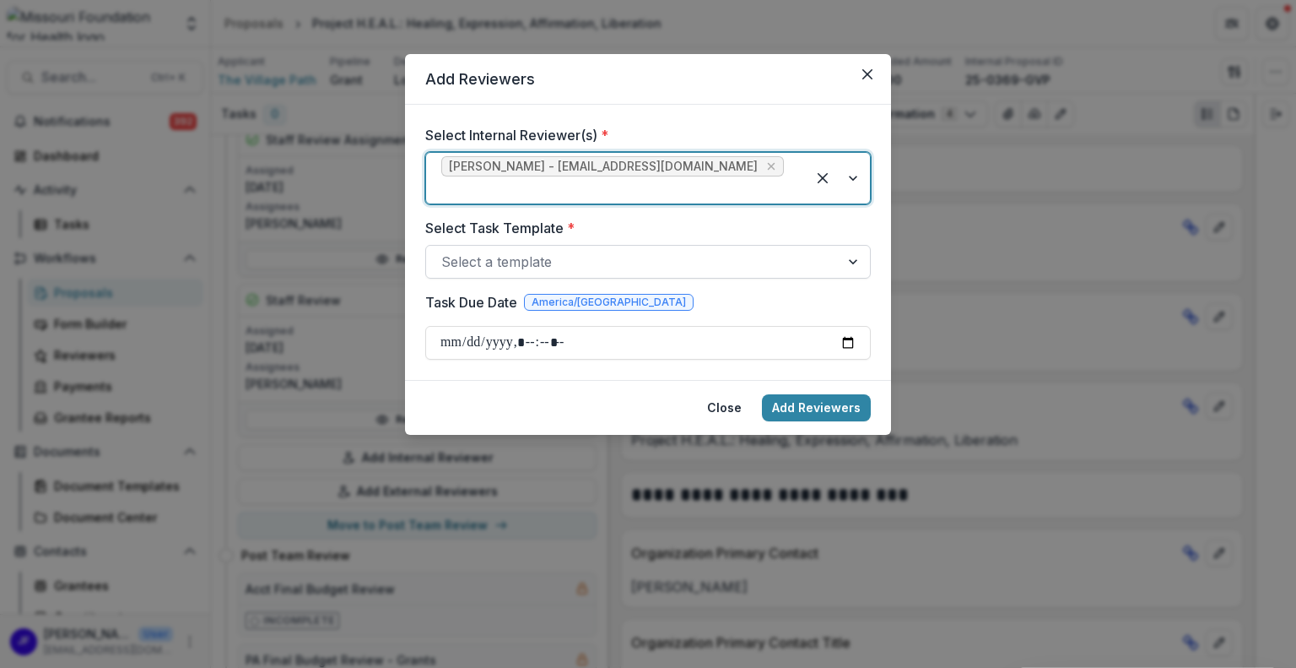
click at [853, 246] on div at bounding box center [855, 262] width 30 height 32
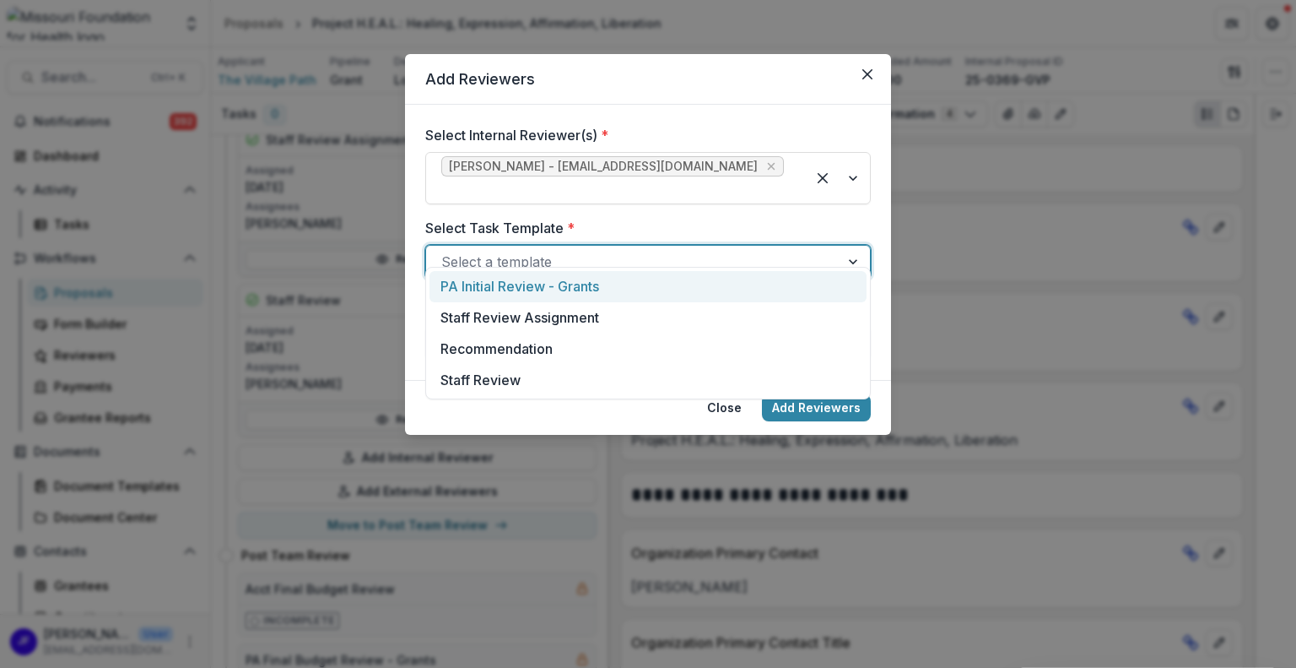
click at [563, 281] on div "PA Initial Review - Grants" at bounding box center [648, 286] width 437 height 31
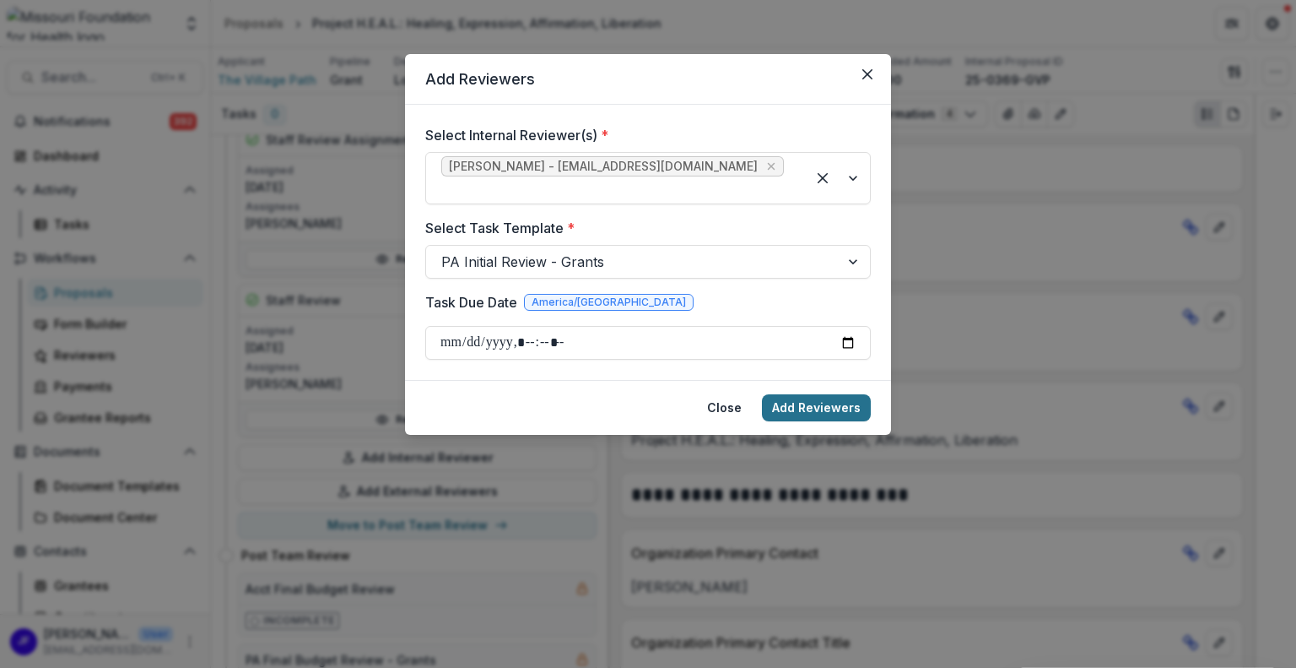
click at [818, 394] on button "Add Reviewers" at bounding box center [816, 407] width 109 height 27
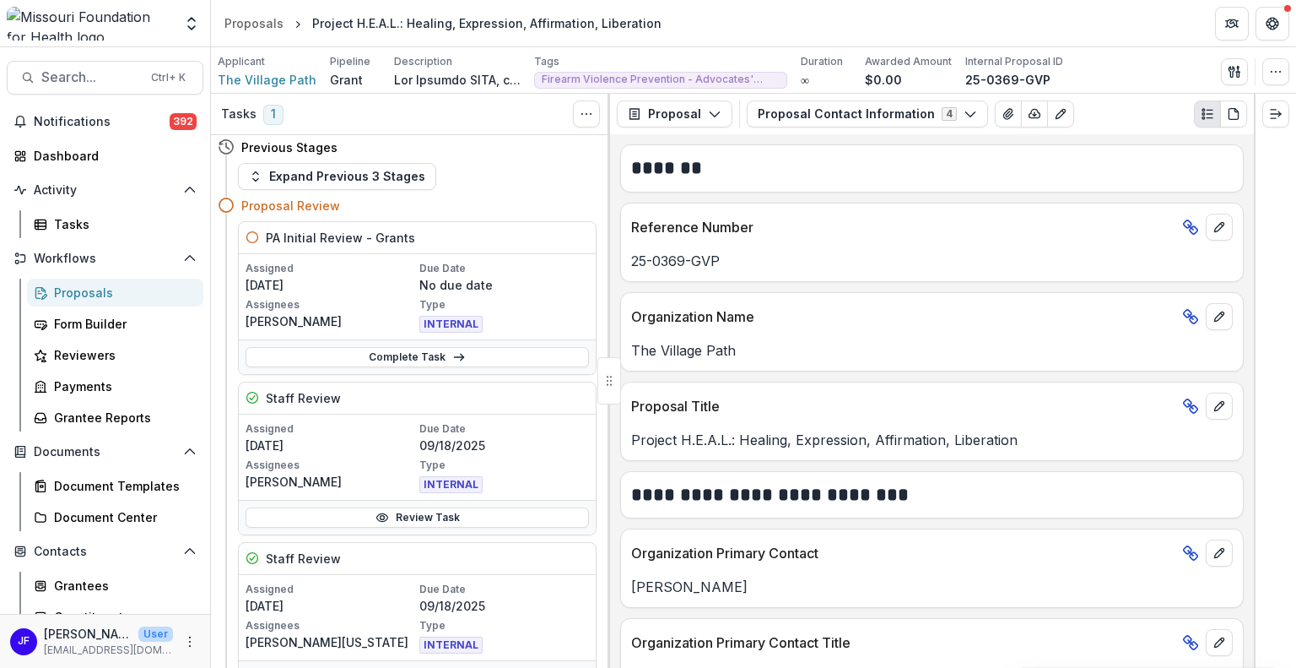
scroll to position [0, 0]
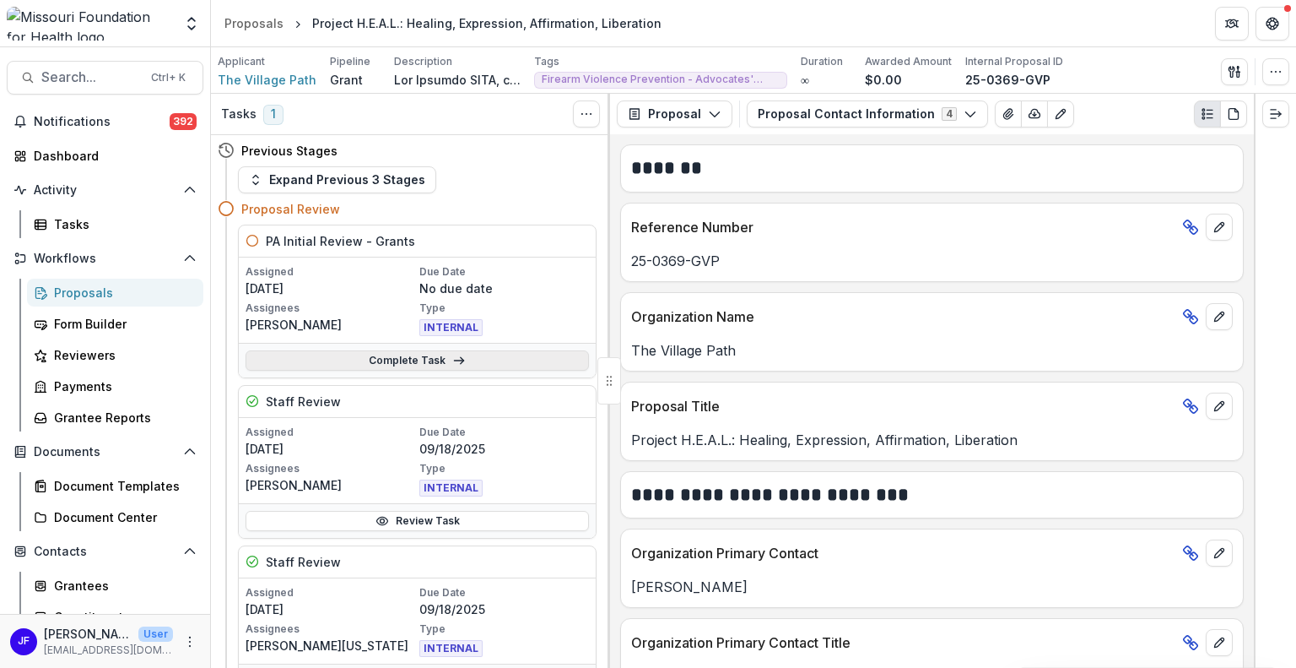
click at [371, 361] on link "Complete Task" at bounding box center [418, 360] width 344 height 20
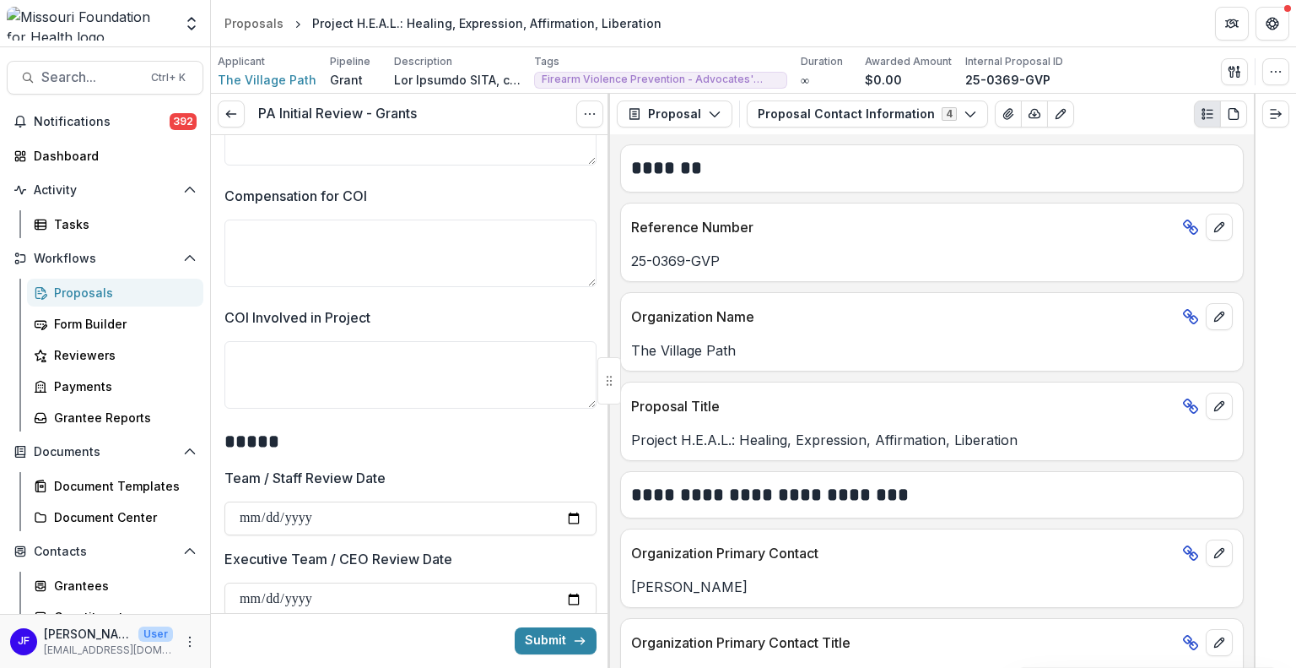
scroll to position [1182, 0]
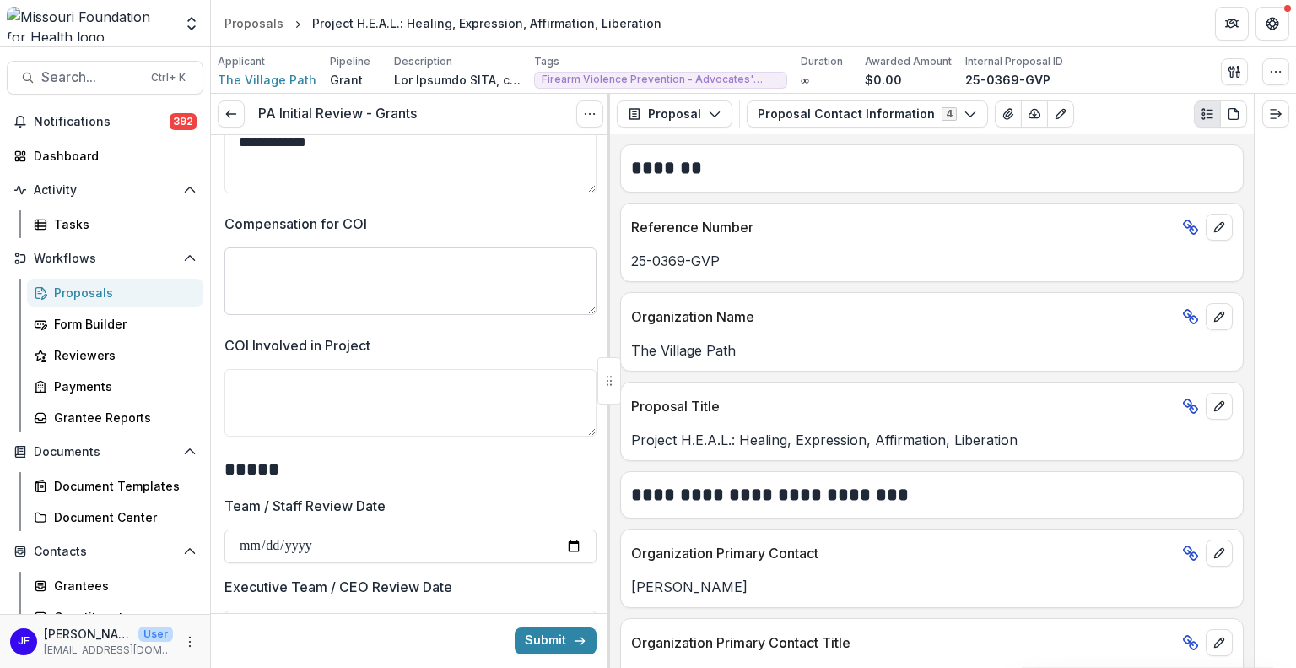
click at [456, 288] on textarea "Compensation for COI" at bounding box center [411, 281] width 372 height 68
type textarea "**"
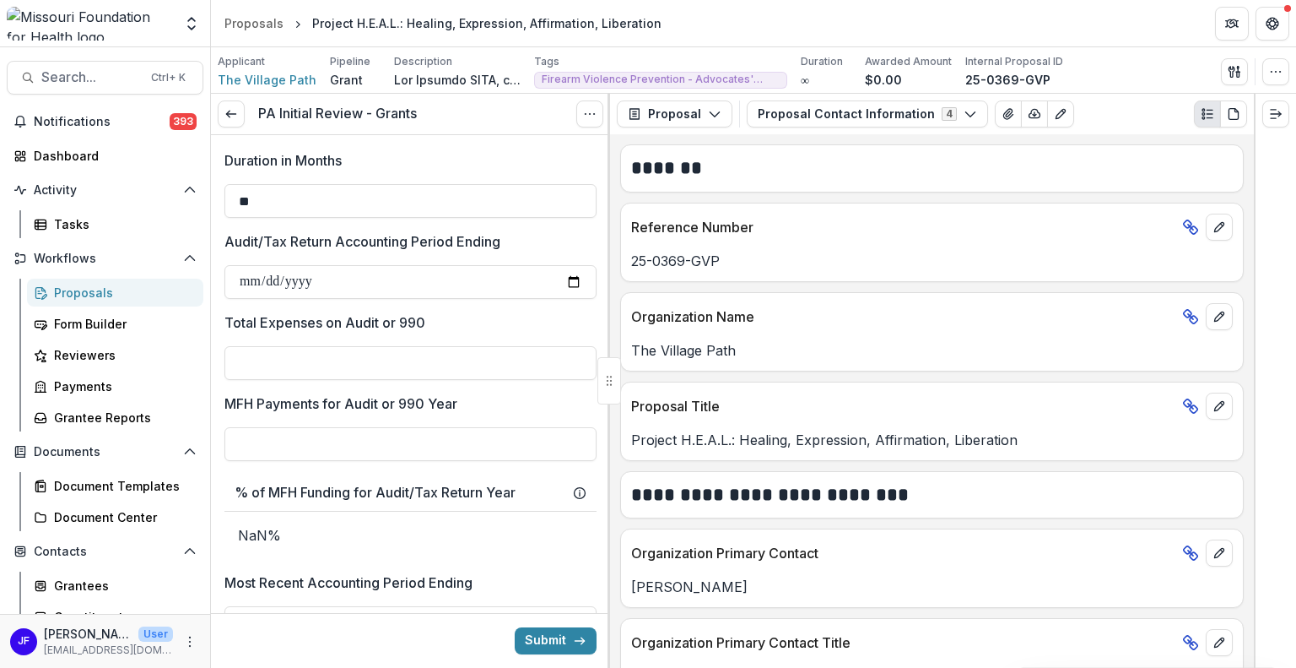
scroll to position [2110, 0]
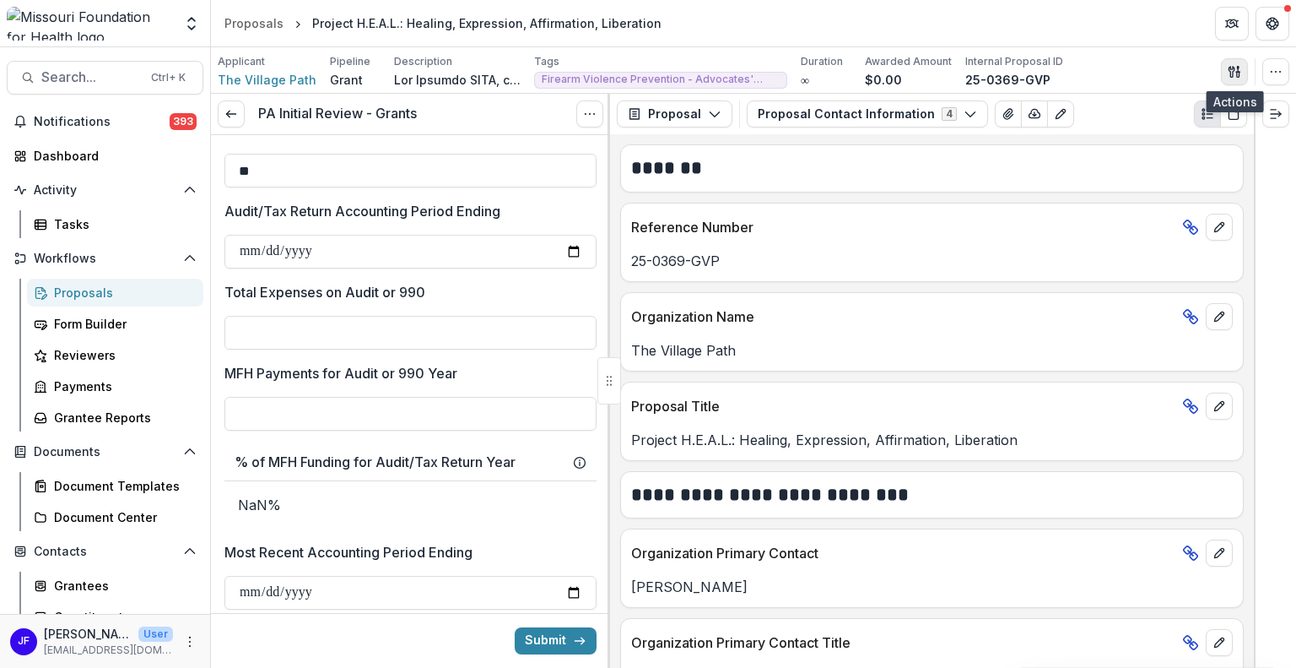
type textarea "**"
click at [1237, 67] on polygon "button" at bounding box center [1238, 67] width 2 height 3
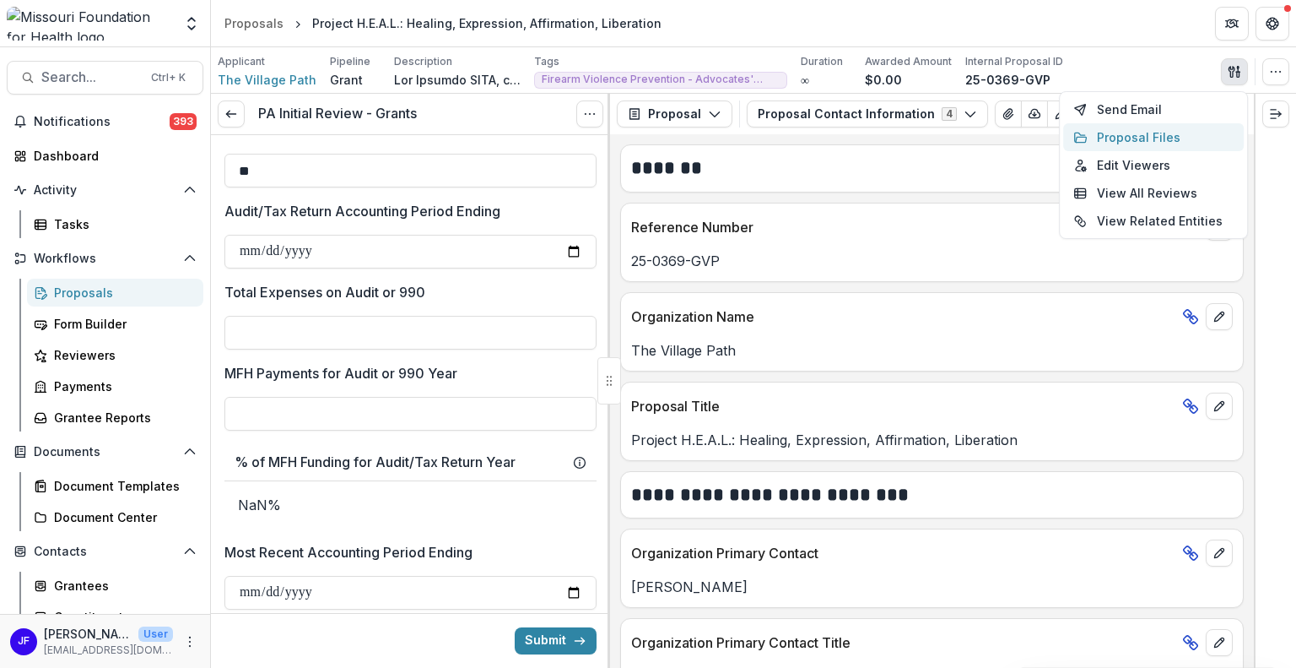
click at [1144, 144] on button "Proposal Files" at bounding box center [1153, 137] width 181 height 28
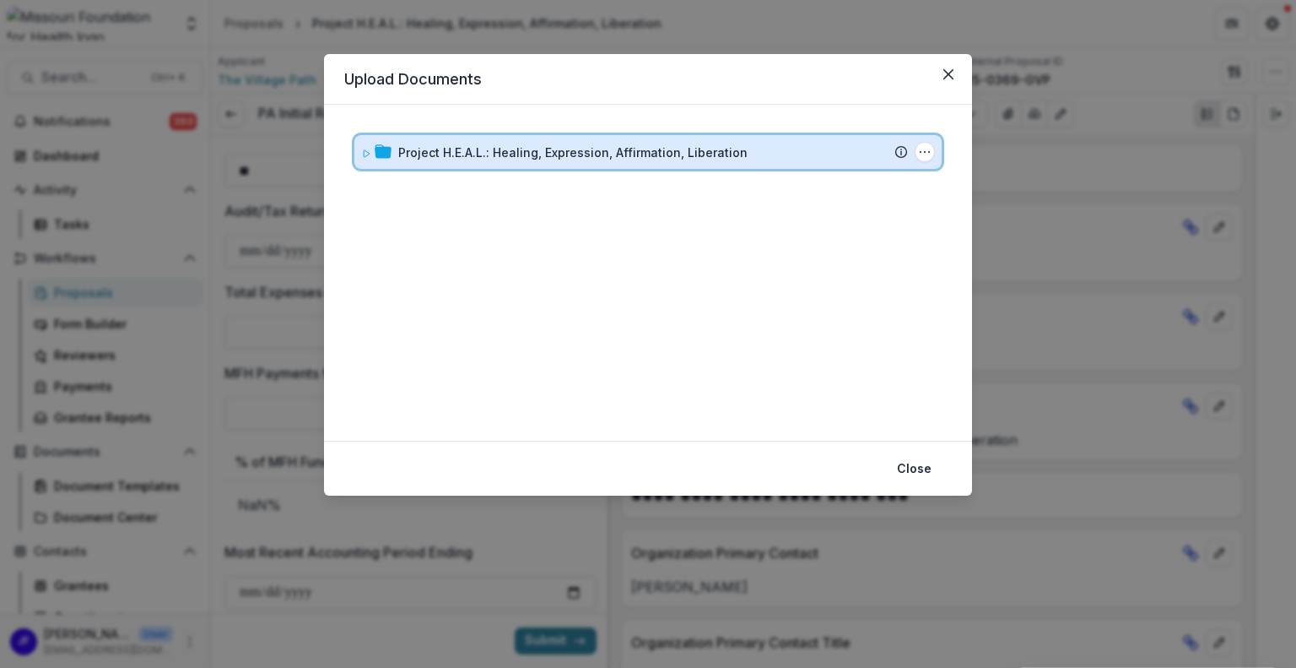
click at [361, 156] on icon at bounding box center [366, 154] width 10 height 10
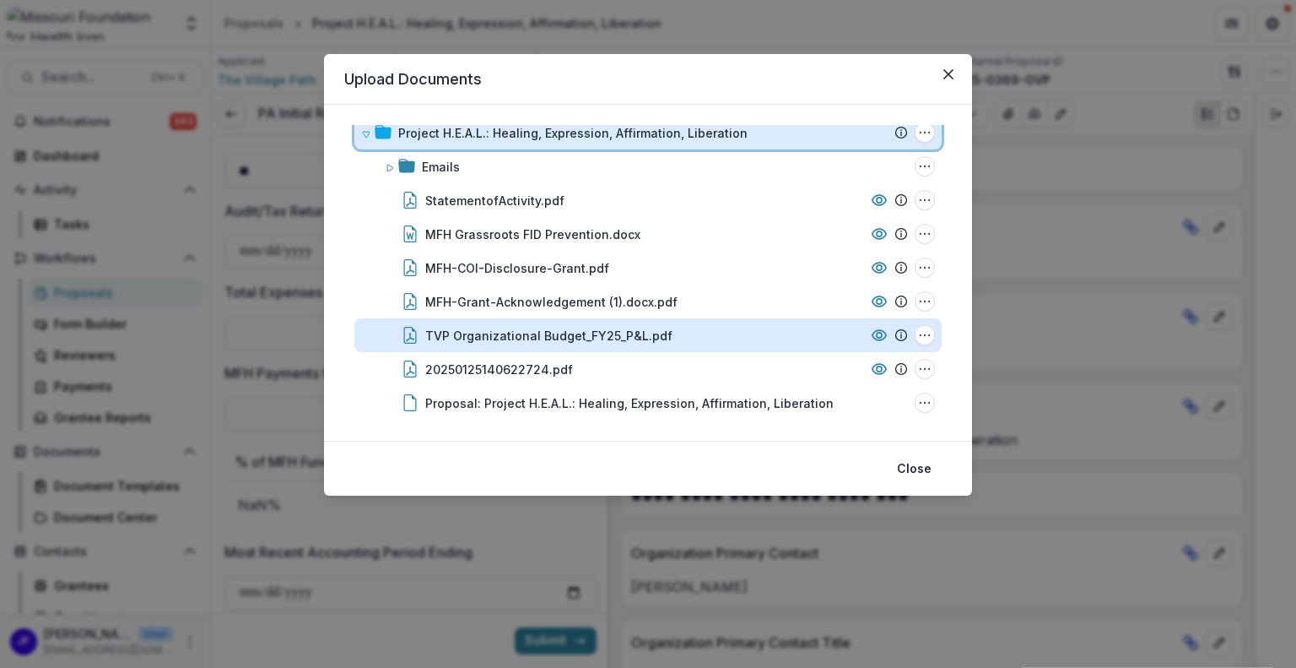
scroll to position [28, 0]
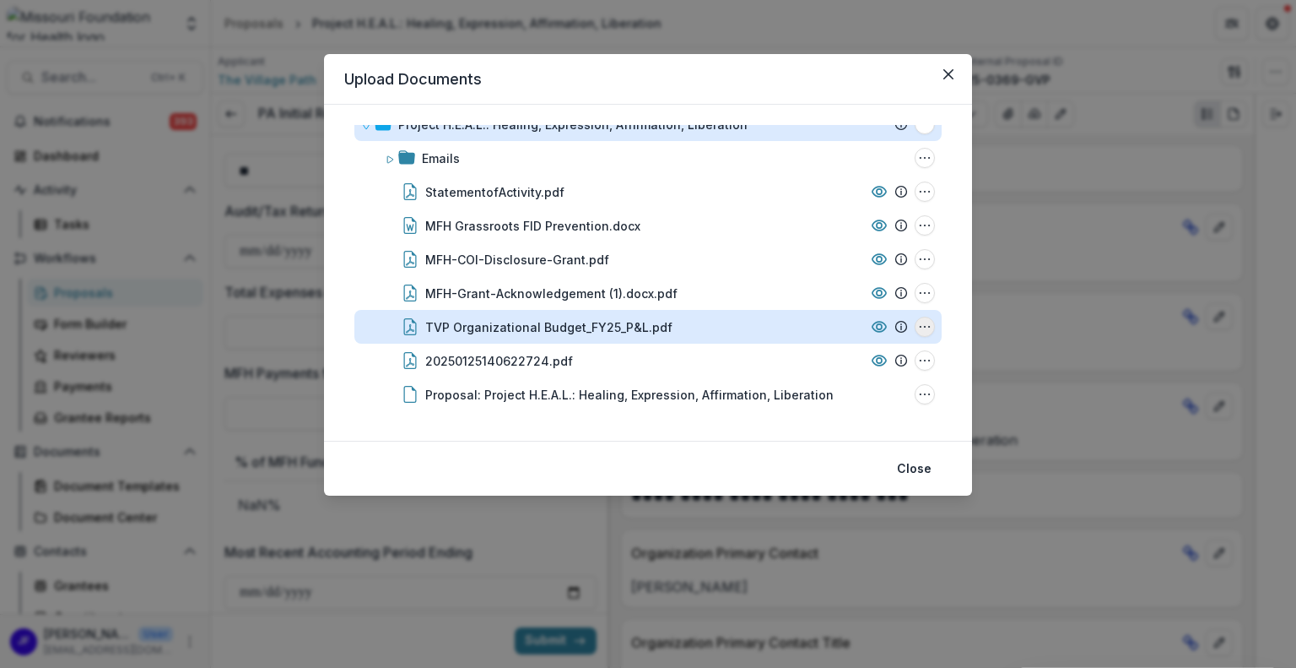
click at [918, 329] on icon "TVP Organizational Budget_FY25_P&L.pdf Options" at bounding box center [925, 327] width 14 height 14
click at [810, 230] on button "Download" at bounding box center [841, 236] width 181 height 28
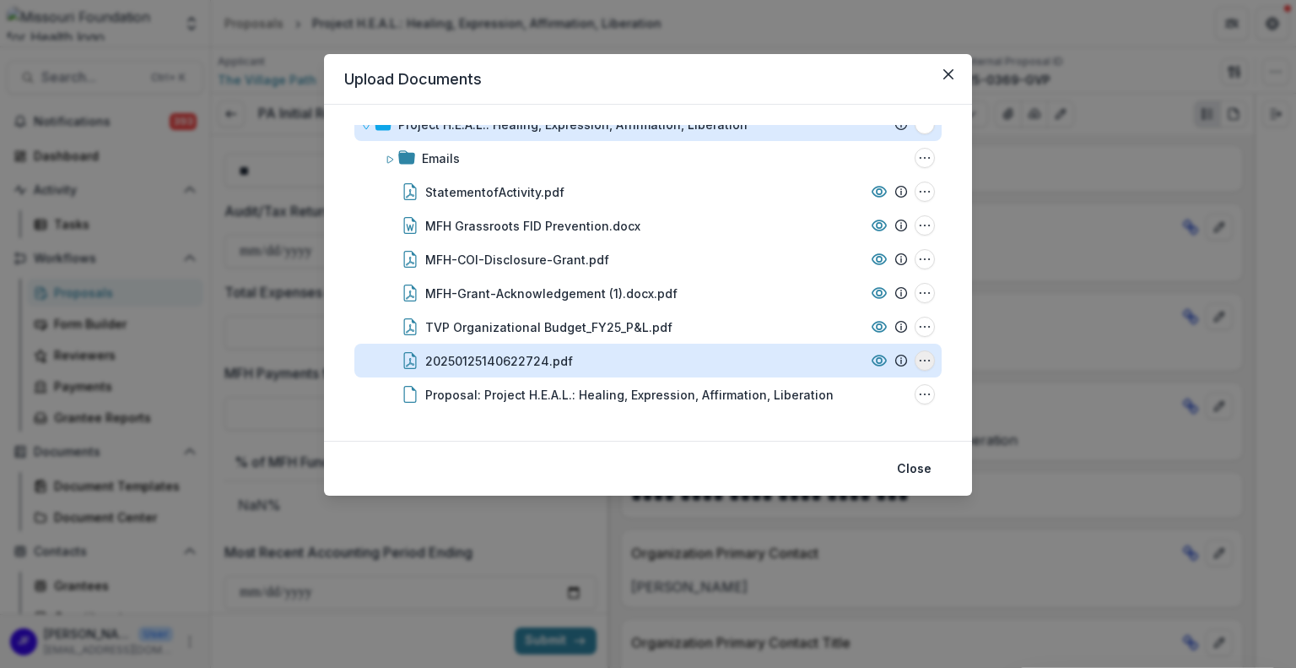
click at [918, 360] on icon "20250125140622724.pdf Options" at bounding box center [925, 361] width 14 height 14
click at [794, 267] on button "Download" at bounding box center [841, 270] width 181 height 28
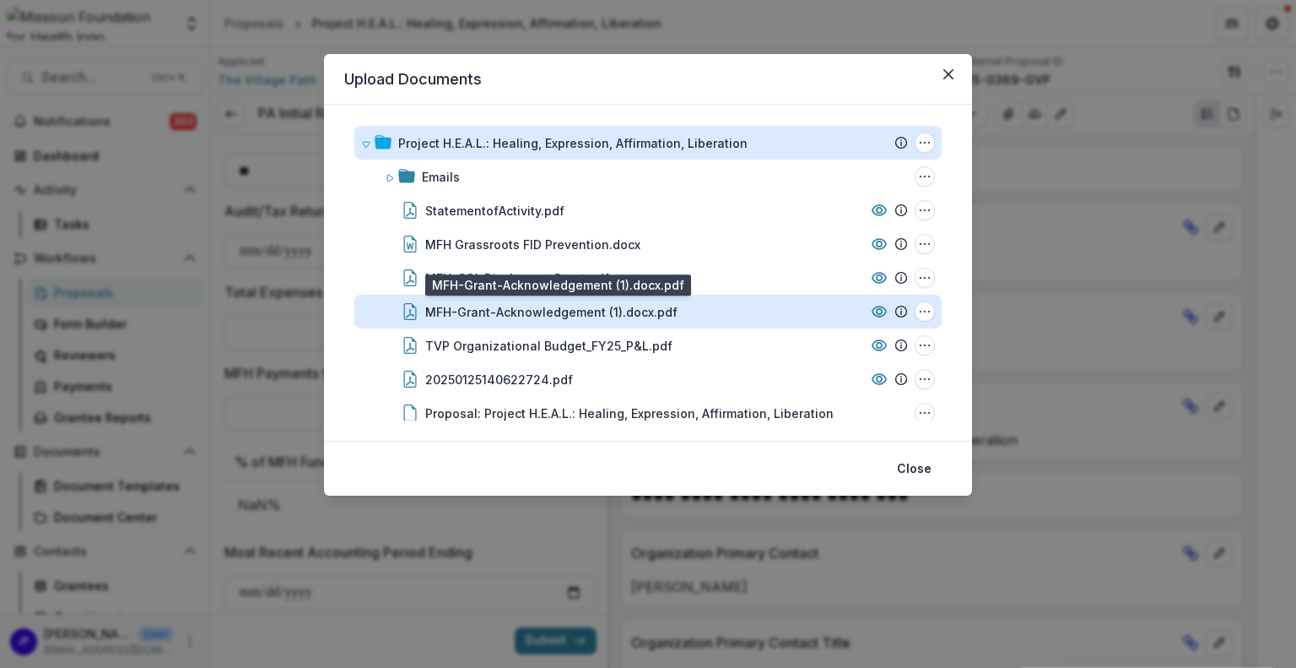
scroll to position [0, 0]
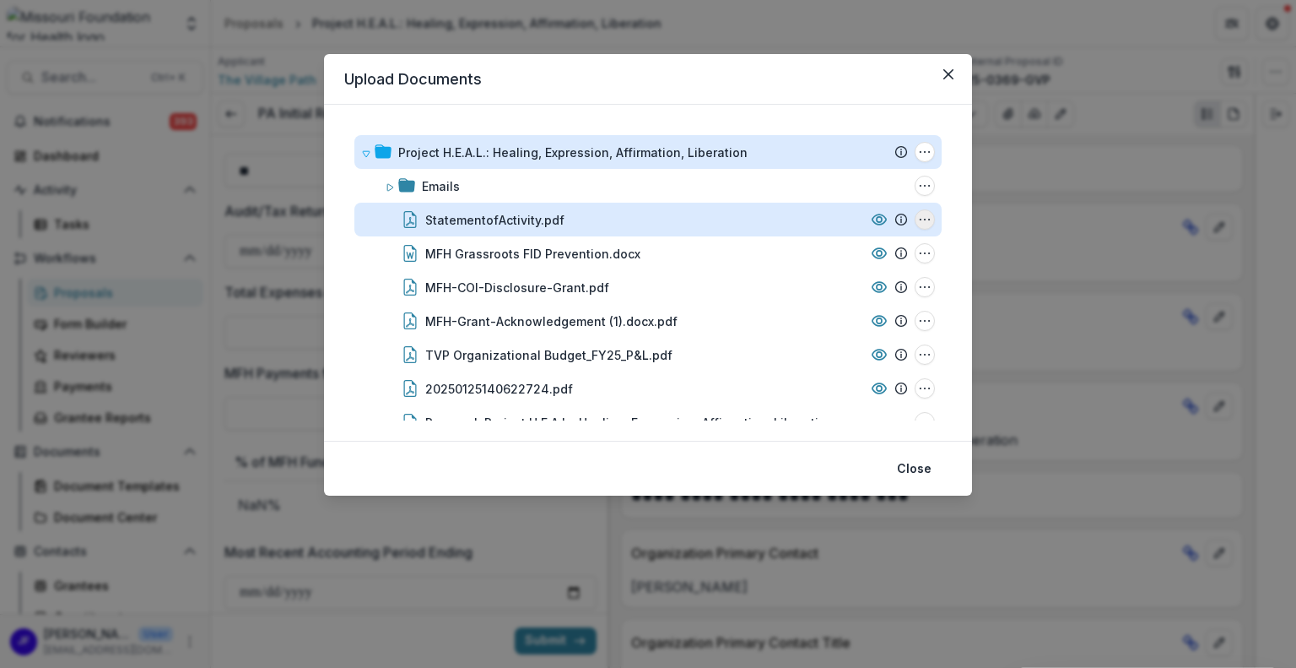
click at [925, 219] on circle "StatementofActivity.pdf Options" at bounding box center [925, 219] width 1 height 1
click at [797, 273] on button "Download" at bounding box center [841, 280] width 181 height 28
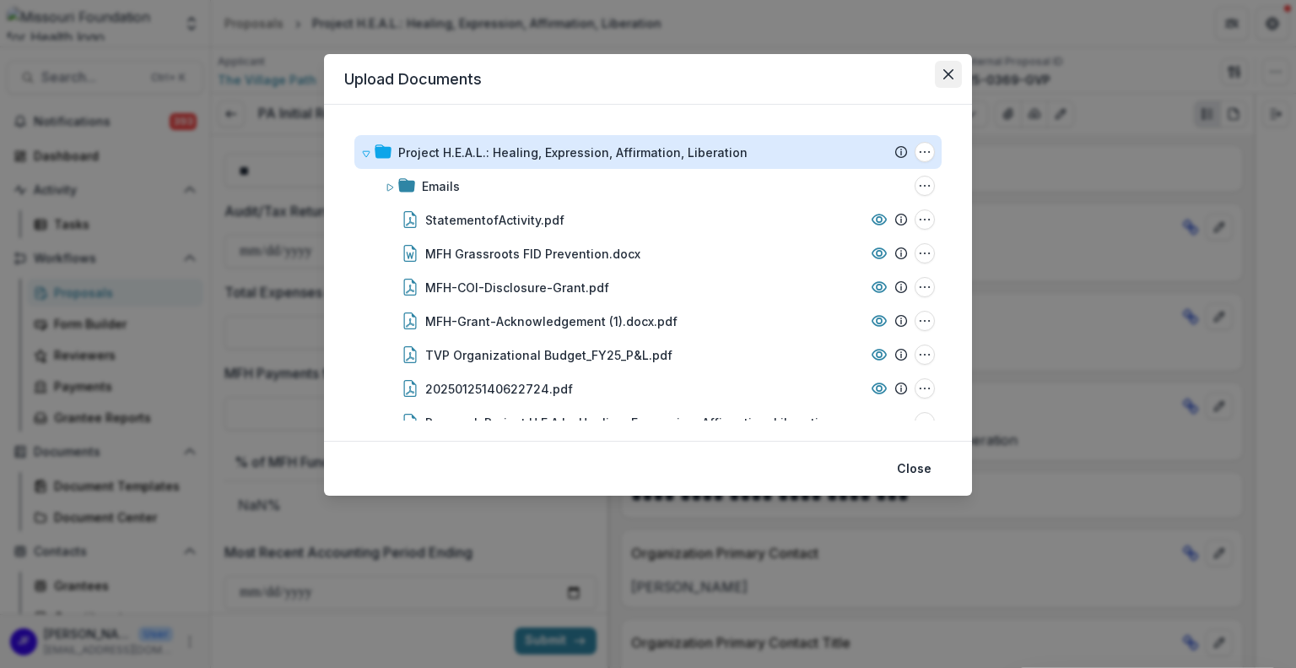
click at [955, 70] on button "Close" at bounding box center [948, 74] width 27 height 27
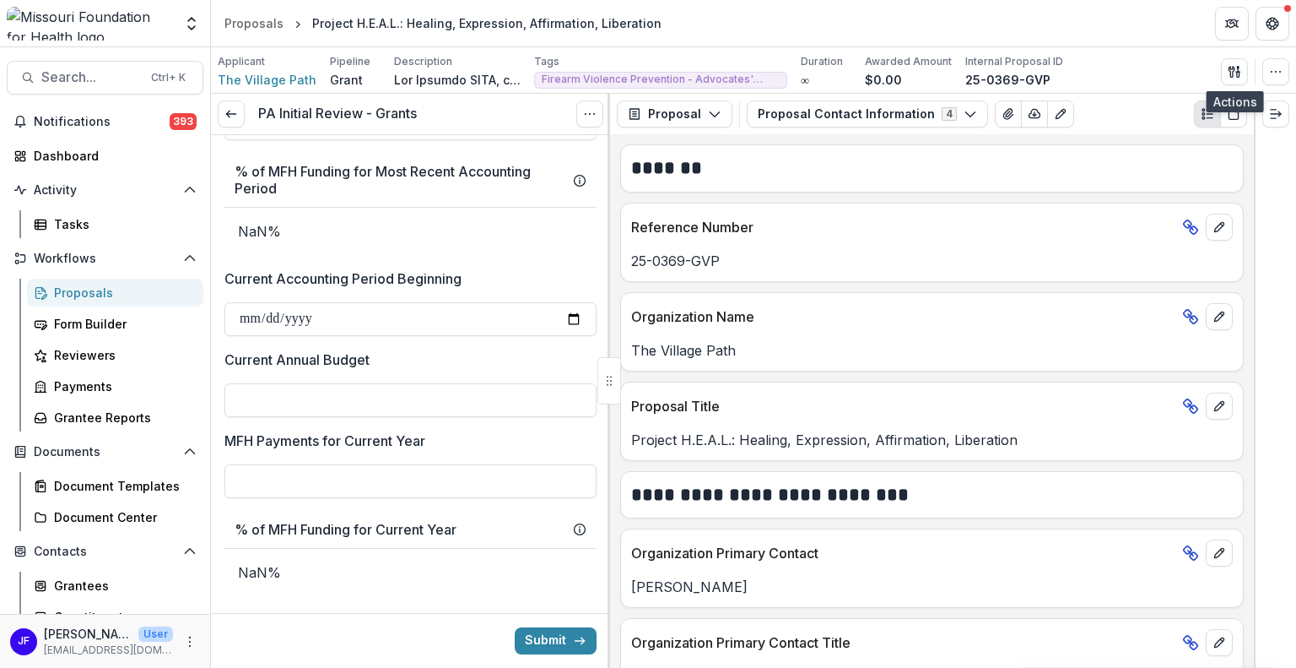
scroll to position [2785, 0]
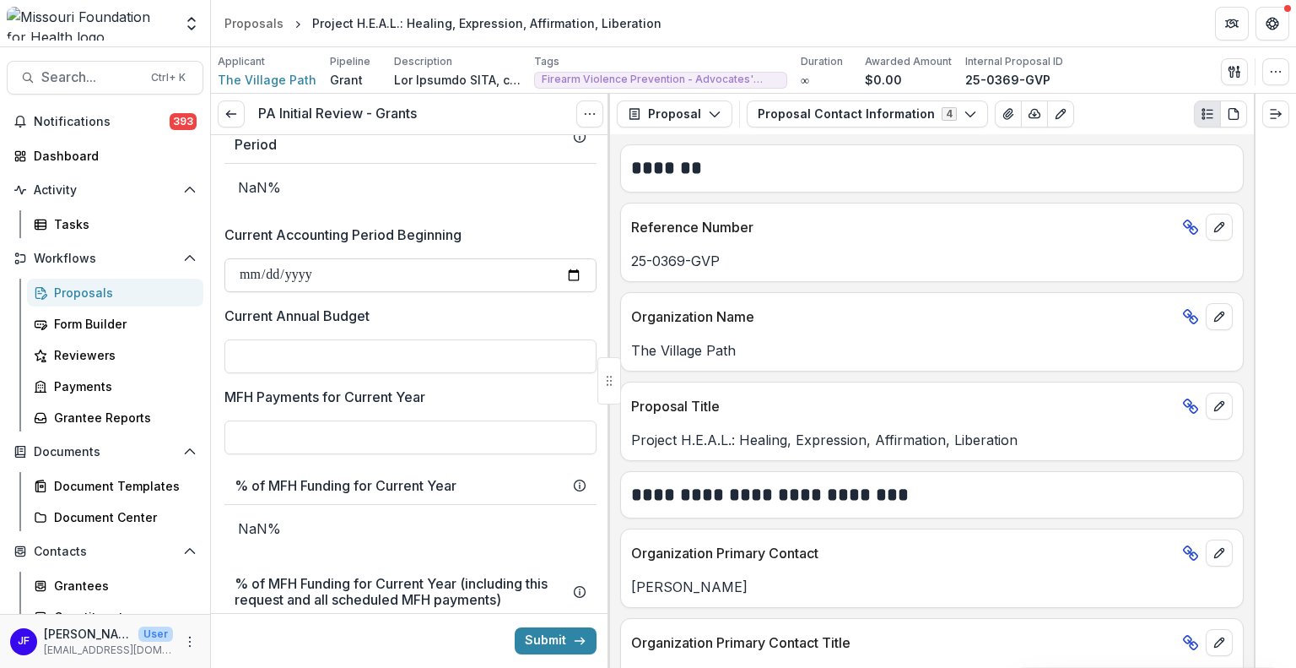
click at [250, 271] on input "Current Accounting Period Beginning" at bounding box center [411, 275] width 372 height 34
type input "**********"
click at [294, 346] on input "Current Annual Budget" at bounding box center [411, 356] width 372 height 34
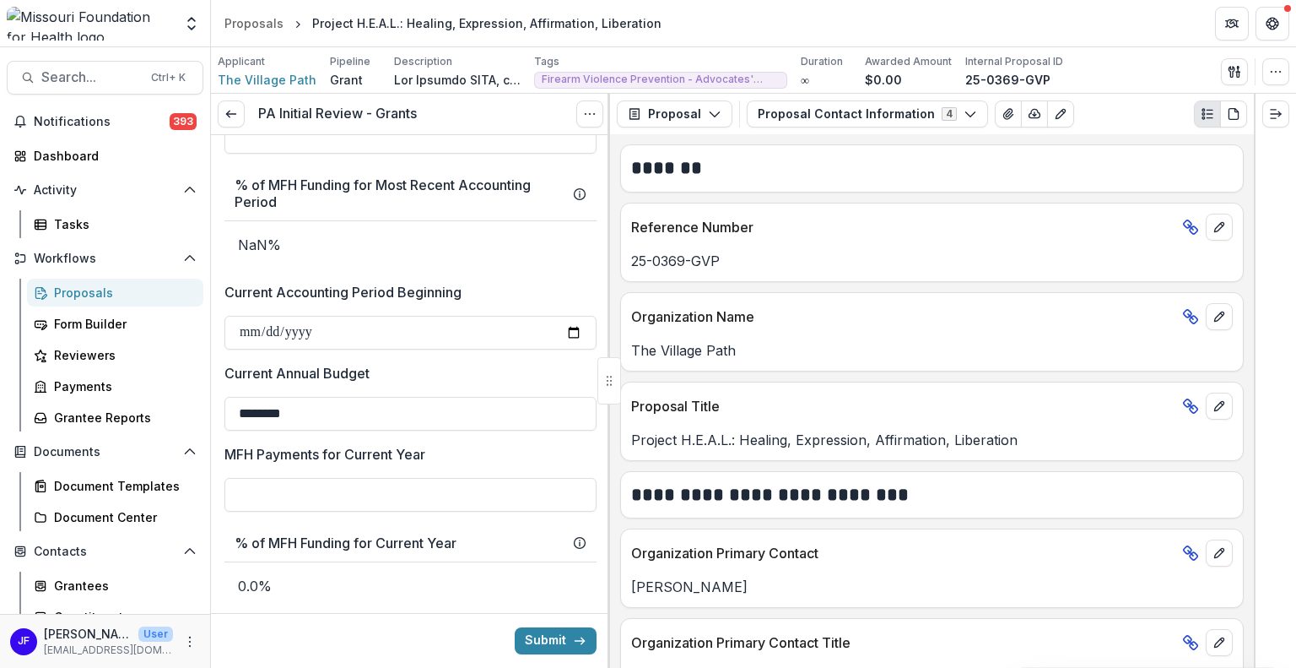
scroll to position [2701, 0]
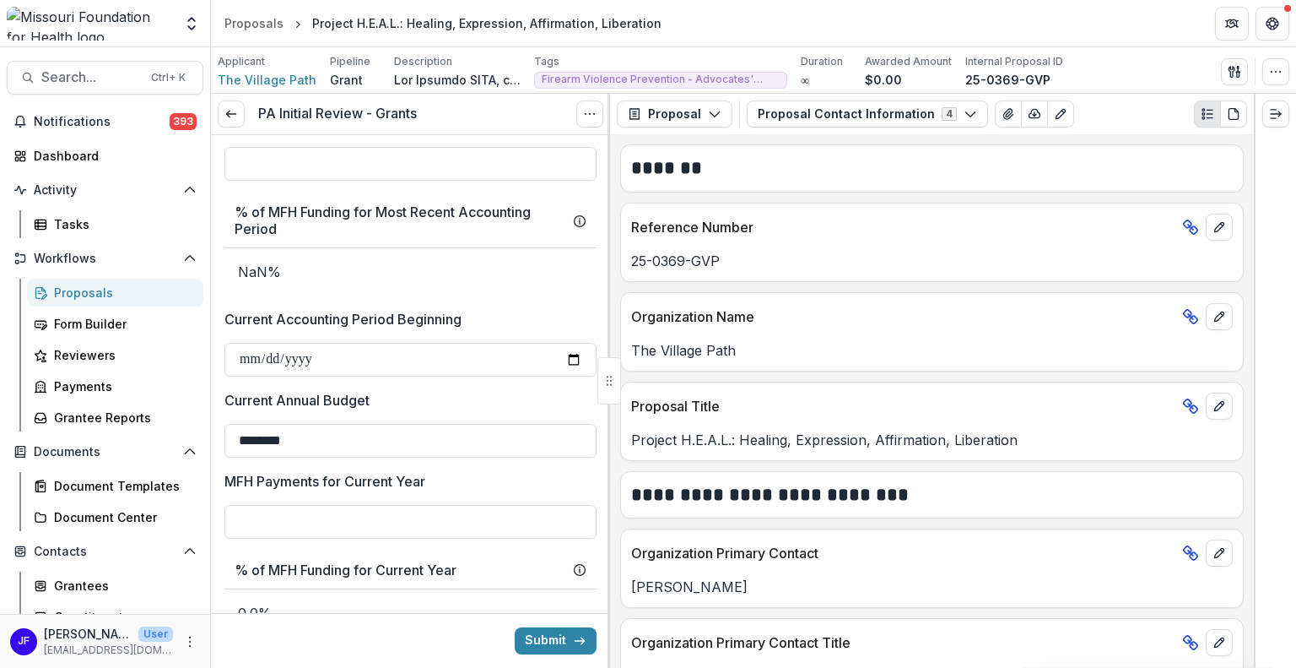
type input "********"
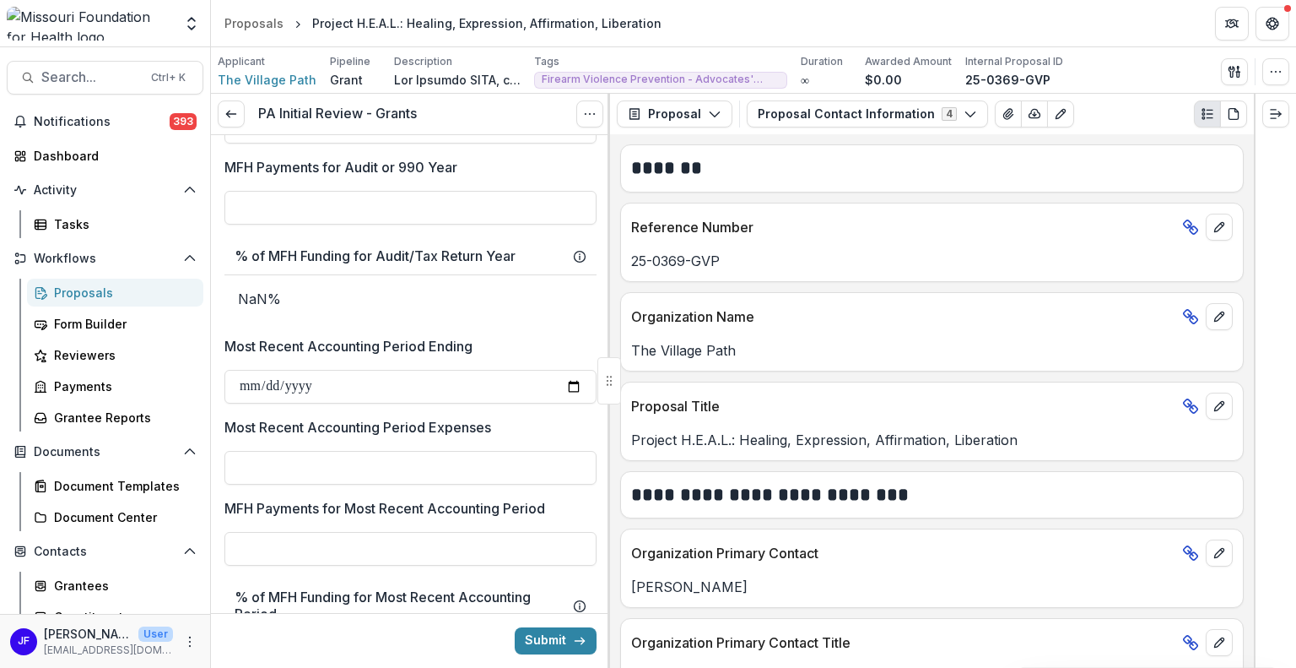
scroll to position [2279, 0]
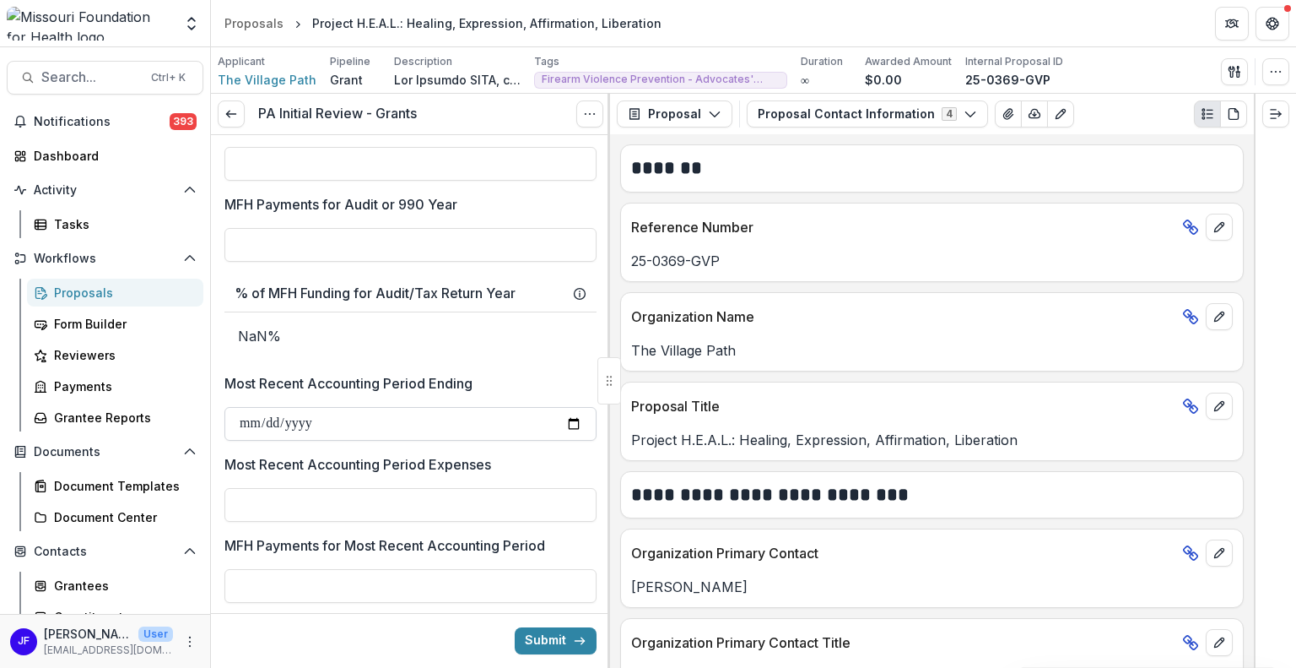
click at [246, 429] on input "Most Recent Accounting Period Ending" at bounding box center [411, 424] width 372 height 34
type input "**********"
click at [278, 511] on input "Most Recent Accounting Period Expenses" at bounding box center [411, 505] width 372 height 34
paste input "**********"
type input "**********"
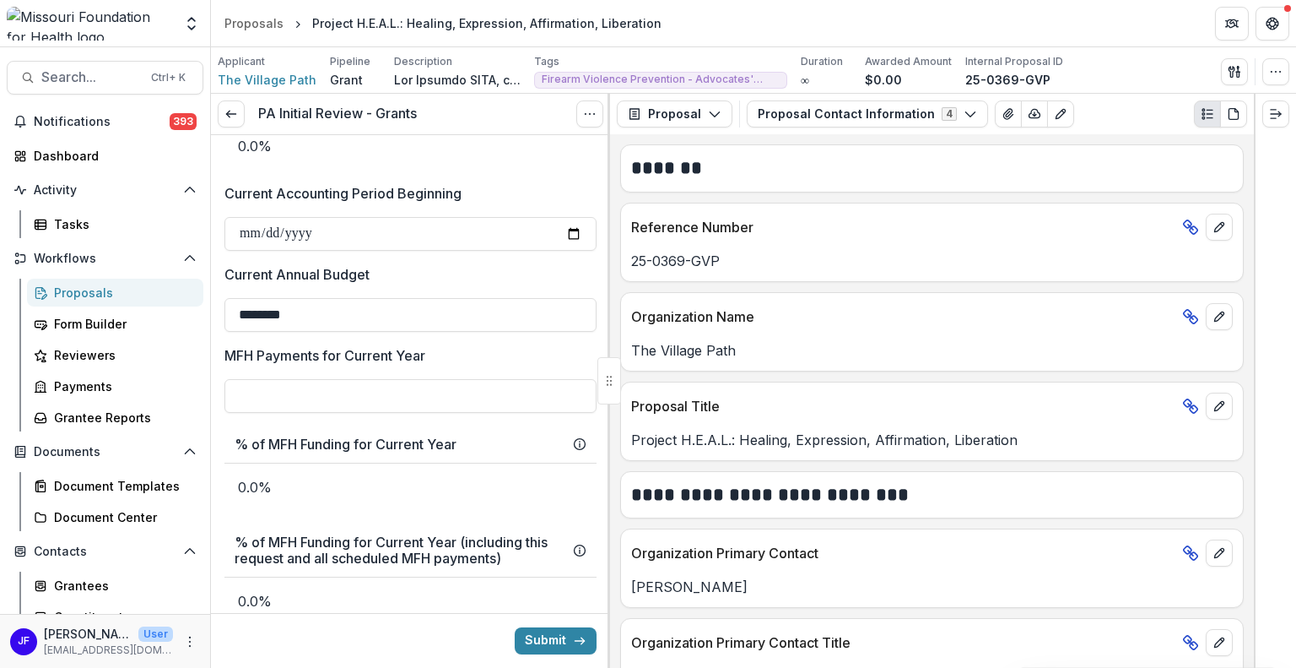
scroll to position [2870, 0]
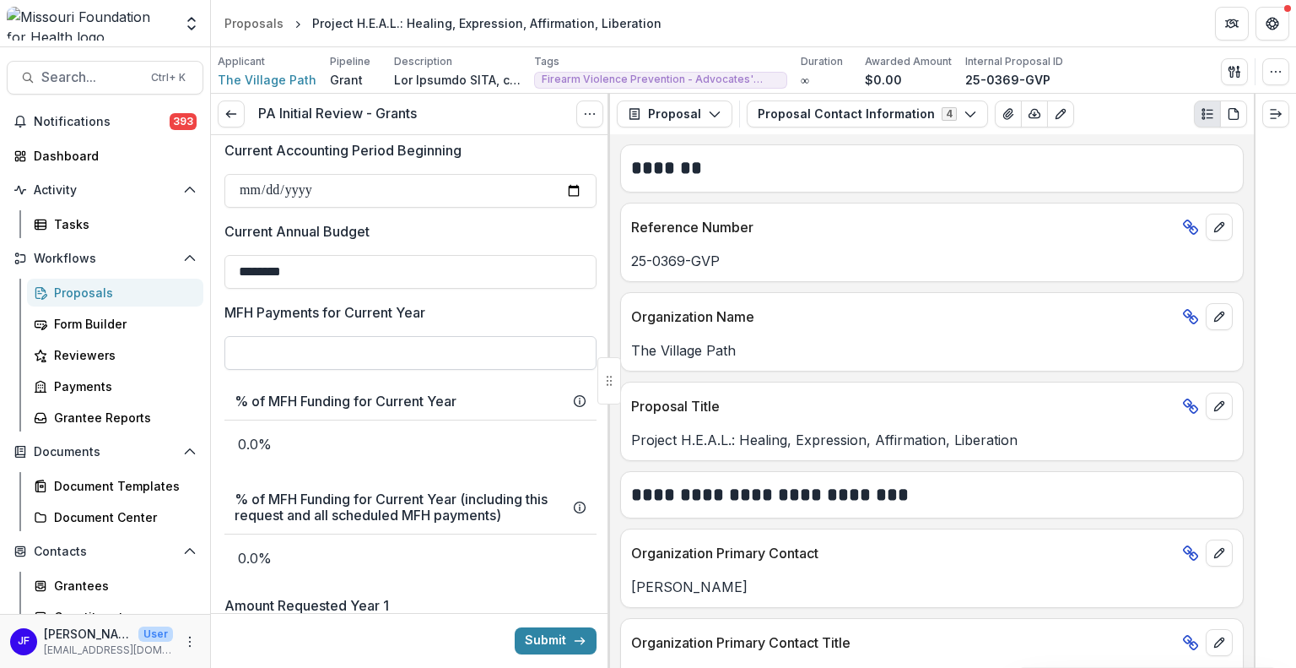
click at [362, 344] on input "MFH Payments for Current Year" at bounding box center [411, 353] width 372 height 34
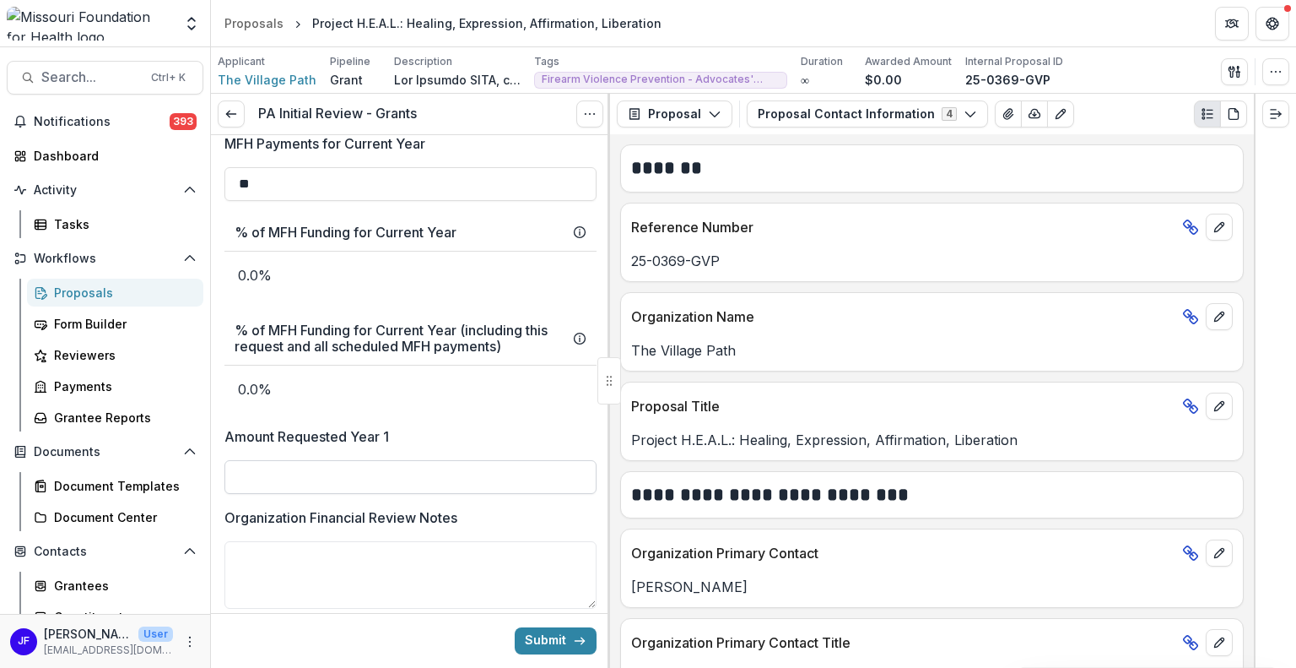
type input "**"
click at [412, 477] on input "Amount Requested Year 1" at bounding box center [411, 477] width 372 height 34
type input "*******"
click at [451, 562] on textarea "Organization Financial Review Notes" at bounding box center [411, 575] width 372 height 68
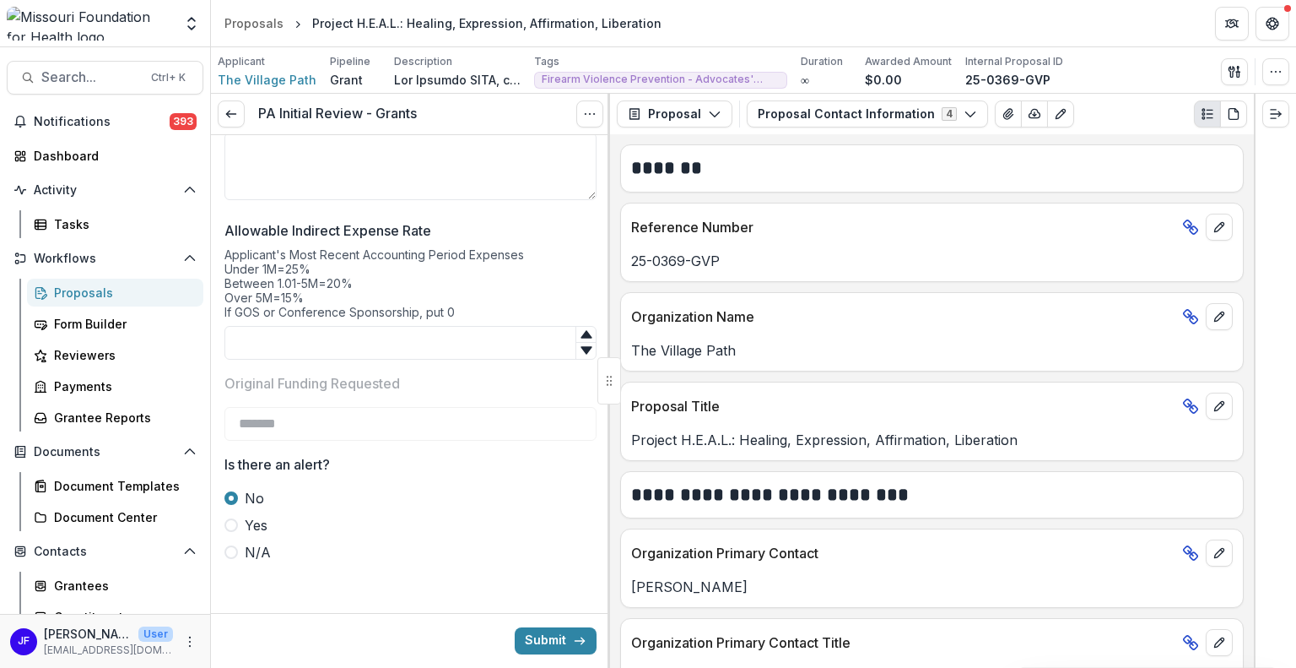
scroll to position [3745, 0]
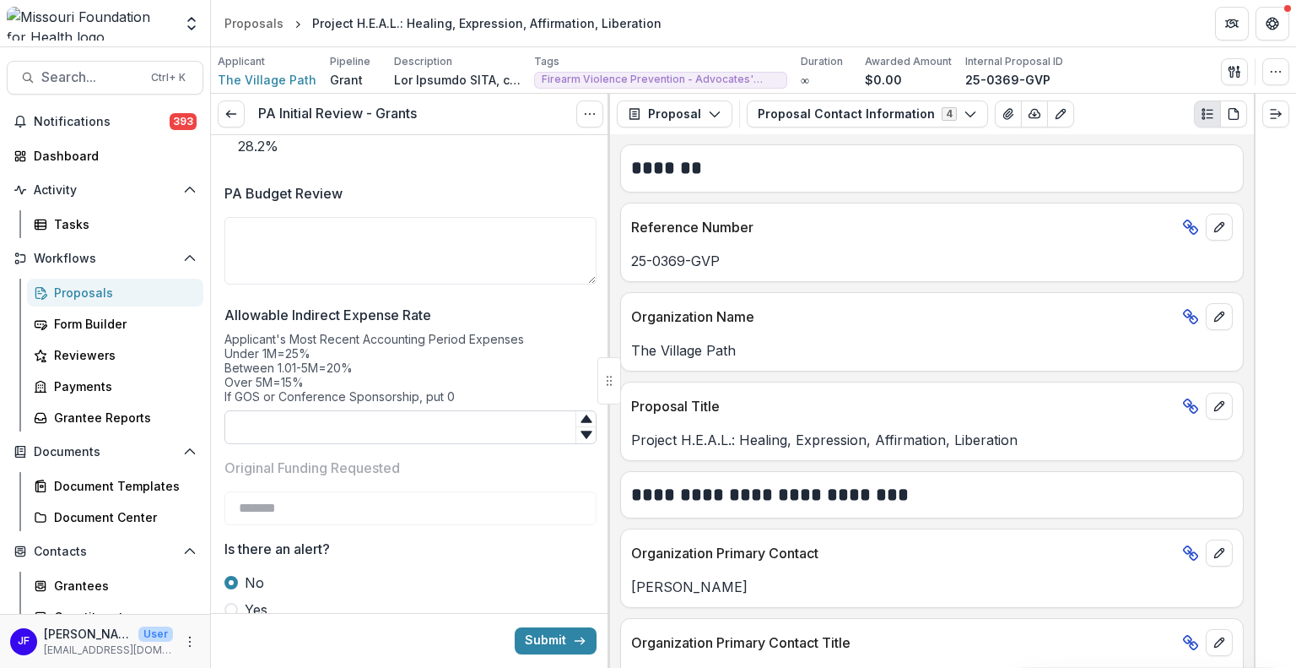
click at [446, 421] on input "Allowable Indirect Expense Rate" at bounding box center [411, 427] width 372 height 34
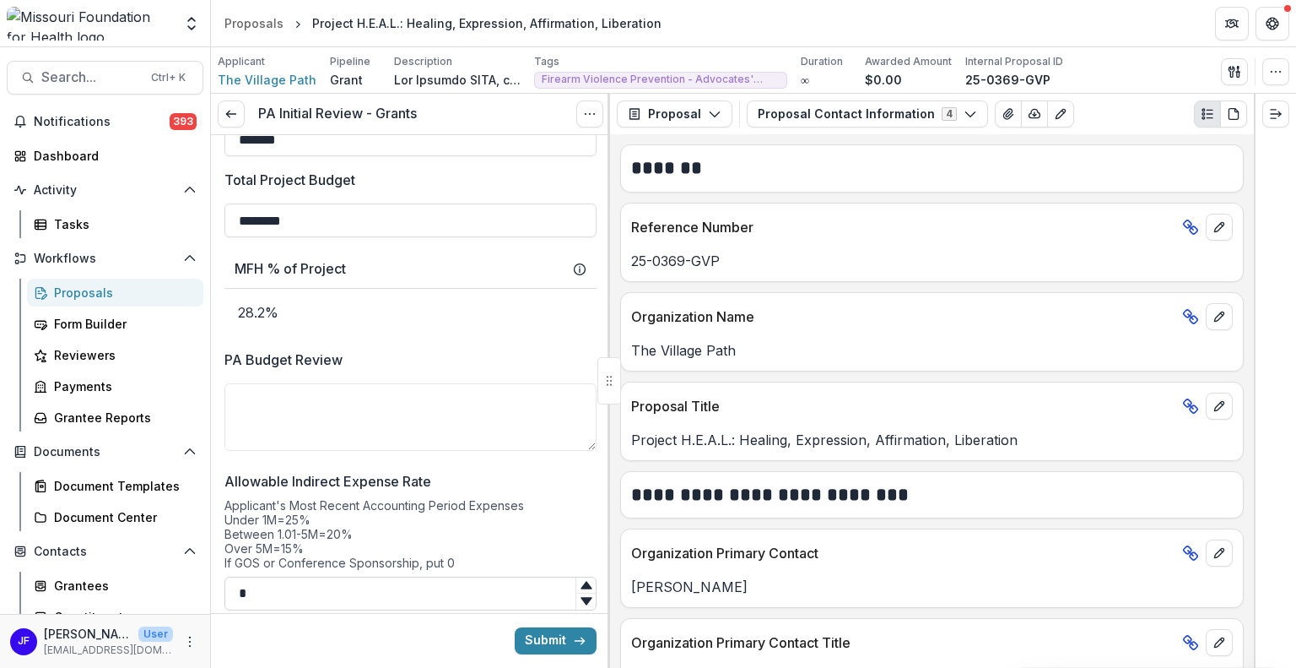
scroll to position [3576, 0]
type input "*"
click at [417, 394] on textarea "PA Budget Review" at bounding box center [411, 420] width 372 height 68
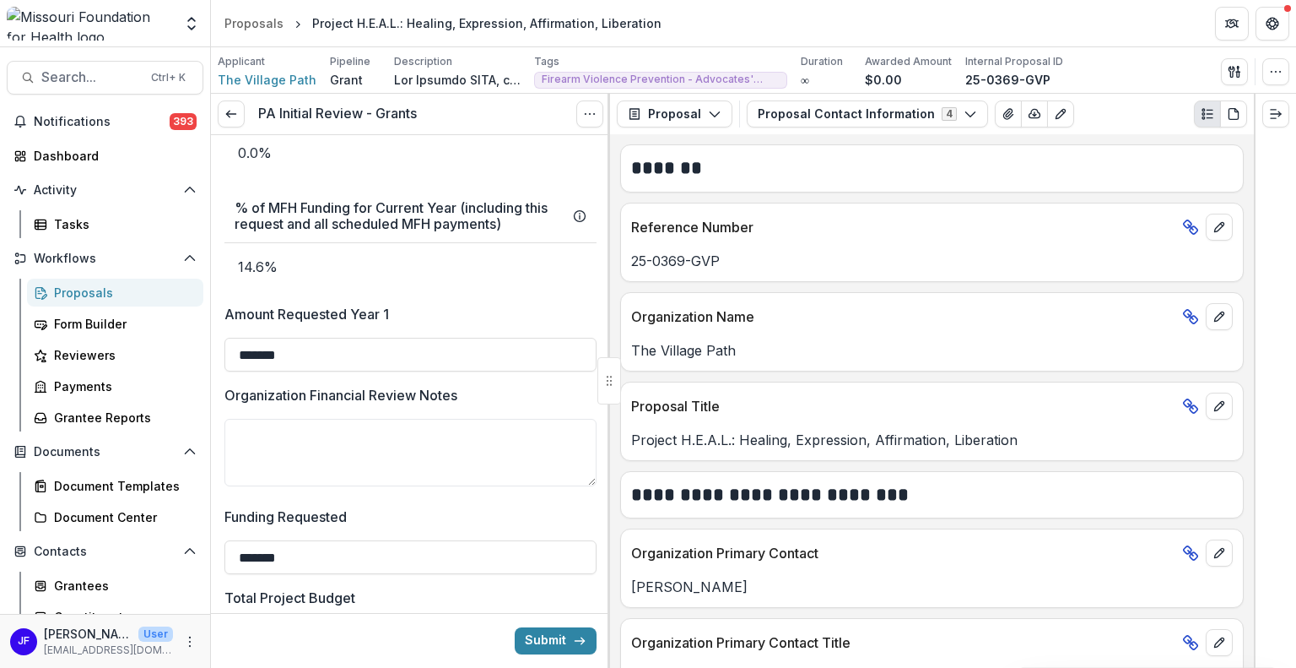
scroll to position [3154, 0]
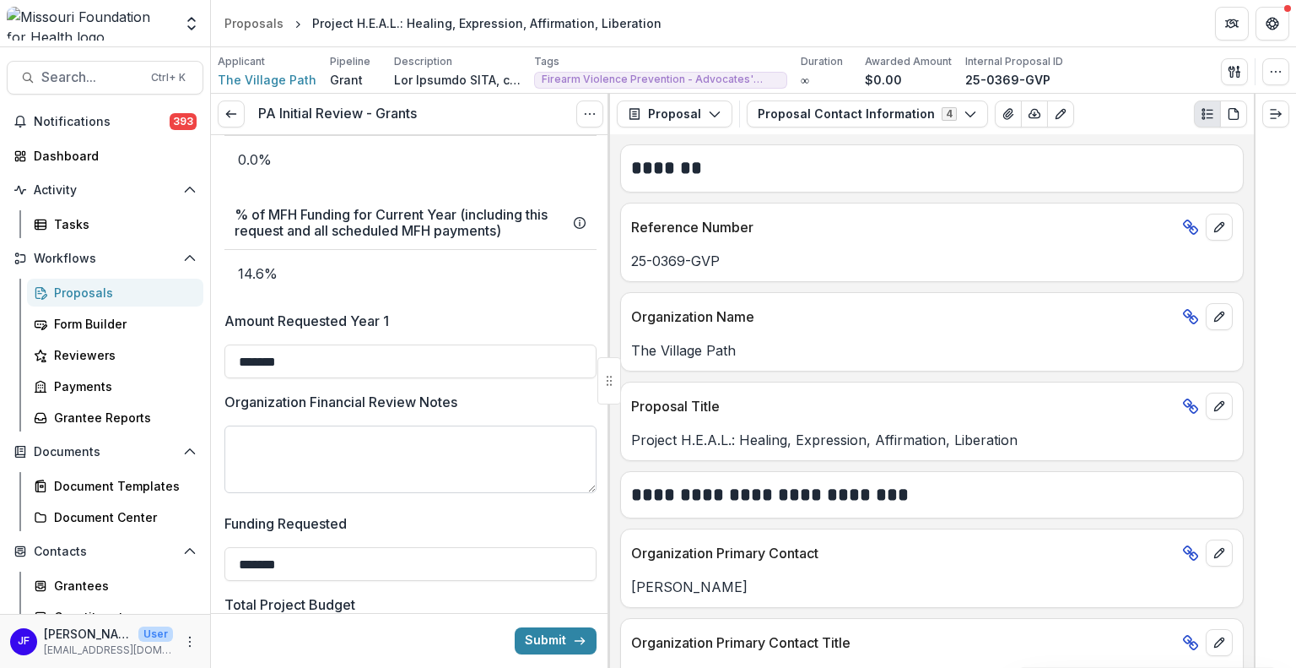
type textarea "**********"
click at [390, 461] on textarea "Organization Financial Review Notes" at bounding box center [411, 459] width 372 height 68
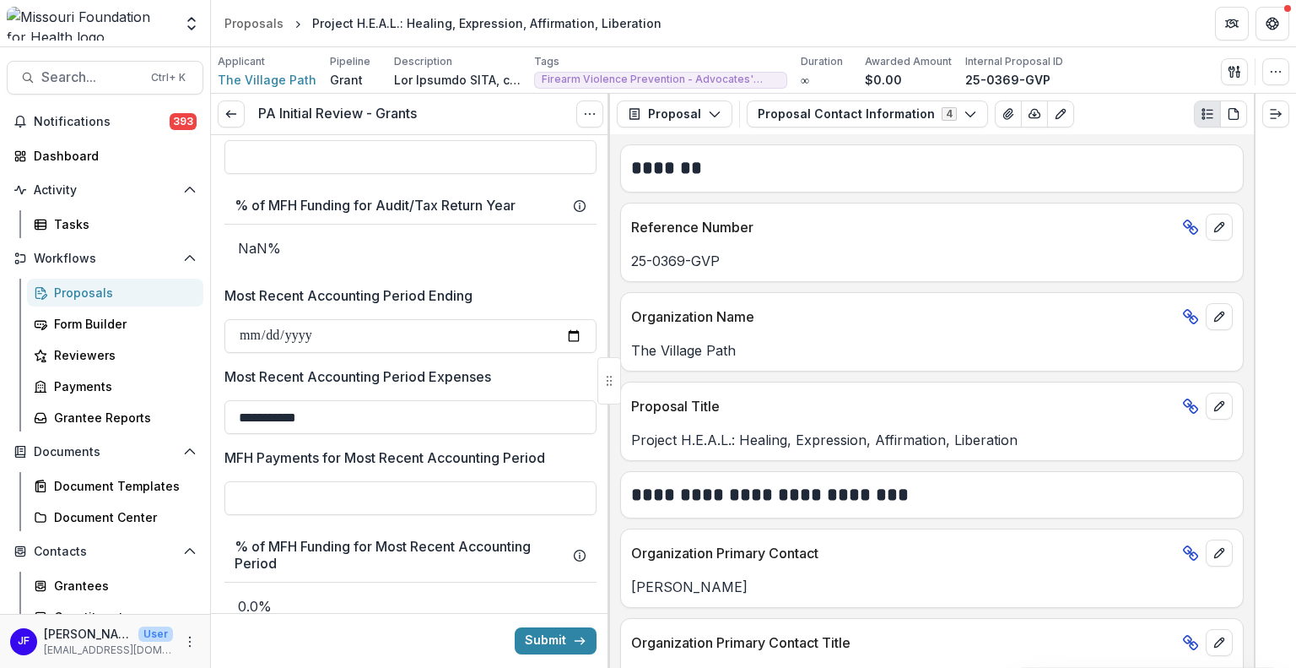
scroll to position [2394, 0]
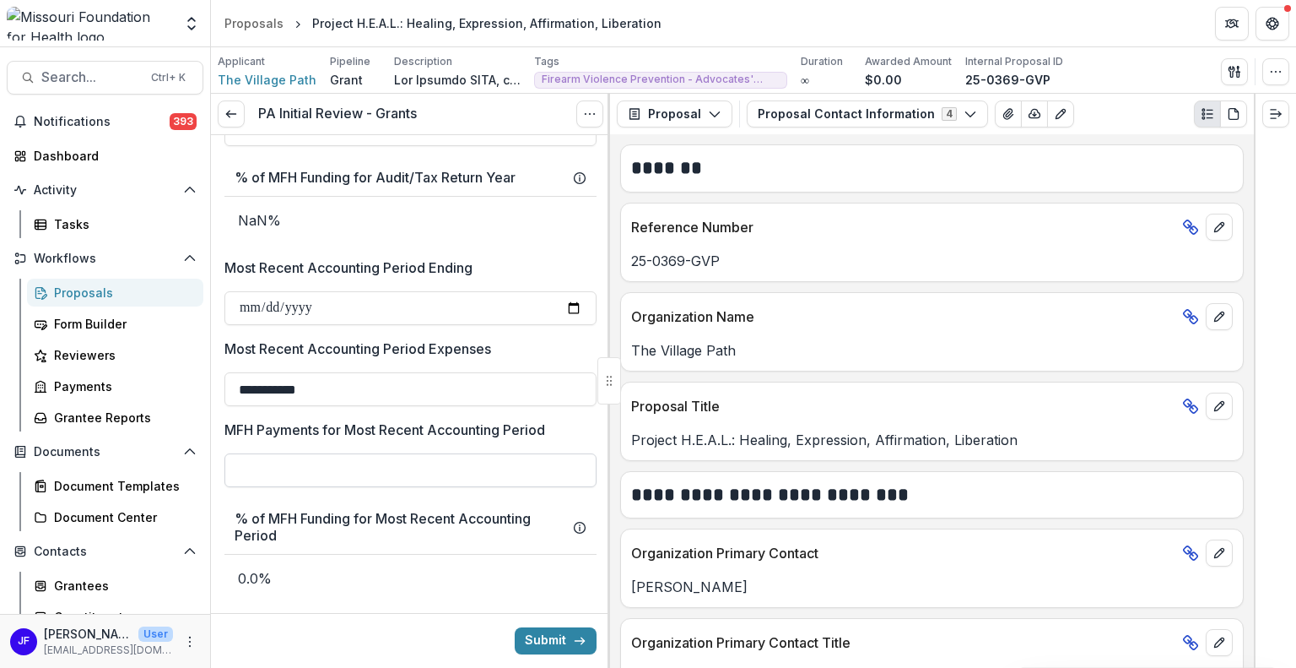
type textarea "**********"
click at [404, 475] on input "MFH Payments for Most Recent Accounting Period" at bounding box center [411, 470] width 372 height 34
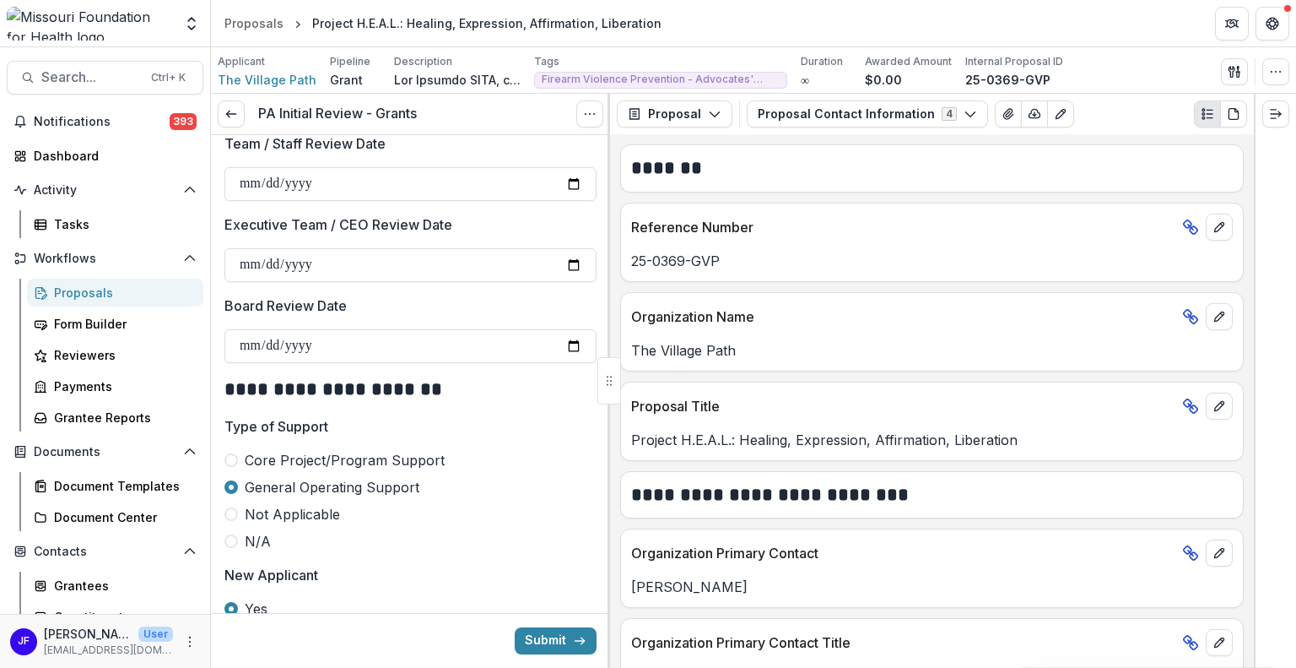
scroll to position [1382, 0]
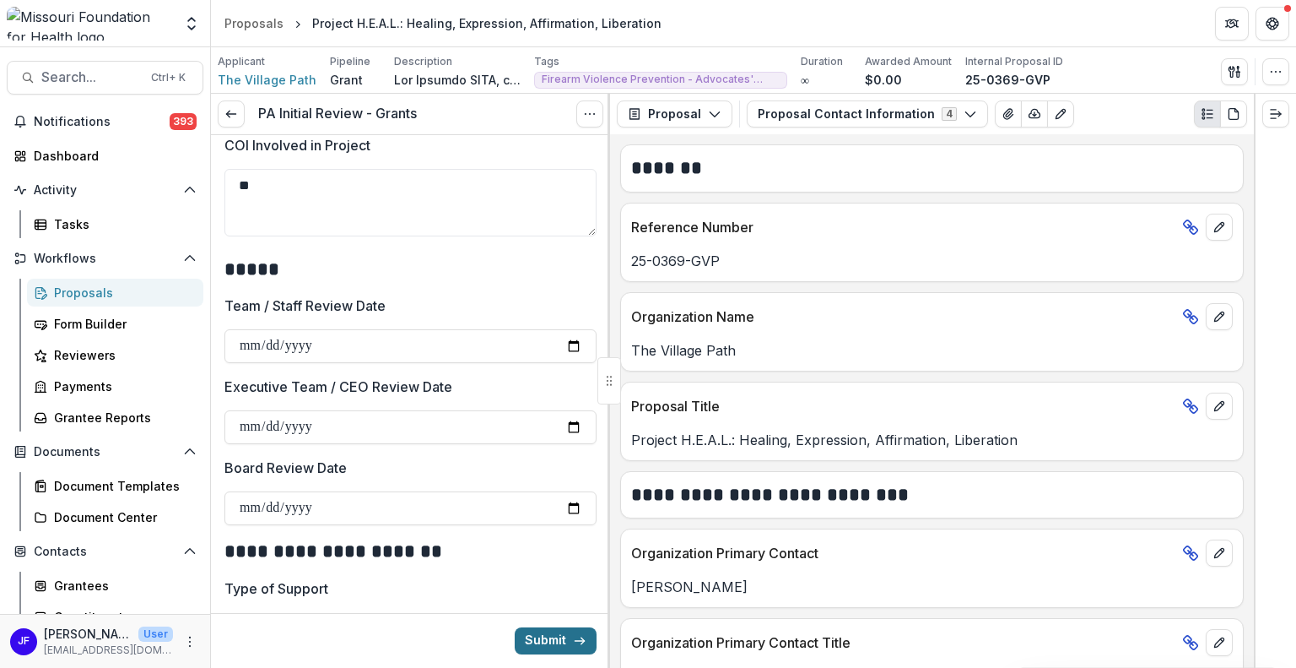
type input "**"
click at [543, 638] on button "Submit" at bounding box center [556, 640] width 82 height 27
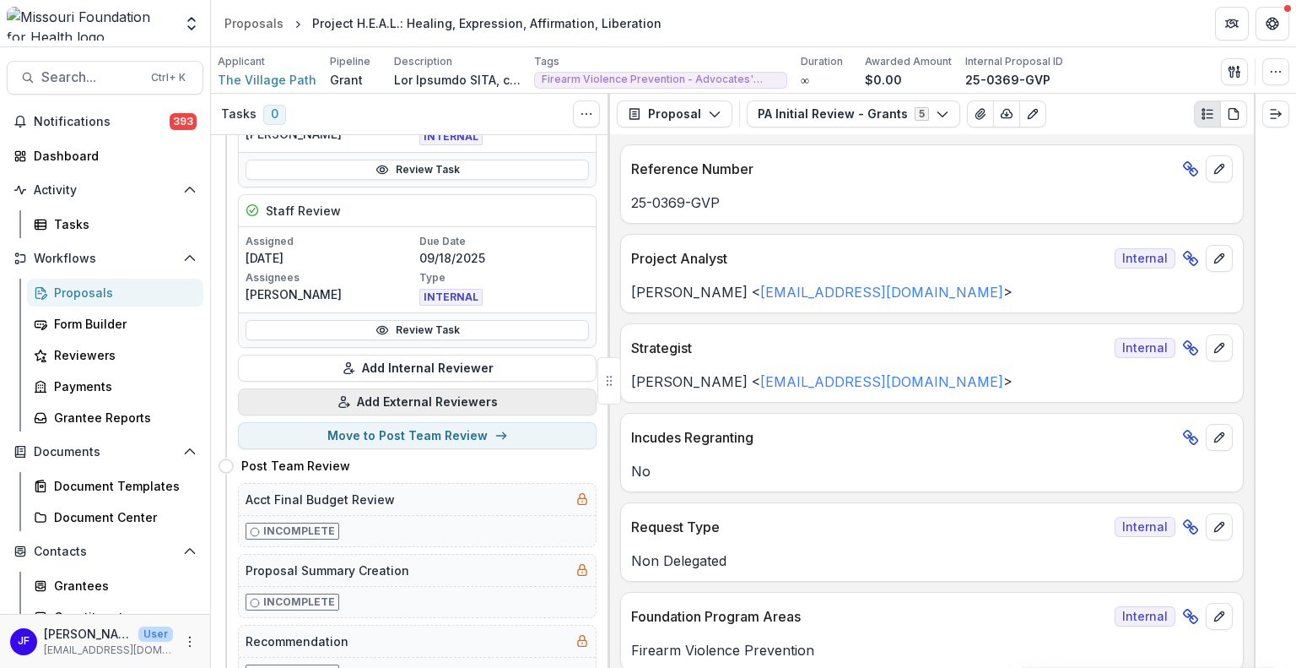
scroll to position [675, 0]
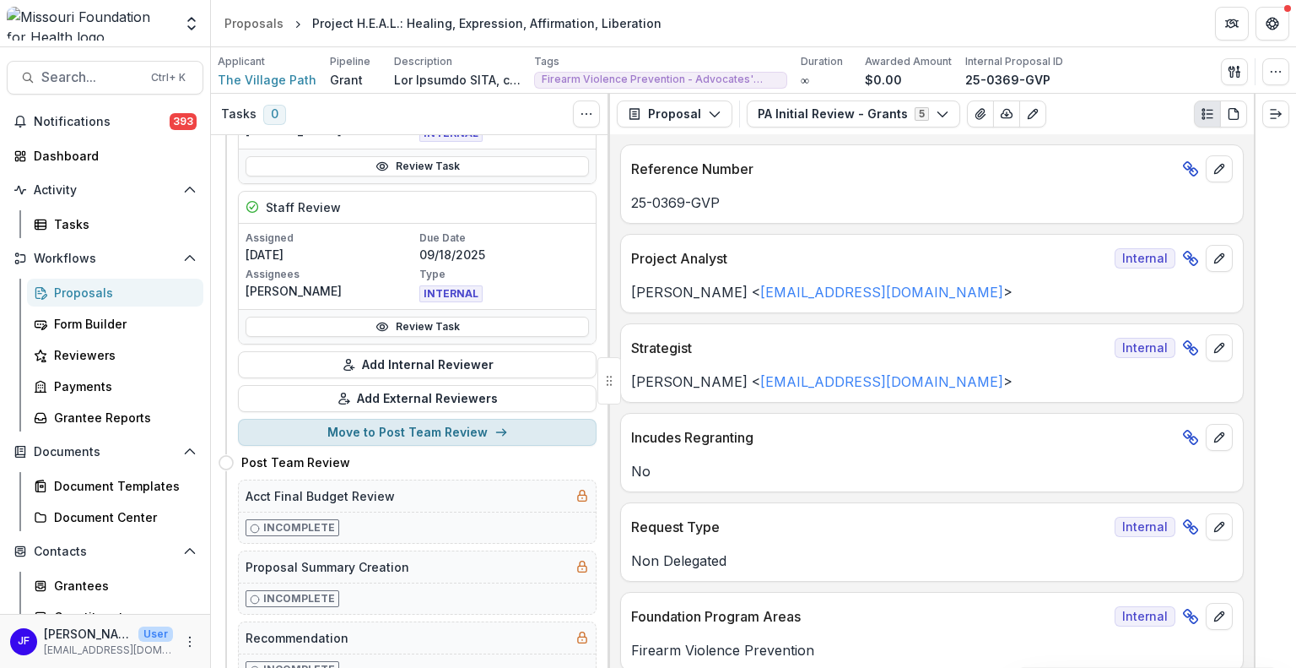
click at [398, 427] on button "Move to Post Team Review" at bounding box center [417, 432] width 359 height 27
select select "**********"
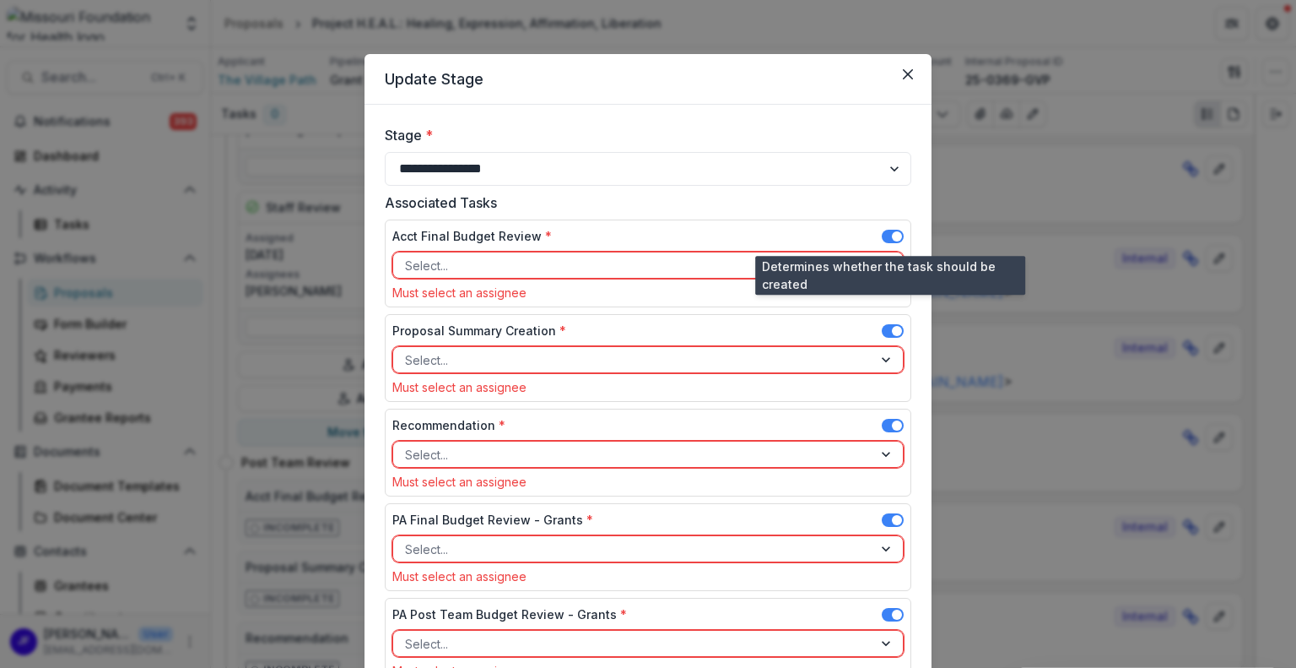
click at [886, 235] on span at bounding box center [893, 237] width 22 height 14
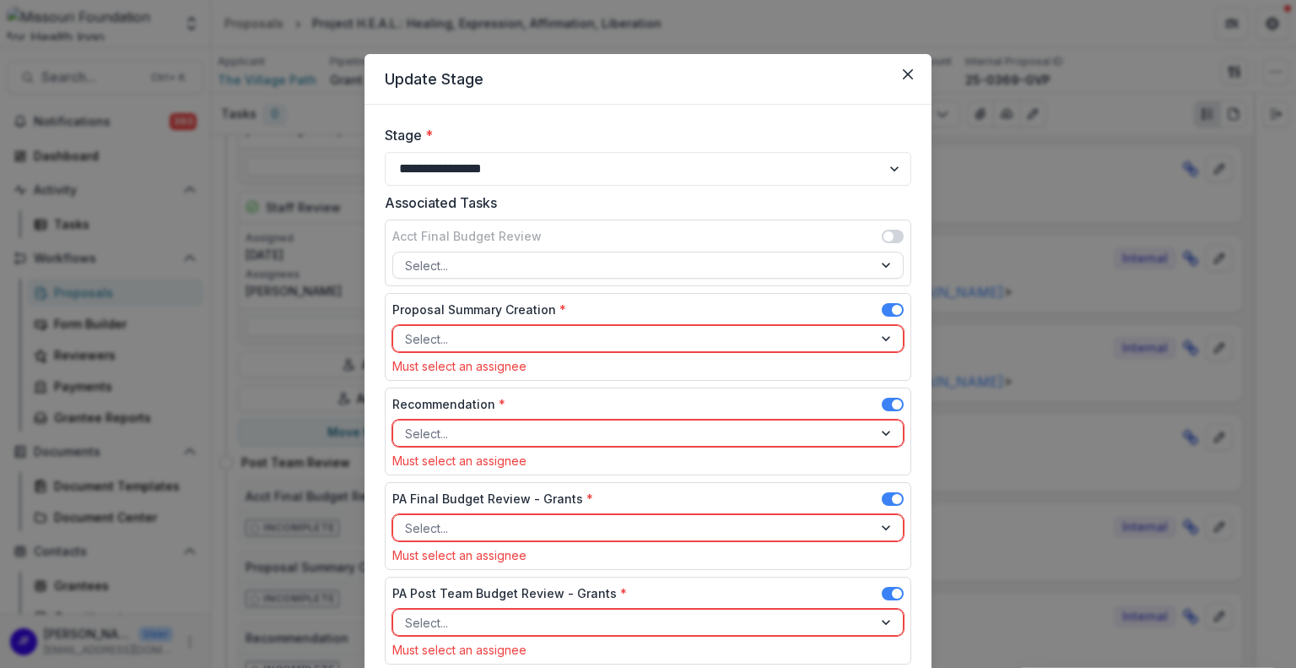
click at [892, 305] on span at bounding box center [897, 310] width 10 height 10
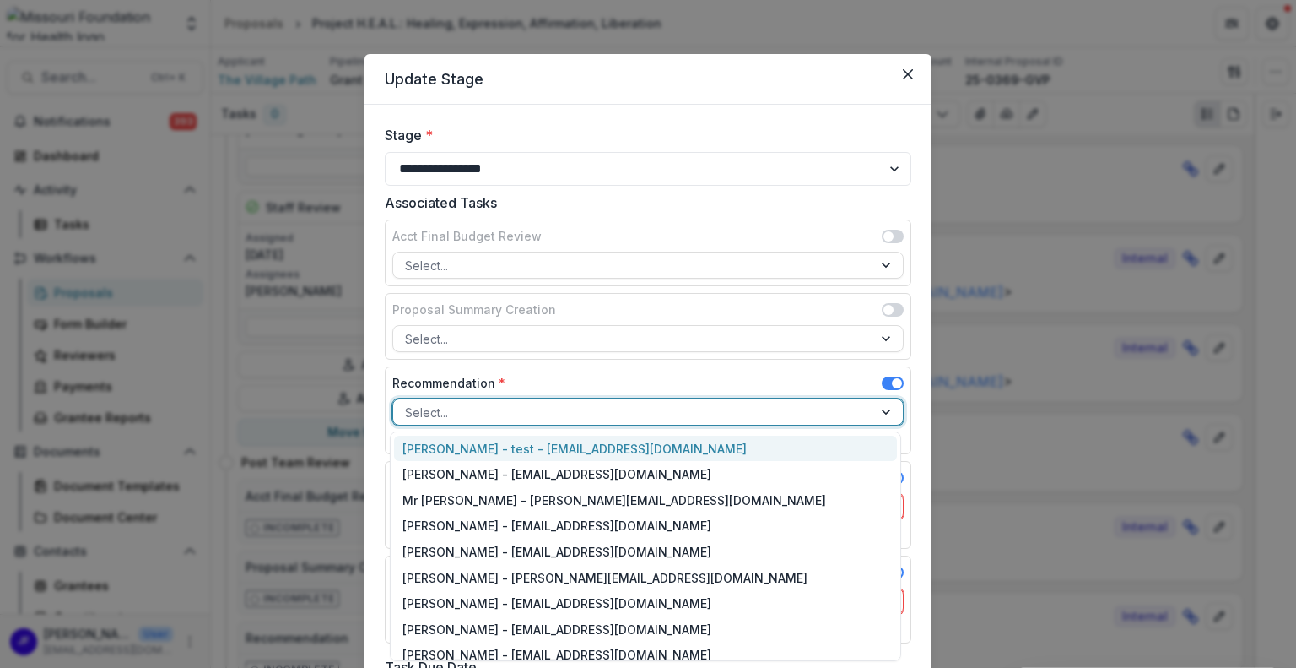
click at [759, 408] on div at bounding box center [633, 412] width 456 height 21
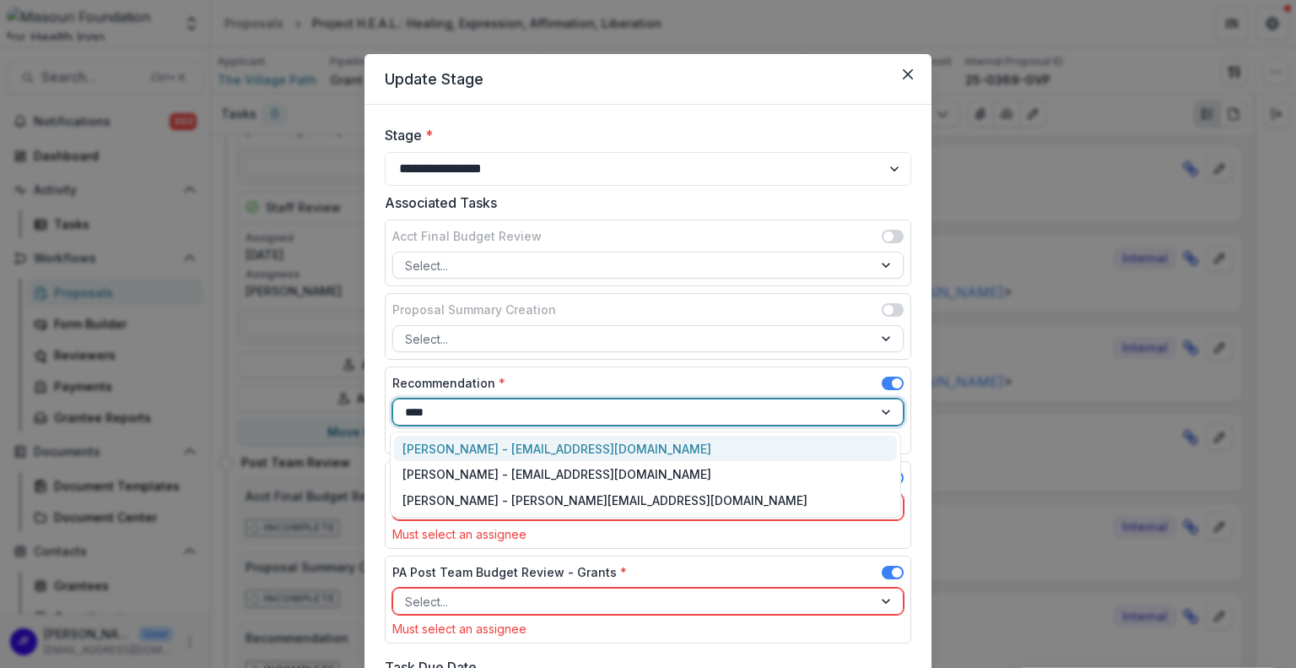
type input "*****"
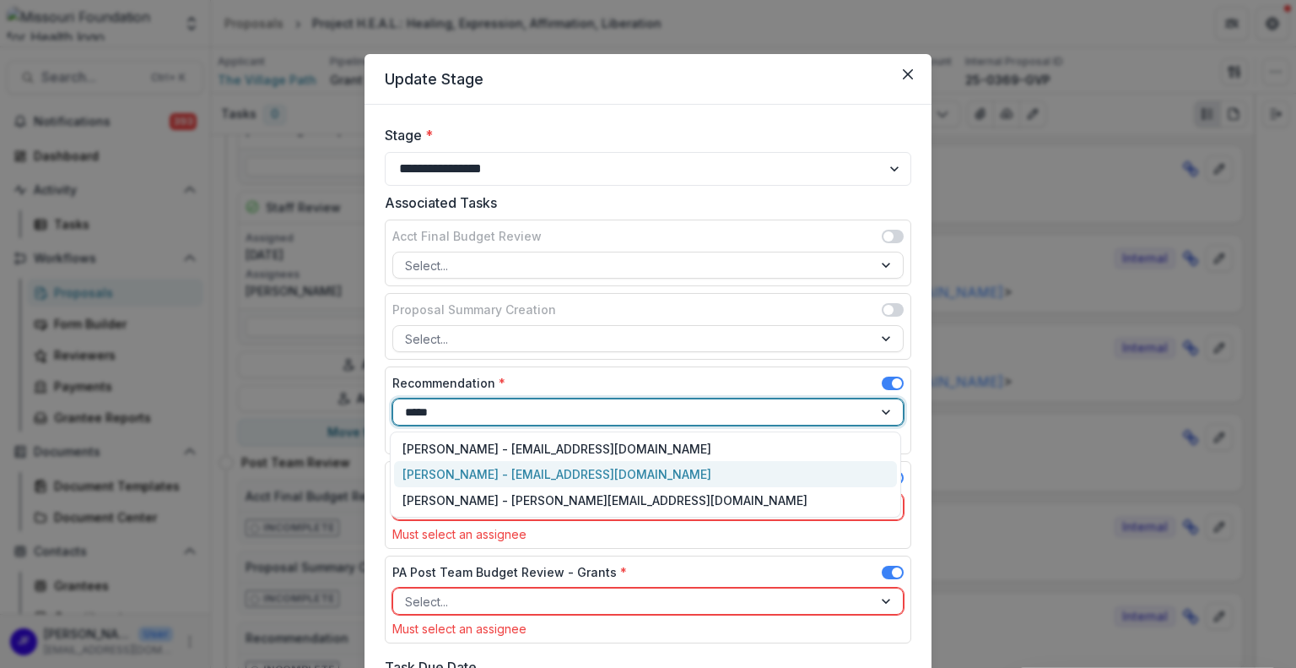
click at [714, 462] on div "[PERSON_NAME] - [EMAIL_ADDRESS][DOMAIN_NAME]" at bounding box center [645, 474] width 503 height 26
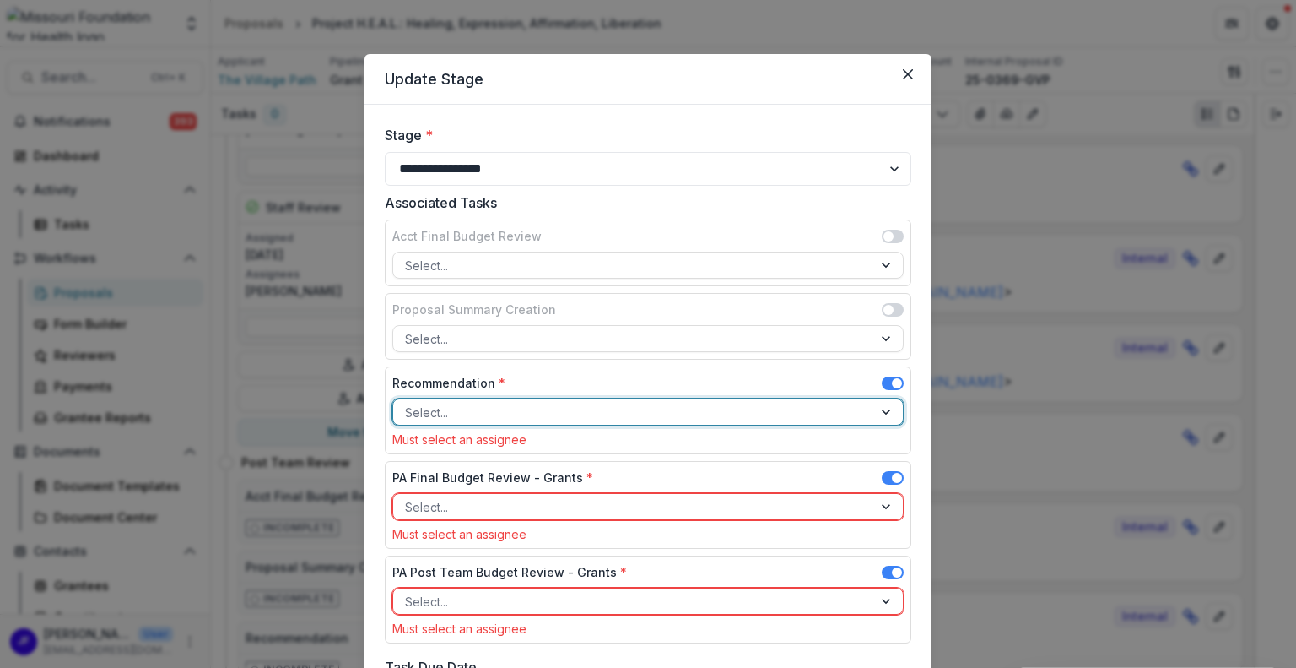
click at [802, 410] on div at bounding box center [633, 412] width 456 height 21
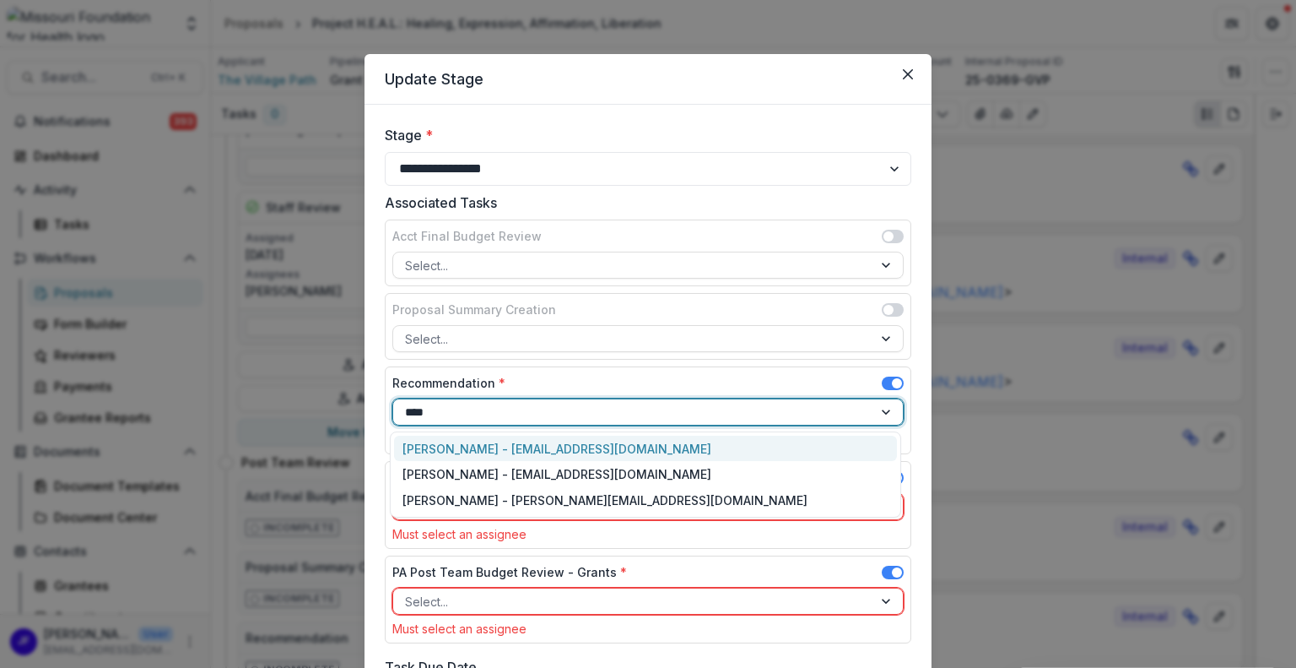
type input "*****"
click at [744, 441] on div "[PERSON_NAME] - [EMAIL_ADDRESS][DOMAIN_NAME]" at bounding box center [645, 449] width 503 height 26
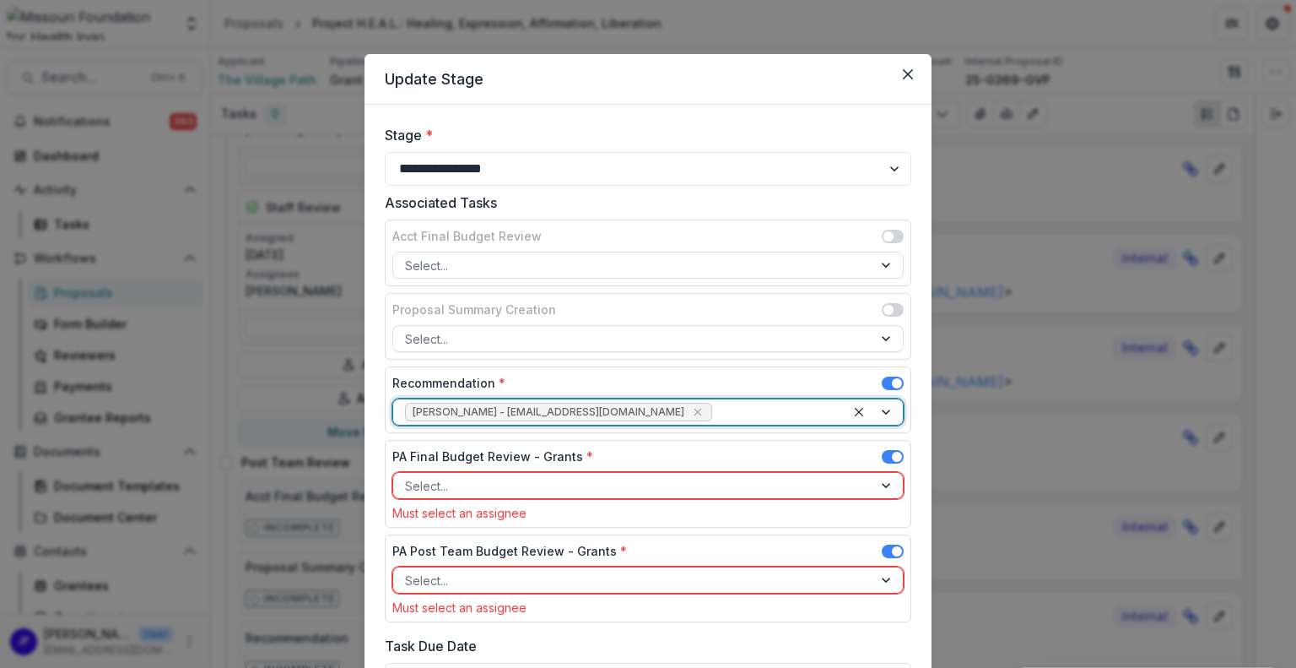
scroll to position [84, 0]
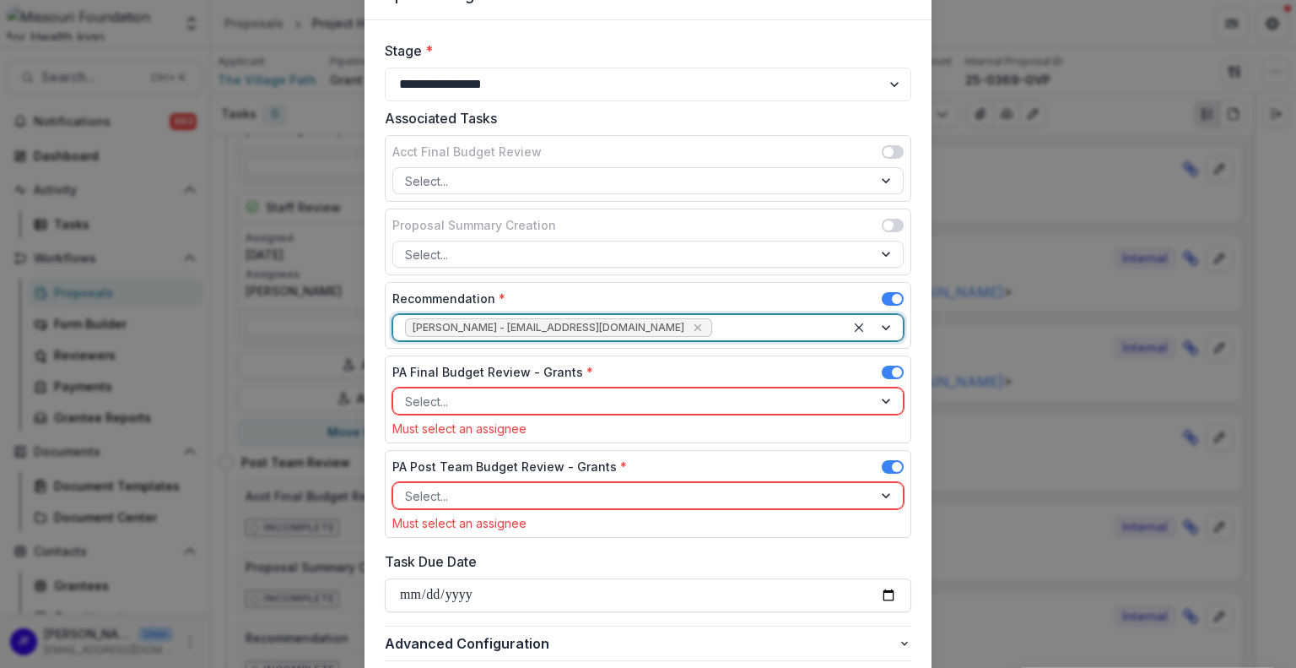
click at [892, 369] on span at bounding box center [897, 372] width 10 height 10
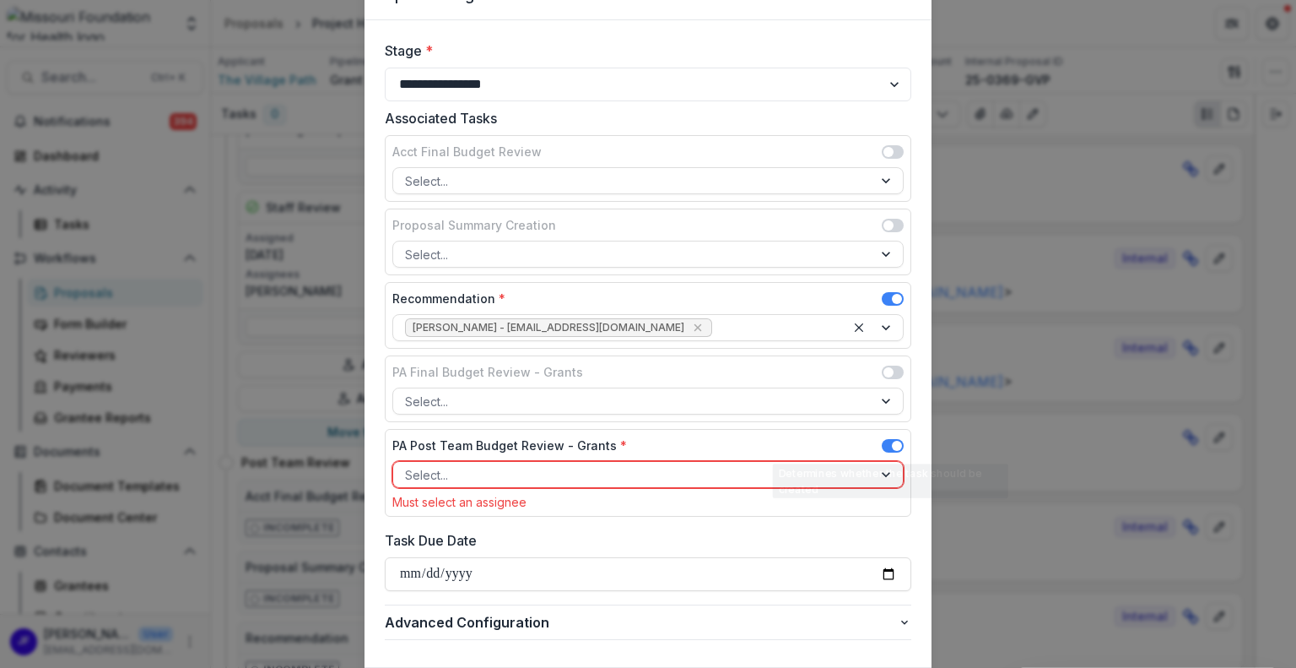
click at [893, 446] on span at bounding box center [897, 446] width 10 height 10
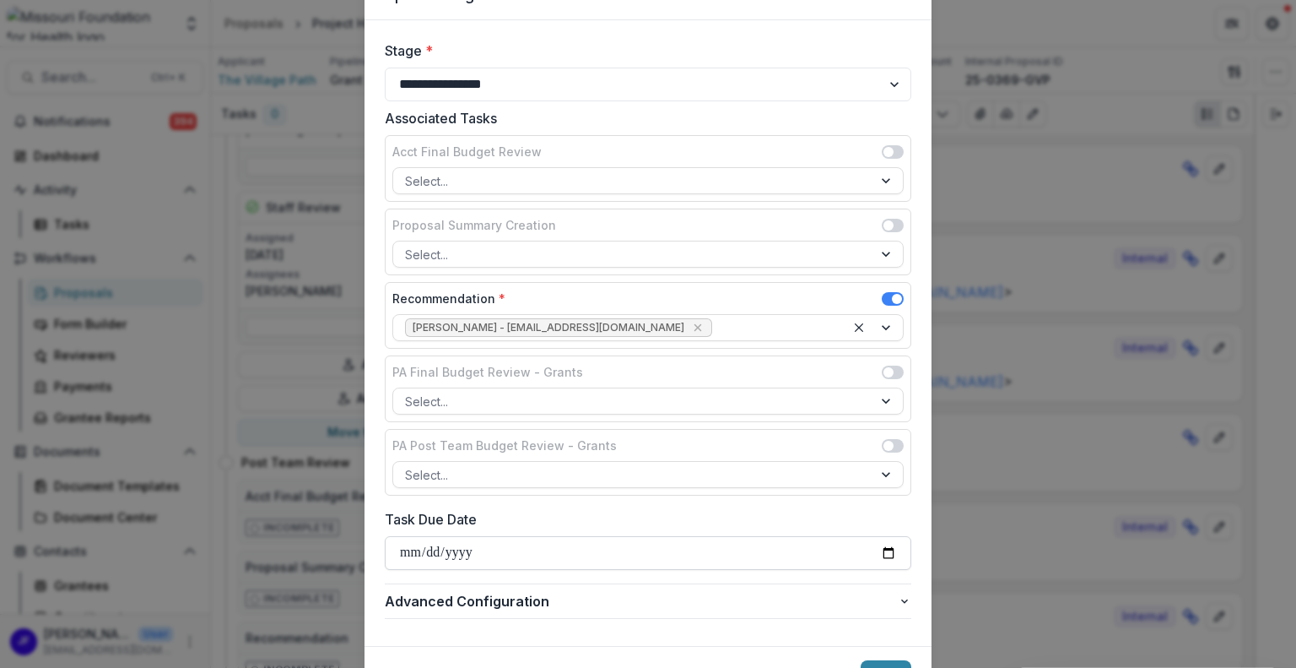
click at [885, 553] on input "Task Due Date" at bounding box center [648, 553] width 527 height 34
type input "**********"
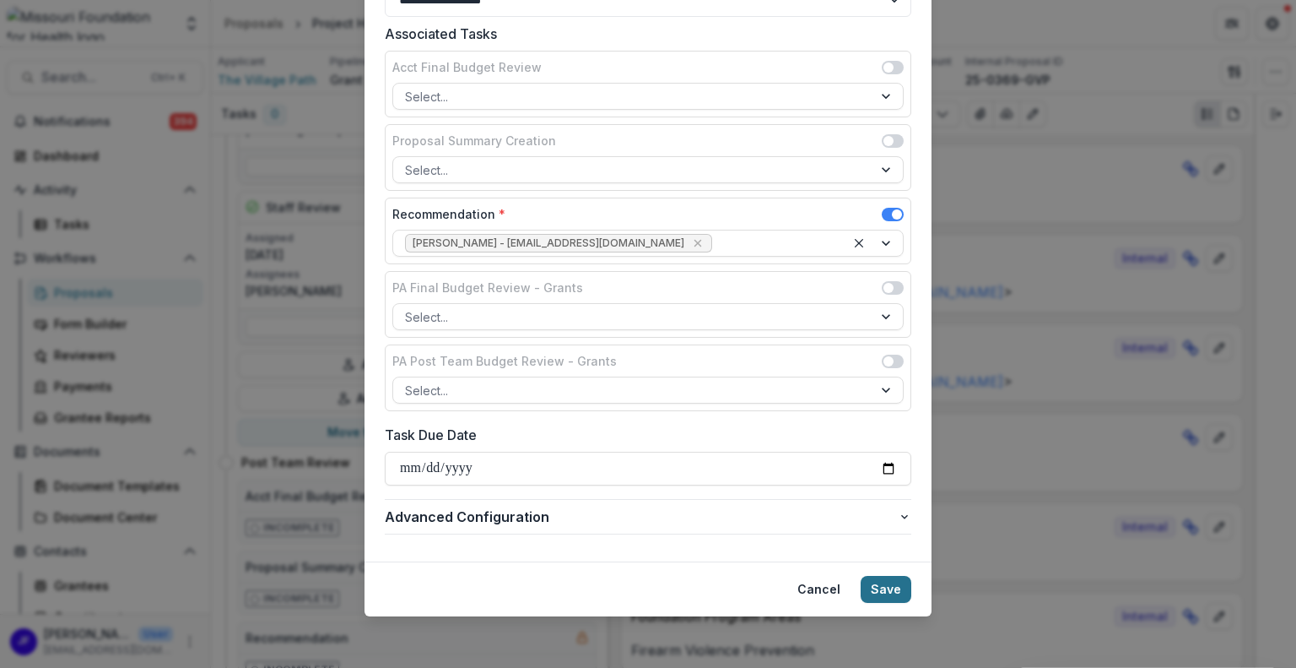
click at [890, 577] on button "Save" at bounding box center [886, 589] width 51 height 27
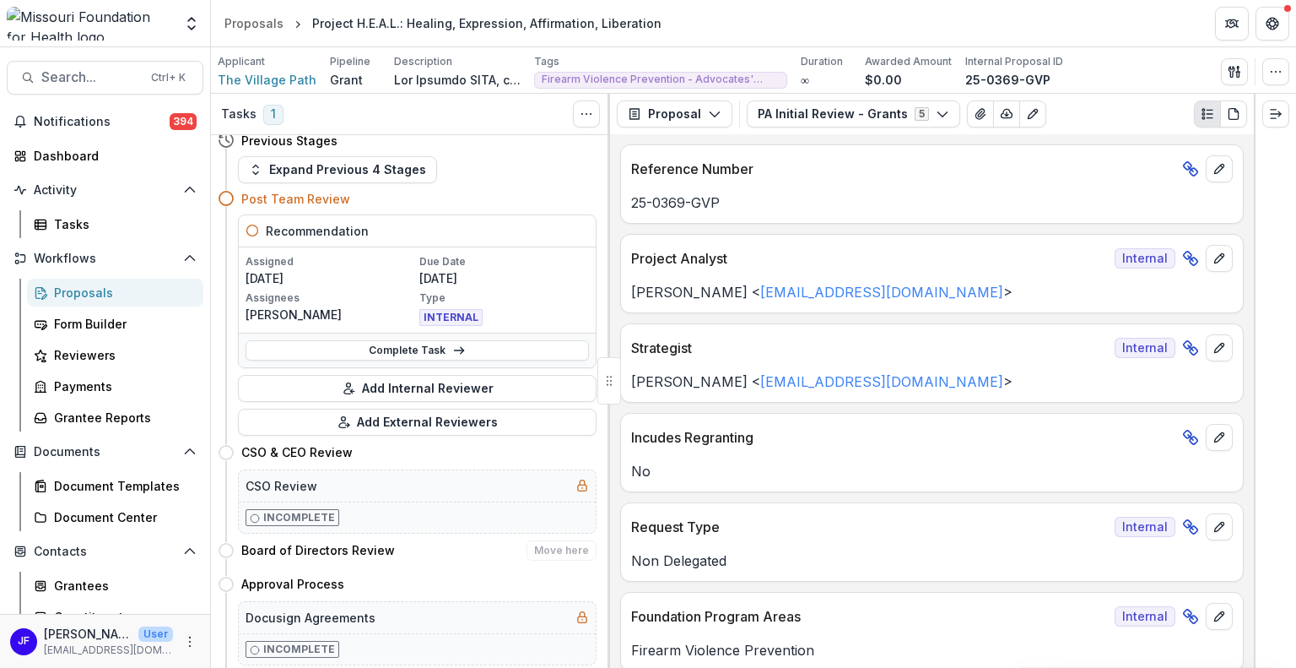
scroll to position [0, 0]
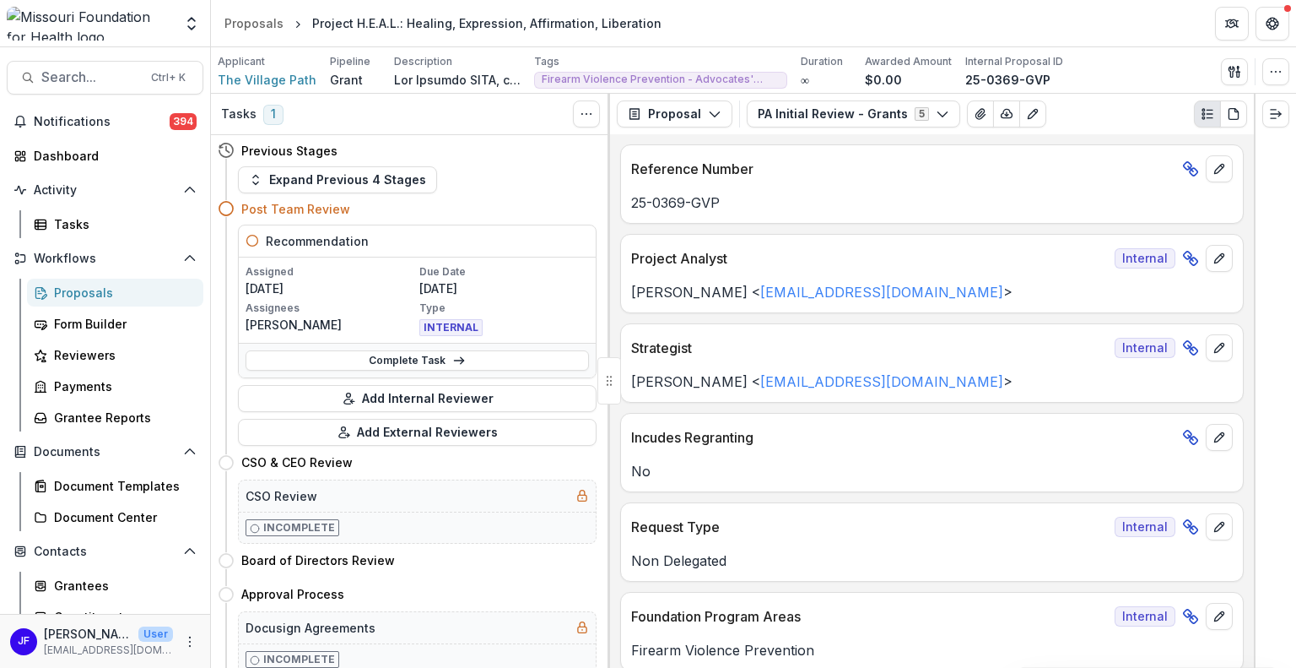
click at [96, 293] on div "Proposals" at bounding box center [122, 293] width 136 height 18
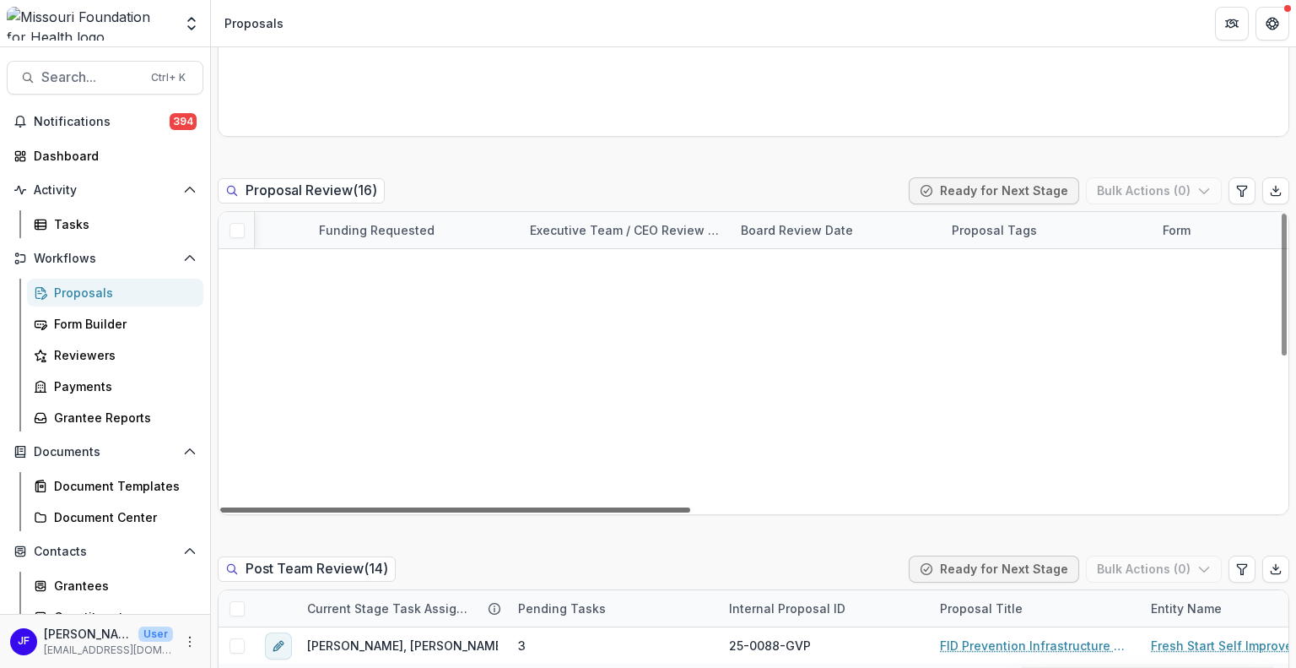
scroll to position [0, 624]
drag, startPoint x: 665, startPoint y: 510, endPoint x: 939, endPoint y: 512, distance: 273.5
click at [690, 512] on div at bounding box center [455, 509] width 470 height 5
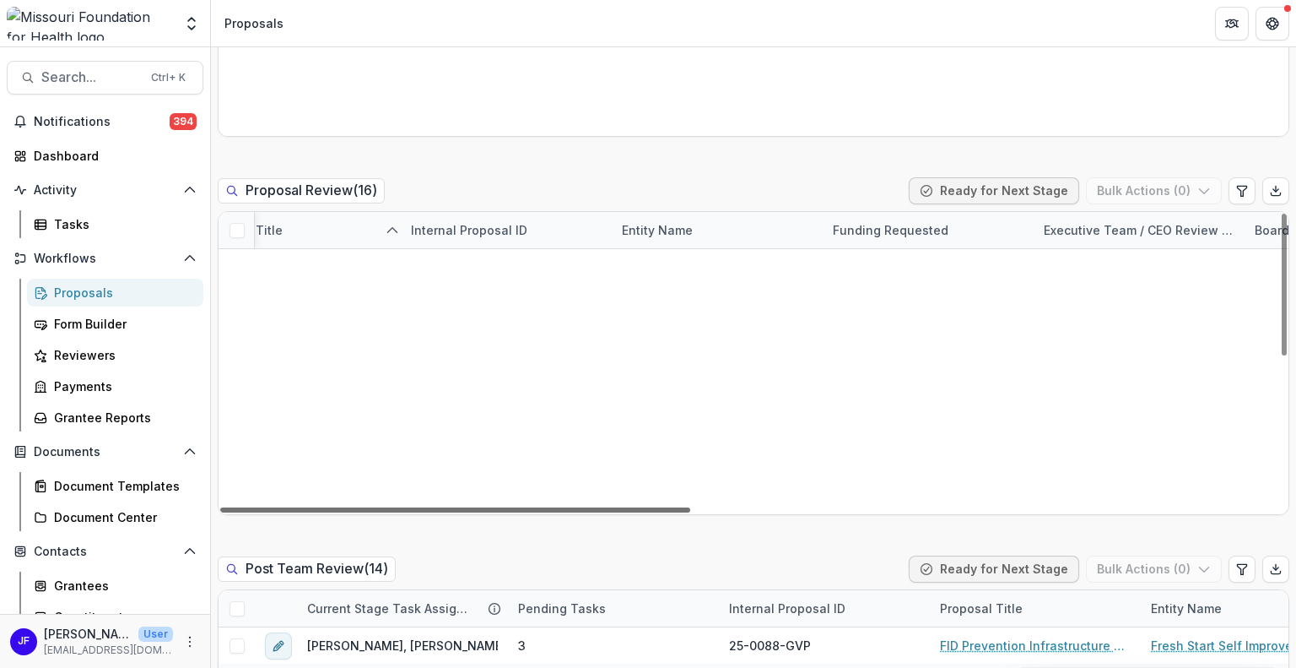
scroll to position [315, 0]
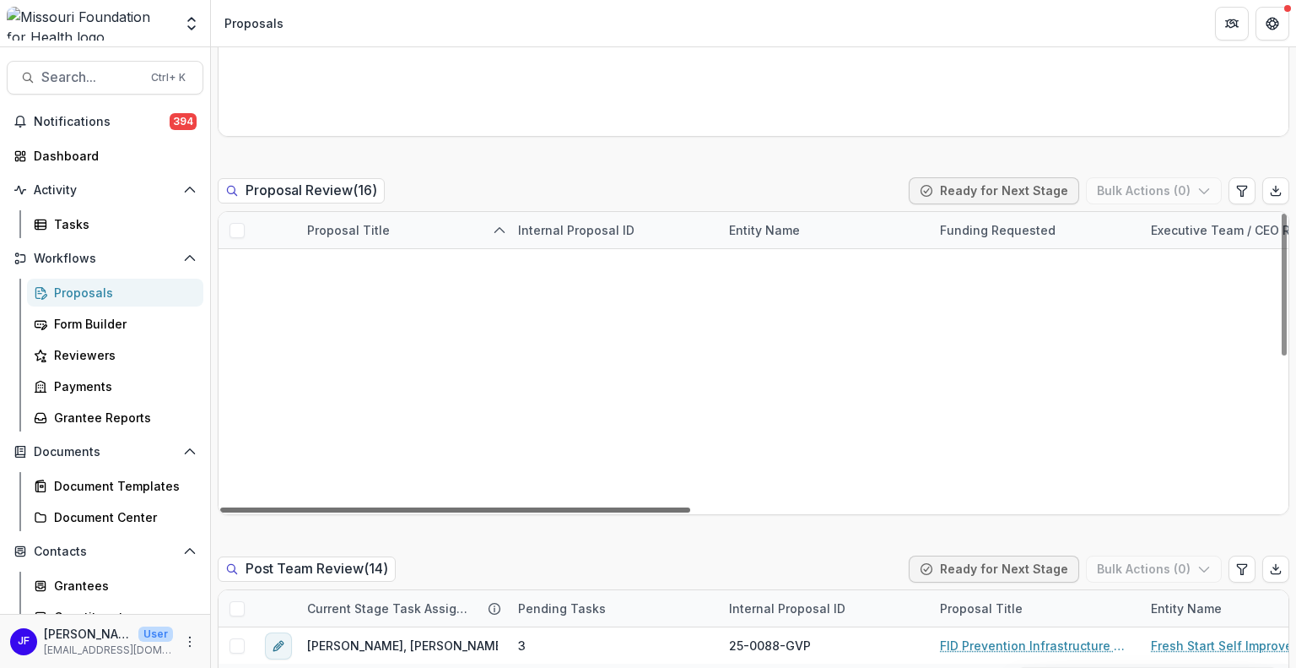
drag, startPoint x: 538, startPoint y: 507, endPoint x: 203, endPoint y: 504, distance: 335.1
click at [220, 507] on div at bounding box center [455, 509] width 470 height 5
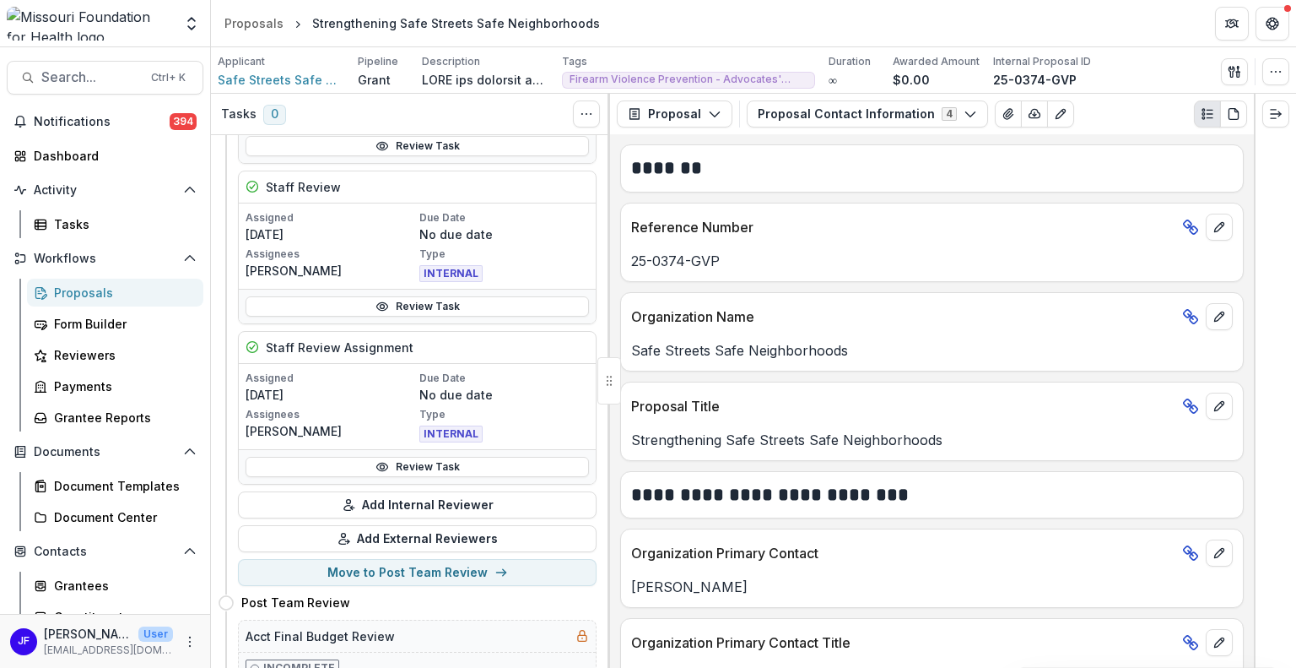
scroll to position [422, 0]
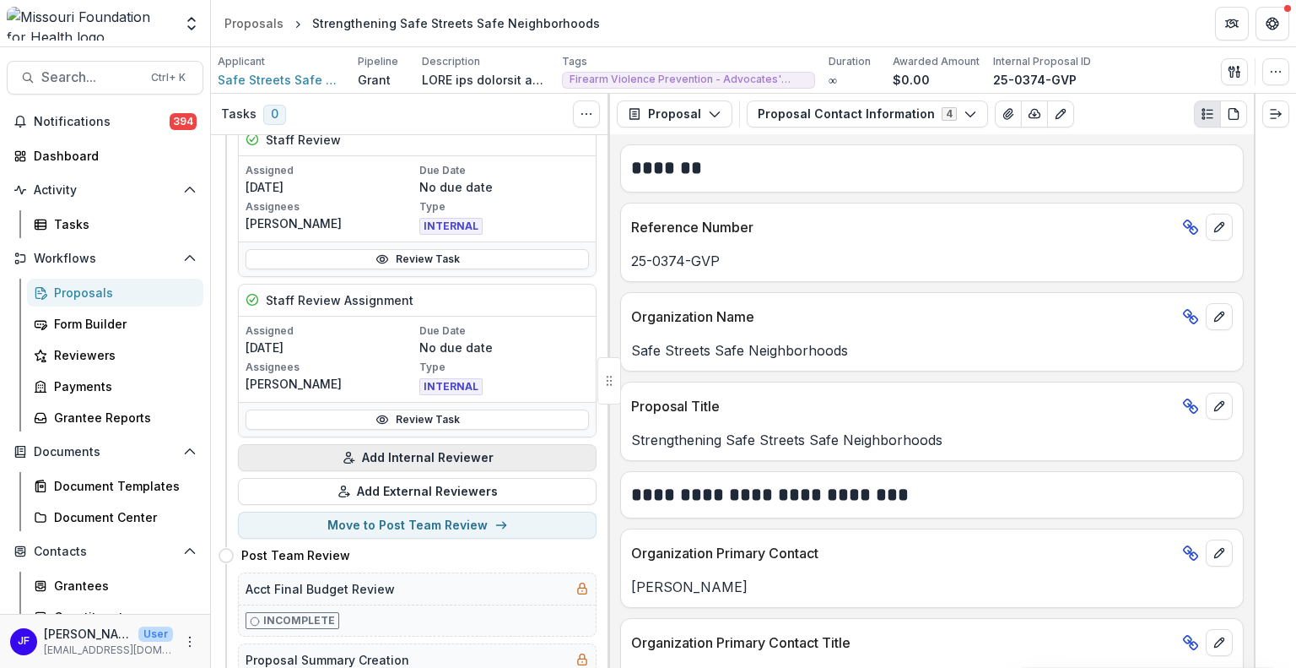
click at [381, 455] on button "Add Internal Reviewer" at bounding box center [417, 457] width 359 height 27
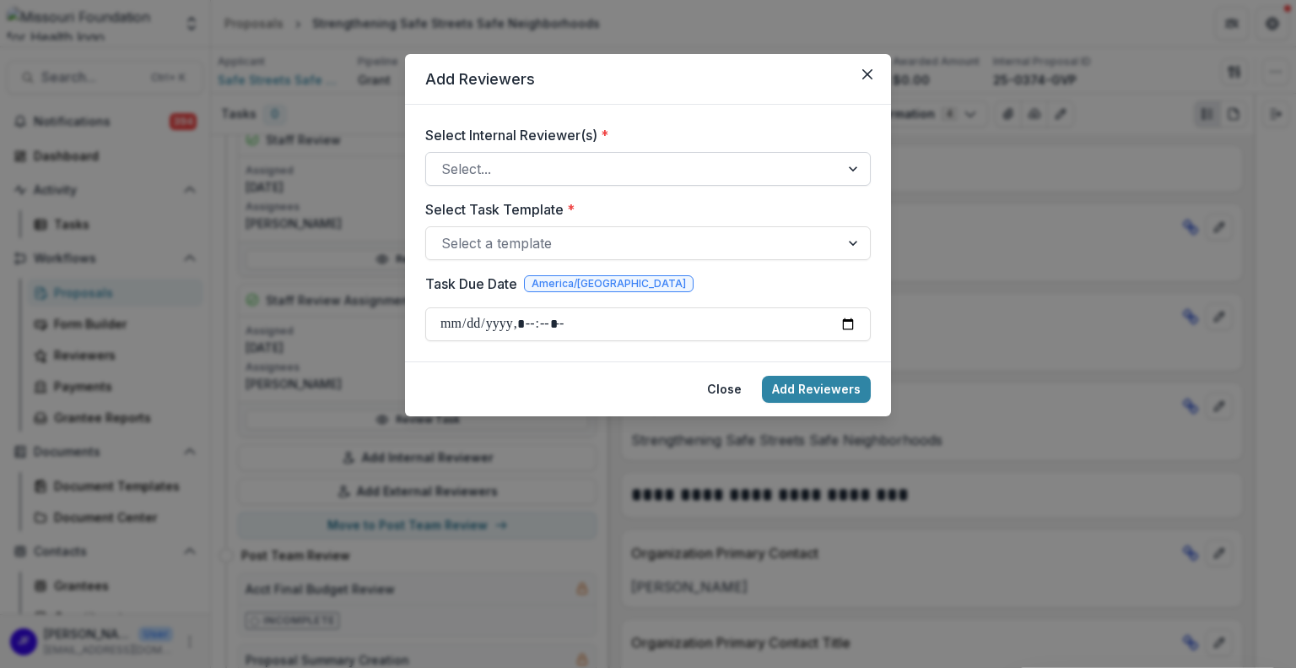
click at [851, 169] on div at bounding box center [855, 169] width 30 height 32
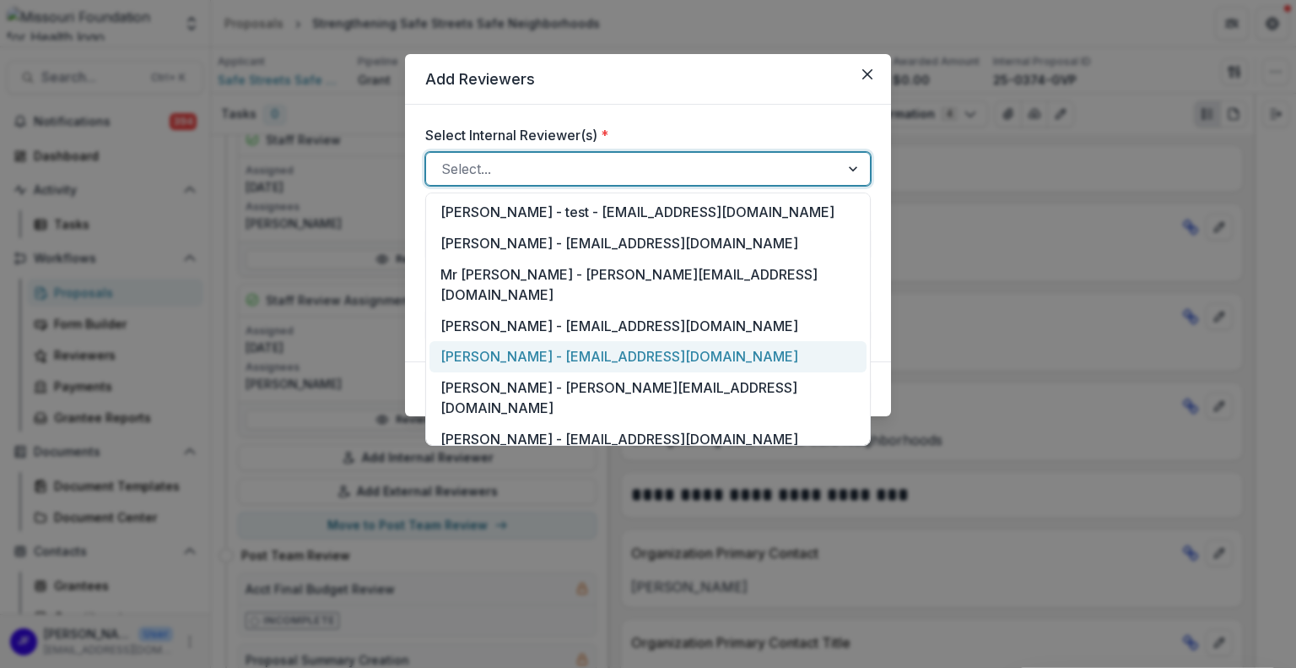
click at [484, 341] on div "[PERSON_NAME] - [EMAIL_ADDRESS][DOMAIN_NAME]" at bounding box center [648, 356] width 437 height 31
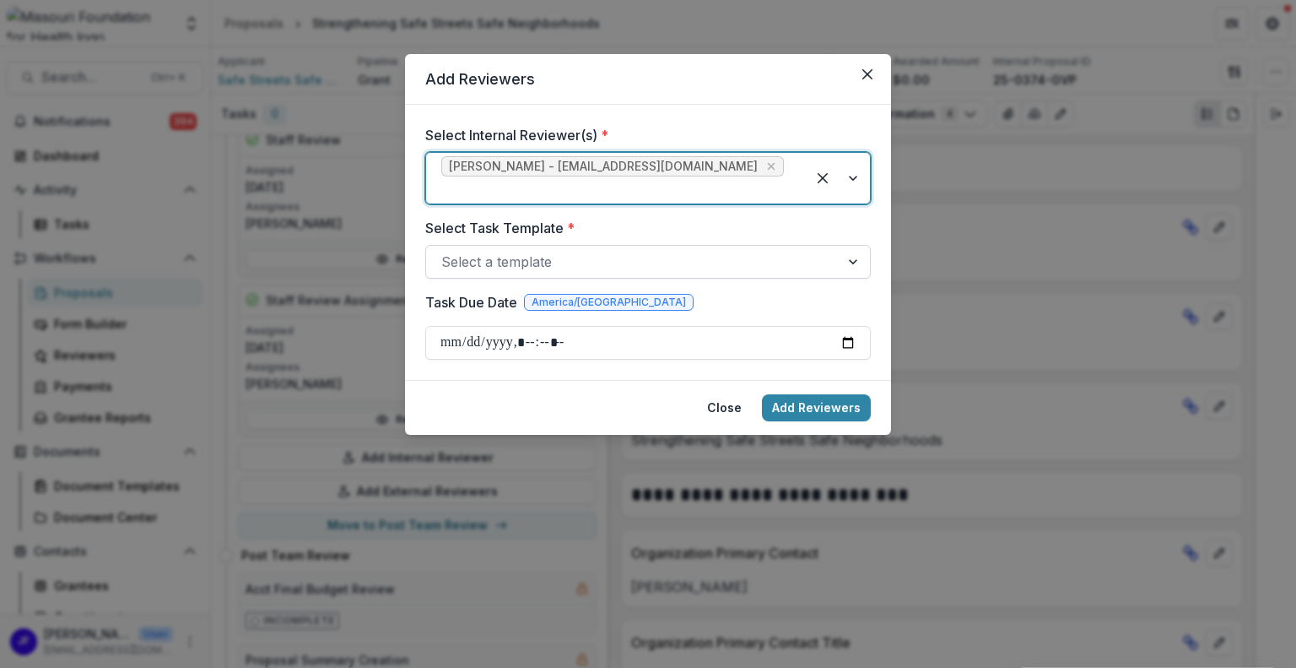
click at [858, 246] on div at bounding box center [855, 262] width 30 height 32
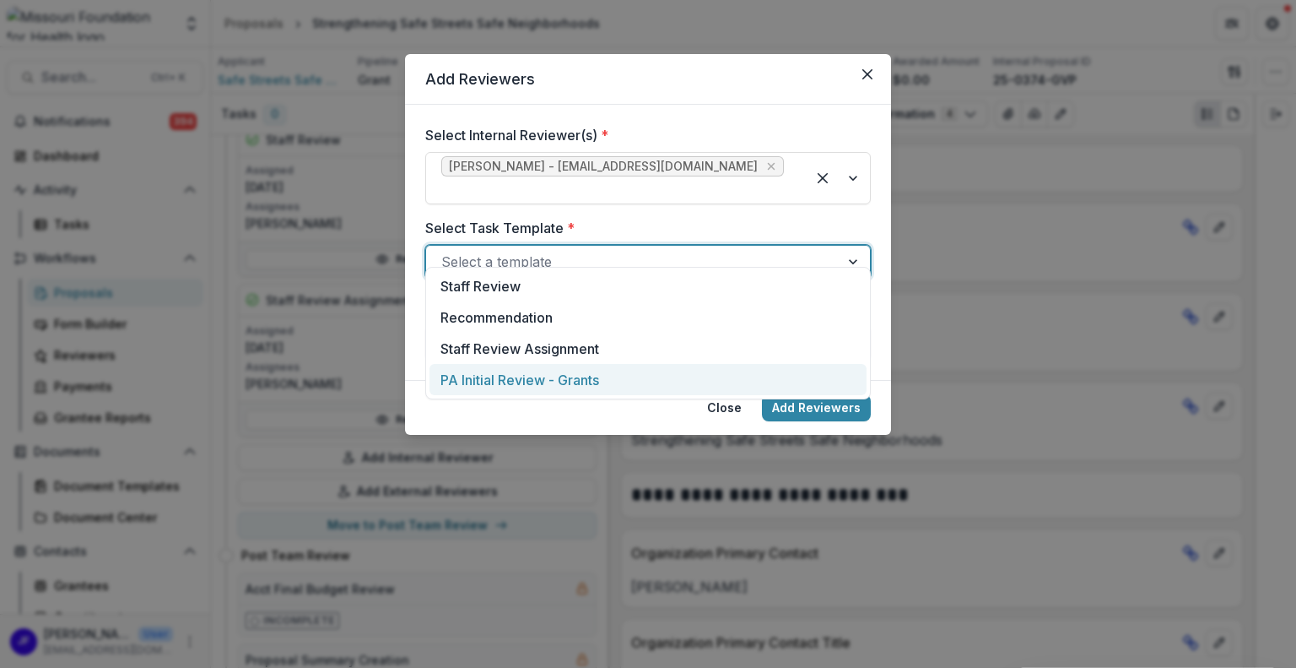
click at [611, 376] on div "PA Initial Review - Grants" at bounding box center [648, 379] width 437 height 31
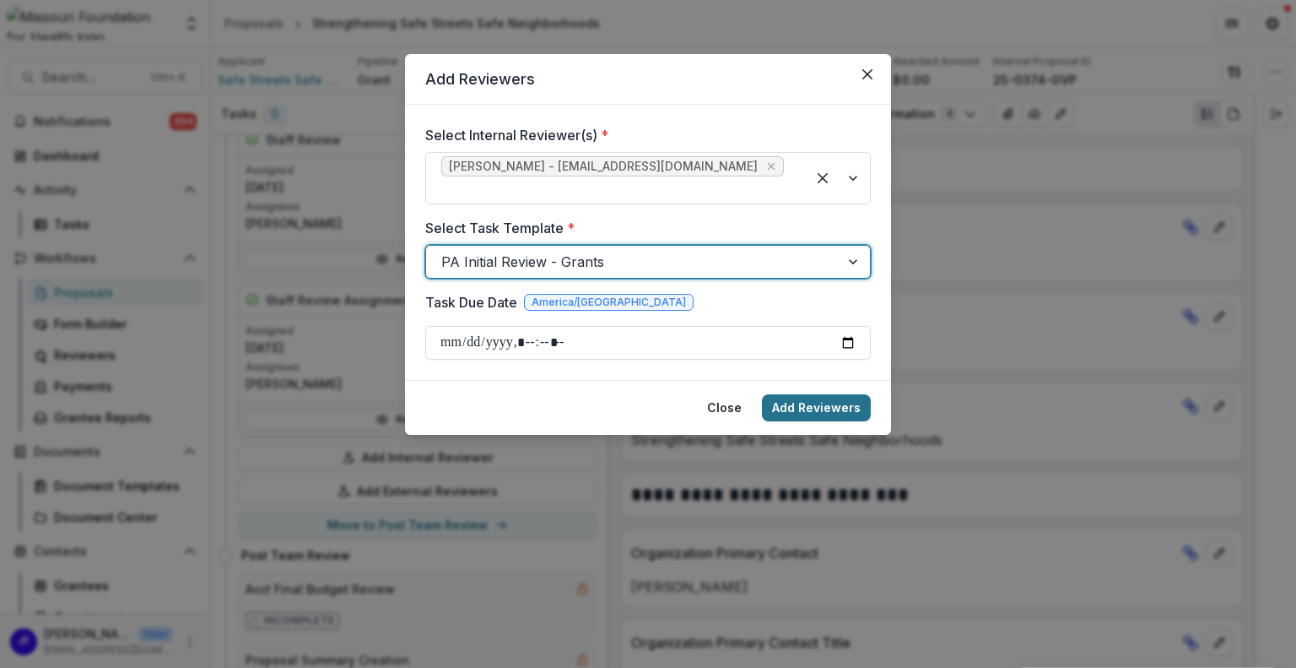
click at [822, 394] on button "Add Reviewers" at bounding box center [816, 407] width 109 height 27
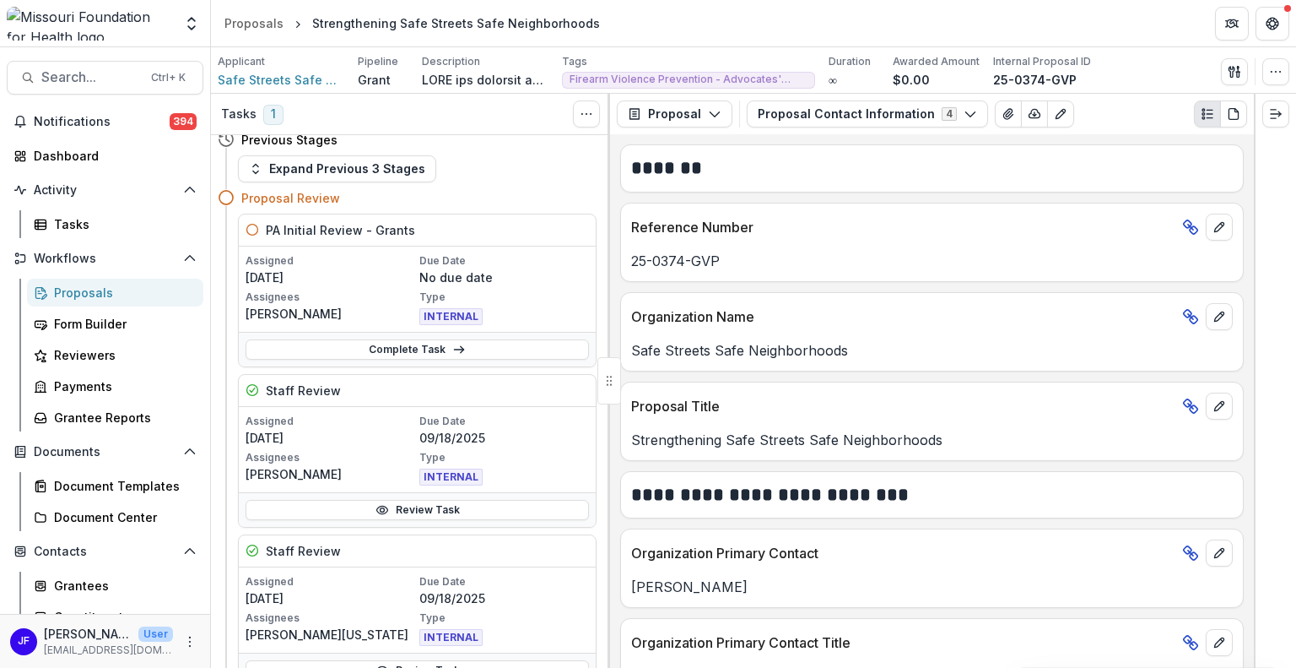
scroll to position [0, 0]
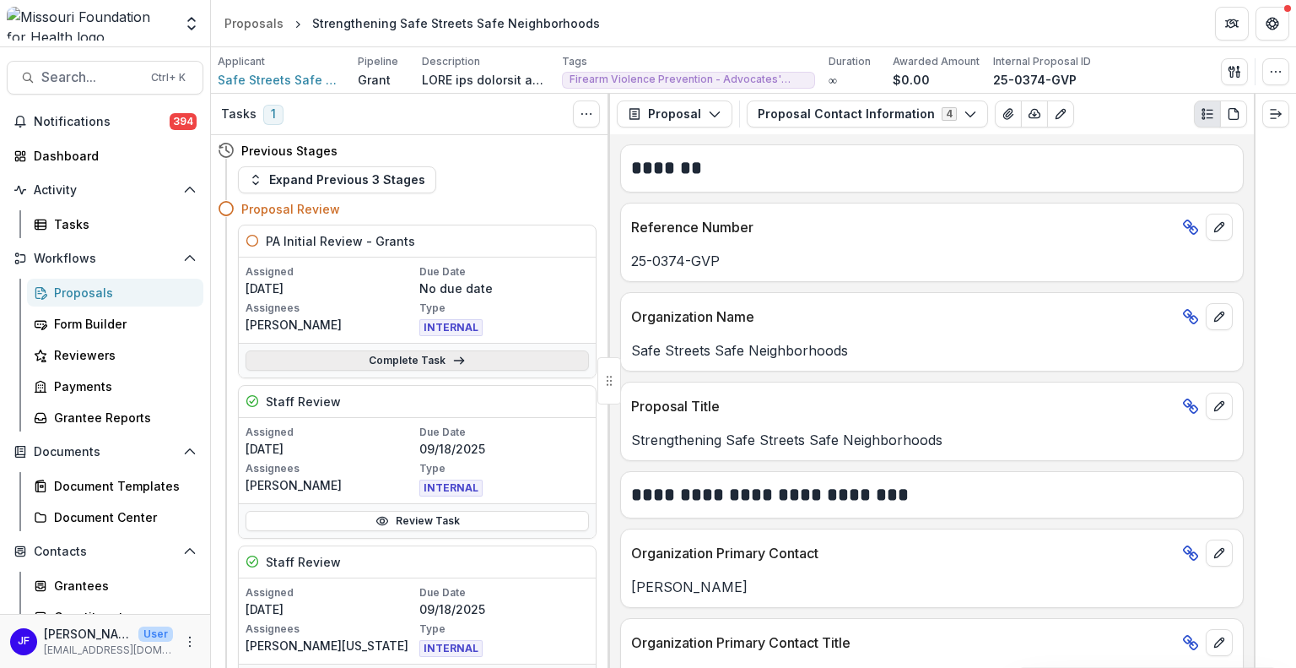
click at [425, 358] on link "Complete Task" at bounding box center [418, 360] width 344 height 20
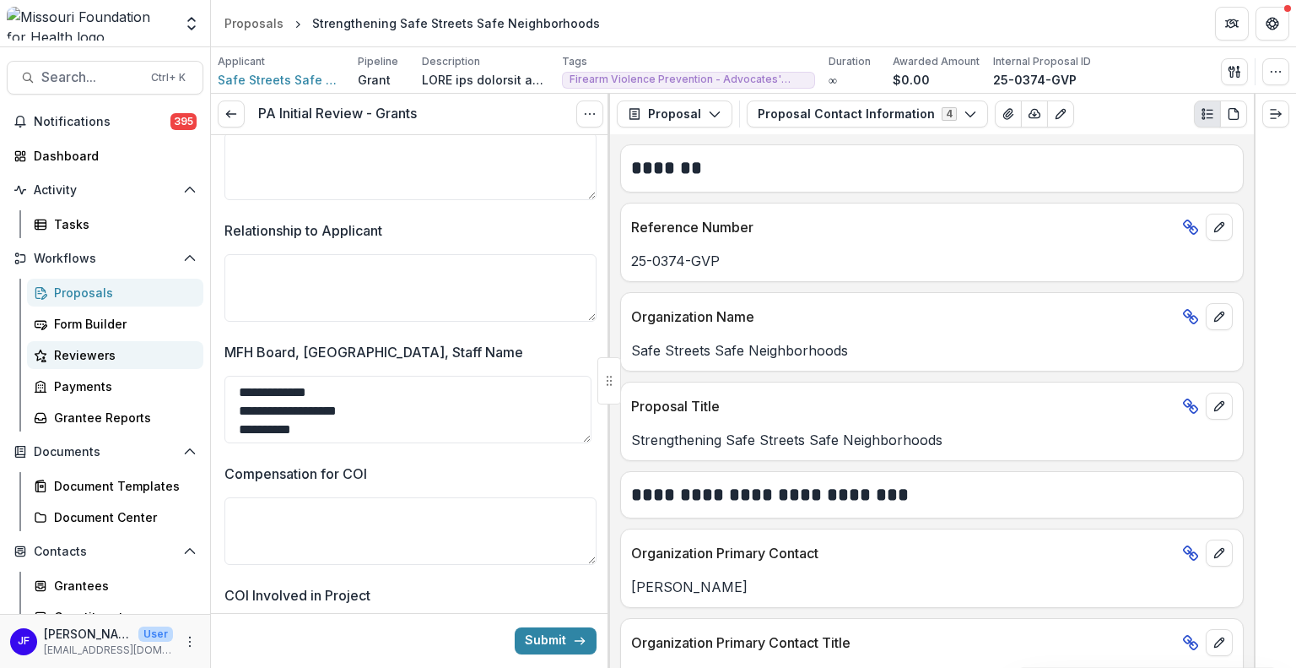
drag, startPoint x: 348, startPoint y: 431, endPoint x: 185, endPoint y: 368, distance: 174.8
click at [185, 368] on main "**********" at bounding box center [648, 357] width 1296 height 620
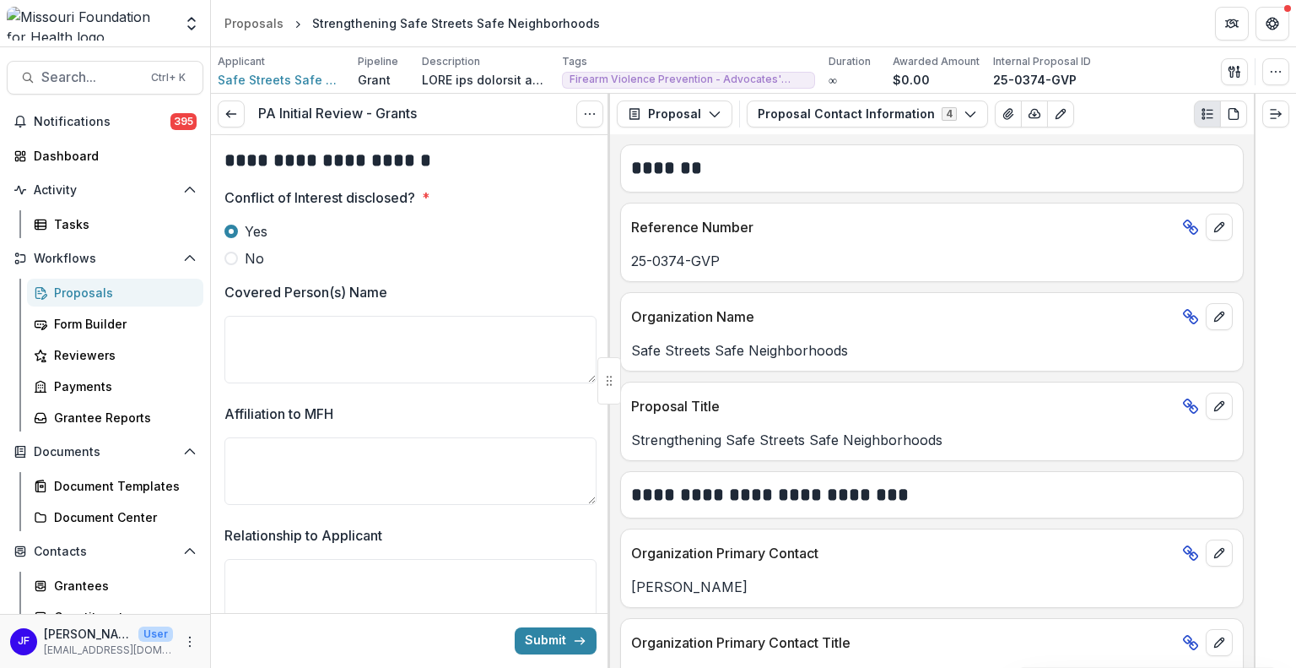
scroll to position [675, 0]
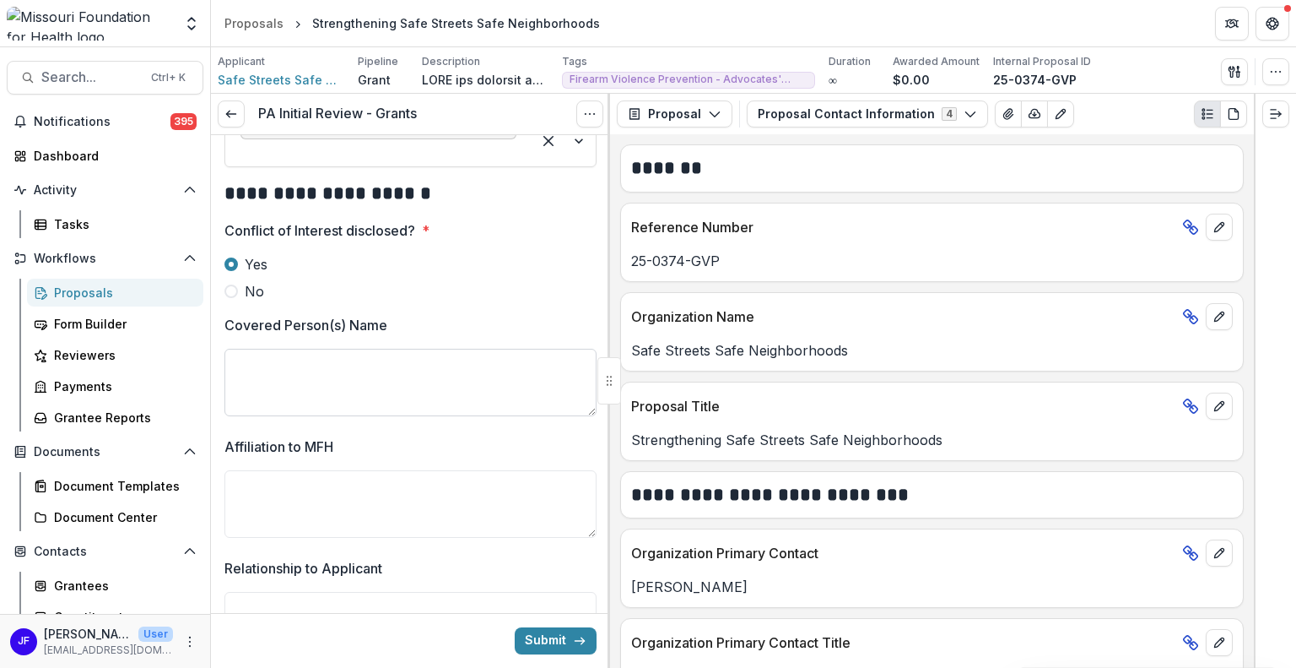
click at [317, 373] on textarea "Covered Person(s) Name" at bounding box center [411, 383] width 372 height 68
paste textarea "**********"
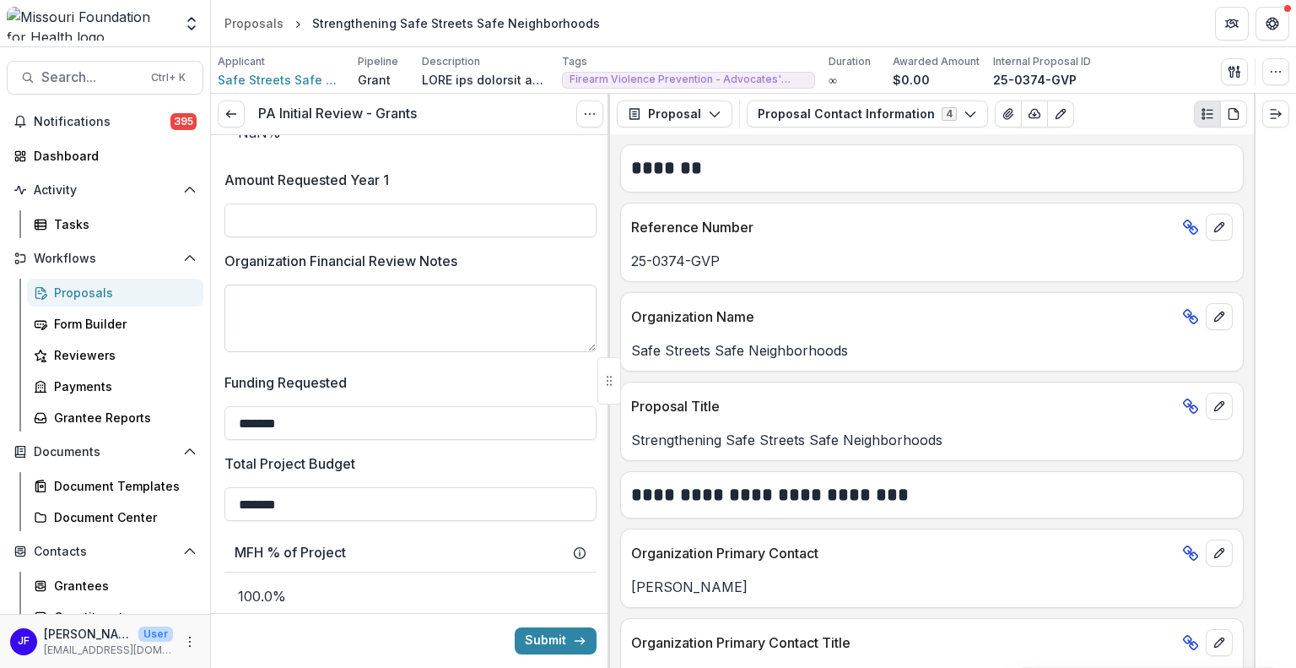
scroll to position [3292, 0]
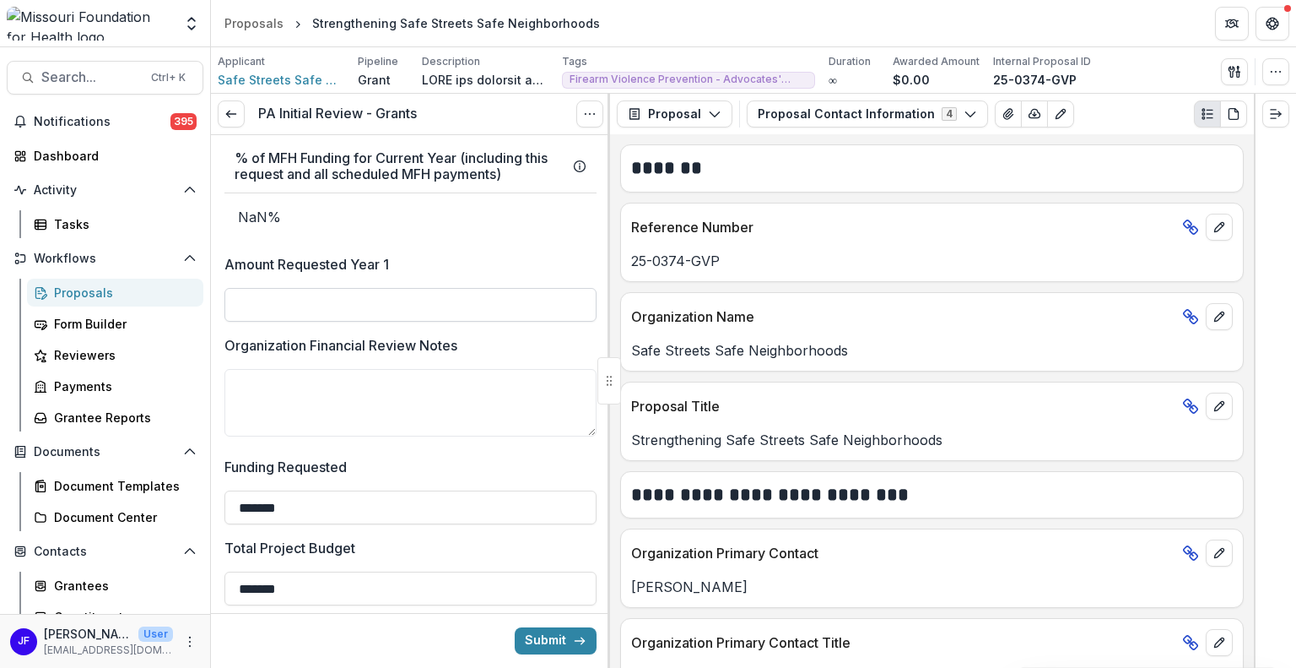
type textarea "**********"
click at [347, 299] on input "Amount Requested Year 1" at bounding box center [411, 305] width 372 height 34
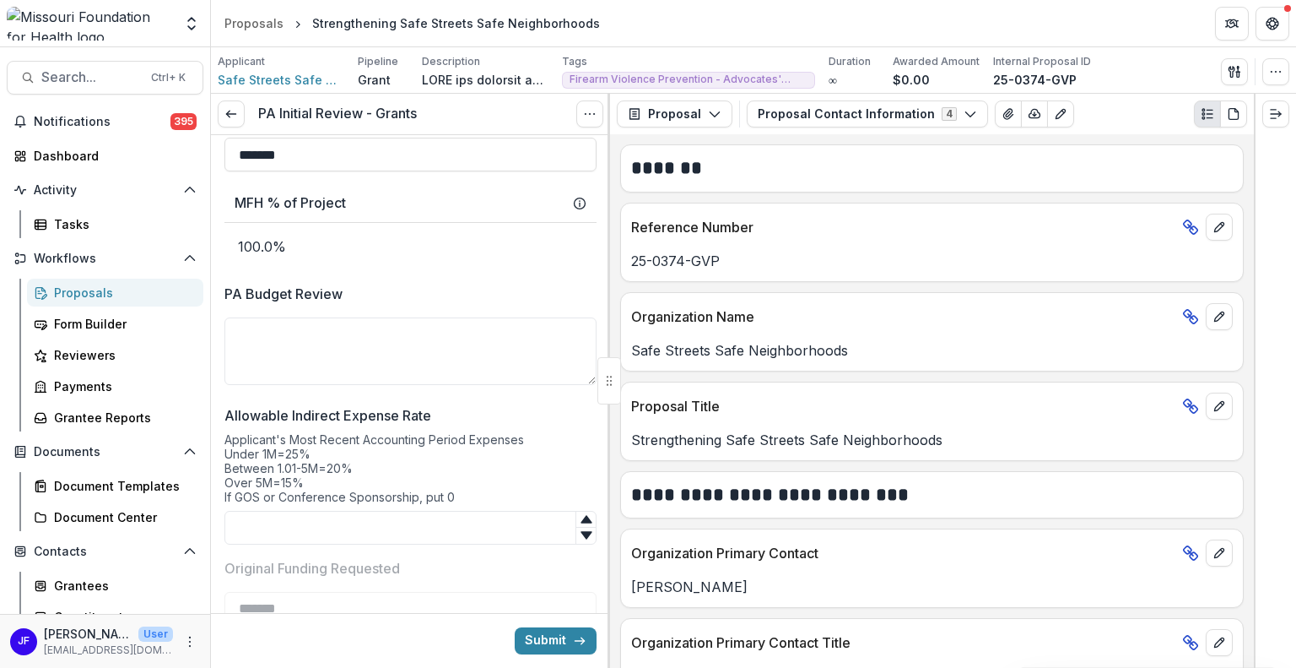
scroll to position [3798, 0]
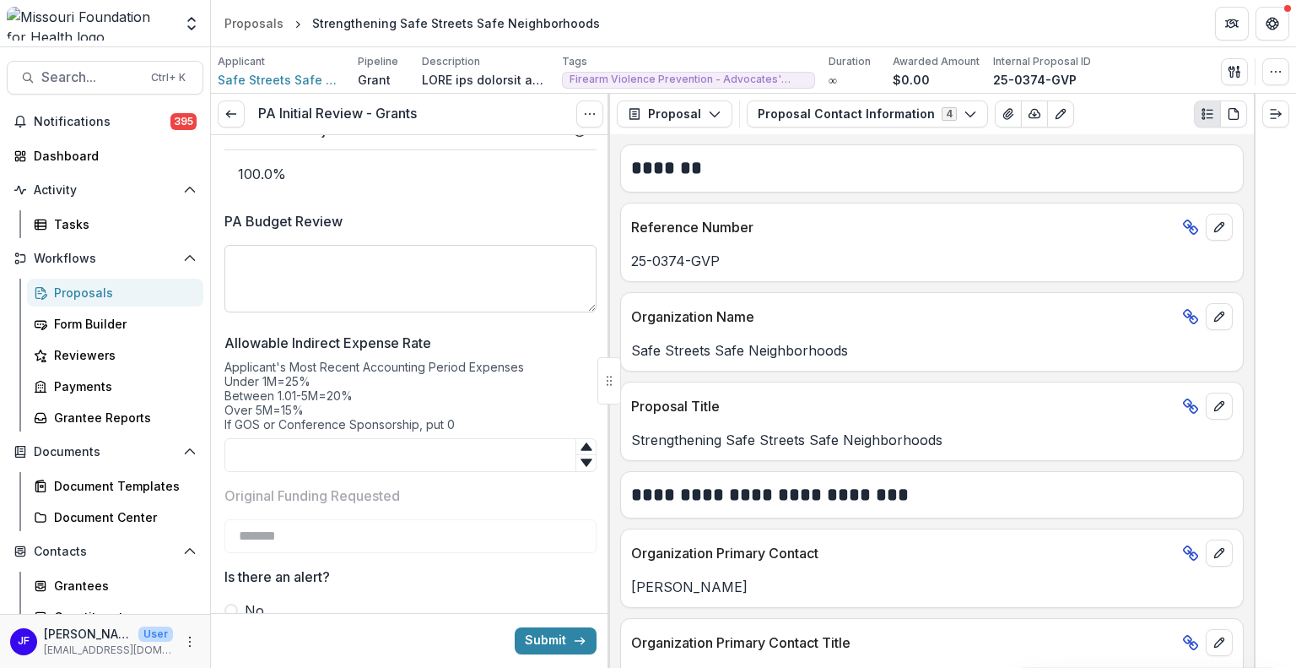
type input "*******"
click at [361, 277] on textarea "PA Budget Review" at bounding box center [411, 279] width 372 height 68
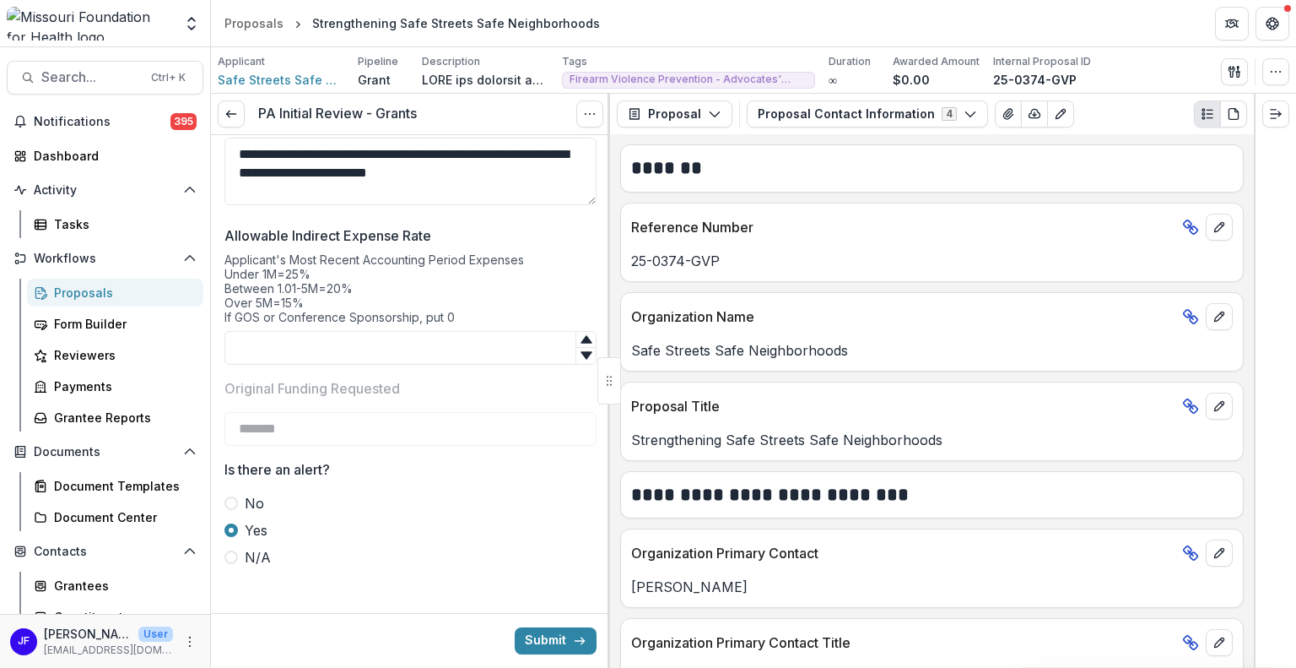
scroll to position [3910, 0]
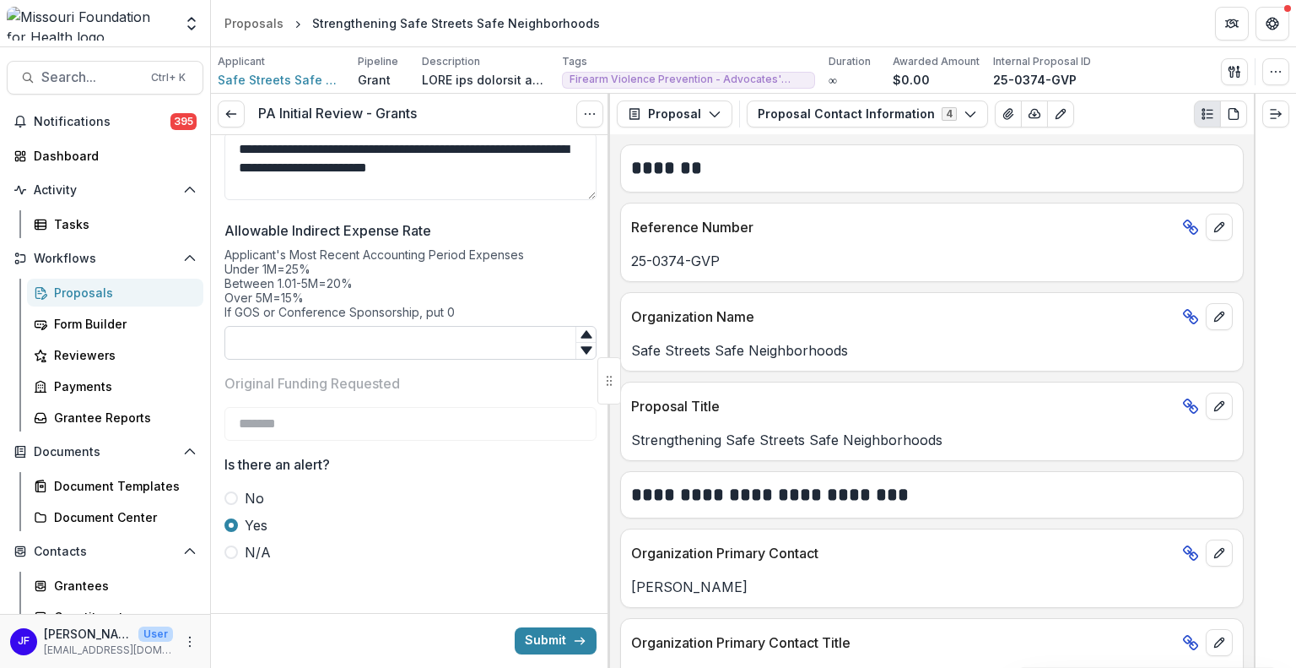
type textarea "**********"
click at [406, 344] on input "Allowable Indirect Expense Rate" at bounding box center [411, 343] width 372 height 34
type input "*"
click at [1229, 73] on icon "button" at bounding box center [1235, 72] width 14 height 14
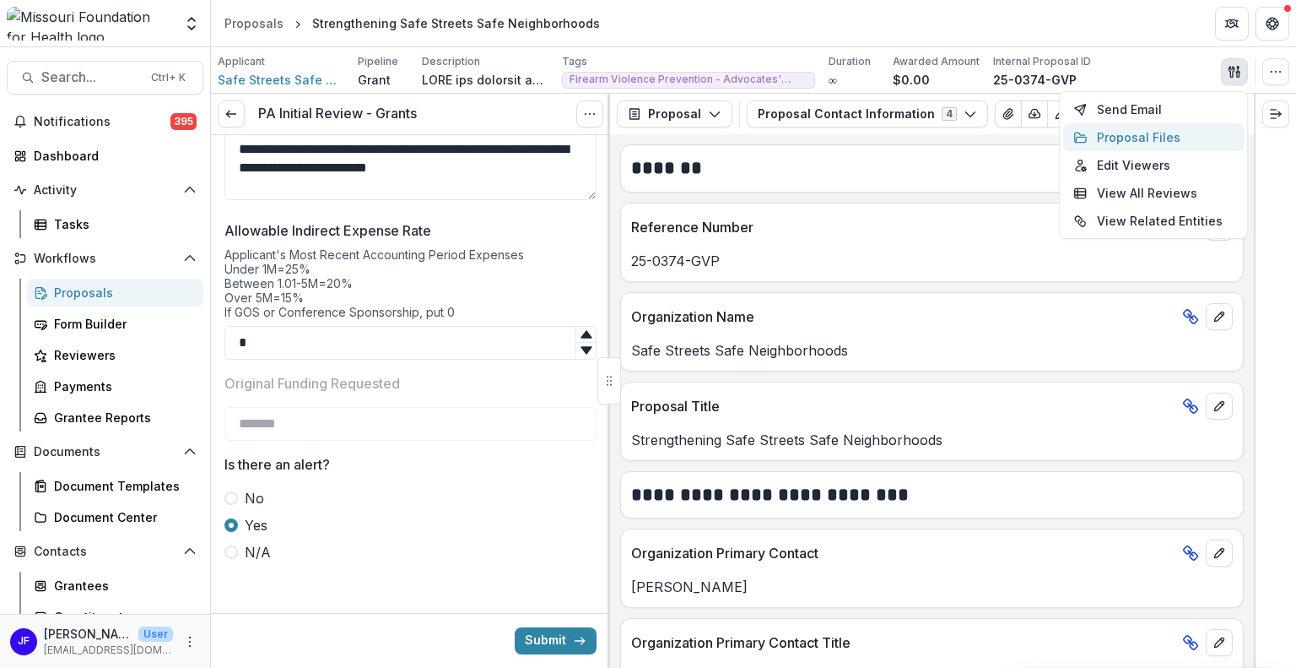
click at [1155, 137] on button "Proposal Files" at bounding box center [1153, 137] width 181 height 28
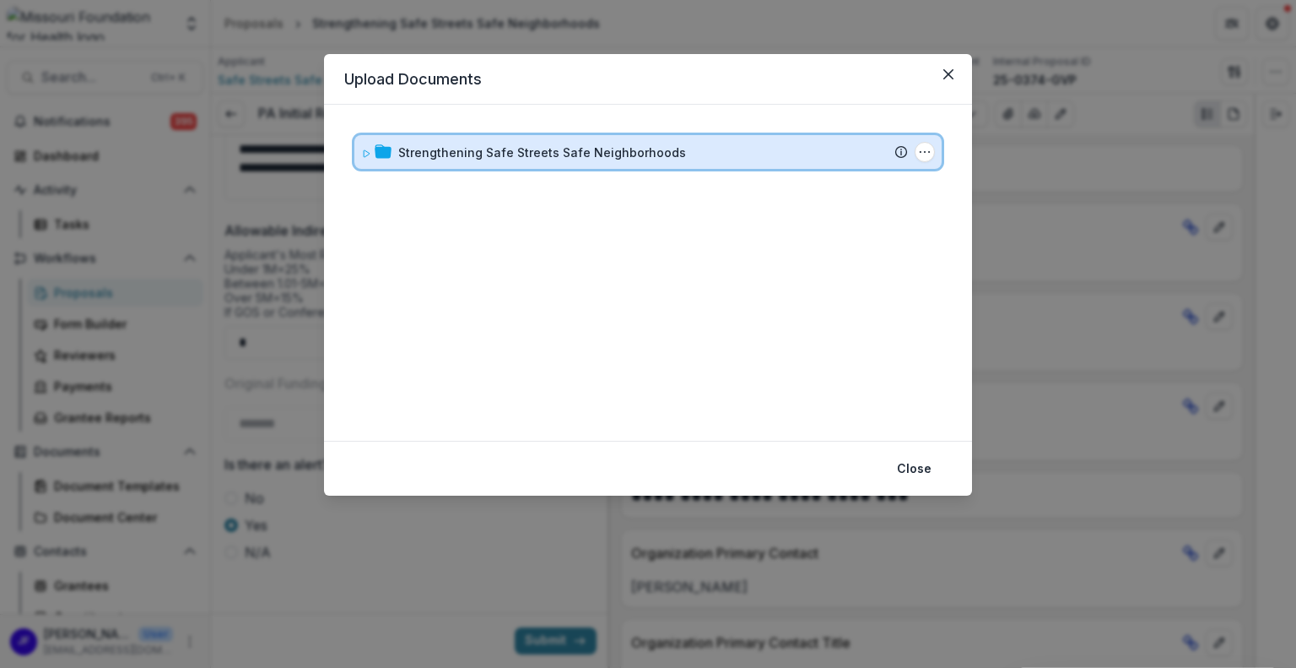
click at [367, 150] on icon at bounding box center [367, 153] width 6 height 7
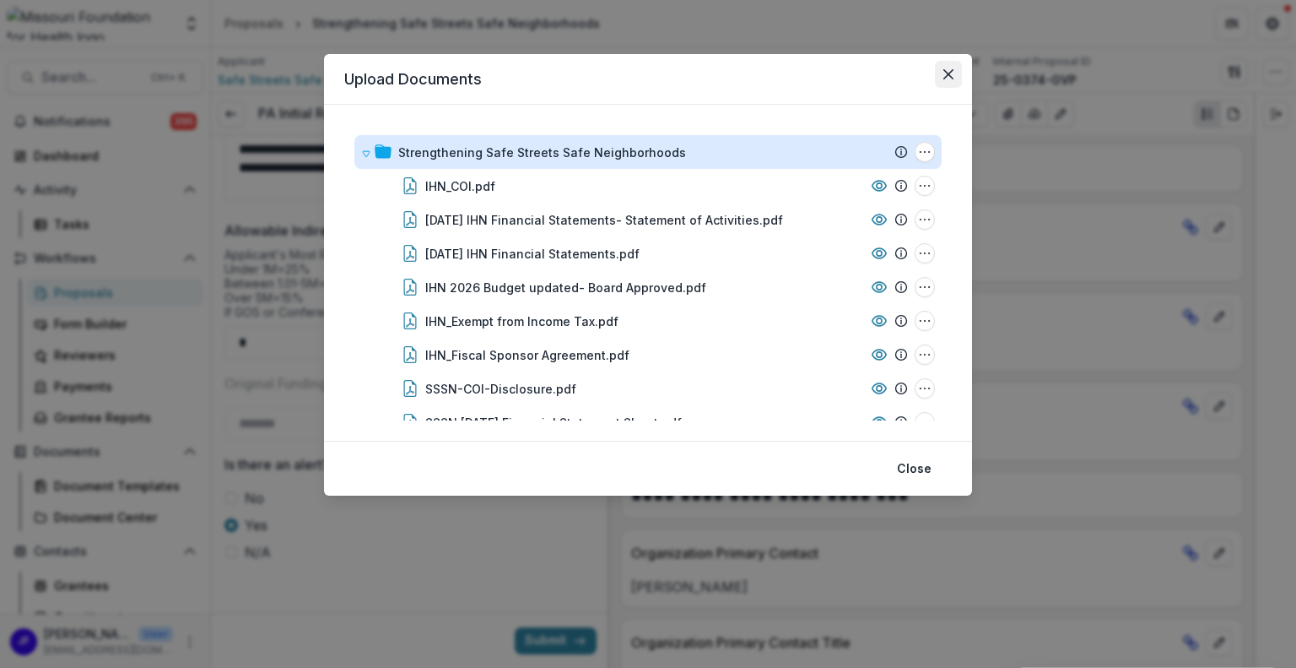
click at [953, 70] on icon "Close" at bounding box center [949, 74] width 10 height 10
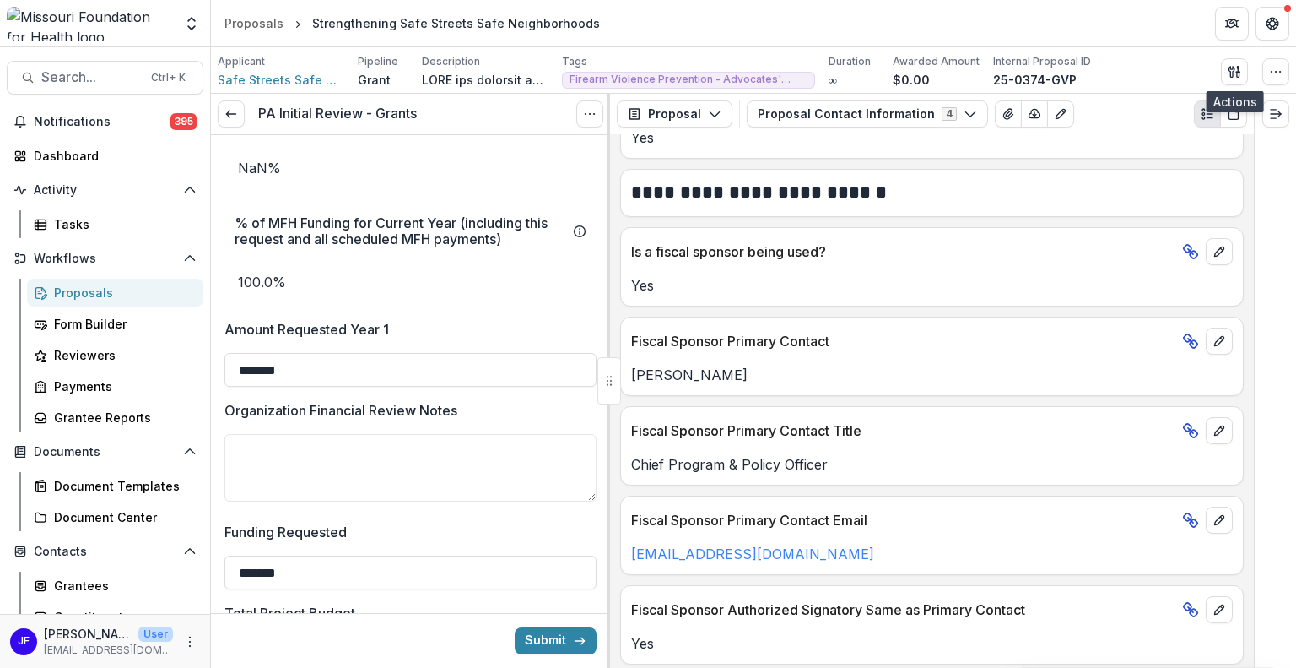
scroll to position [3235, 0]
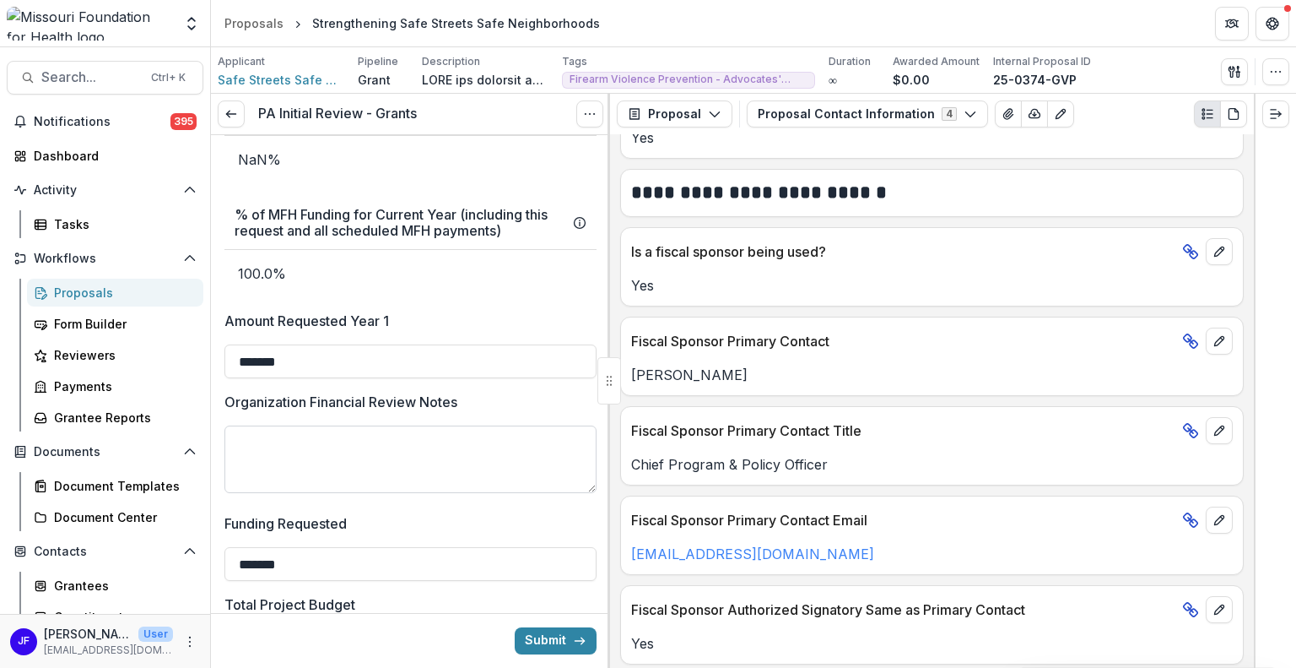
click at [361, 446] on textarea "Organization Financial Review Notes" at bounding box center [411, 459] width 372 height 68
type textarea "**********"
click at [1238, 69] on line "button" at bounding box center [1238, 69] width 0 height 5
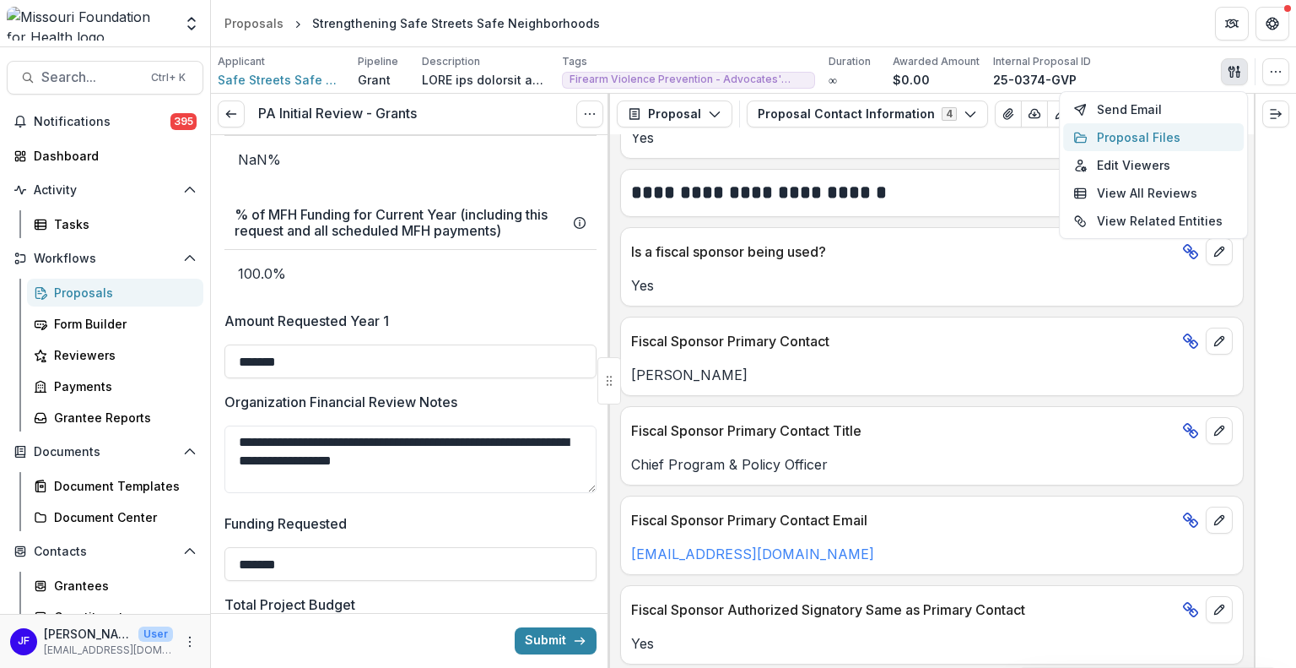
click at [1150, 128] on button "Proposal Files" at bounding box center [1153, 137] width 181 height 28
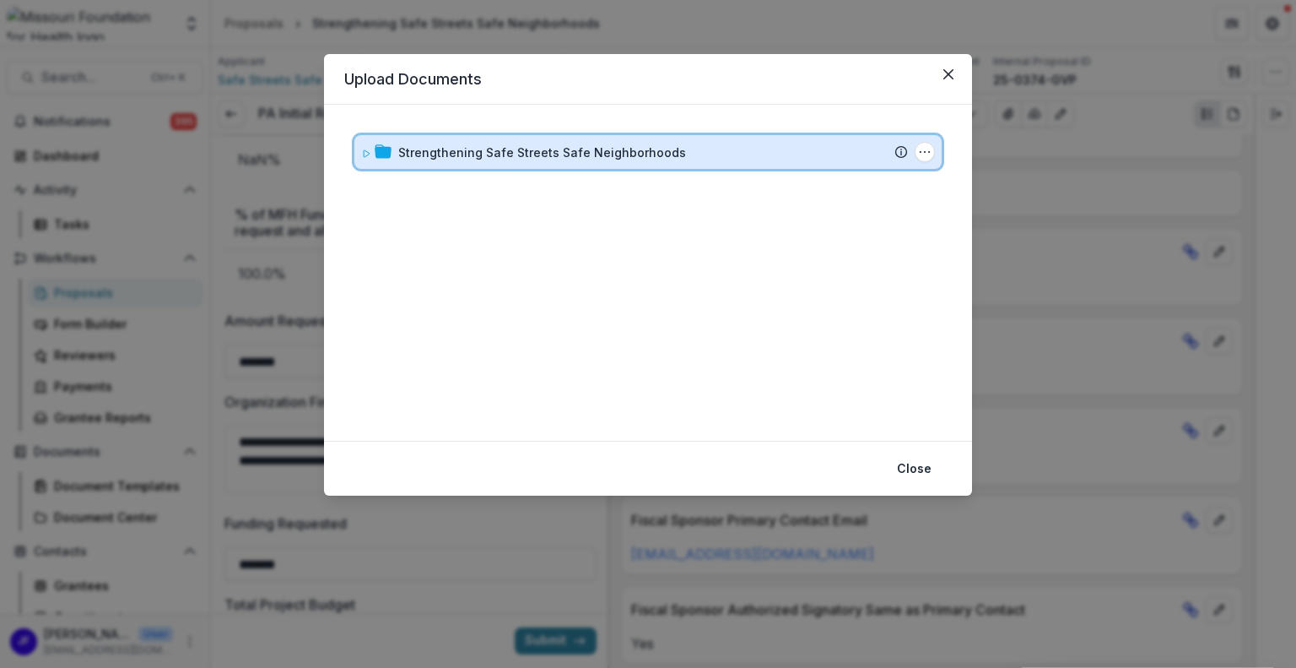
click at [369, 152] on icon at bounding box center [367, 153] width 6 height 7
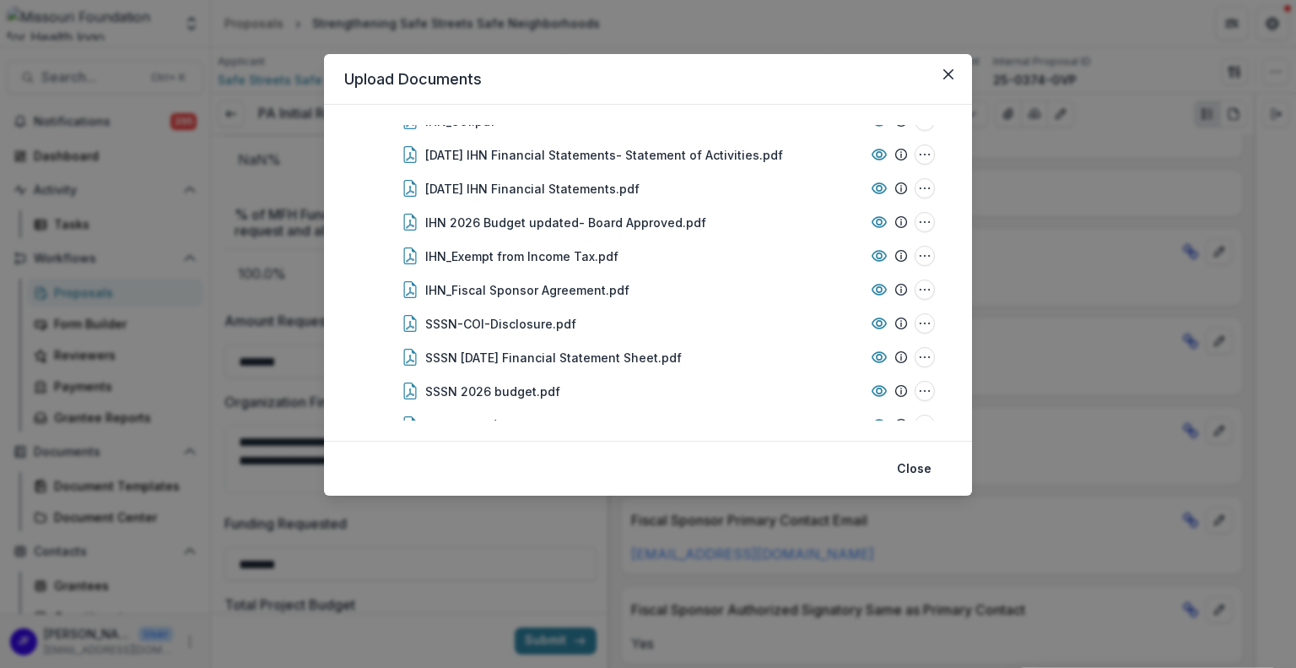
scroll to position [71, 0]
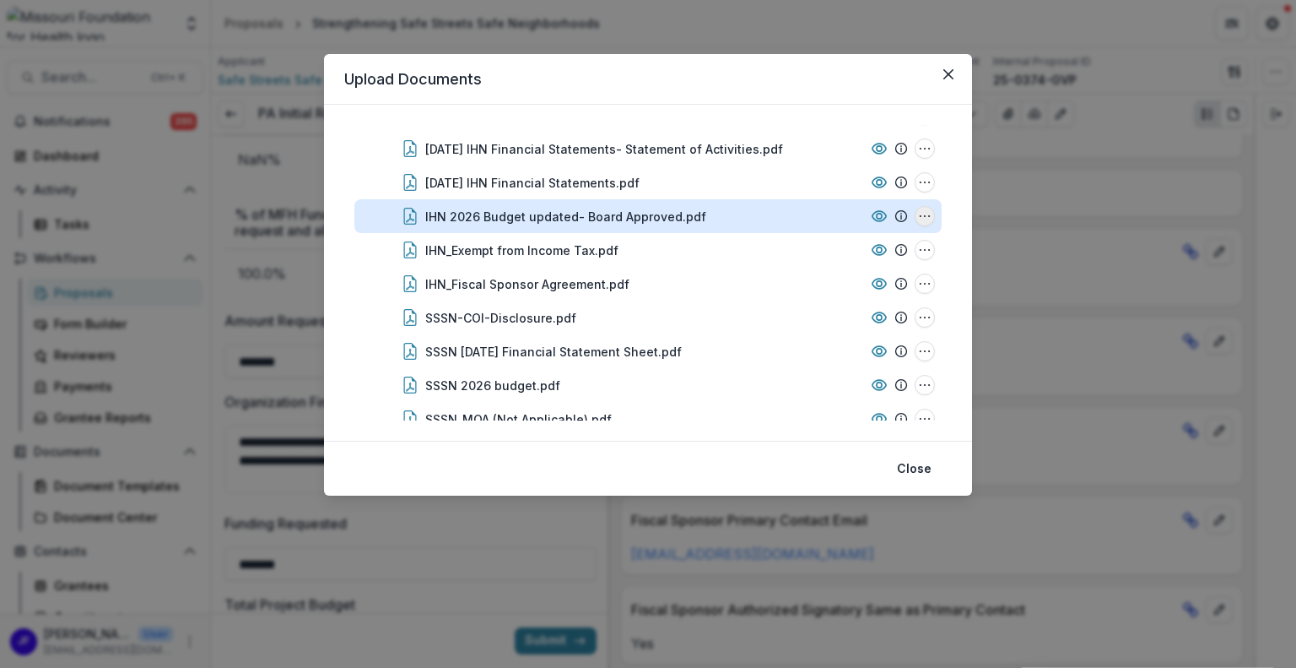
click at [922, 212] on icon "IHN 2026 Budget updated- Board Approved.pdf Options" at bounding box center [925, 216] width 14 height 14
click at [825, 269] on button "Download" at bounding box center [841, 276] width 181 height 28
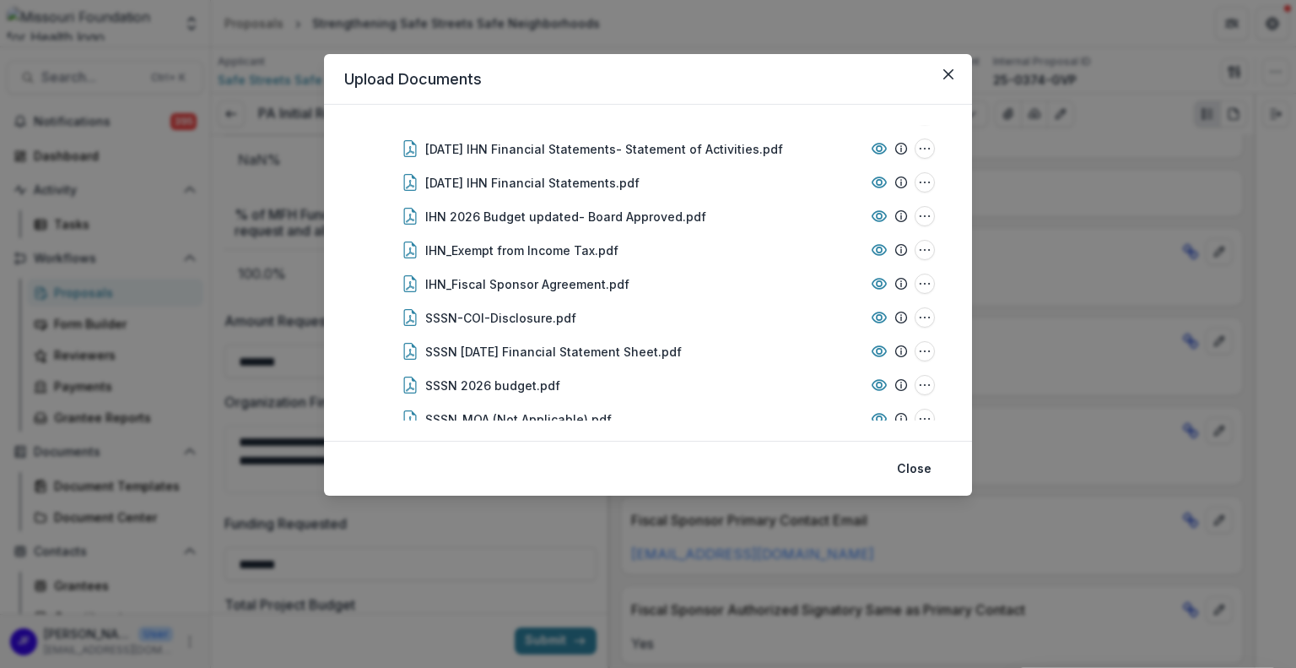
click at [1004, 83] on div "Upload Documents Strengthening Safe Streets Safe Neighborhoods Submission Temel…" at bounding box center [648, 334] width 1296 height 668
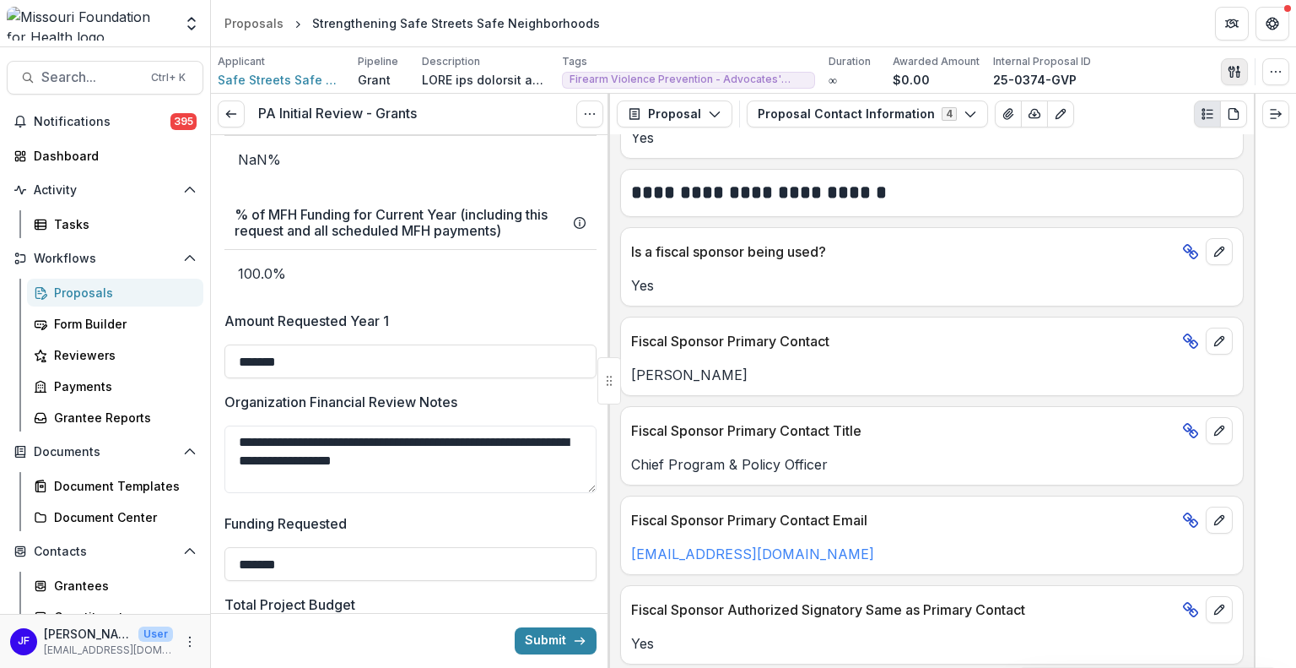
click at [1232, 66] on icon "button" at bounding box center [1232, 71] width 6 height 11
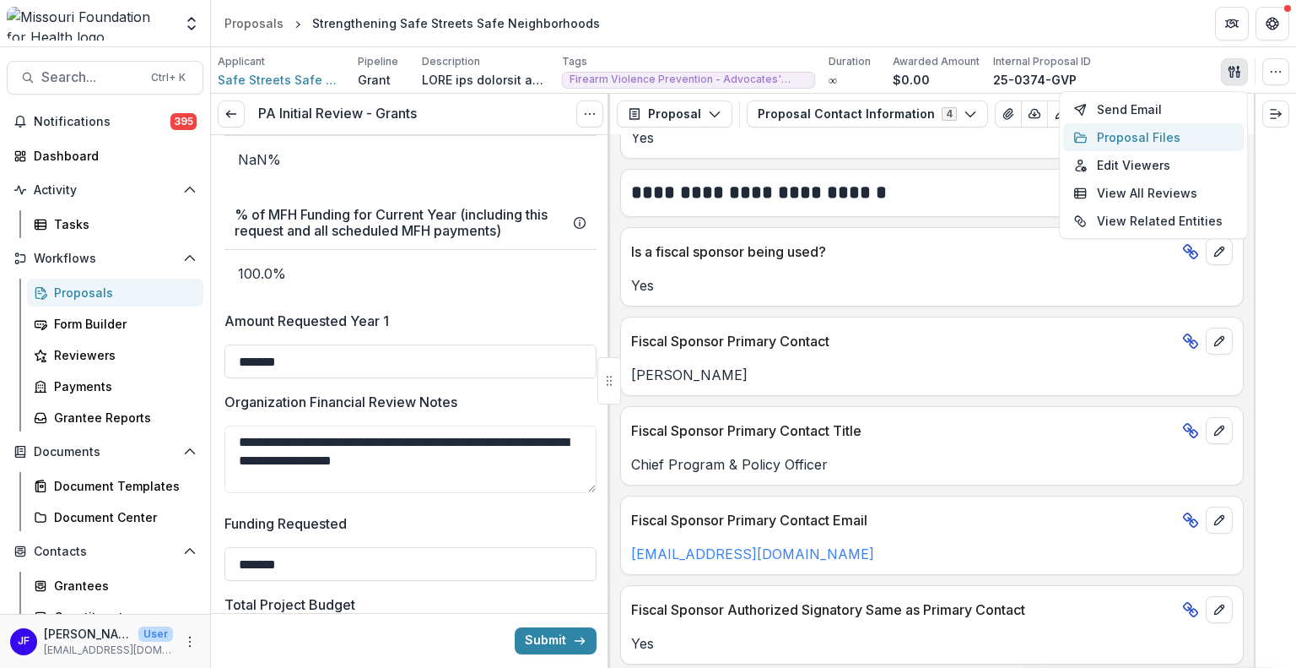
click at [1159, 130] on button "Proposal Files" at bounding box center [1153, 137] width 181 height 28
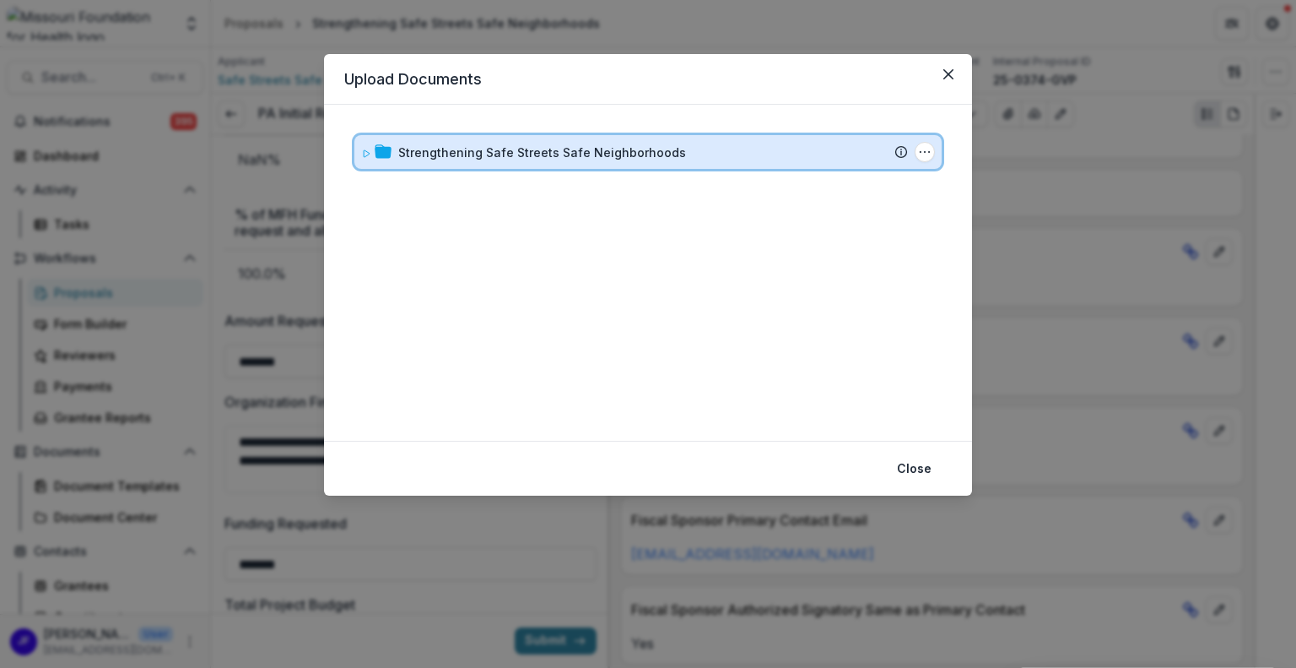
click at [368, 156] on icon at bounding box center [366, 154] width 10 height 10
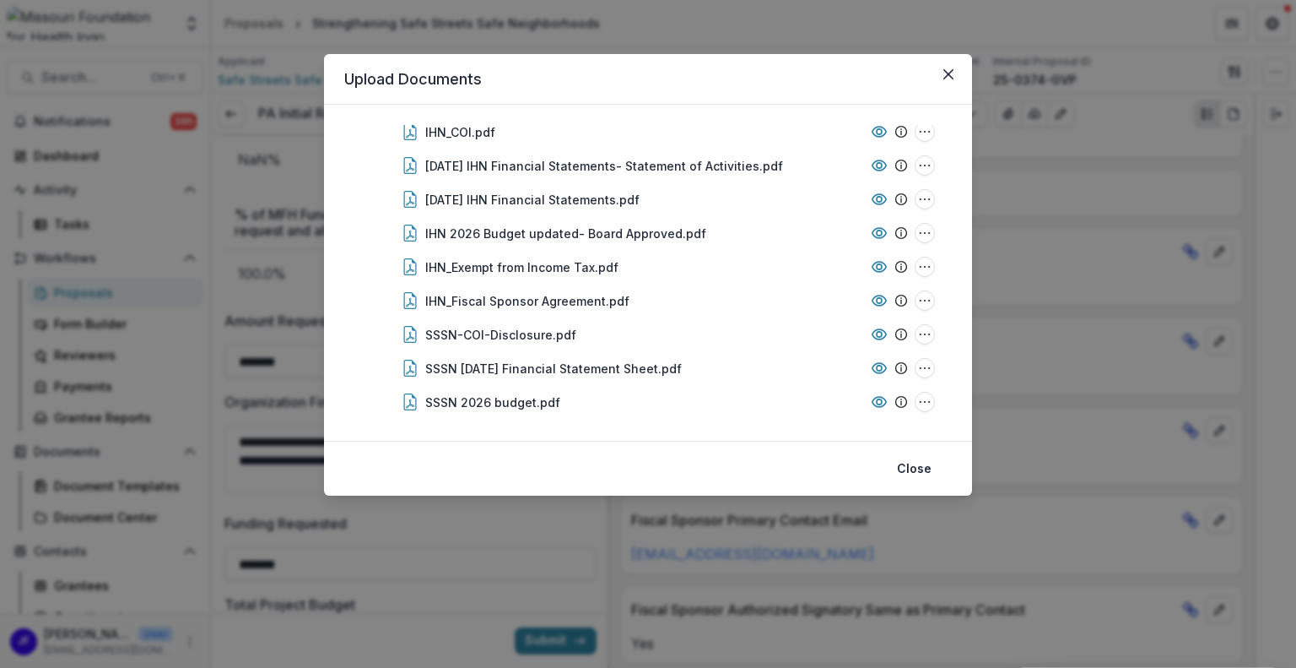
scroll to position [44, 0]
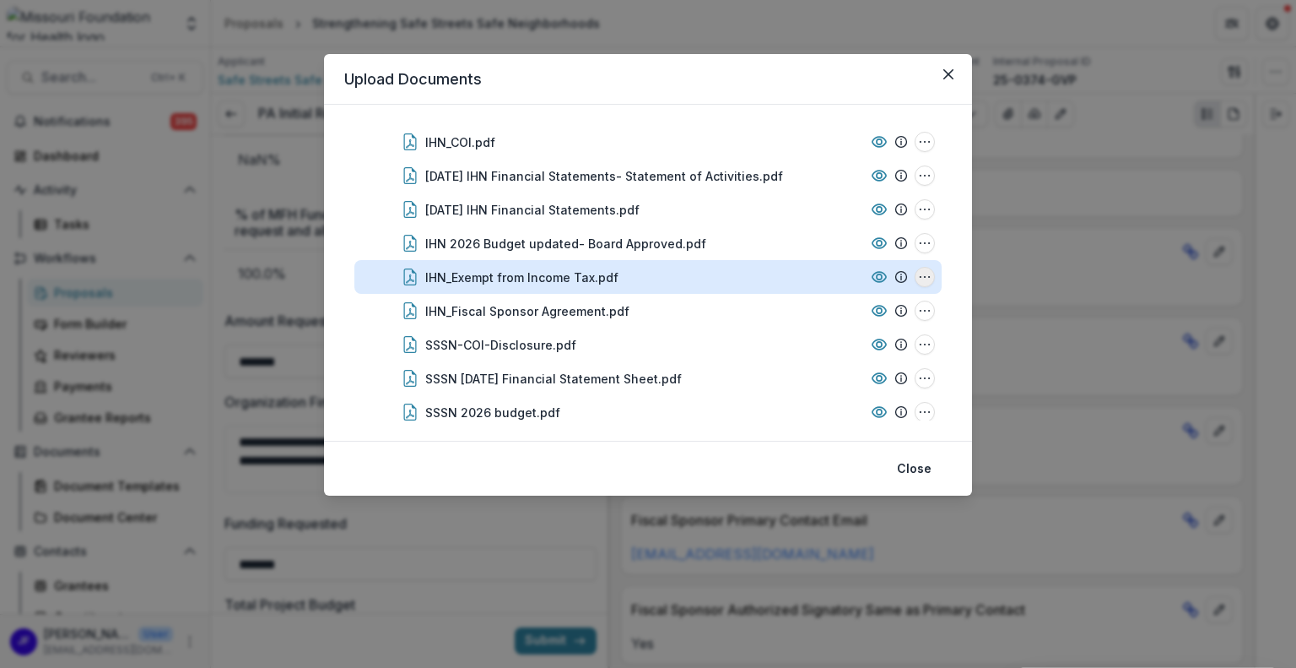
click at [918, 279] on icon "IHN_Exempt from Income Tax.pdf Options" at bounding box center [925, 277] width 14 height 14
click at [837, 333] on button "Download" at bounding box center [841, 337] width 181 height 28
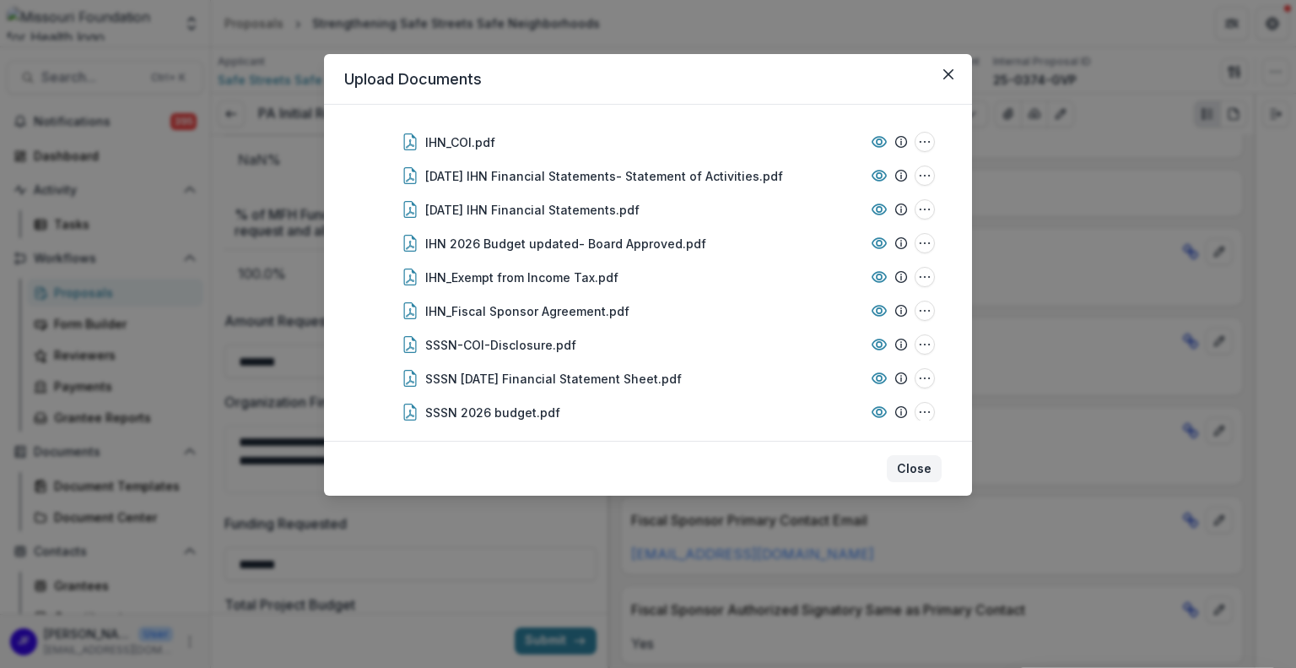
click at [927, 459] on button "Close" at bounding box center [914, 468] width 55 height 27
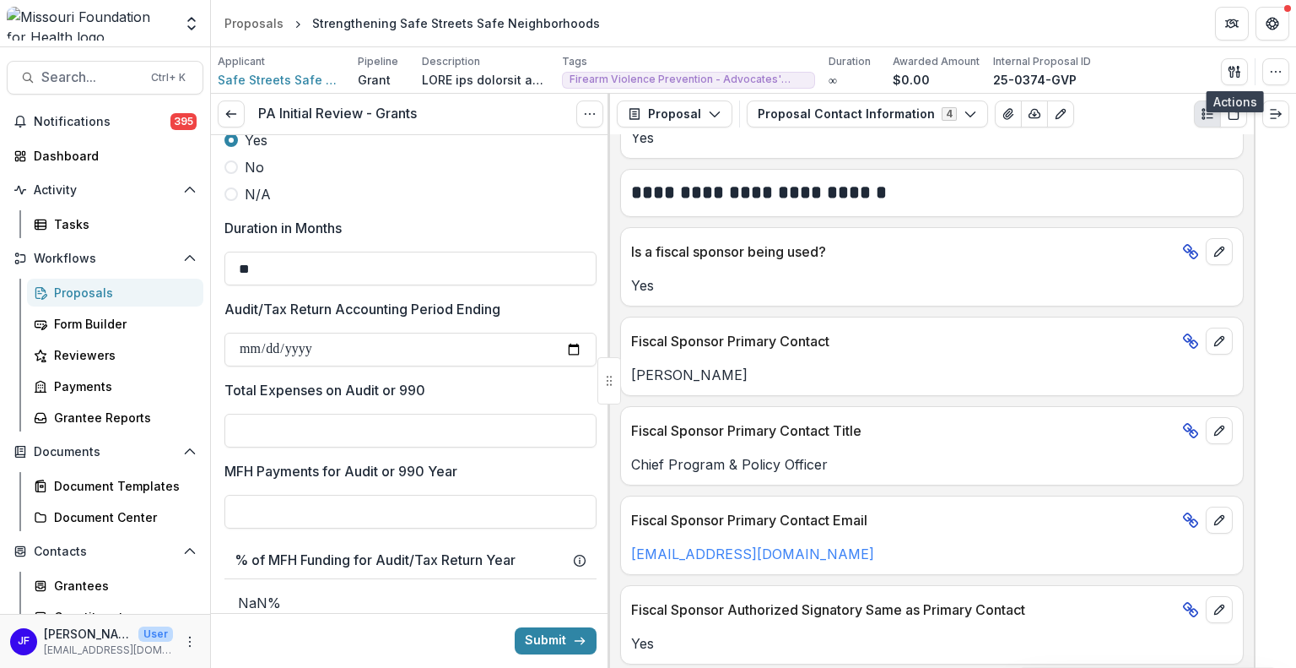
scroll to position [2053, 0]
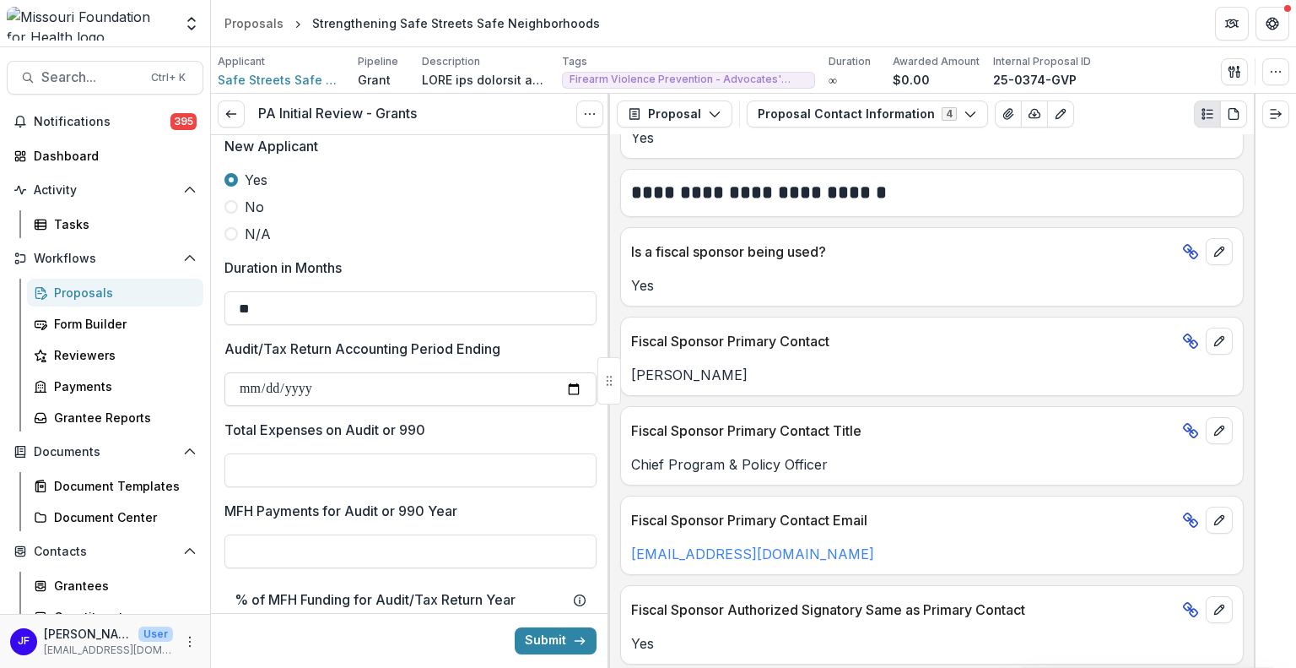
click at [251, 387] on input "Audit/Tax Return Accounting Period Ending" at bounding box center [411, 389] width 372 height 34
type input "**********"
click at [237, 472] on input "Total Expenses on Audit or 990" at bounding box center [411, 470] width 372 height 34
paste input "**********"
type input "**********"
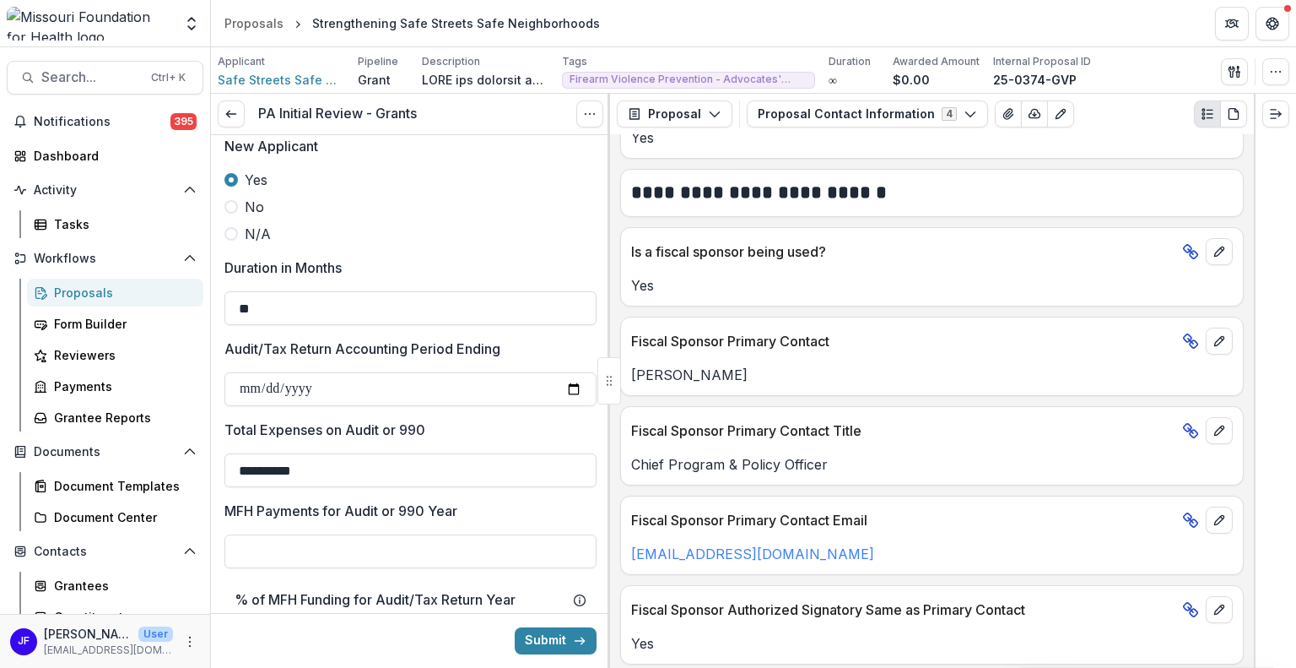
scroll to position [2222, 0]
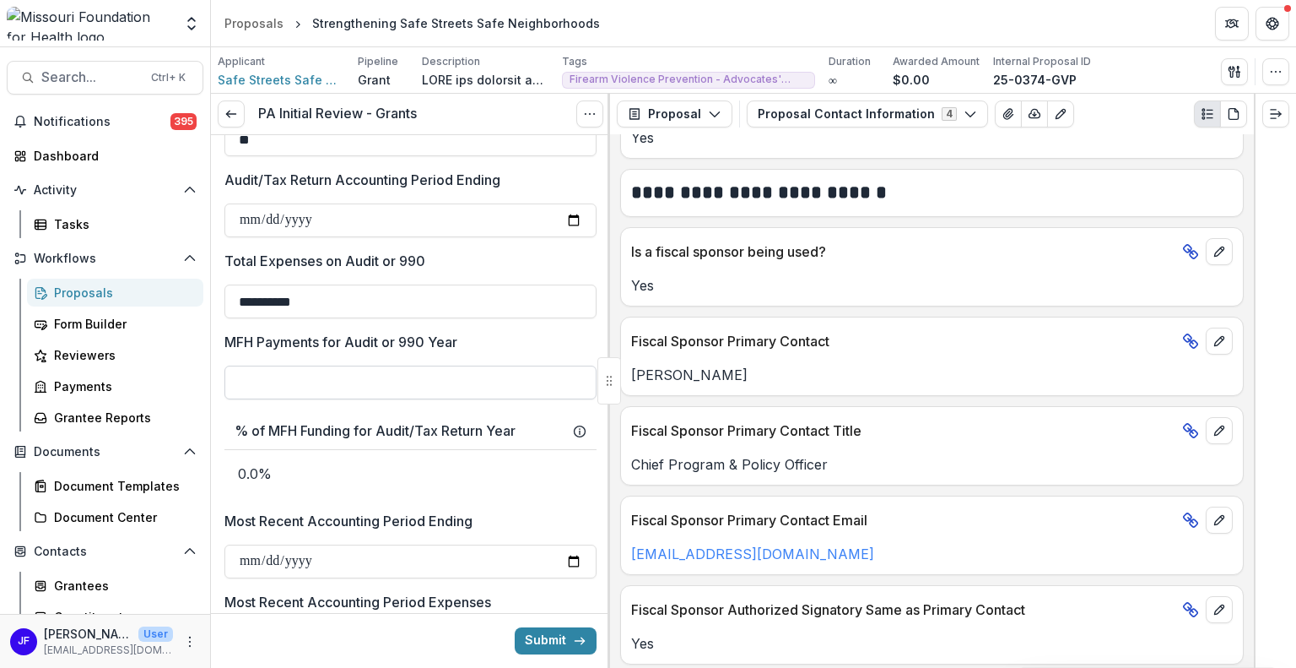
click at [358, 381] on input "MFH Payments for Audit or 990 Year" at bounding box center [411, 382] width 372 height 34
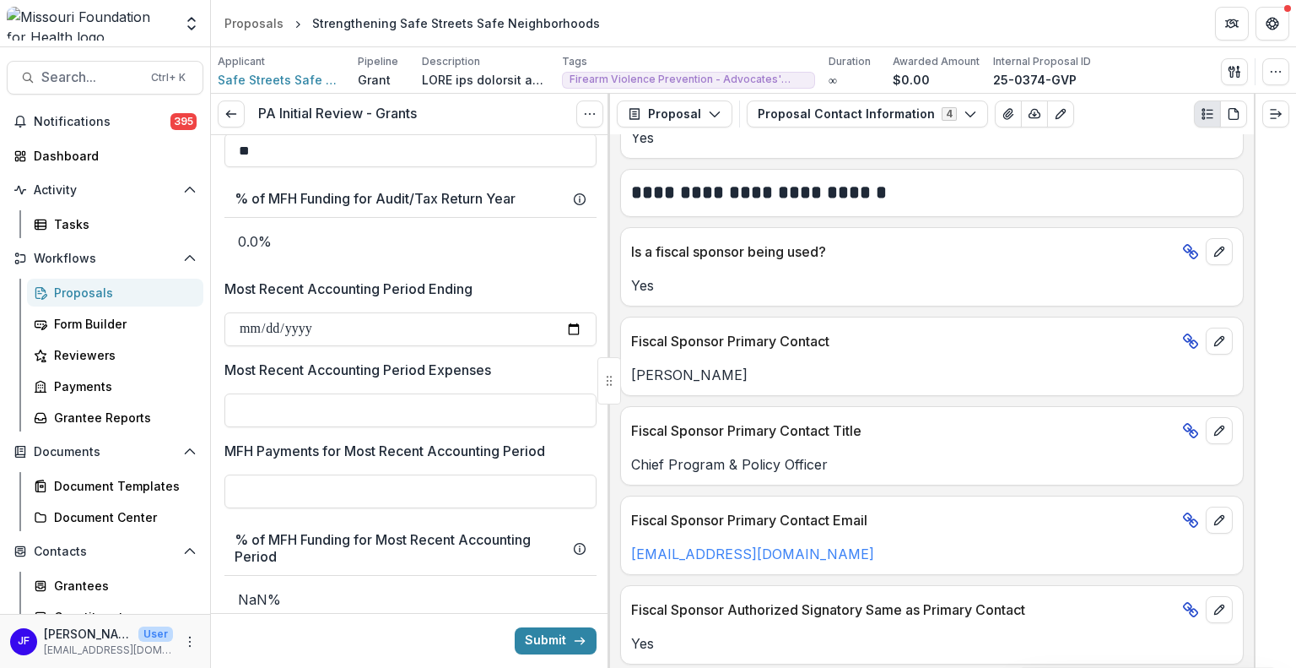
scroll to position [2475, 0]
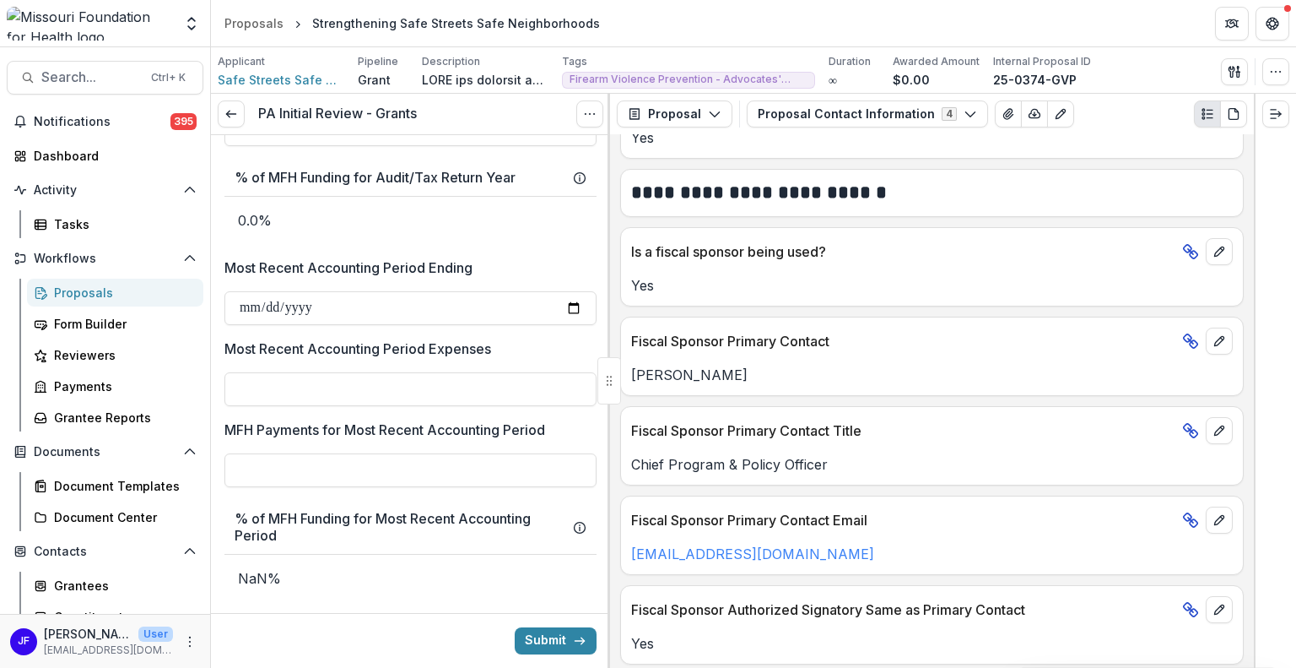
type input "**"
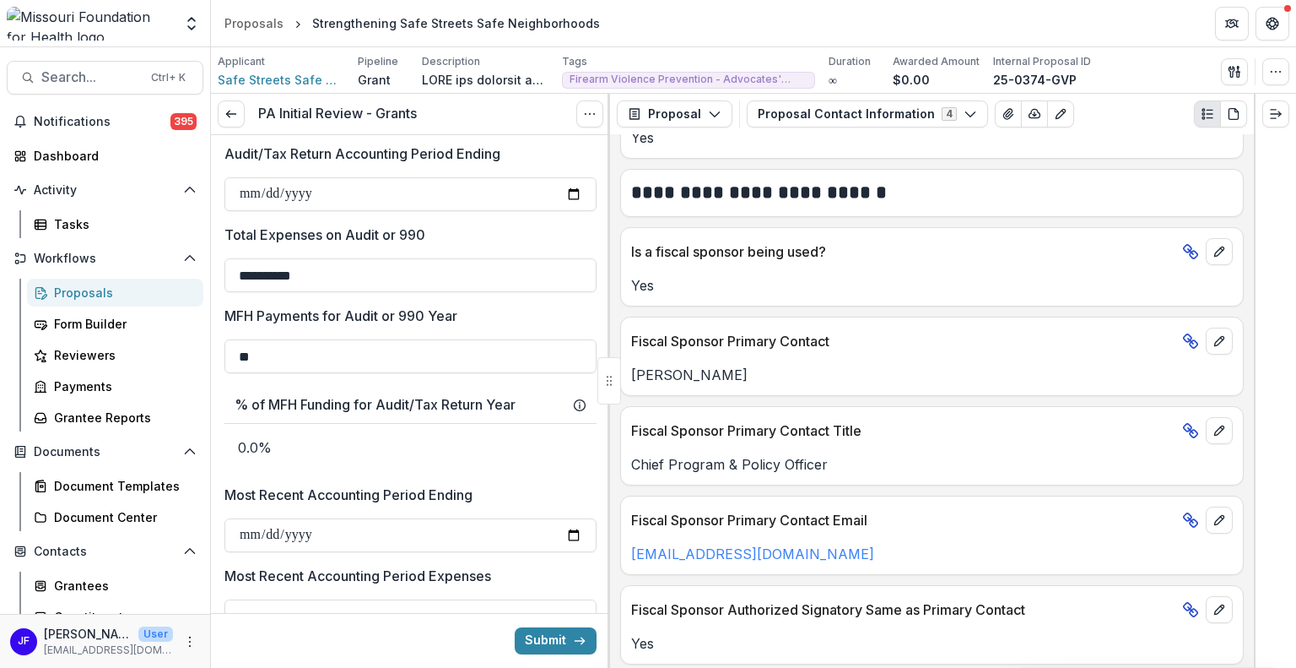
scroll to position [2222, 0]
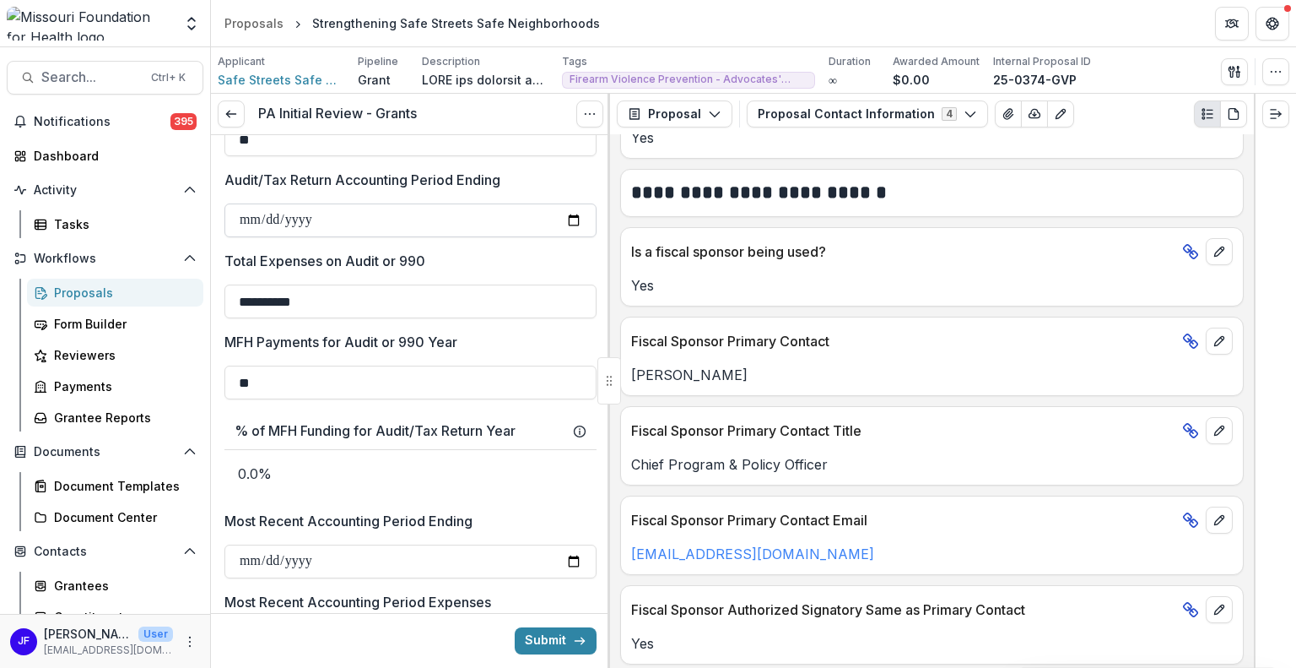
click at [243, 214] on input "**********" at bounding box center [411, 220] width 372 height 34
type input "**********"
click at [1236, 68] on icon "button" at bounding box center [1235, 72] width 14 height 14
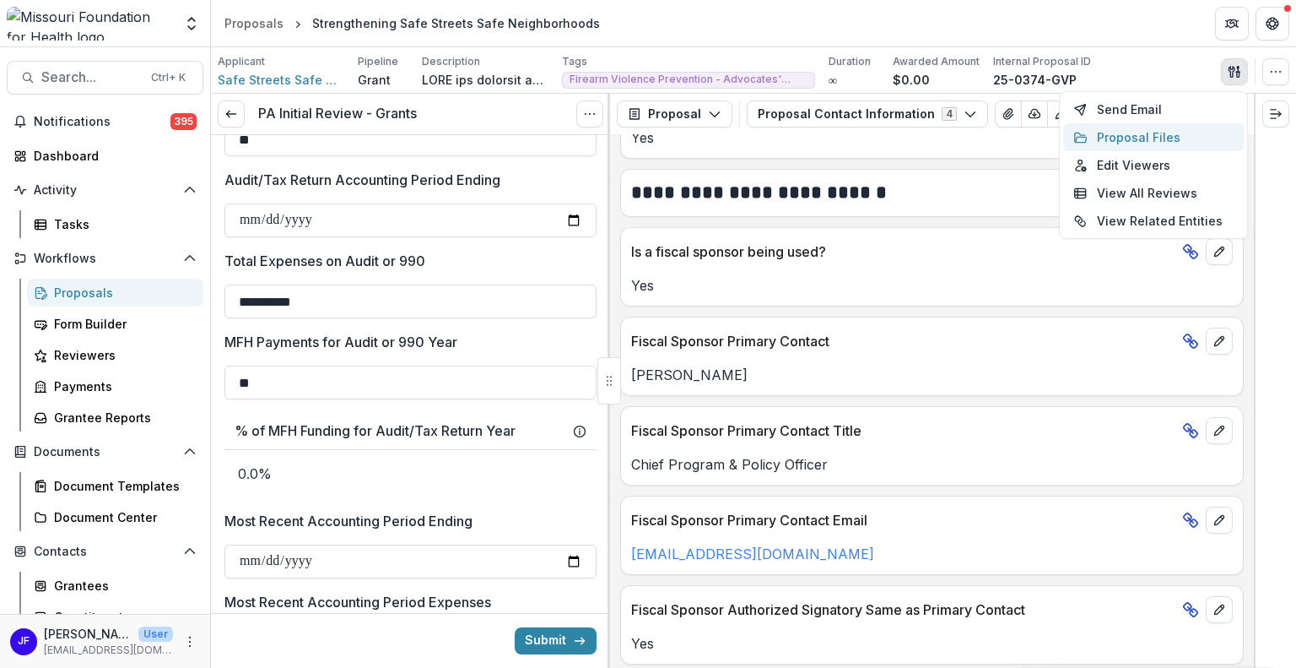
click at [1107, 143] on button "Proposal Files" at bounding box center [1153, 137] width 181 height 28
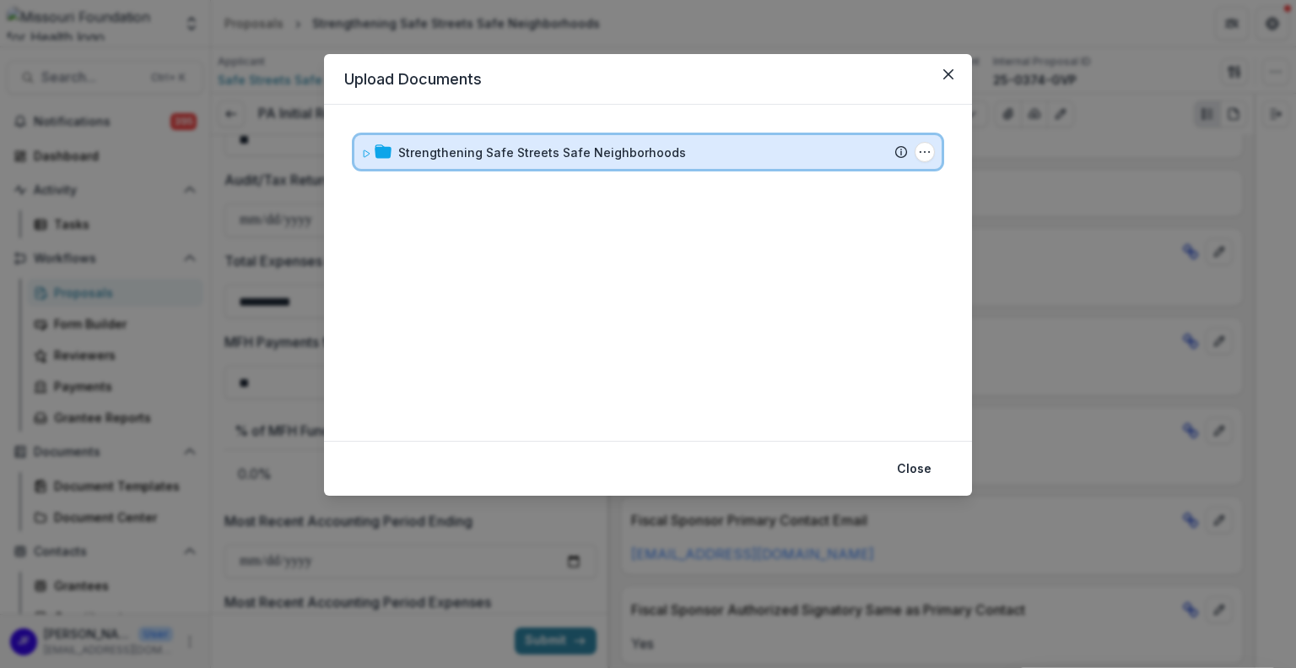
click at [367, 156] on icon at bounding box center [366, 154] width 10 height 10
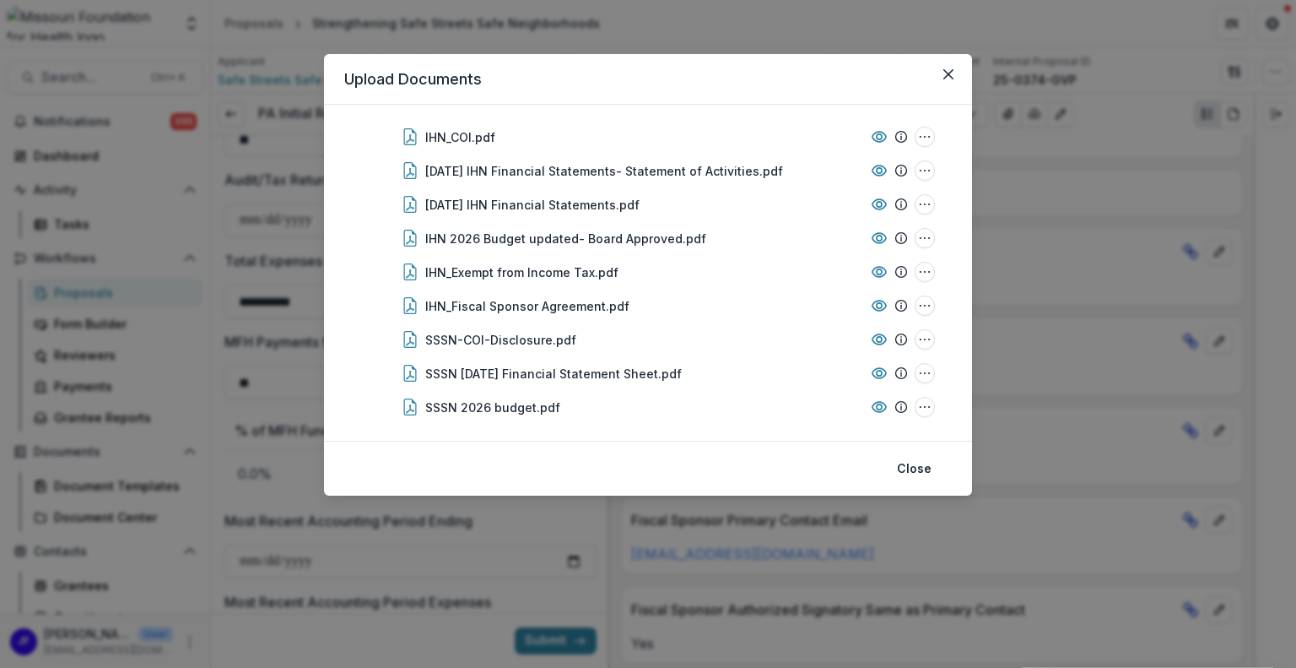
scroll to position [54, 0]
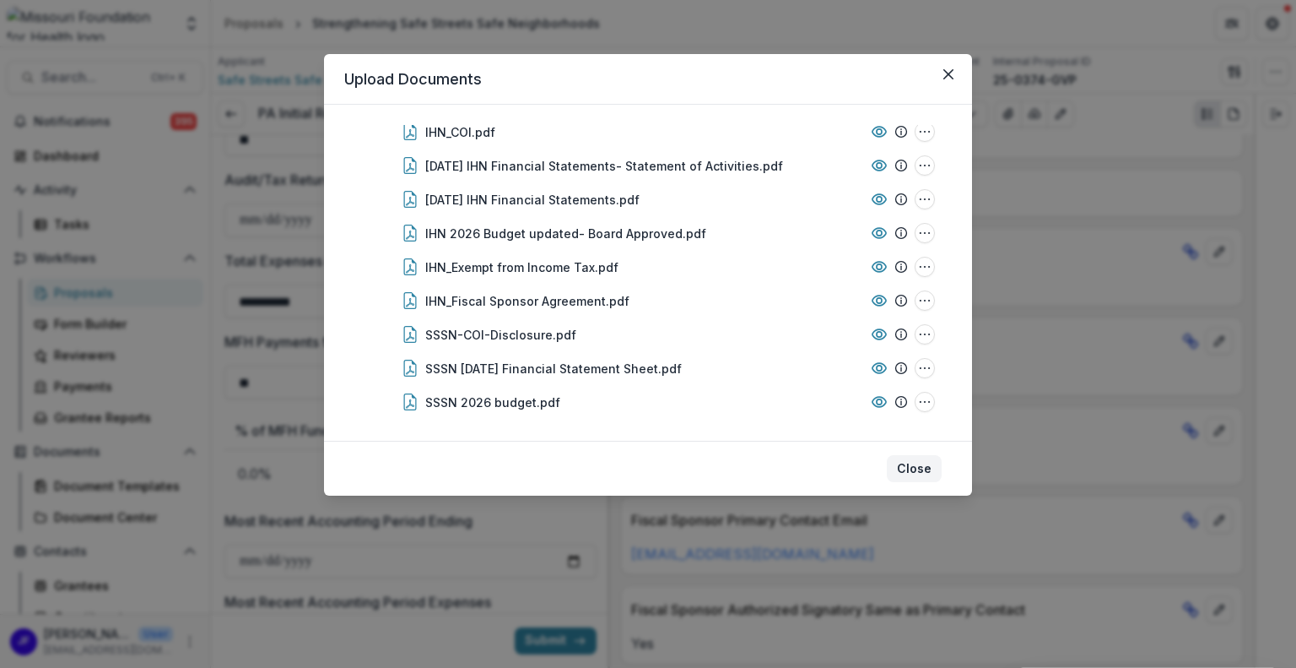
click at [909, 466] on button "Close" at bounding box center [914, 468] width 55 height 27
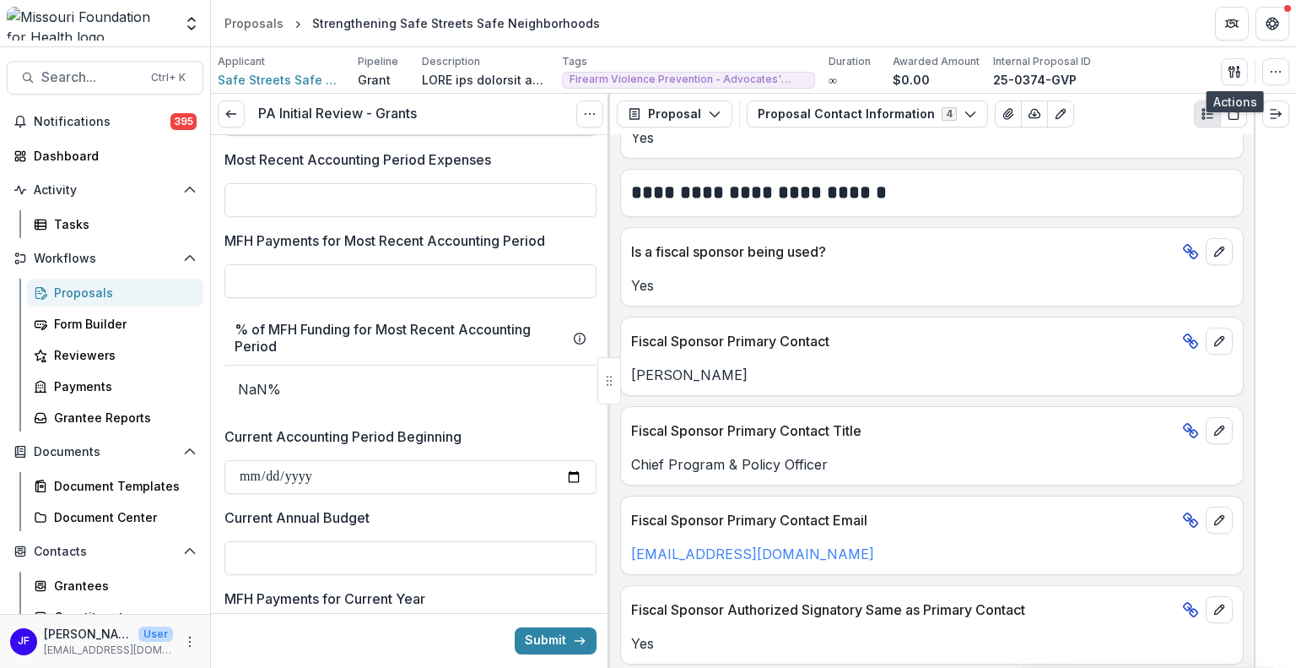
scroll to position [2729, 0]
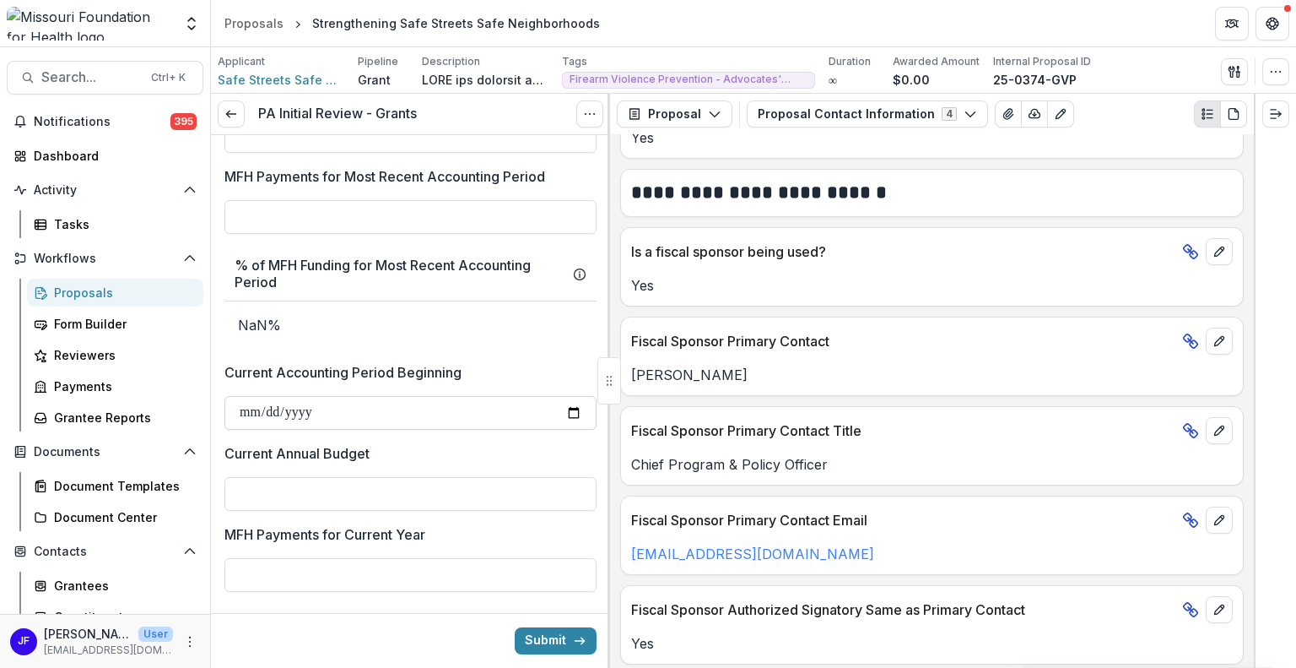
click at [256, 408] on input "Current Accounting Period Beginning" at bounding box center [411, 413] width 372 height 34
type input "**********"
click at [269, 492] on input "Current Annual Budget" at bounding box center [411, 494] width 372 height 34
paste input "**********"
type input "**********"
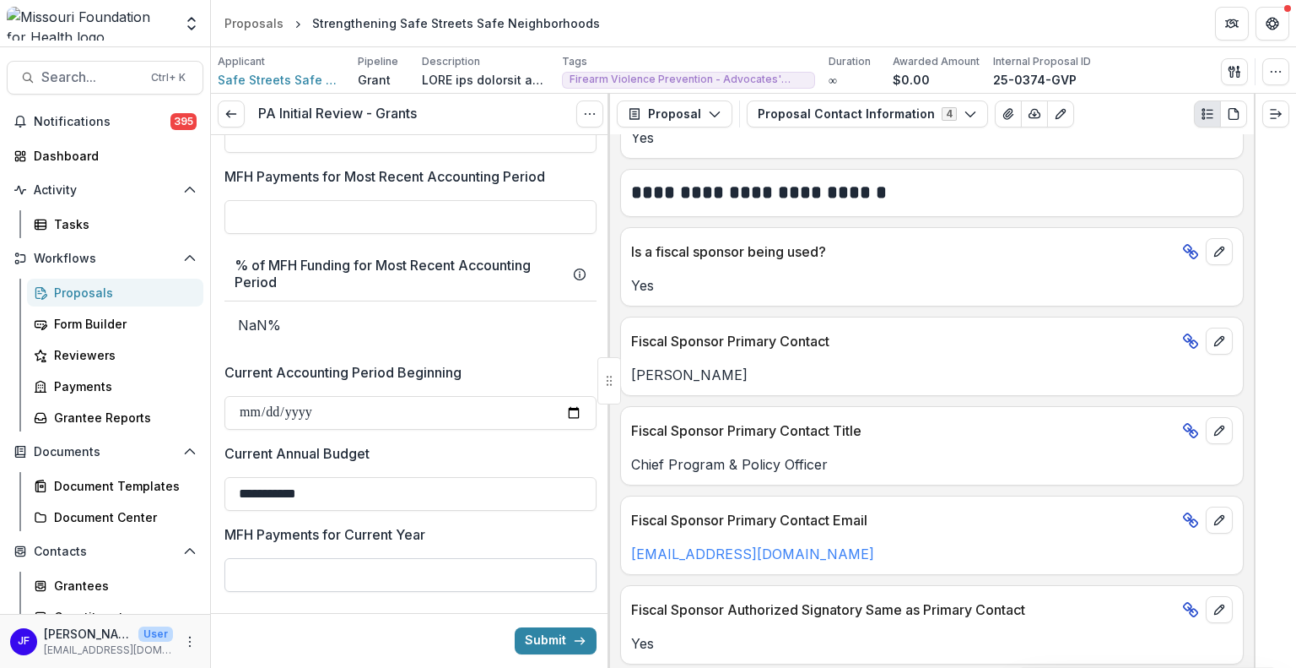
click at [273, 568] on input "MFH Payments for Current Year" at bounding box center [411, 575] width 372 height 34
type input "**"
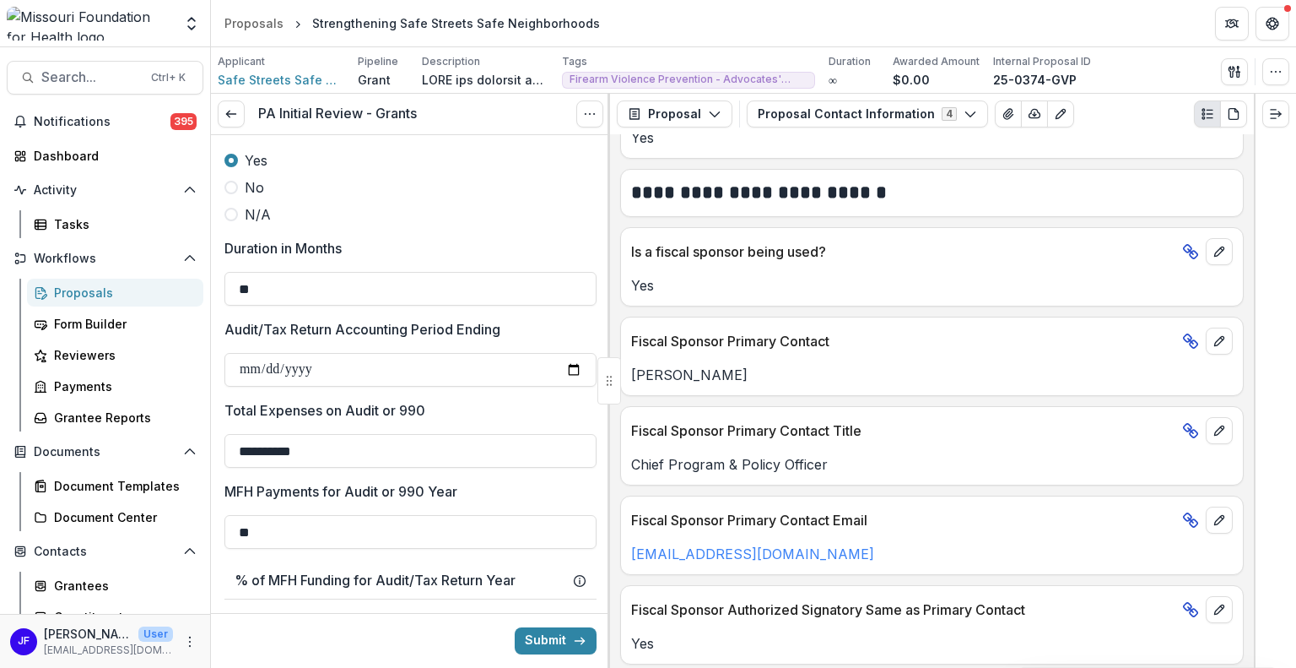
scroll to position [2053, 0]
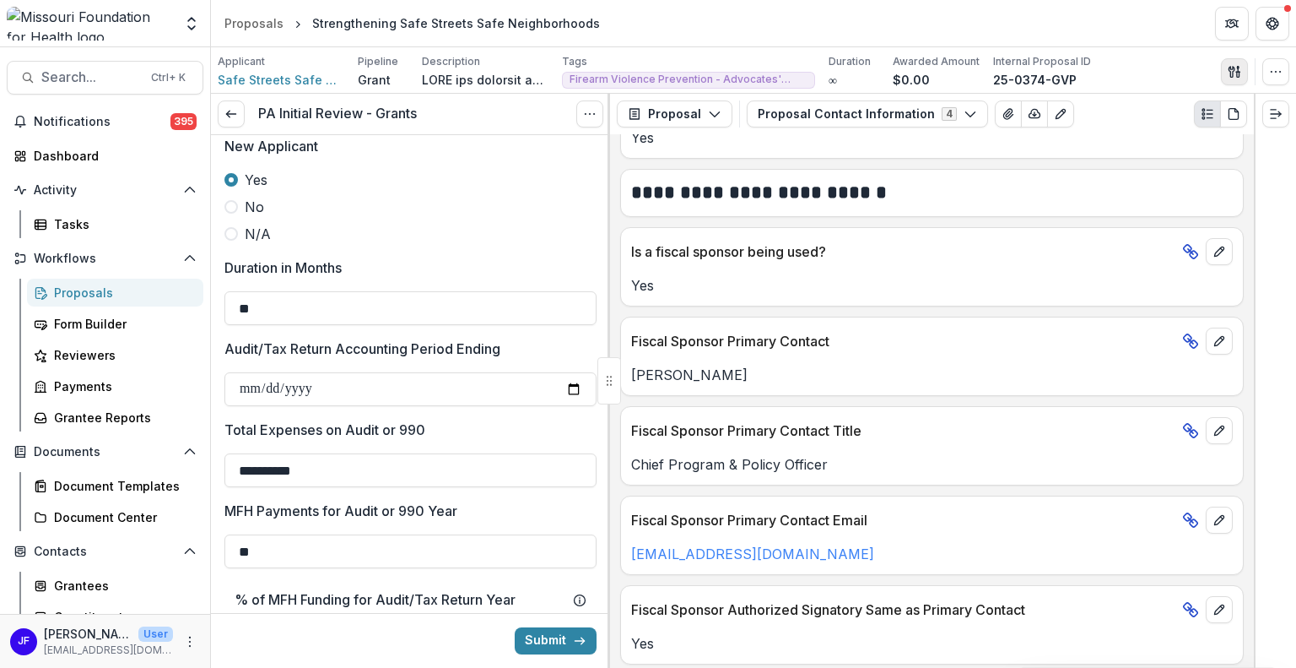
click at [1237, 65] on icon "button" at bounding box center [1235, 72] width 14 height 14
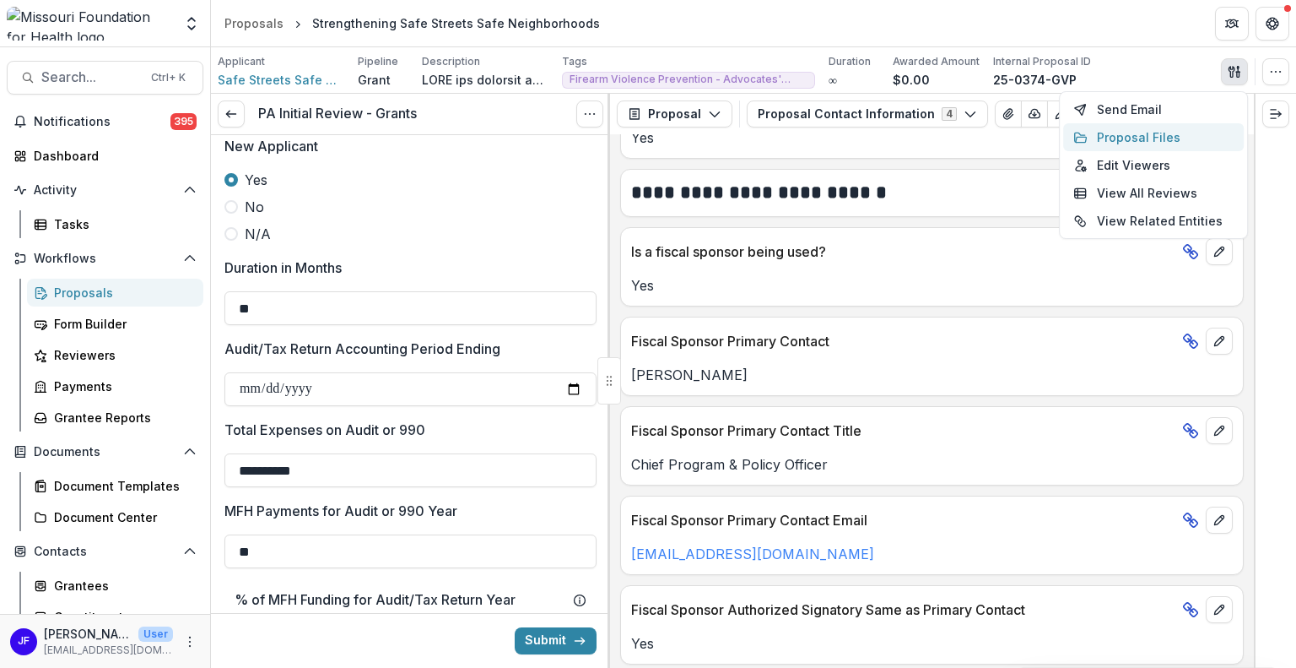
click at [1142, 135] on button "Proposal Files" at bounding box center [1153, 137] width 181 height 28
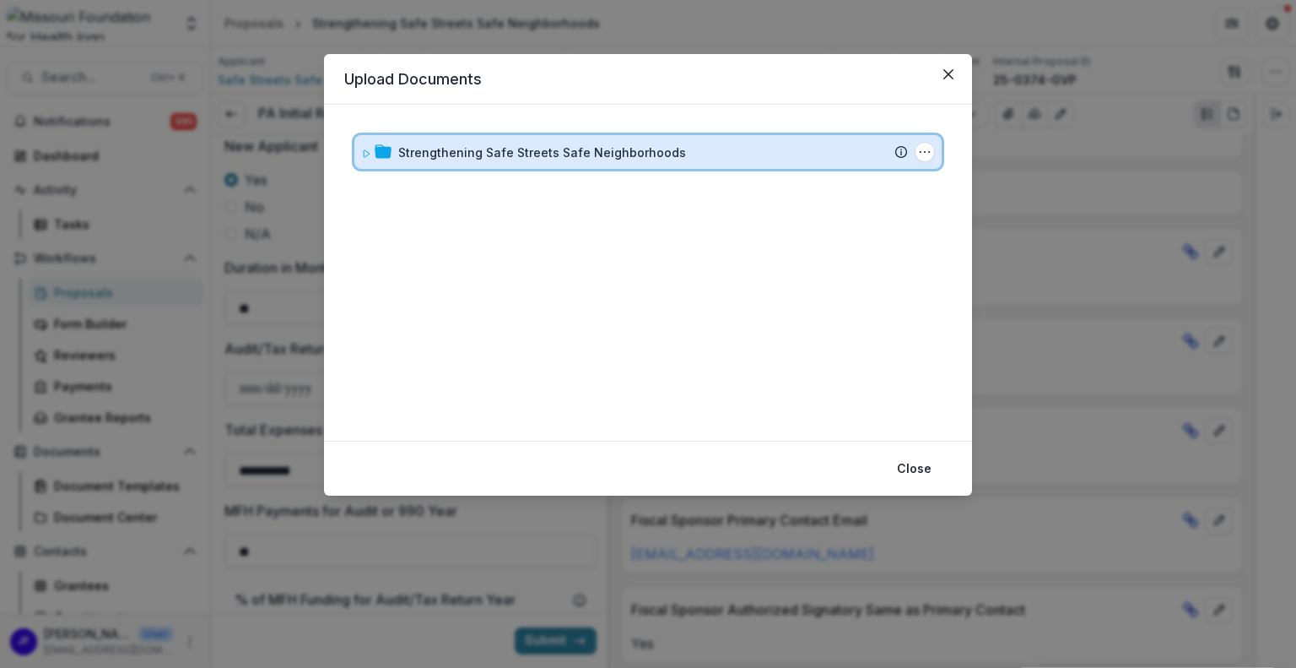
click at [365, 154] on icon at bounding box center [366, 154] width 10 height 10
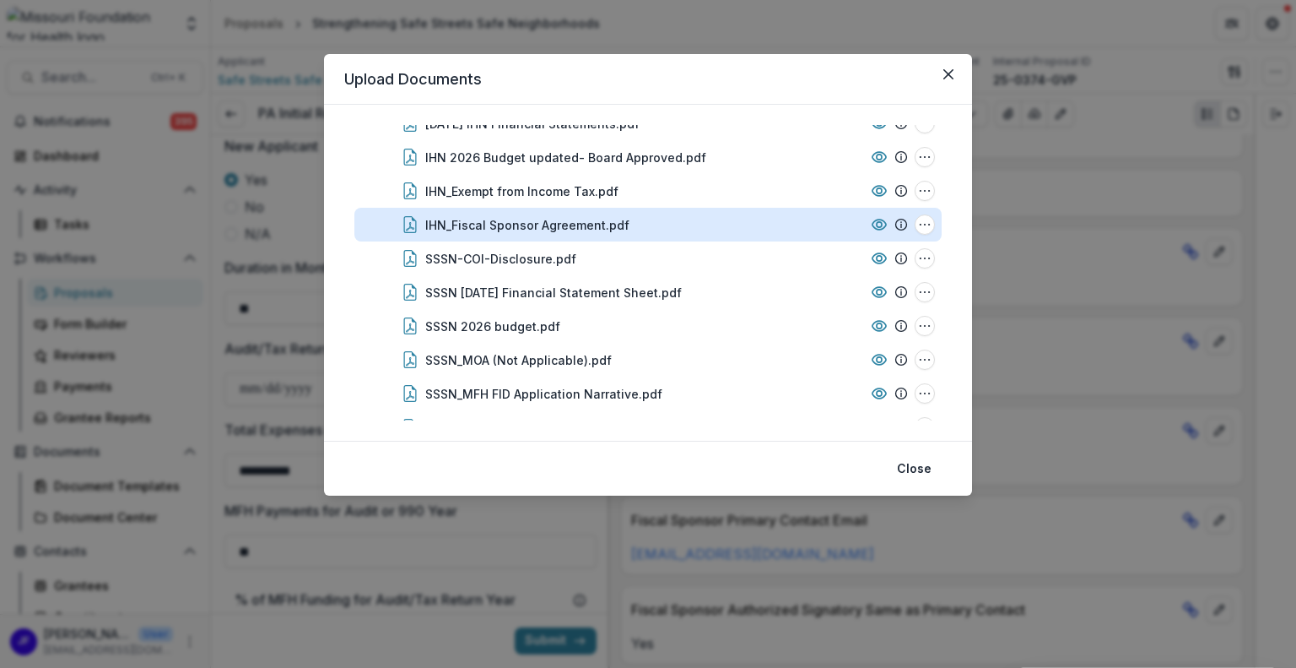
scroll to position [169, 0]
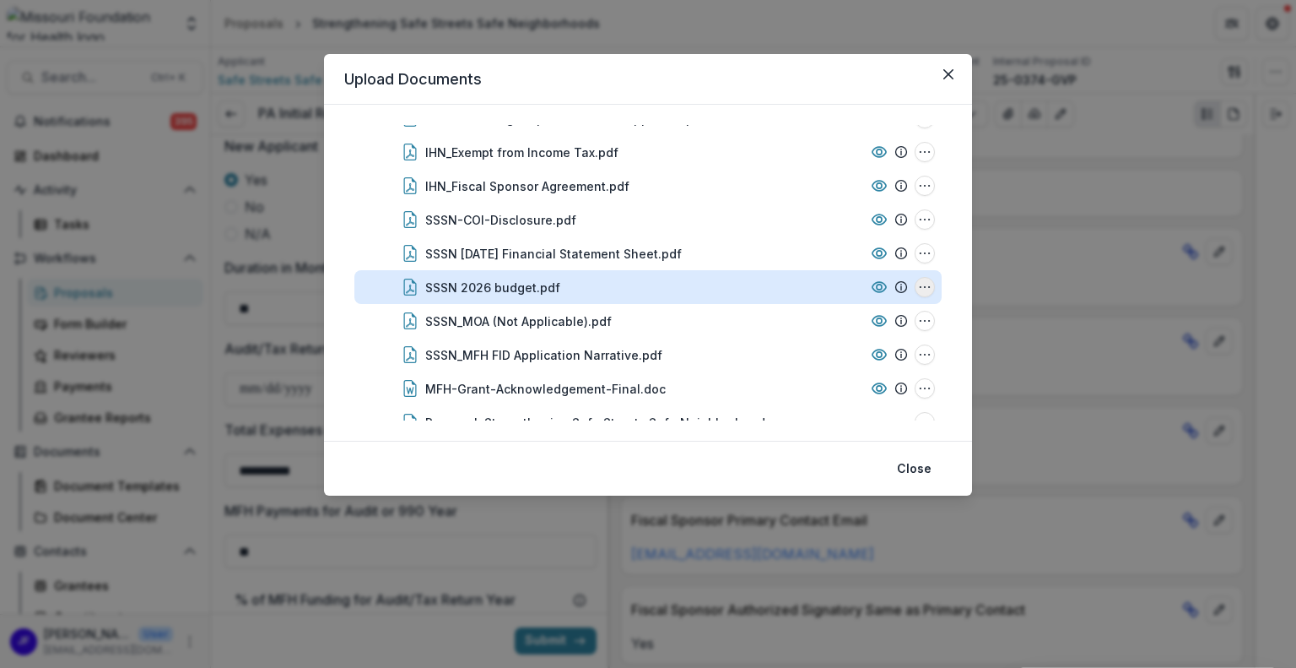
click at [922, 282] on icon "SSSN 2026 budget.pdf Options" at bounding box center [925, 287] width 14 height 14
click at [808, 195] on button "Download" at bounding box center [841, 196] width 181 height 28
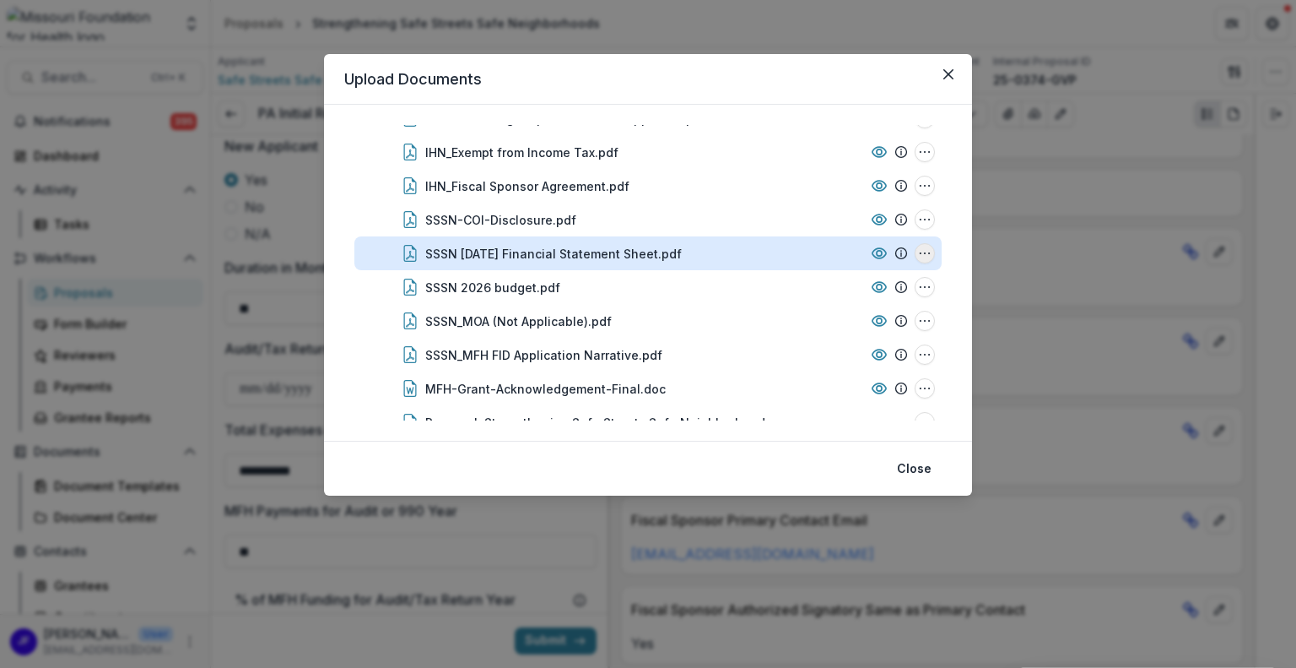
click at [920, 254] on icon "SSSN Sept 2025 Financial Statement Sheet.pdf Options" at bounding box center [925, 253] width 14 height 14
click at [826, 312] on button "Download" at bounding box center [841, 314] width 181 height 28
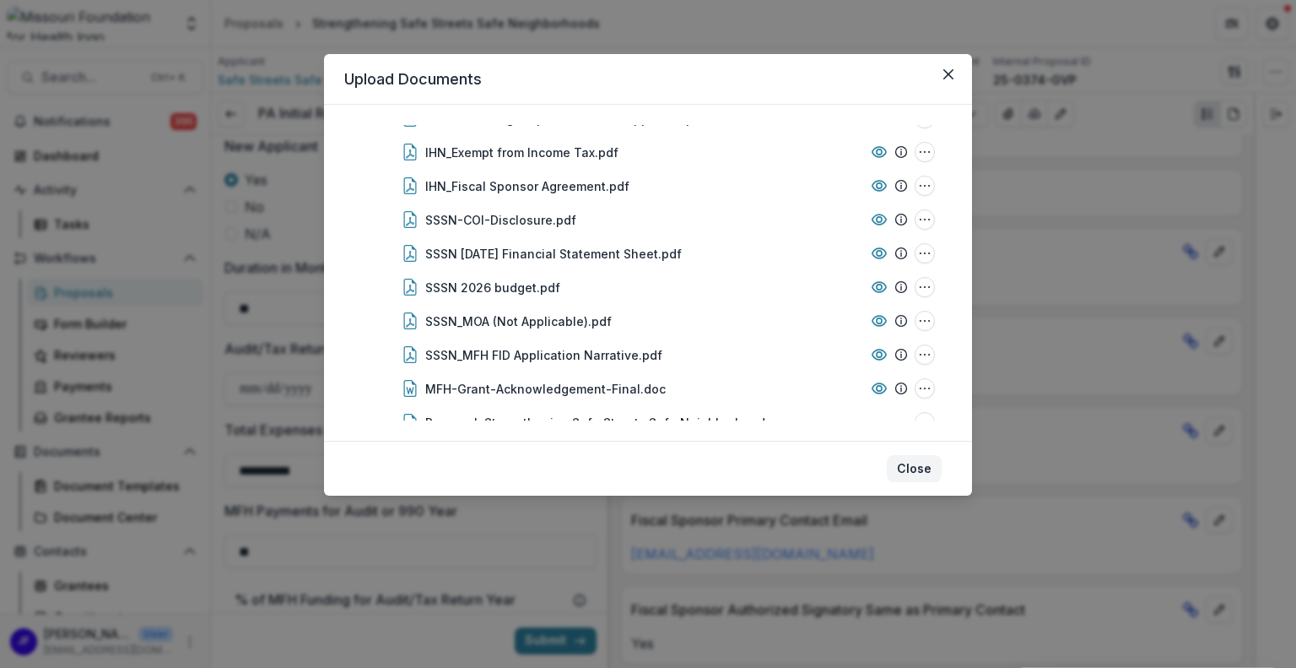
click at [920, 465] on button "Close" at bounding box center [914, 468] width 55 height 27
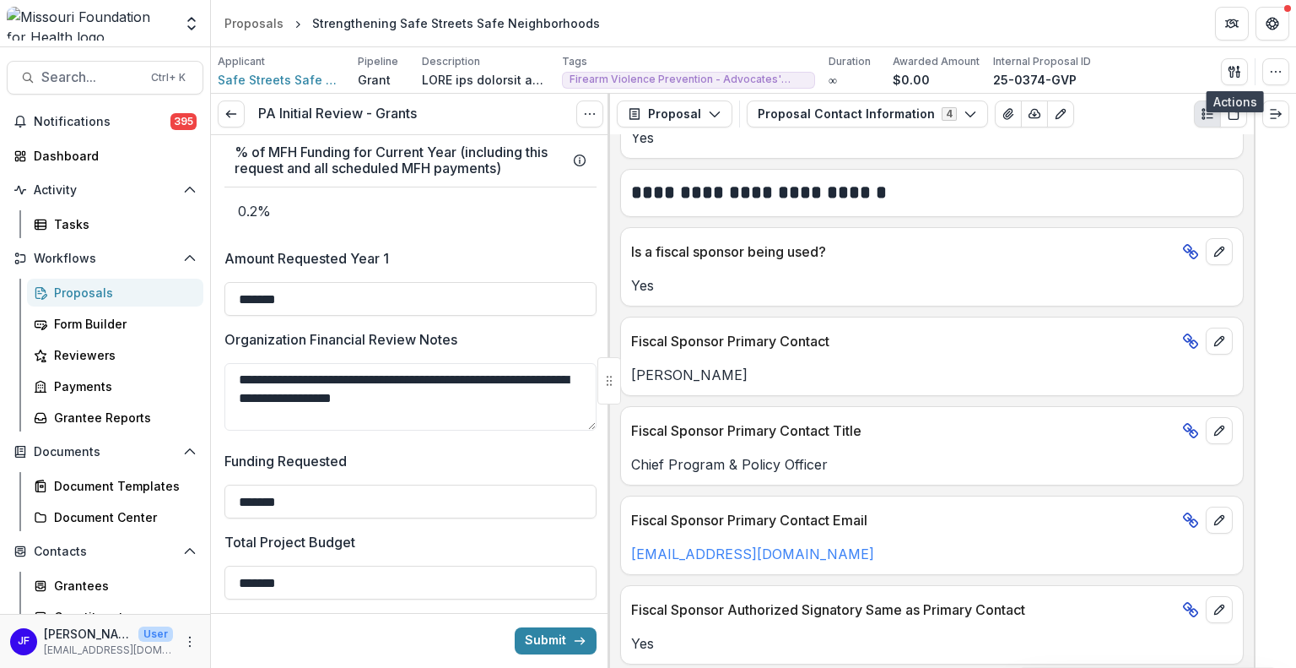
scroll to position [3319, 0]
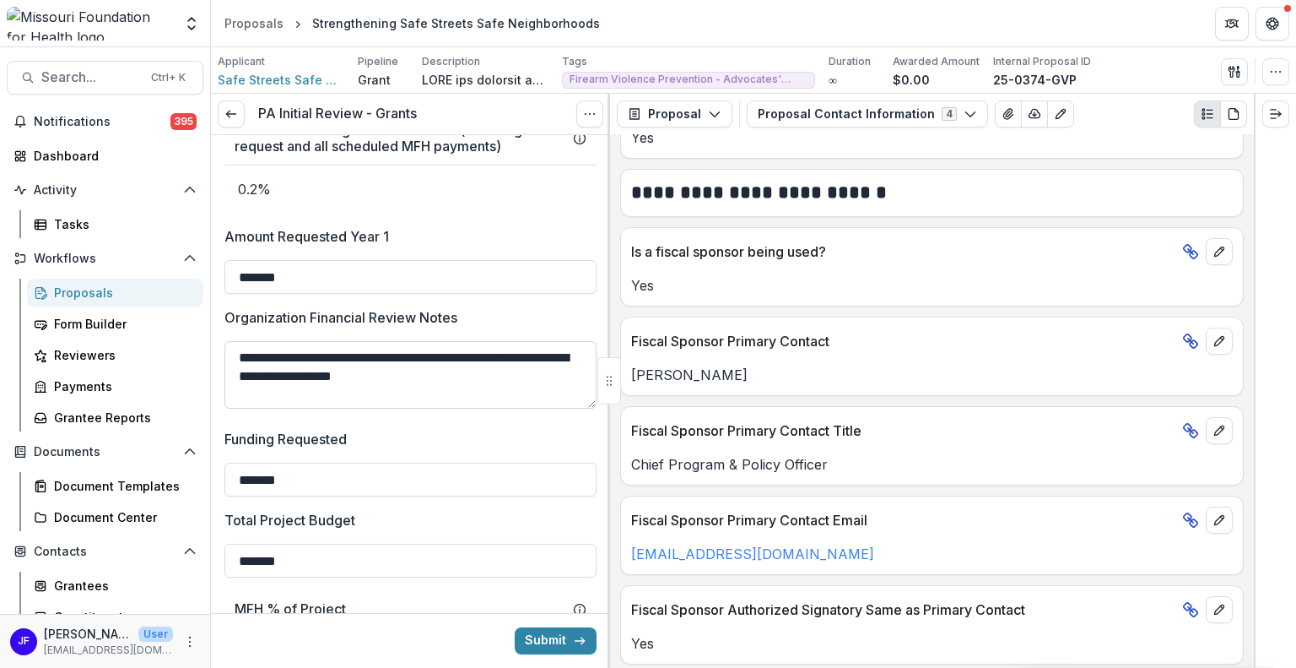
click at [446, 375] on textarea "**********" at bounding box center [411, 375] width 372 height 68
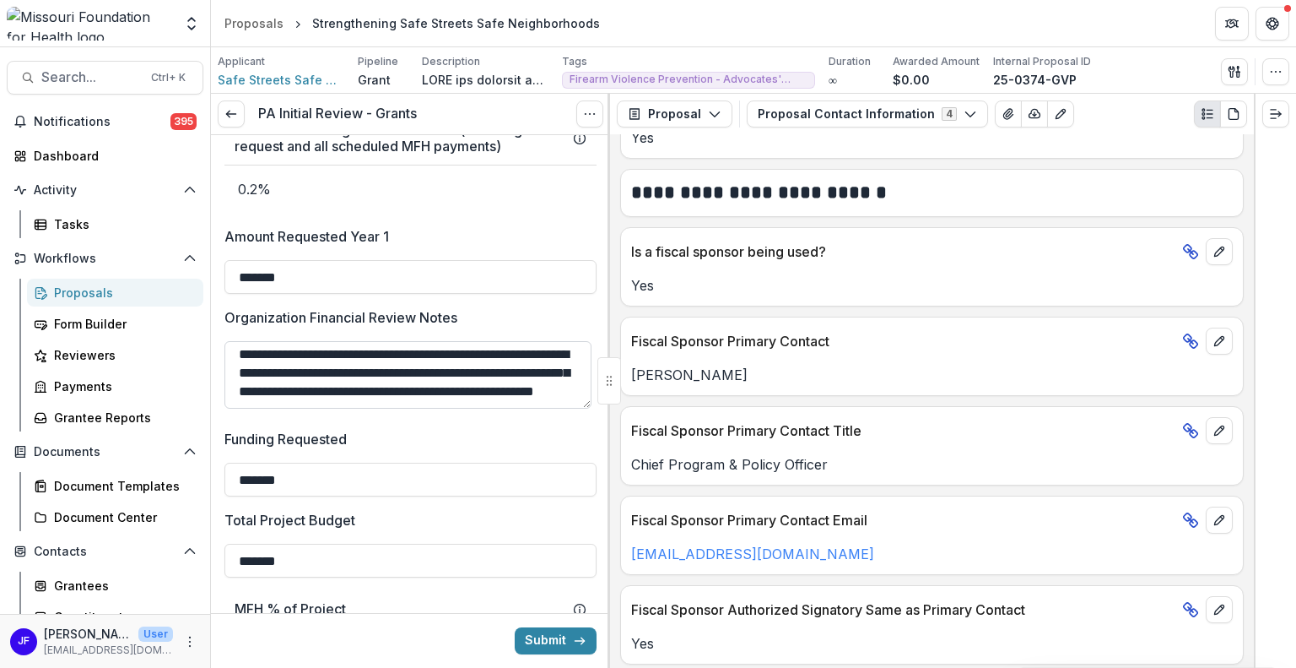
paste textarea "********"
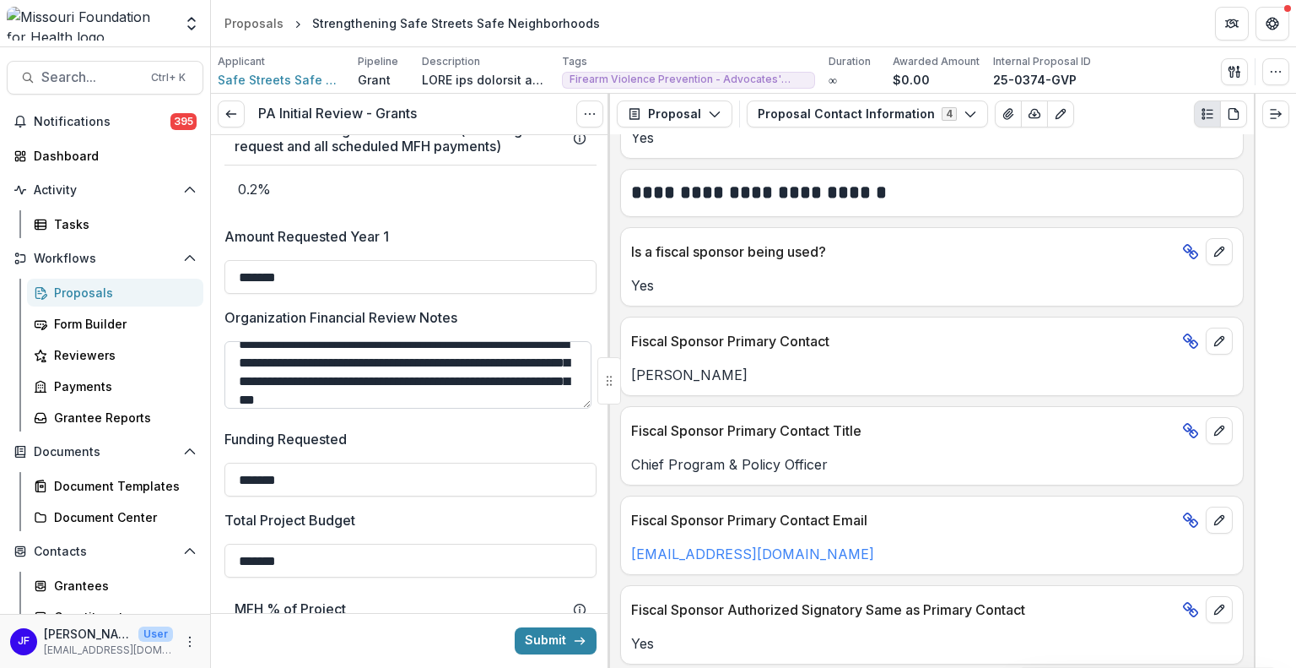
scroll to position [31, 0]
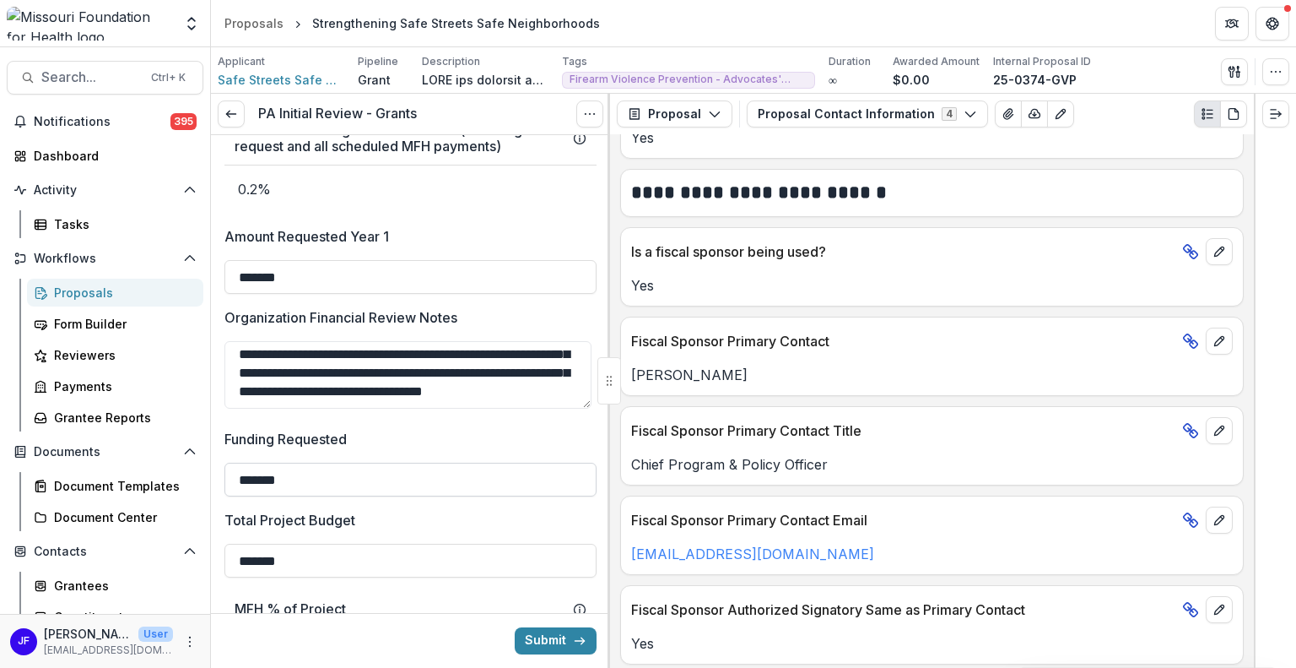
drag, startPoint x: 585, startPoint y: 404, endPoint x: 584, endPoint y: 479, distance: 74.3
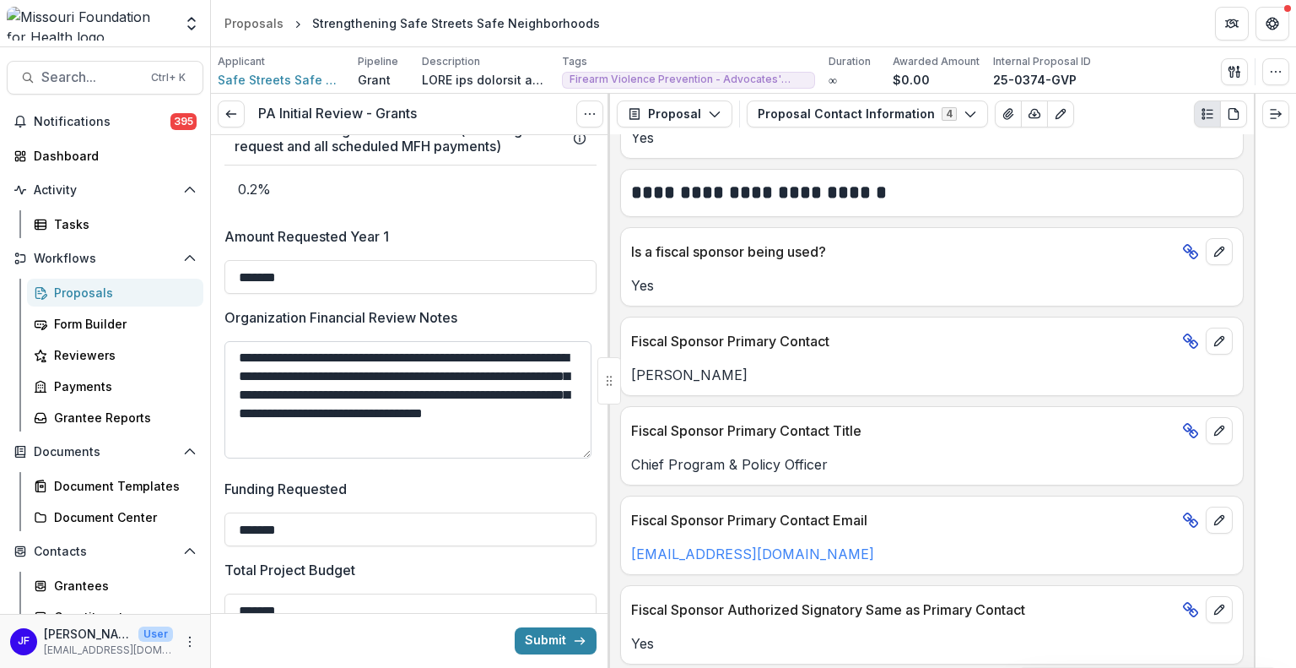
scroll to position [0, 0]
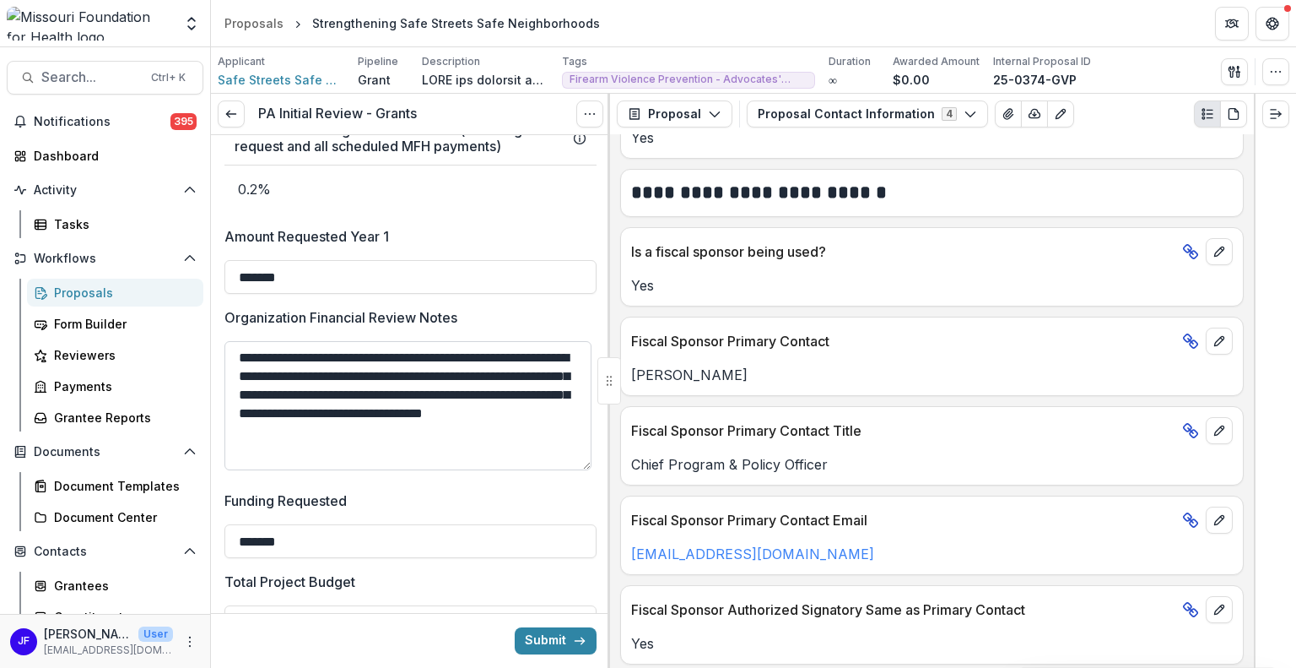
drag, startPoint x: 587, startPoint y: 404, endPoint x: 587, endPoint y: 466, distance: 61.6
click at [587, 466] on textarea "**********" at bounding box center [408, 405] width 367 height 129
drag, startPoint x: 463, startPoint y: 431, endPoint x: 234, endPoint y: 426, distance: 228.8
click at [234, 426] on textarea "**********" at bounding box center [408, 405] width 367 height 129
click at [422, 366] on textarea "**********" at bounding box center [408, 405] width 367 height 129
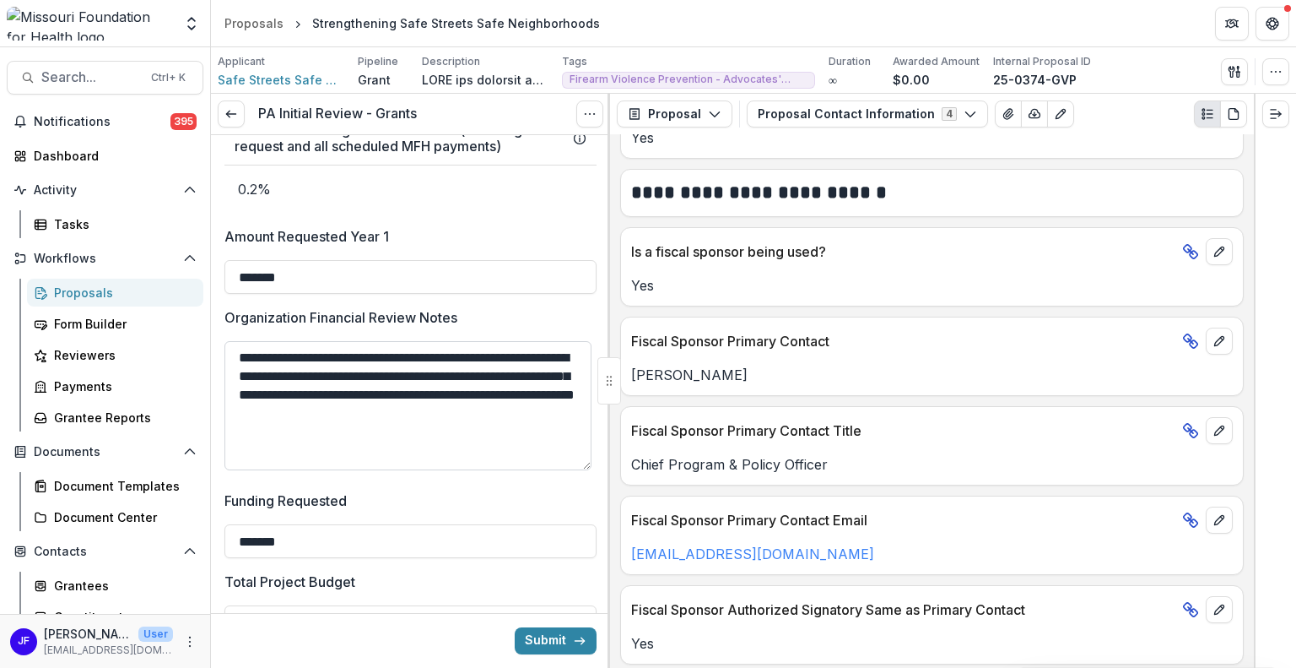
paste textarea "**********"
click at [587, 462] on textarea "**********" at bounding box center [408, 404] width 367 height 126
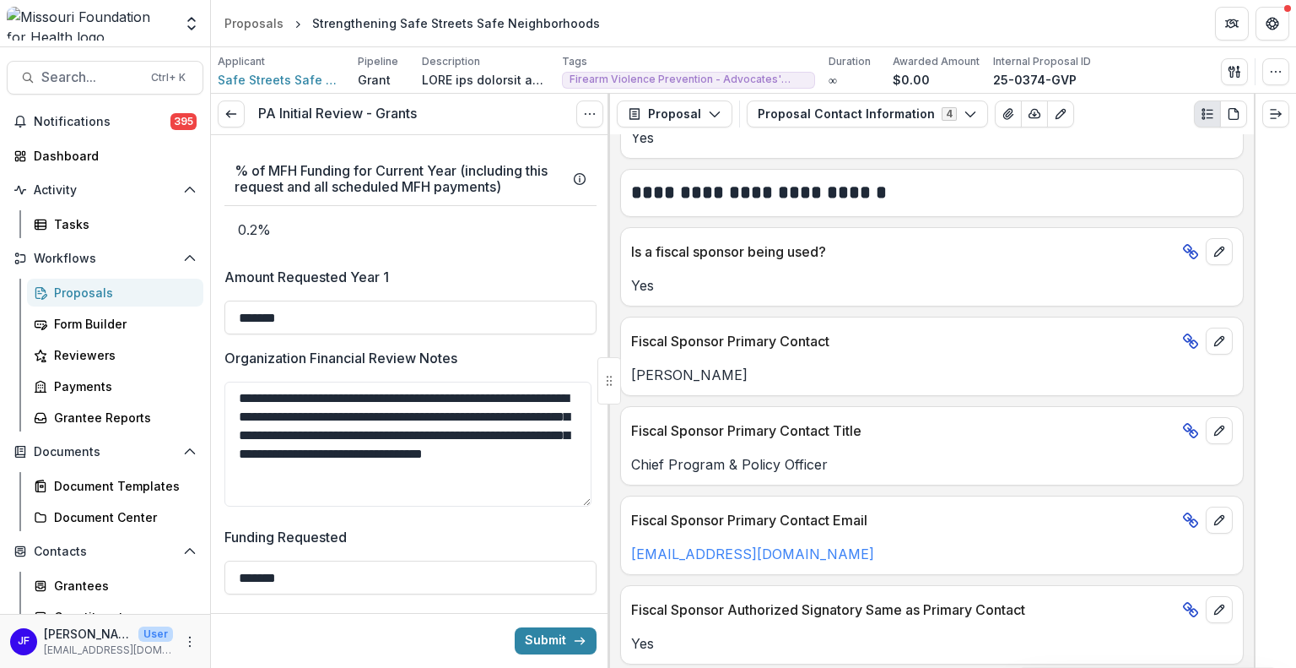
scroll to position [3292, 0]
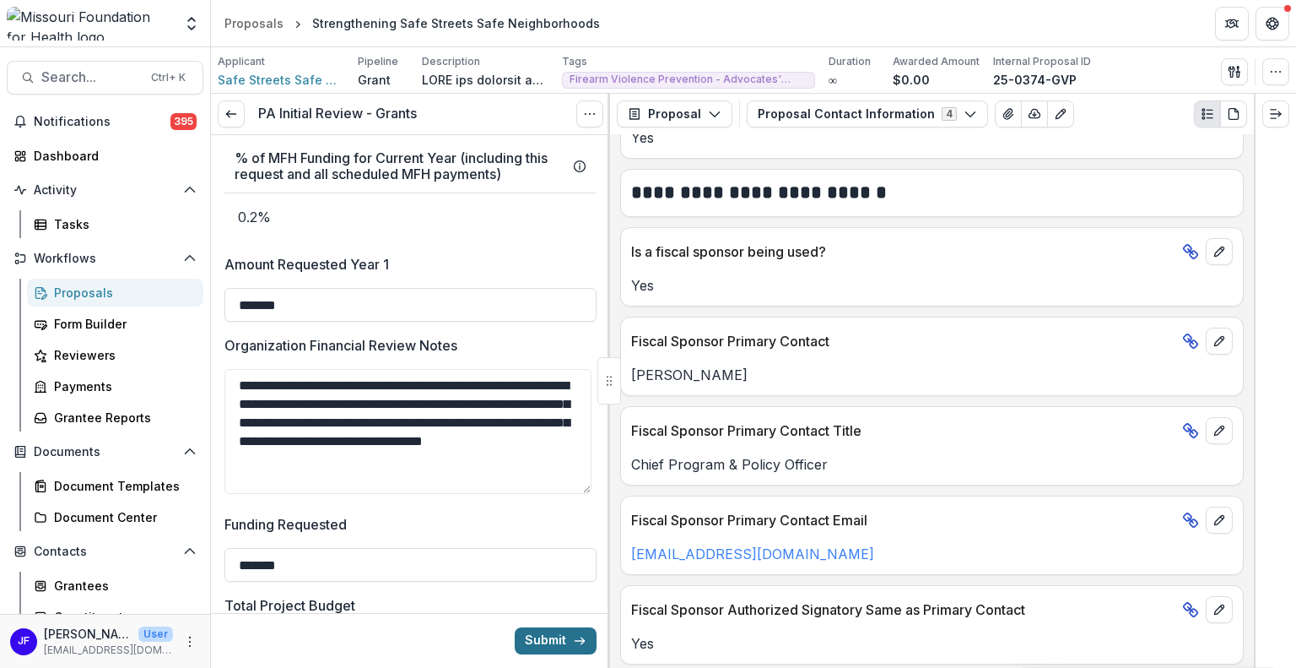
type textarea "**********"
click at [544, 638] on button "Submit" at bounding box center [556, 640] width 82 height 27
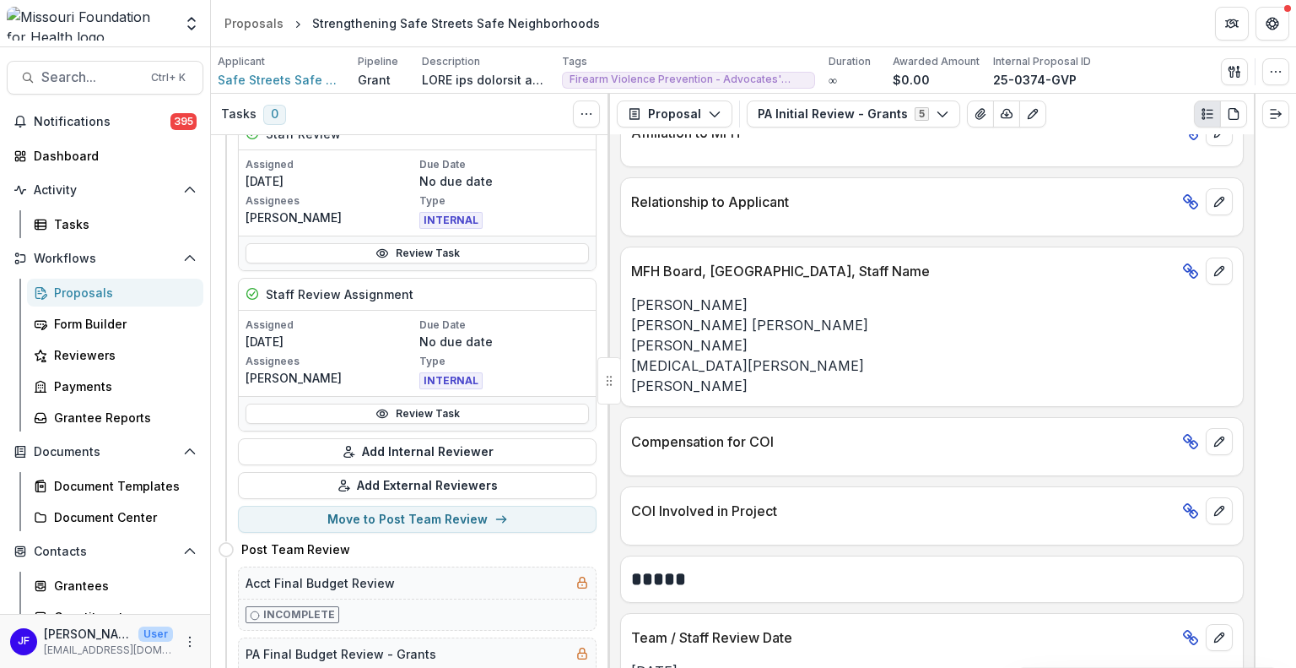
scroll to position [591, 0]
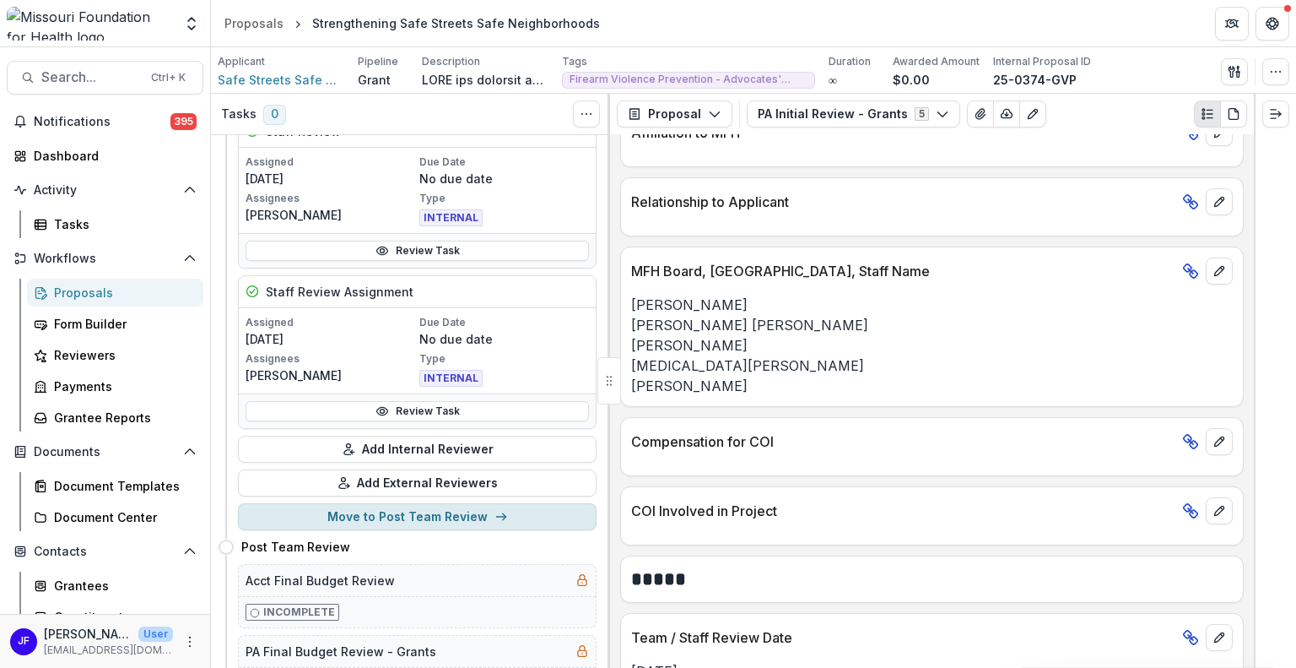
click at [391, 511] on button "Move to Post Team Review" at bounding box center [417, 516] width 359 height 27
select select "**********"
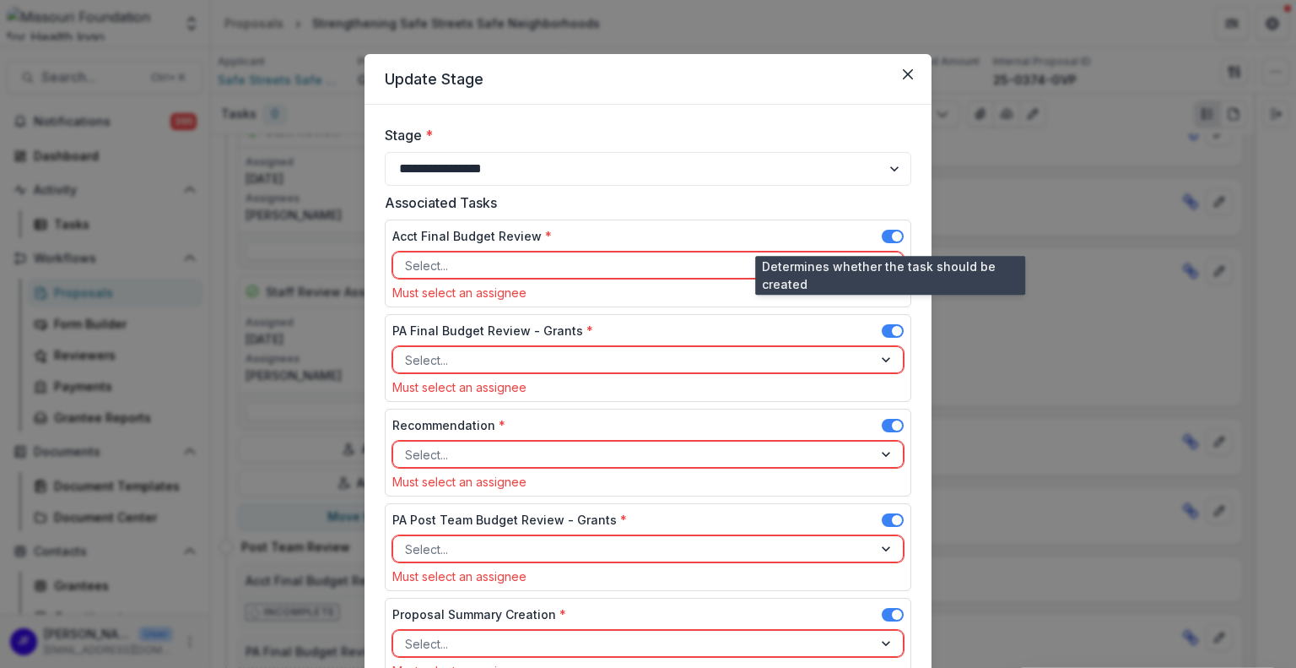
click at [893, 235] on span at bounding box center [897, 236] width 10 height 10
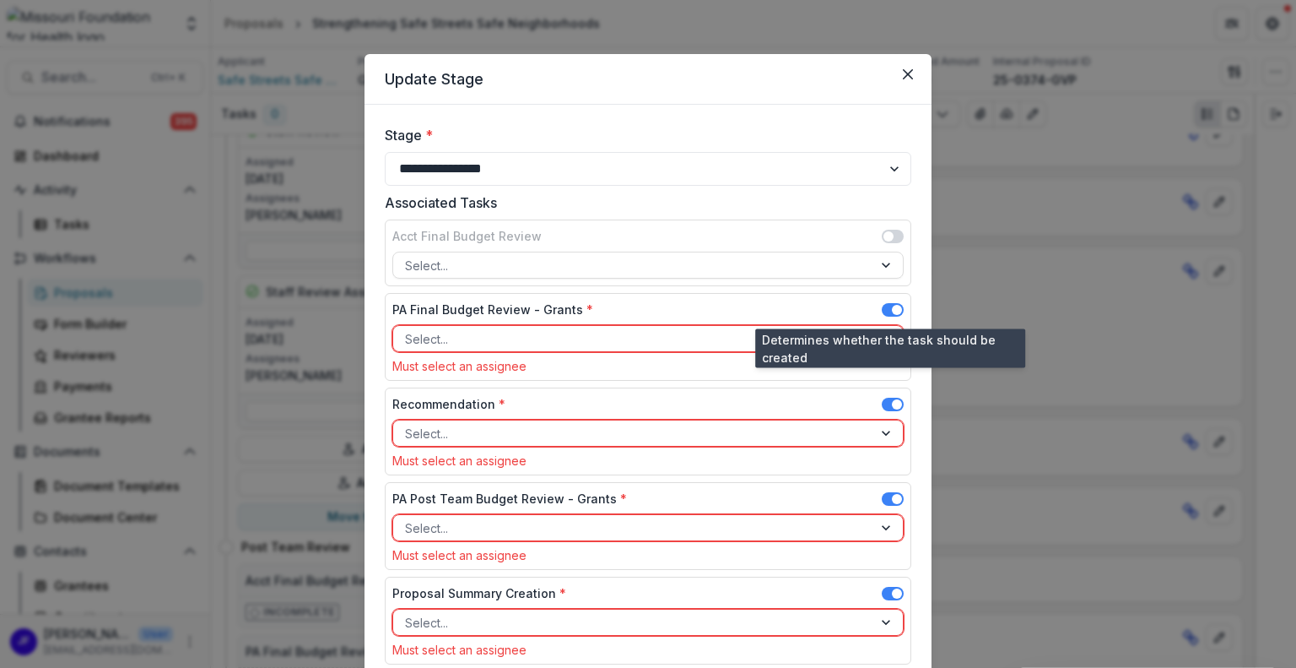
click at [888, 305] on span at bounding box center [893, 310] width 22 height 14
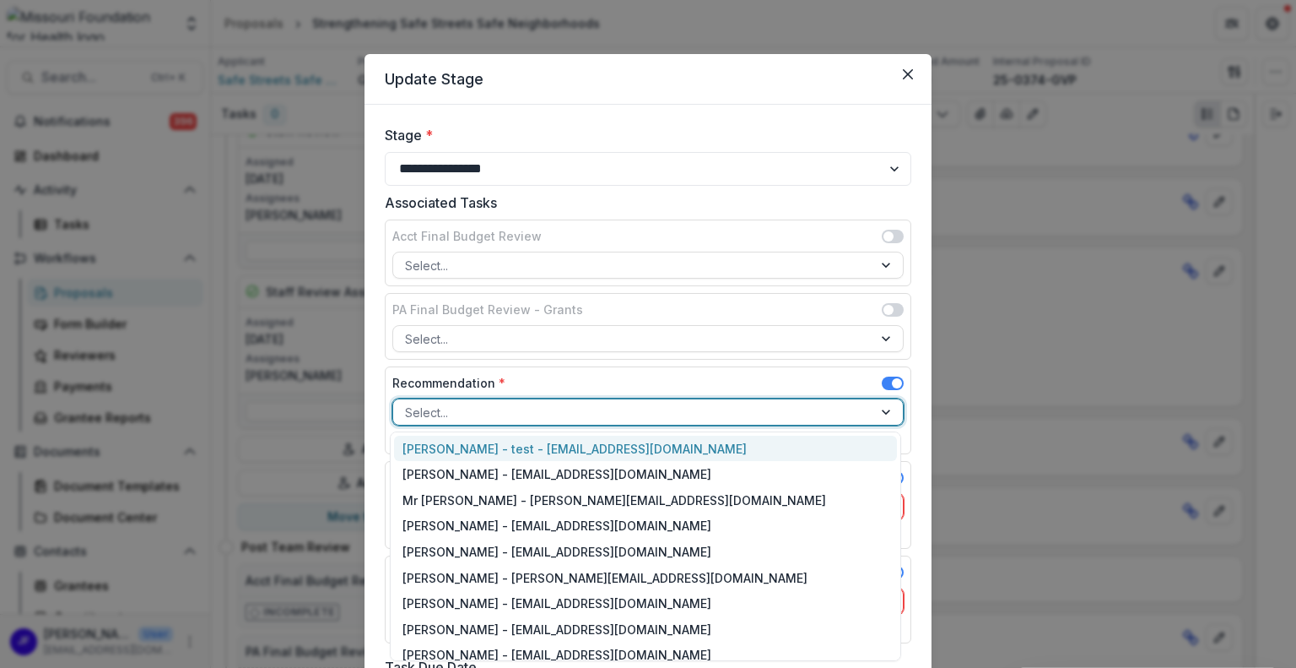
click at [837, 414] on div at bounding box center [633, 412] width 456 height 21
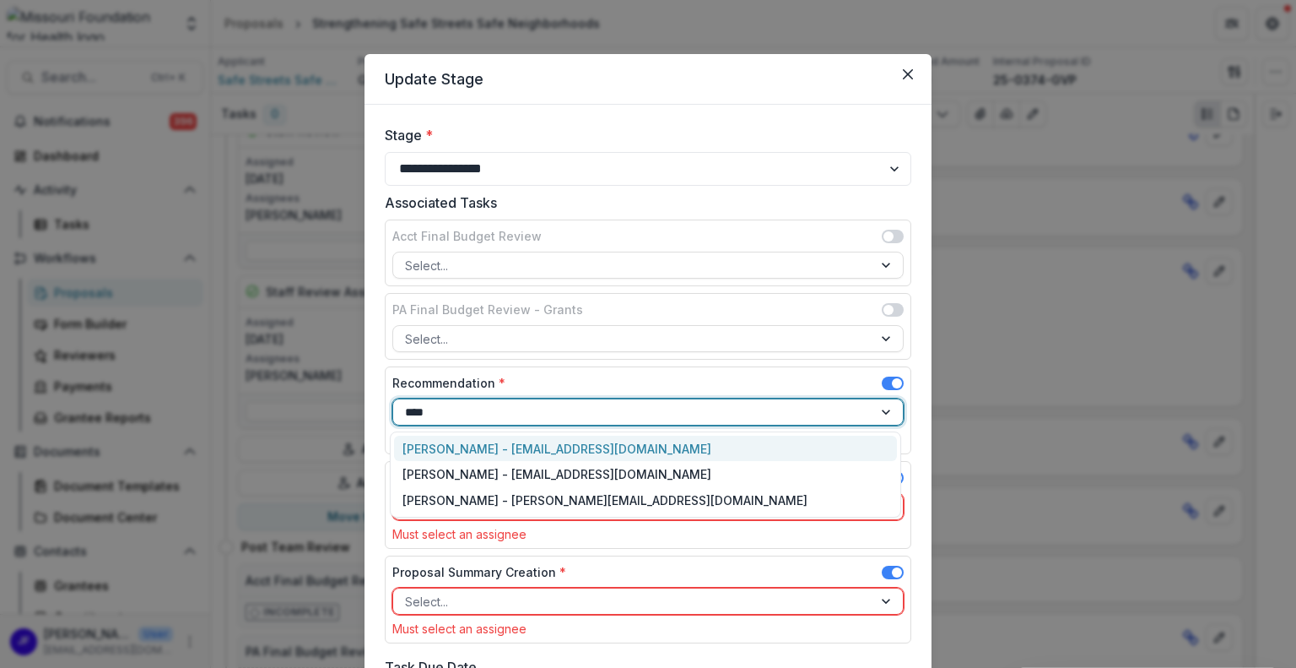
type input "*****"
click at [547, 445] on div "[PERSON_NAME] - [EMAIL_ADDRESS][DOMAIN_NAME]" at bounding box center [645, 449] width 503 height 26
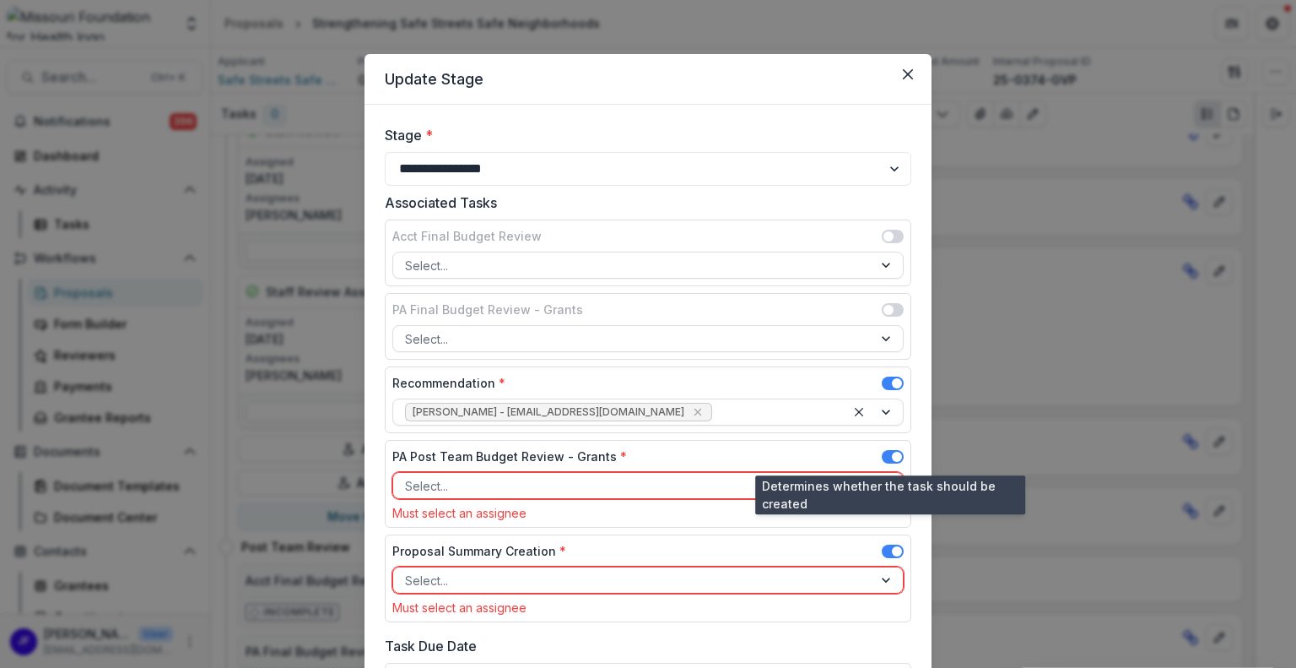
click at [895, 452] on span at bounding box center [897, 457] width 10 height 10
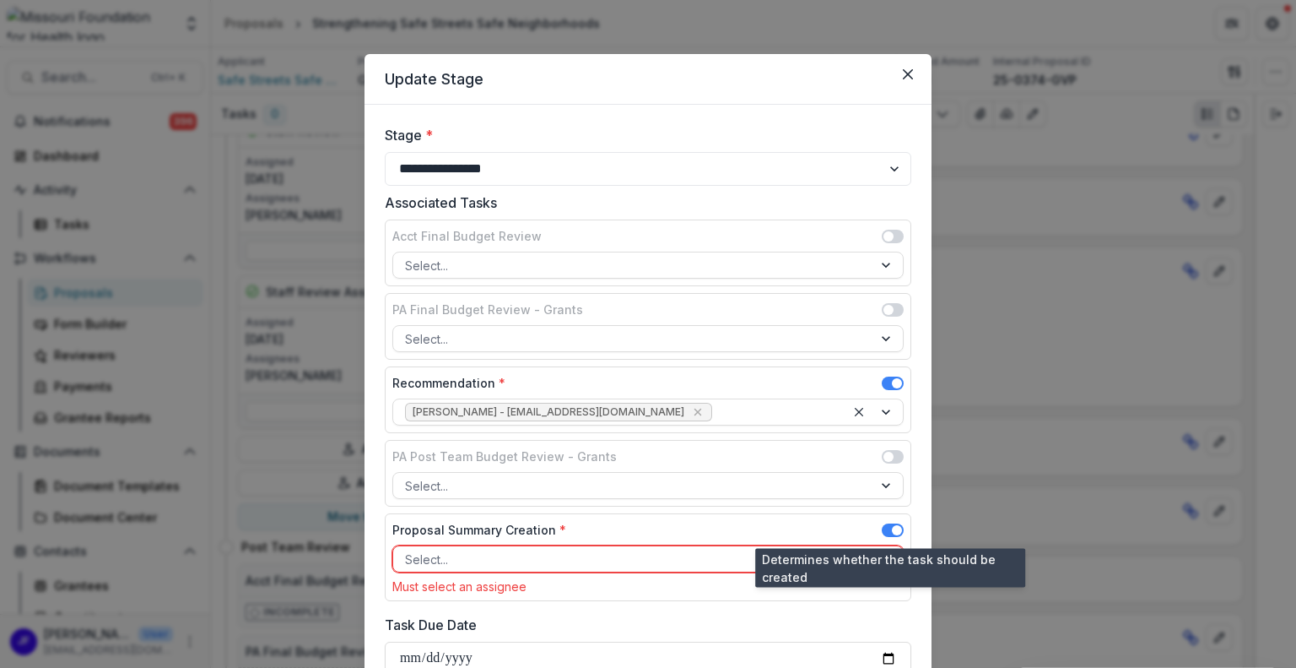
click at [888, 523] on span at bounding box center [893, 530] width 22 height 14
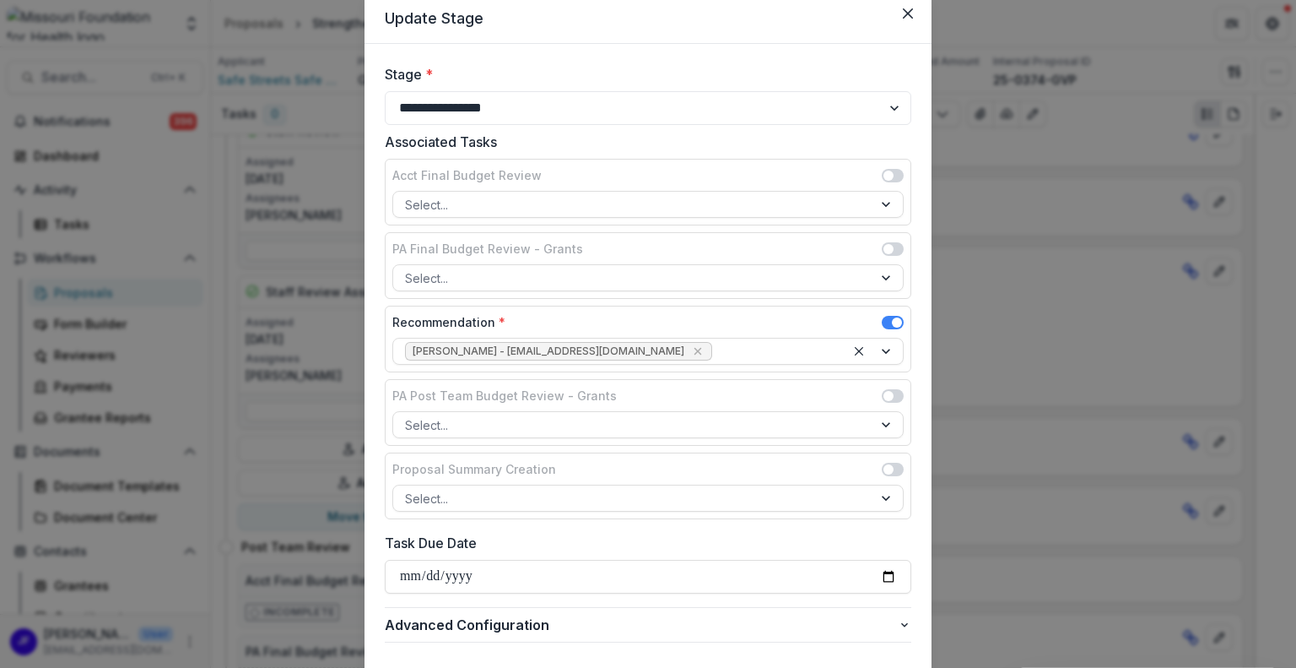
scroll to position [169, 0]
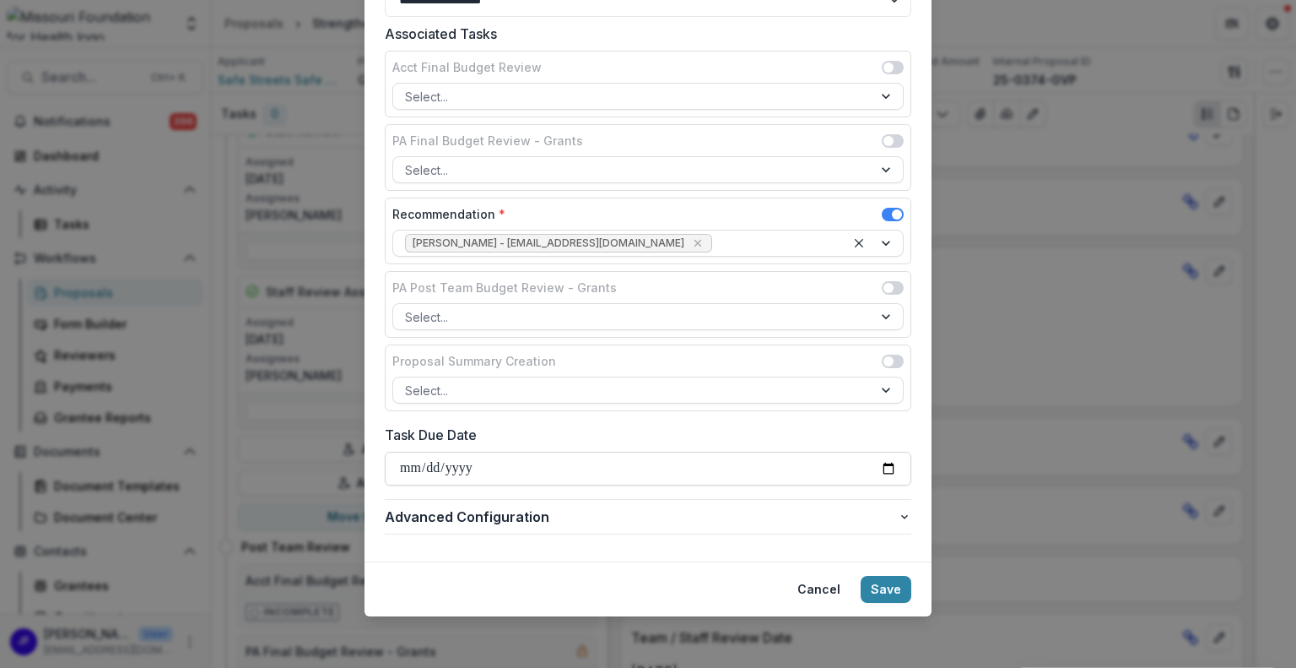
click at [886, 468] on input "Task Due Date" at bounding box center [648, 469] width 527 height 34
type input "**********"
click at [891, 582] on button "Save" at bounding box center [886, 589] width 51 height 27
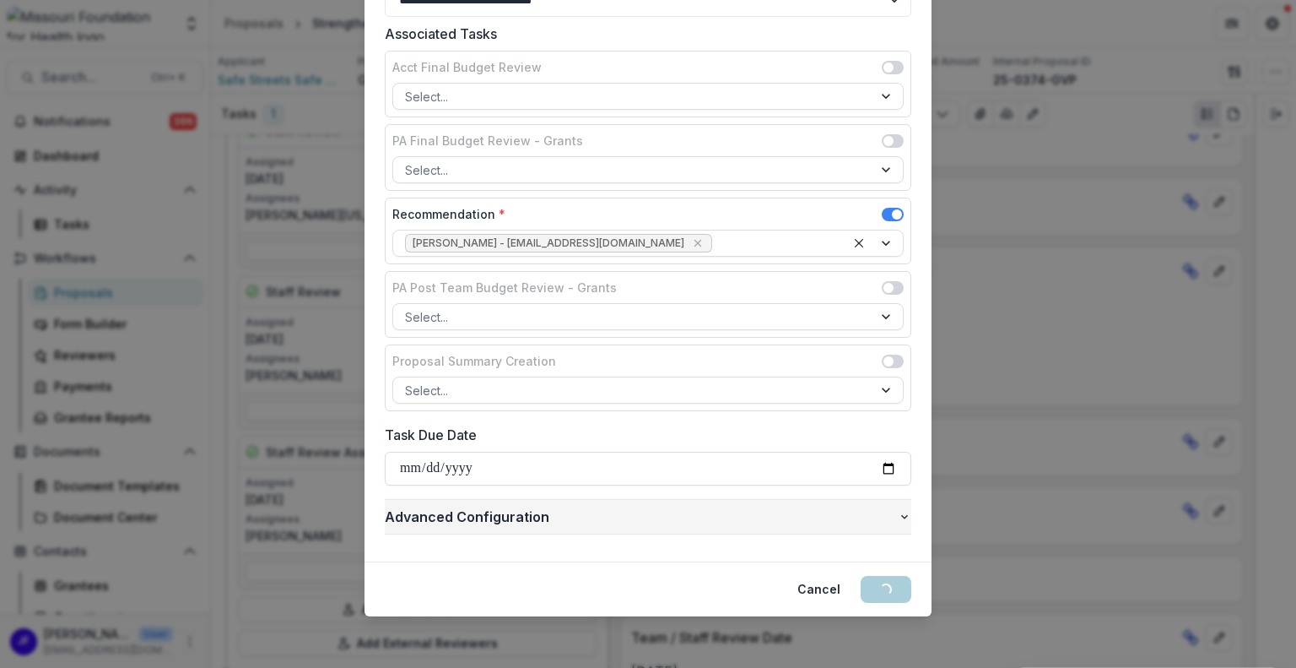
scroll to position [0, 0]
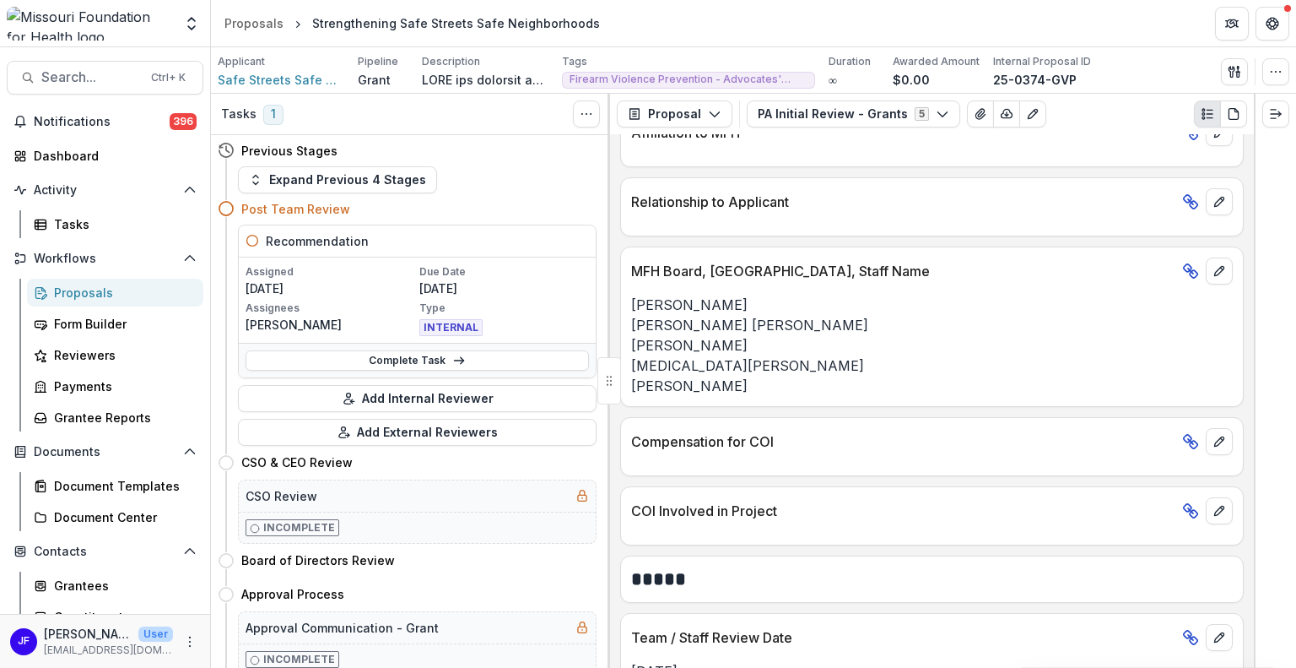
click at [71, 284] on div "Proposals" at bounding box center [122, 293] width 136 height 18
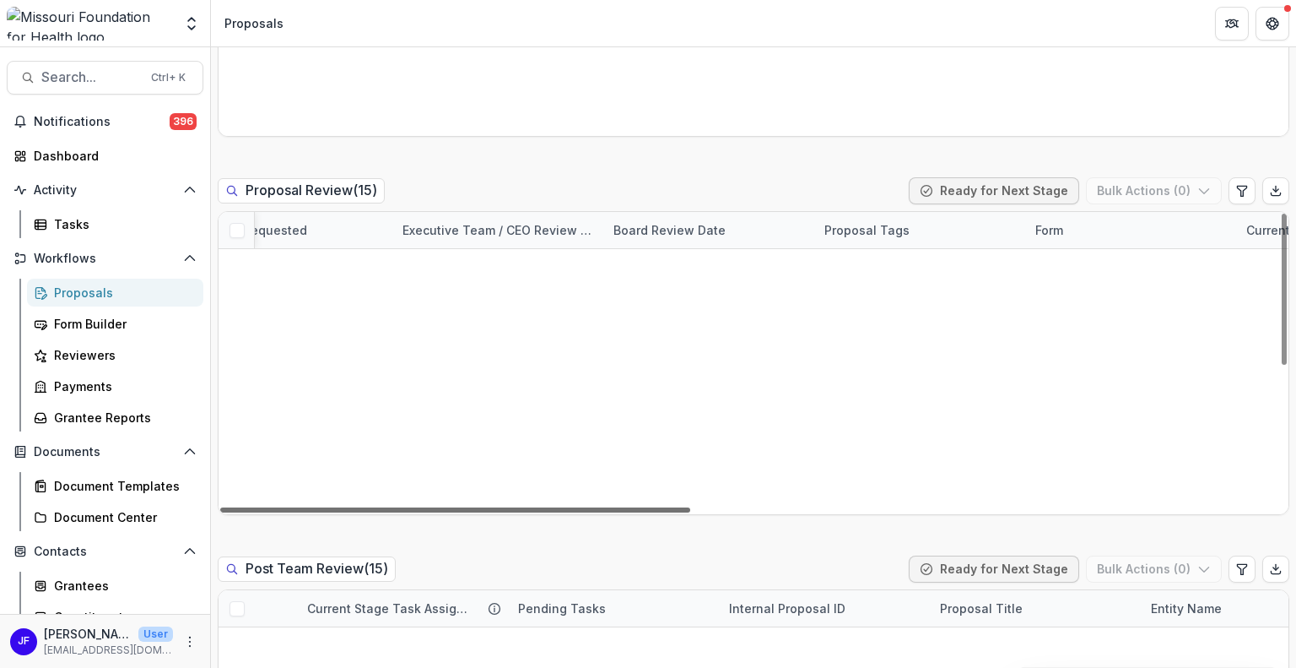
scroll to position [25, 751]
drag, startPoint x: 566, startPoint y: 510, endPoint x: 896, endPoint y: 514, distance: 330.0
click at [690, 512] on div at bounding box center [455, 509] width 470 height 5
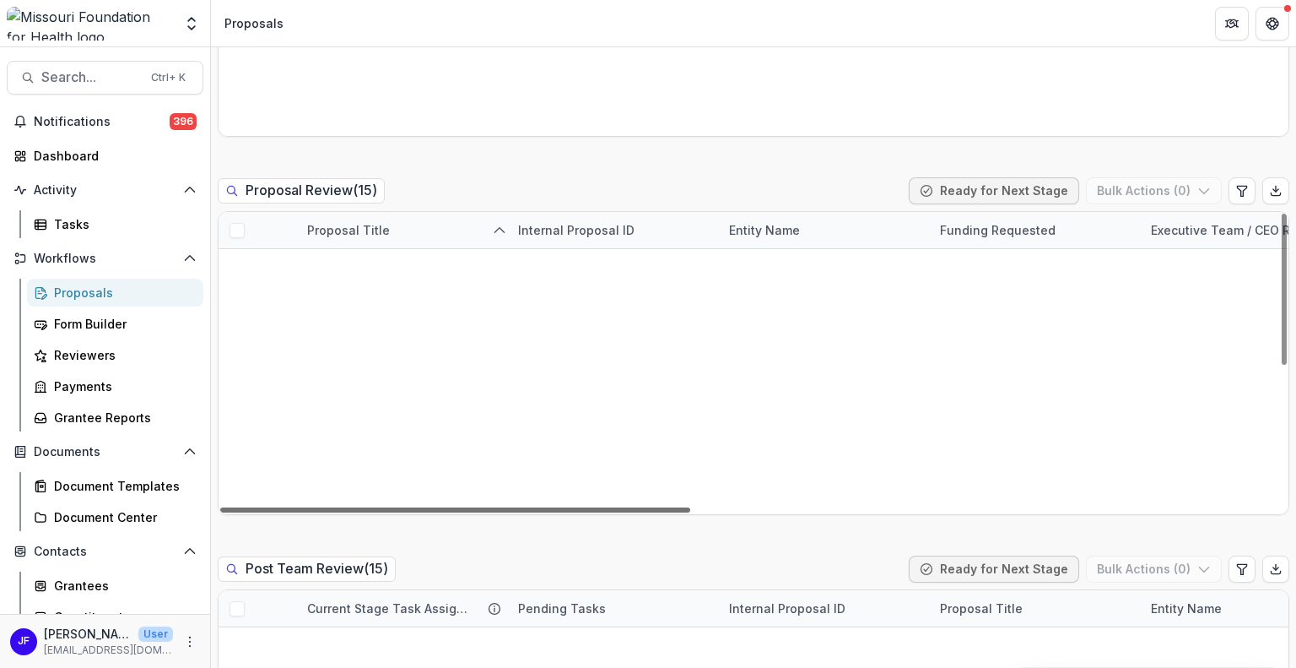
drag, startPoint x: 748, startPoint y: 506, endPoint x: 359, endPoint y: 503, distance: 389.1
click at [359, 507] on div at bounding box center [455, 509] width 470 height 5
drag, startPoint x: 581, startPoint y: 507, endPoint x: 847, endPoint y: 502, distance: 266.8
click at [690, 507] on div at bounding box center [455, 509] width 470 height 5
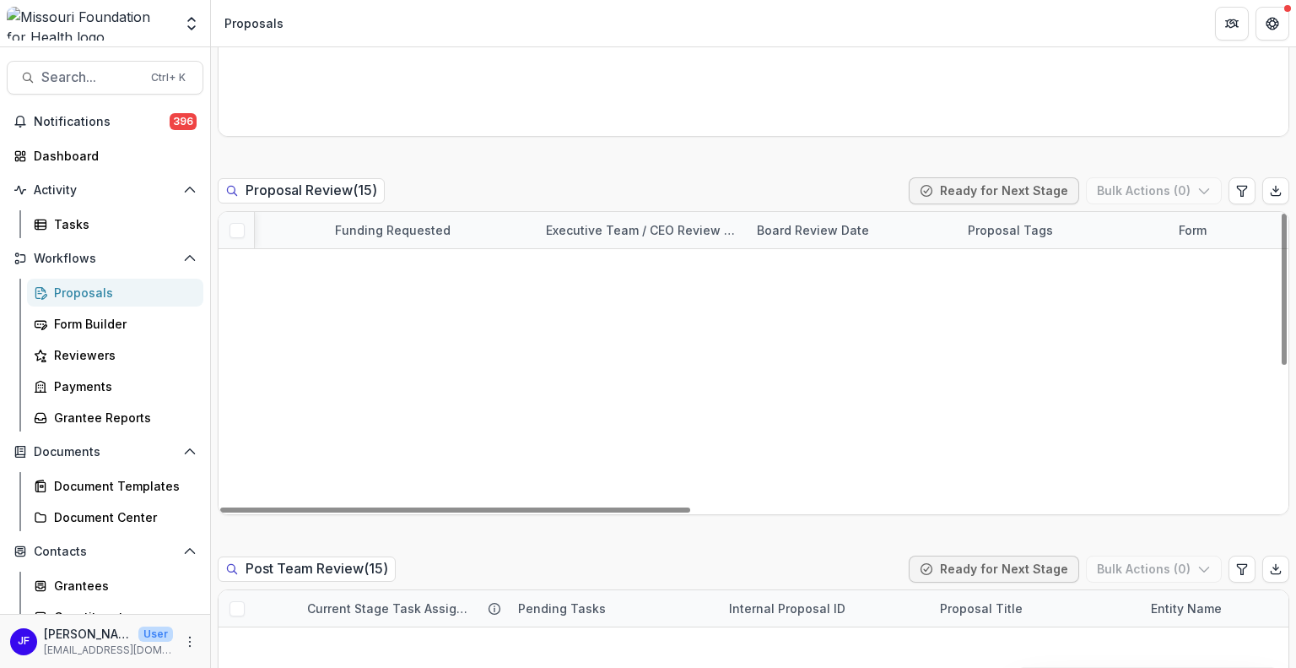
scroll to position [110, 605]
drag, startPoint x: 743, startPoint y: 506, endPoint x: 726, endPoint y: 464, distance: 44.7
click at [690, 507] on div at bounding box center [455, 509] width 470 height 5
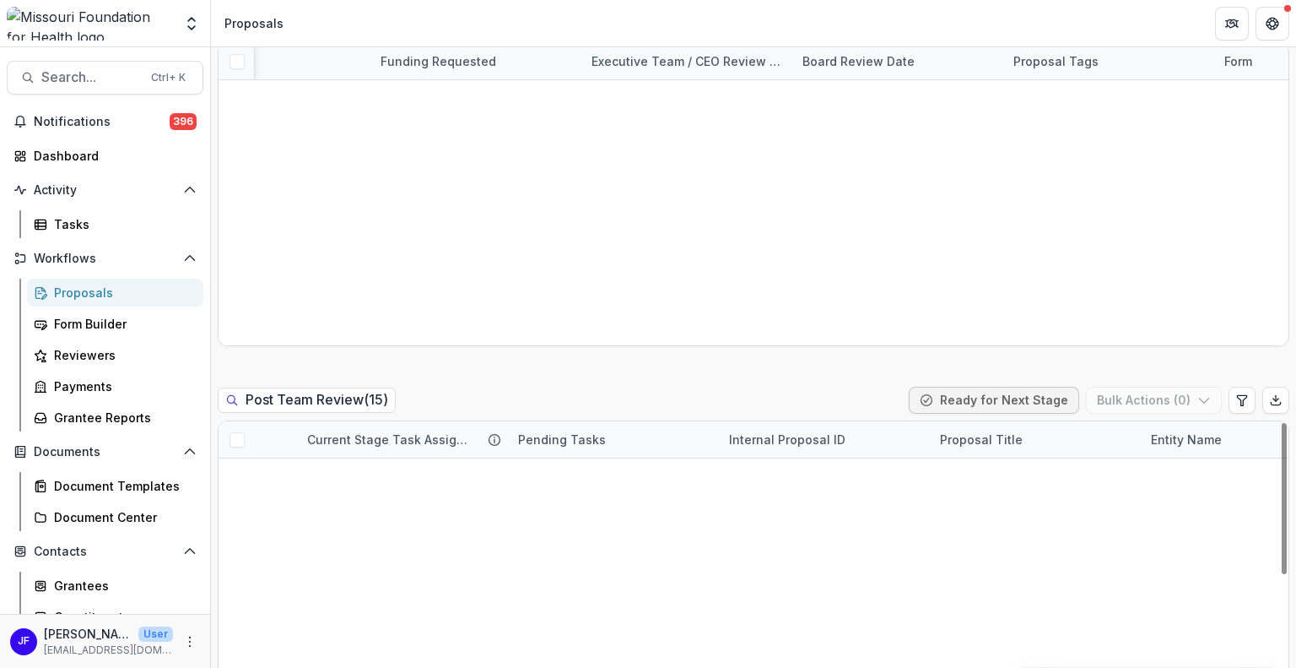
scroll to position [0, 0]
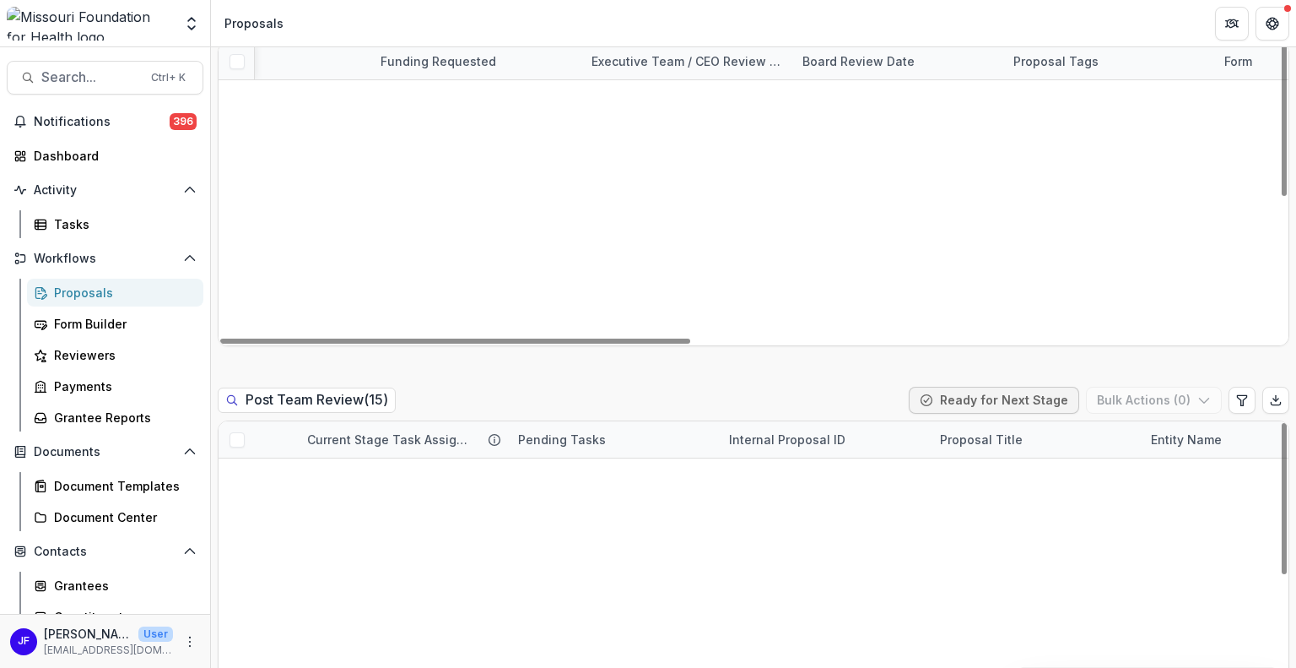
drag, startPoint x: 1296, startPoint y: 275, endPoint x: 1290, endPoint y: 354, distance: 78.7
click at [1290, 354] on div "Grant New Proposal Assigned to me Stages Draft 12 Submitted 0 Intake 1 Proposal…" at bounding box center [753, 357] width 1085 height 620
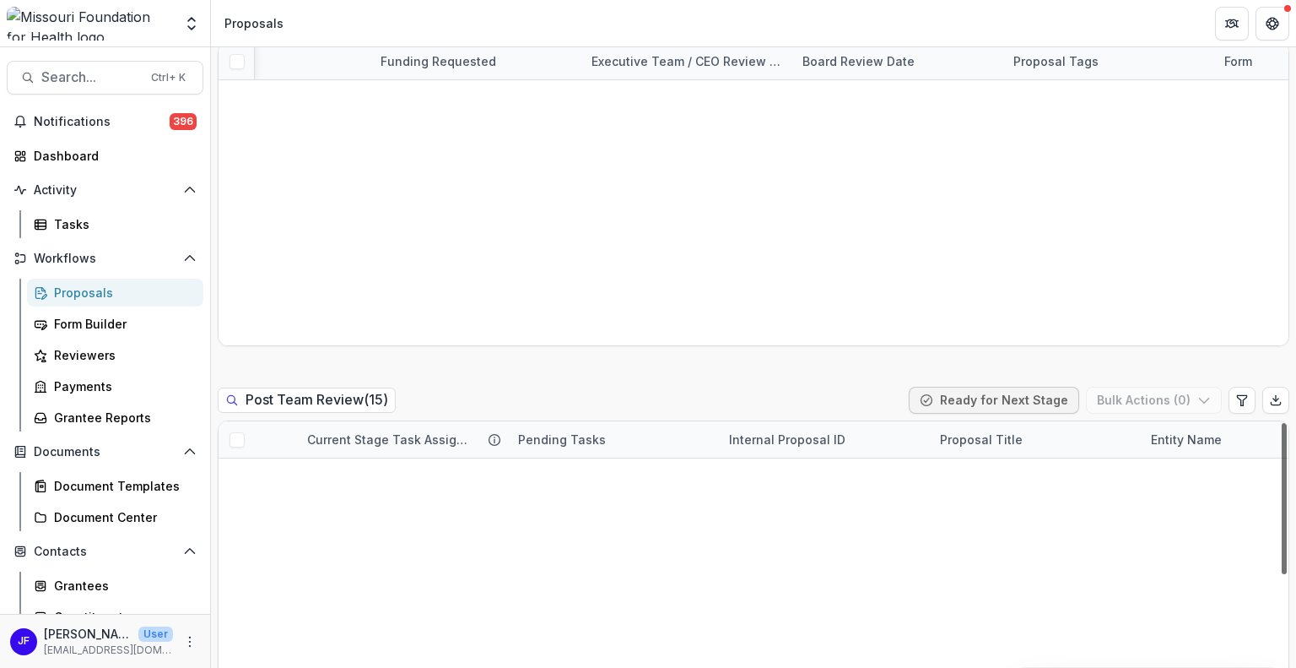
scroll to position [279, 0]
drag, startPoint x: 1282, startPoint y: 517, endPoint x: 1270, endPoint y: 682, distance: 165.8
click at [1282, 574] on div at bounding box center [1284, 498] width 5 height 151
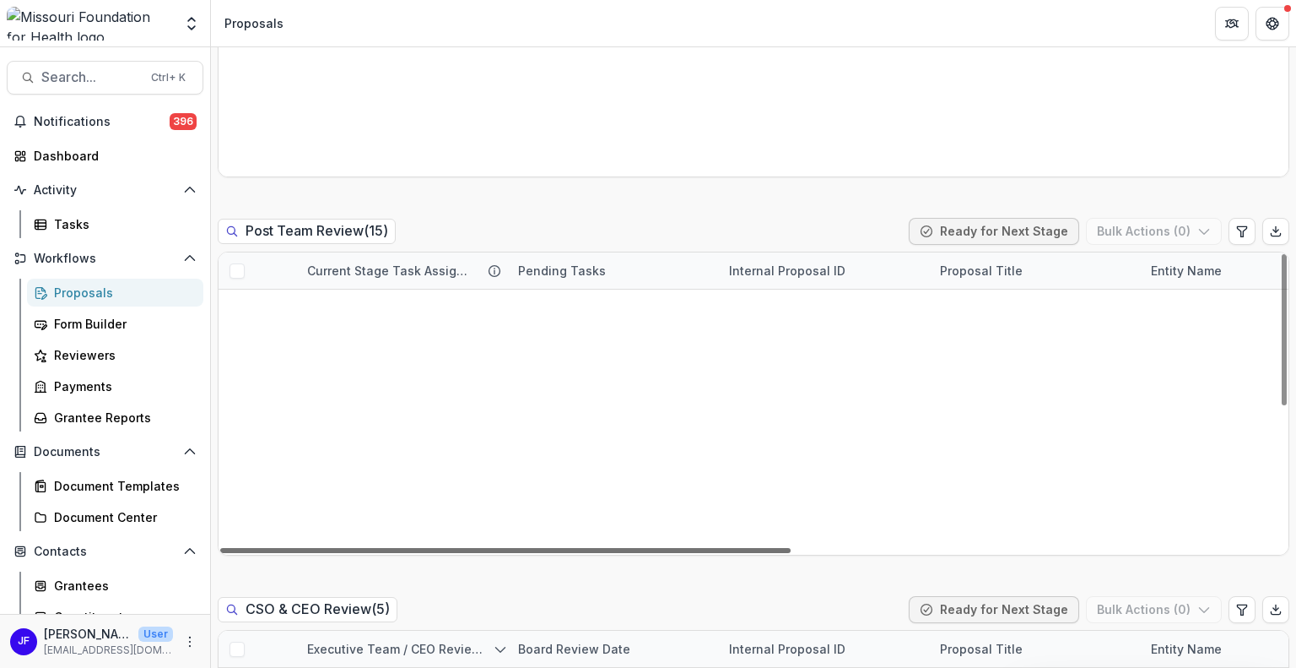
drag, startPoint x: 636, startPoint y: 549, endPoint x: 436, endPoint y: 585, distance: 203.3
click at [436, 553] on div at bounding box center [505, 550] width 571 height 5
drag, startPoint x: 587, startPoint y: 546, endPoint x: 540, endPoint y: 553, distance: 46.9
click at [540, 553] on div at bounding box center [505, 550] width 571 height 5
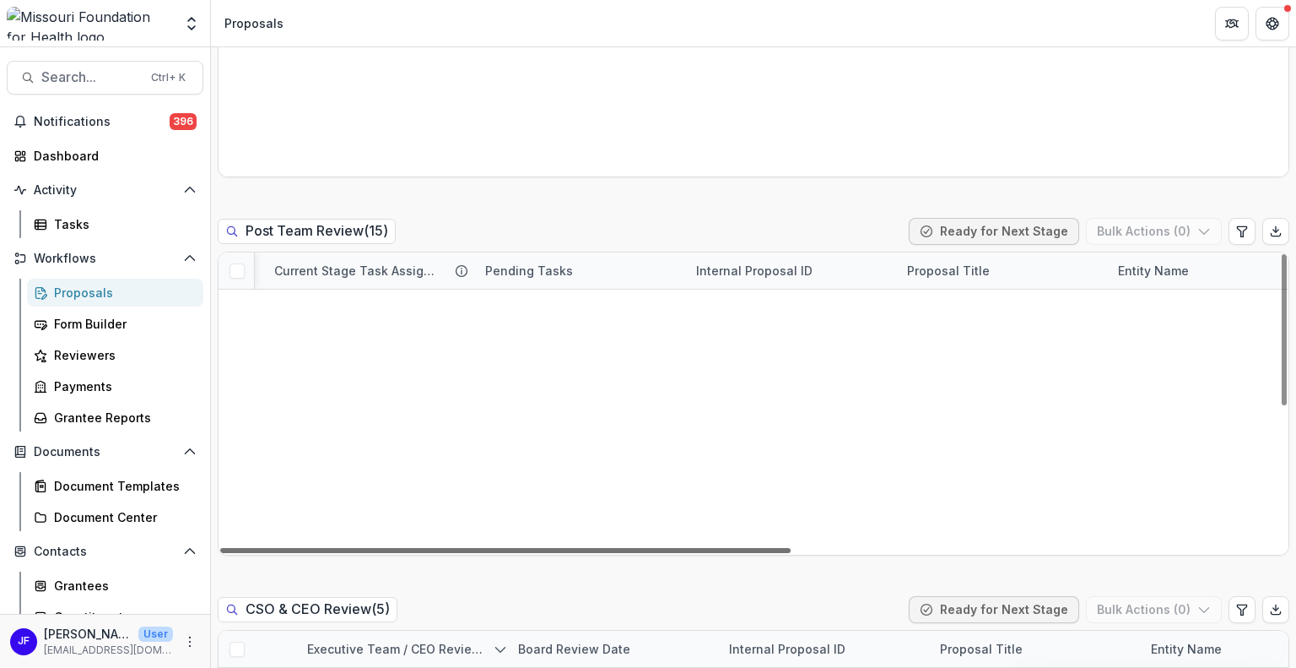
scroll to position [0, 19]
drag, startPoint x: 484, startPoint y: 545, endPoint x: 494, endPoint y: 547, distance: 10.3
click at [494, 548] on div at bounding box center [505, 550] width 571 height 5
drag, startPoint x: 398, startPoint y: 552, endPoint x: 299, endPoint y: 551, distance: 99.6
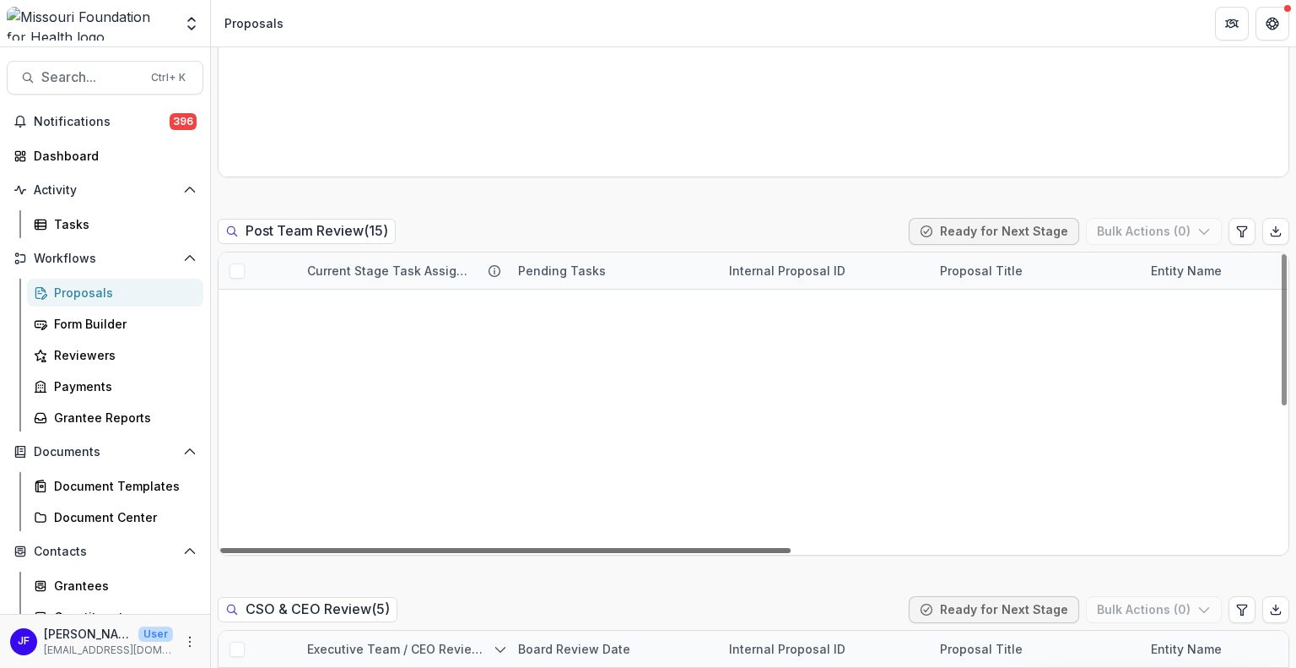
click at [299, 551] on div at bounding box center [505, 550] width 571 height 5
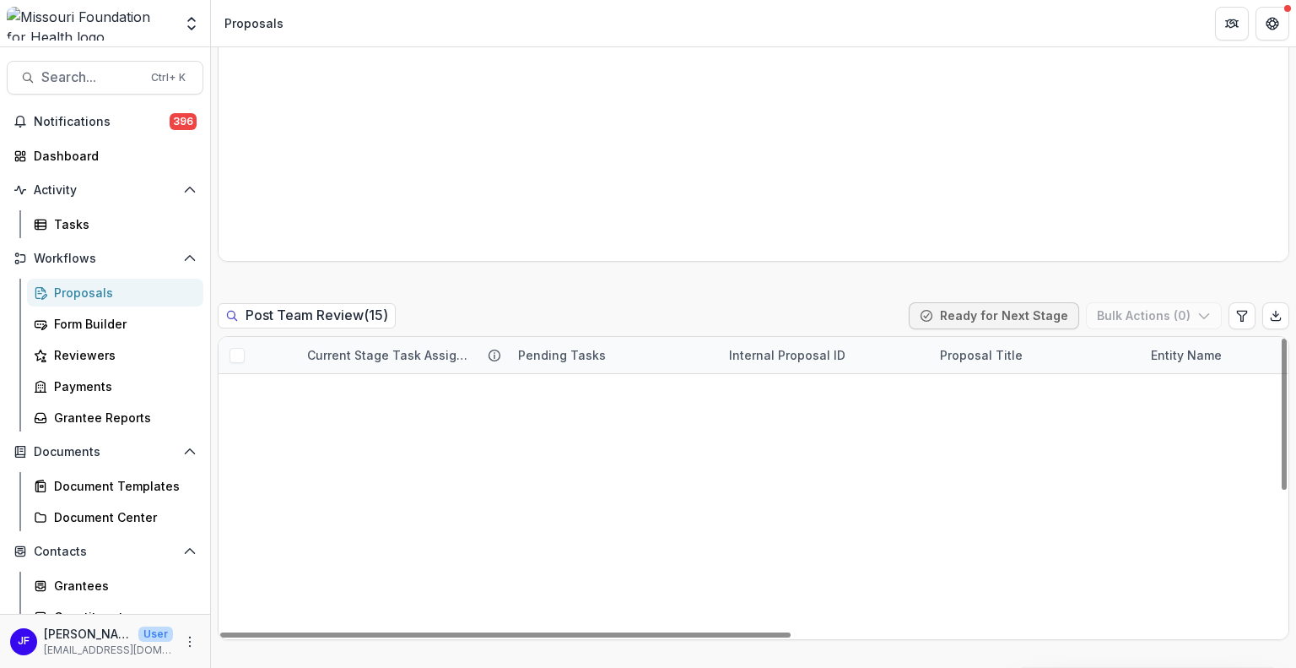
scroll to position [1519, 0]
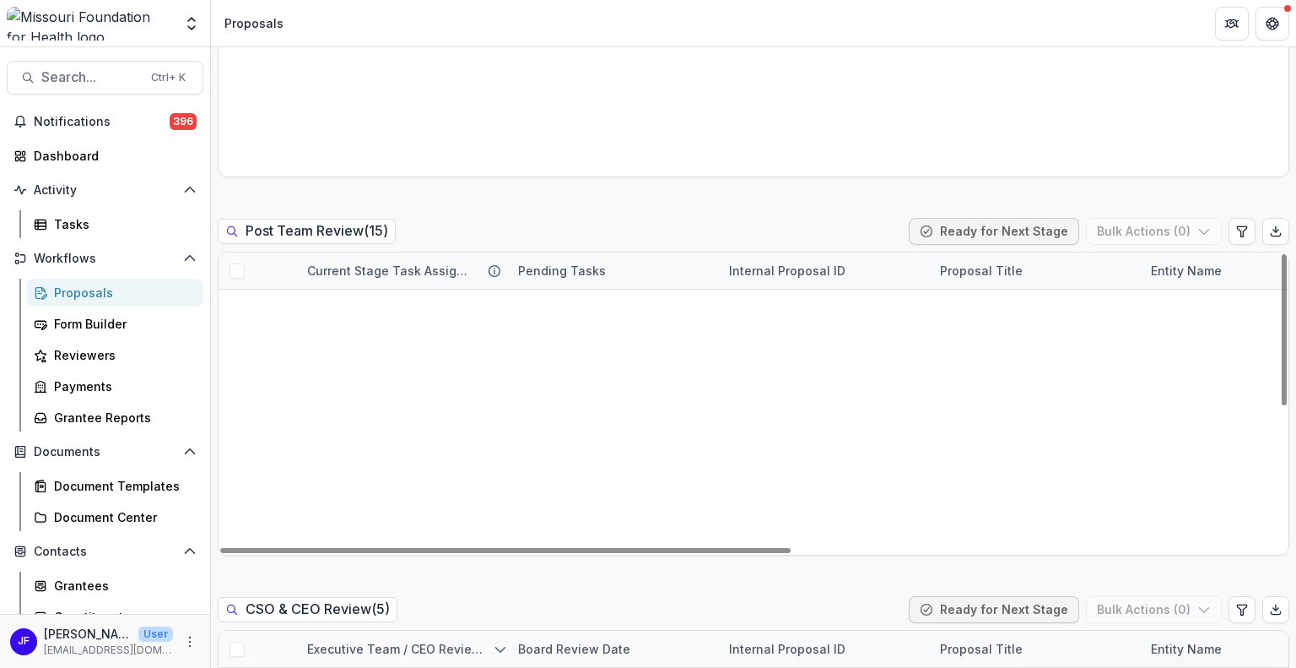
click at [1024, 415] on link "Strengthening Community Voices: CASPER Data to Action on Mental Health and Fire…" at bounding box center [1035, 417] width 191 height 18
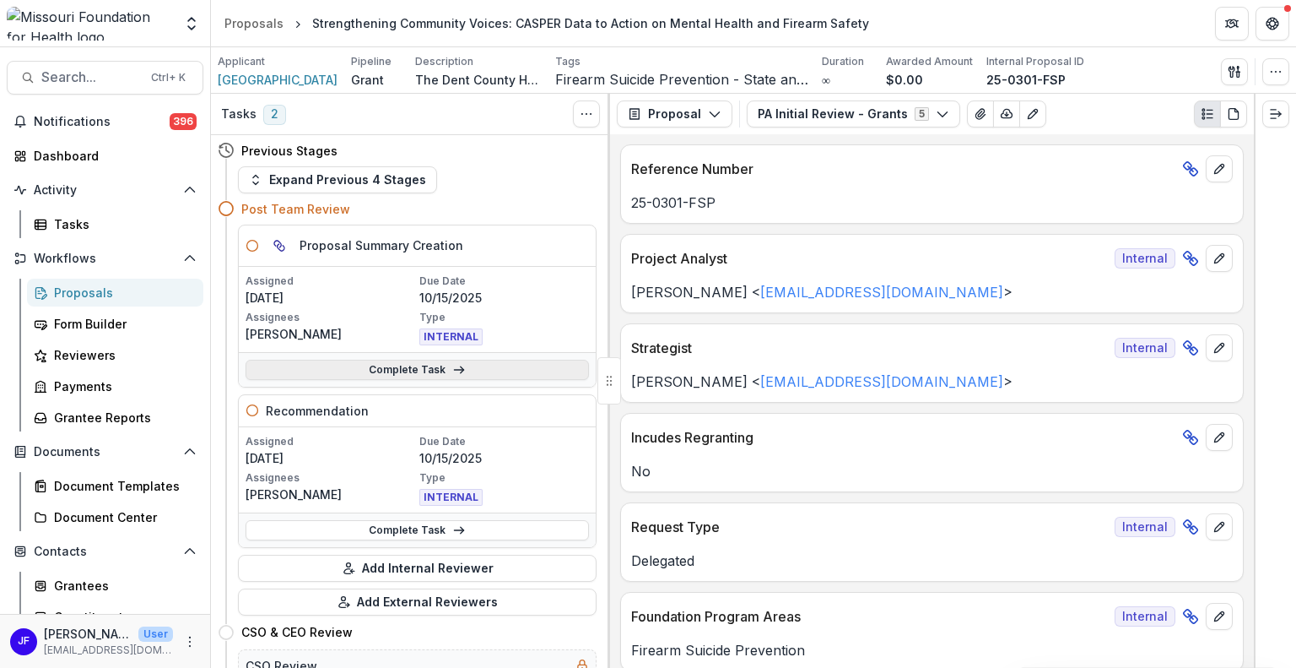
click at [452, 363] on icon at bounding box center [459, 370] width 14 height 14
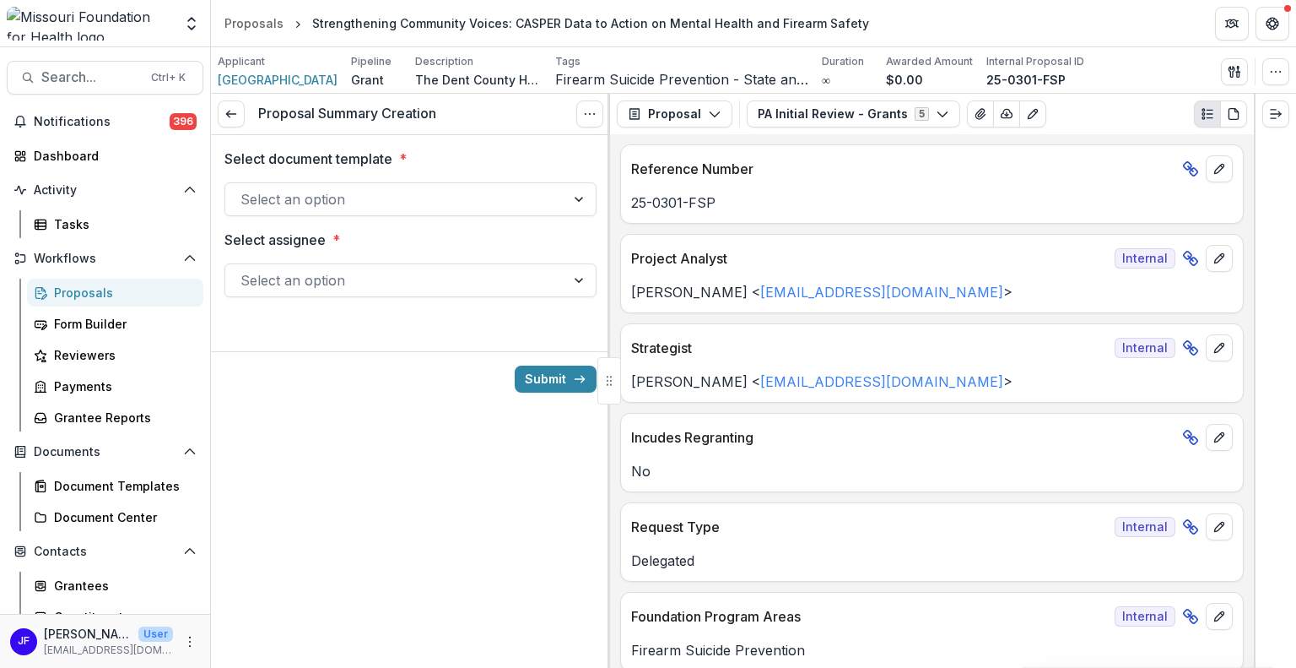
click at [578, 193] on div at bounding box center [580, 199] width 30 height 32
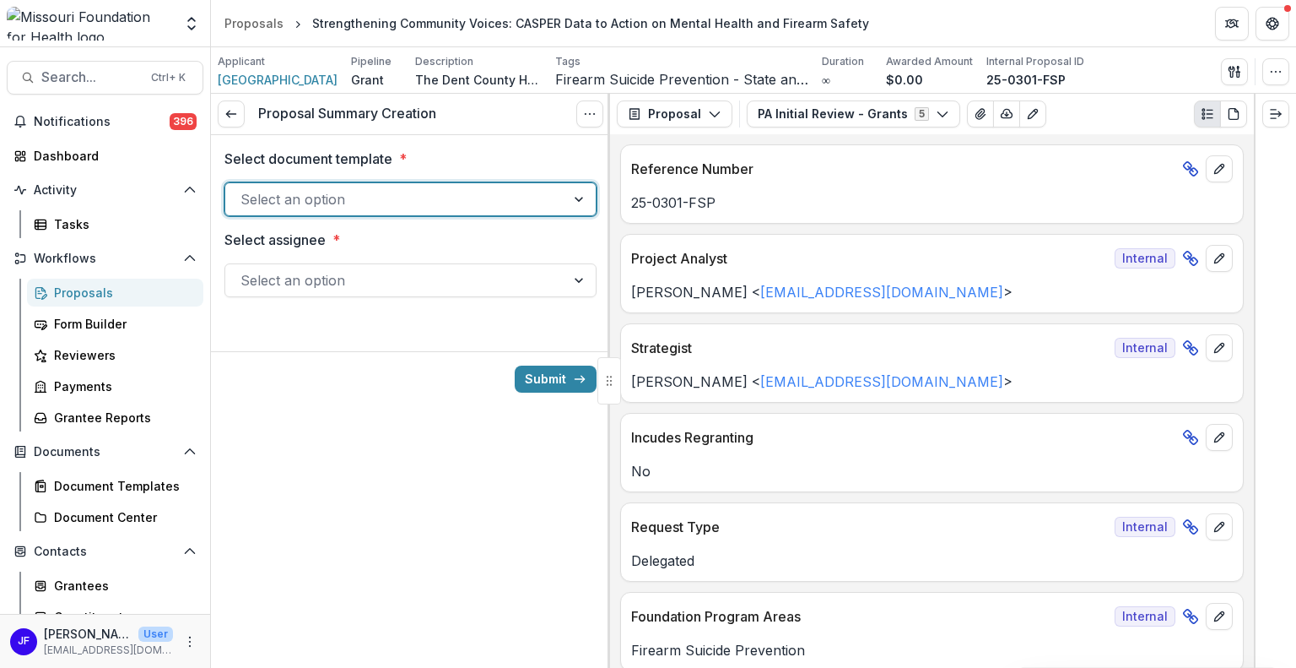
click at [578, 193] on div at bounding box center [580, 199] width 30 height 32
click at [233, 114] on icon at bounding box center [232, 114] width 14 height 14
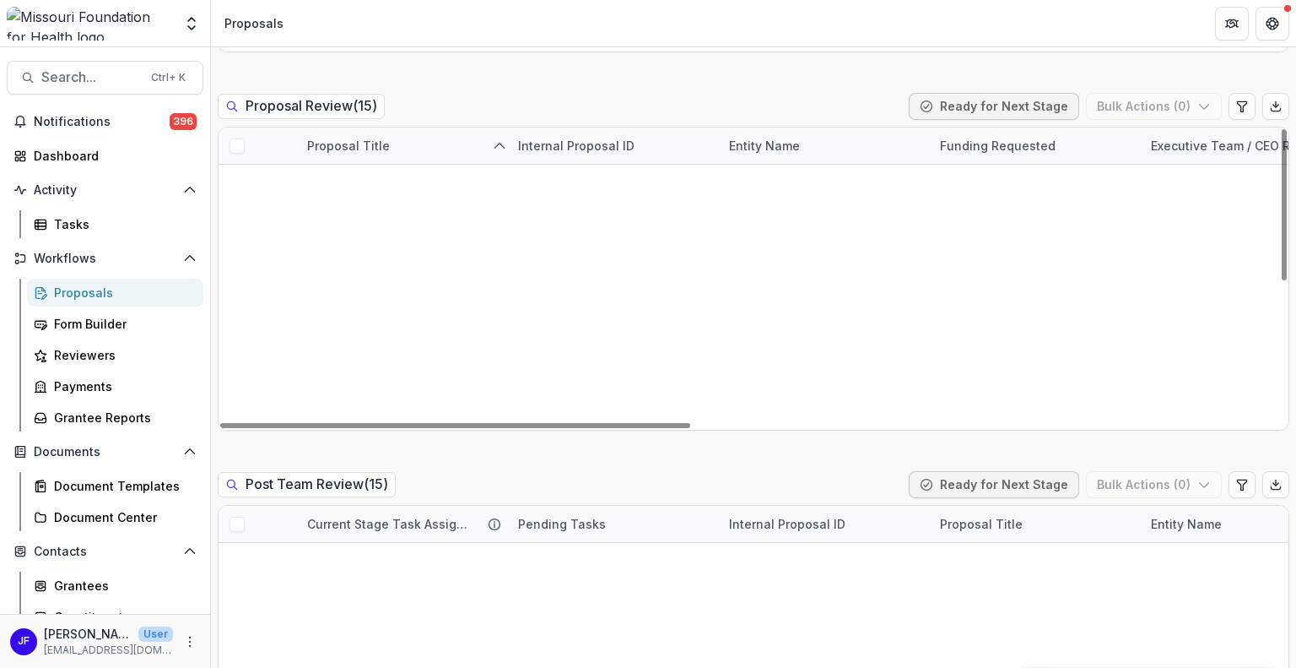
drag, startPoint x: 1296, startPoint y: 300, endPoint x: 1296, endPoint y: 355, distance: 55.7
click at [1296, 355] on div "Grant New Proposal Assigned to me Stages Draft 12 Submitted 0 Intake 1 Proposal…" at bounding box center [753, 357] width 1085 height 620
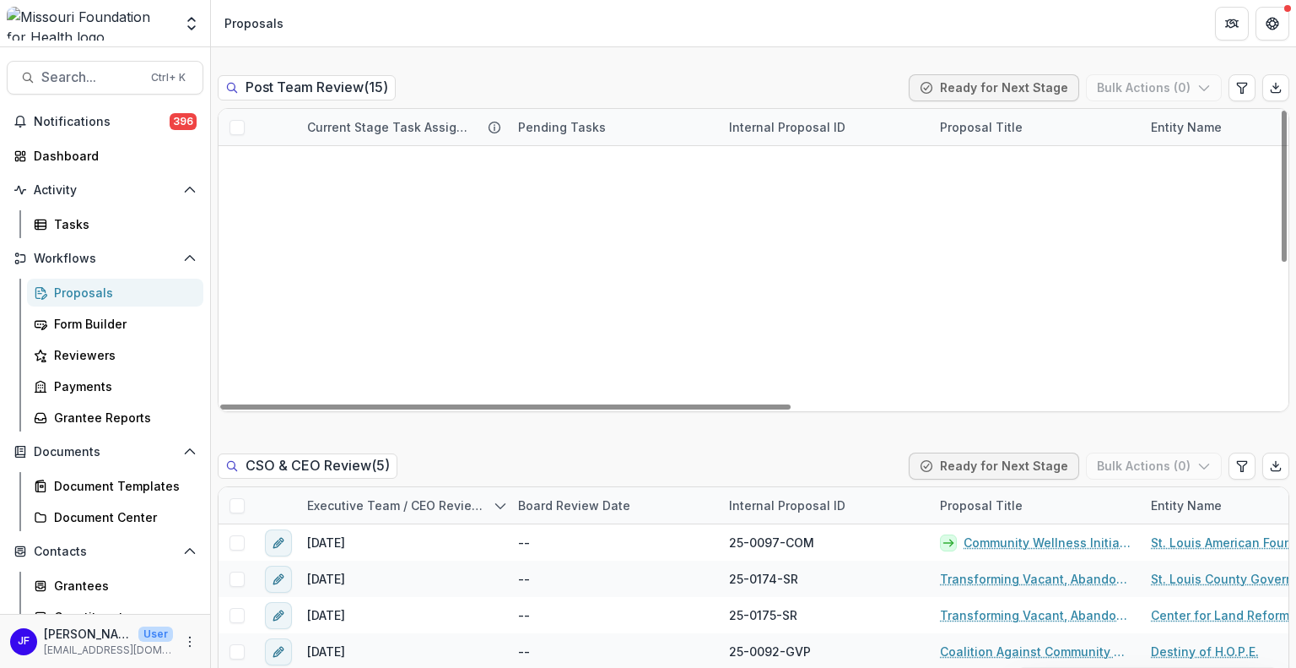
scroll to position [194, 0]
click at [979, 482] on link "Healing Forward - Supporting Homeless Youth and Their Care Team" at bounding box center [1035, 491] width 191 height 18
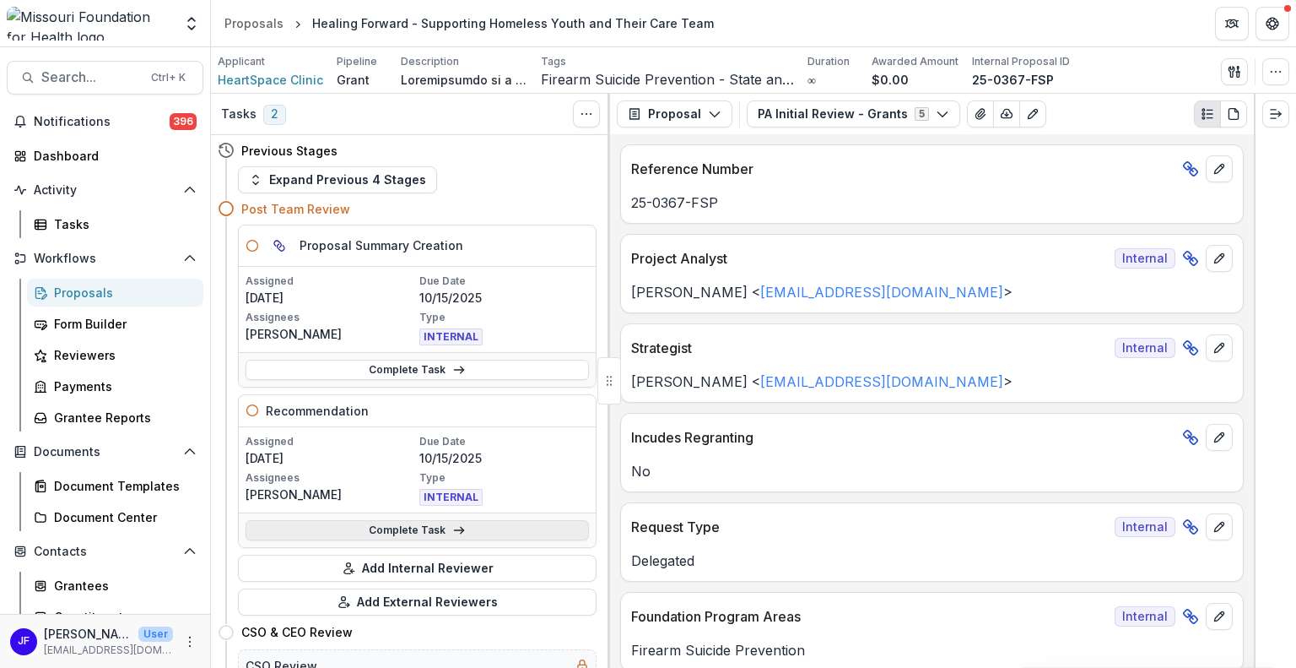
click at [388, 526] on link "Complete Task" at bounding box center [418, 530] width 344 height 20
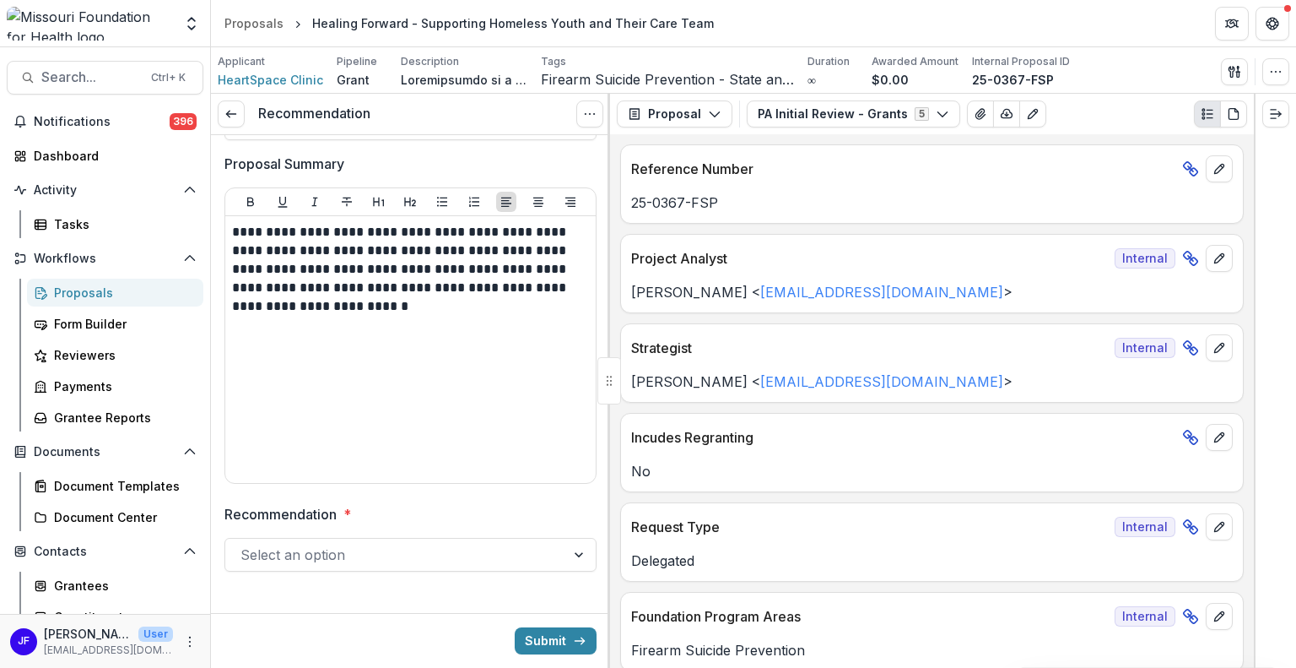
scroll to position [249, 0]
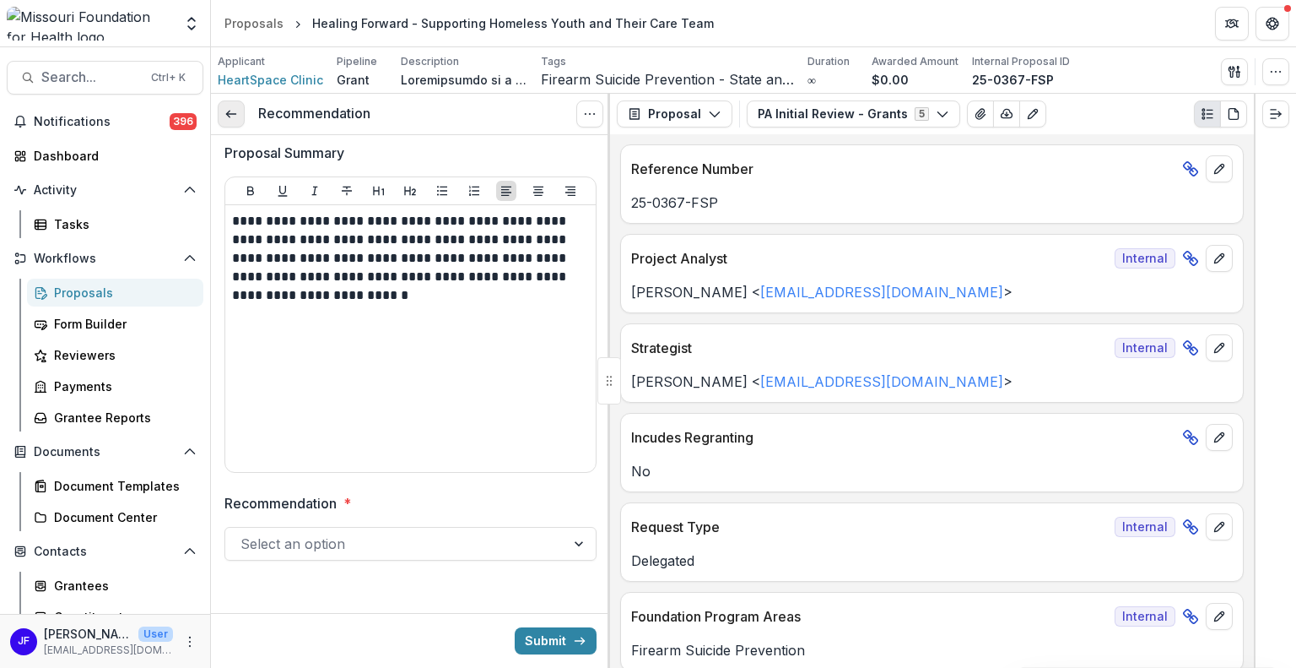
click at [241, 111] on link at bounding box center [231, 113] width 27 height 27
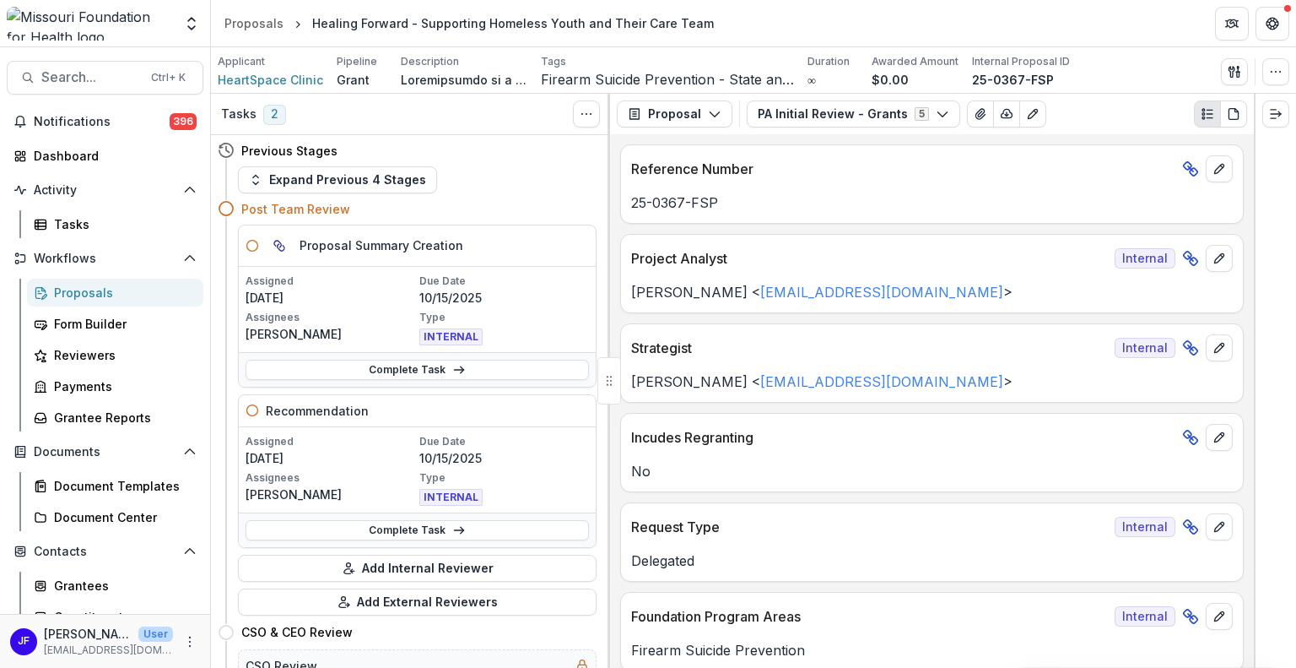
click at [98, 286] on div "Proposals" at bounding box center [122, 293] width 136 height 18
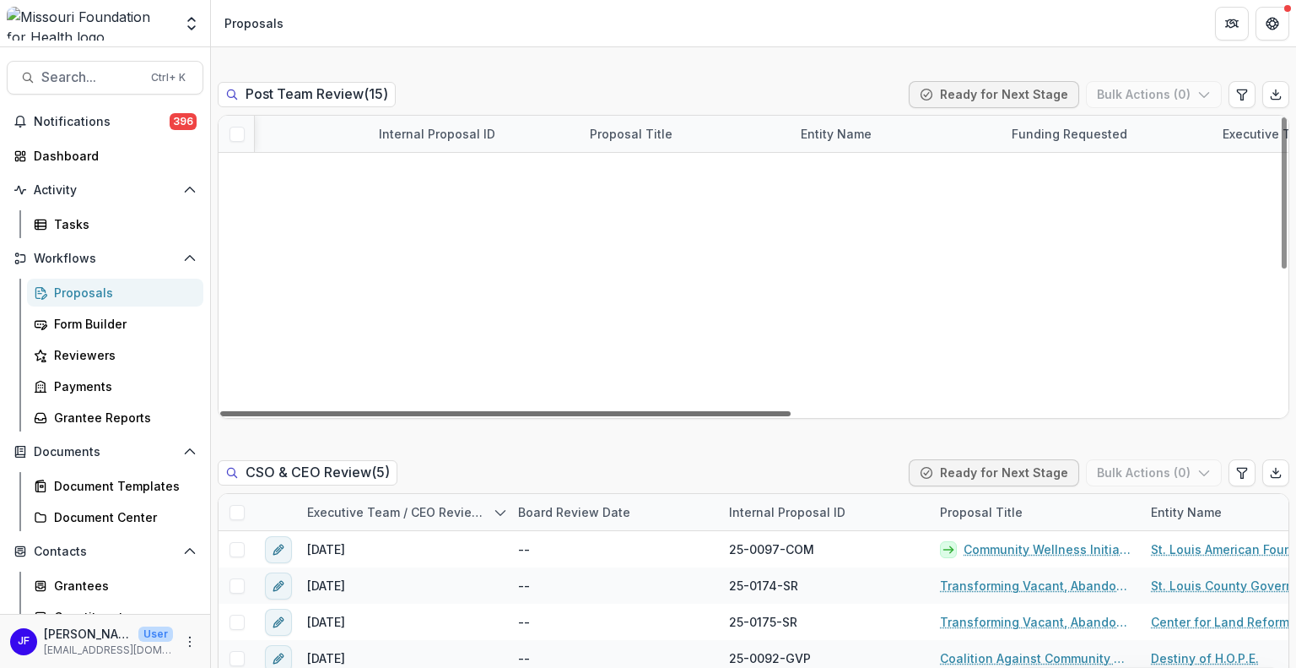
scroll to position [0, 363]
drag, startPoint x: 577, startPoint y: 411, endPoint x: 771, endPoint y: 417, distance: 193.4
click at [771, 416] on div at bounding box center [505, 413] width 571 height 5
click at [791, 413] on div at bounding box center [505, 413] width 571 height 5
click at [641, 353] on link "Fostering Regional Hope in [GEOGRAPHIC_DATA]" at bounding box center [672, 353] width 191 height 18
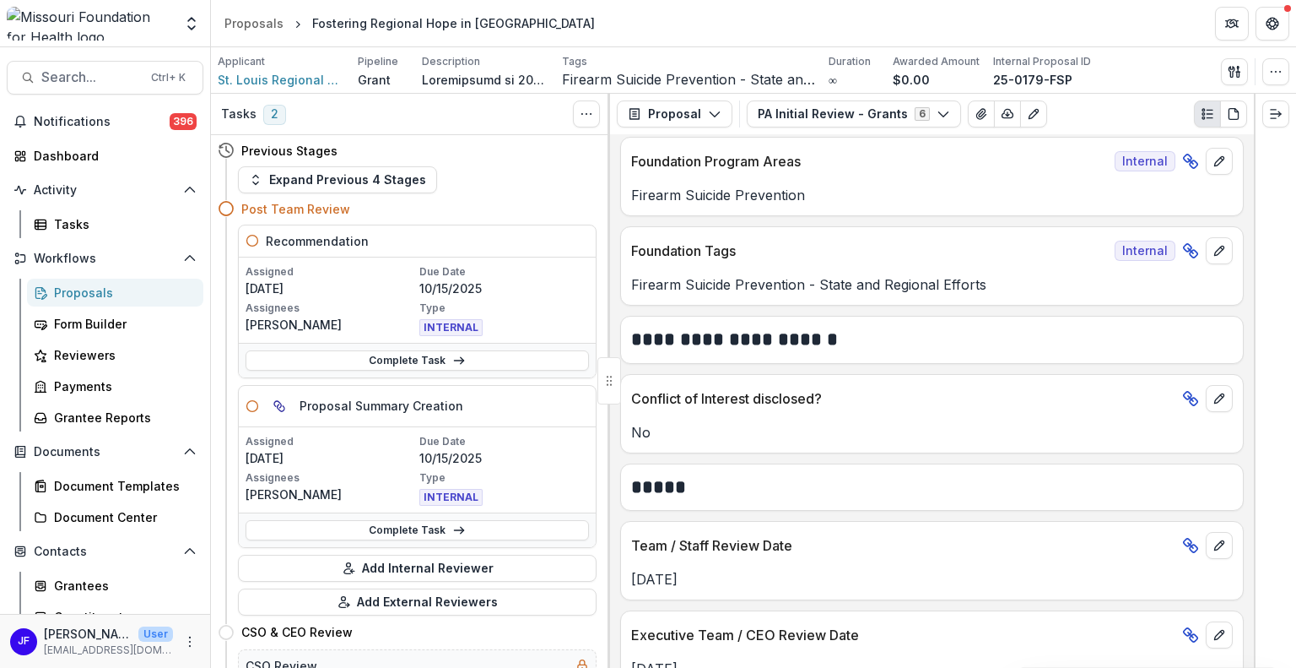
scroll to position [540, 0]
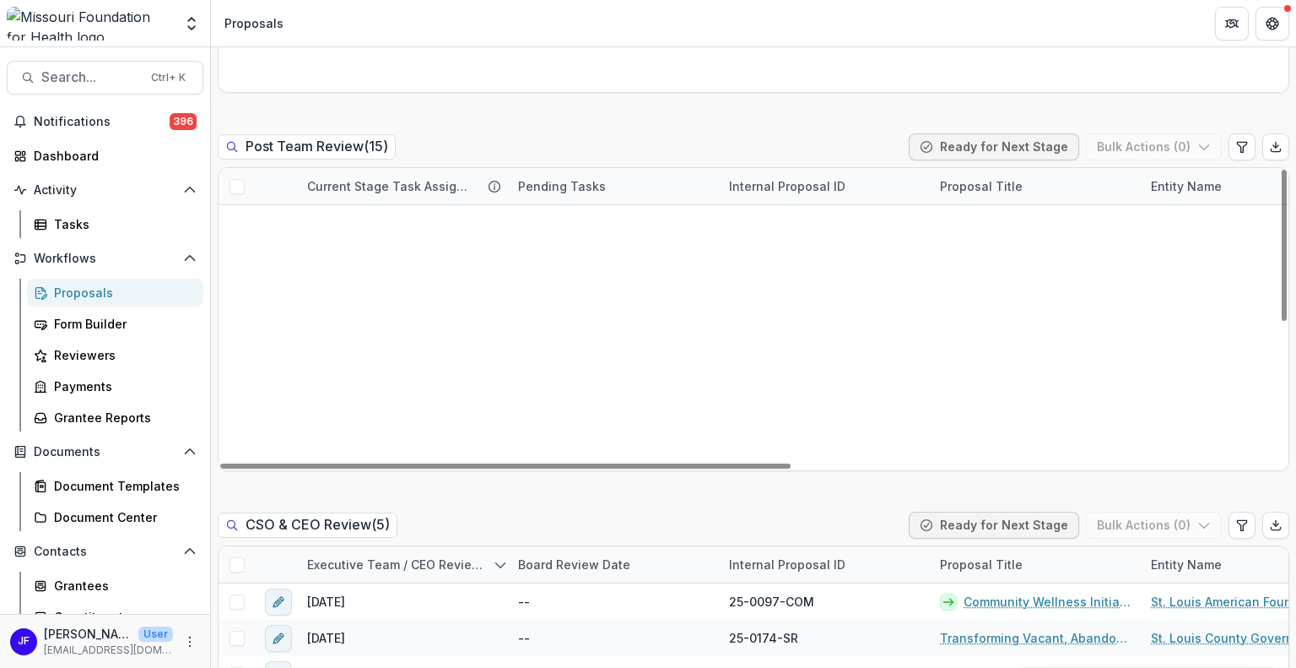
scroll to position [169, 0]
click at [970, 505] on link "Strengthening Communities Through Firearm Suicide Prevention" at bounding box center [1035, 514] width 191 height 18
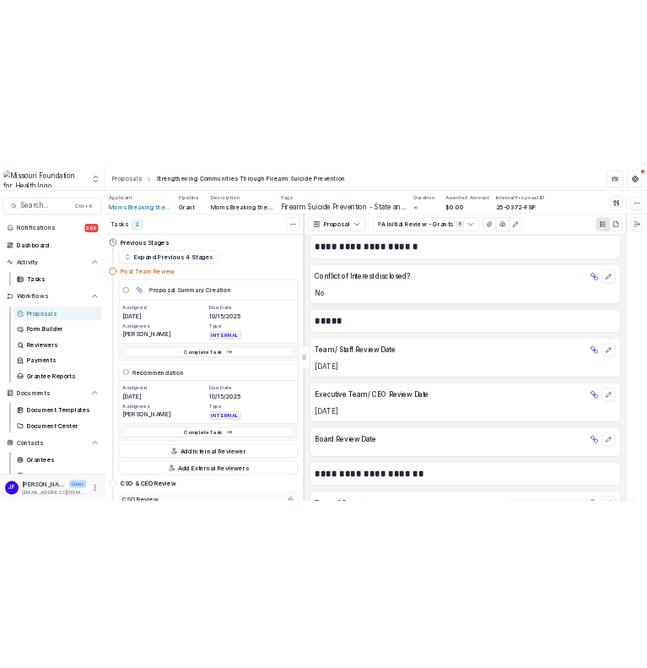
scroll to position [506, 0]
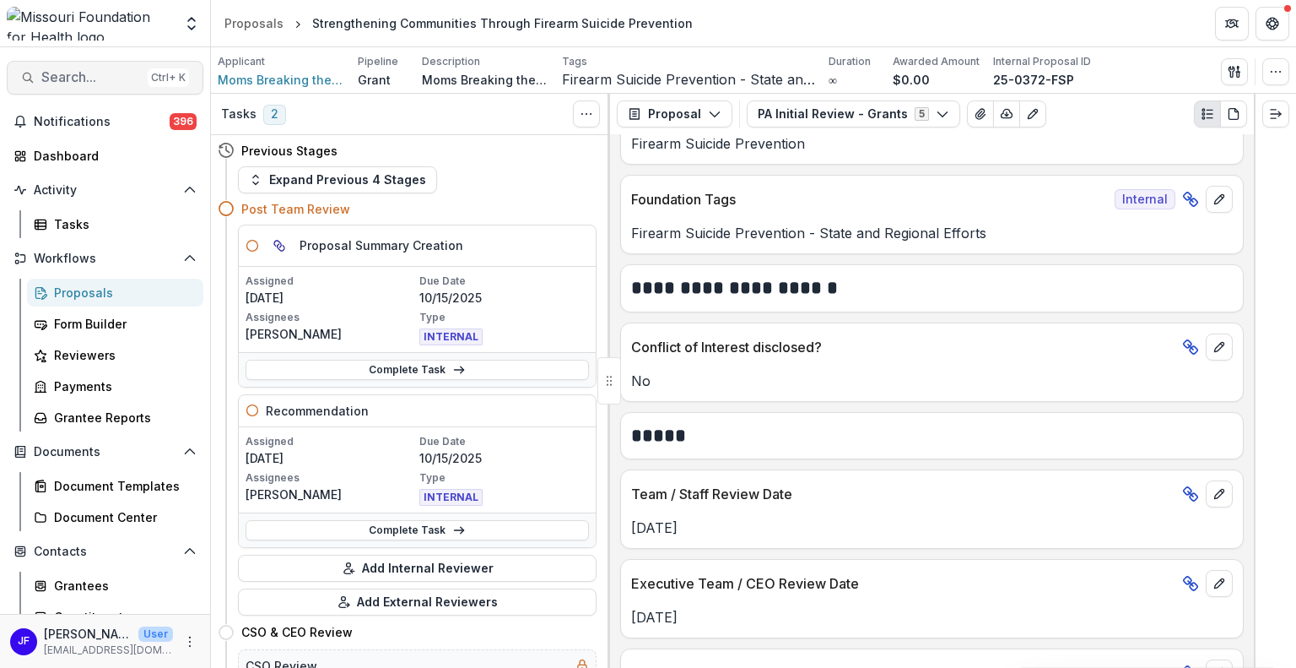
click at [71, 77] on span "Search..." at bounding box center [91, 77] width 100 height 16
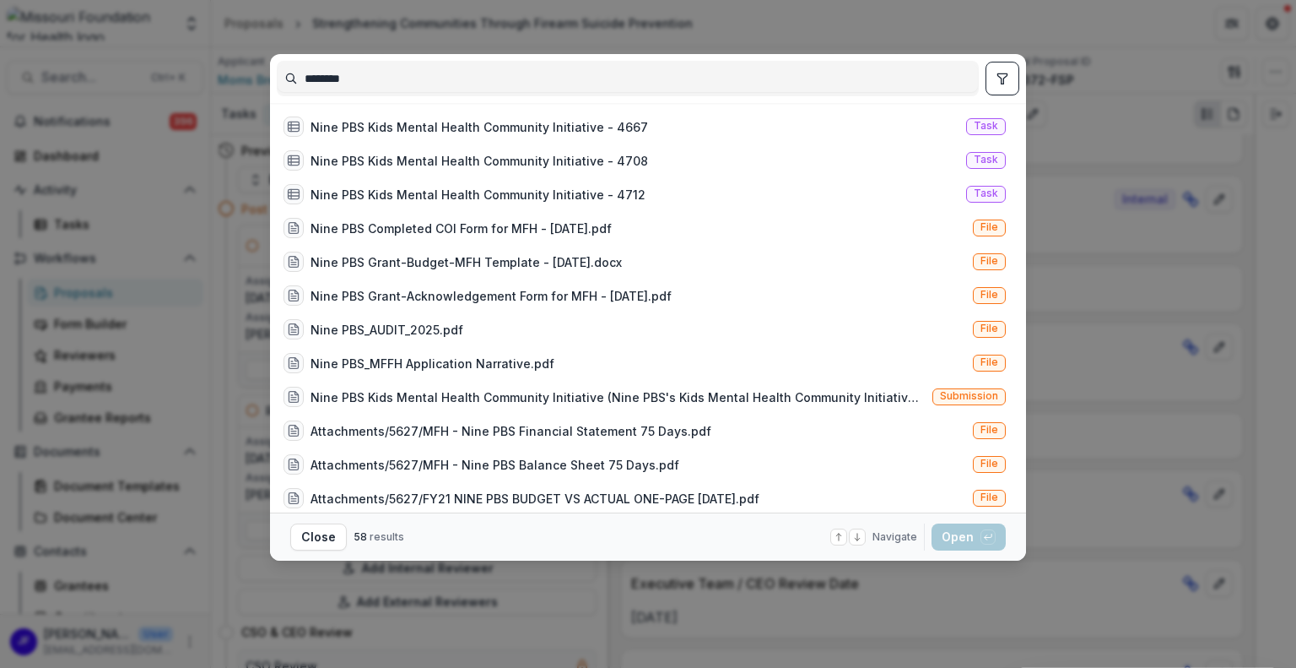
type input "********"
click at [1004, 87] on button "toggle filters" at bounding box center [1003, 79] width 34 height 34
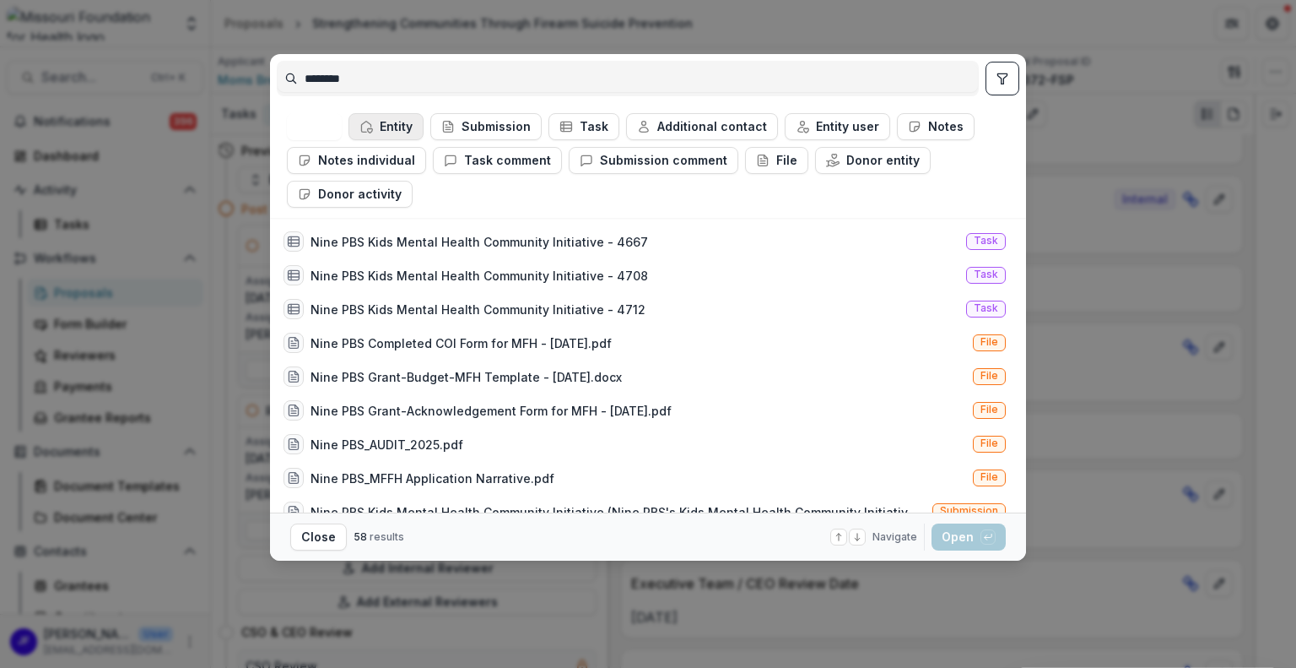
click at [401, 125] on button "Entity" at bounding box center [386, 126] width 75 height 27
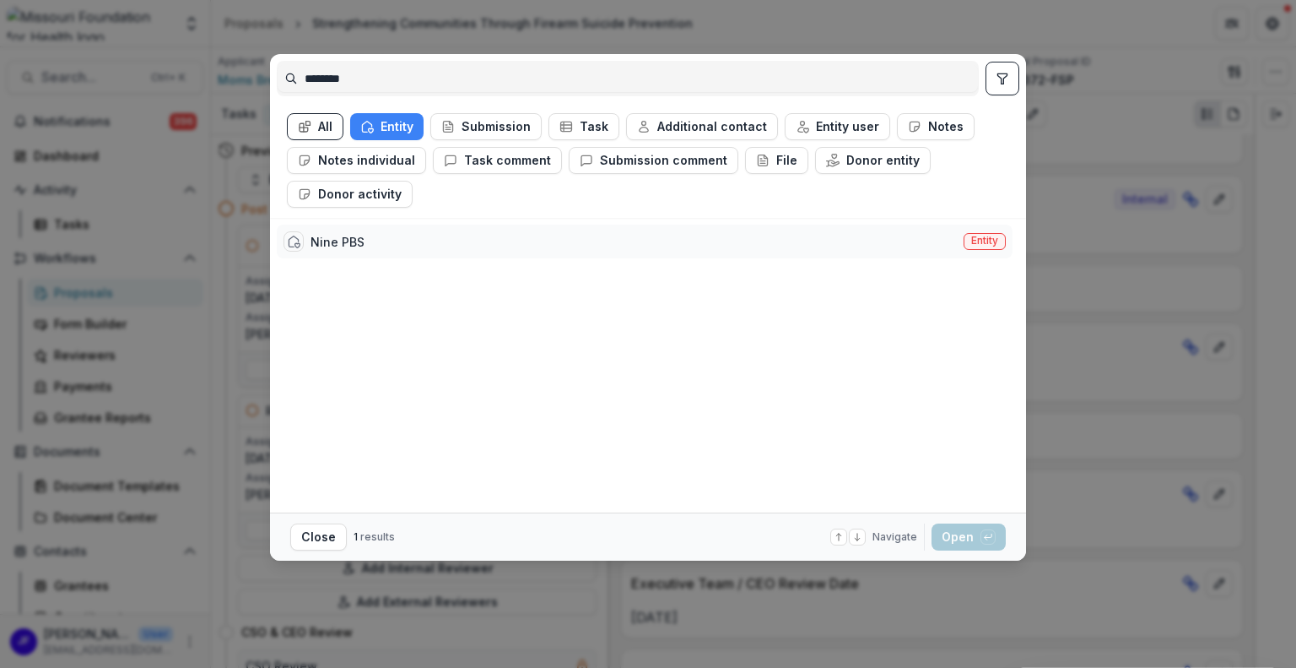
click at [359, 233] on div "Nine PBS" at bounding box center [338, 242] width 54 height 18
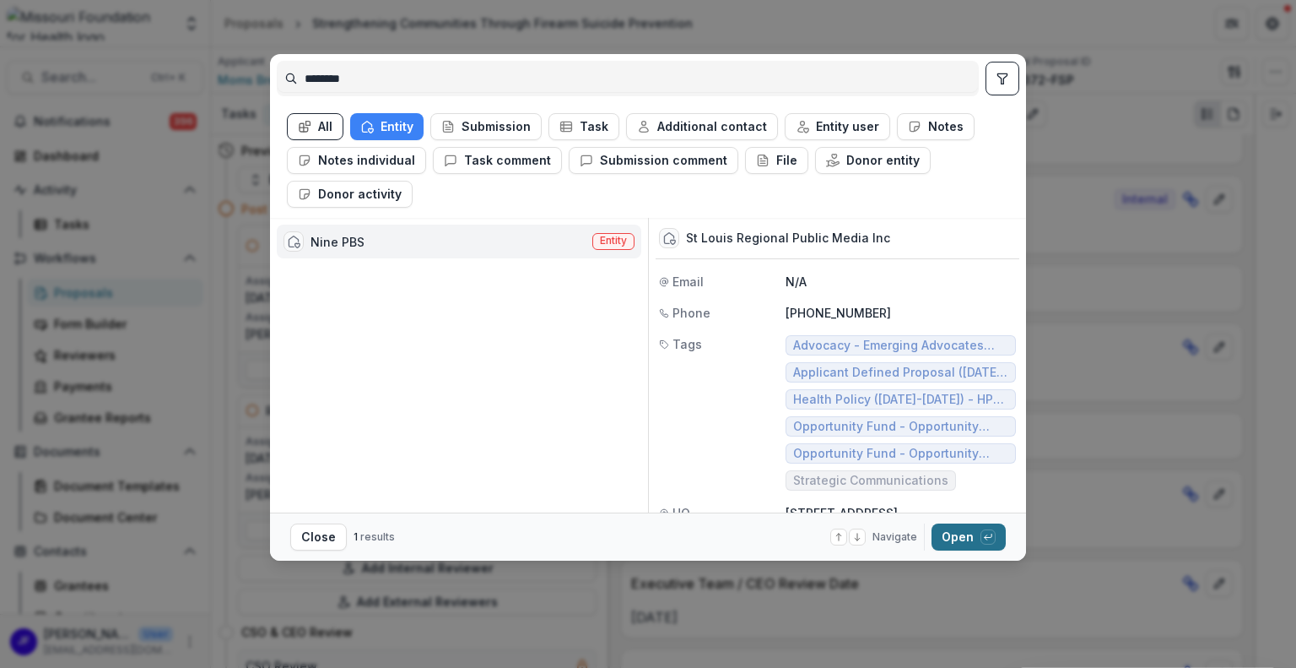
click at [955, 538] on button "Open with enter key" at bounding box center [969, 536] width 74 height 27
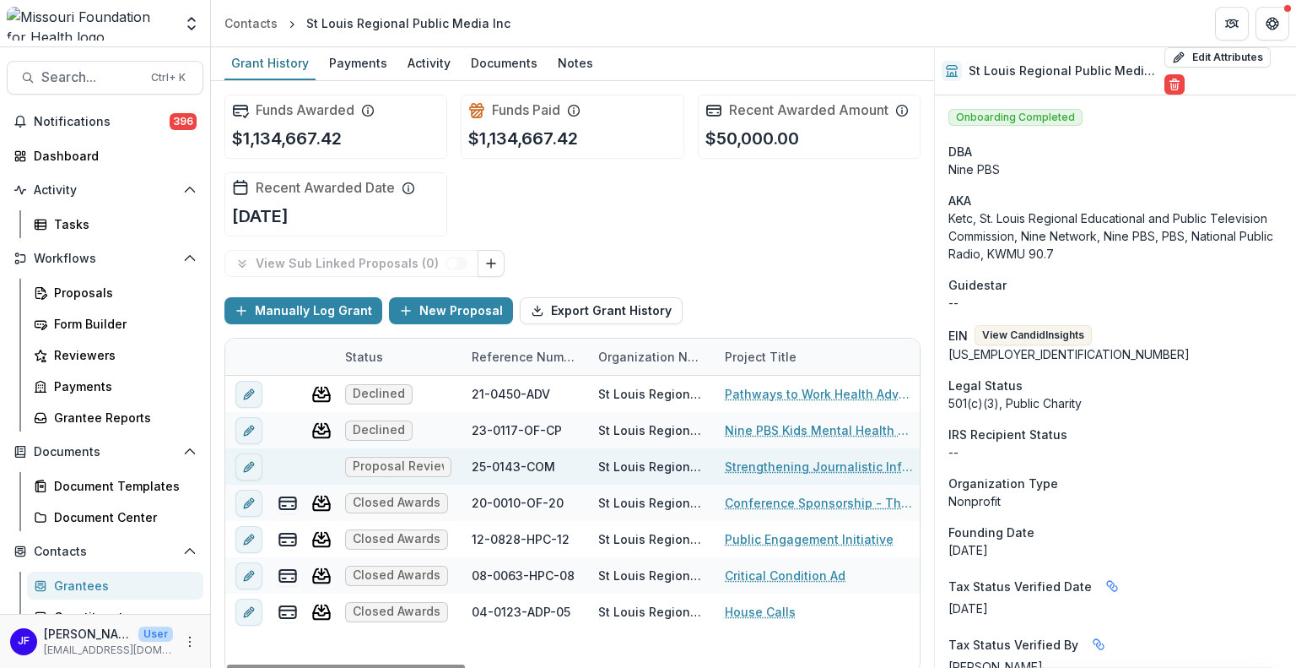
click at [749, 465] on link "Strengthening Journalistic Infrastructure" at bounding box center [820, 466] width 191 height 18
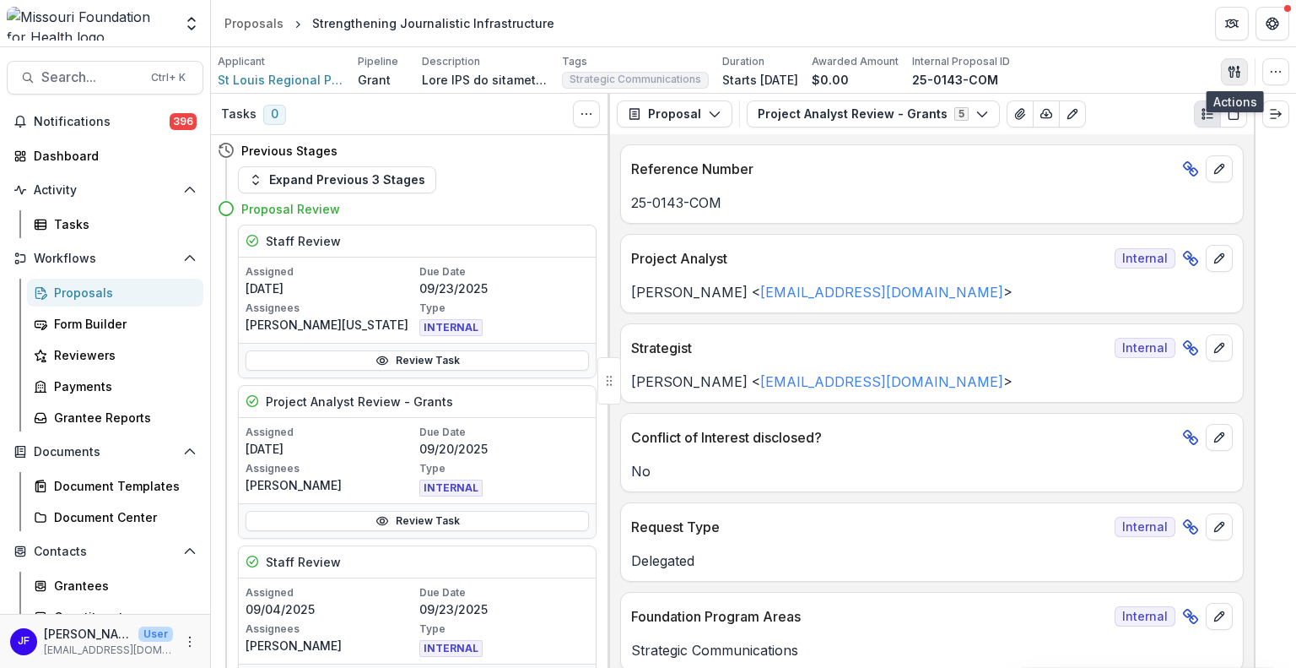
click at [1237, 72] on icon "button" at bounding box center [1235, 72] width 14 height 14
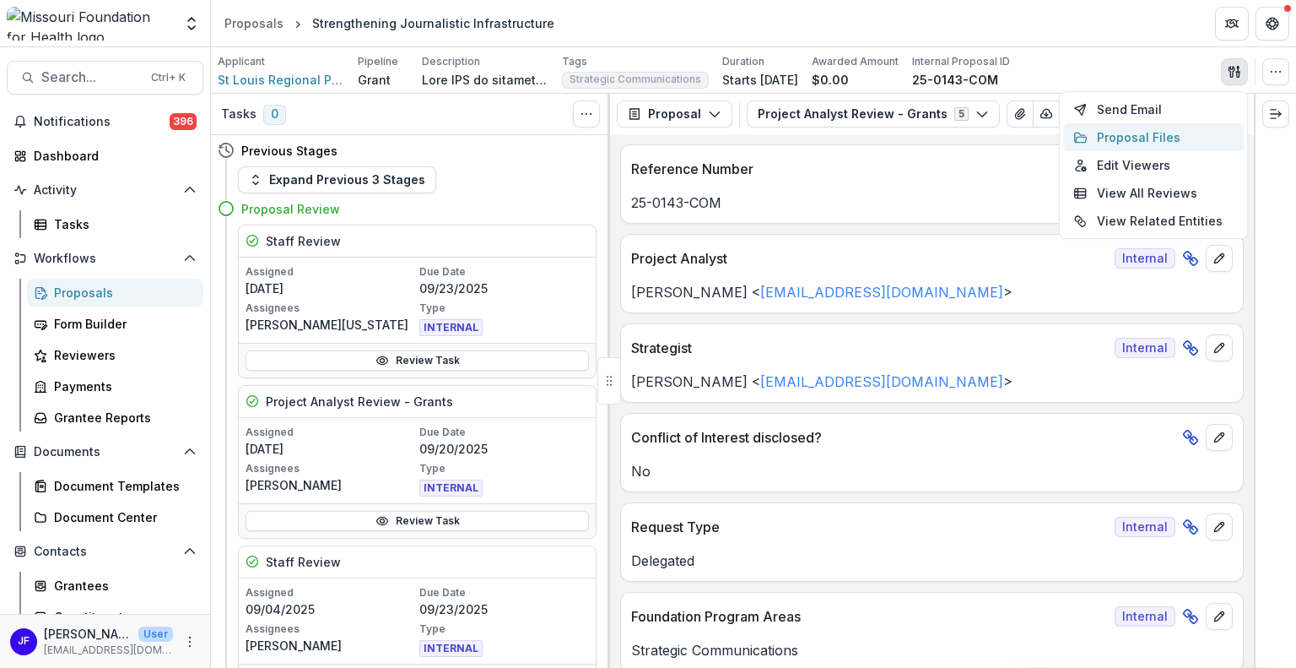
click at [1101, 133] on button "Proposal Files" at bounding box center [1153, 137] width 181 height 28
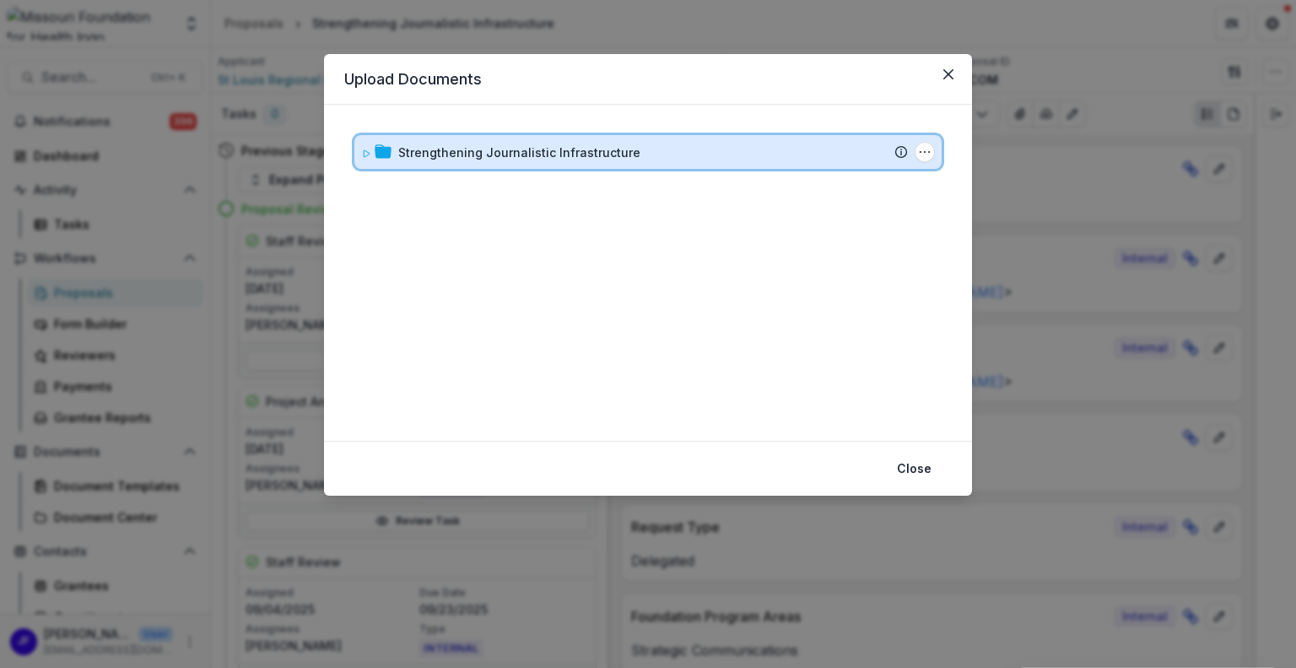
click at [358, 157] on div "Strengthening Journalistic Infrastructure Submission [PERSON_NAME] Proposal Att…" at bounding box center [647, 152] width 587 height 34
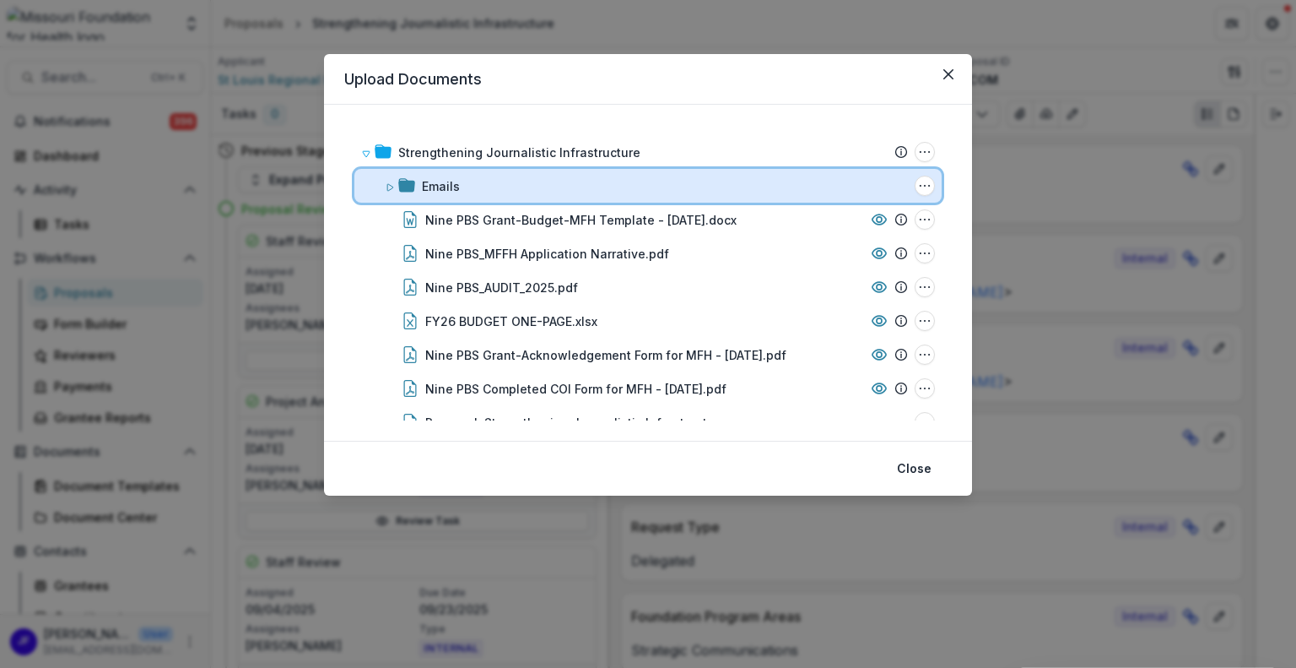
click at [387, 191] on icon at bounding box center [390, 187] width 10 height 10
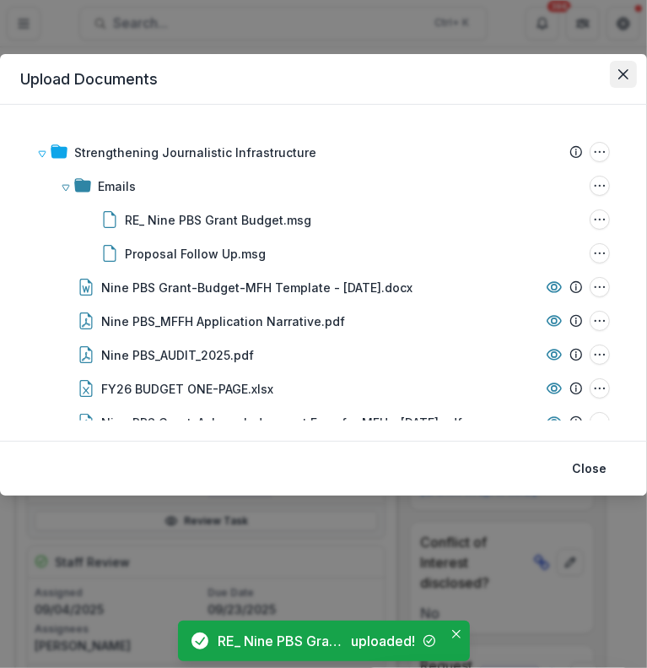
click at [619, 74] on icon "Close" at bounding box center [624, 74] width 10 height 10
